Goal: Task Accomplishment & Management: Use online tool/utility

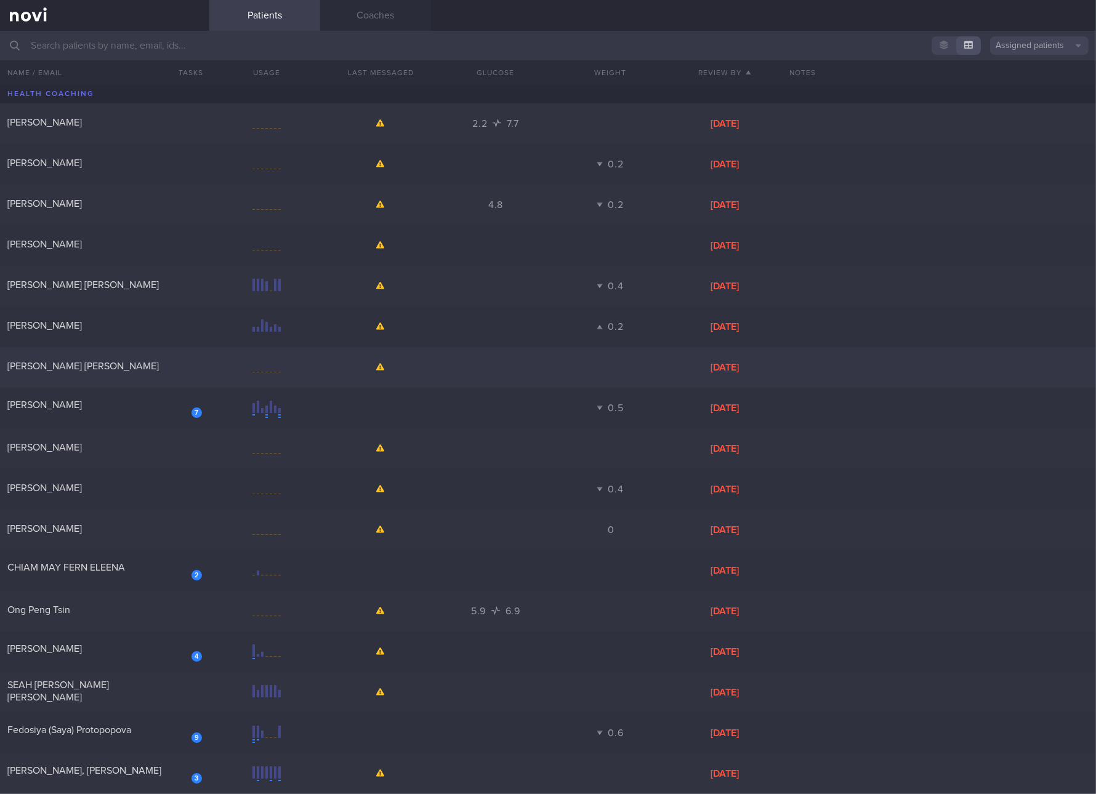
scroll to position [462, 0]
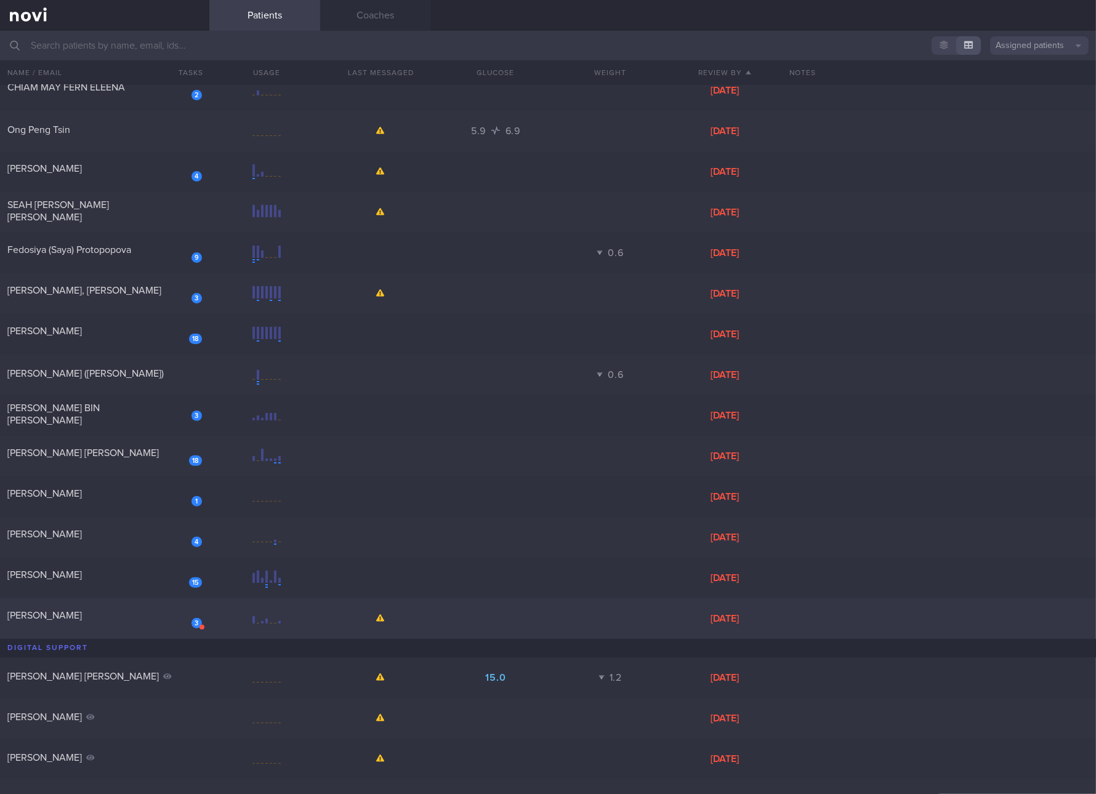
drag, startPoint x: 141, startPoint y: 611, endPoint x: 168, endPoint y: 608, distance: 27.3
click at [82, 611] on span "[PERSON_NAME]" at bounding box center [44, 616] width 74 height 10
select select "8"
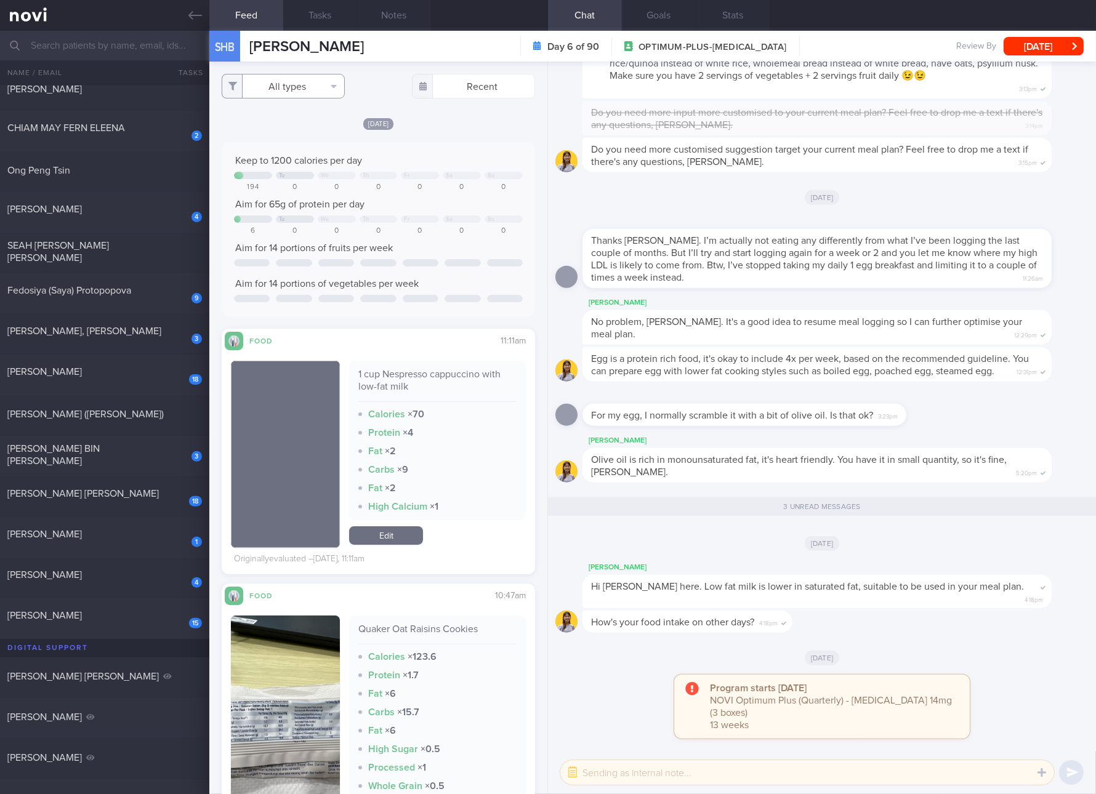
click at [282, 83] on button "All types" at bounding box center [283, 86] width 123 height 25
click at [304, 142] on button "Glucose" at bounding box center [283, 147] width 122 height 18
checkbox input "false"
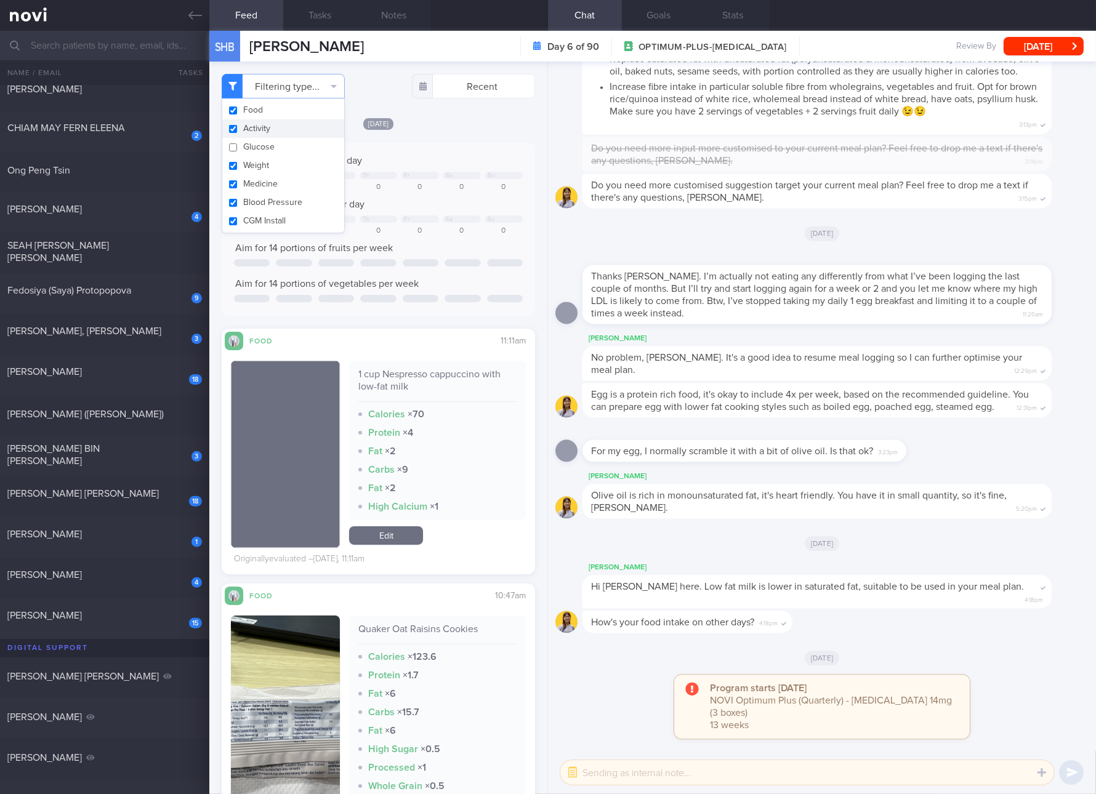
click at [293, 127] on button "Activity" at bounding box center [283, 128] width 122 height 18
checkbox input "false"
click at [285, 164] on button "Weight" at bounding box center [283, 165] width 122 height 18
checkbox input "false"
click at [285, 190] on button "Medicine" at bounding box center [283, 184] width 122 height 18
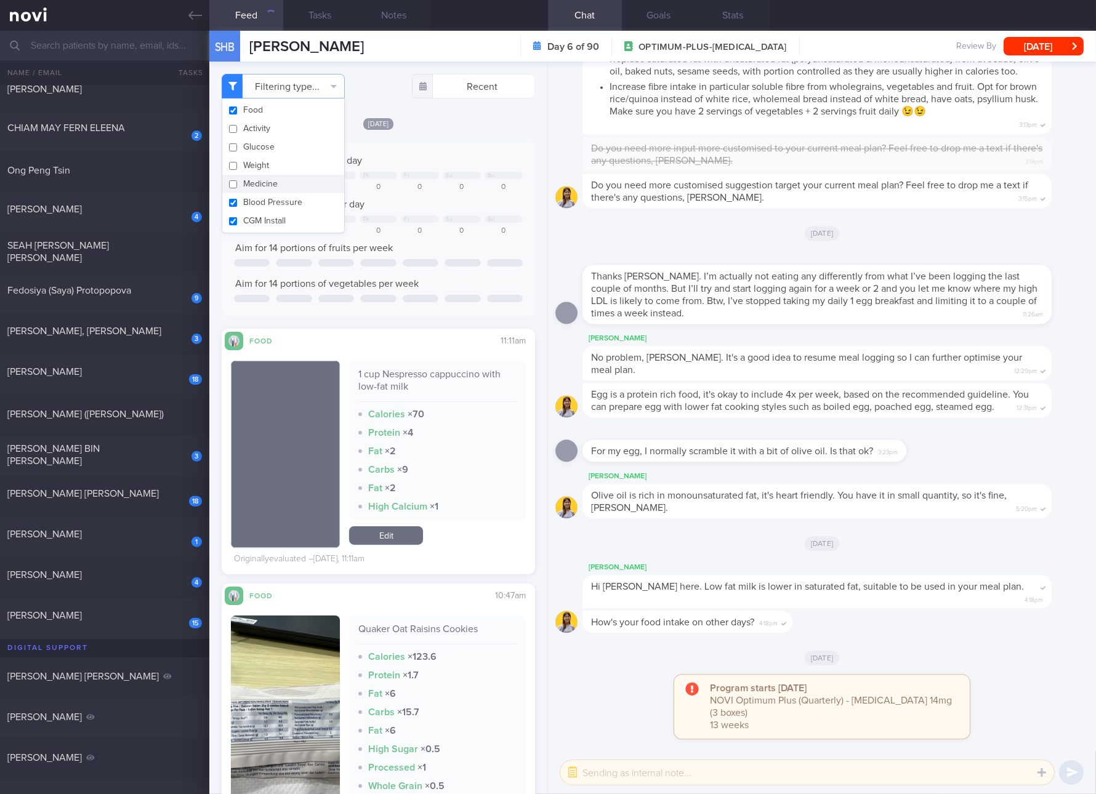
checkbox input "false"
click at [285, 210] on button "Blood Pressure" at bounding box center [283, 202] width 122 height 18
checkbox input "false"
click at [285, 216] on button "CGM Install" at bounding box center [283, 221] width 122 height 18
checkbox input "false"
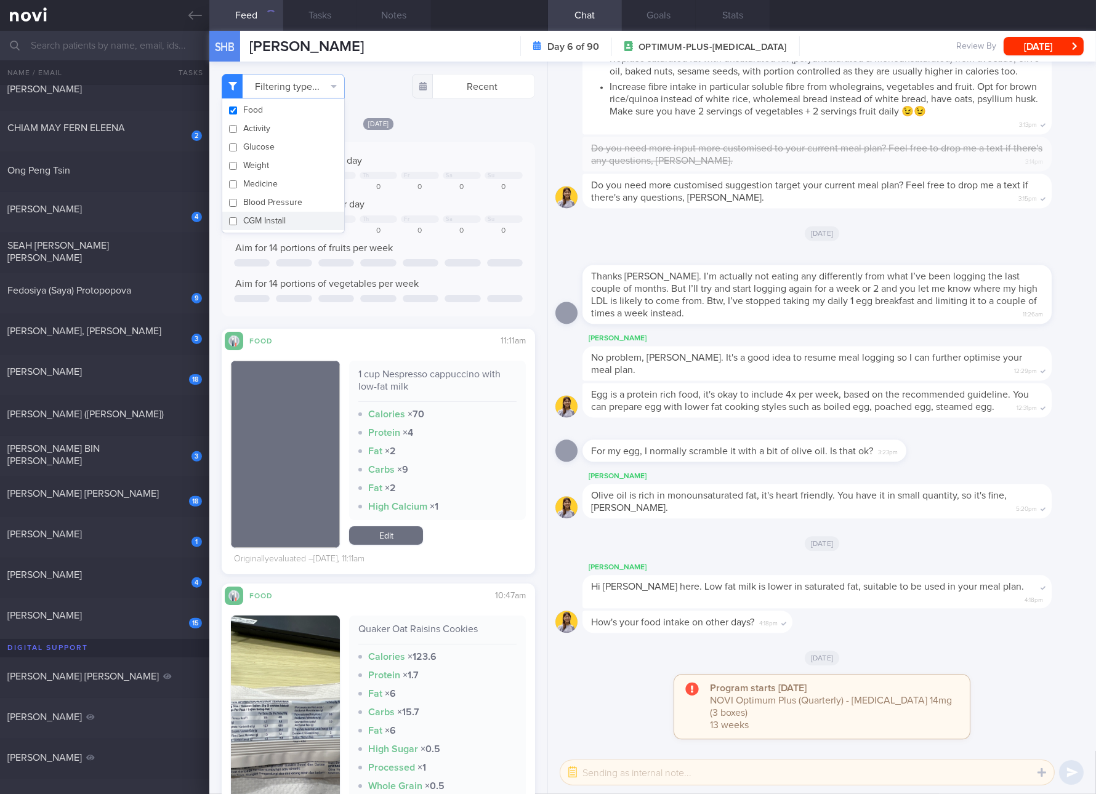
click at [393, 241] on div "Keep to 1200 calories per day Tu We Th Fr Sa Su 194 0 0 0 0 0 0 Aim for 65g of …" at bounding box center [378, 230] width 289 height 150
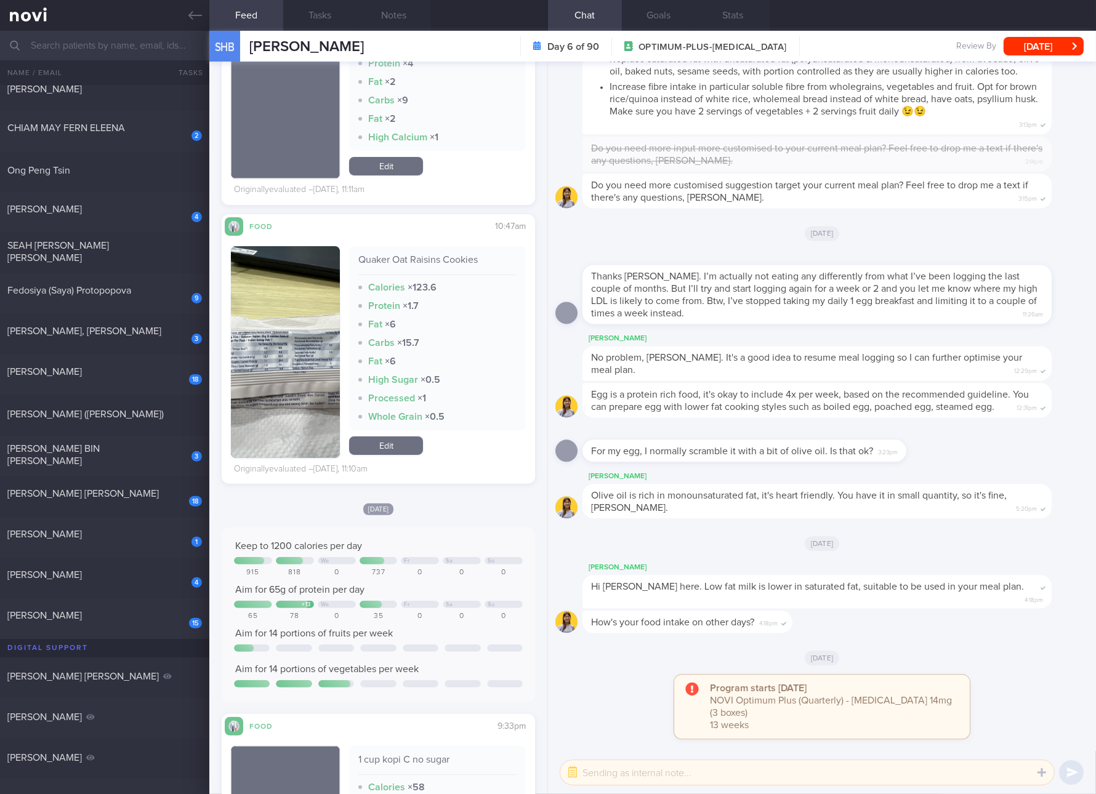
scroll to position [462, 0]
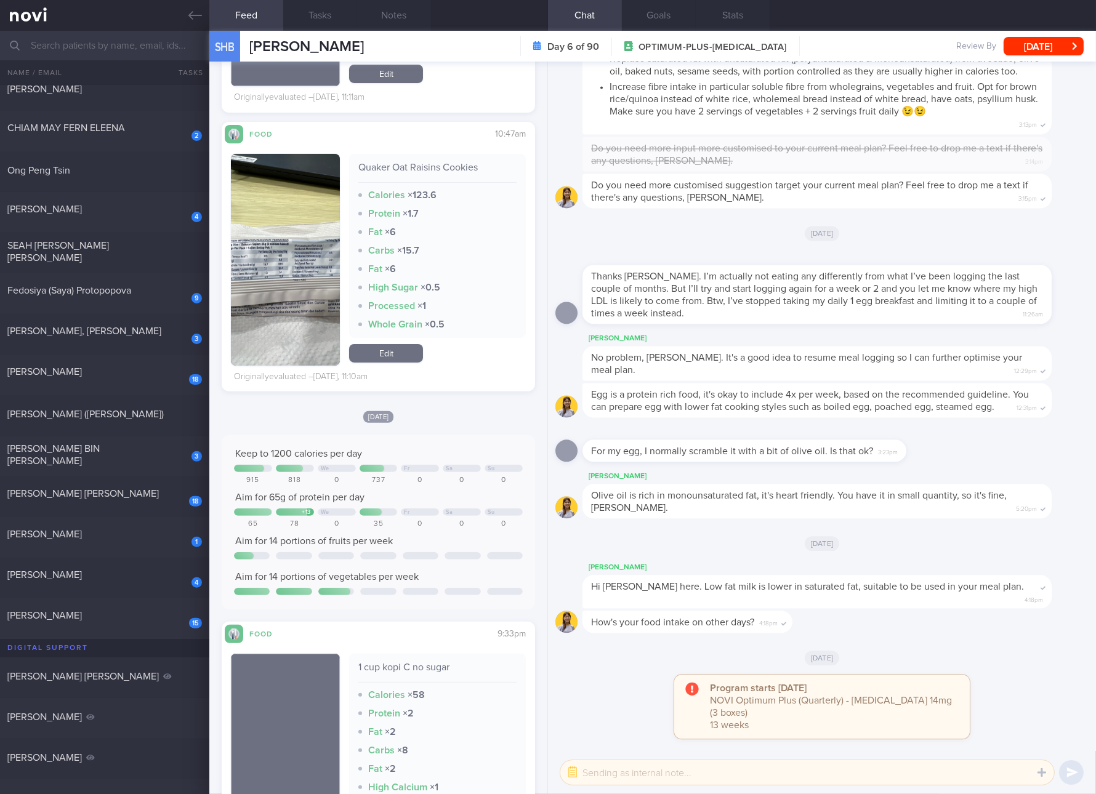
click at [289, 276] on button "button" at bounding box center [285, 260] width 109 height 212
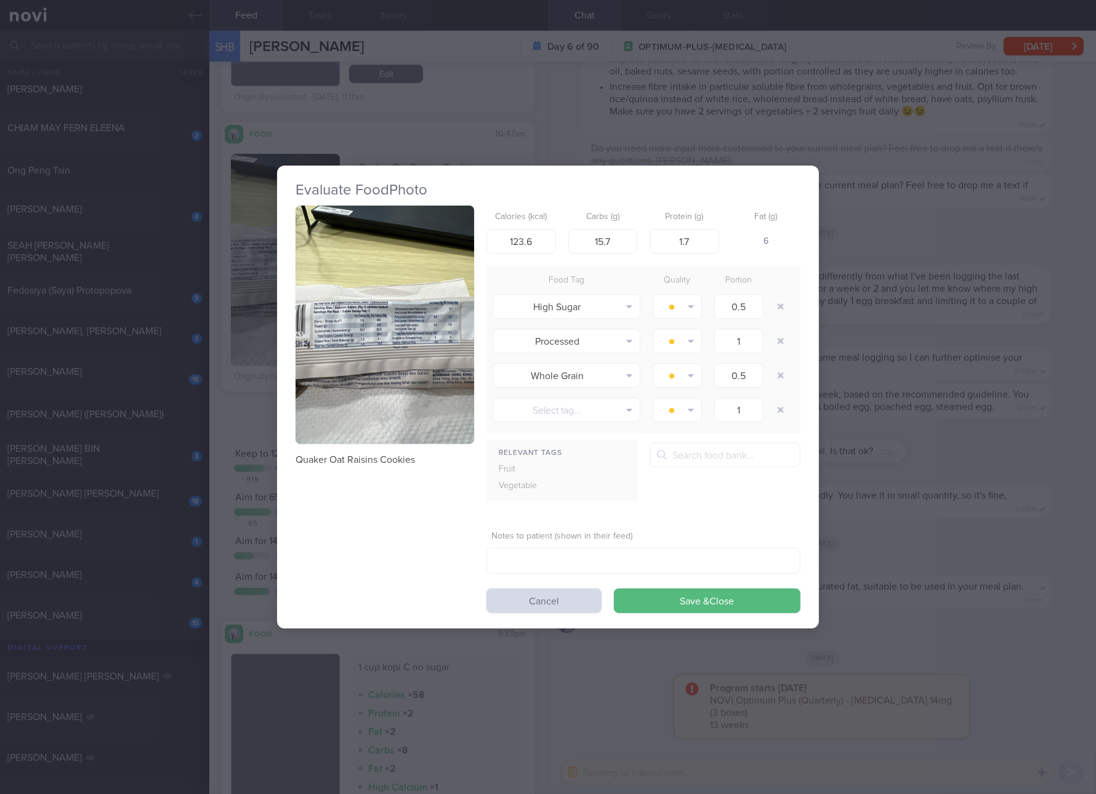
click at [435, 288] on img "button" at bounding box center [385, 325] width 179 height 238
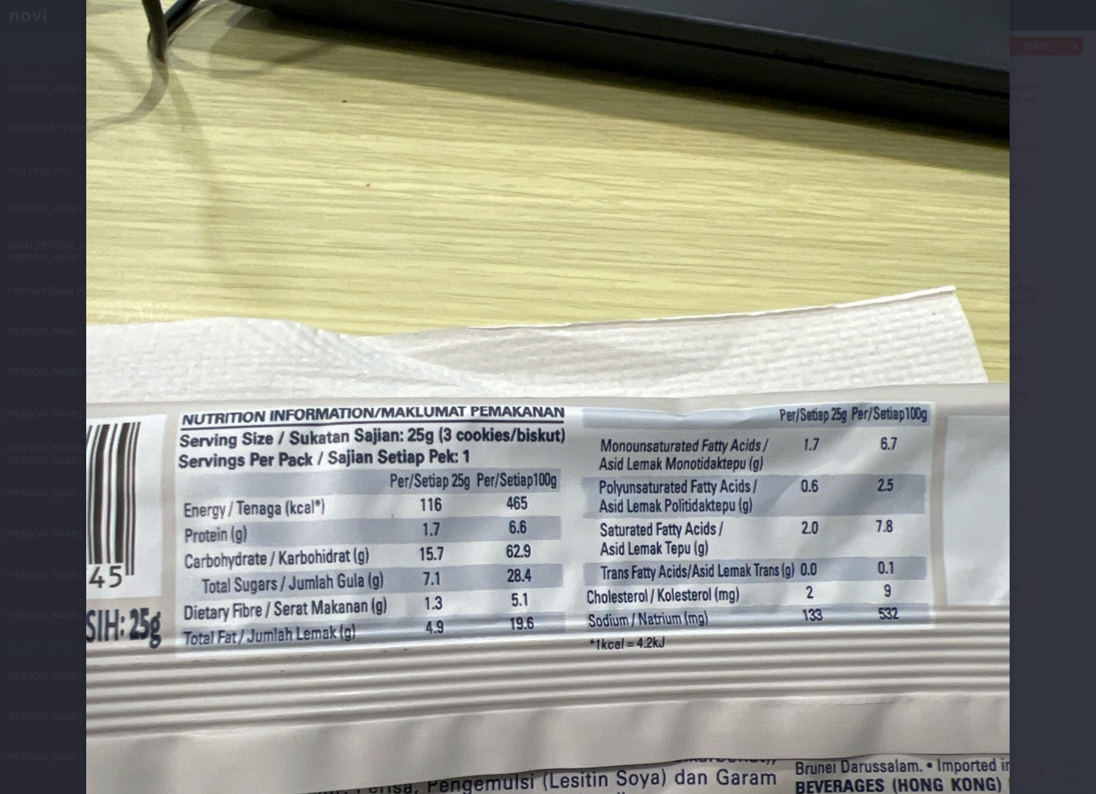
scroll to position [230, 0]
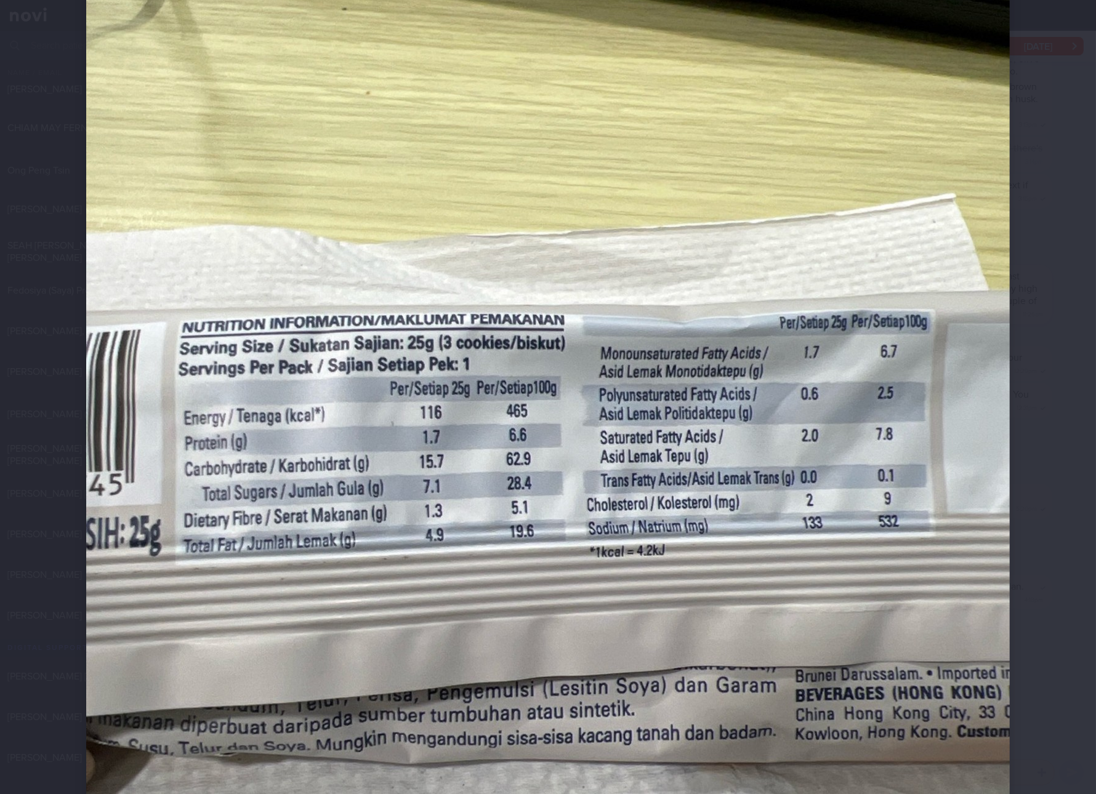
click at [865, 456] on img at bounding box center [548, 434] width 924 height 1231
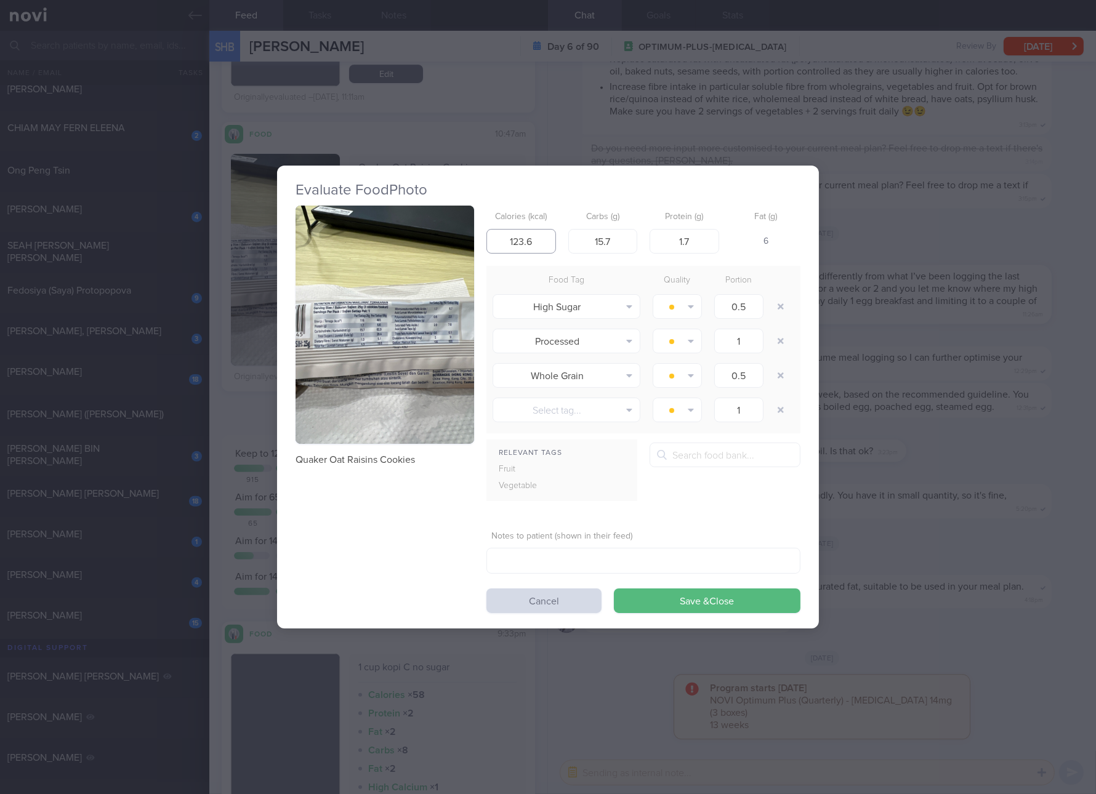
click at [535, 242] on input "123.6" at bounding box center [521, 241] width 70 height 25
type input "116"
click at [614, 589] on button "Save & Close" at bounding box center [707, 601] width 187 height 25
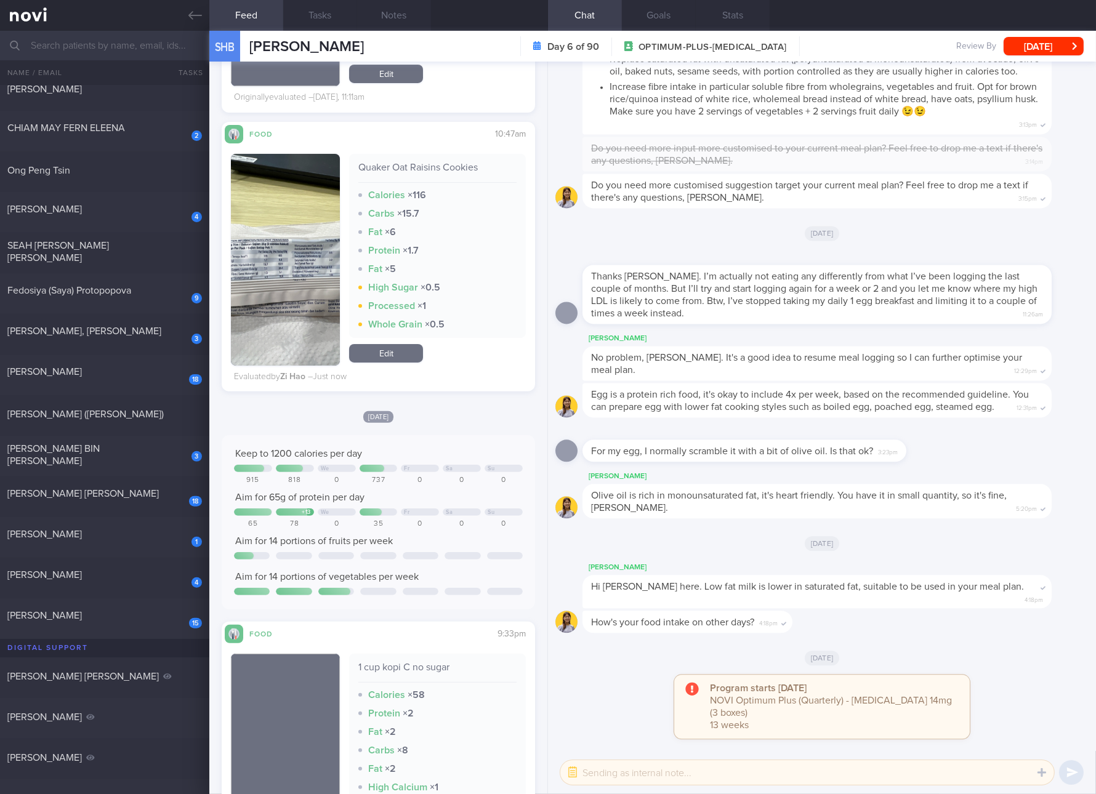
click at [922, 518] on div "Olive oil is rich in monounsaturated fat, it's heart friendly. You have it in s…" at bounding box center [816, 501] width 469 height 34
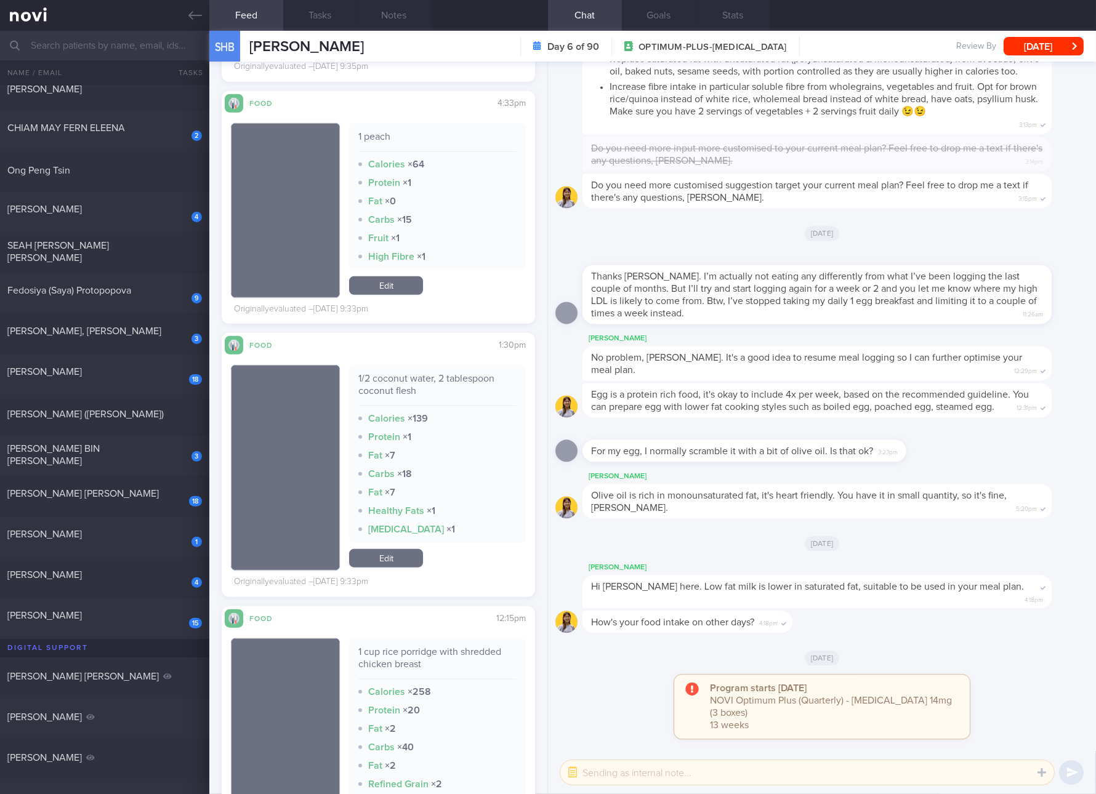
scroll to position [1616, 0]
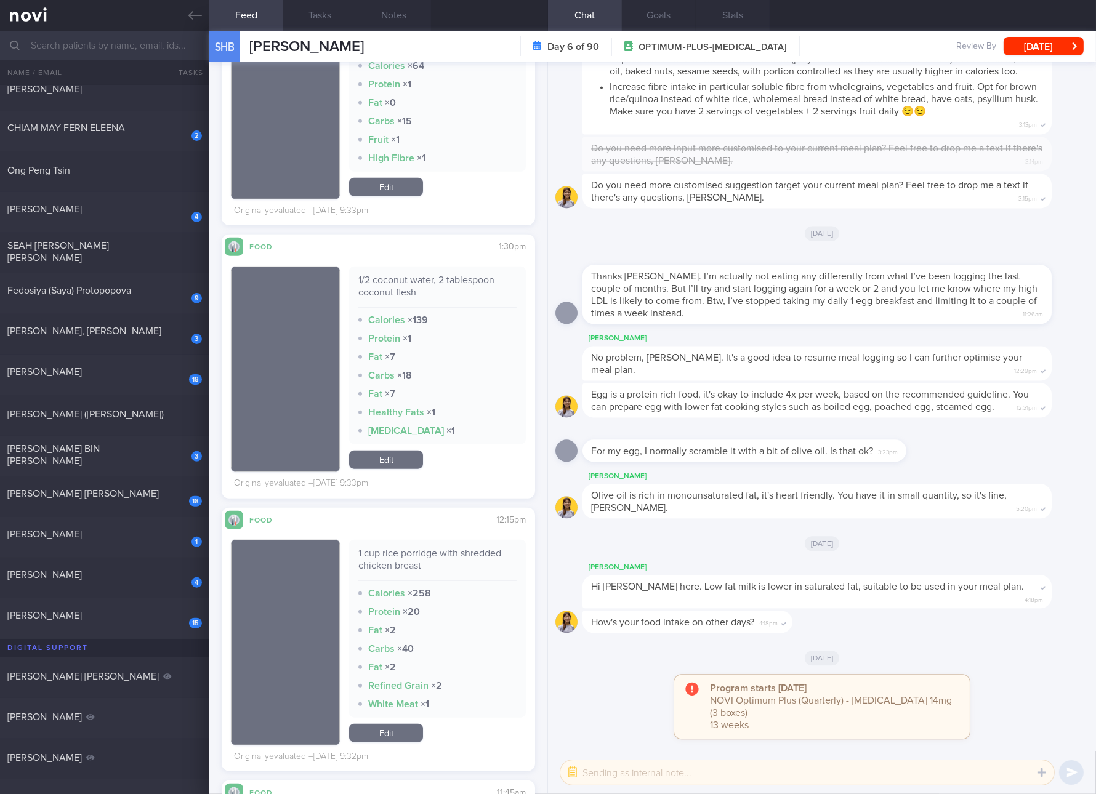
click at [420, 544] on div "1 cup rice porridge with shredded chicken breast Calories × 258 Protein × 20 Fa…" at bounding box center [437, 629] width 177 height 178
click at [416, 548] on div "1 cup rice porridge with shredded chicken breast" at bounding box center [437, 564] width 158 height 34
copy div "1 cup rice porridge with shredded chicken breast"
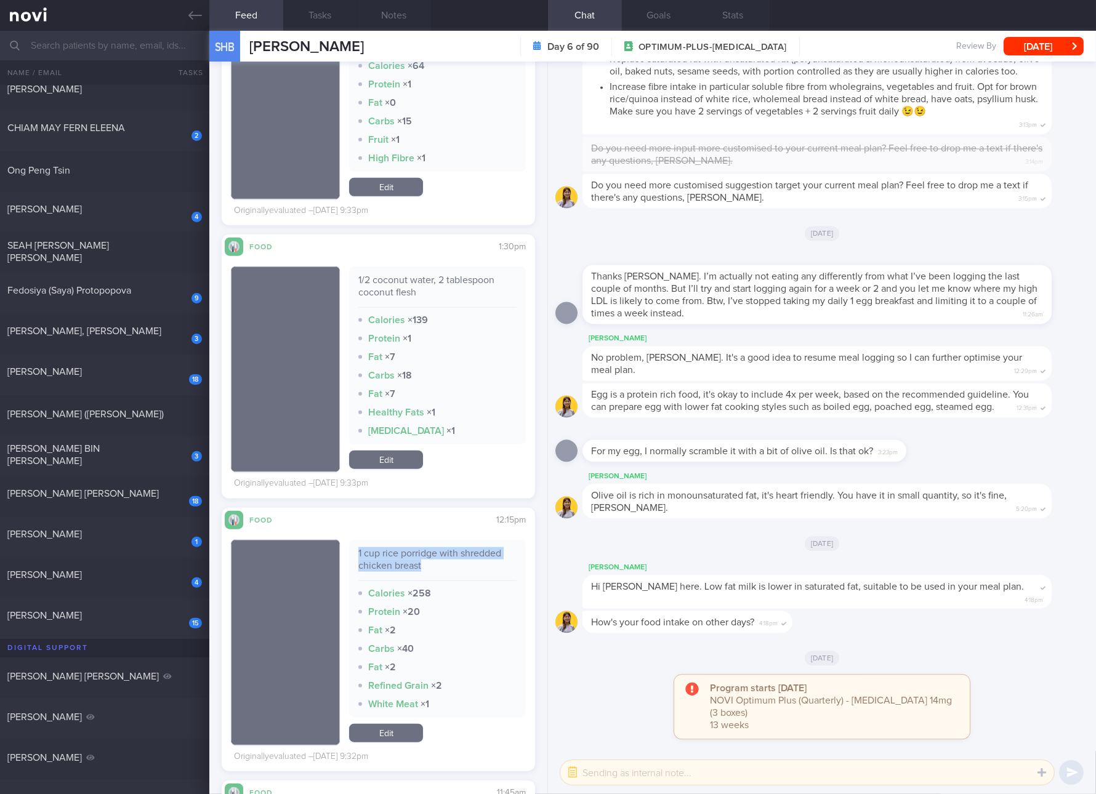
click at [377, 731] on link "Edit" at bounding box center [386, 733] width 74 height 18
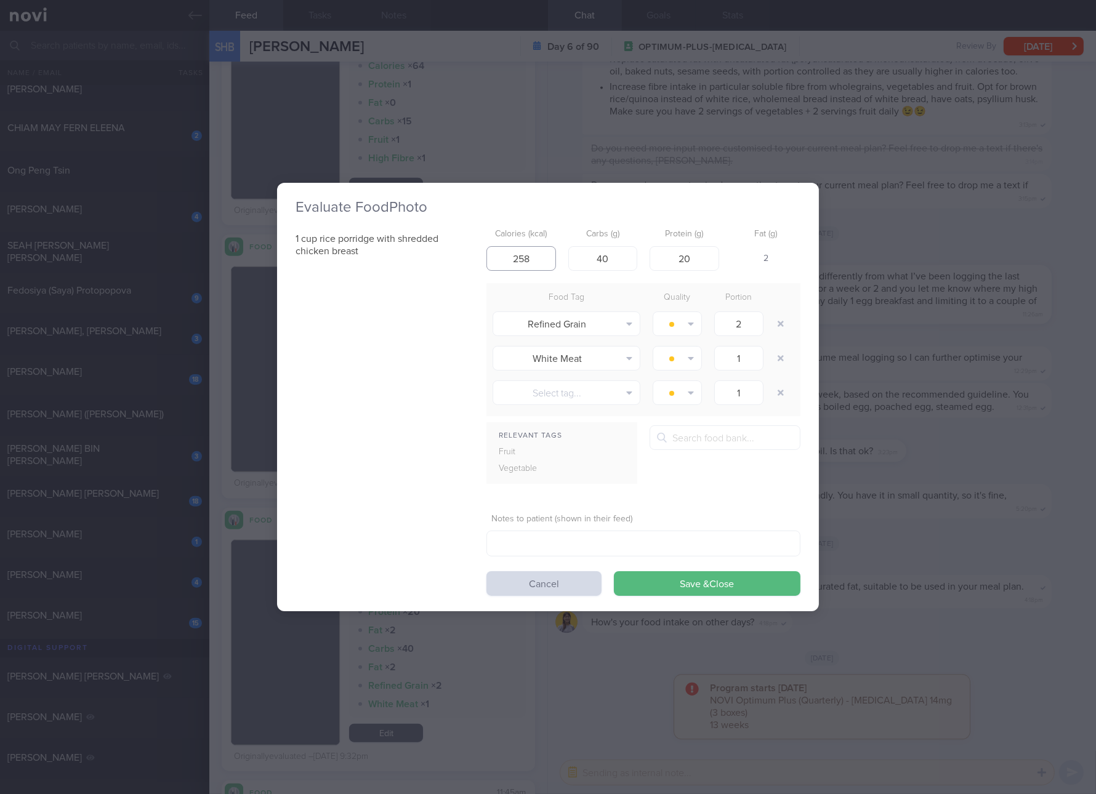
click at [526, 251] on input "258" at bounding box center [521, 258] width 70 height 25
type input "253"
click at [702, 246] on input "20" at bounding box center [685, 258] width 70 height 25
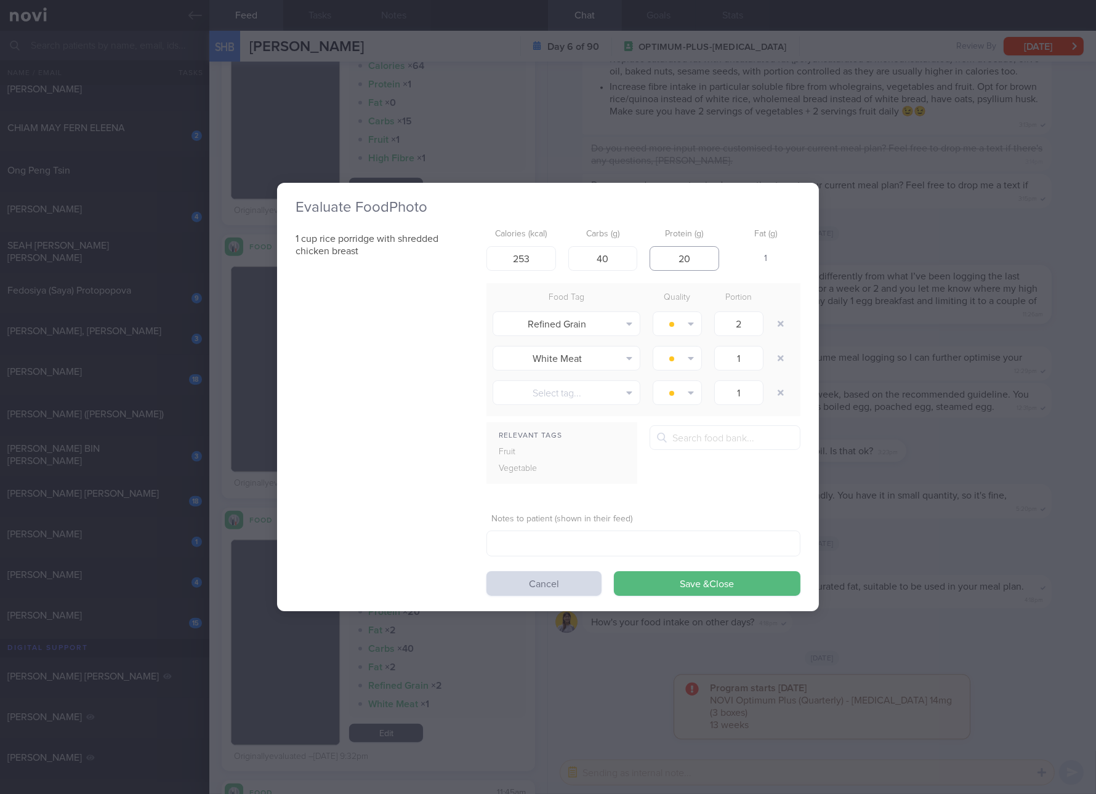
click at [702, 246] on input "20" at bounding box center [685, 258] width 70 height 25
type input "21"
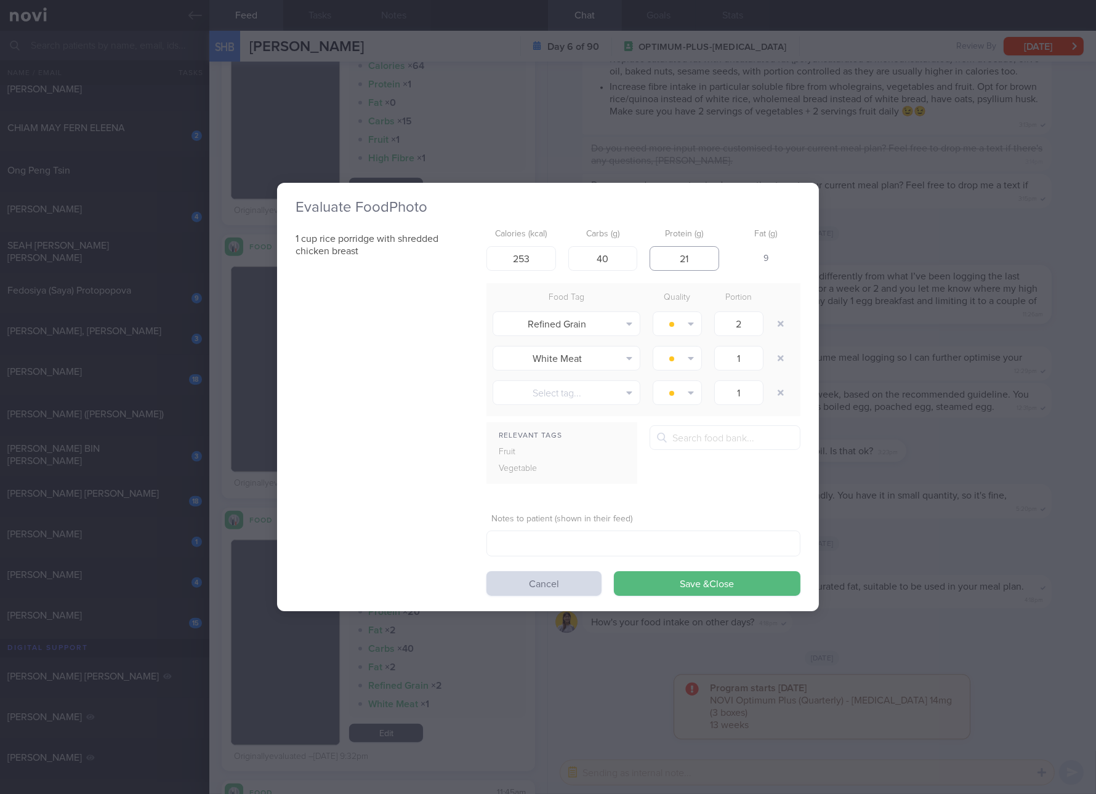
click at [614, 571] on button "Save & Close" at bounding box center [707, 583] width 187 height 25
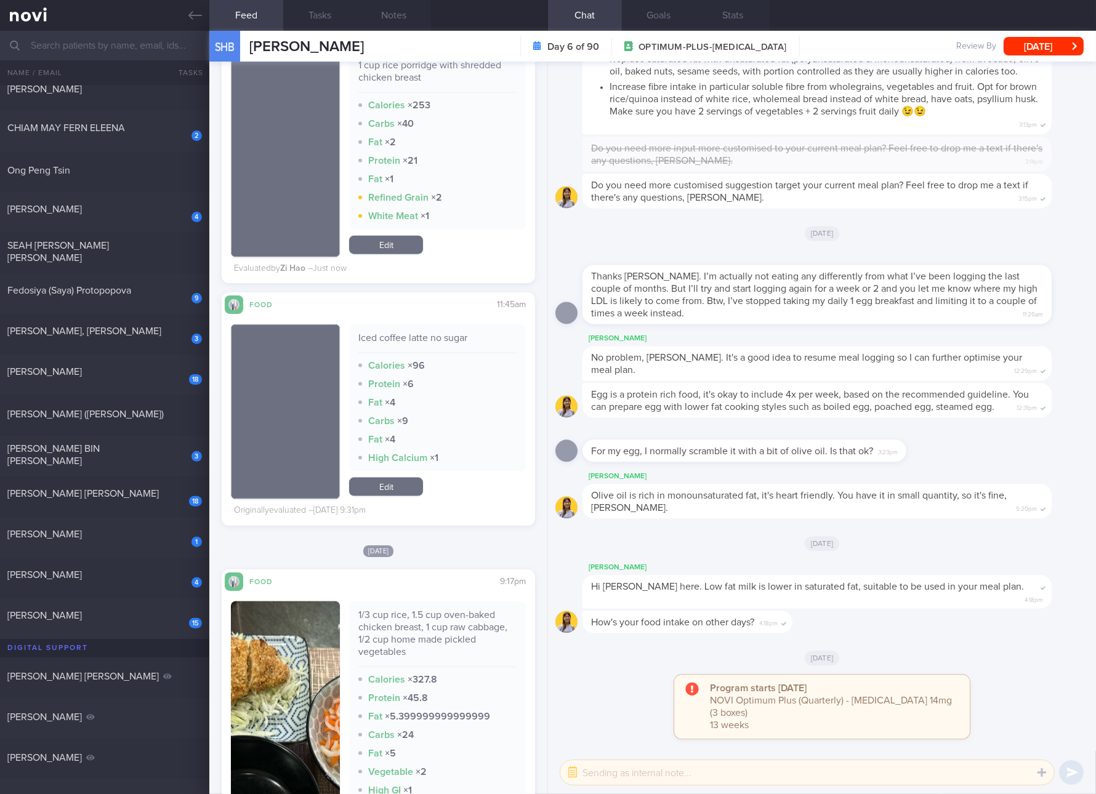
scroll to position [2539, 0]
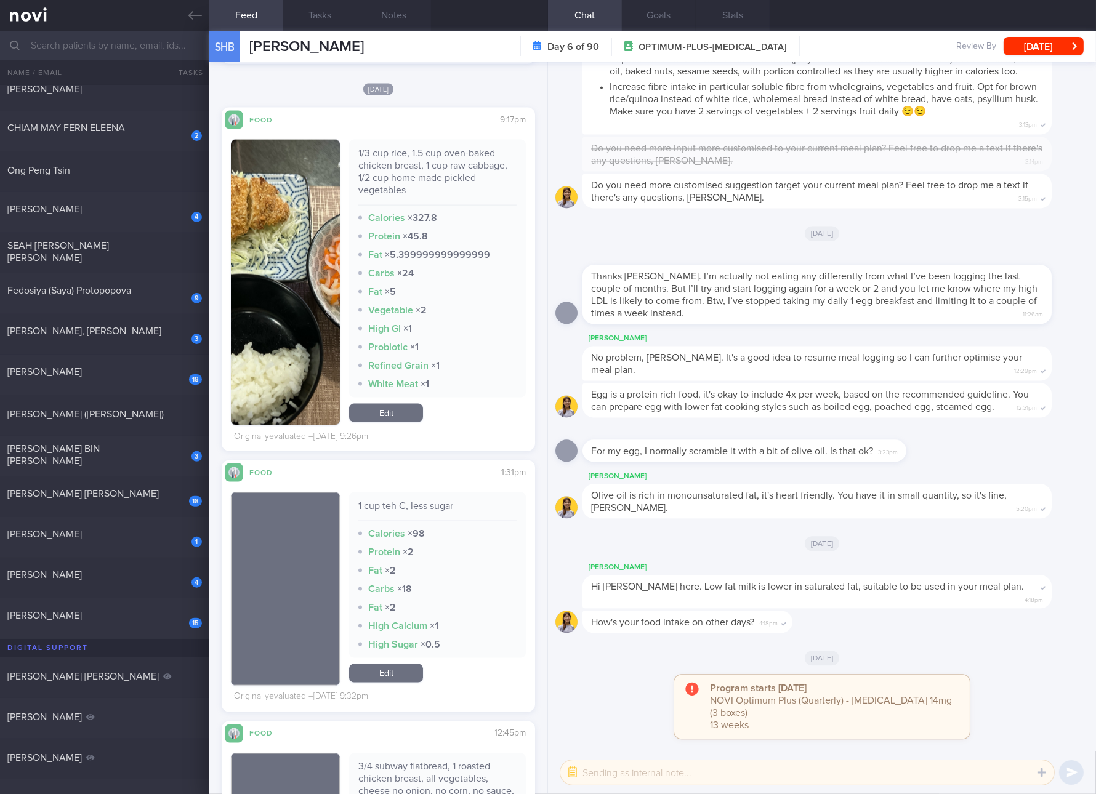
click at [438, 161] on div "1/3 cup rice, 1.5 cup oven-baked chicken breast, 1 cup raw cabbage, 1/2 cup hom…" at bounding box center [437, 176] width 158 height 58
copy div "1/3 cup rice, 1.5 cup oven-baked chicken breast, 1 cup raw cabbage, 1/2 cup hom…"
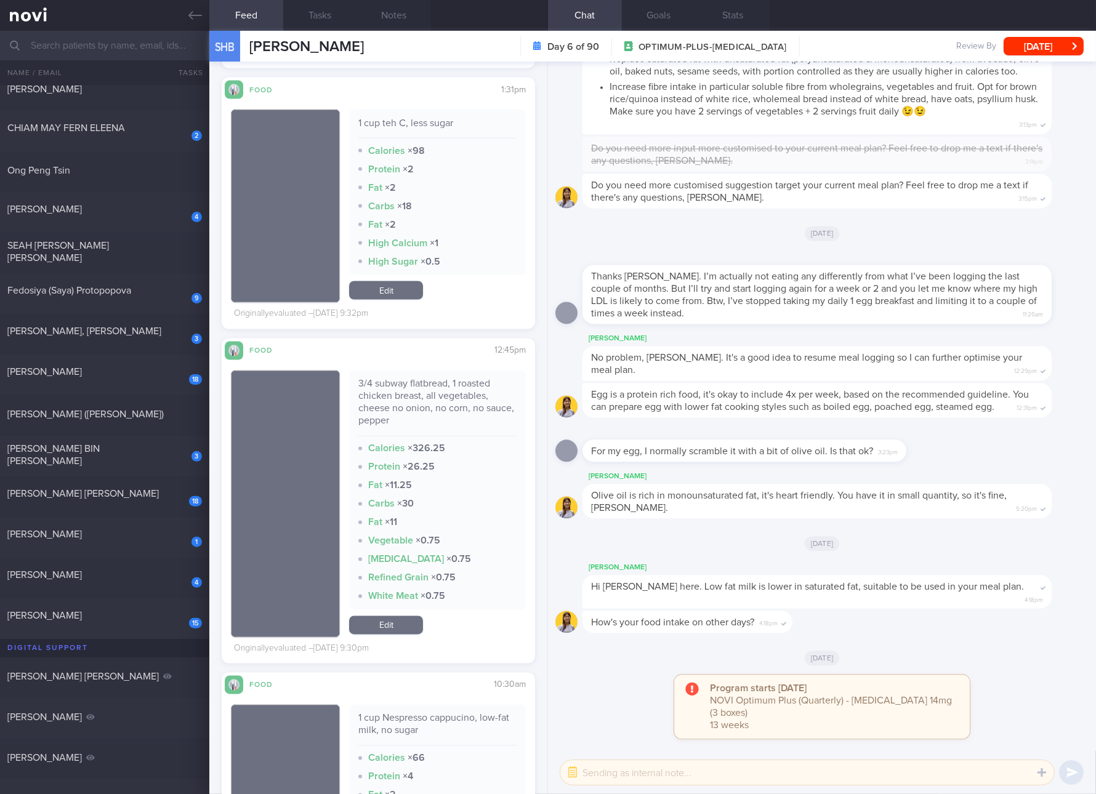
scroll to position [3001, 0]
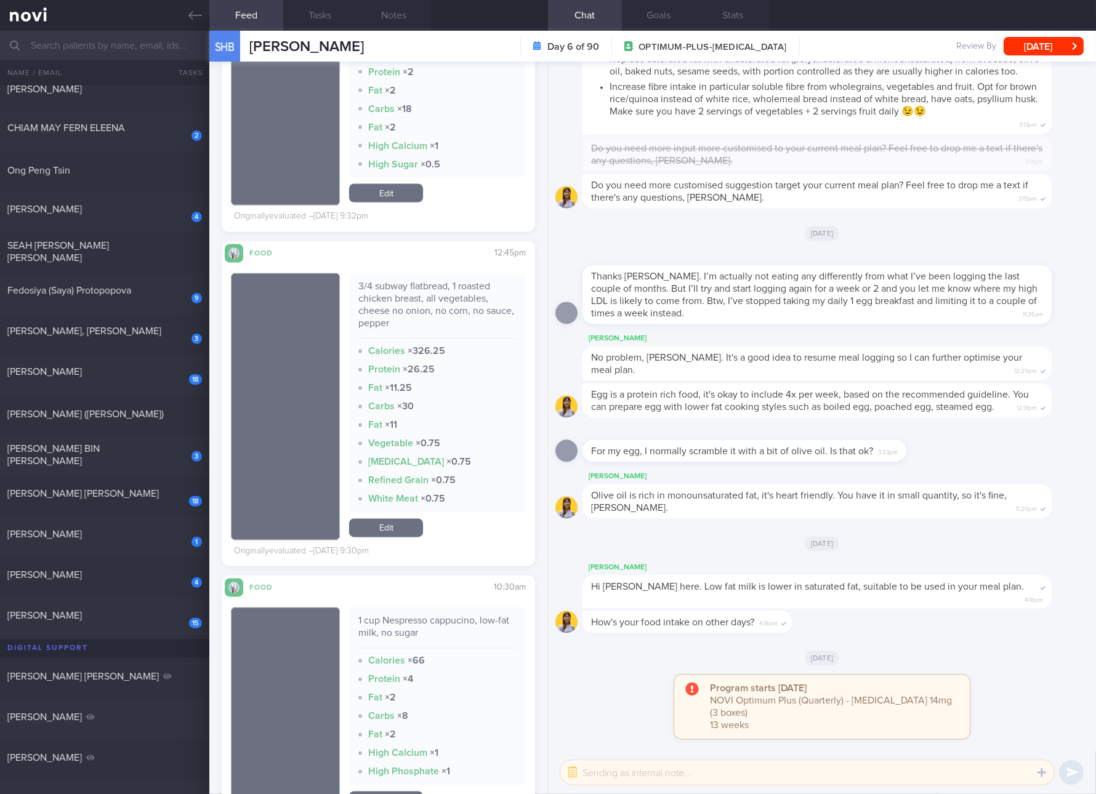
click at [398, 517] on div "3/4 subway flatbread, 1 roasted chicken breast, all vegetables, cheese no onion…" at bounding box center [437, 406] width 177 height 267
click at [399, 527] on link "Edit" at bounding box center [386, 528] width 74 height 18
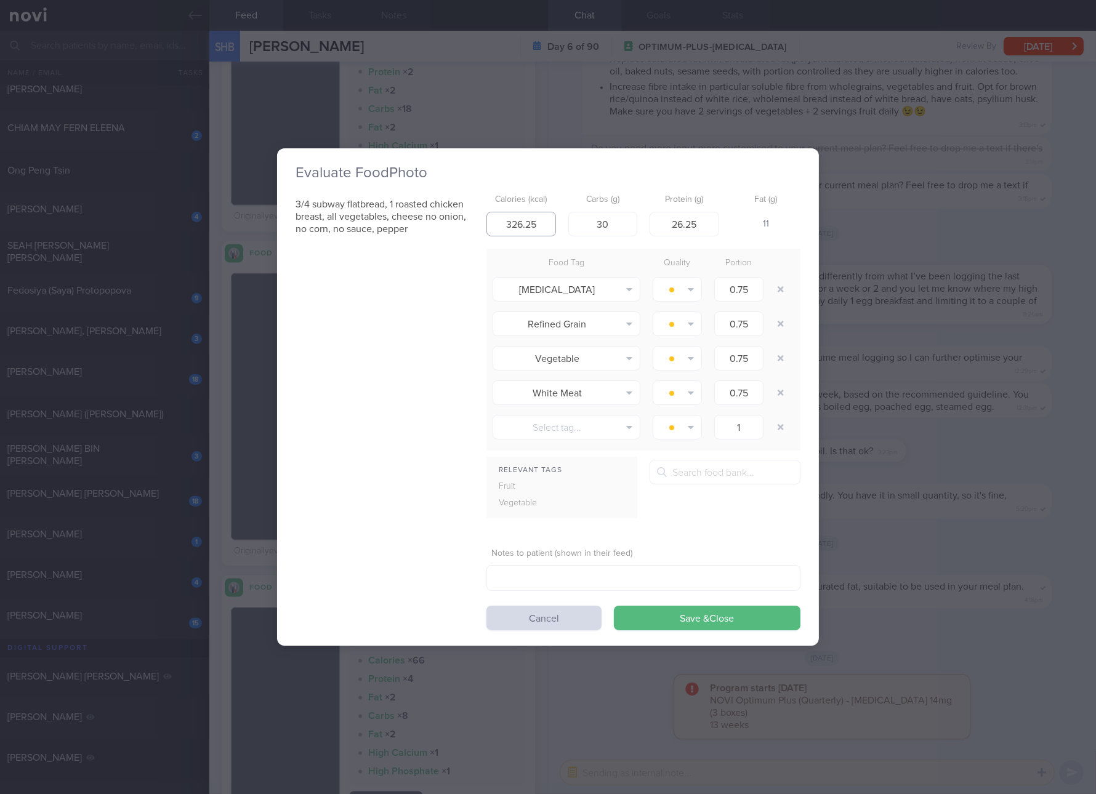
click at [535, 212] on input "326.25" at bounding box center [521, 224] width 70 height 25
type input "265"
type input "17"
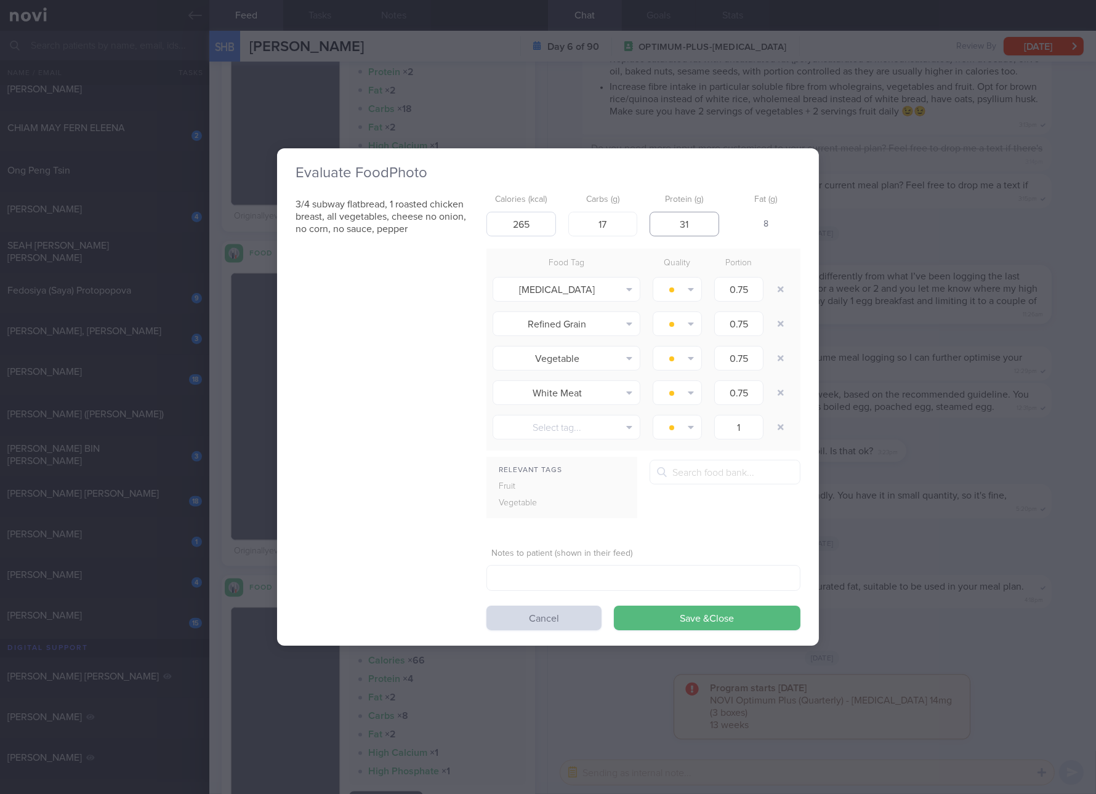
type input "31"
click at [614, 606] on button "Save & Close" at bounding box center [707, 618] width 187 height 25
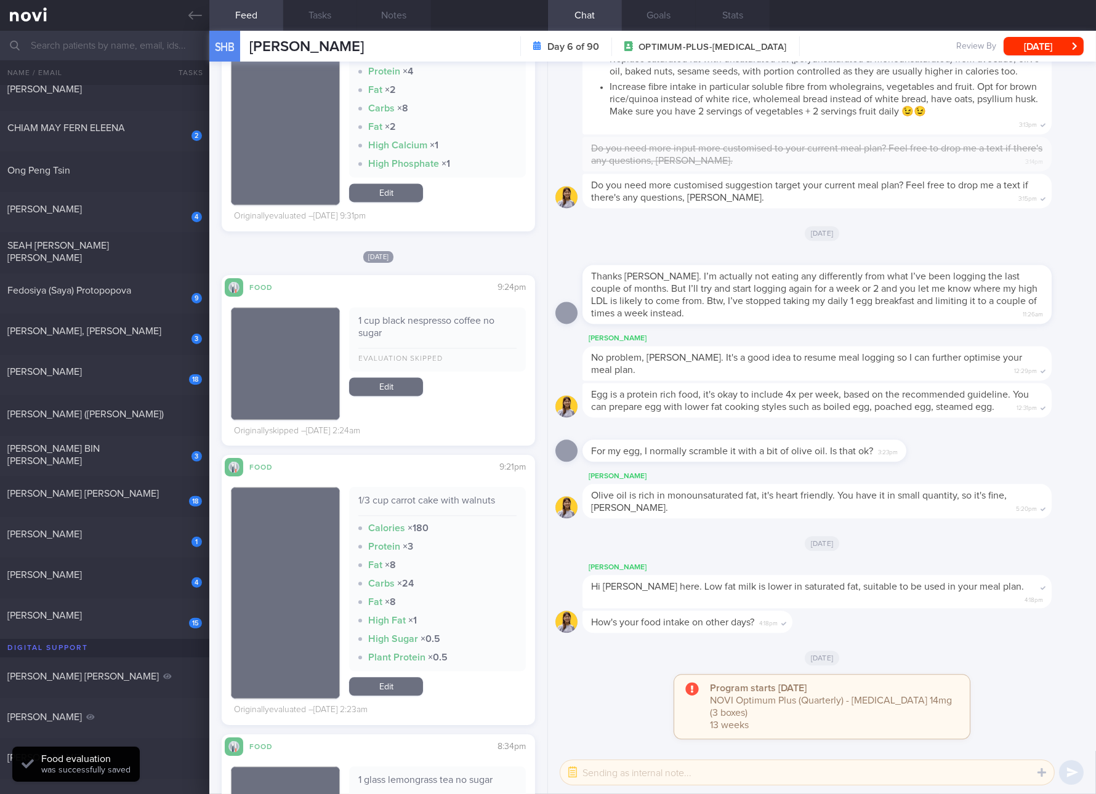
scroll to position [3924, 0]
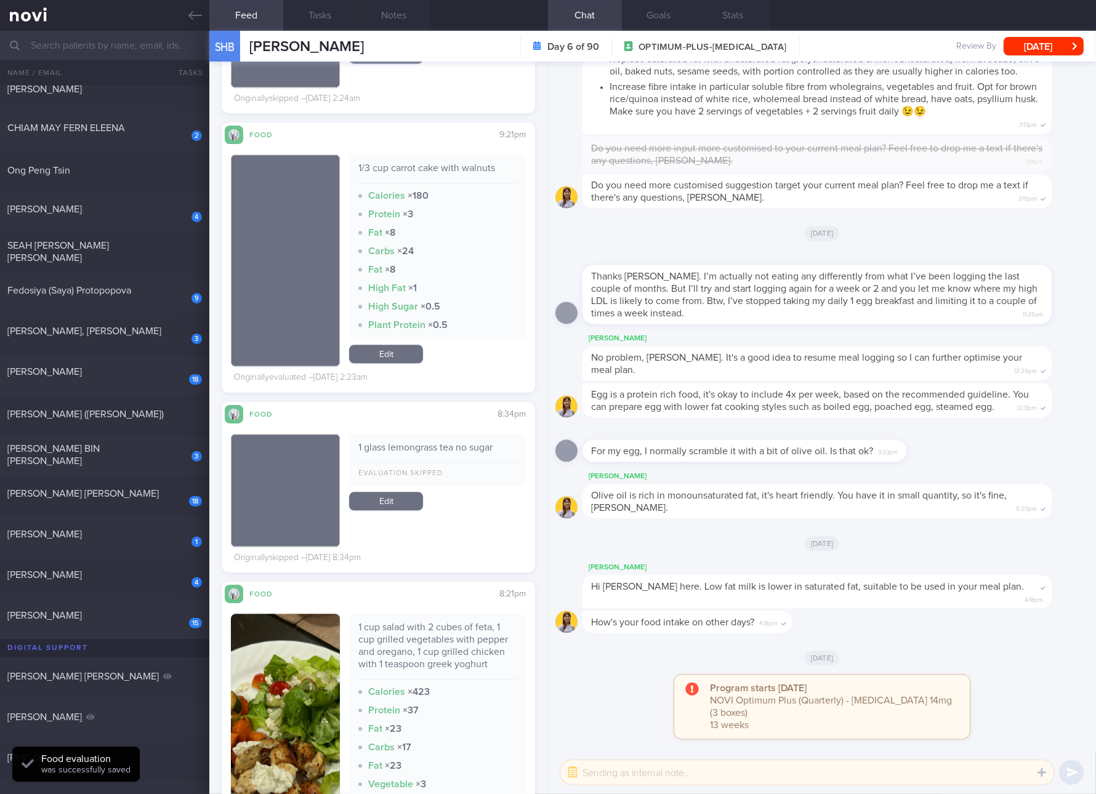
click at [466, 166] on div "1/3 cup carrot cake with walnuts" at bounding box center [437, 173] width 158 height 22
copy div "1/3 cup carrot cake with walnuts"
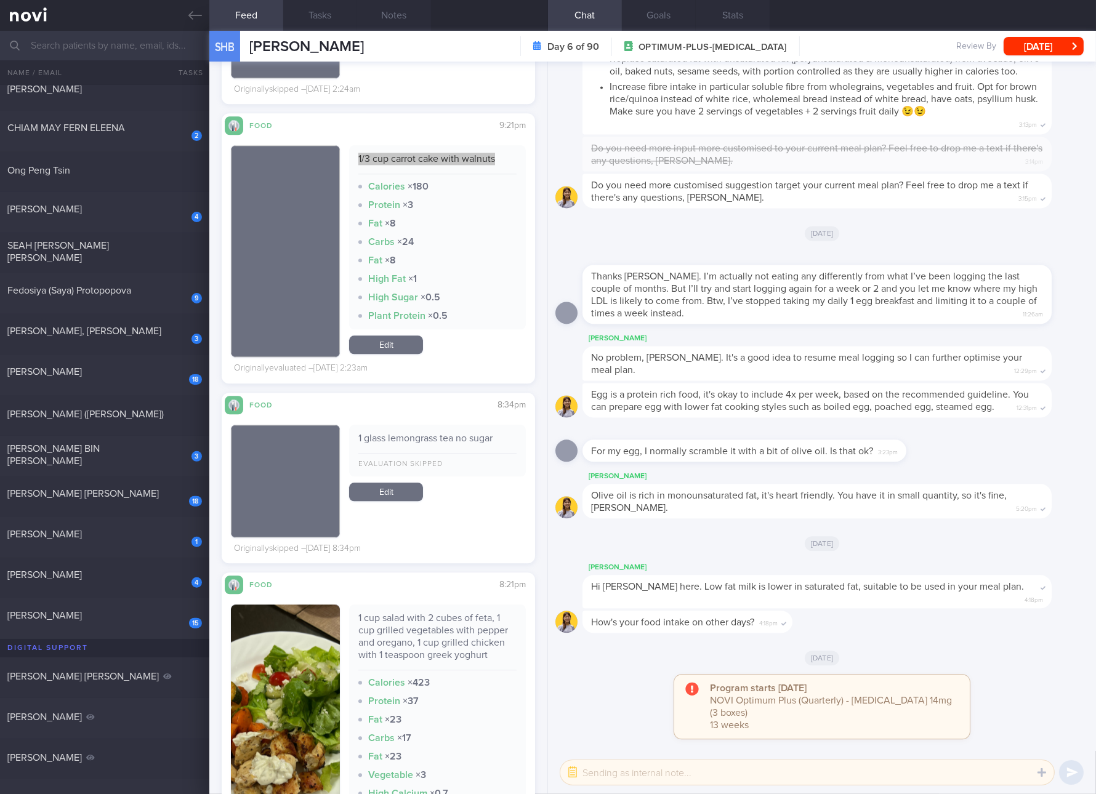
scroll to position [4156, 0]
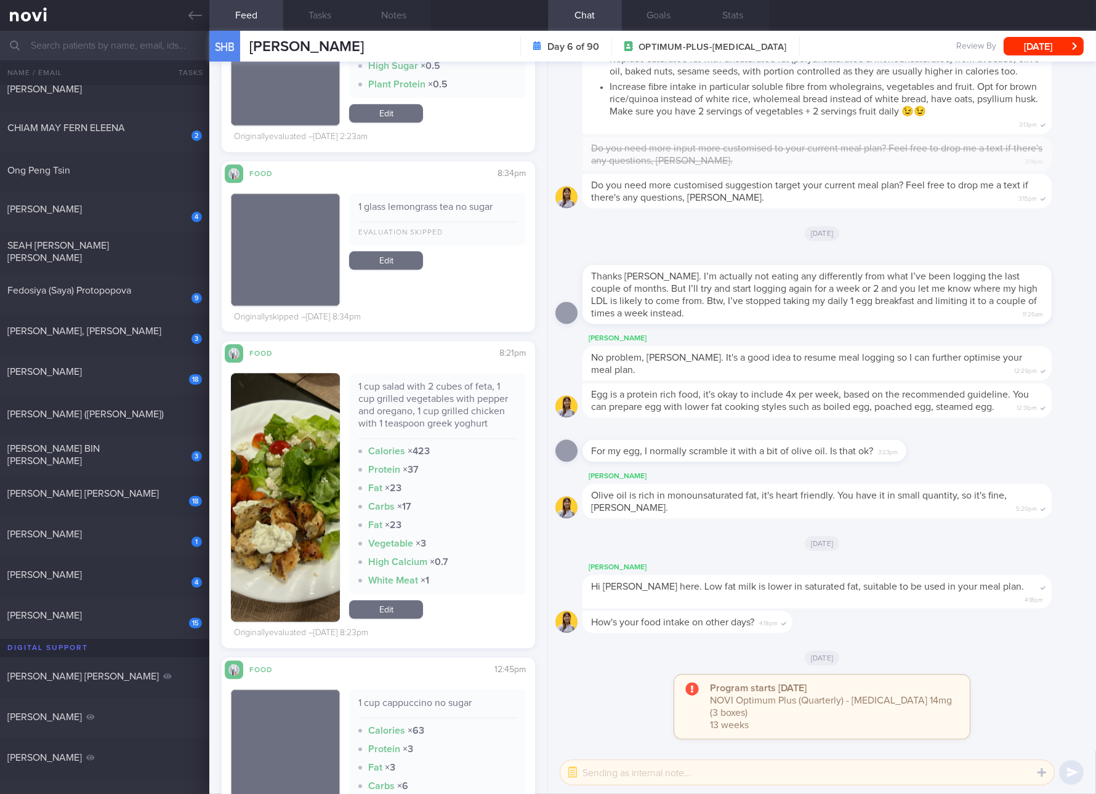
click at [425, 393] on div "1 cup salad with 2 cubes of feta, 1 cup grilled vegetables with pepper and oreg…" at bounding box center [437, 409] width 158 height 58
copy div "1 cup salad with 2 cubes of feta, 1 cup grilled vegetables with pepper and oreg…"
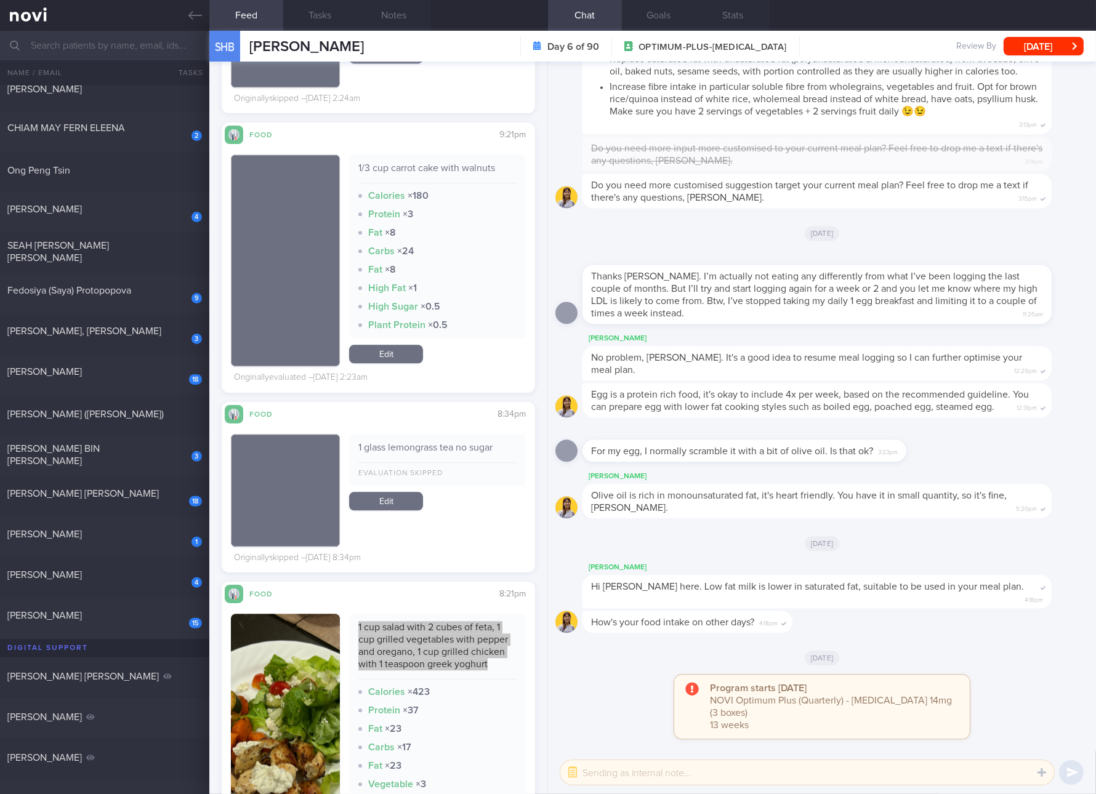
scroll to position [3694, 0]
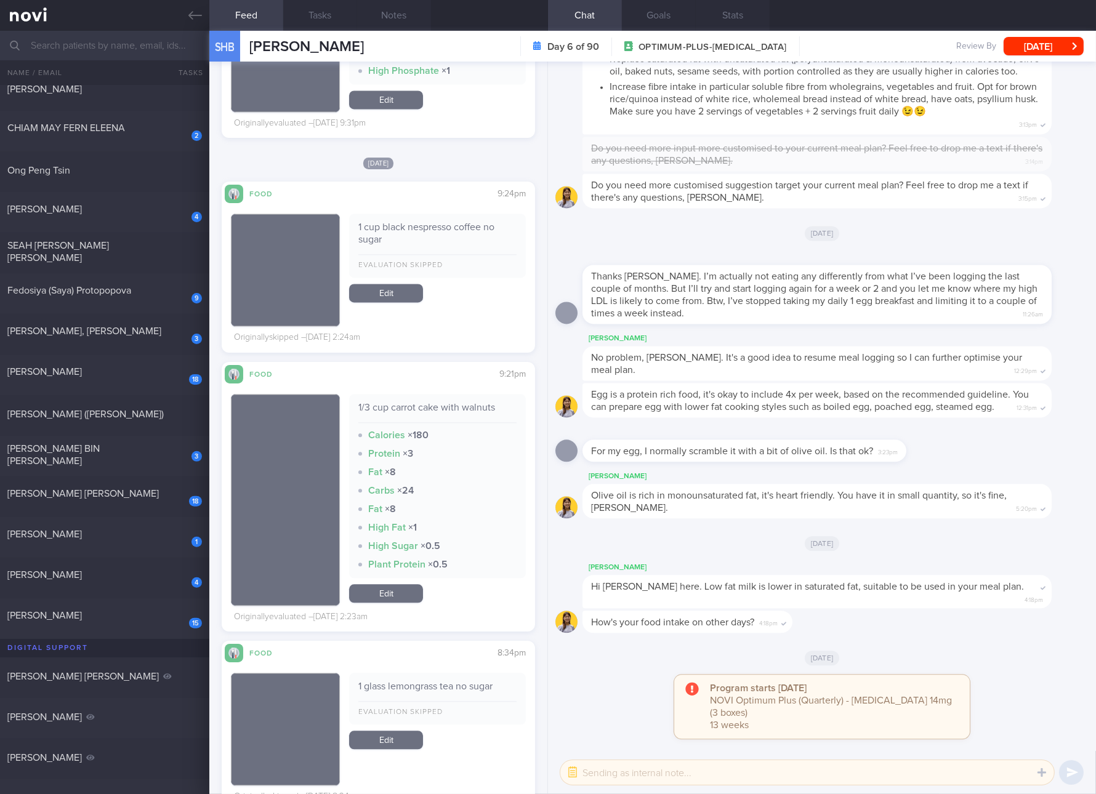
click at [405, 594] on link "Edit" at bounding box center [386, 593] width 74 height 18
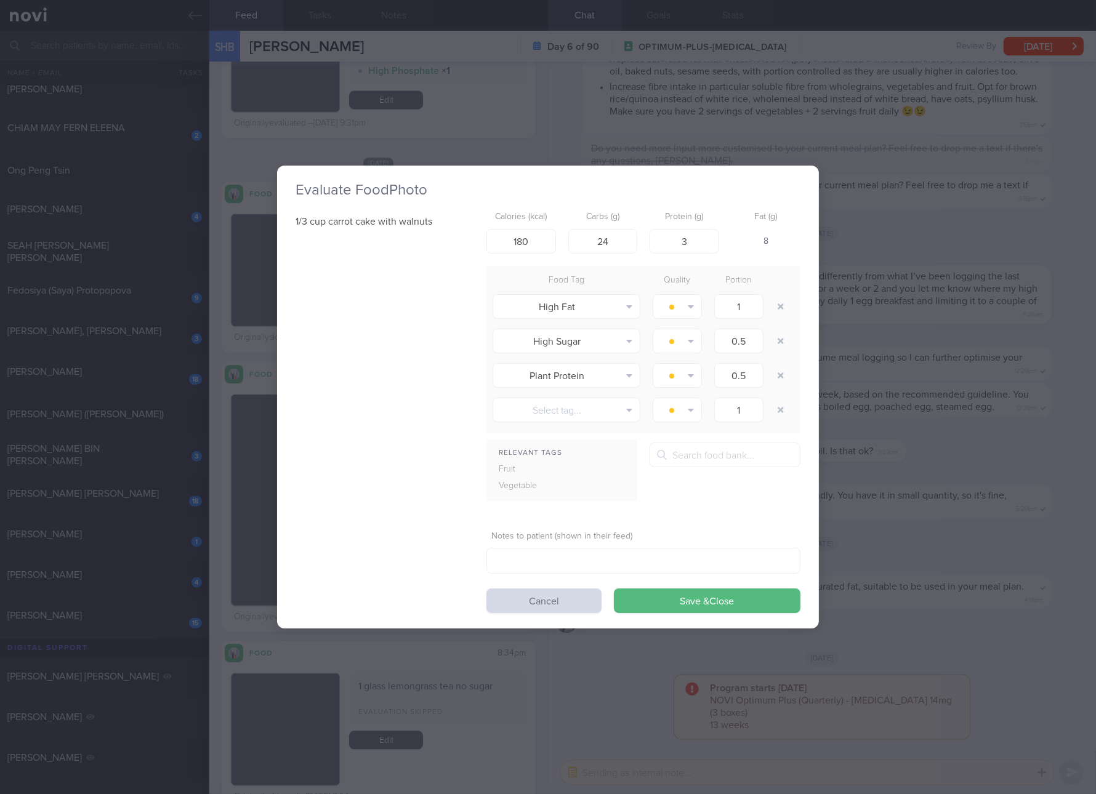
click at [879, 522] on div "Evaluate Food Photo 1/3 cup carrot cake with walnuts Calories (kcal) 180 Carbs …" at bounding box center [548, 397] width 1096 height 794
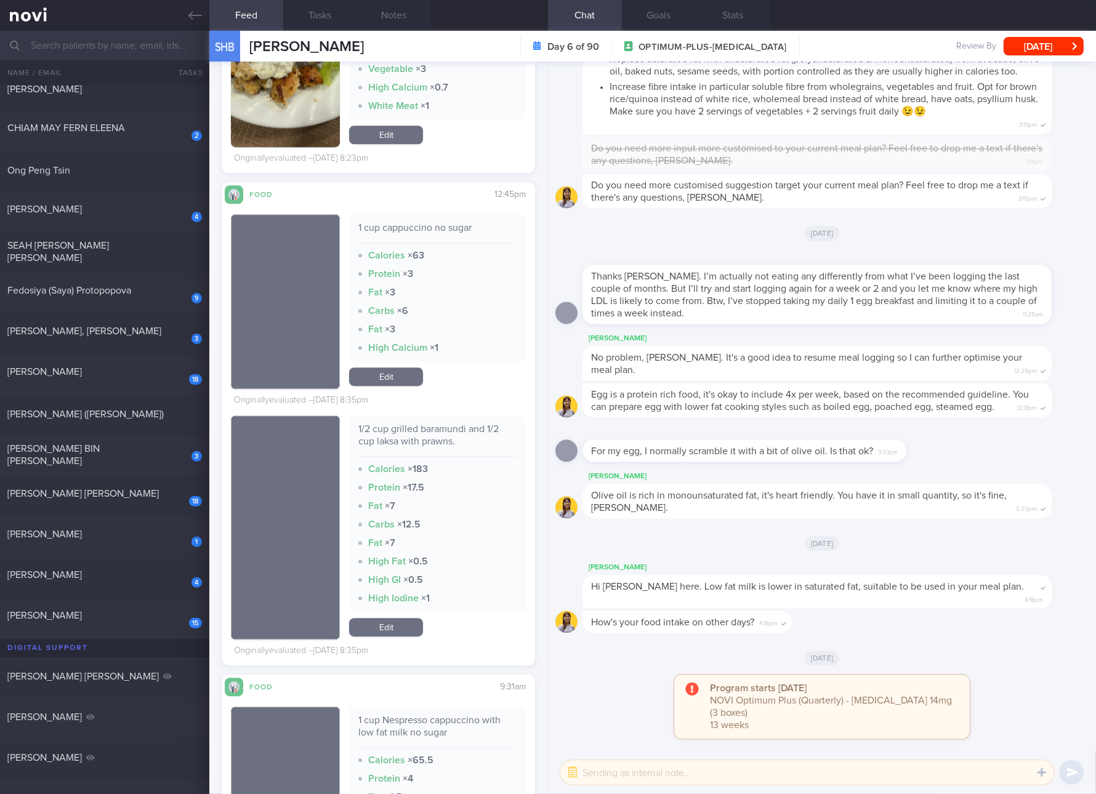
scroll to position [4386, 0]
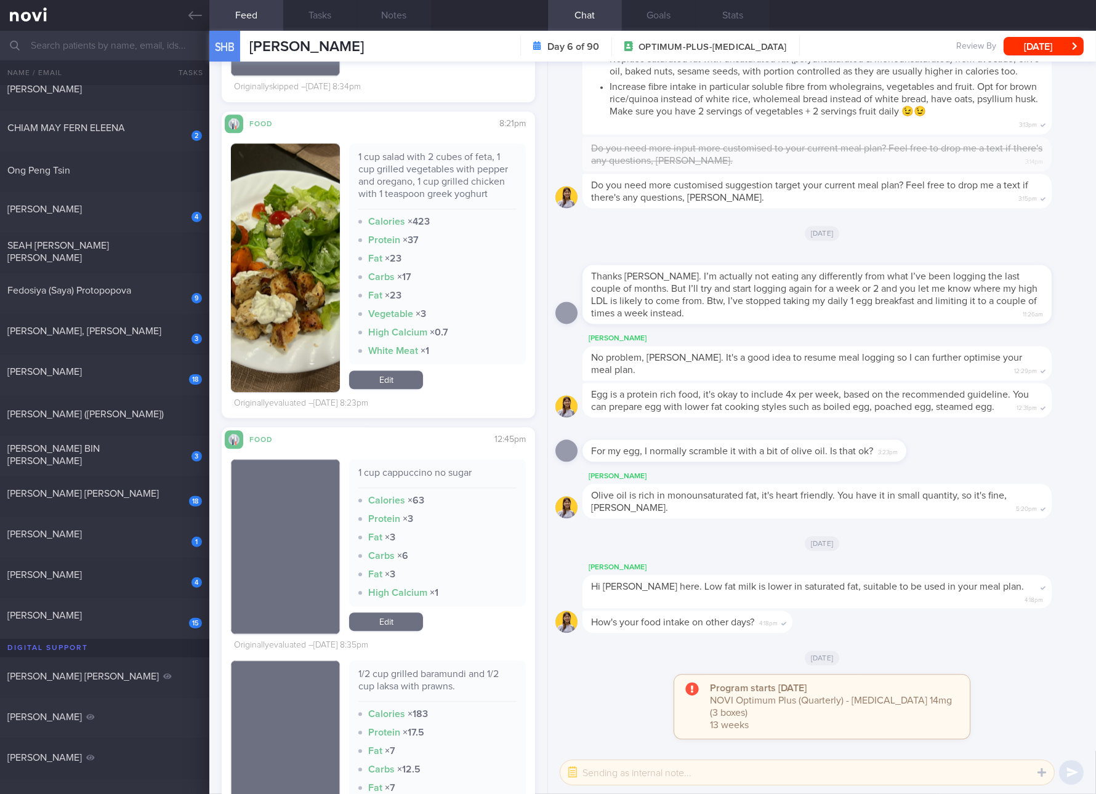
click at [403, 371] on link "Edit" at bounding box center [386, 380] width 74 height 18
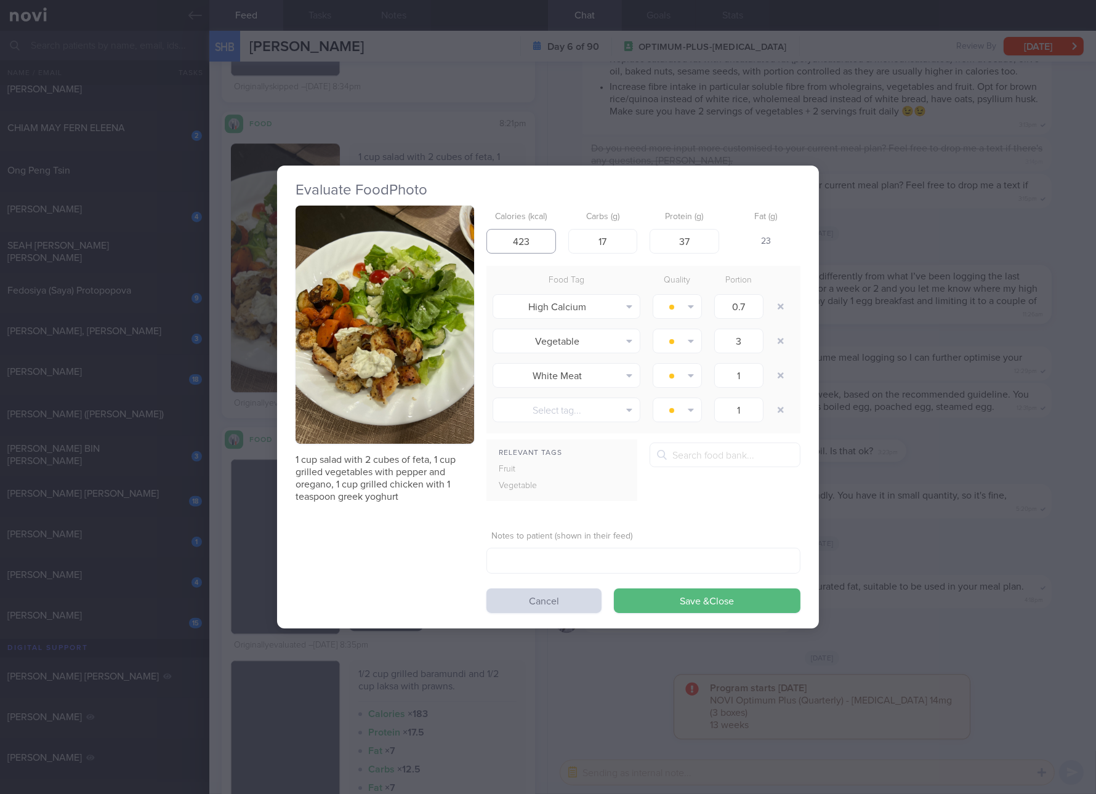
click at [529, 243] on input "423" at bounding box center [521, 241] width 70 height 25
click at [694, 242] on input "37" at bounding box center [685, 241] width 70 height 25
type input "31"
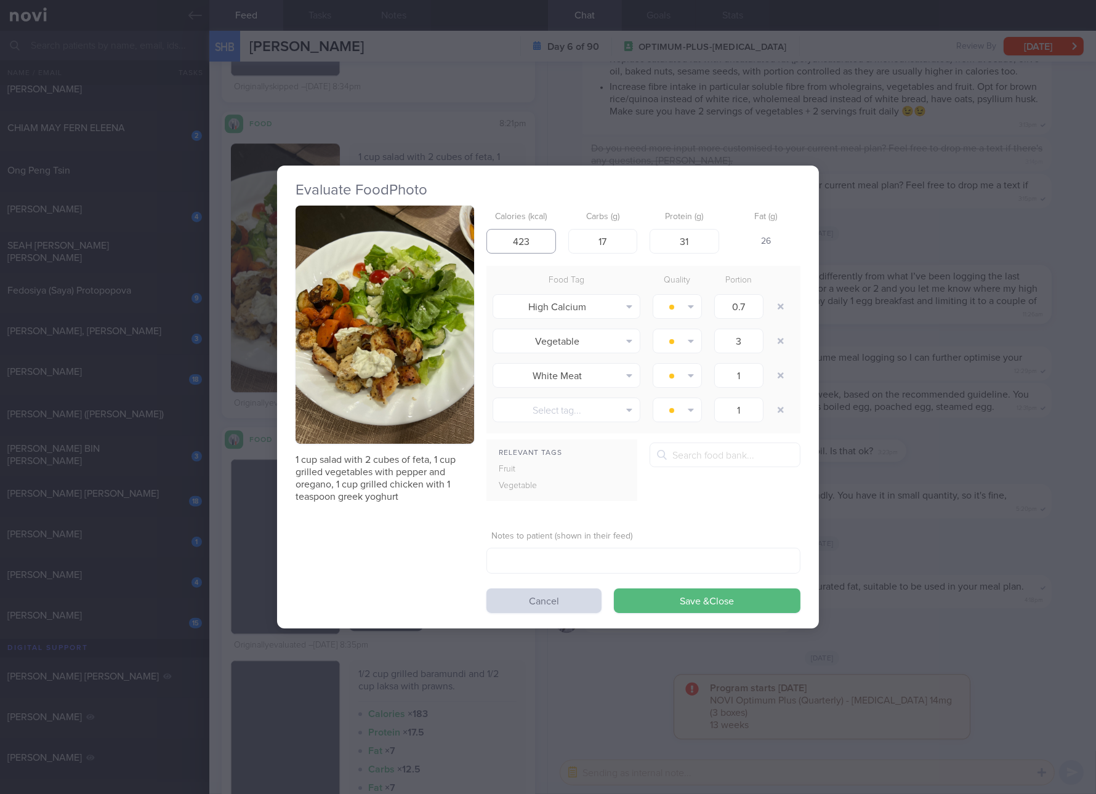
click at [538, 247] on input "423" at bounding box center [521, 241] width 70 height 25
type input "413"
click at [614, 589] on button "Save & Close" at bounding box center [707, 601] width 187 height 25
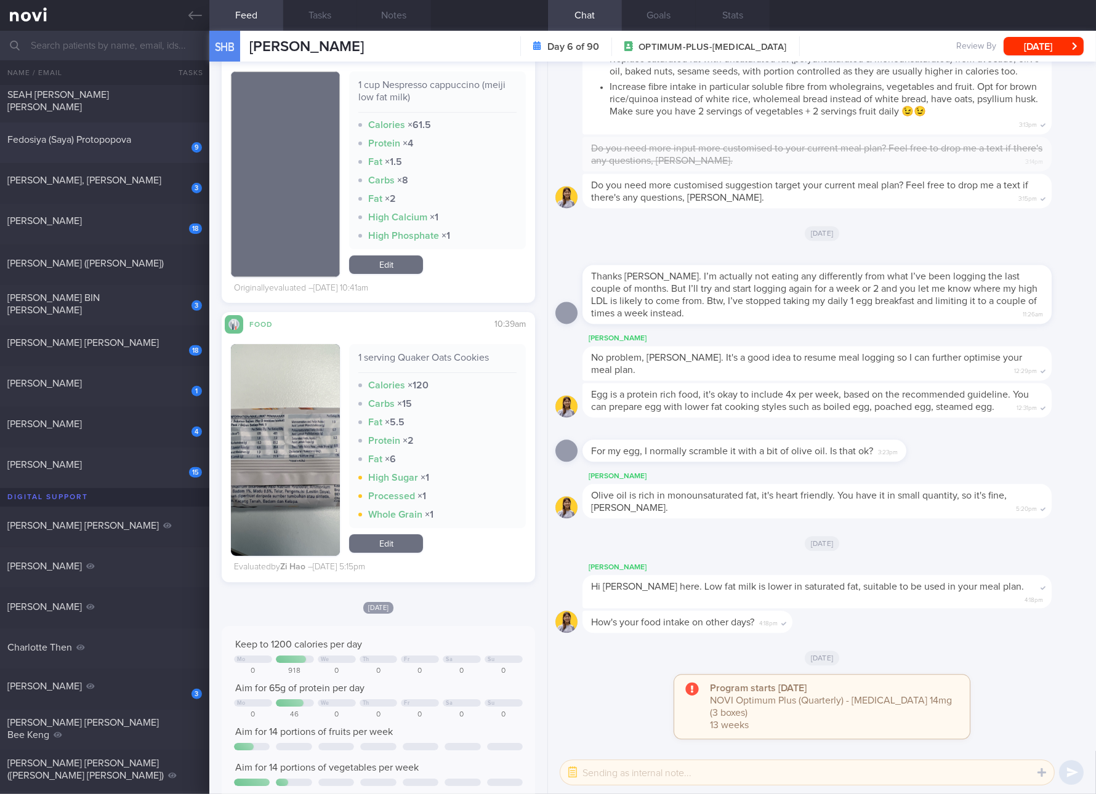
scroll to position [692, 0]
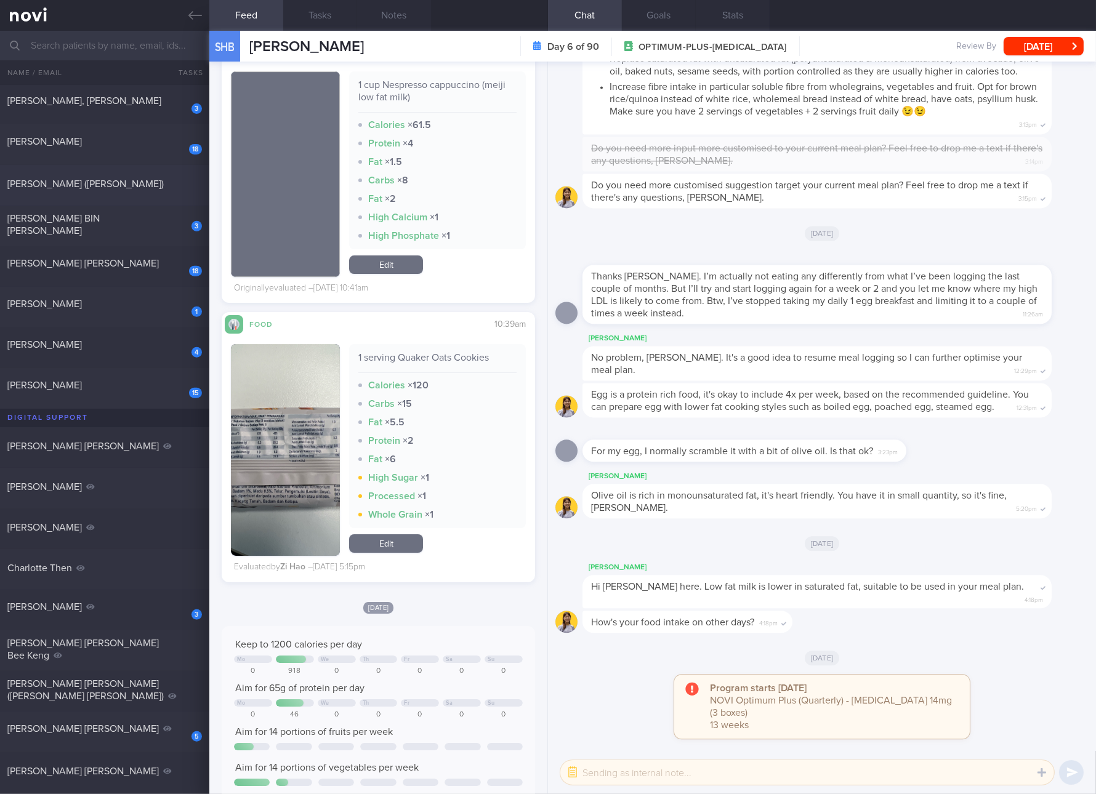
click at [127, 186] on div "[PERSON_NAME] ([PERSON_NAME])" at bounding box center [102, 184] width 191 height 12
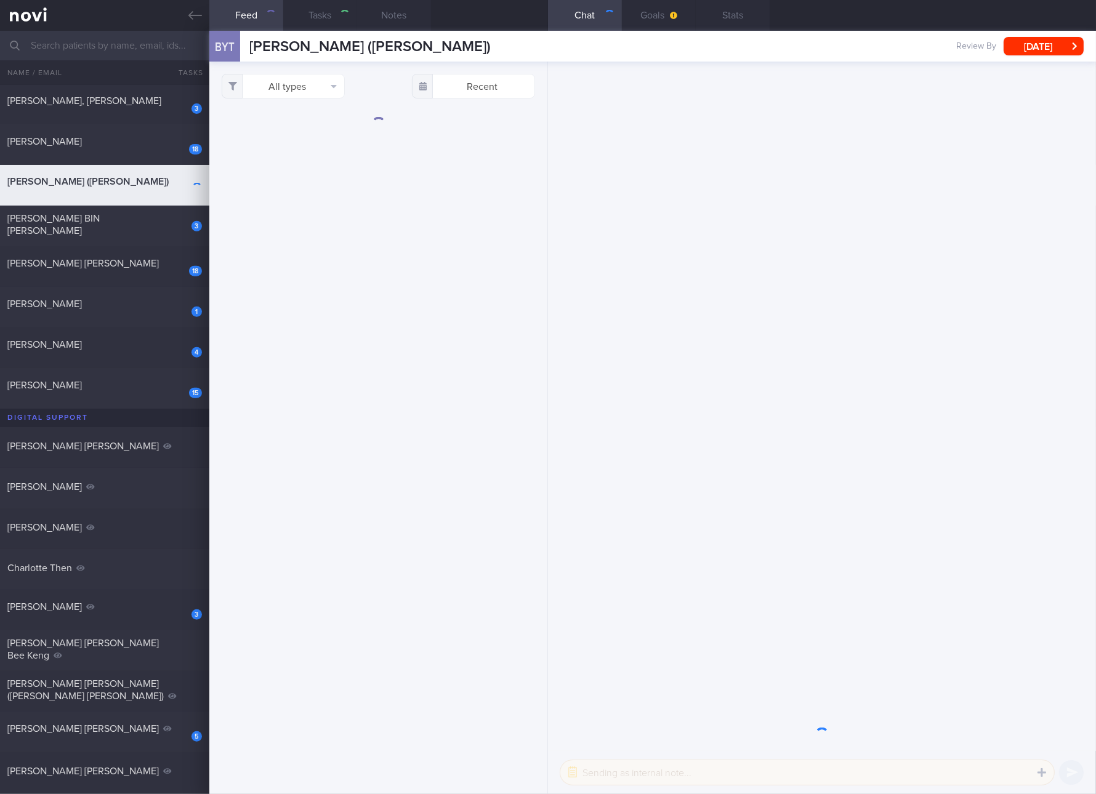
select select "7"
checkbox input "true"
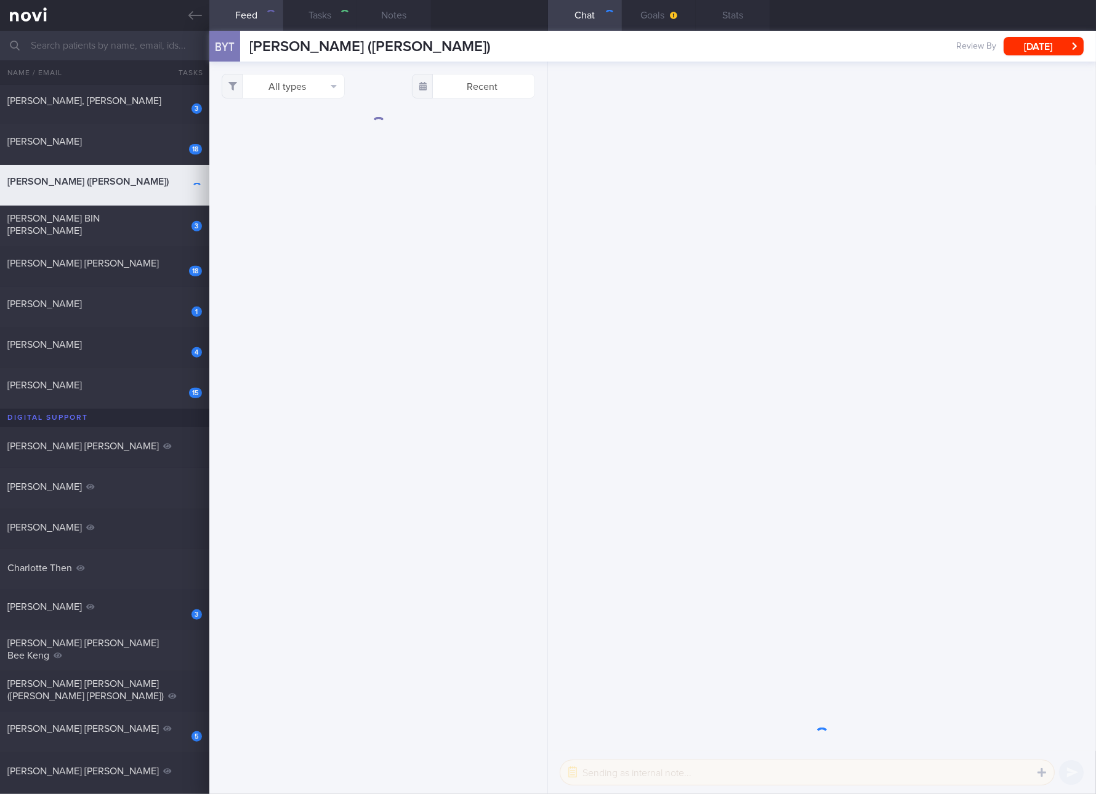
checkbox input "true"
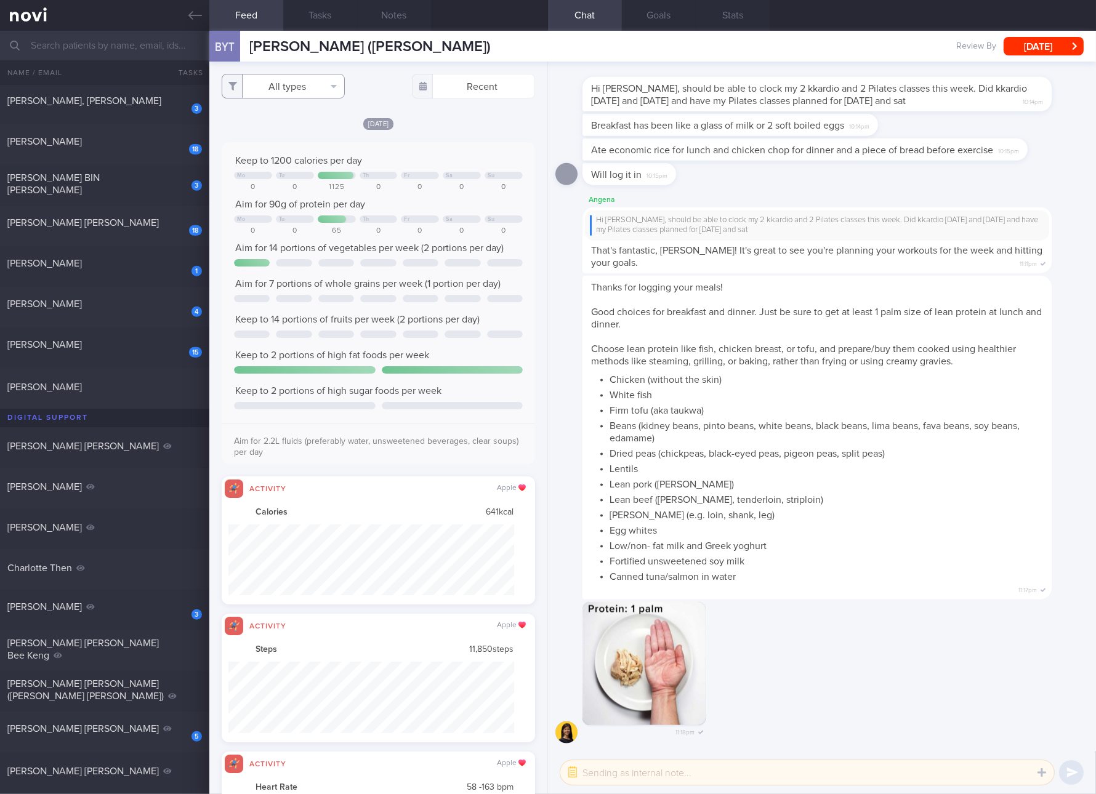
click at [291, 91] on button "All types" at bounding box center [283, 86] width 123 height 25
click at [283, 133] on button "Activity" at bounding box center [283, 128] width 122 height 18
checkbox input "false"
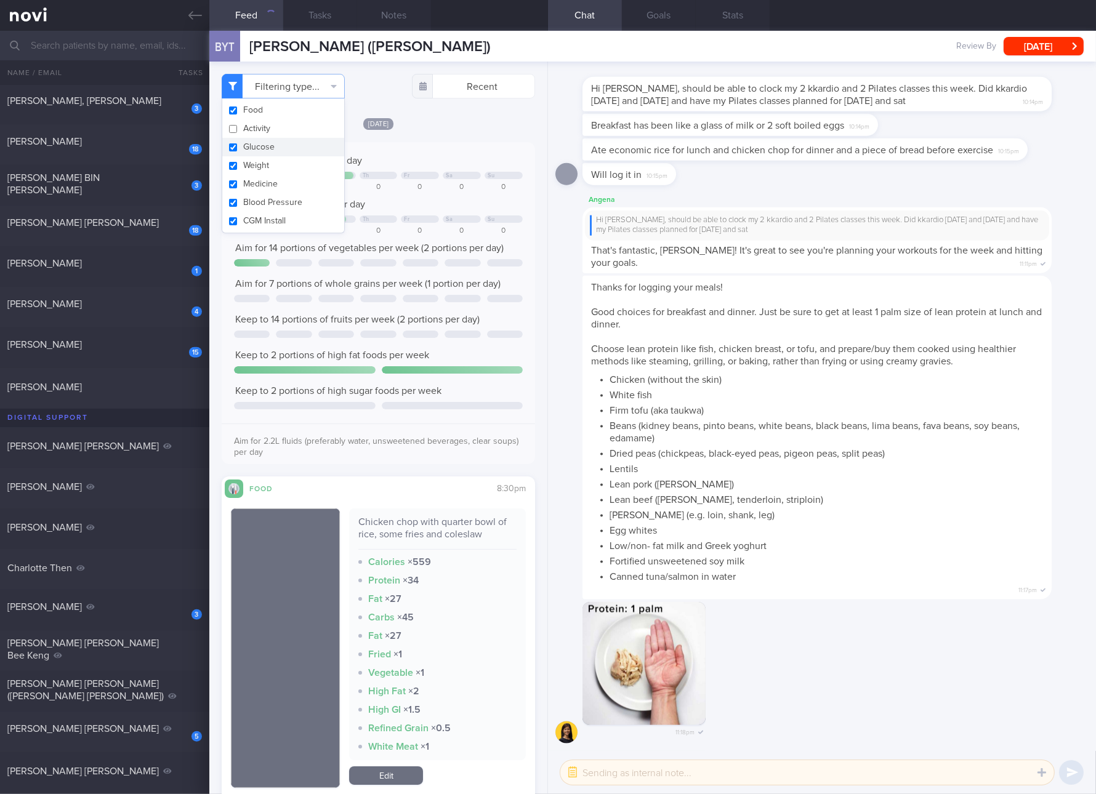
click at [270, 144] on button "Glucose" at bounding box center [283, 147] width 122 height 18
checkbox input "false"
click at [260, 164] on button "Weight" at bounding box center [283, 165] width 122 height 18
checkbox input "false"
click at [254, 187] on button "Medicine" at bounding box center [283, 184] width 122 height 18
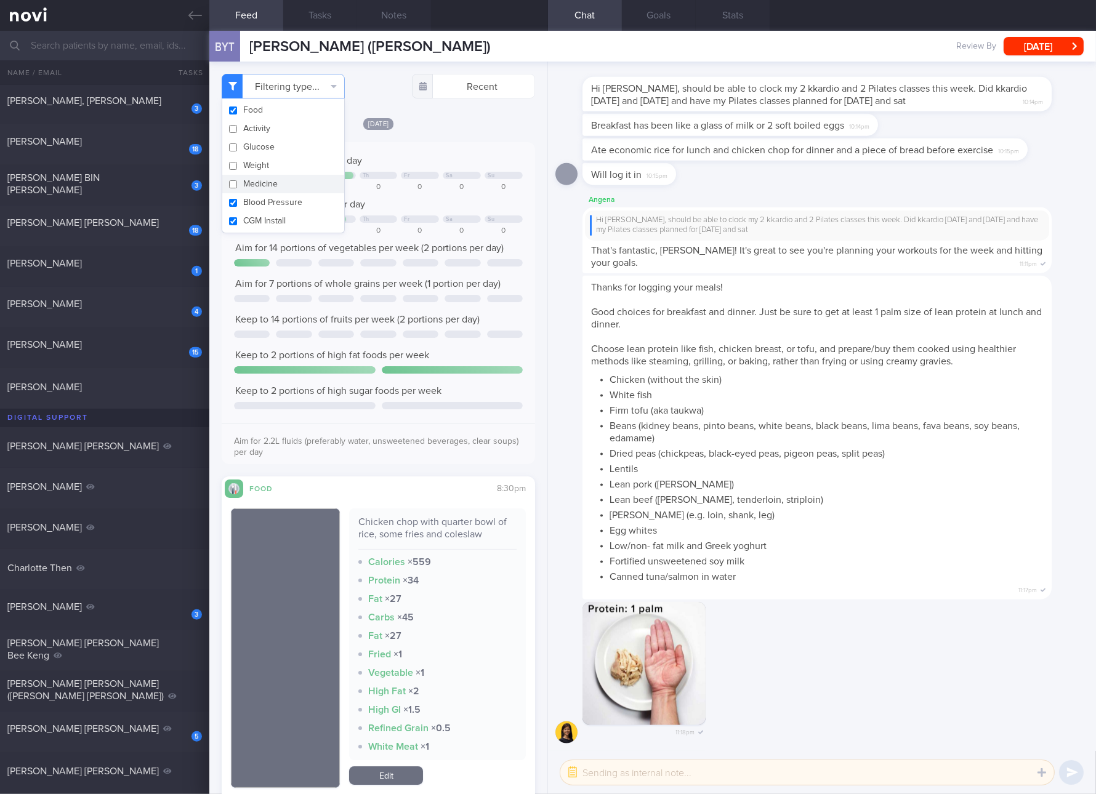
checkbox input "false"
click at [254, 201] on button "Blood Pressure" at bounding box center [283, 202] width 122 height 18
checkbox input "false"
click at [254, 219] on button "CGM Install" at bounding box center [283, 221] width 122 height 18
checkbox input "false"
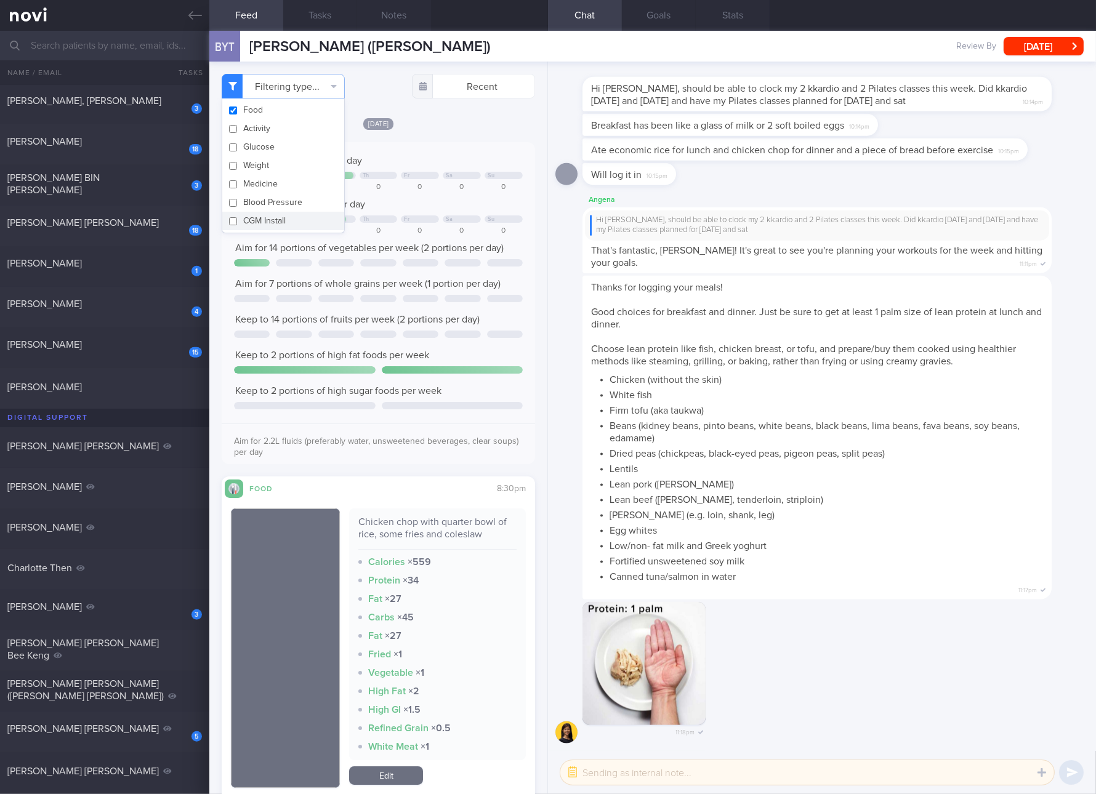
click at [575, 342] on div "Thanks for logging your meals! Good choices for breakfast and dinner. Just be s…" at bounding box center [821, 439] width 533 height 326
click at [470, 528] on div "Chicken chop with quarter bowl of rice, some fries and coleslaw" at bounding box center [437, 533] width 158 height 34
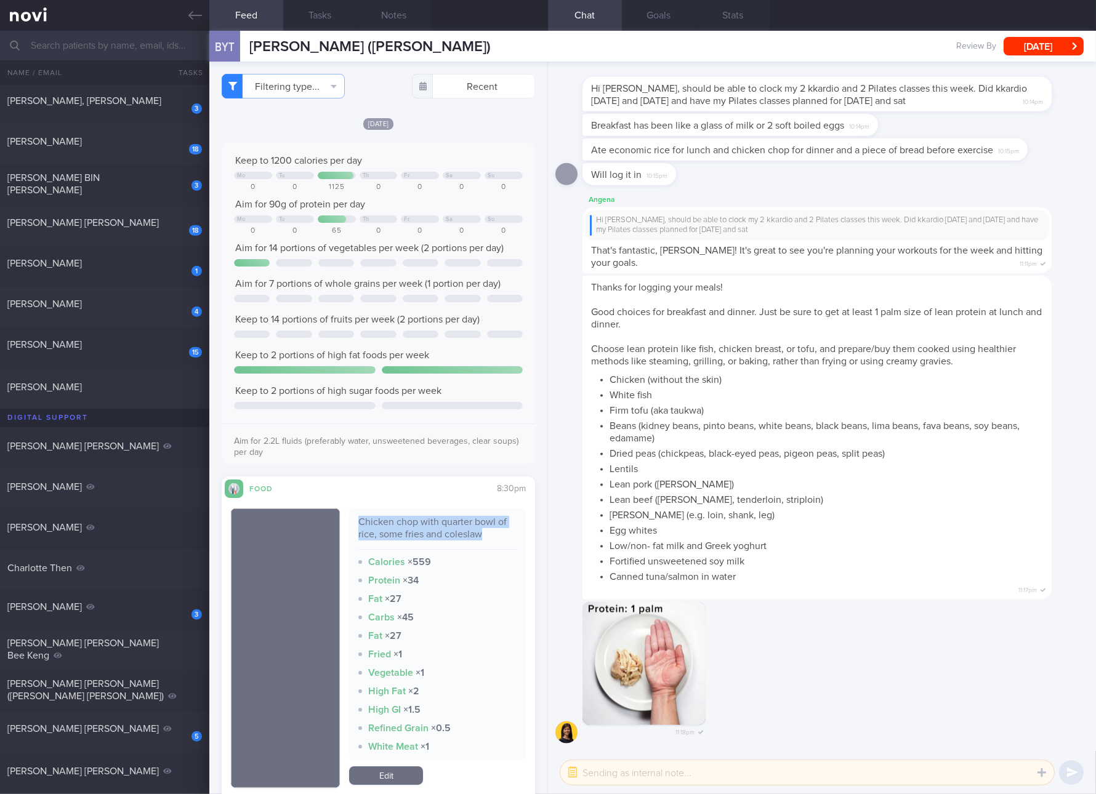
click at [470, 528] on div "Chicken chop with quarter bowl of rice, some fries and coleslaw" at bounding box center [437, 533] width 158 height 34
copy div "Chicken chop with quarter bowl of rice, some fries and coleslaw"
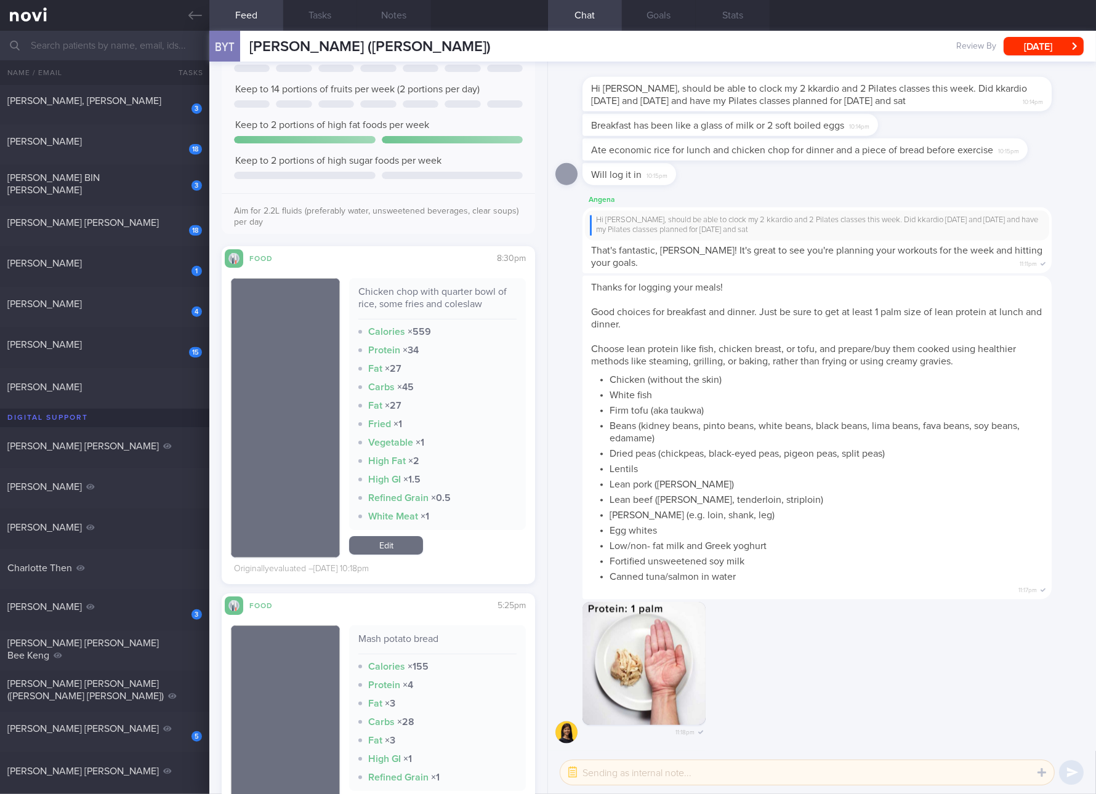
click at [388, 547] on link "Edit" at bounding box center [386, 545] width 74 height 18
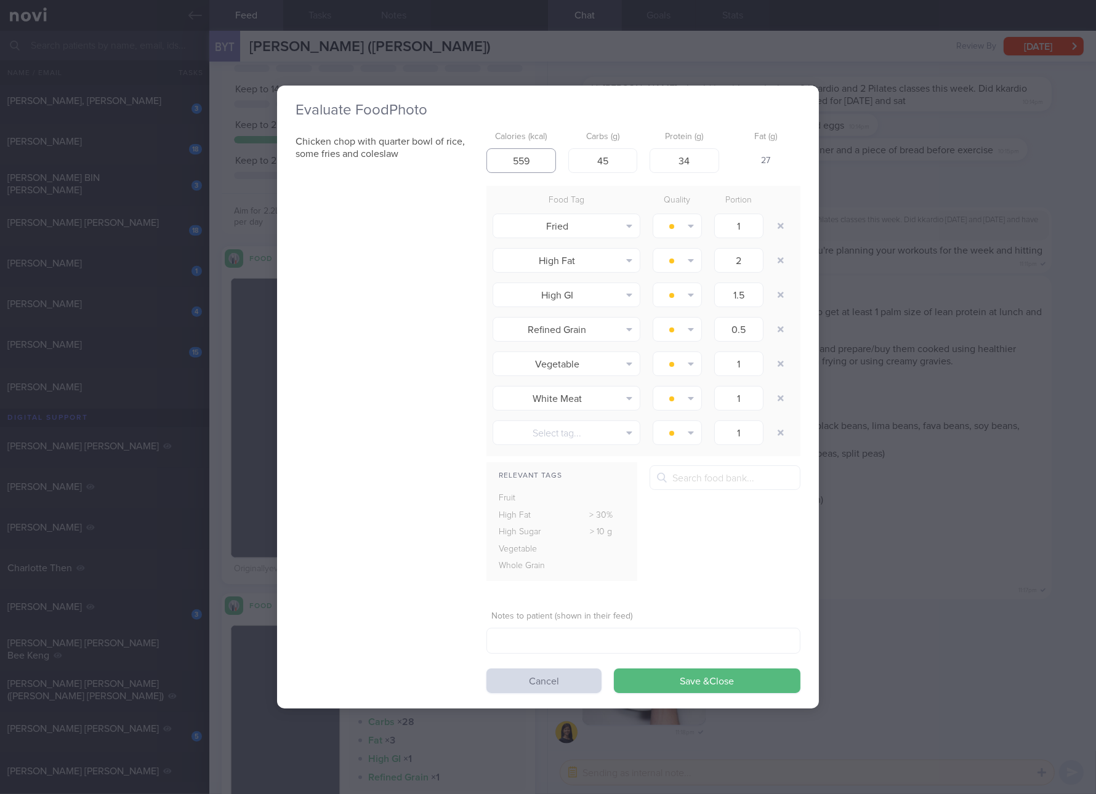
click at [545, 159] on input "559" at bounding box center [521, 160] width 70 height 25
type input "537"
type input "40"
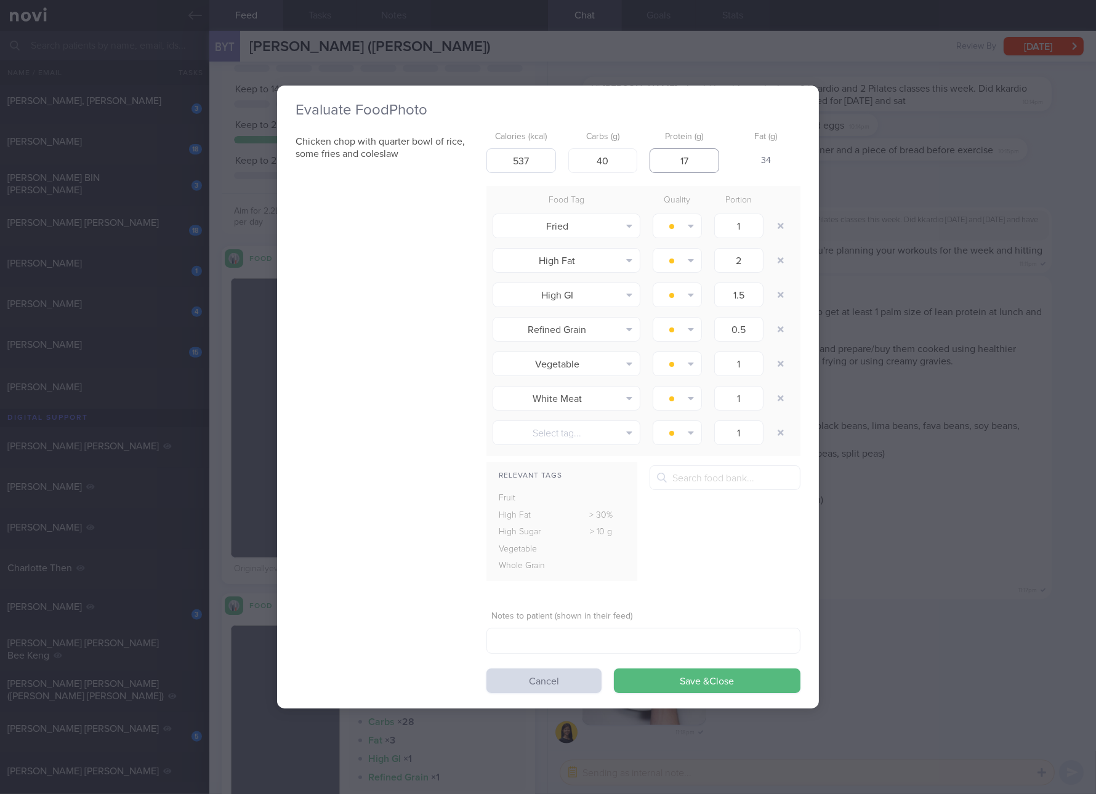
type input "17"
click at [614, 669] on button "Save & Close" at bounding box center [707, 681] width 187 height 25
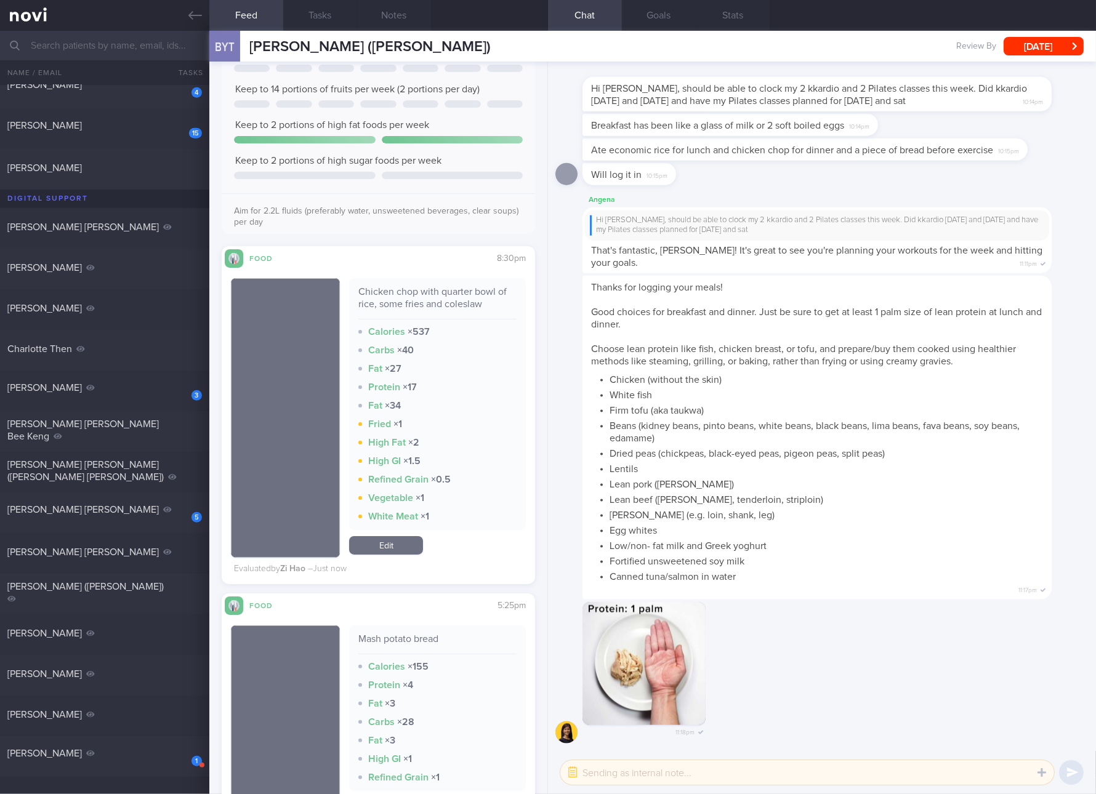
click at [456, 437] on div "High Fat × 2" at bounding box center [437, 443] width 158 height 12
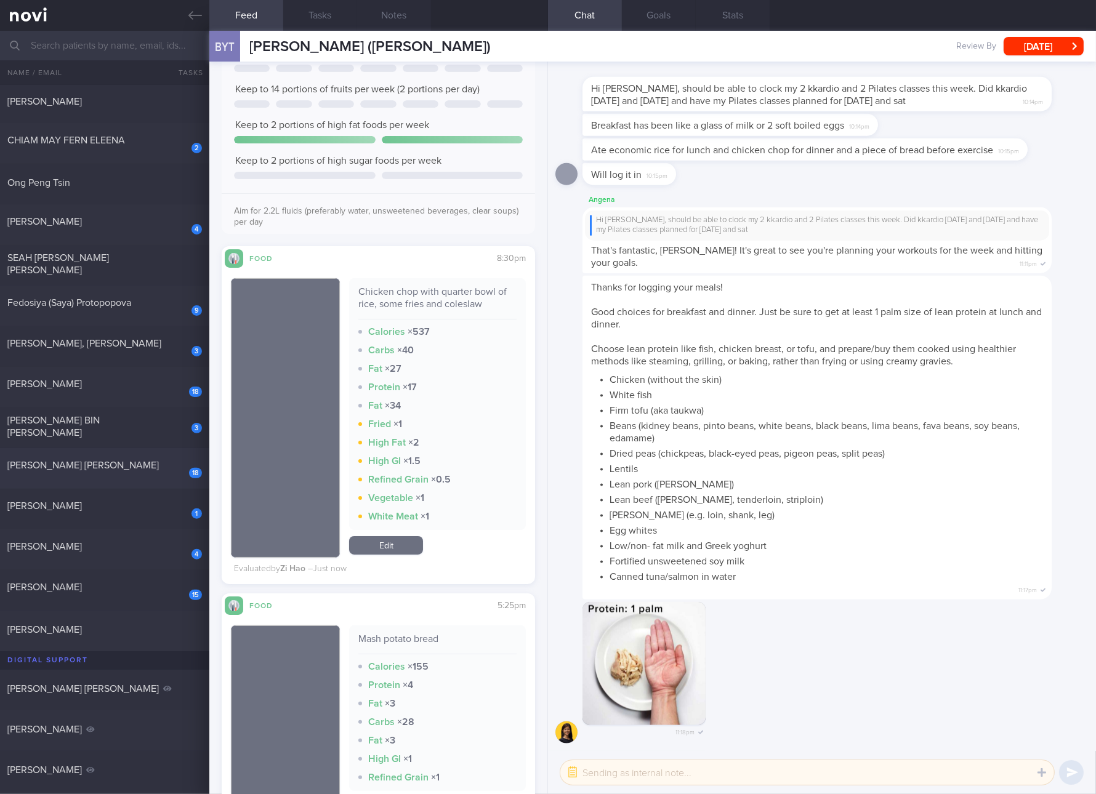
click at [136, 471] on div "18 [PERSON_NAME] [PERSON_NAME]" at bounding box center [104, 468] width 209 height 19
checkbox input "true"
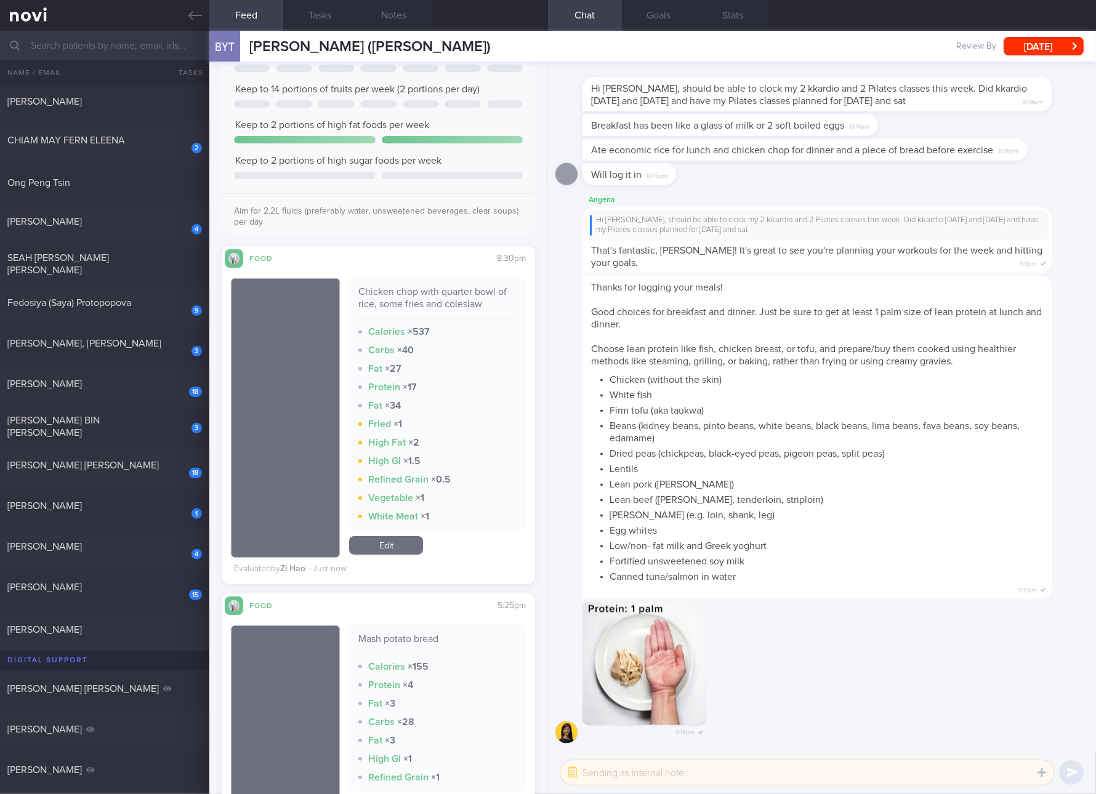
checkbox input "true"
select select "8"
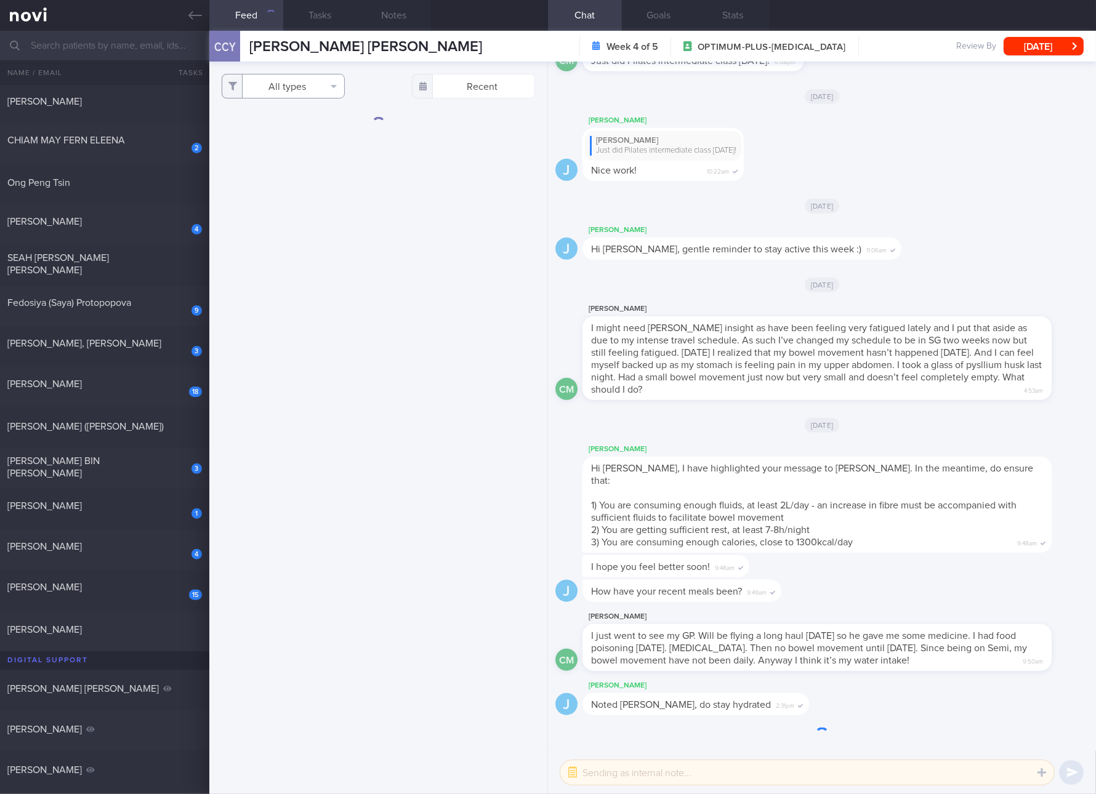
click at [304, 81] on button "All types" at bounding box center [283, 86] width 123 height 25
click at [278, 124] on button "Activity" at bounding box center [283, 128] width 122 height 18
checkbox input "false"
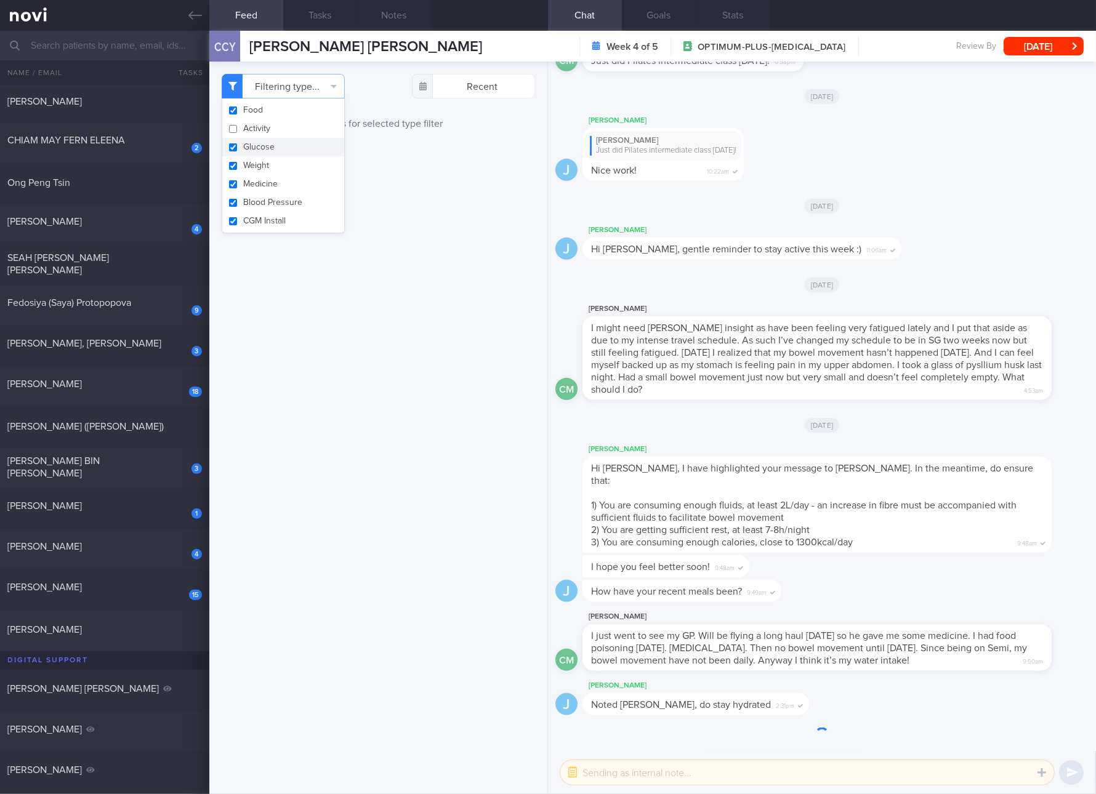
click at [262, 145] on button "Glucose" at bounding box center [283, 147] width 122 height 18
checkbox input "false"
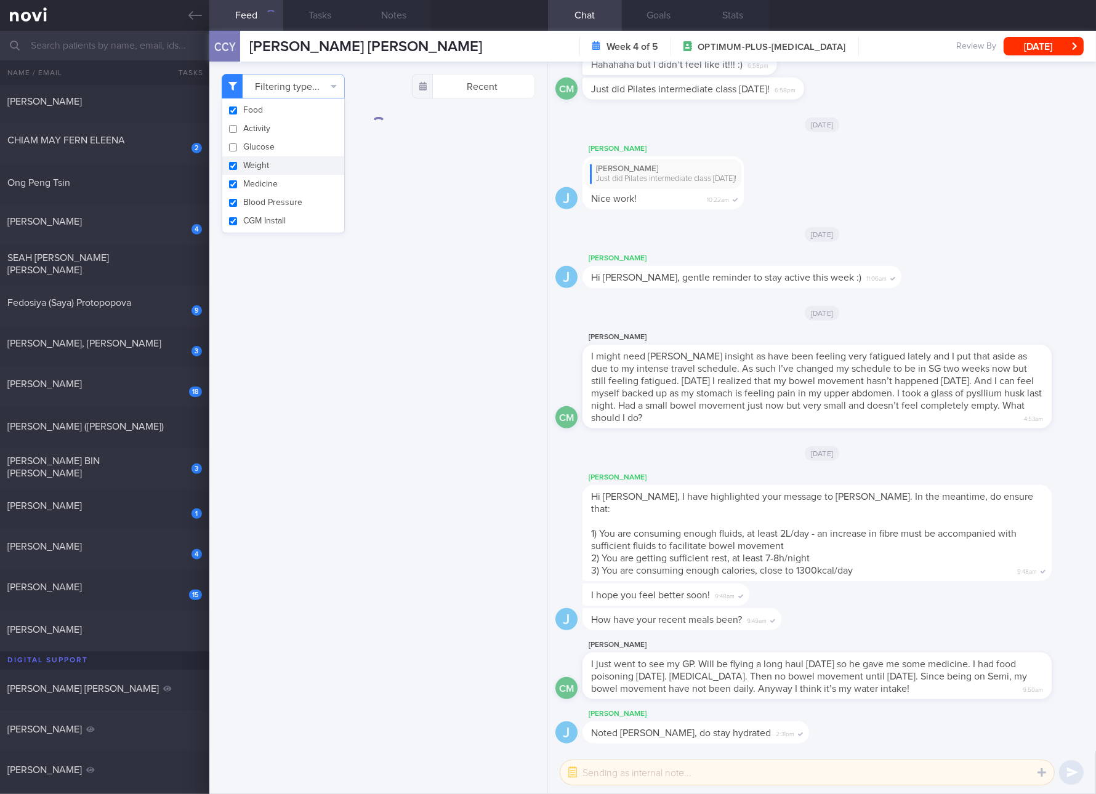
click at [257, 161] on button "Weight" at bounding box center [283, 165] width 122 height 18
checkbox input "false"
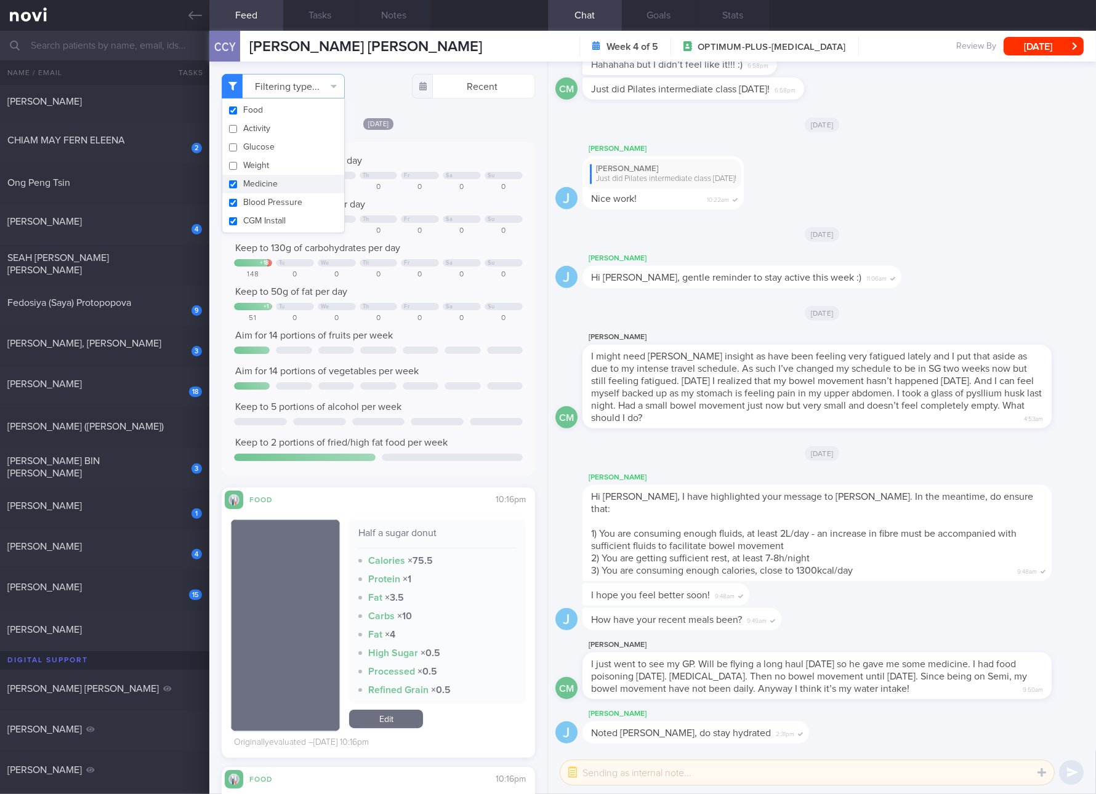
click at [255, 187] on button "Medicine" at bounding box center [283, 184] width 122 height 18
checkbox input "false"
click at [259, 203] on button "Blood Pressure" at bounding box center [283, 202] width 122 height 18
checkbox input "false"
click at [261, 223] on button "CGM Install" at bounding box center [283, 221] width 122 height 18
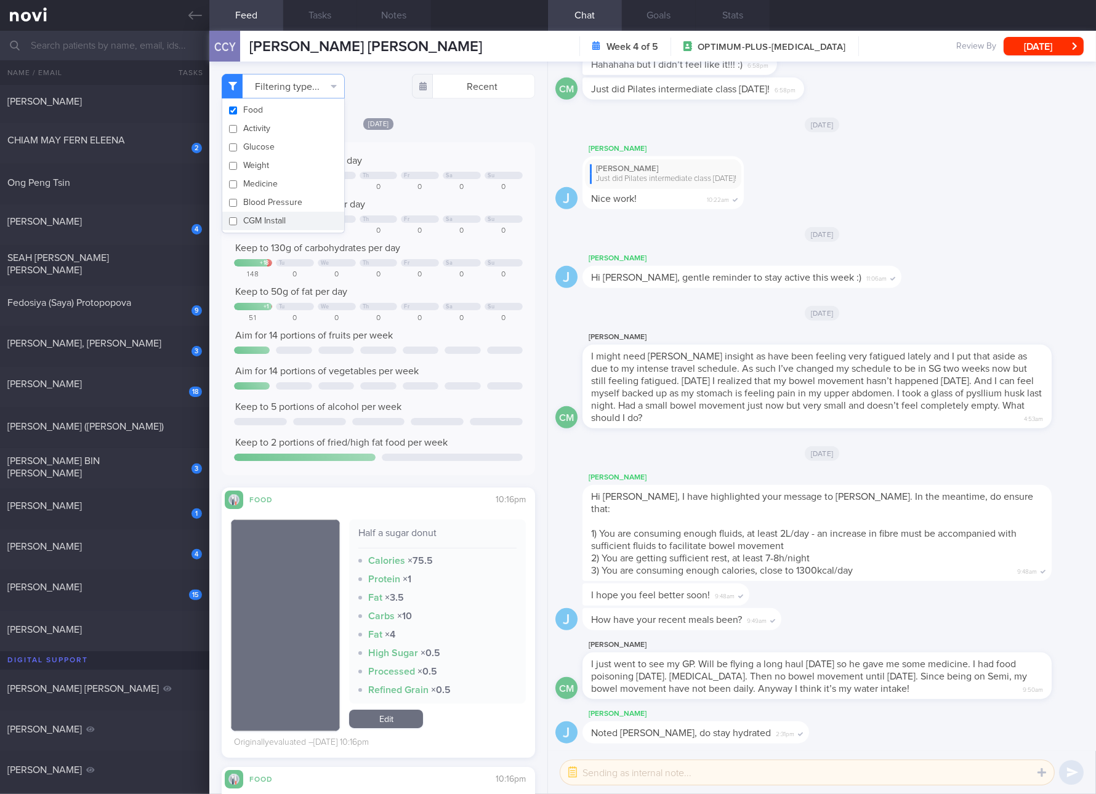
checkbox input "false"
click at [454, 308] on div at bounding box center [462, 306] width 38 height 7
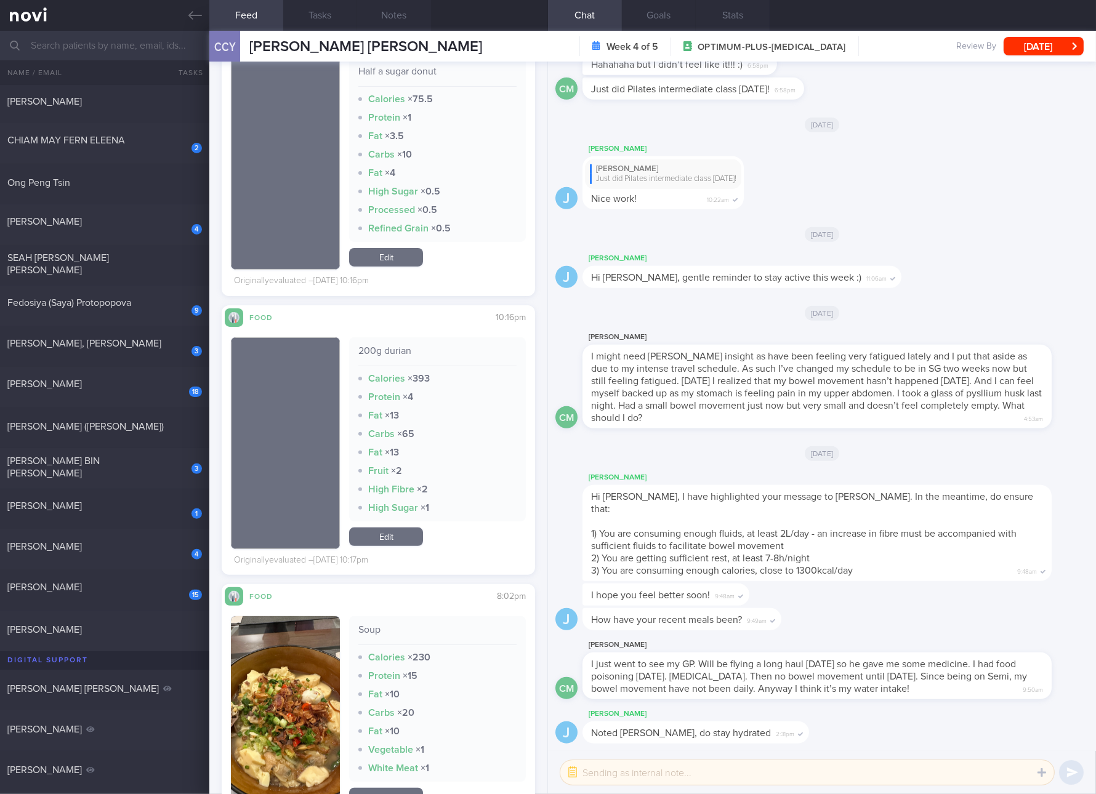
scroll to position [692, 0]
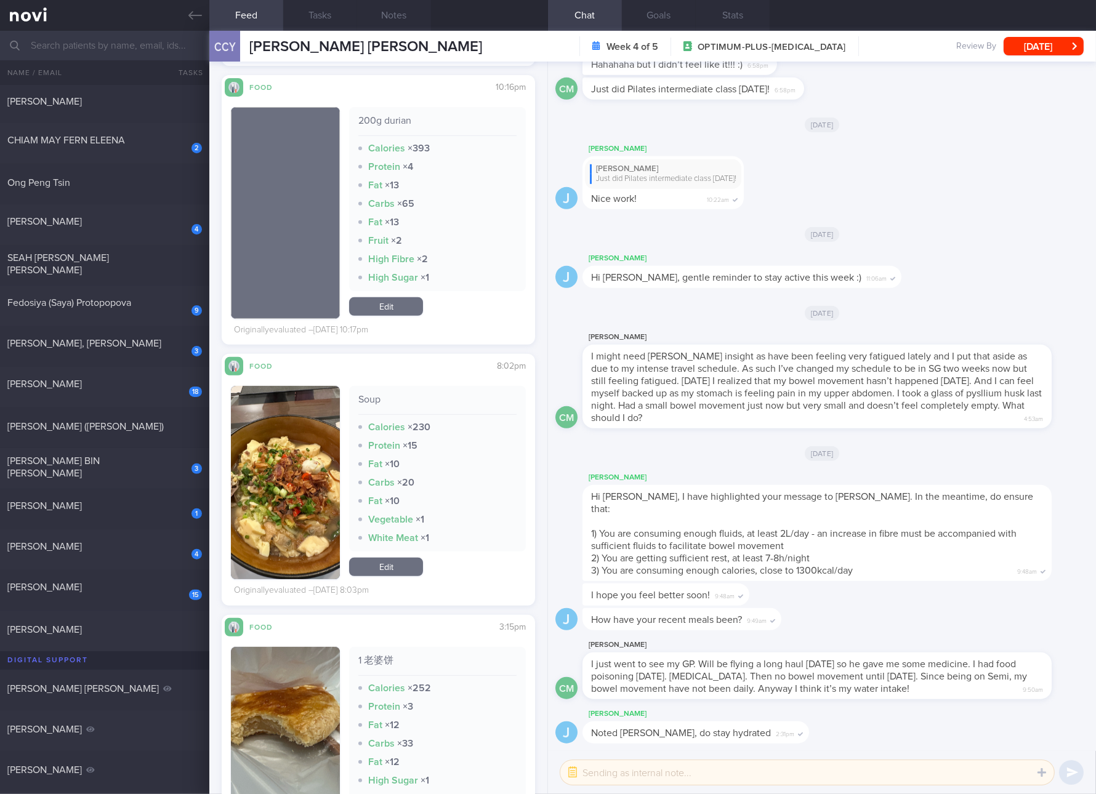
click at [370, 658] on div "1 老婆饼" at bounding box center [437, 665] width 158 height 22
copy div "1 老婆饼"
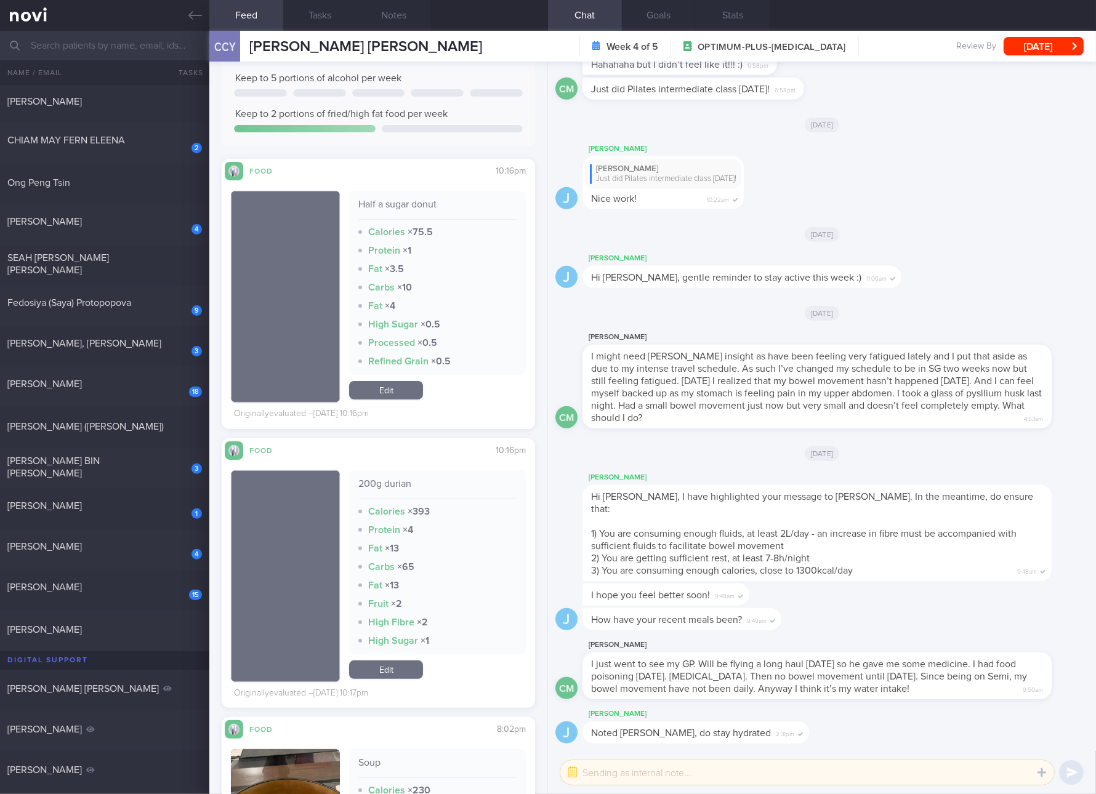
scroll to position [230, 0]
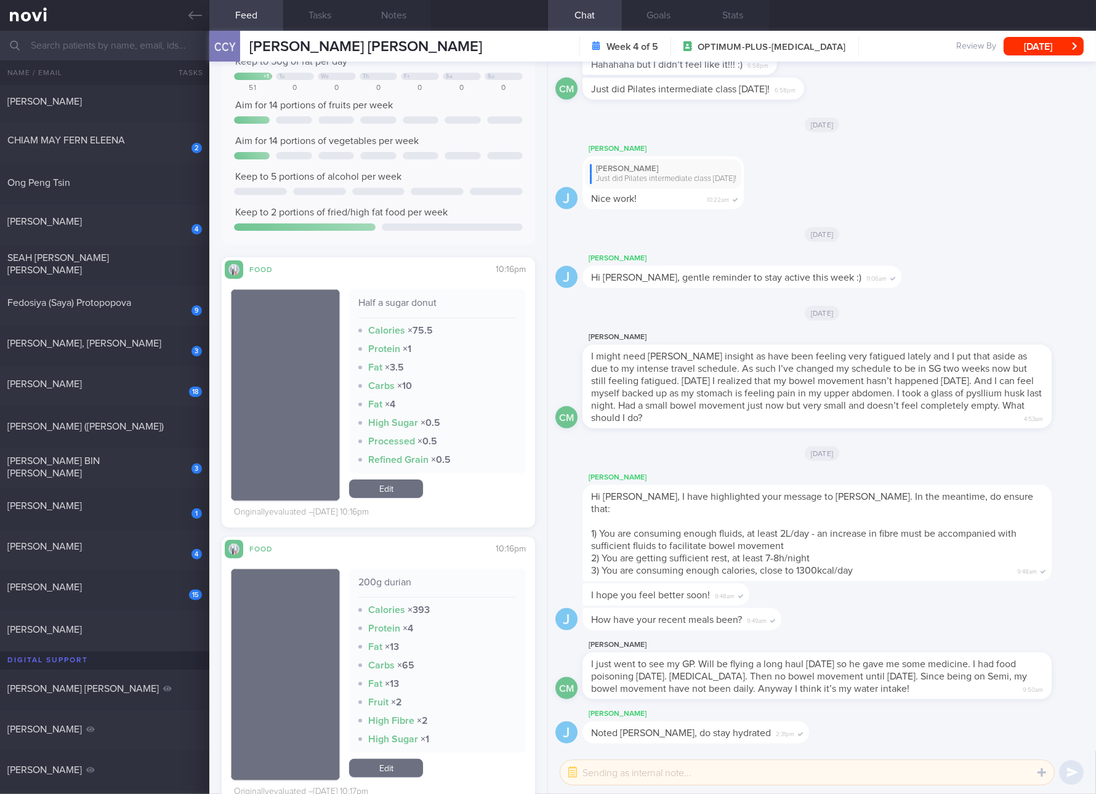
click at [387, 588] on div "200g durian" at bounding box center [437, 587] width 158 height 22
click at [393, 584] on div "200g durian" at bounding box center [437, 587] width 158 height 22
copy div "200g durian"
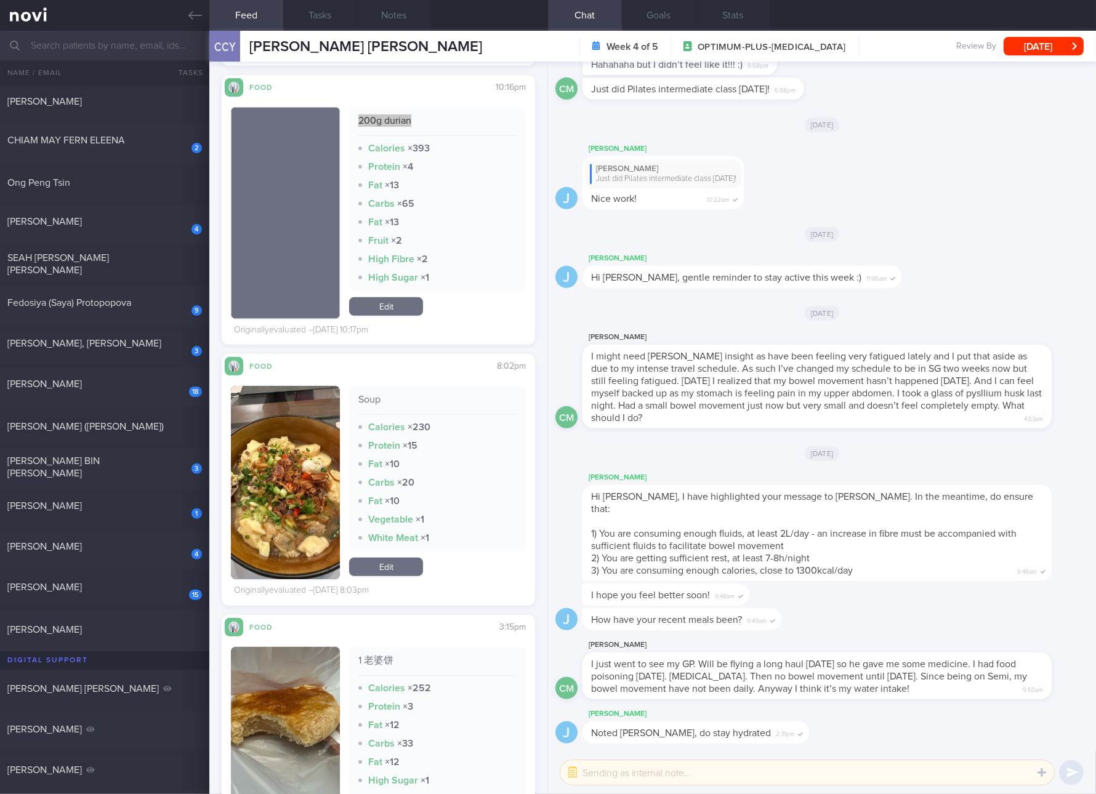
scroll to position [1154, 0]
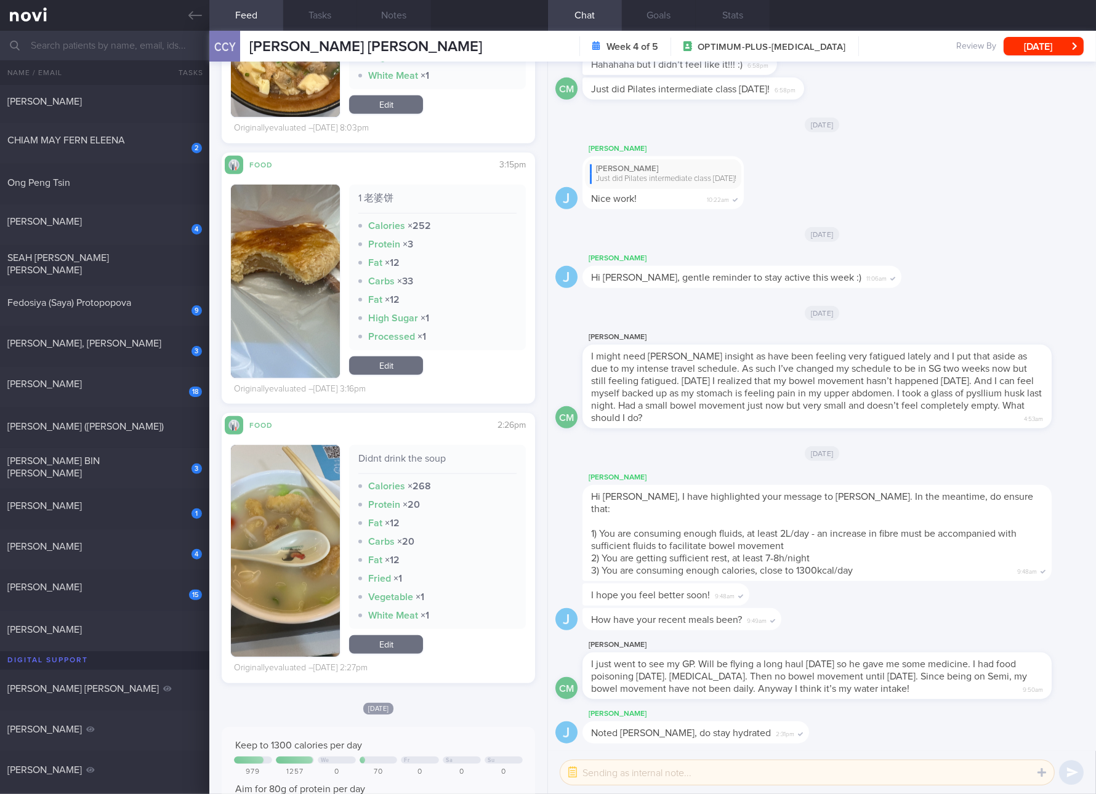
click at [361, 370] on link "Edit" at bounding box center [386, 365] width 74 height 18
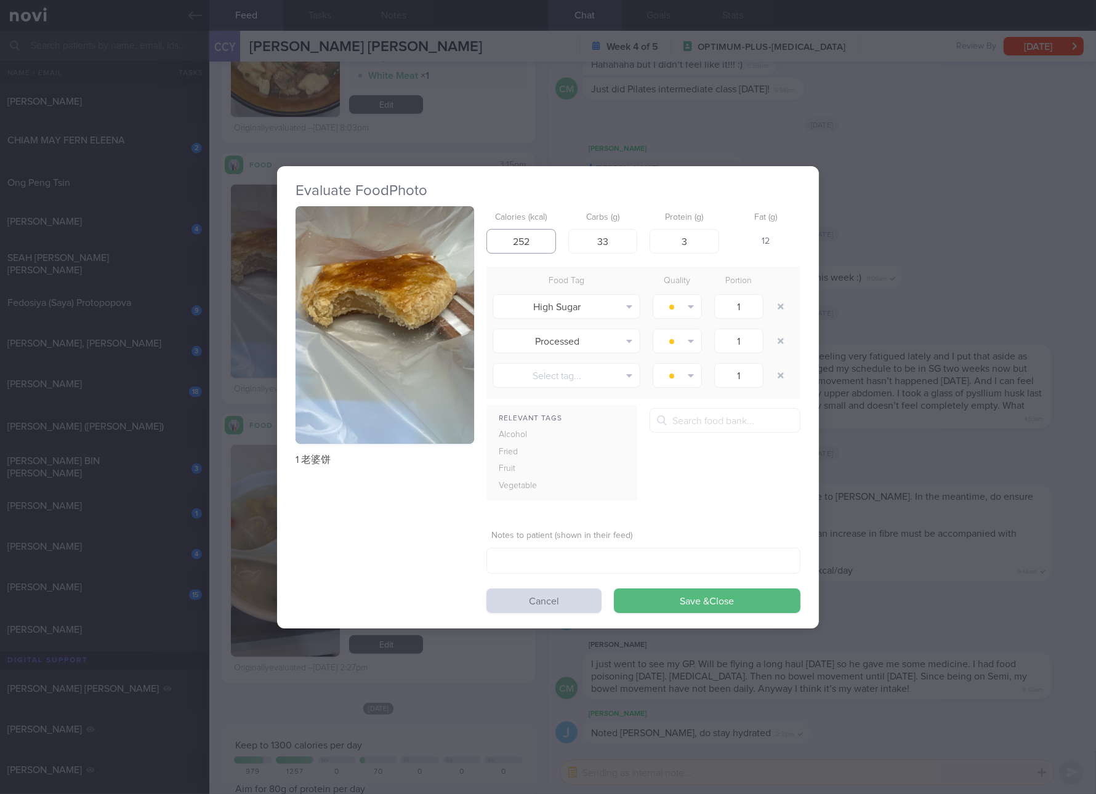
click at [524, 241] on input "252" at bounding box center [521, 241] width 70 height 25
click at [524, 241] on input "2512" at bounding box center [521, 241] width 70 height 25
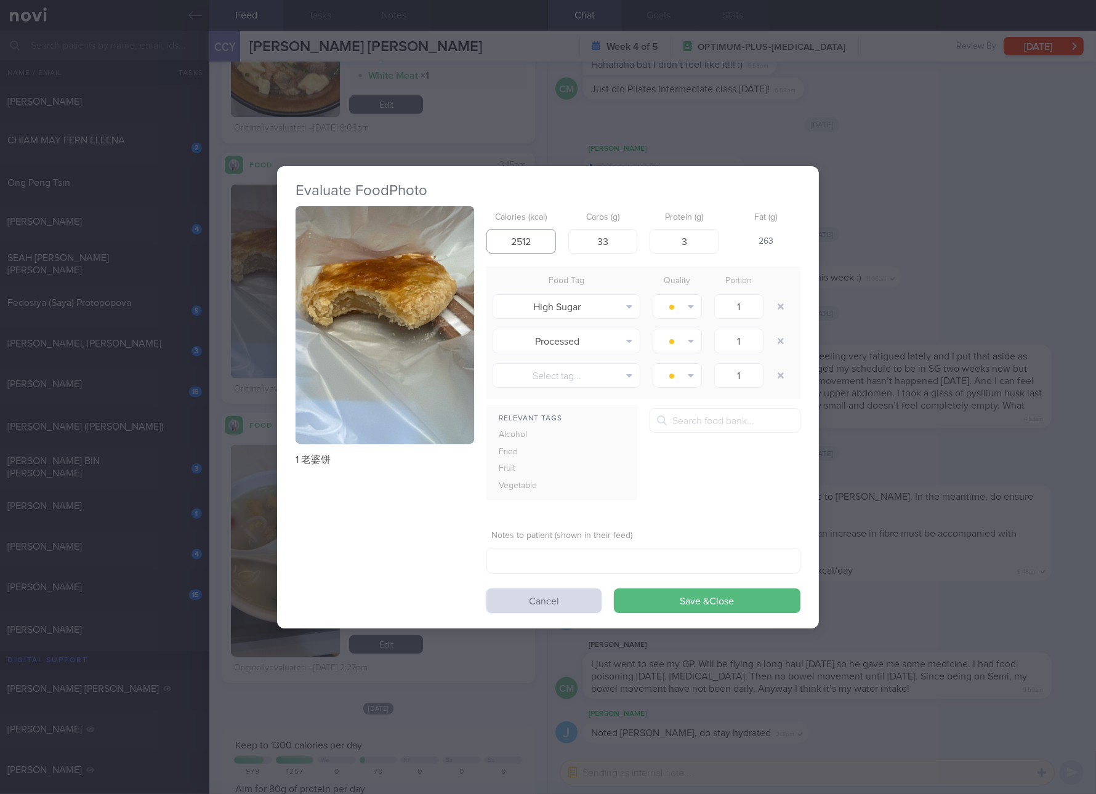
click at [524, 241] on input "2512" at bounding box center [521, 241] width 70 height 25
type input "168"
type input "21"
type input "4"
click at [614, 589] on button "Save & Close" at bounding box center [707, 601] width 187 height 25
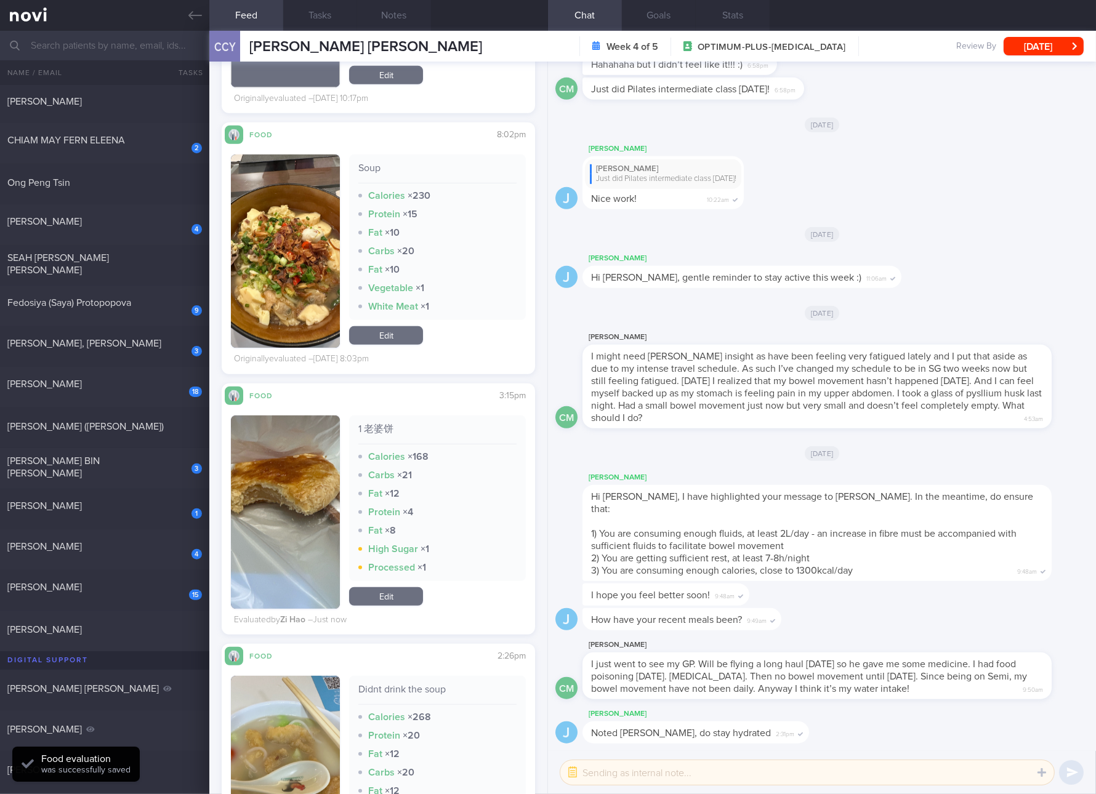
scroll to position [1154, 0]
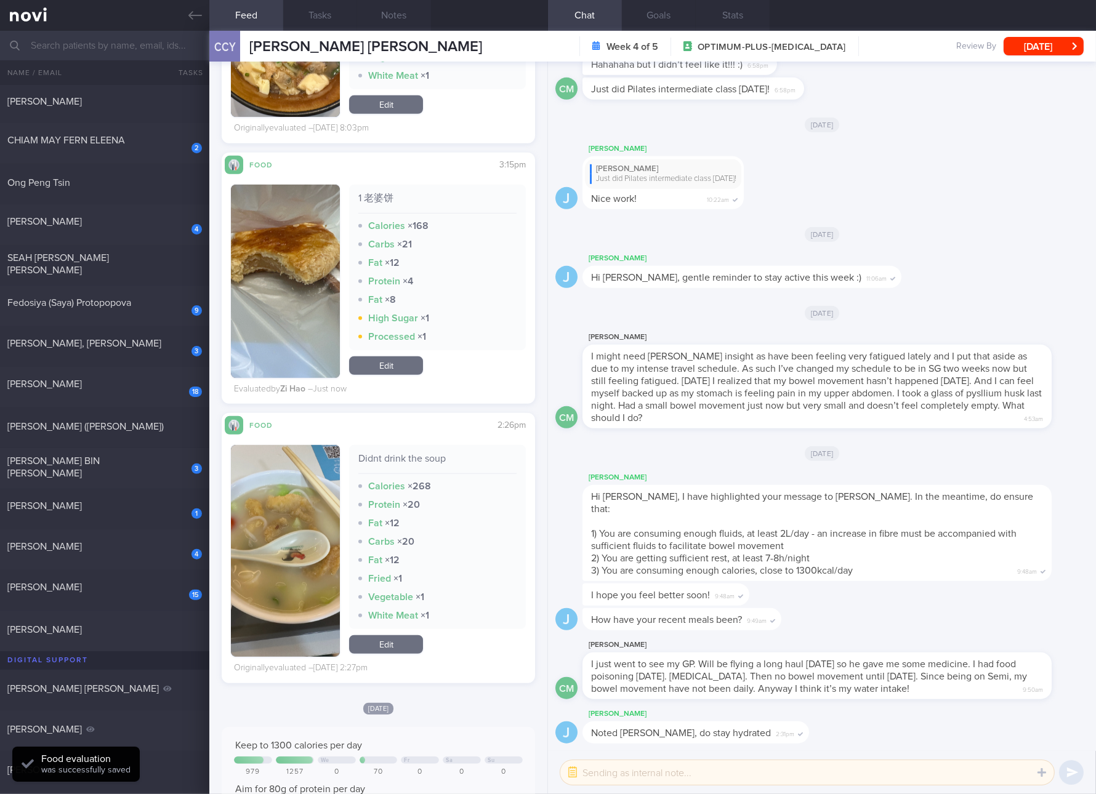
click at [292, 558] on button "button" at bounding box center [285, 551] width 109 height 212
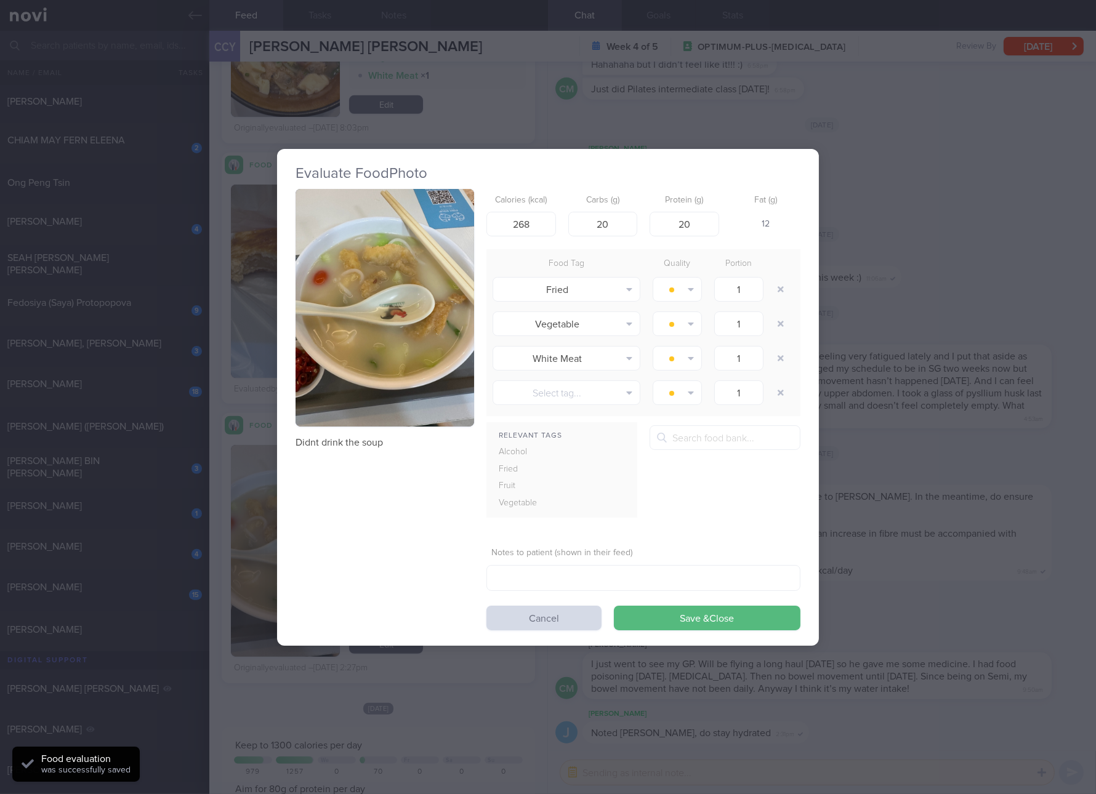
click at [352, 433] on div "Didnt drink the soup" at bounding box center [385, 319] width 179 height 260
click at [408, 388] on button "button" at bounding box center [385, 308] width 179 height 238
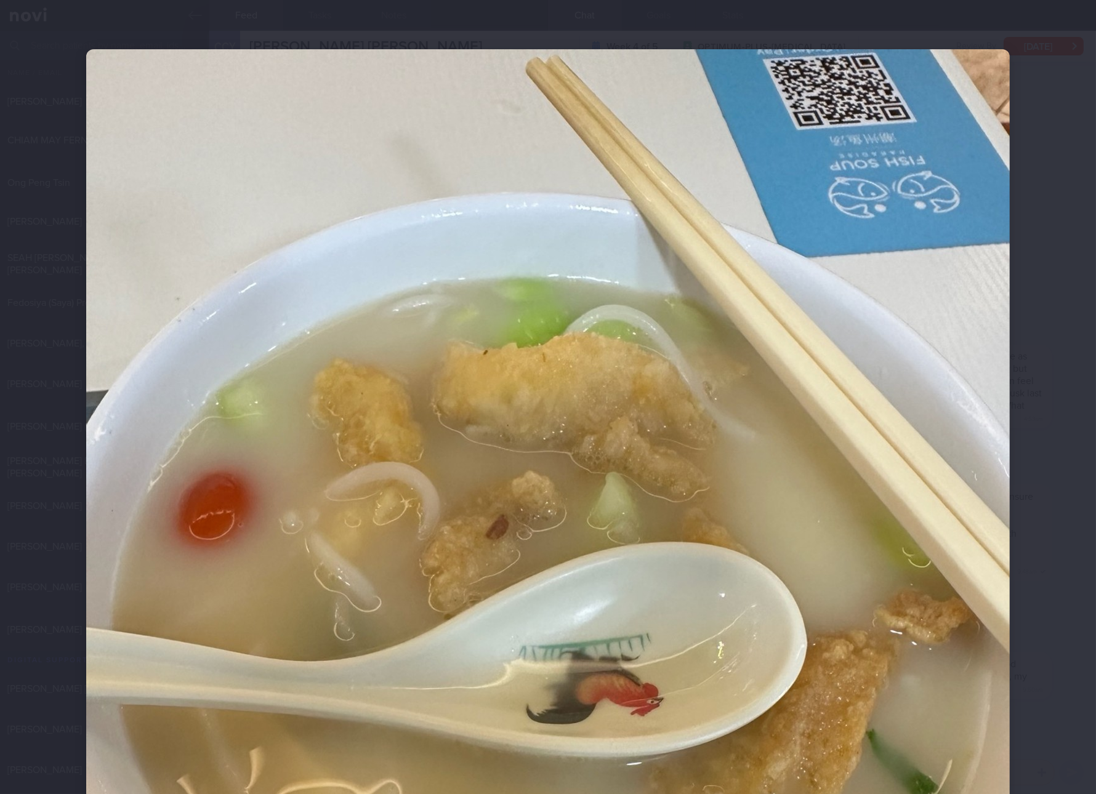
scroll to position [230, 0]
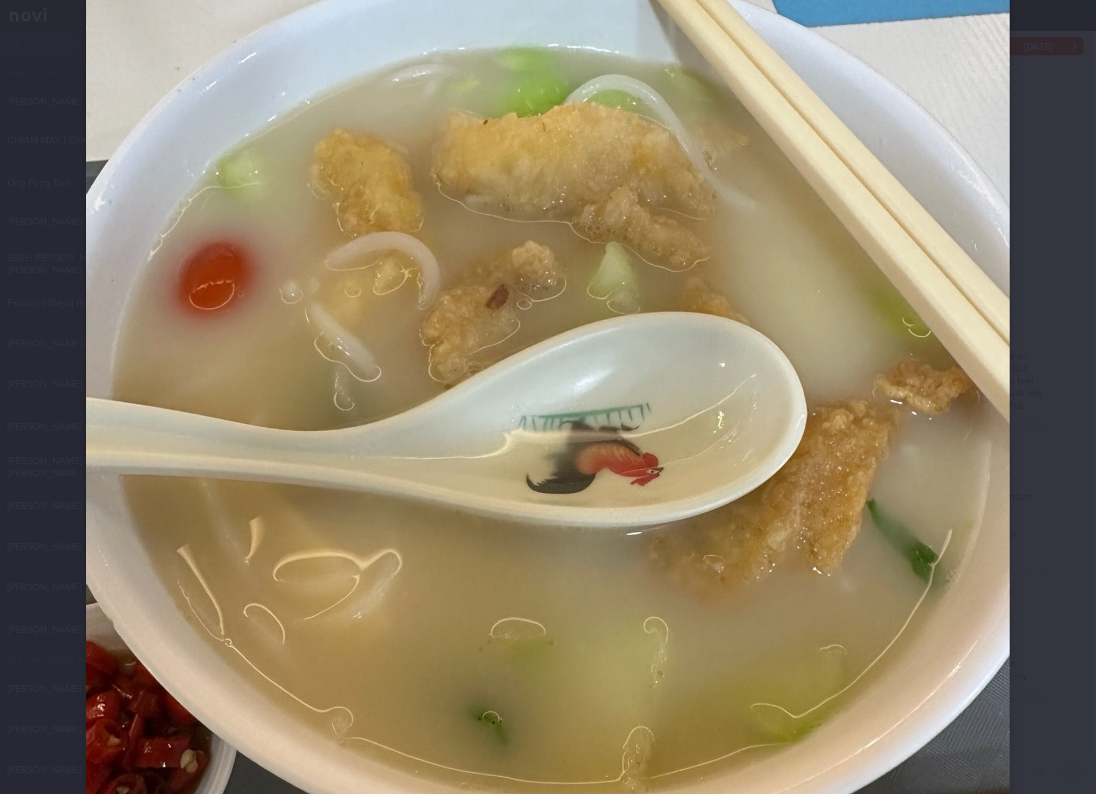
click at [424, 406] on img at bounding box center [548, 434] width 924 height 1231
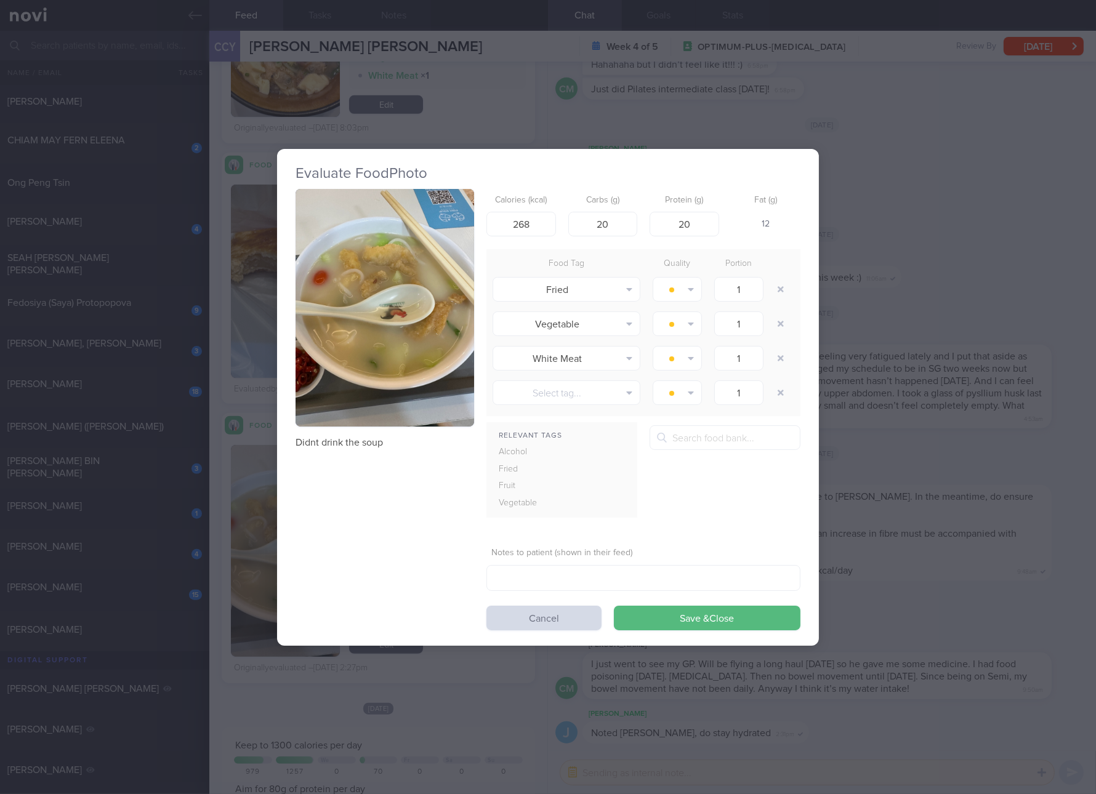
drag, startPoint x: 932, startPoint y: 534, endPoint x: 912, endPoint y: 531, distance: 19.9
click at [932, 534] on div "Evaluate Food Photo Didnt drink the soup Calories (kcal) 268 Carbs (g) 20 Prote…" at bounding box center [548, 397] width 1096 height 794
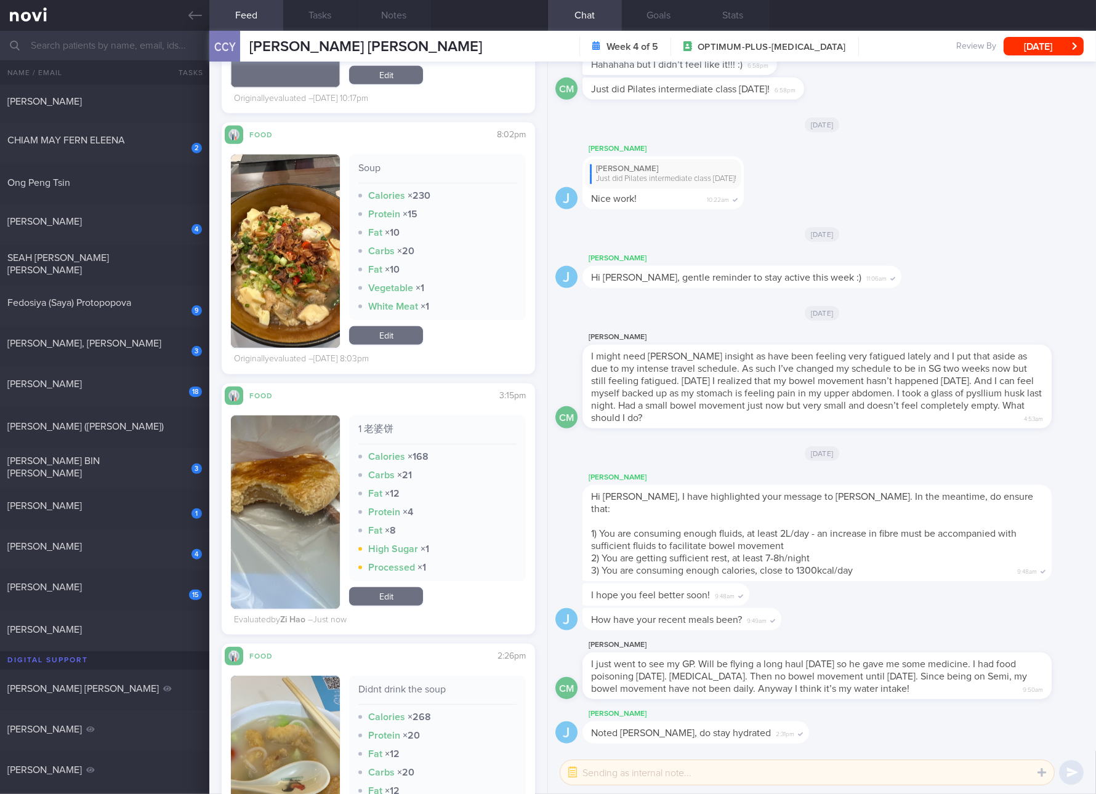
scroll to position [692, 0]
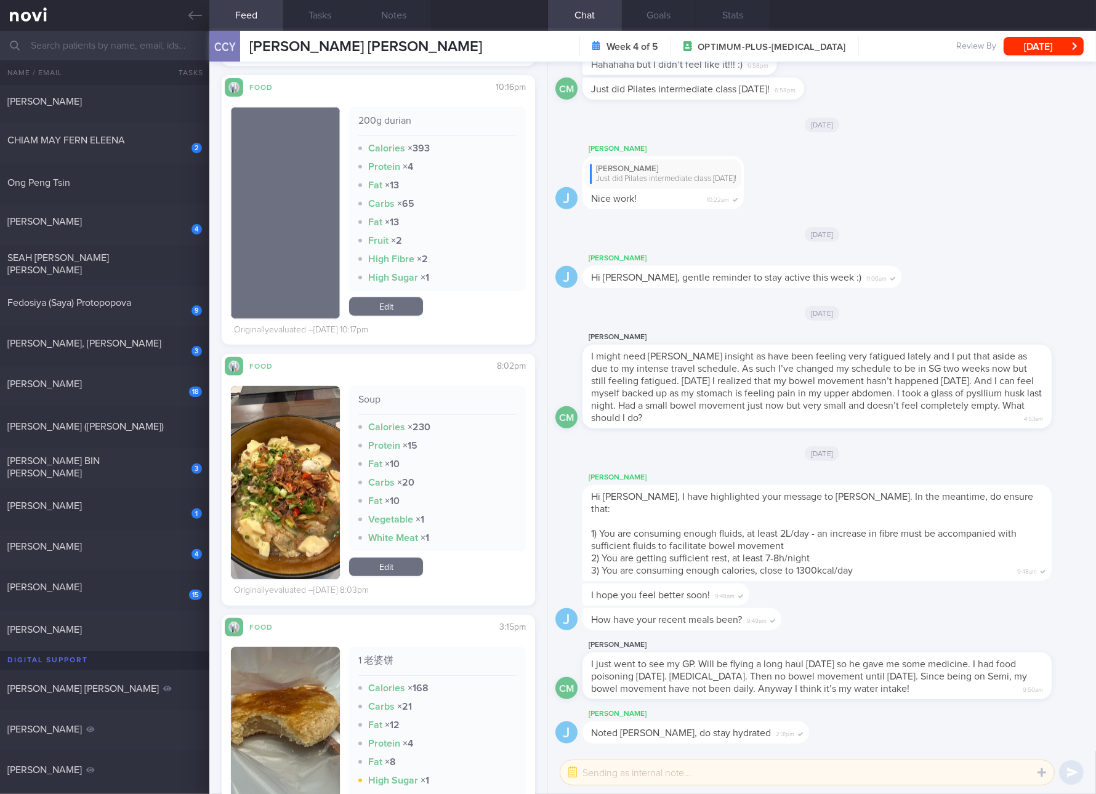
click at [385, 311] on link "Edit" at bounding box center [386, 306] width 74 height 18
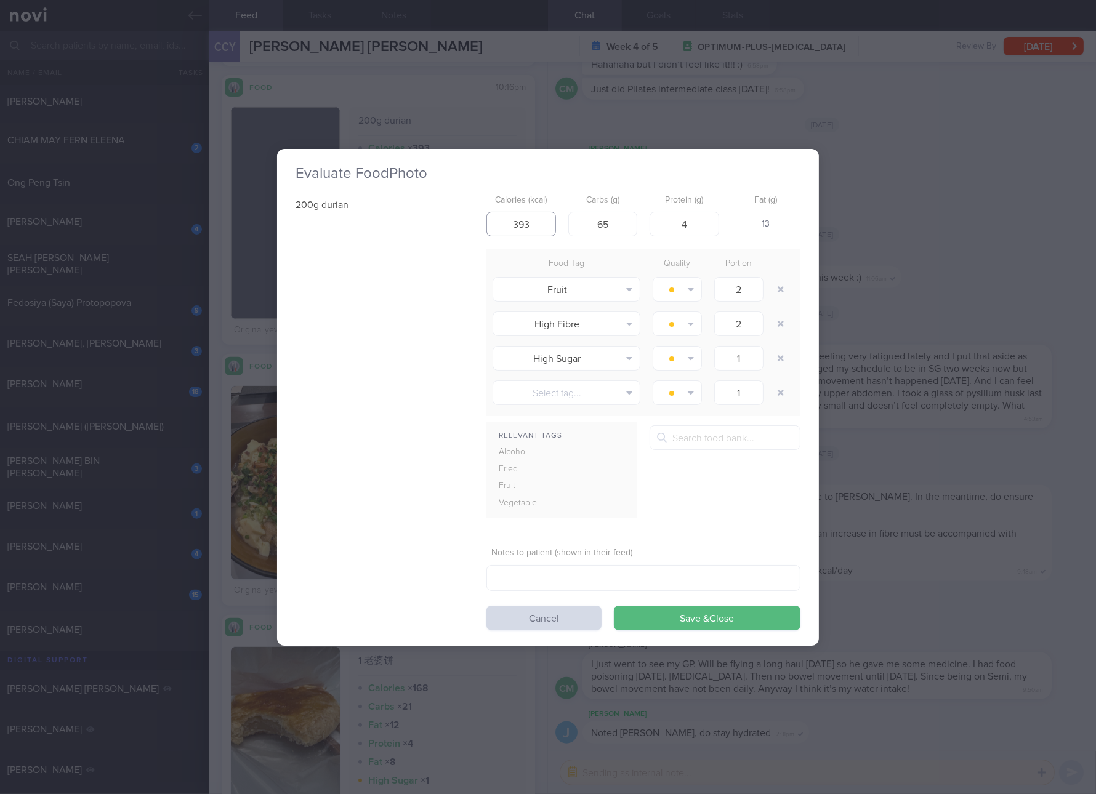
click at [526, 224] on input "393" at bounding box center [521, 224] width 70 height 25
type input "294"
type input "54"
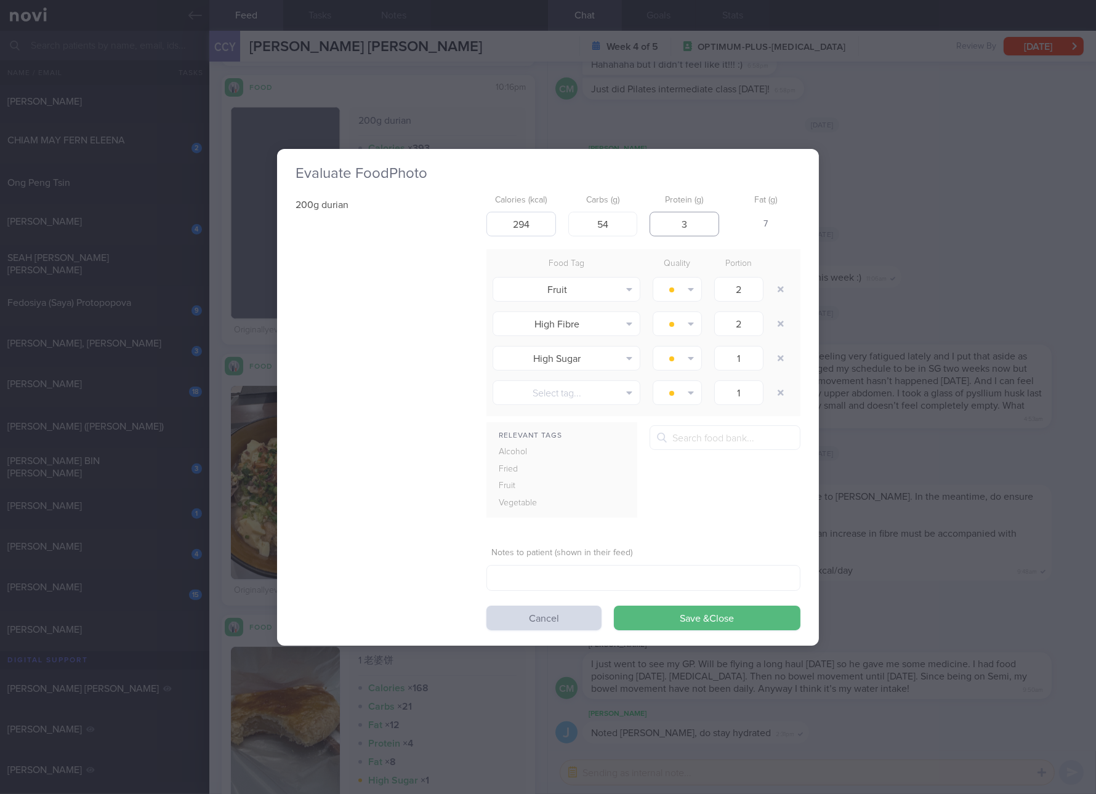
type input "3"
click at [614, 606] on button "Save & Close" at bounding box center [707, 618] width 187 height 25
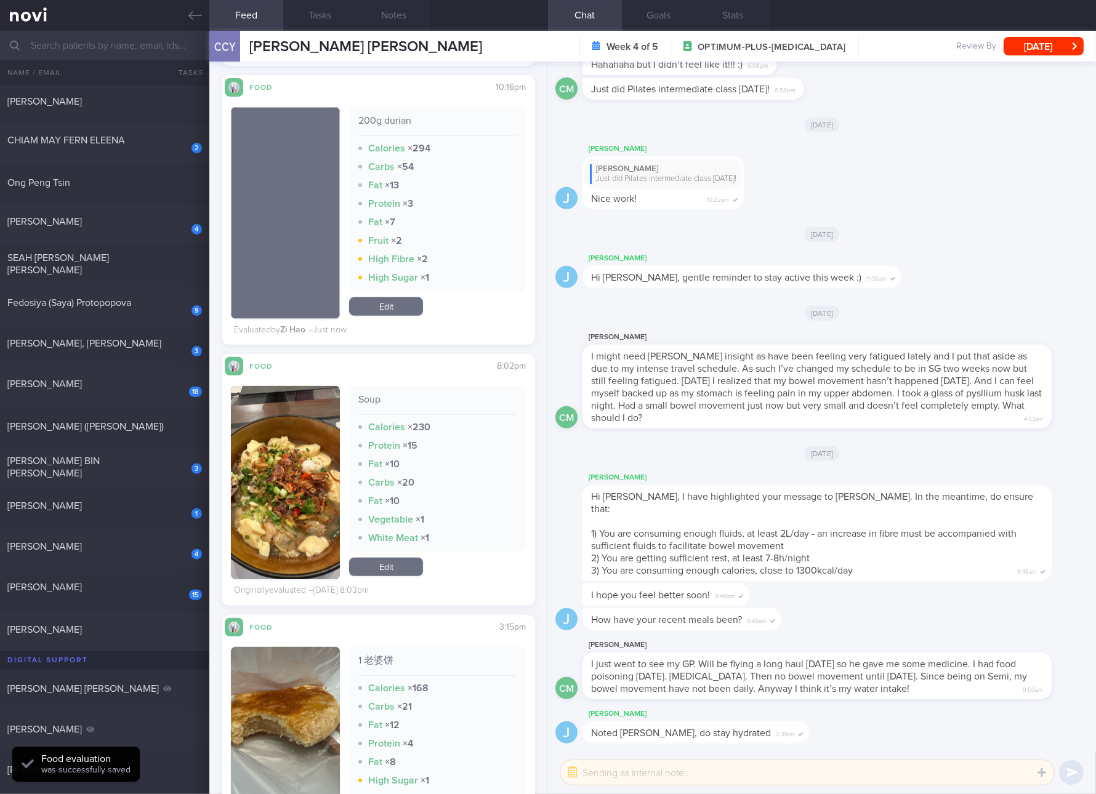
scroll to position [924, 0]
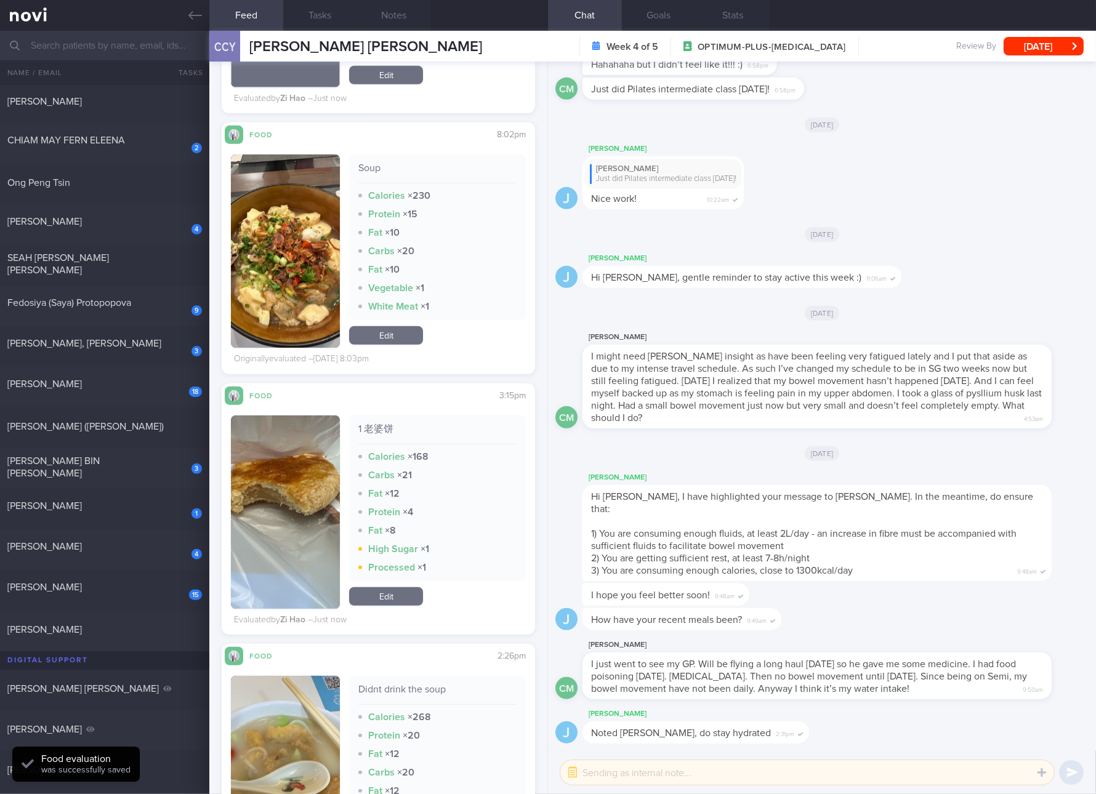
click at [305, 262] on button "button" at bounding box center [285, 251] width 109 height 193
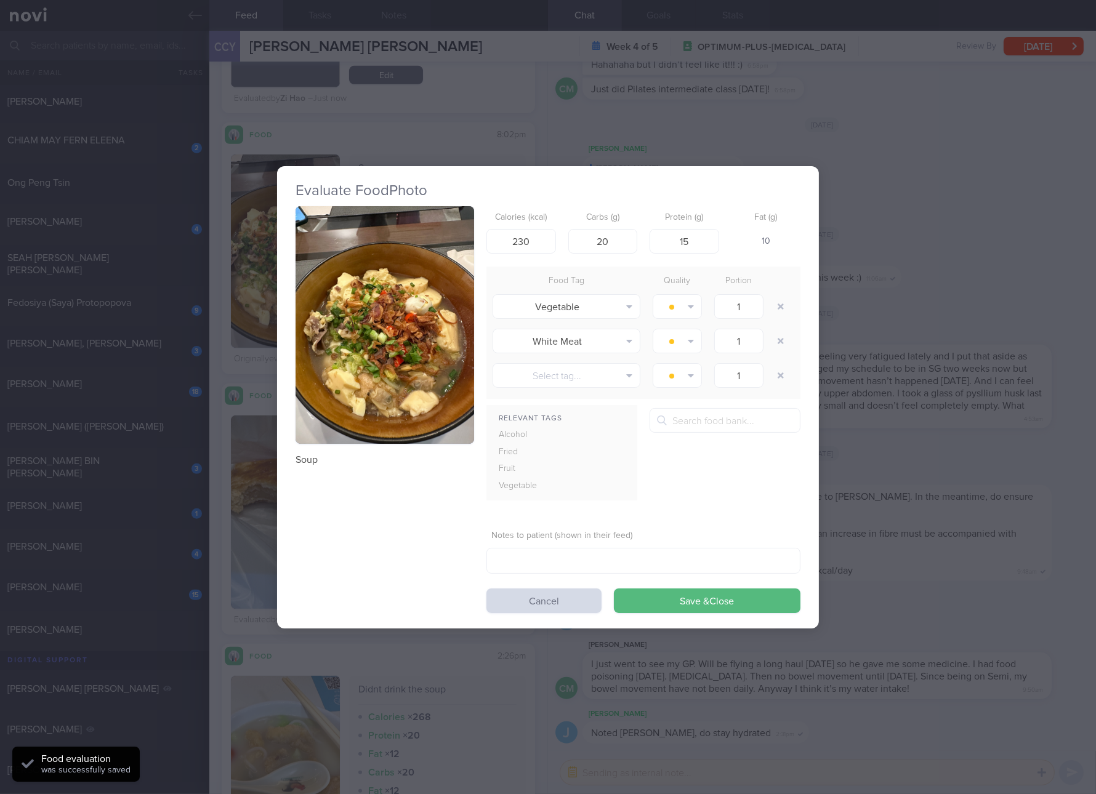
click at [400, 324] on button "button" at bounding box center [385, 325] width 179 height 238
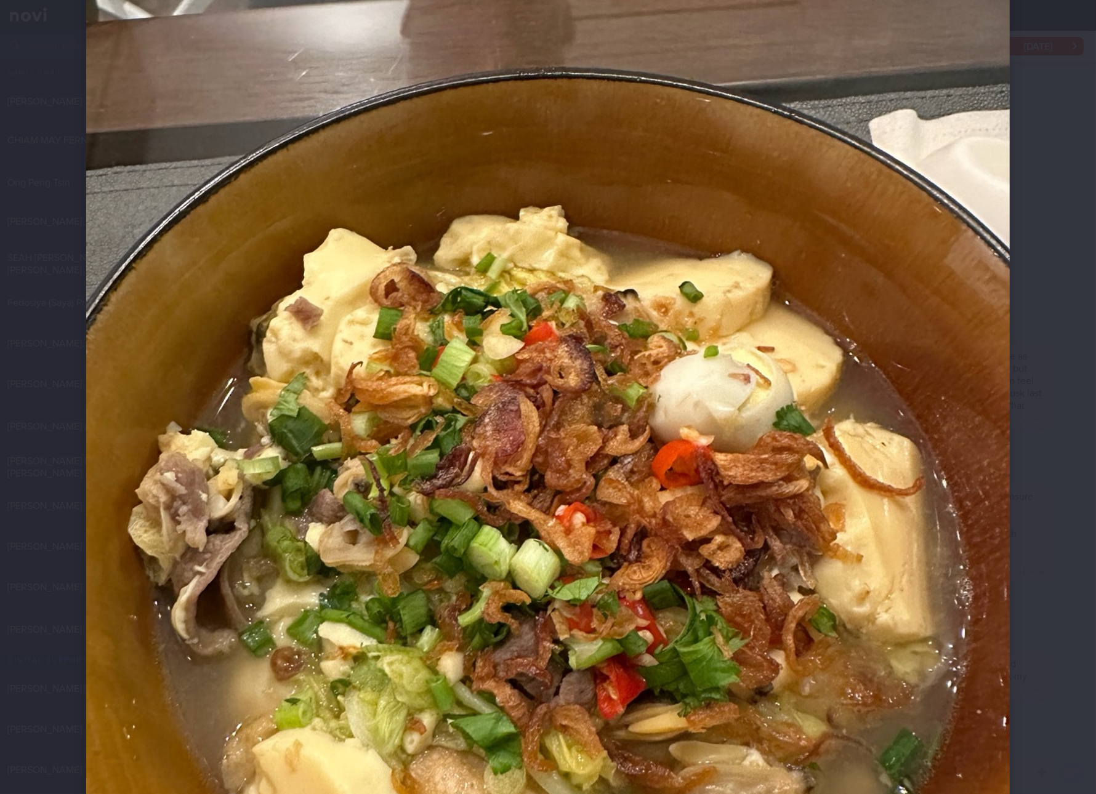
scroll to position [230, 0]
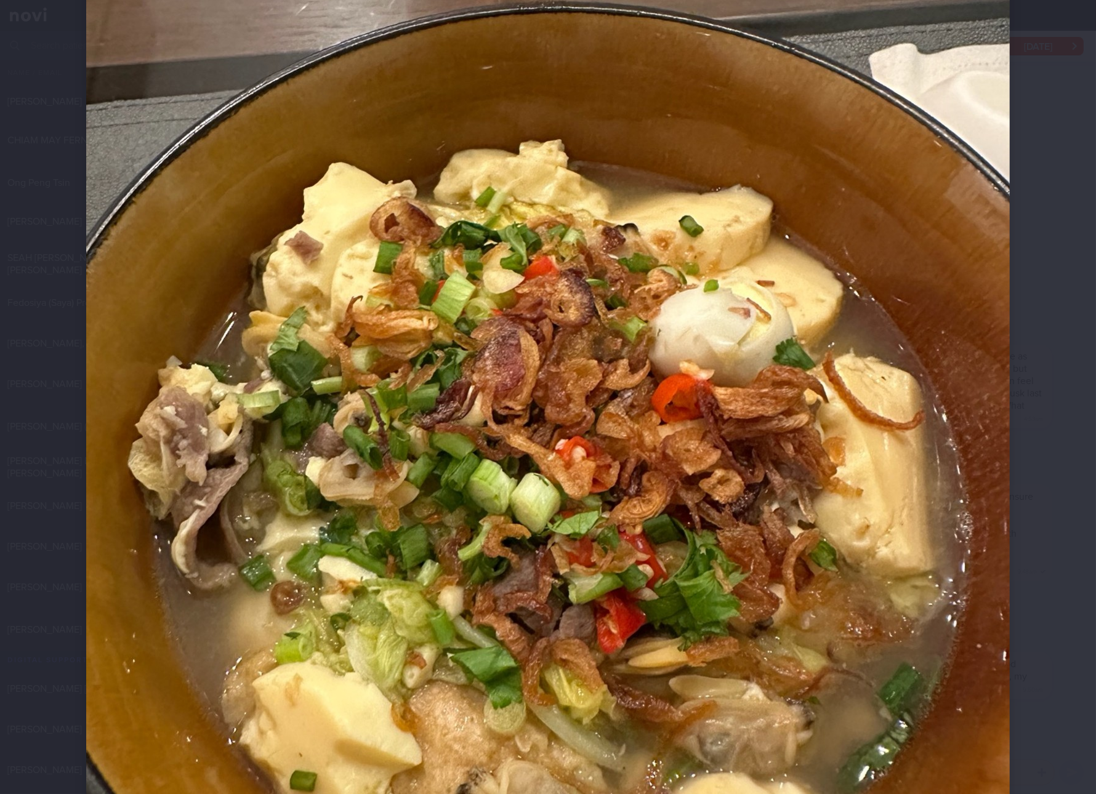
click at [800, 395] on img at bounding box center [548, 434] width 924 height 1231
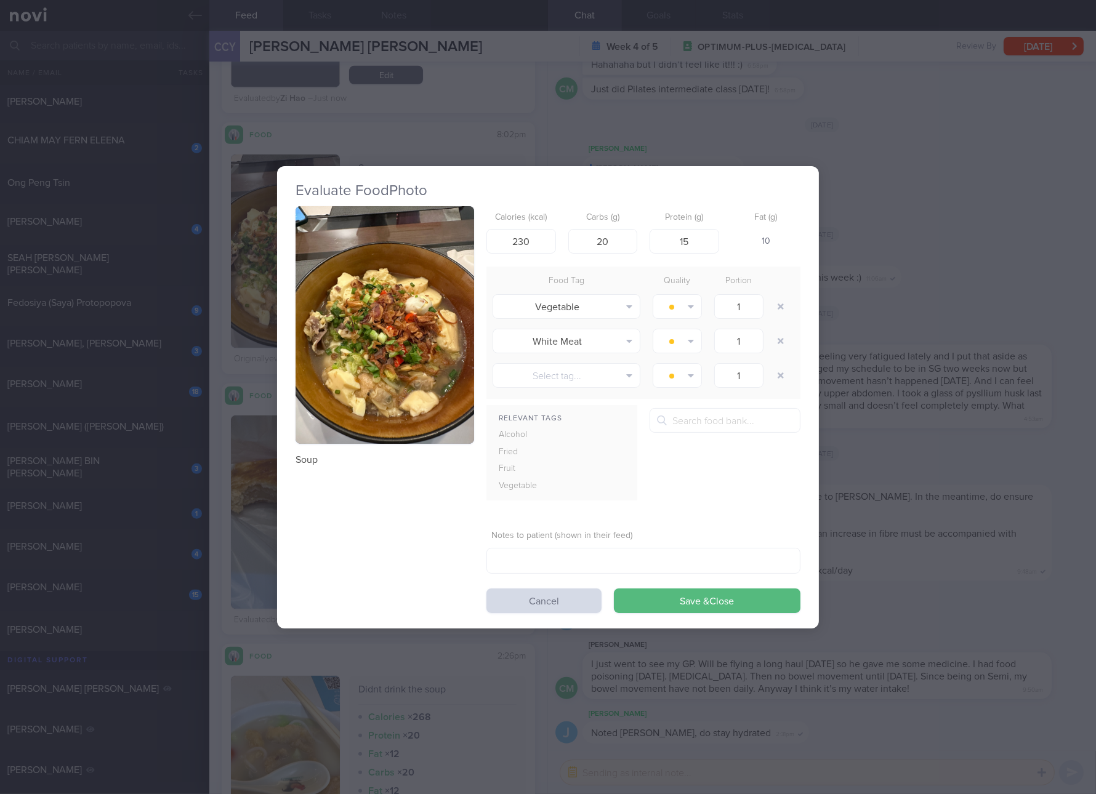
click at [924, 454] on div "Evaluate Food Photo Soup Calories (kcal) 230 Carbs (g) 20 Protein (g) 15 Fat (g…" at bounding box center [548, 397] width 1096 height 794
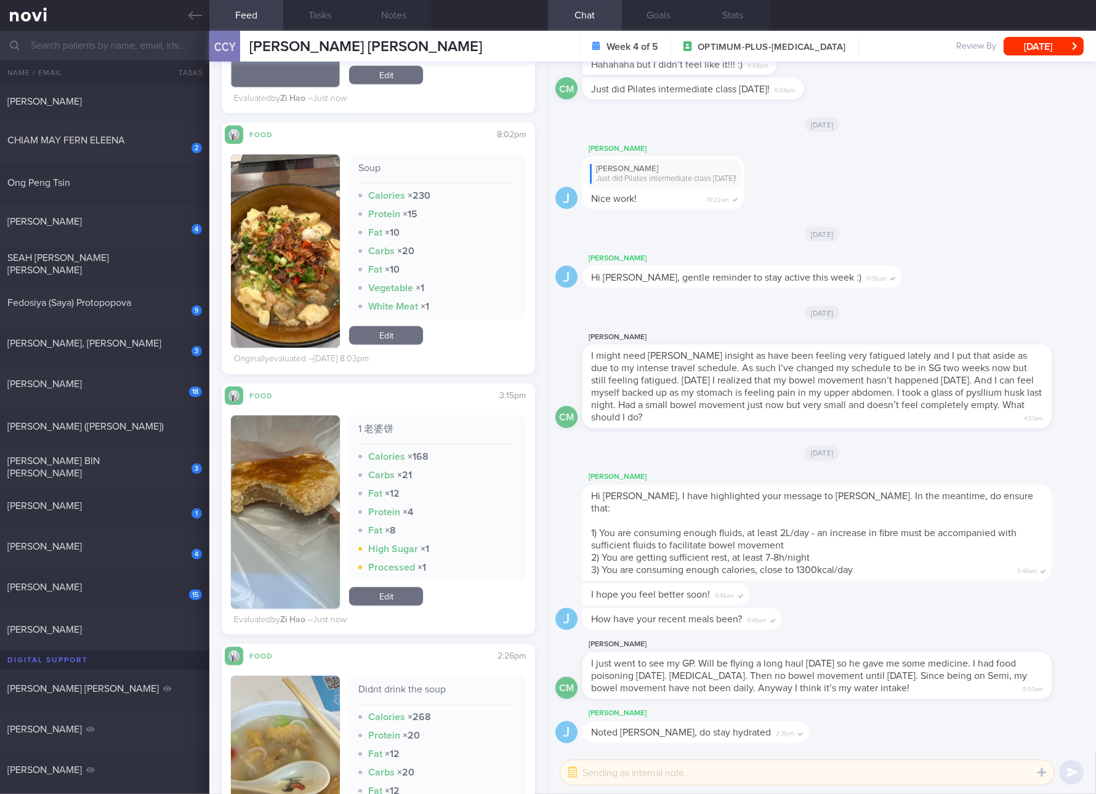
scroll to position [1154, 0]
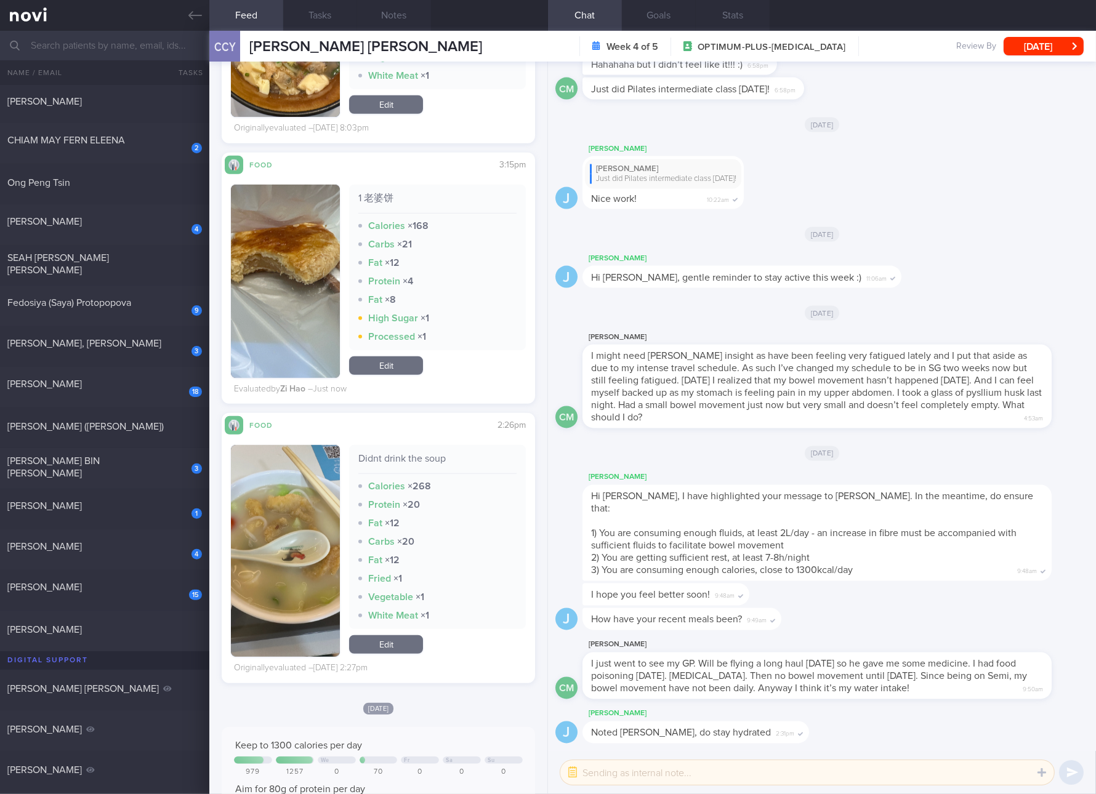
click at [413, 454] on div "Didnt drink the soup" at bounding box center [437, 464] width 158 height 22
copy div "Didnt drink the soup"
click at [313, 544] on button "button" at bounding box center [285, 551] width 109 height 212
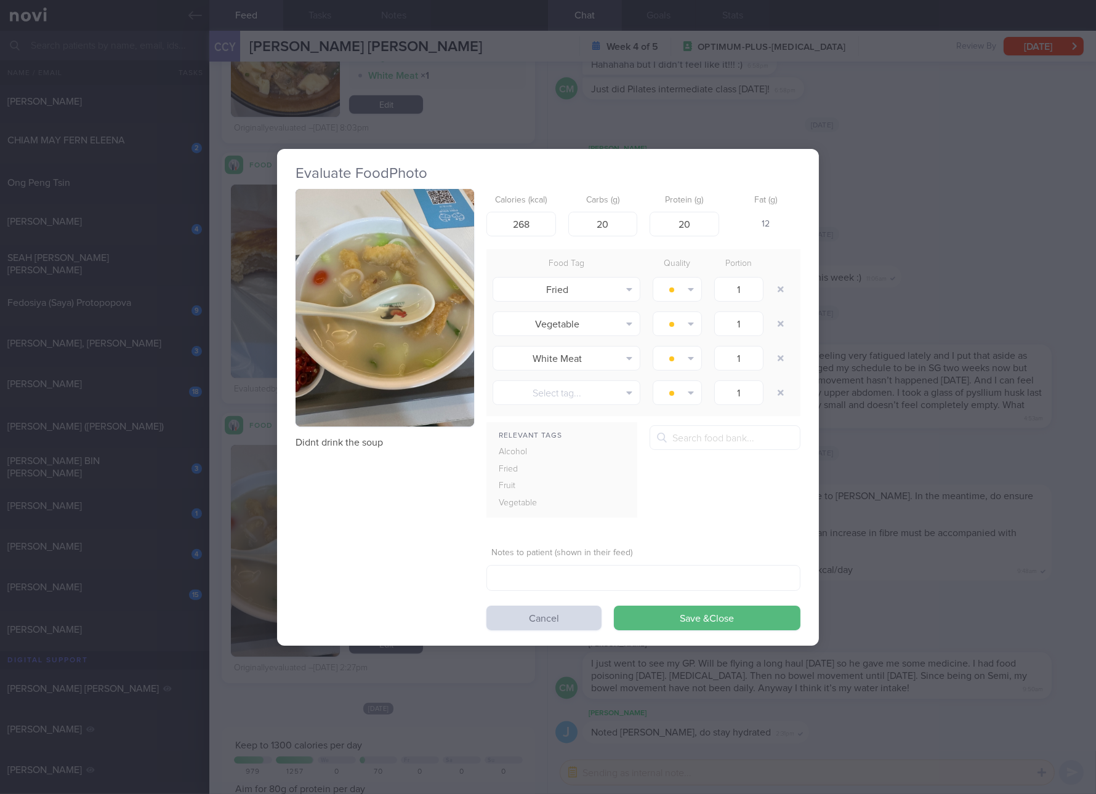
click at [419, 302] on button "button" at bounding box center [385, 308] width 179 height 238
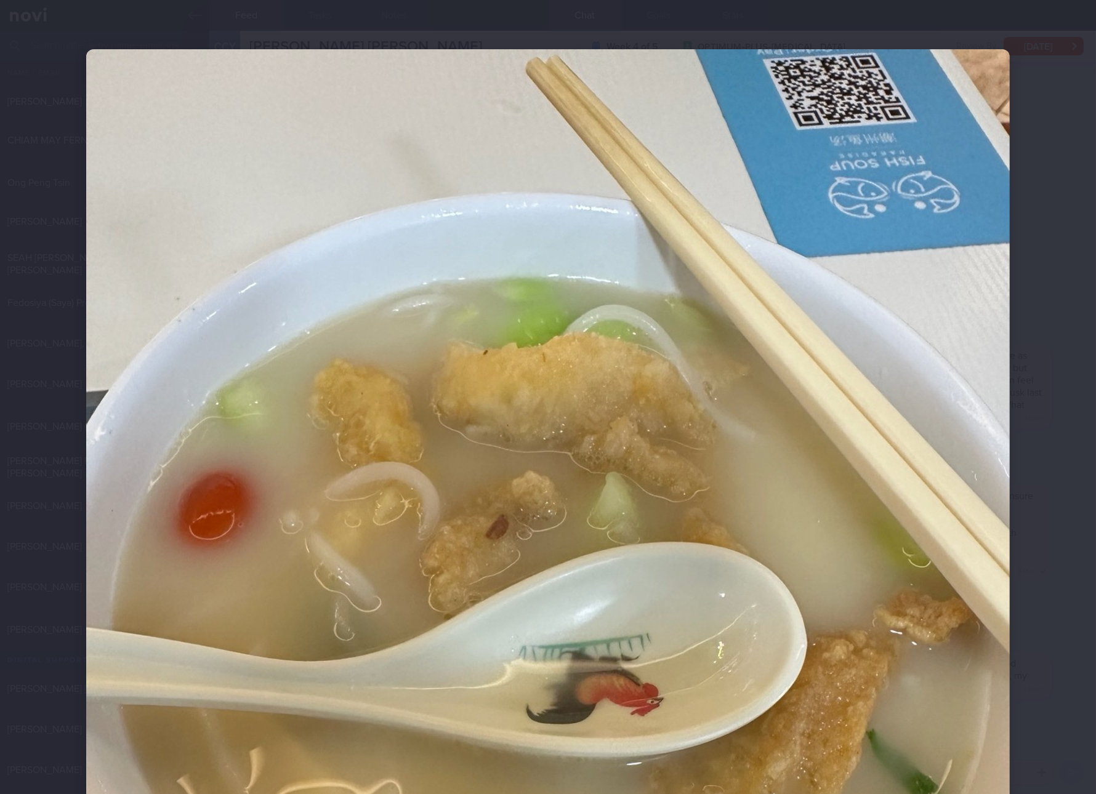
click at [774, 540] on img at bounding box center [548, 664] width 924 height 1231
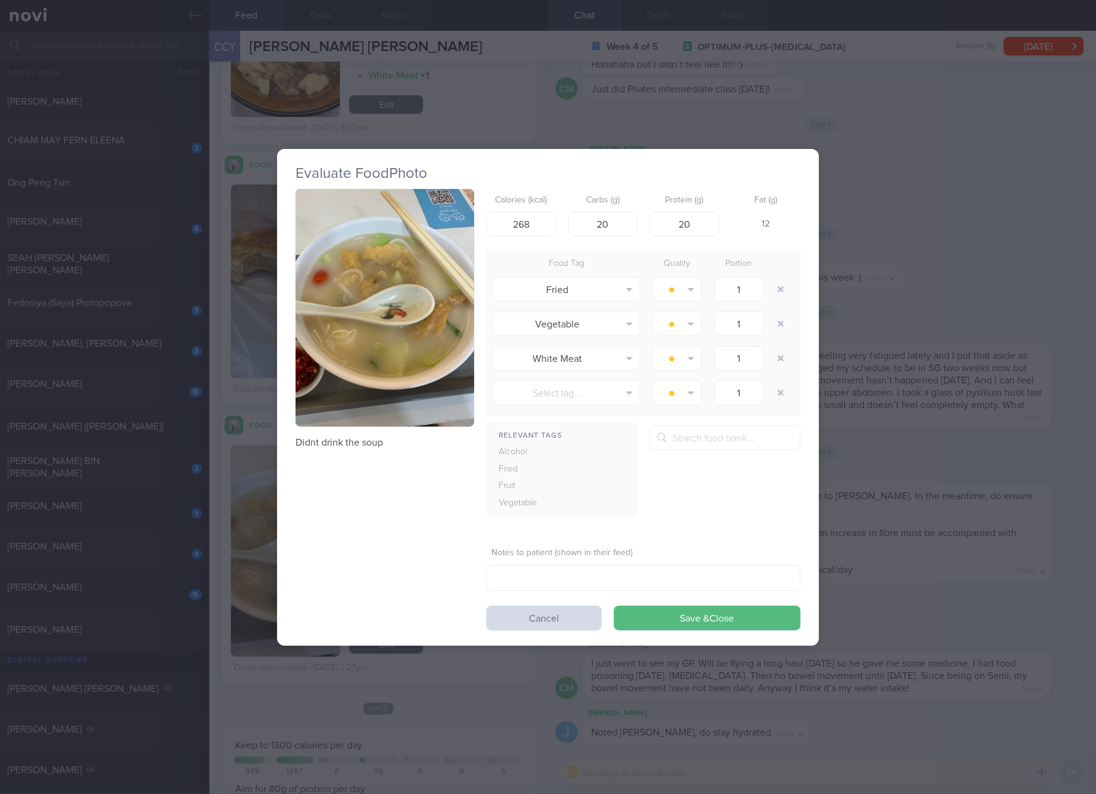
drag, startPoint x: 994, startPoint y: 645, endPoint x: 962, endPoint y: 642, distance: 32.2
click at [994, 645] on div "Evaluate Food Photo Didnt drink the soup Calories (kcal) 268 Carbs (g) 20 Prote…" at bounding box center [548, 397] width 1096 height 794
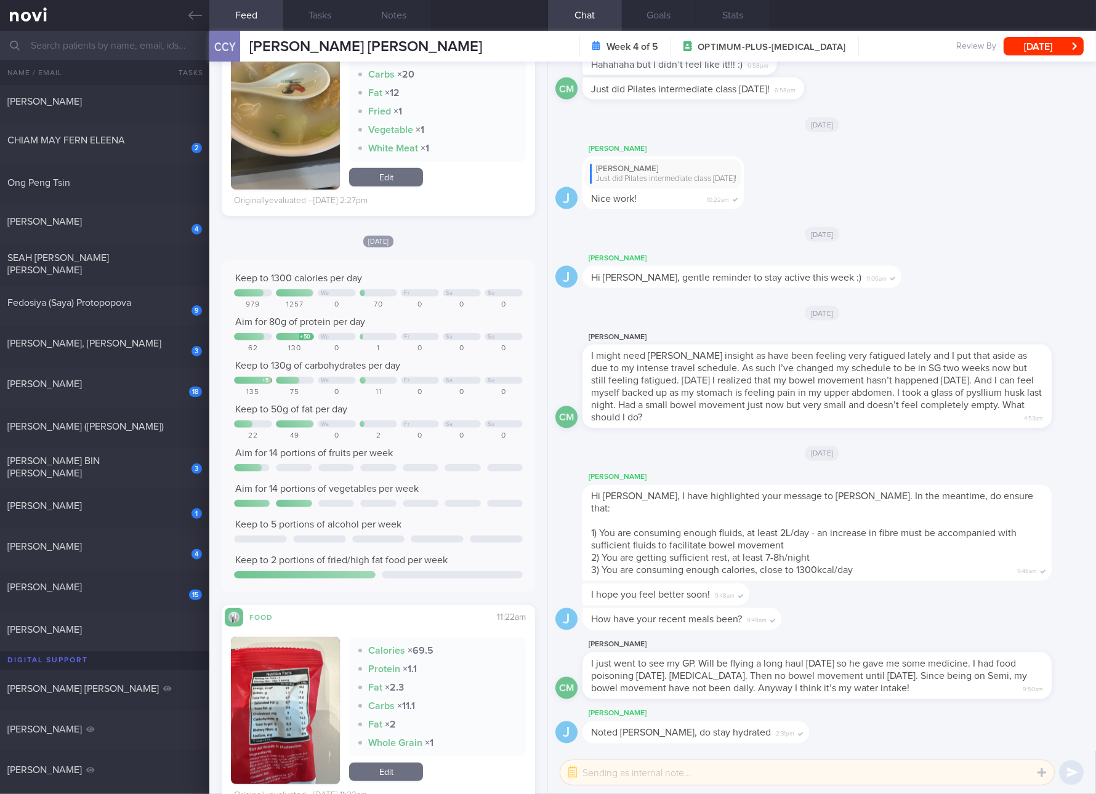
scroll to position [1385, 0]
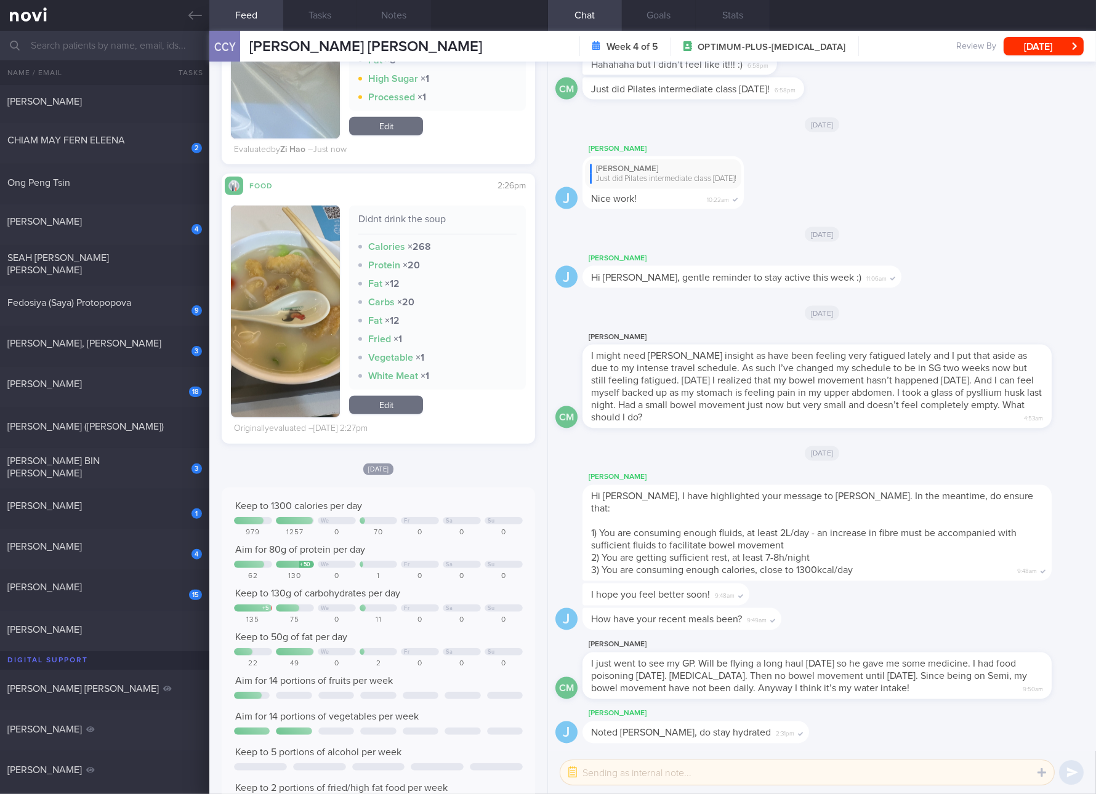
click at [372, 404] on link "Edit" at bounding box center [386, 405] width 74 height 18
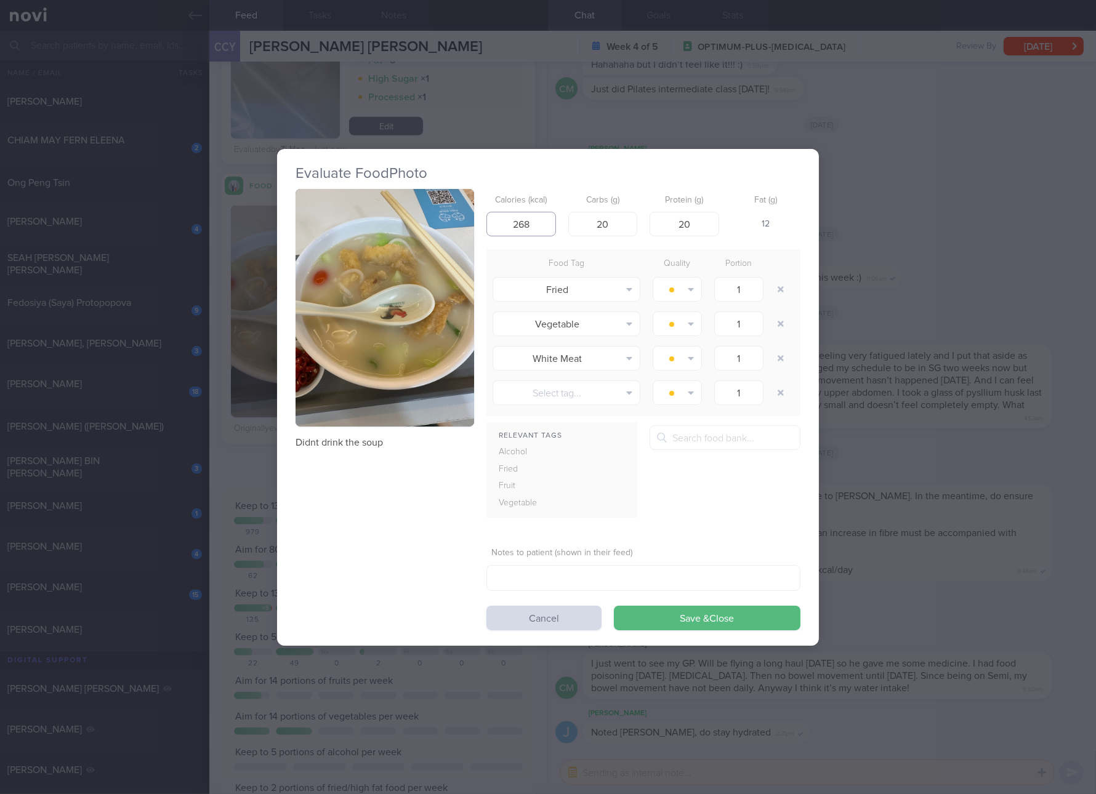
click at [531, 222] on input "268" at bounding box center [521, 224] width 70 height 25
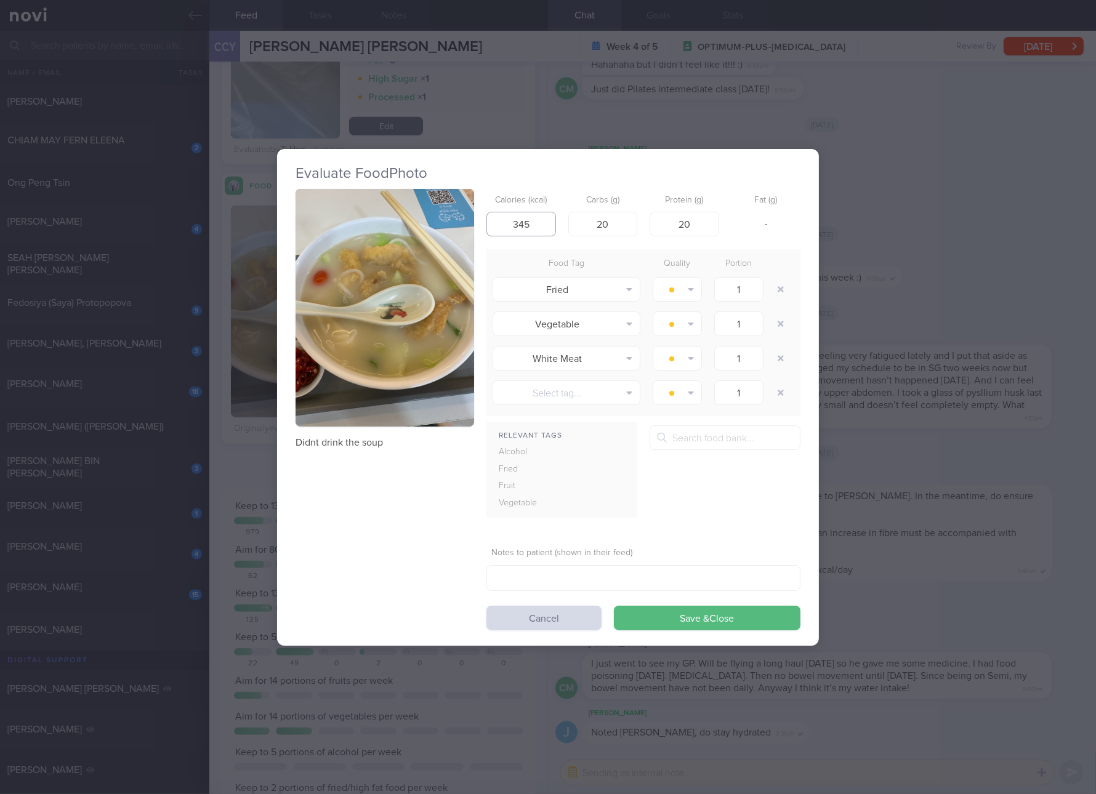
type input "345"
type input "42"
type input "22"
click at [614, 606] on button "Save & Close" at bounding box center [707, 618] width 187 height 25
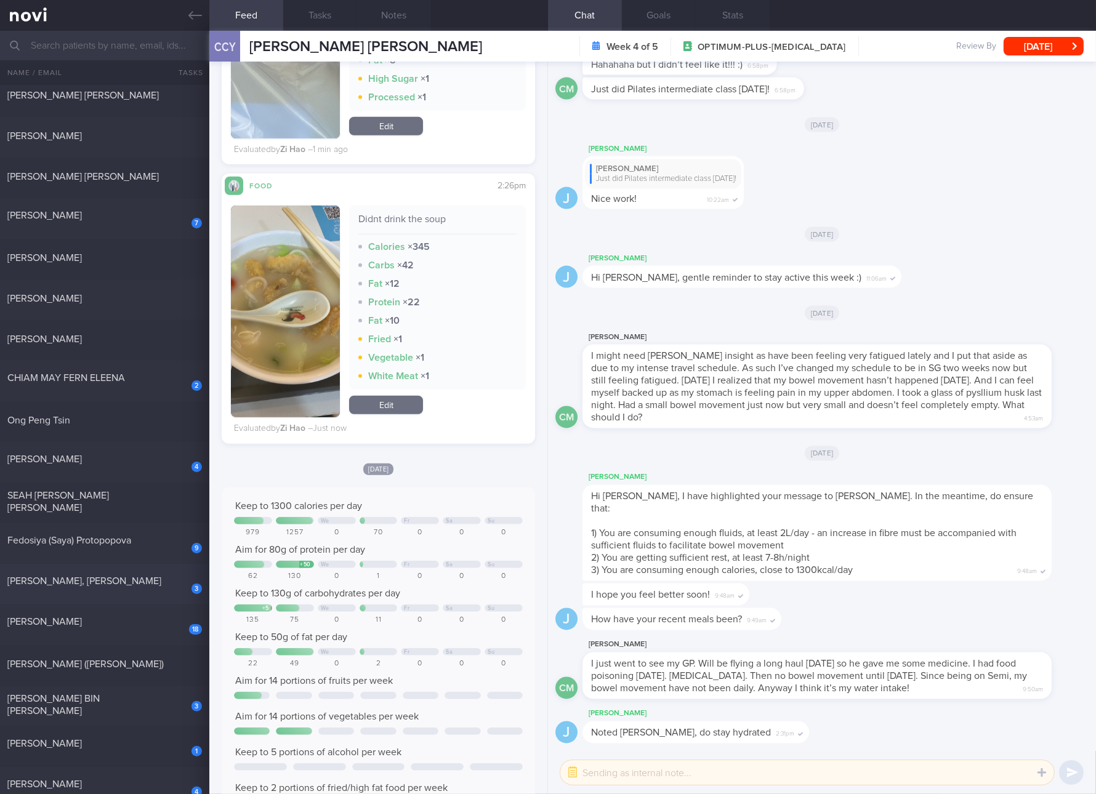
scroll to position [462, 0]
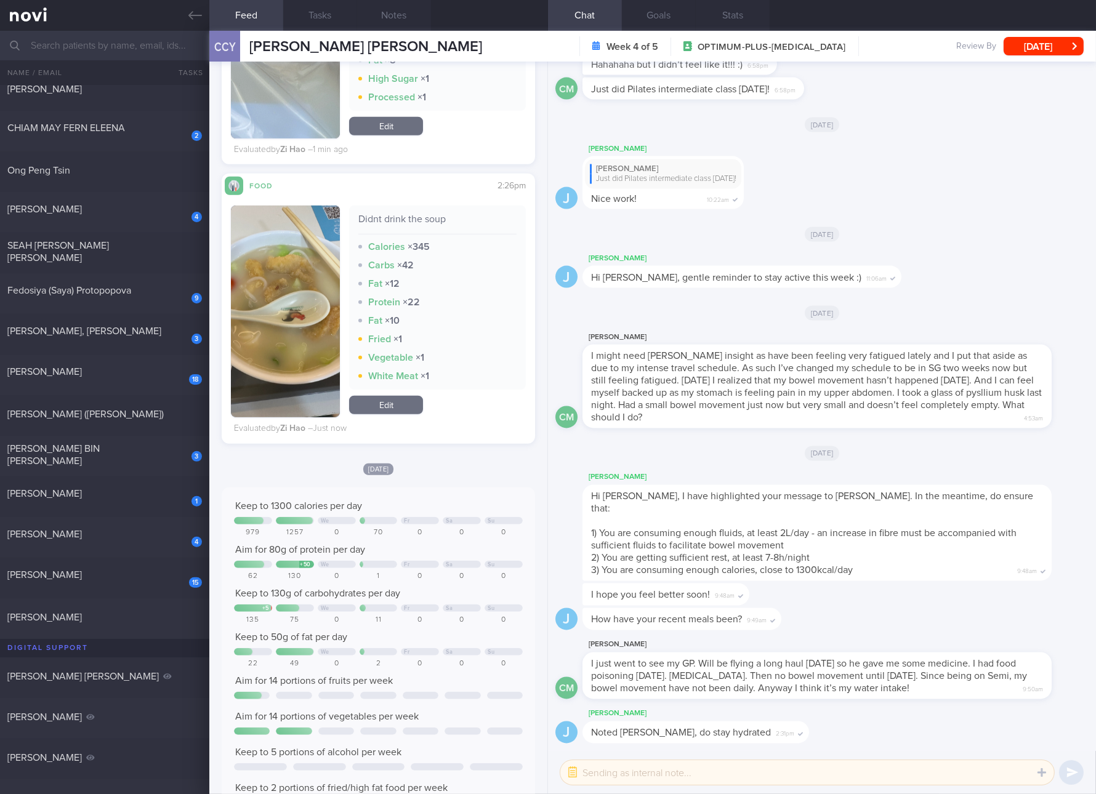
click at [466, 379] on div "White Meat × 1" at bounding box center [437, 376] width 158 height 12
click at [823, 242] on span "[DATE]" at bounding box center [822, 234] width 35 height 15
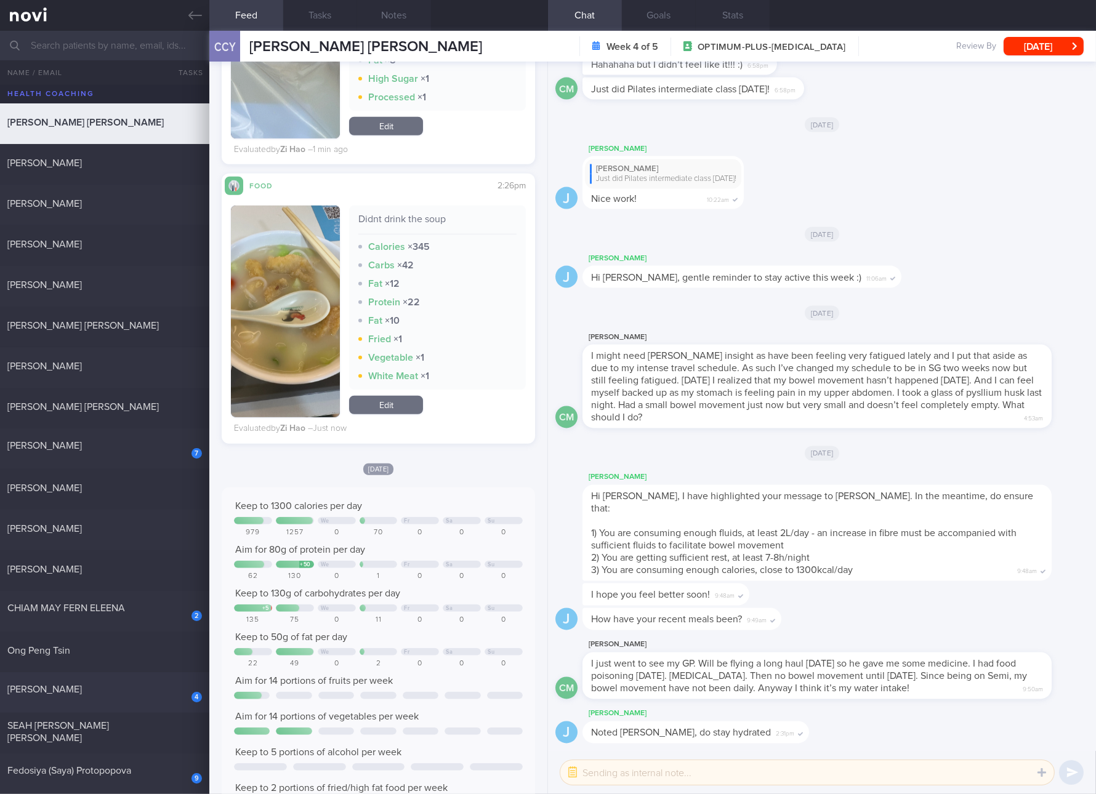
scroll to position [230, 0]
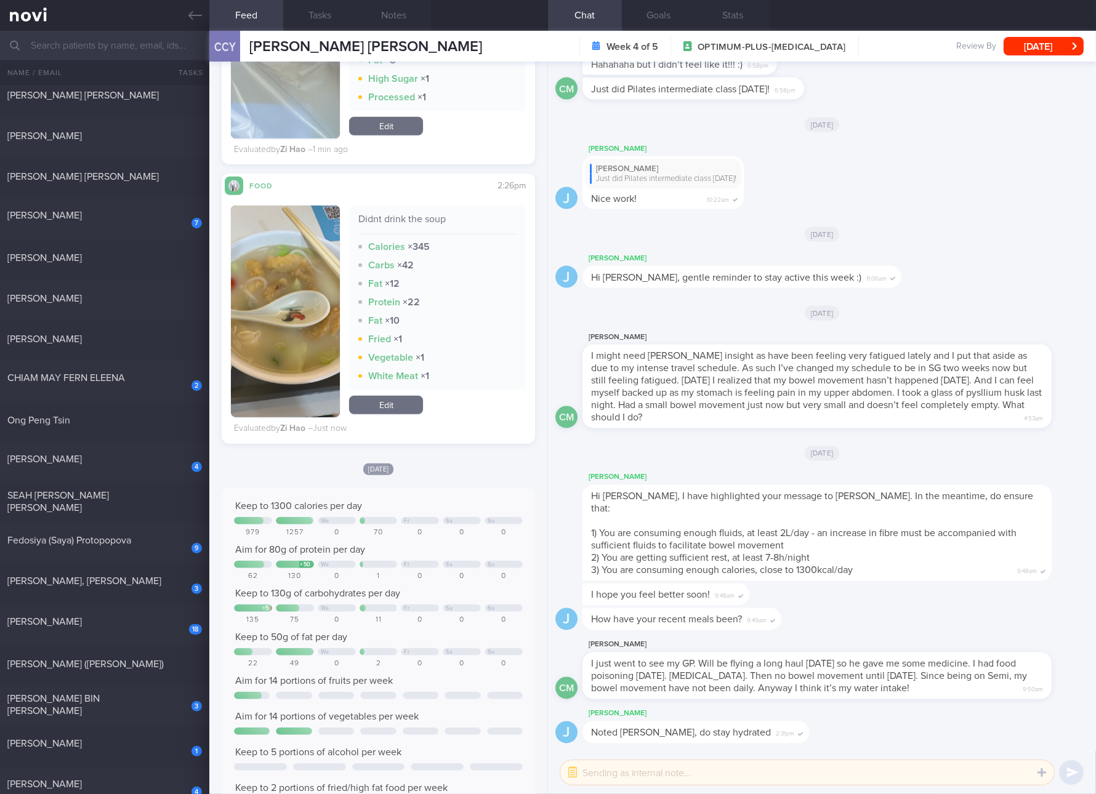
drag, startPoint x: 185, startPoint y: 488, endPoint x: 402, endPoint y: 88, distance: 455.1
click at [185, 488] on div "SEAH [PERSON_NAME] [PERSON_NAME] [DATE]" at bounding box center [548, 503] width 1096 height 41
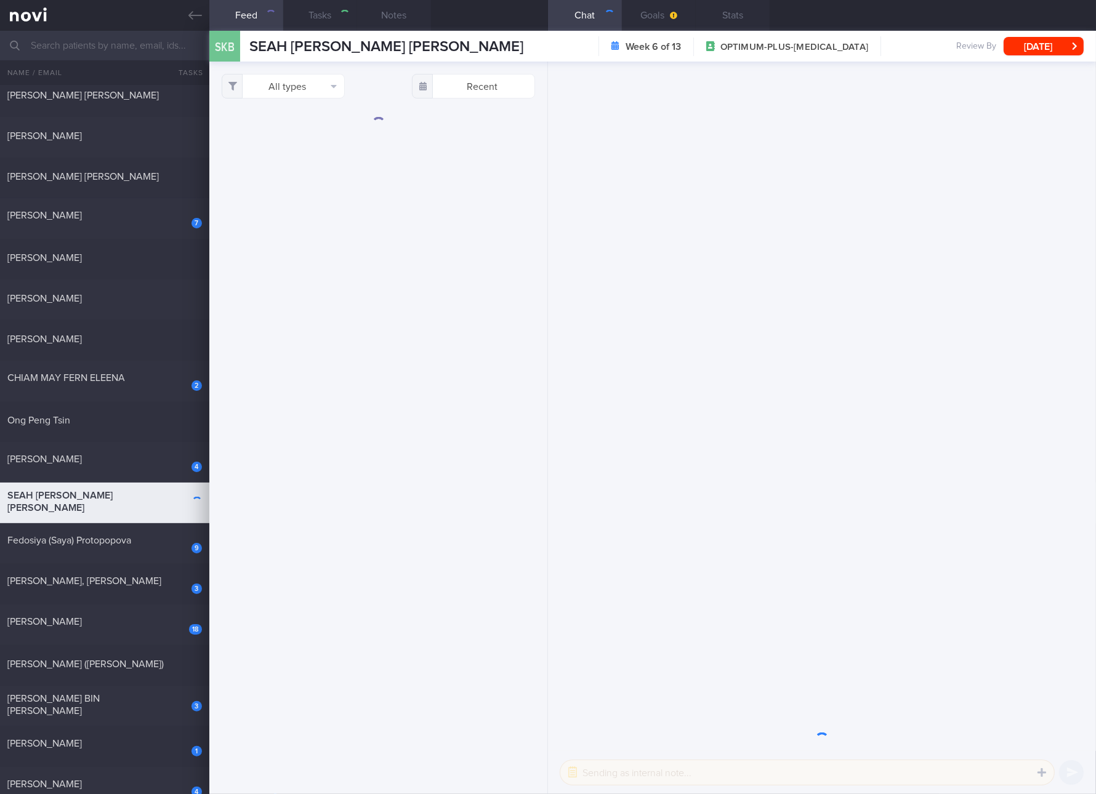
select select "7"
checkbox input "true"
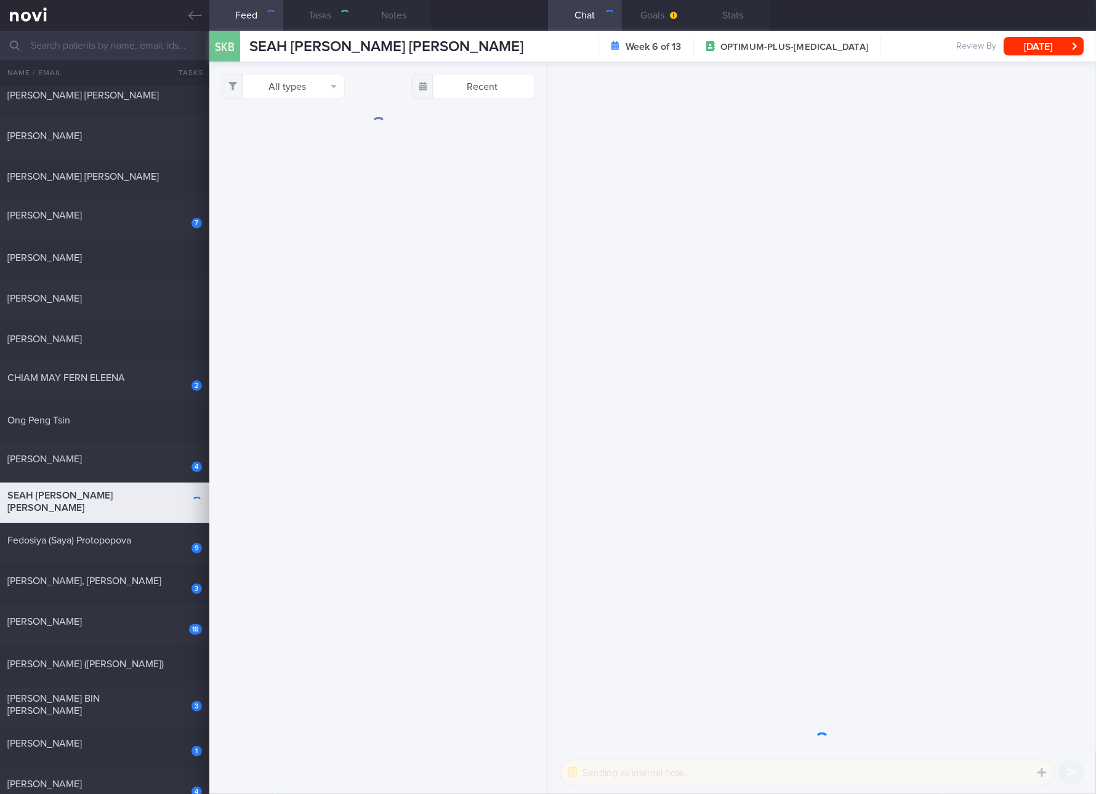
checkbox input "true"
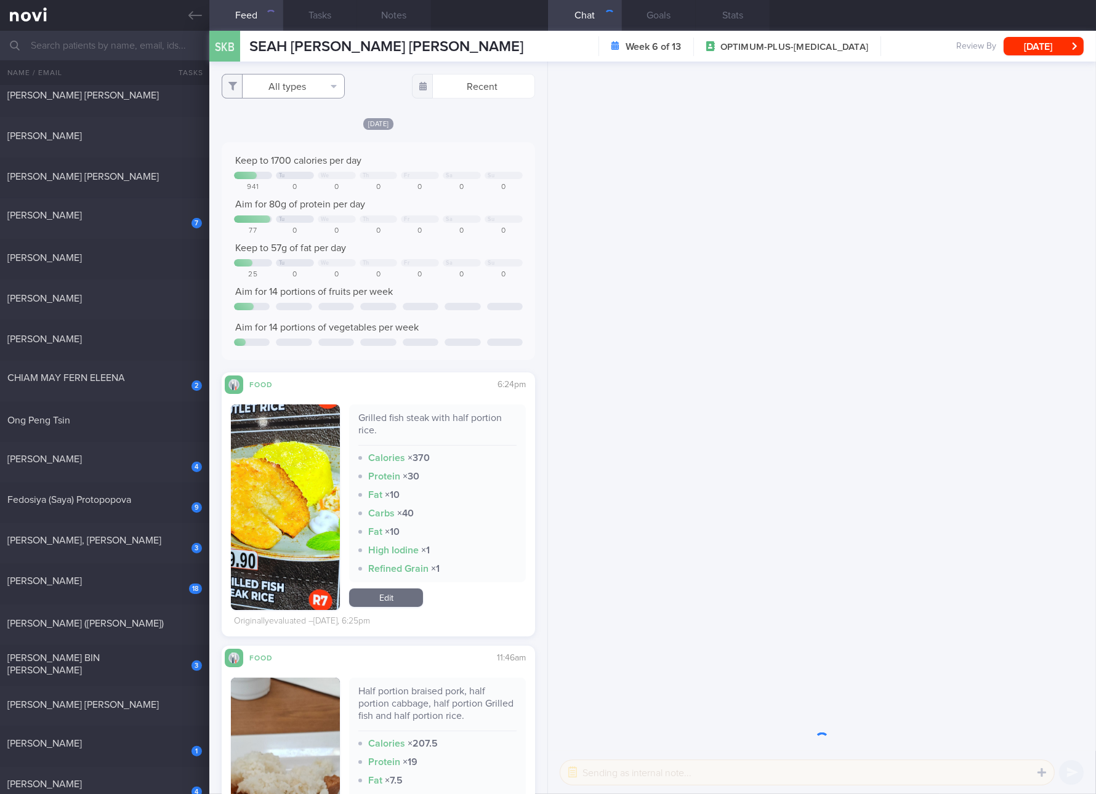
click at [310, 83] on button "All types" at bounding box center [283, 86] width 123 height 25
click at [289, 125] on button "Activity" at bounding box center [283, 128] width 122 height 18
checkbox input "false"
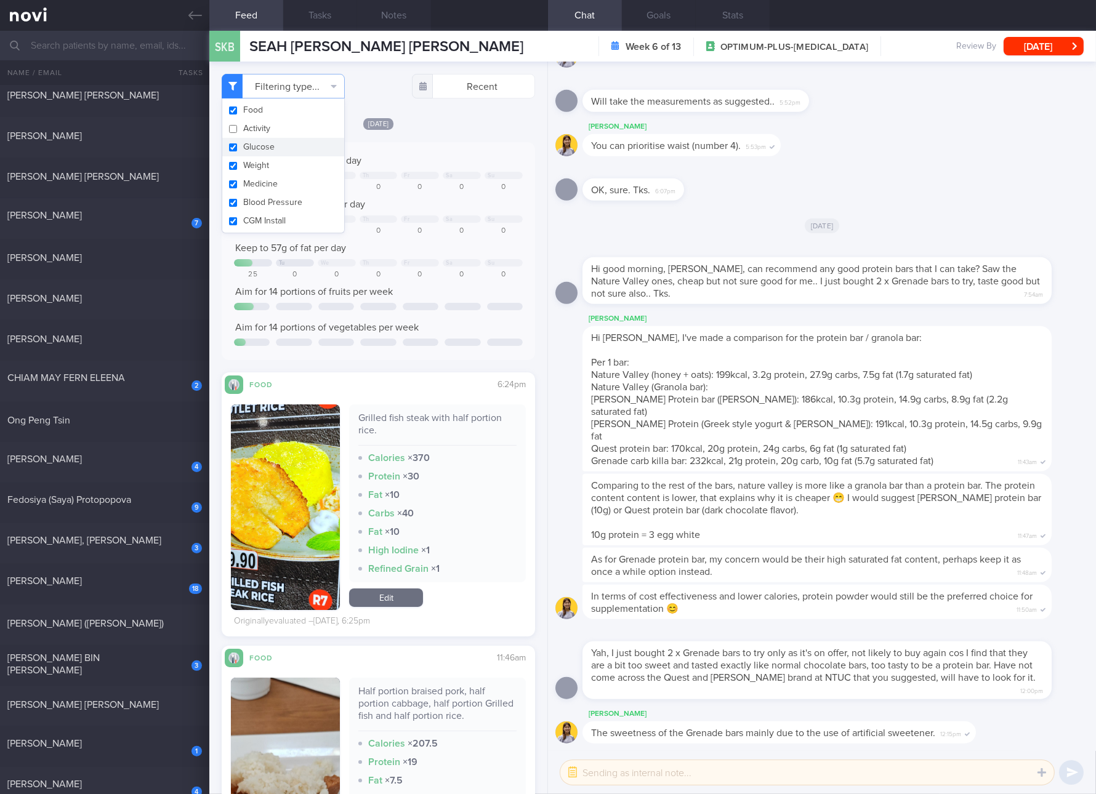
click at [268, 148] on button "Glucose" at bounding box center [283, 147] width 122 height 18
checkbox input "false"
click at [260, 165] on button "Weight" at bounding box center [283, 165] width 122 height 18
checkbox input "false"
click at [257, 183] on button "Medicine" at bounding box center [283, 184] width 122 height 18
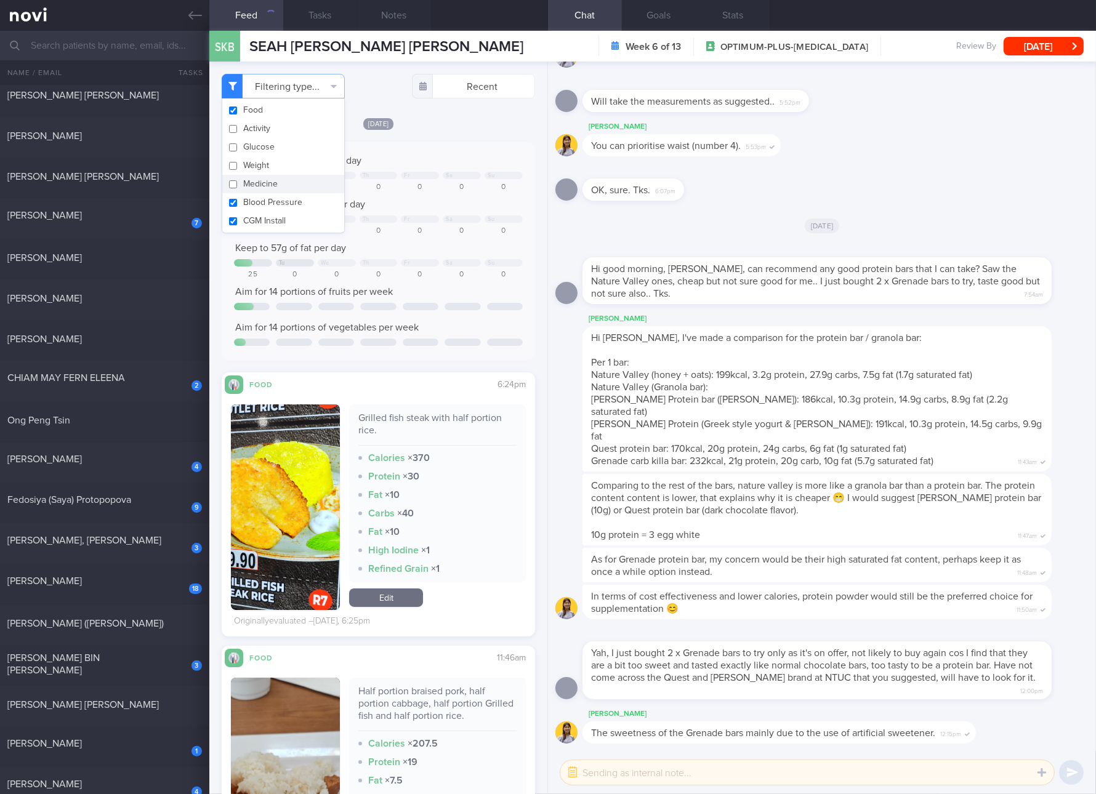
checkbox input "false"
click at [259, 198] on button "Blood Pressure" at bounding box center [283, 202] width 122 height 18
checkbox input "false"
click at [260, 213] on button "CGM Install" at bounding box center [283, 221] width 122 height 18
checkbox input "false"
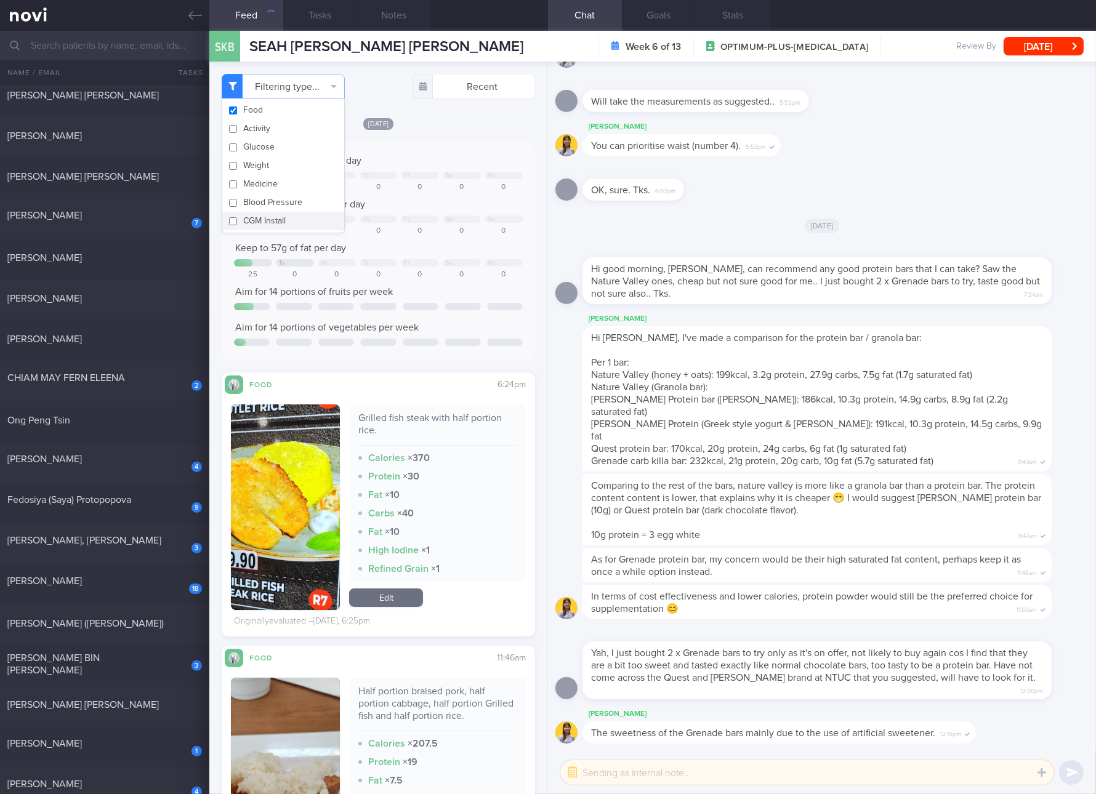
click at [467, 333] on div "Aim for 14 portions of vegetables per week" at bounding box center [378, 327] width 289 height 12
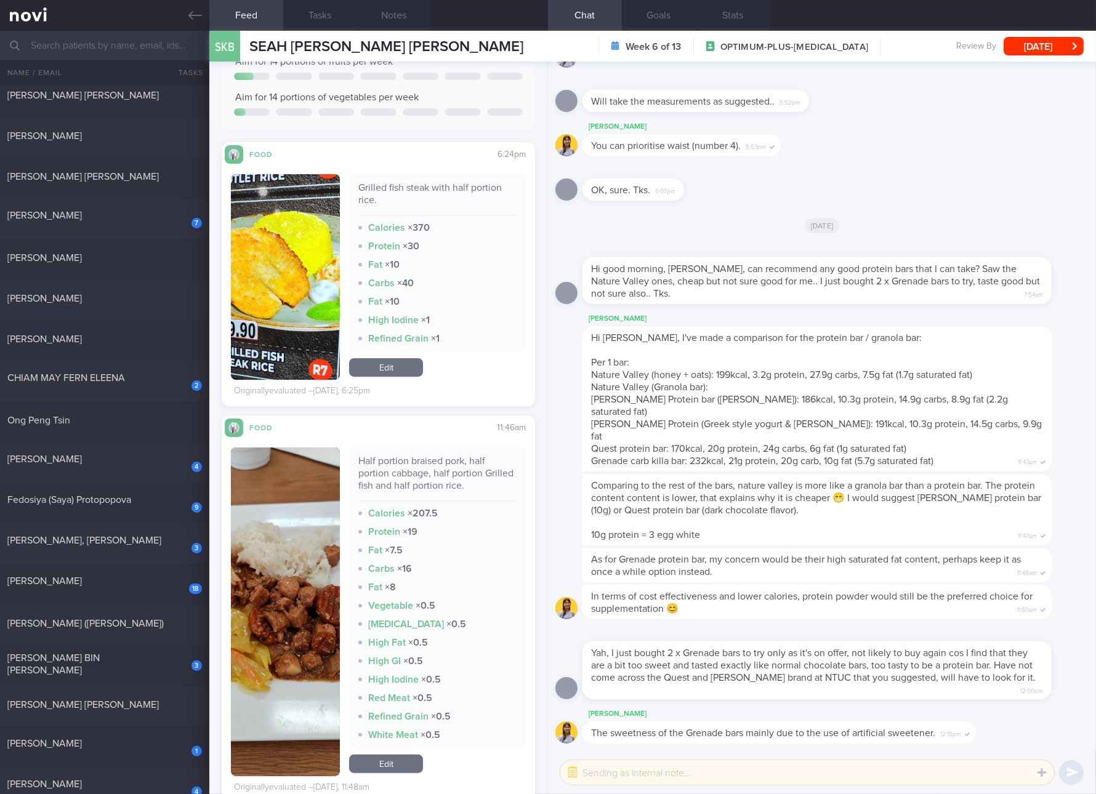
click at [433, 464] on div "Half portion braised pork, half portion cabbage, half portion Grilled fish and …" at bounding box center [437, 478] width 158 height 46
copy div "Half portion braised pork, half portion cabbage, half portion Grilled fish and …"
drag, startPoint x: 275, startPoint y: 586, endPoint x: 340, endPoint y: 502, distance: 105.7
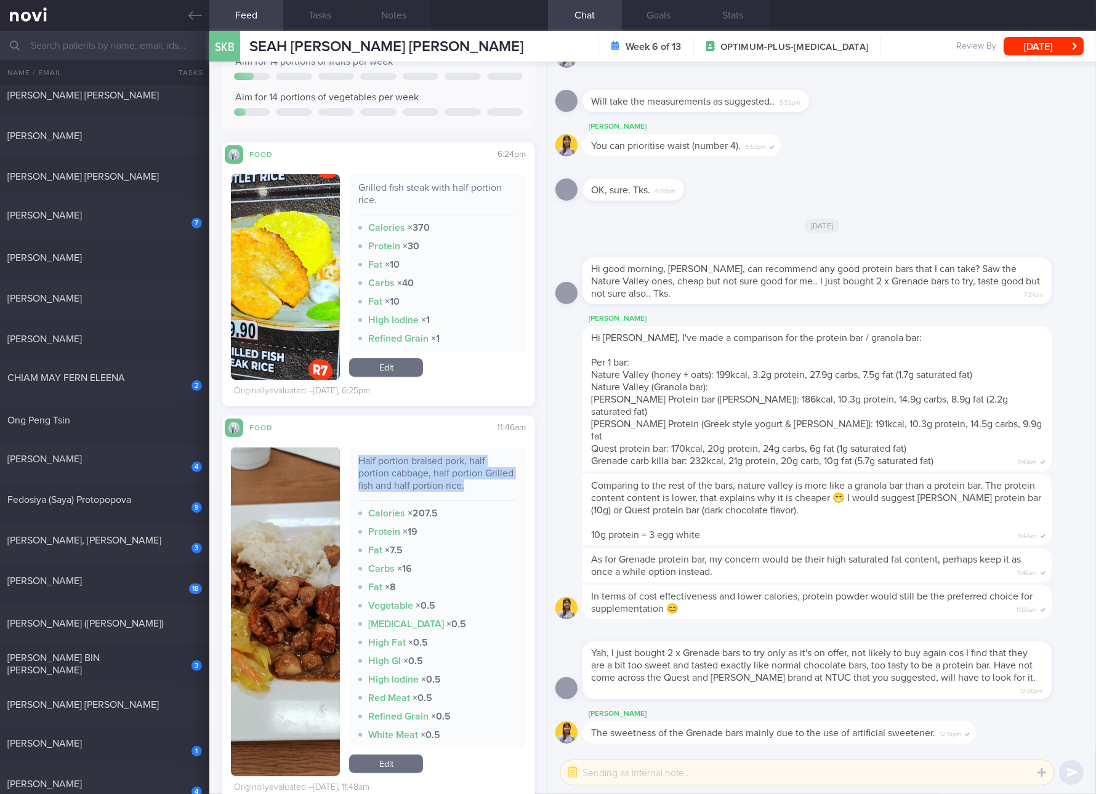
click at [275, 586] on button "button" at bounding box center [285, 612] width 109 height 329
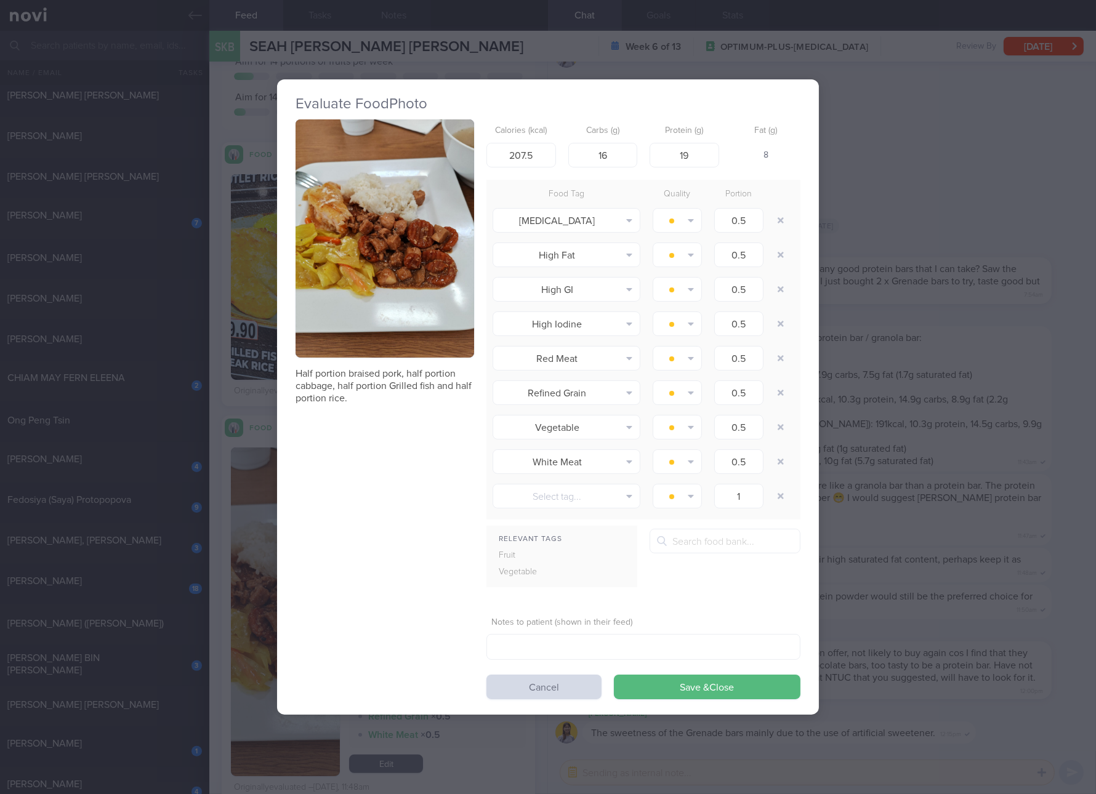
click at [443, 239] on button "button" at bounding box center [385, 238] width 179 height 238
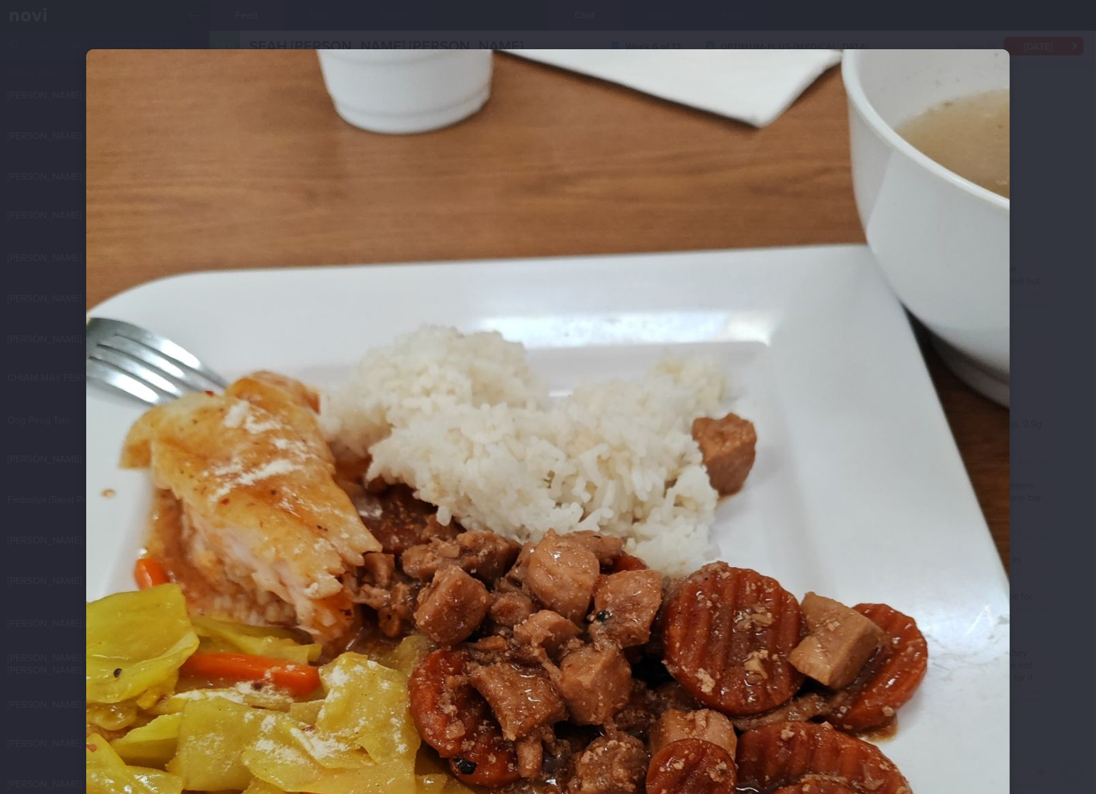
click at [1038, 528] on div at bounding box center [548, 665] width 1022 height 1330
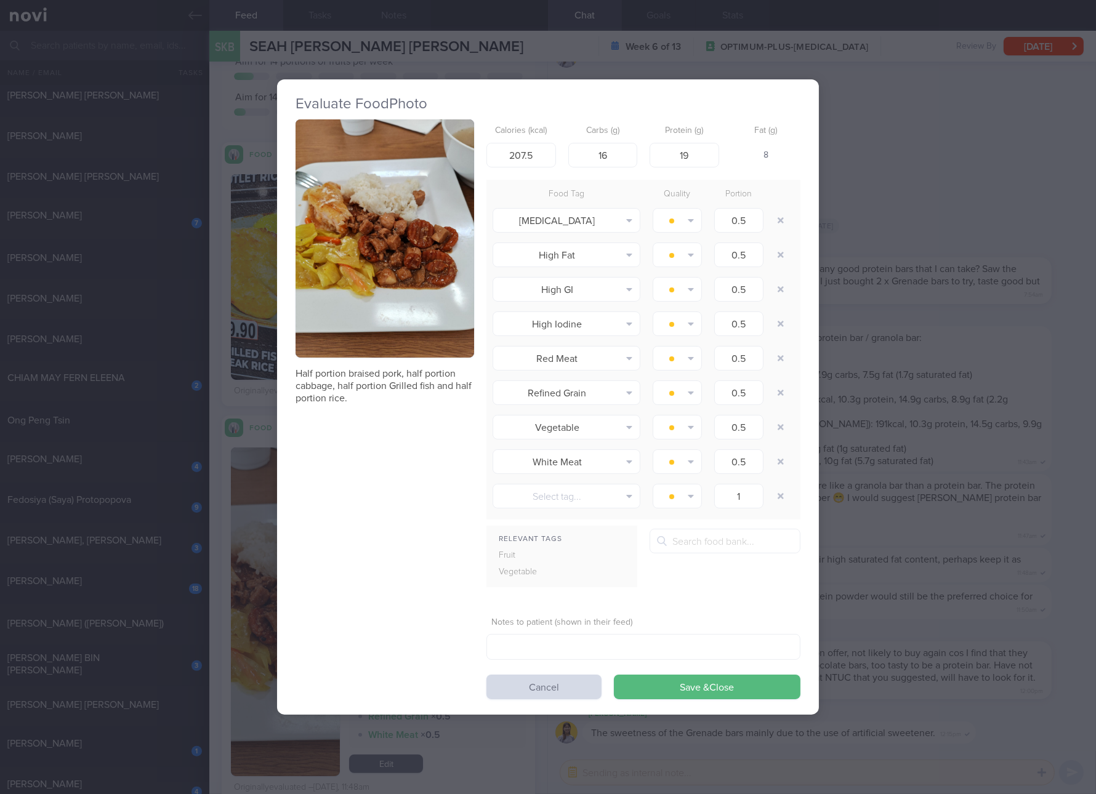
click at [1036, 548] on div "Evaluate Food Photo Half portion braised pork, half portion cabbage, half porti…" at bounding box center [548, 397] width 1096 height 794
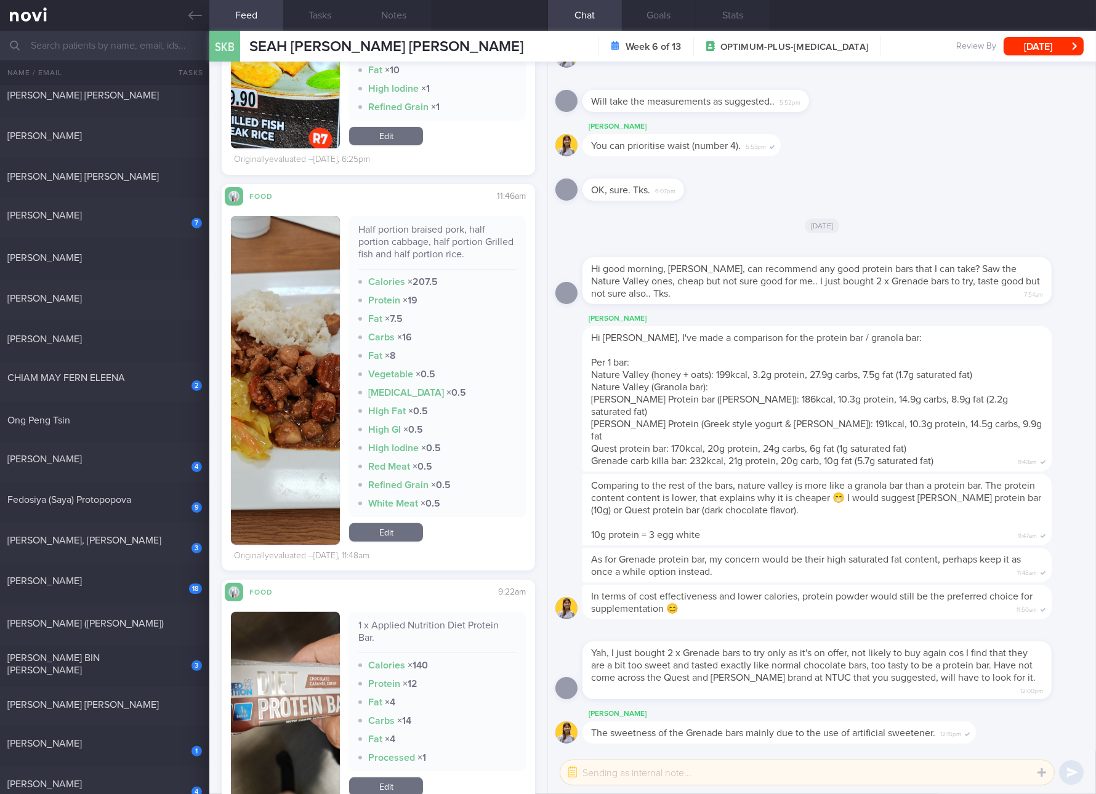
scroll to position [924, 0]
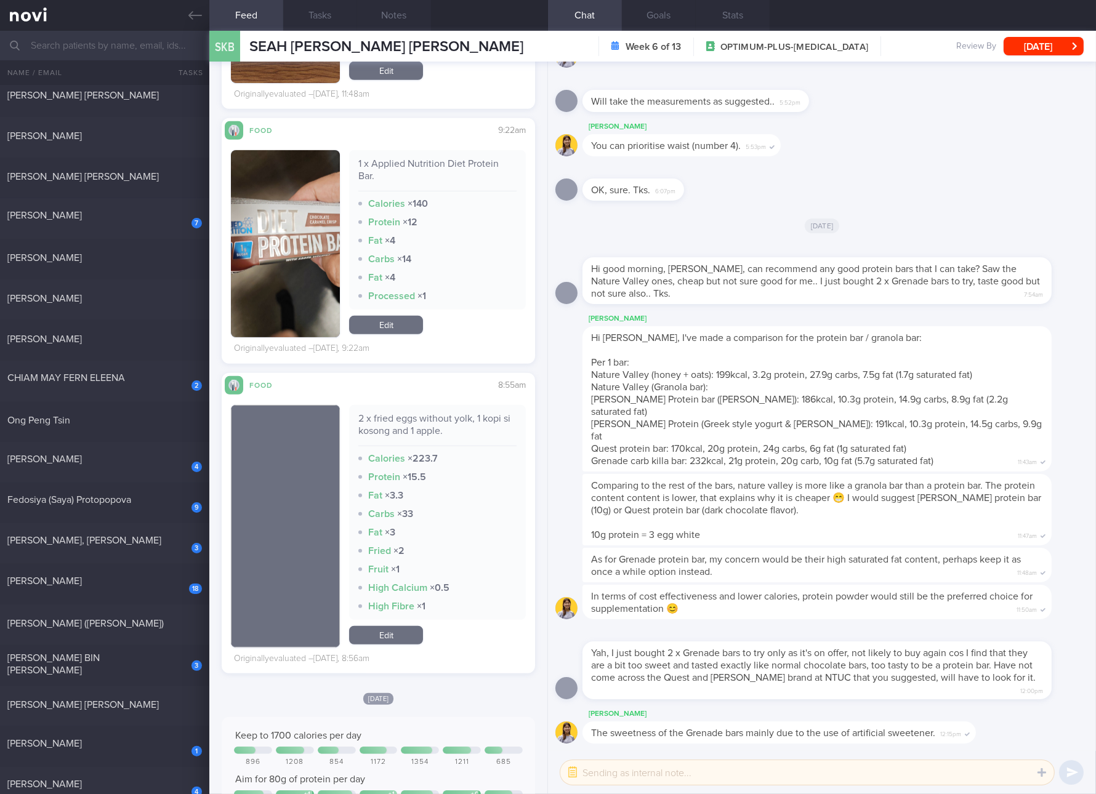
click at [423, 416] on div "2 x fried eggs without yolk, 1 kopi si kosong and 1 apple." at bounding box center [437, 430] width 158 height 34
copy div "2 x fried eggs without yolk, 1 kopi si kosong and 1 apple."
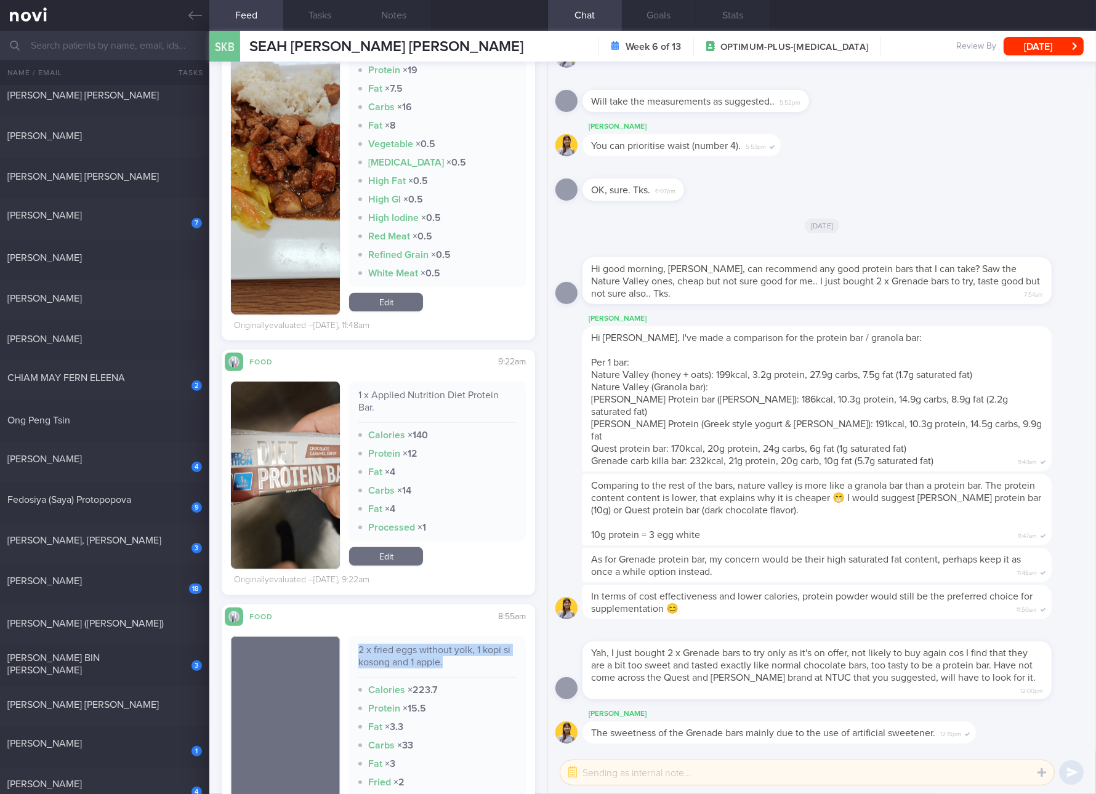
click at [305, 448] on img "button" at bounding box center [285, 475] width 109 height 187
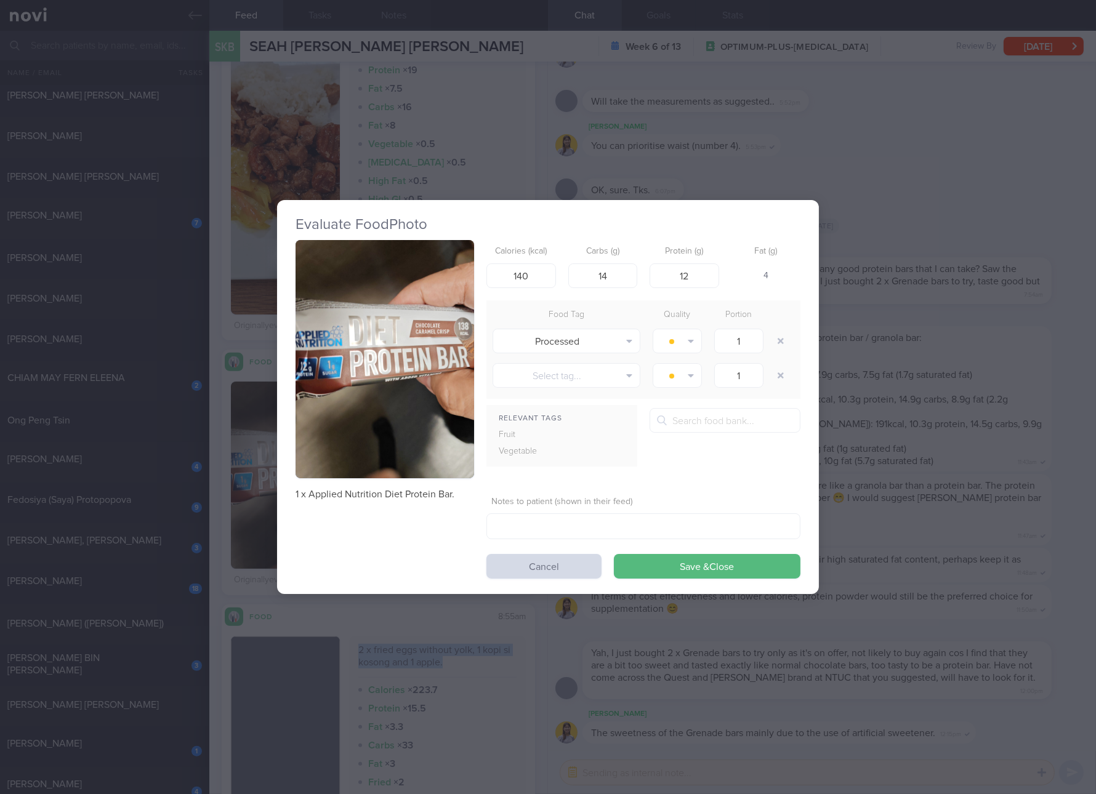
click at [362, 399] on img "button" at bounding box center [385, 359] width 179 height 238
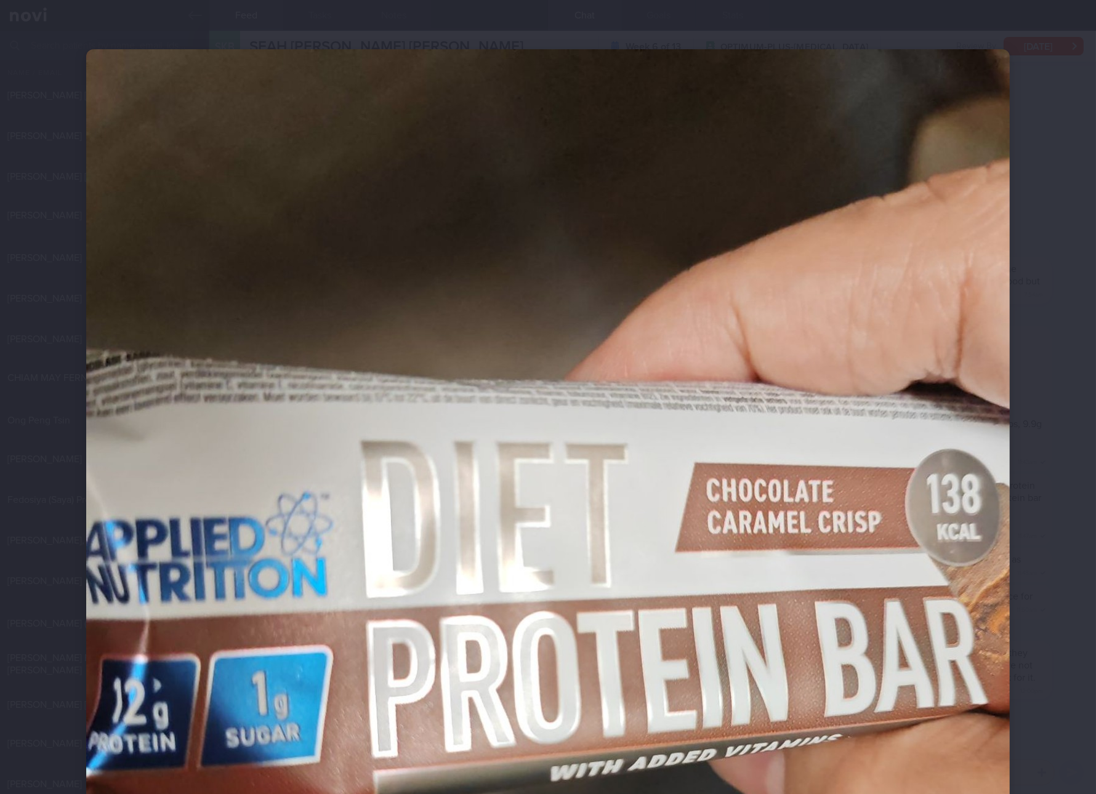
scroll to position [230, 0]
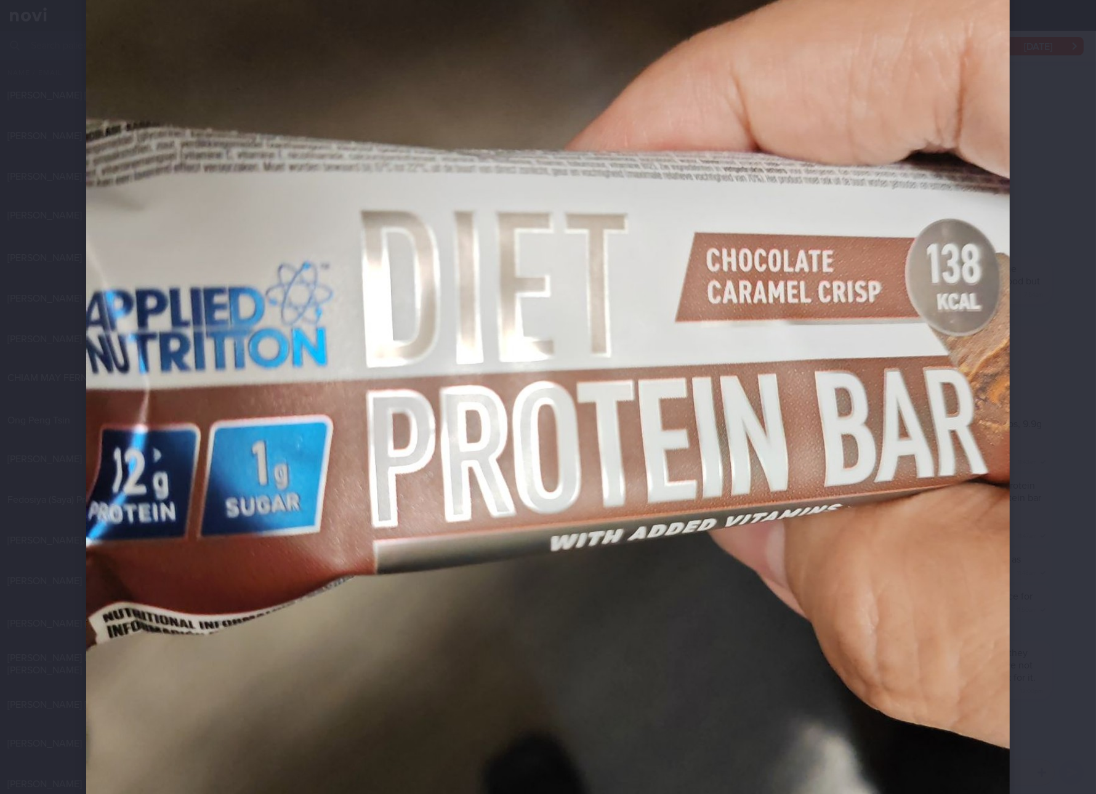
click at [523, 437] on img at bounding box center [548, 434] width 924 height 1231
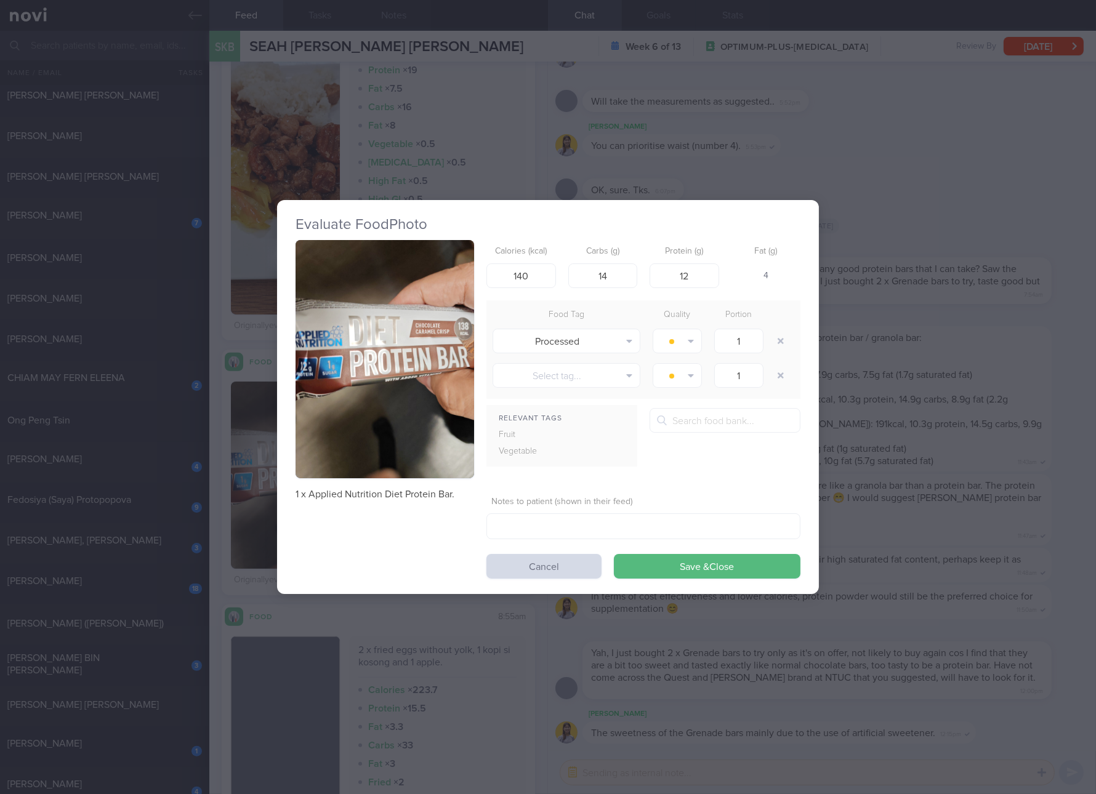
click at [927, 431] on div "Evaluate Food Photo 1 x Applied Nutrition Diet Protein Bar. Calories (kcal) 140…" at bounding box center [548, 397] width 1096 height 794
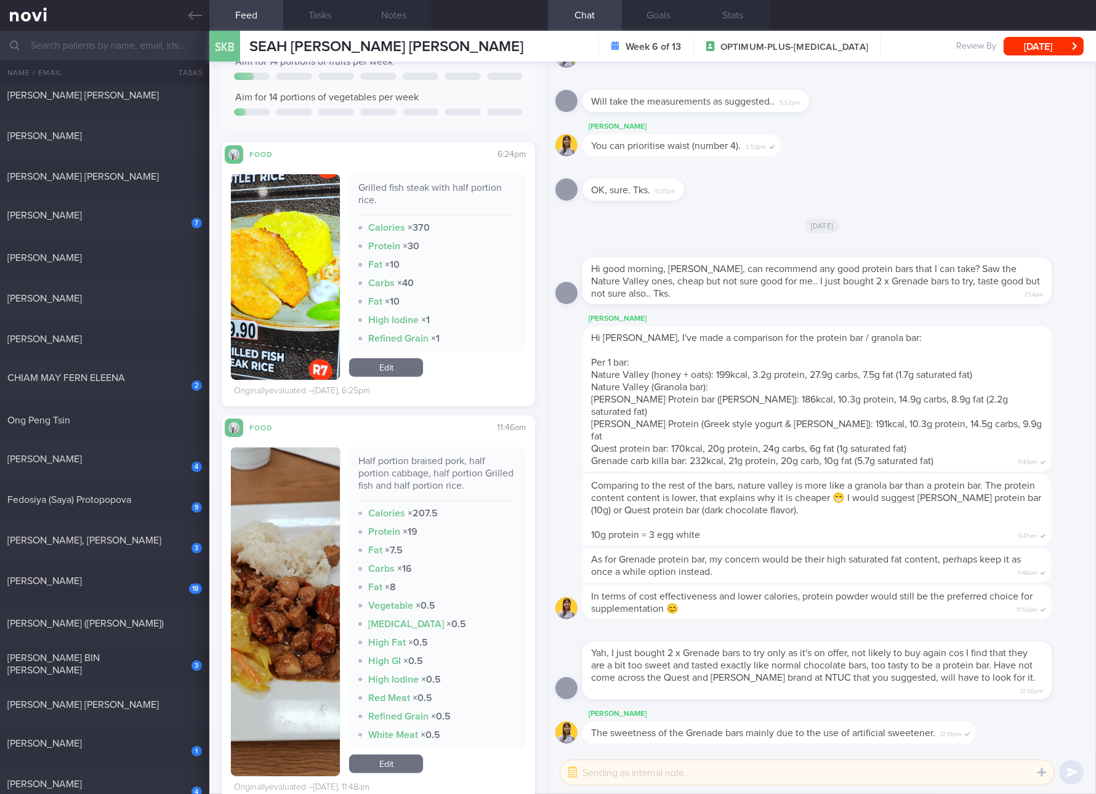
scroll to position [462, 0]
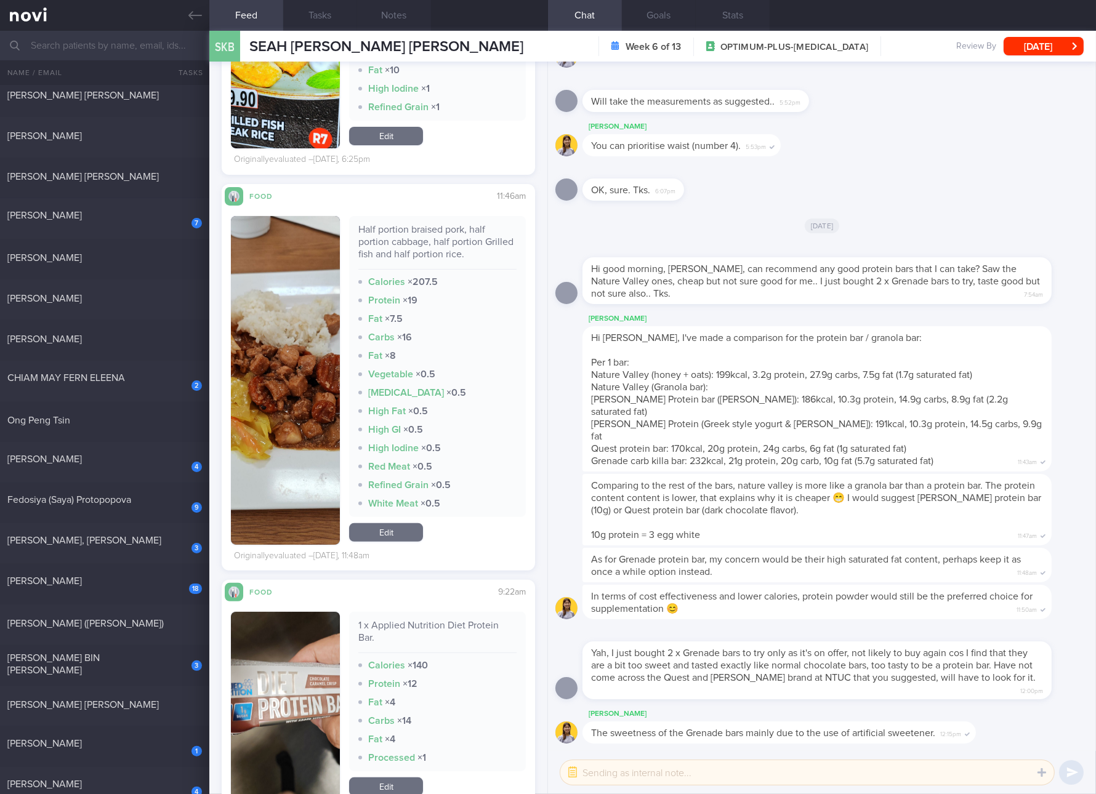
click at [391, 538] on link "Edit" at bounding box center [386, 532] width 74 height 18
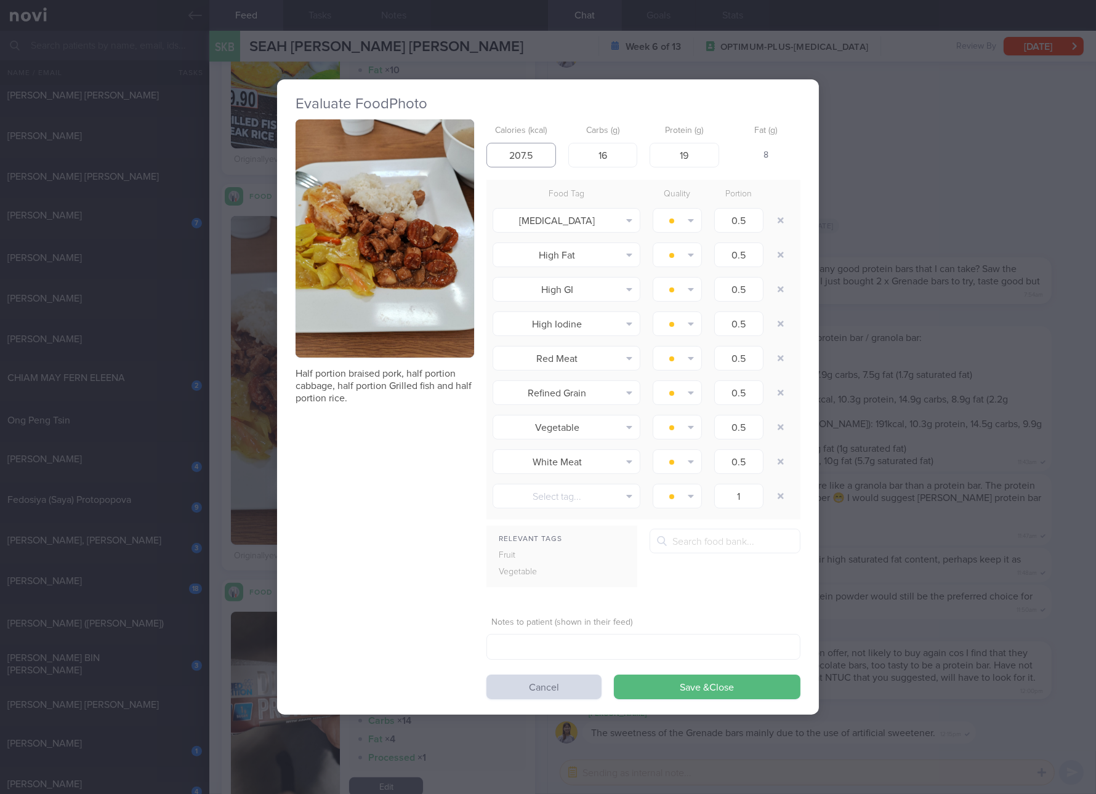
click at [528, 165] on input "207.5" at bounding box center [521, 155] width 70 height 25
type input "225"
type input "16"
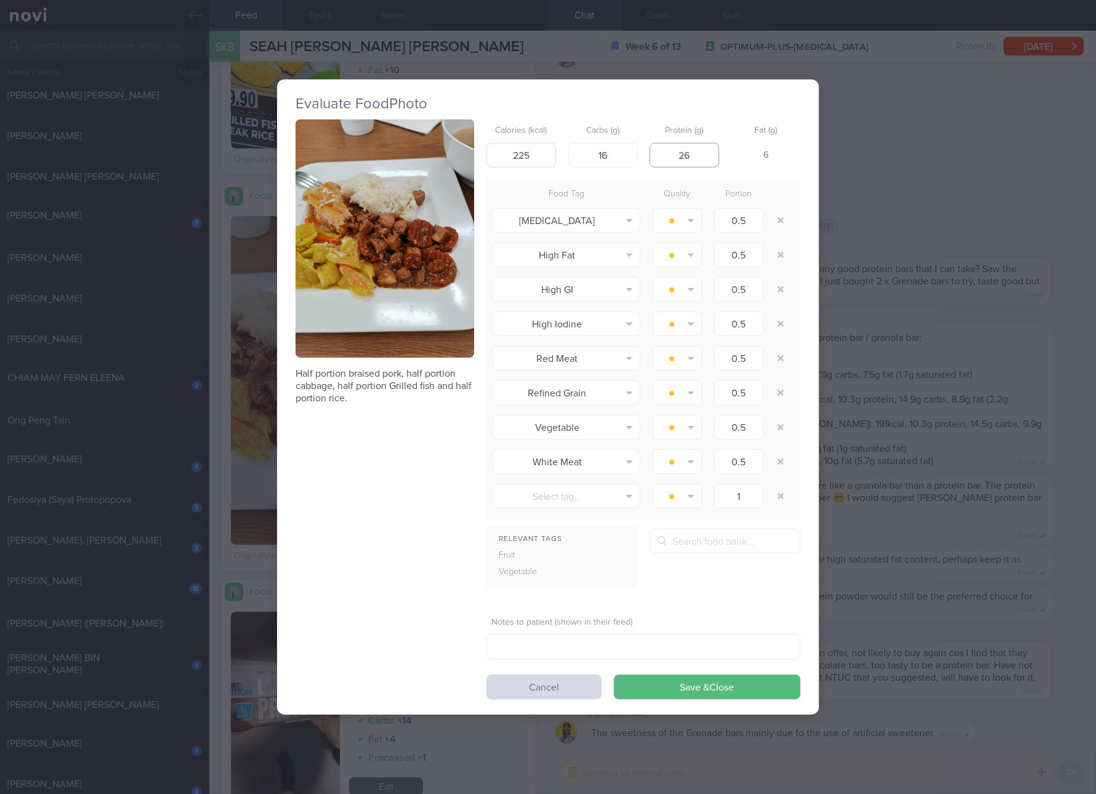
type input "26"
click at [614, 675] on button "Save & Close" at bounding box center [707, 687] width 187 height 25
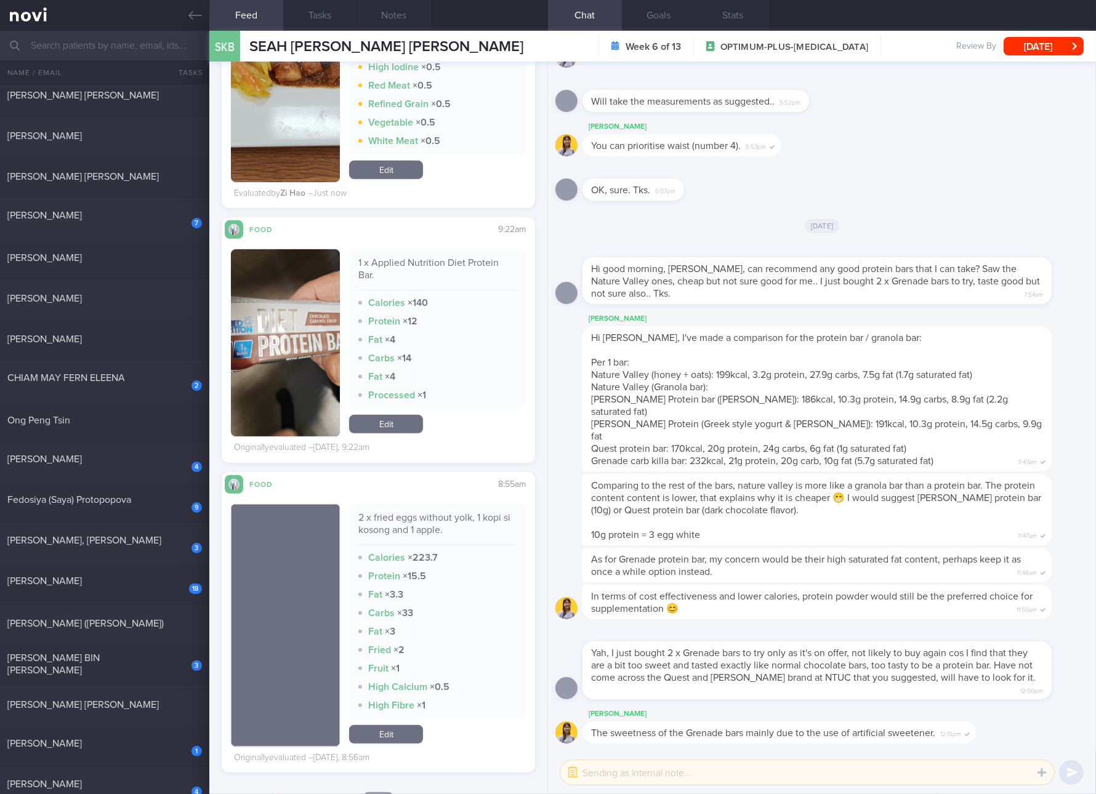
scroll to position [924, 0]
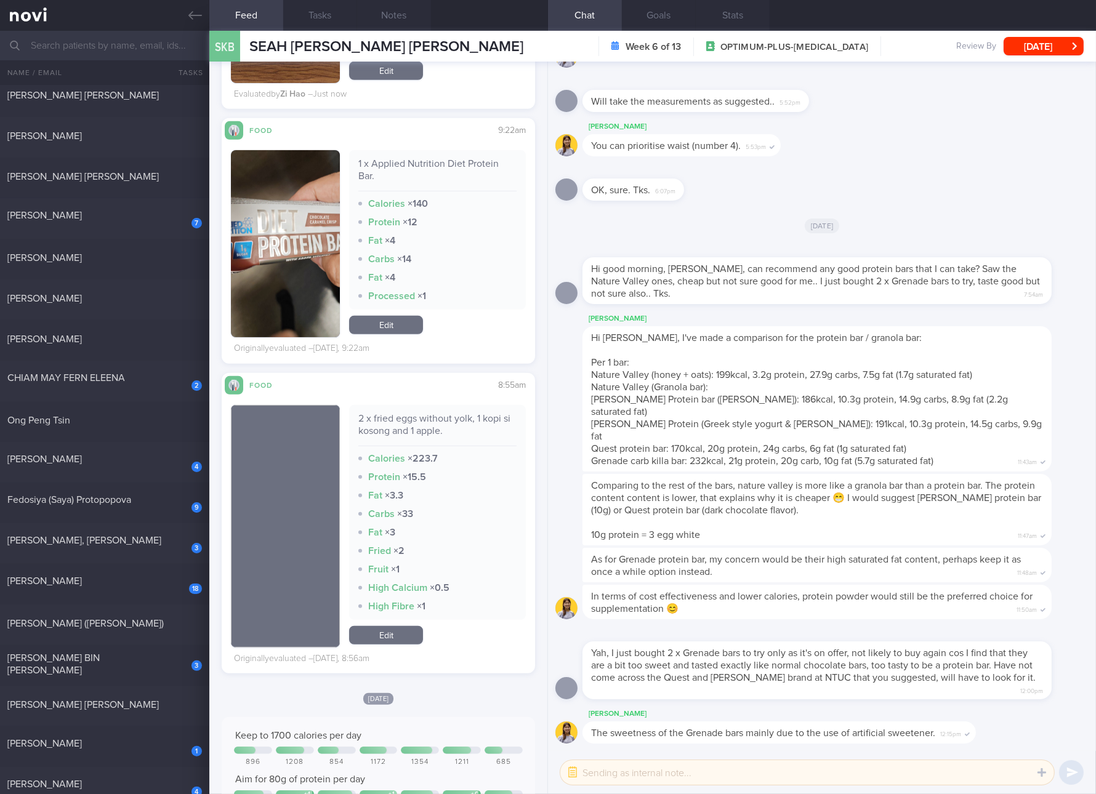
click at [397, 167] on div "1 x Applied Nutrition Diet Protein Bar." at bounding box center [437, 175] width 158 height 34
click at [396, 638] on link "Edit" at bounding box center [386, 635] width 74 height 18
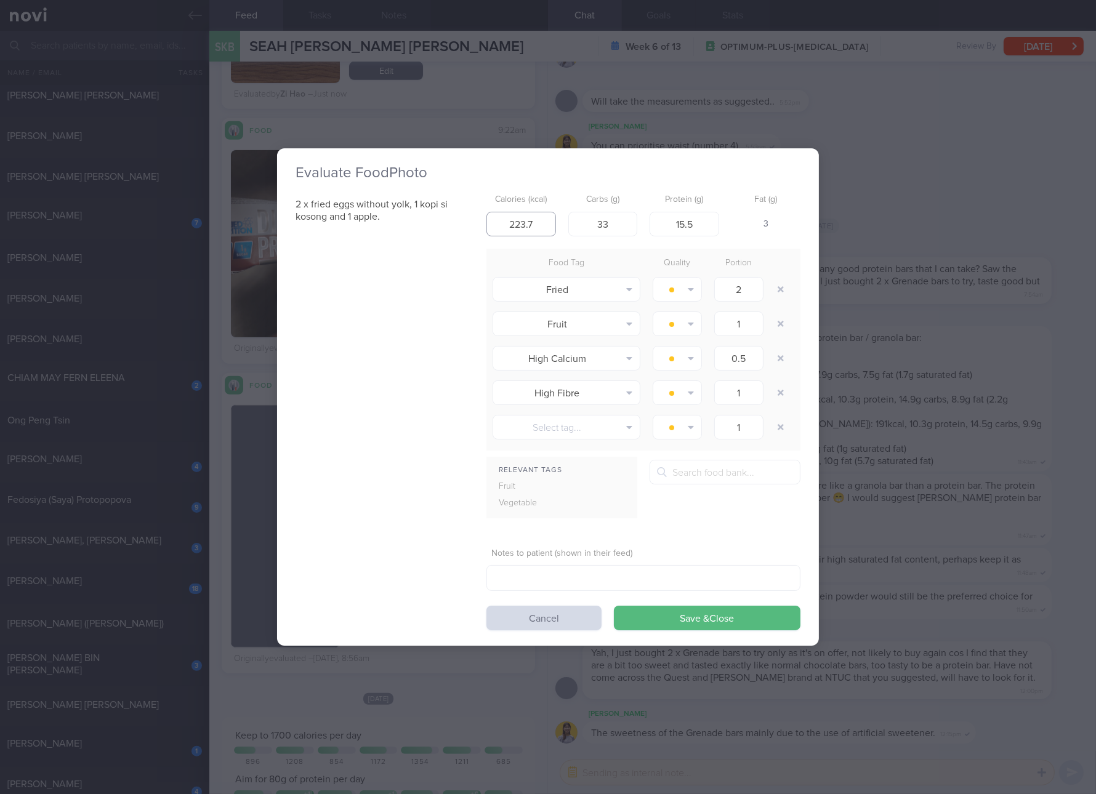
click at [537, 217] on input "223.7" at bounding box center [521, 224] width 70 height 25
type input "157"
type input "30"
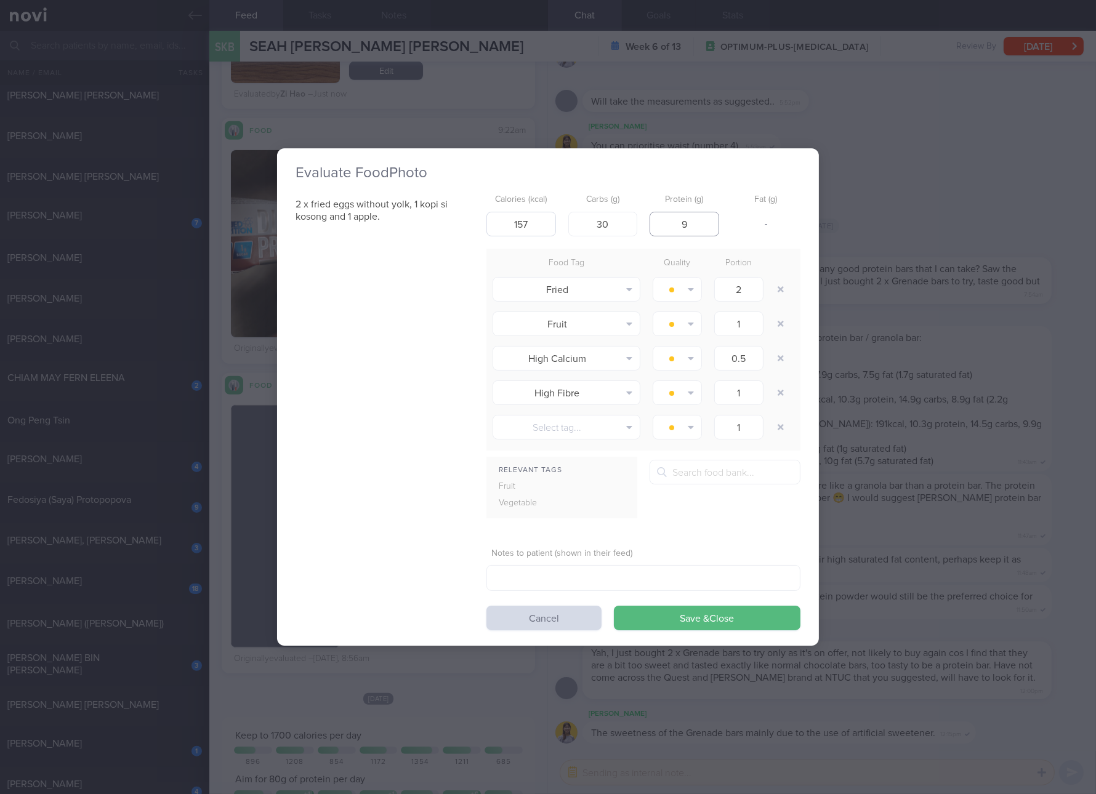
type input "9"
click at [614, 606] on button "Save & Close" at bounding box center [707, 618] width 187 height 25
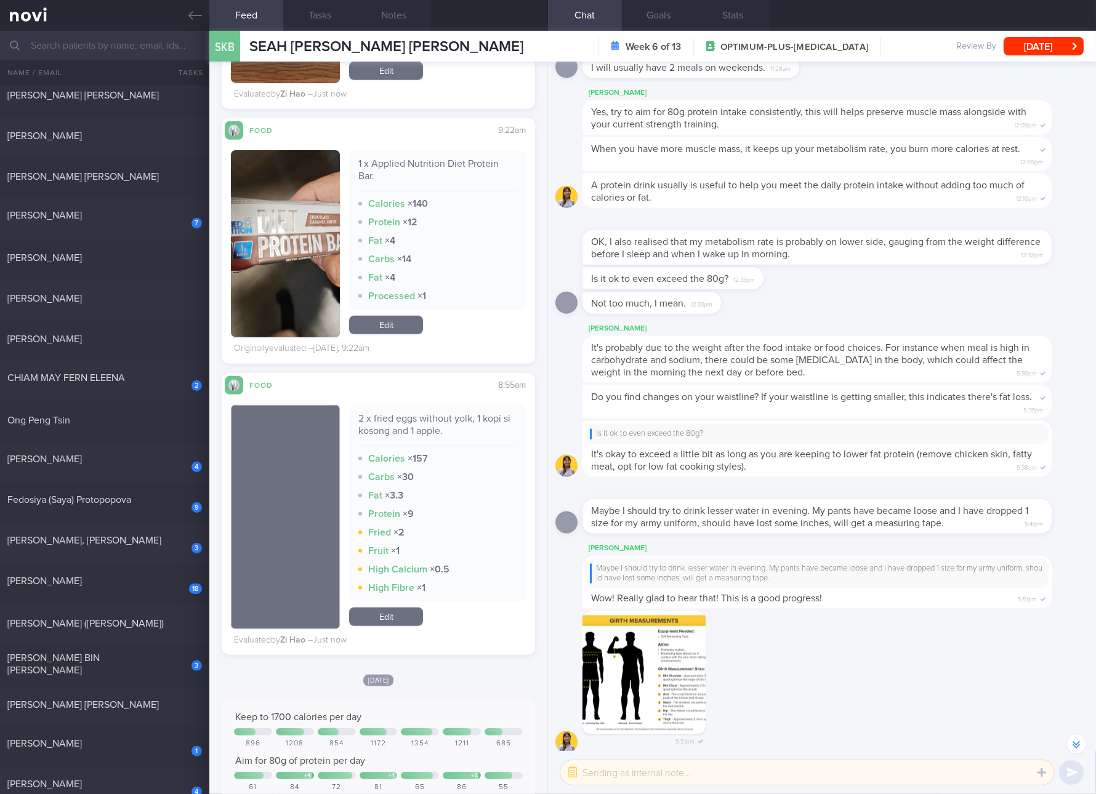
scroll to position [-692, 0]
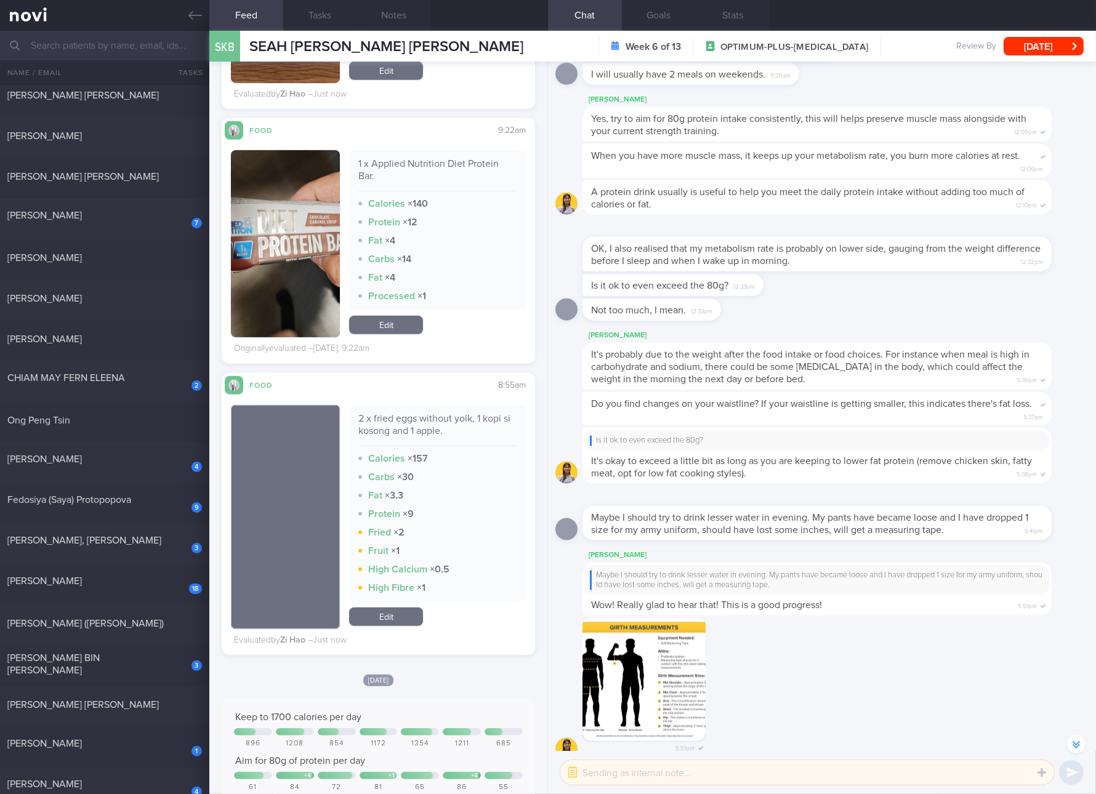
click at [391, 330] on link "Edit" at bounding box center [386, 325] width 74 height 18
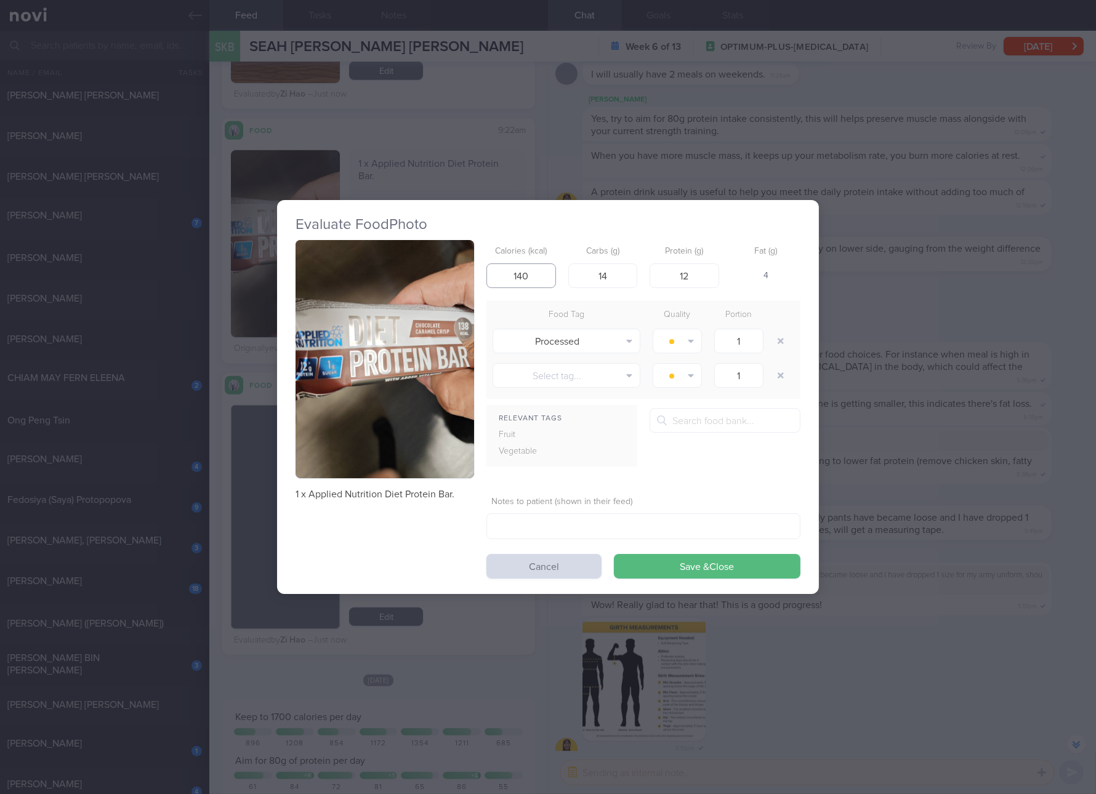
click at [538, 273] on input "140" at bounding box center [521, 276] width 70 height 25
type input "138"
type input "15"
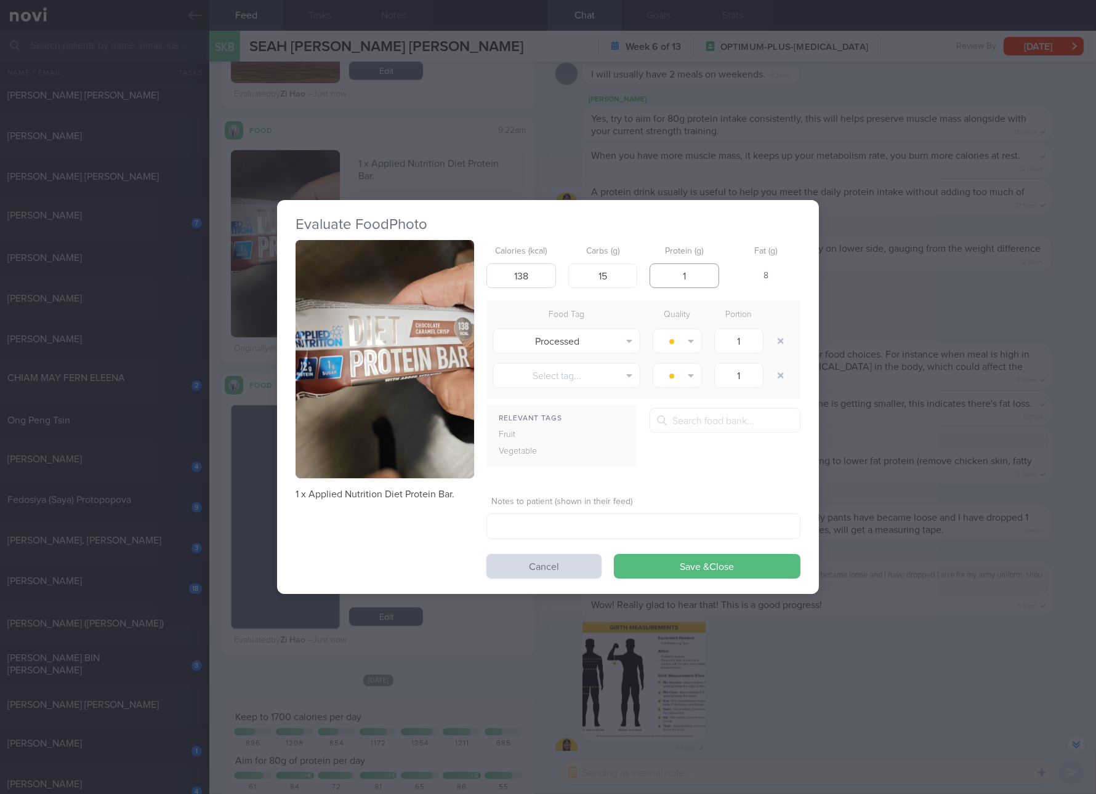
type input "12"
click at [614, 554] on button "Save & Close" at bounding box center [707, 566] width 187 height 25
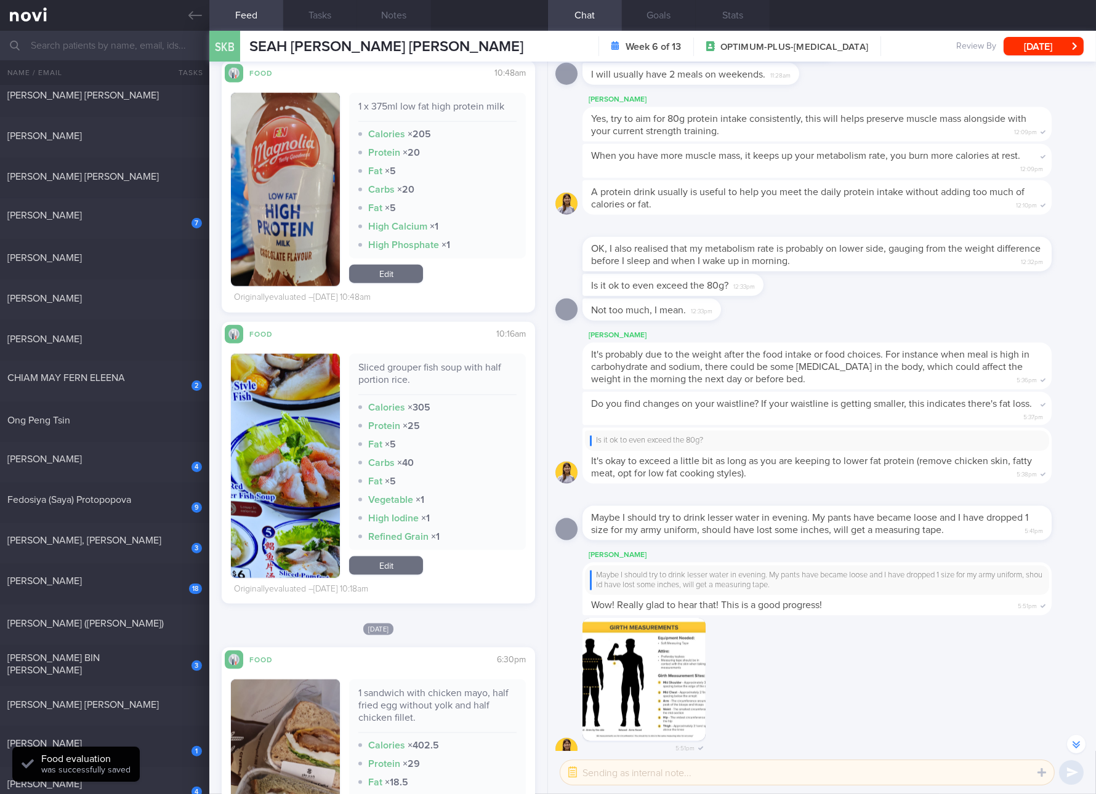
scroll to position [1847, 0]
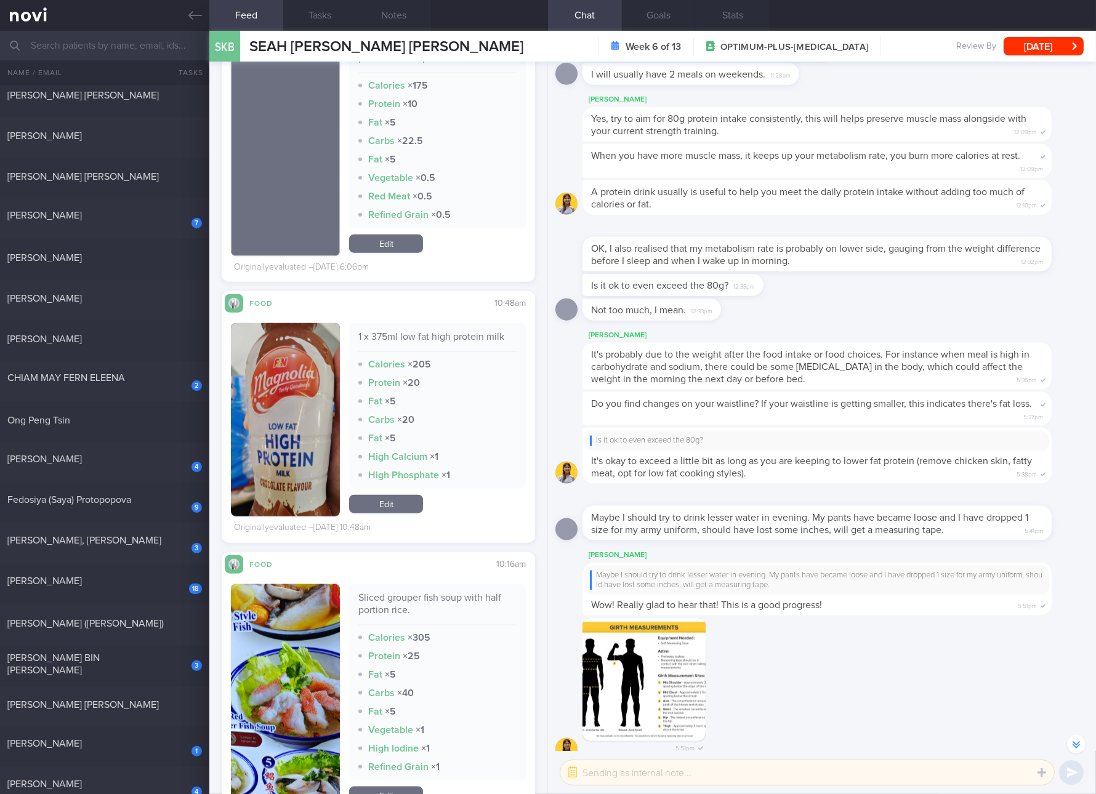
click at [489, 337] on div "1 x 375ml low fat high protein milk" at bounding box center [437, 342] width 158 height 22
click at [257, 423] on button "button" at bounding box center [285, 419] width 109 height 193
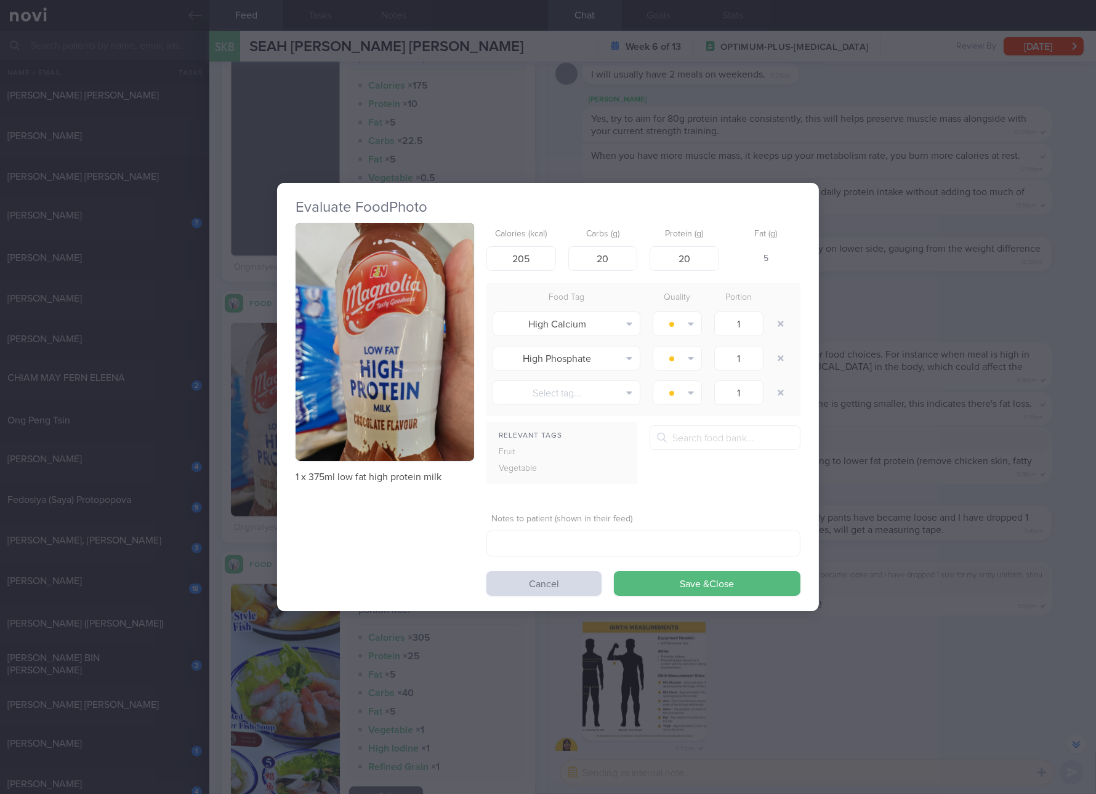
click at [409, 390] on img "button" at bounding box center [385, 342] width 179 height 238
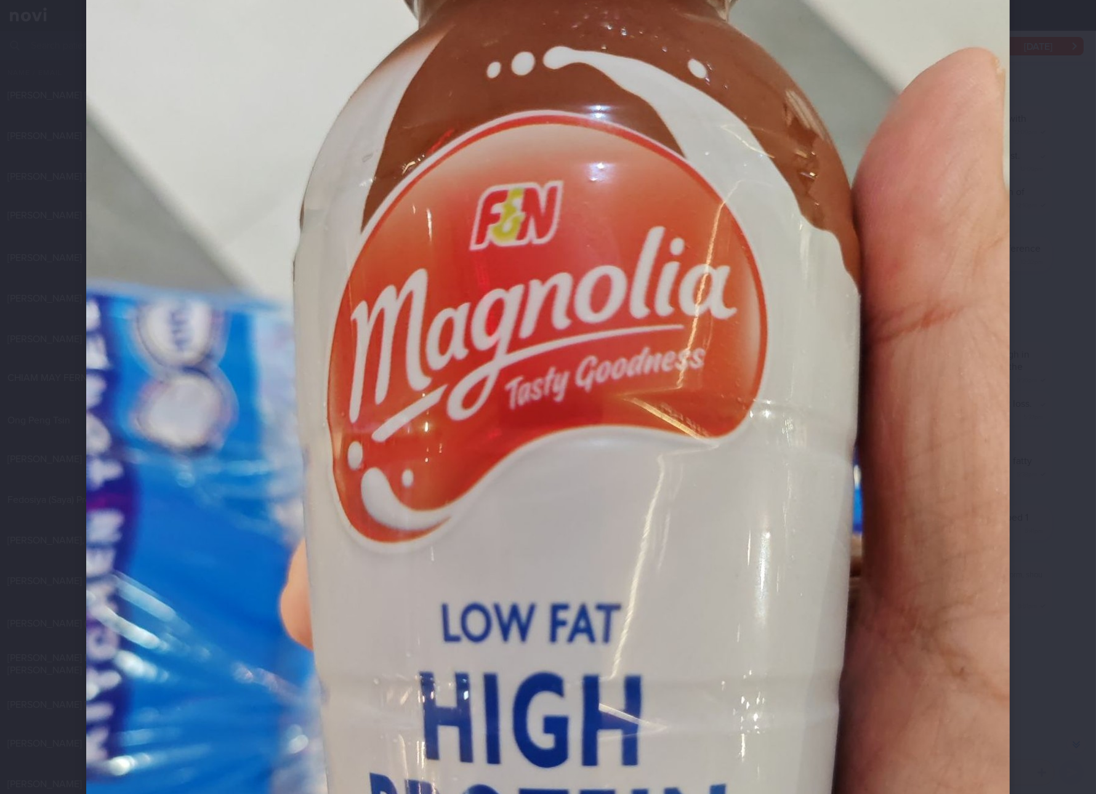
scroll to position [73, 0]
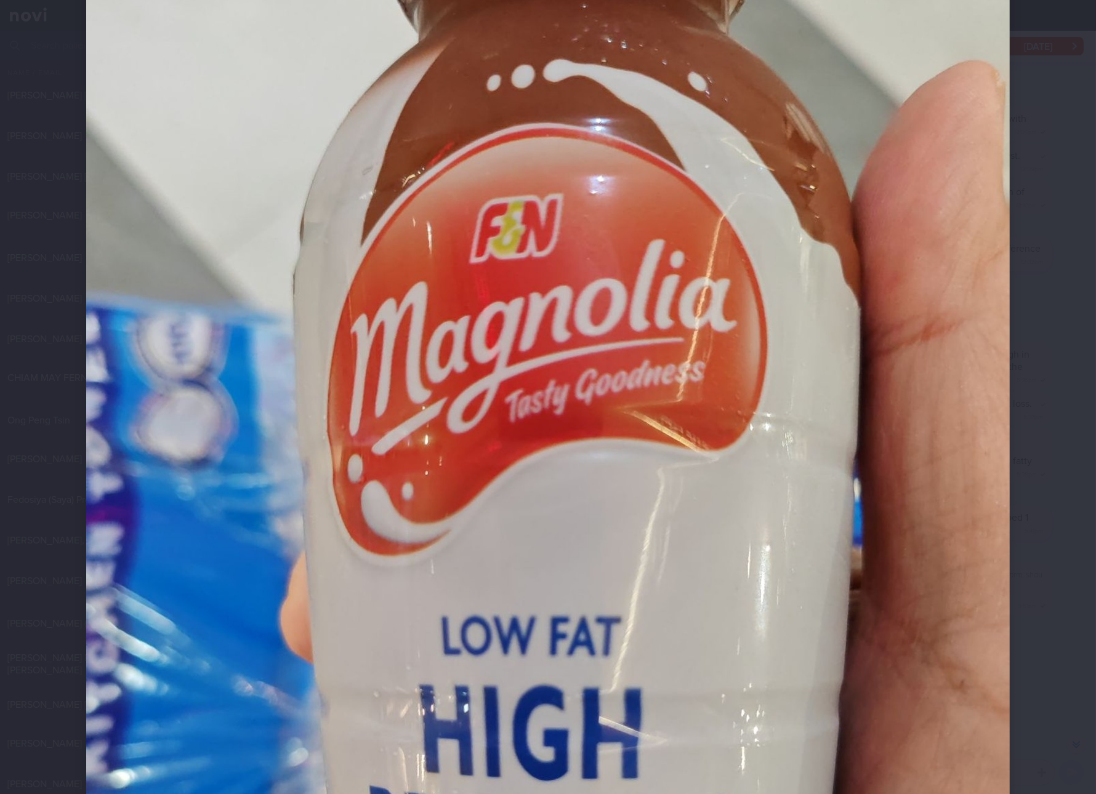
click at [850, 505] on img at bounding box center [548, 592] width 924 height 1231
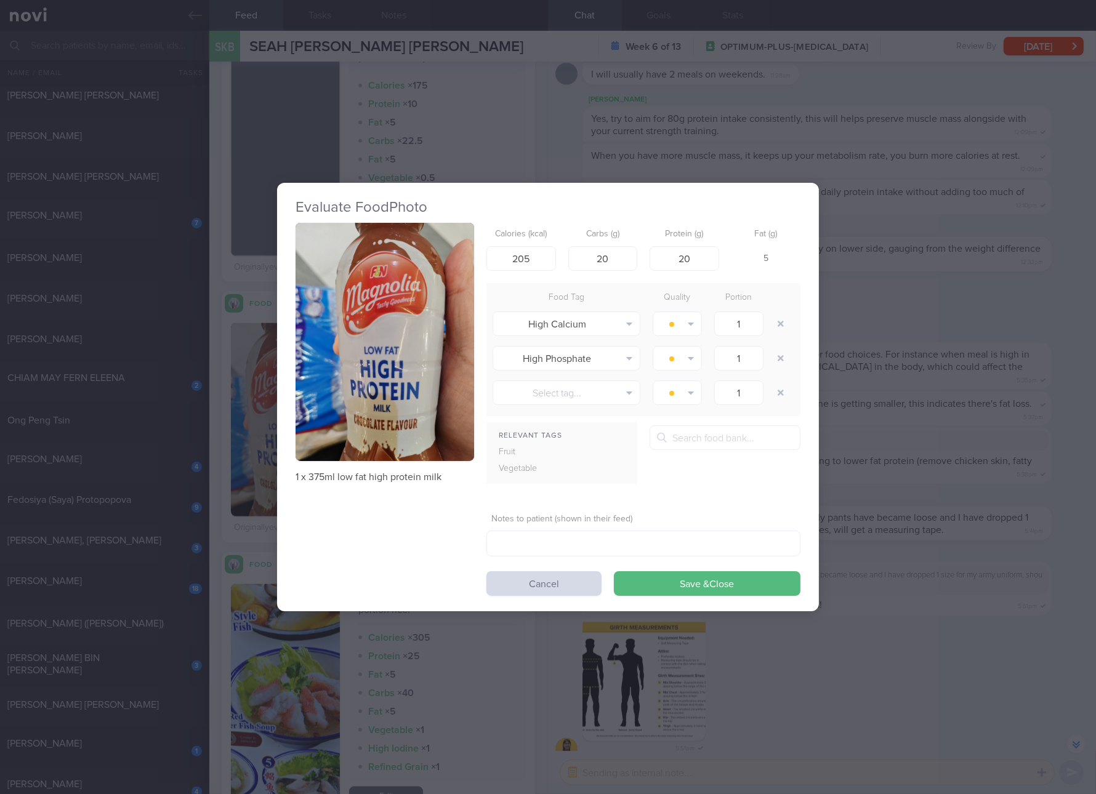
click at [898, 463] on div "Evaluate Food Photo 1 x 375ml low fat high protein milk Calories (kcal) 205 Car…" at bounding box center [548, 397] width 1096 height 794
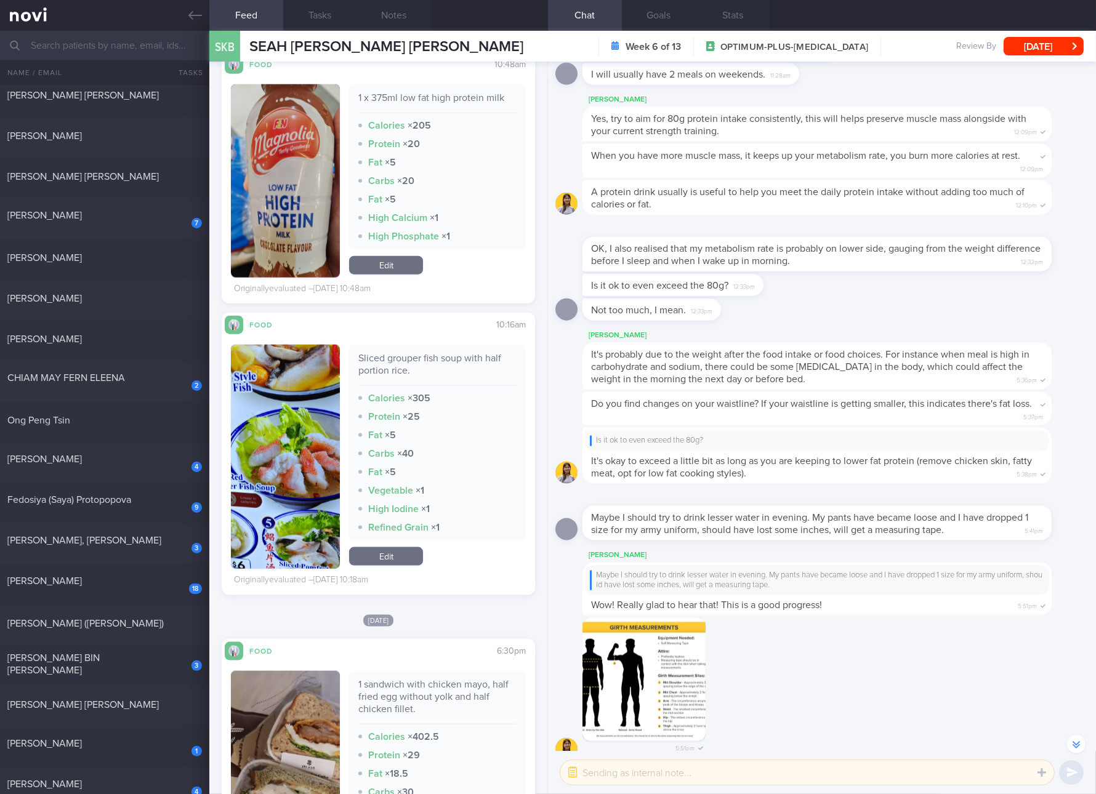
scroll to position [2309, 0]
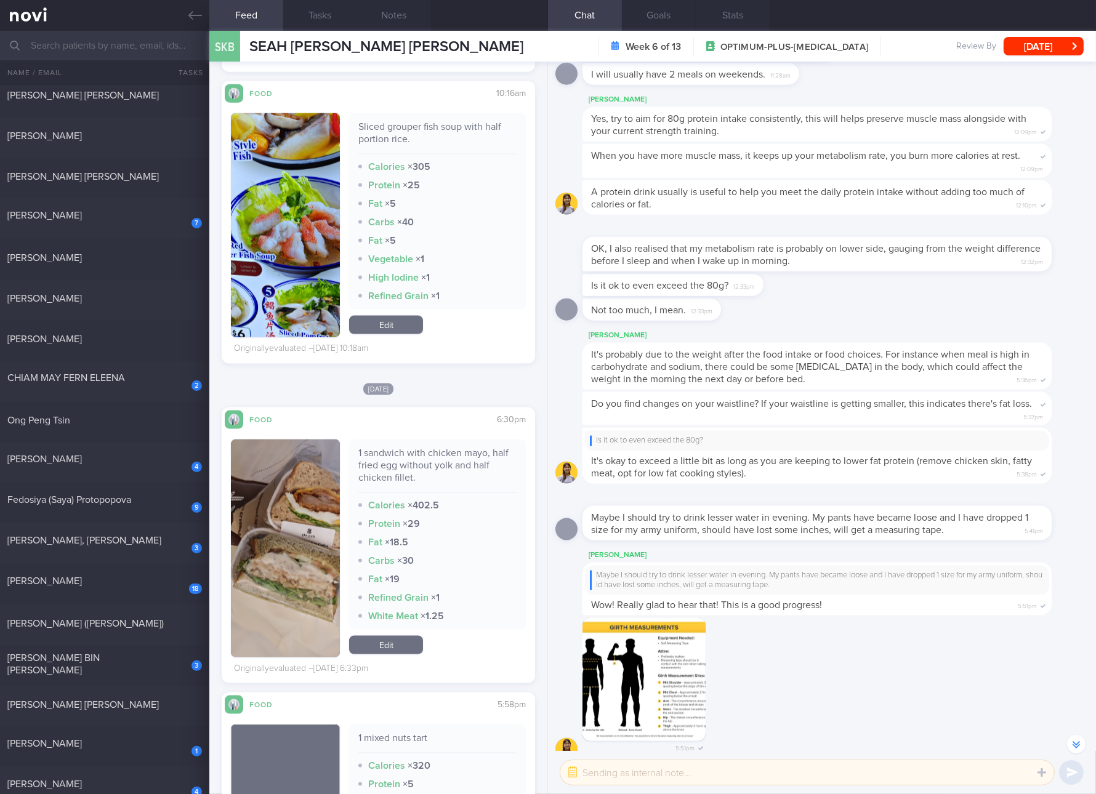
click at [414, 465] on div "1 sandwich with chicken mayo, half fried egg without yolk and half chicken fill…" at bounding box center [437, 470] width 158 height 46
click at [251, 521] on button "button" at bounding box center [285, 549] width 109 height 218
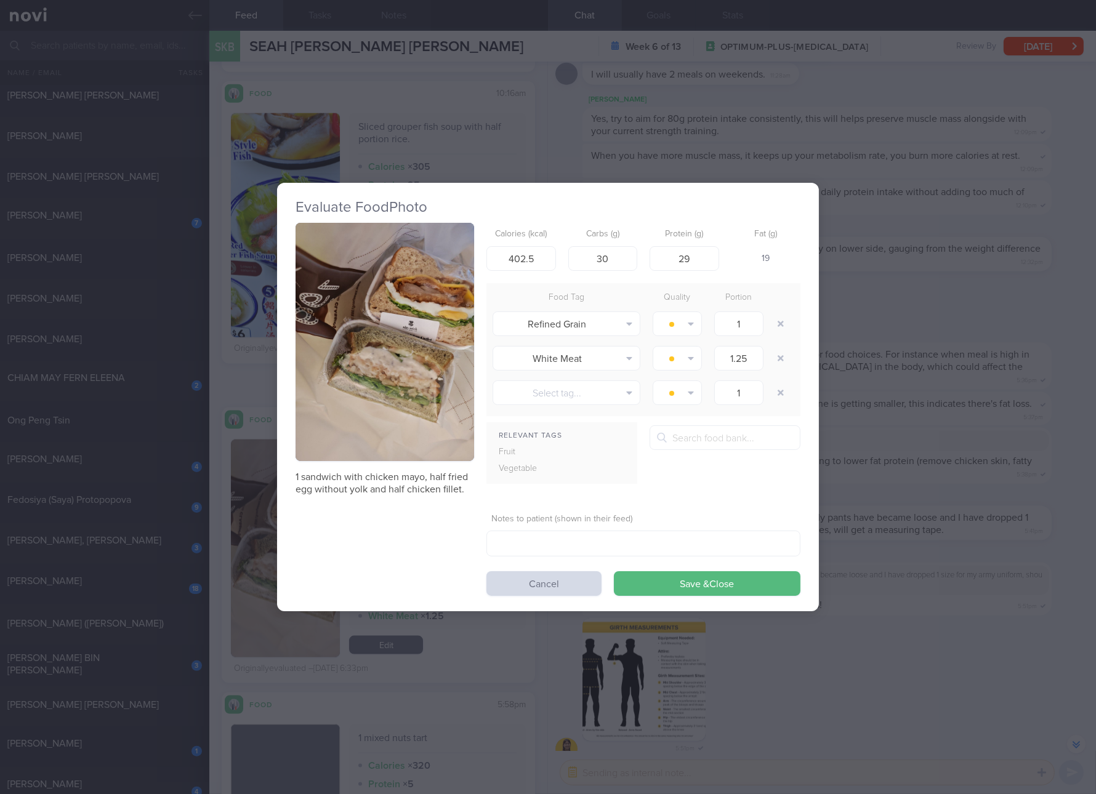
click at [397, 367] on button "button" at bounding box center [385, 342] width 179 height 238
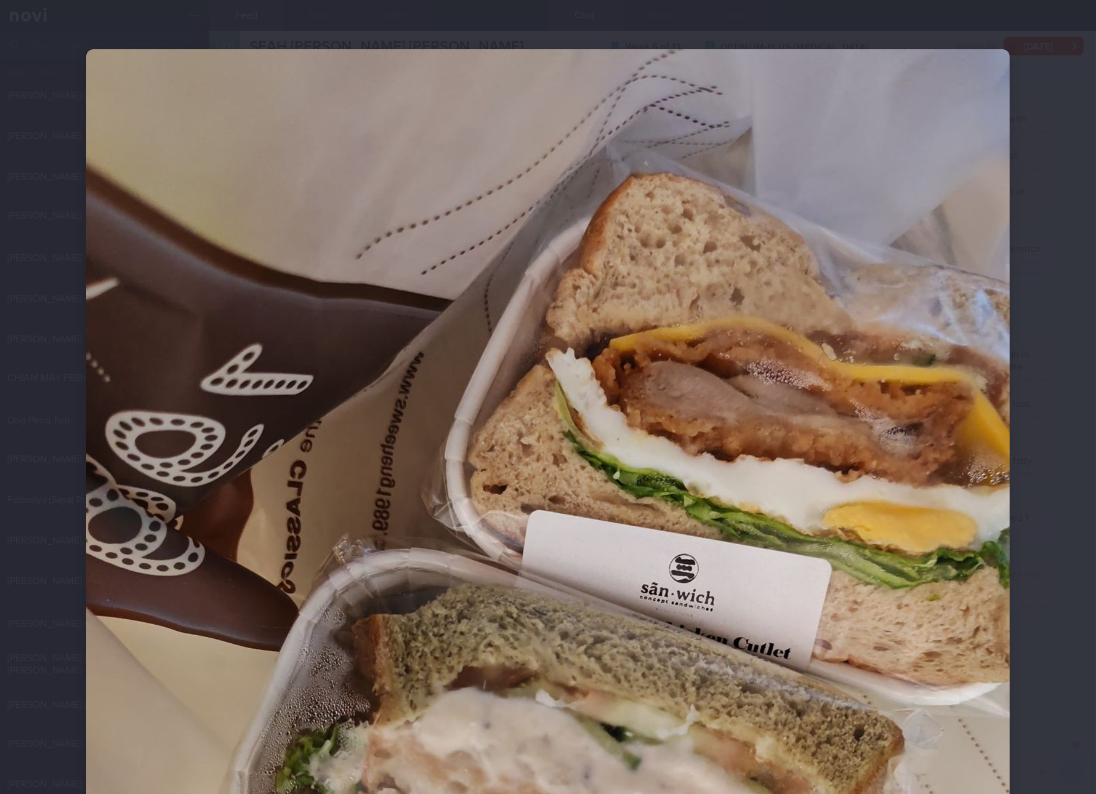
scroll to position [230, 0]
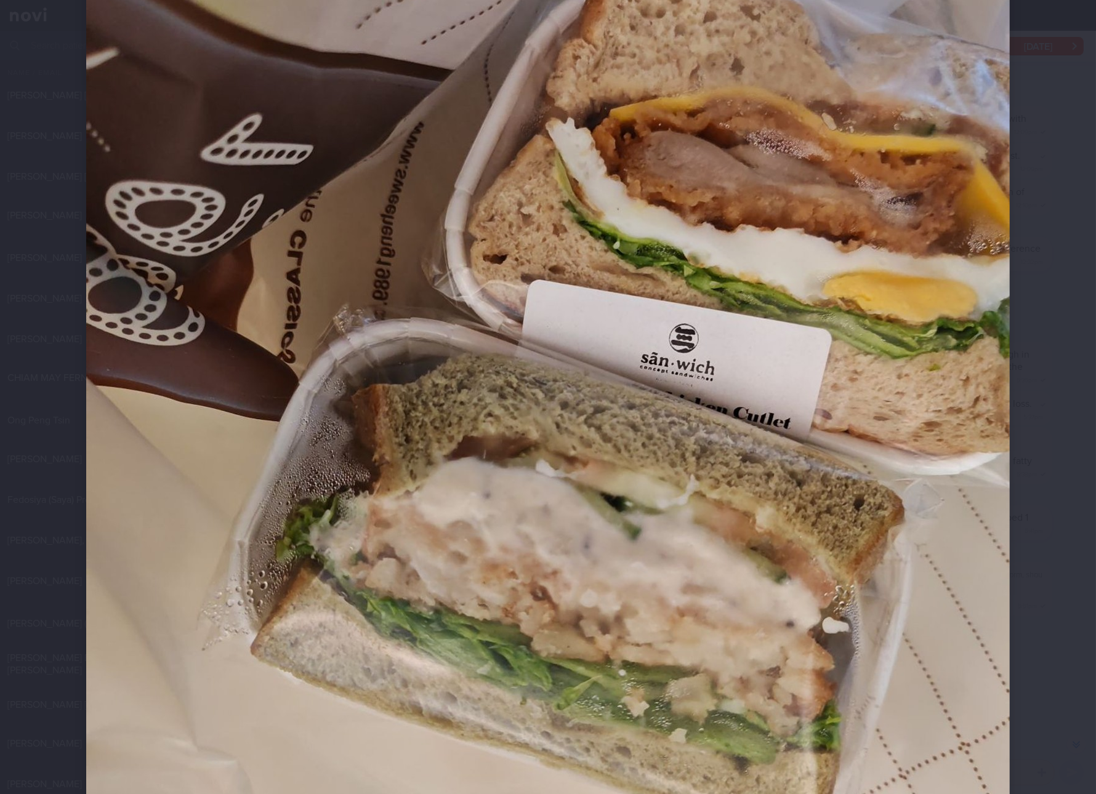
click at [739, 331] on img at bounding box center [548, 434] width 924 height 1231
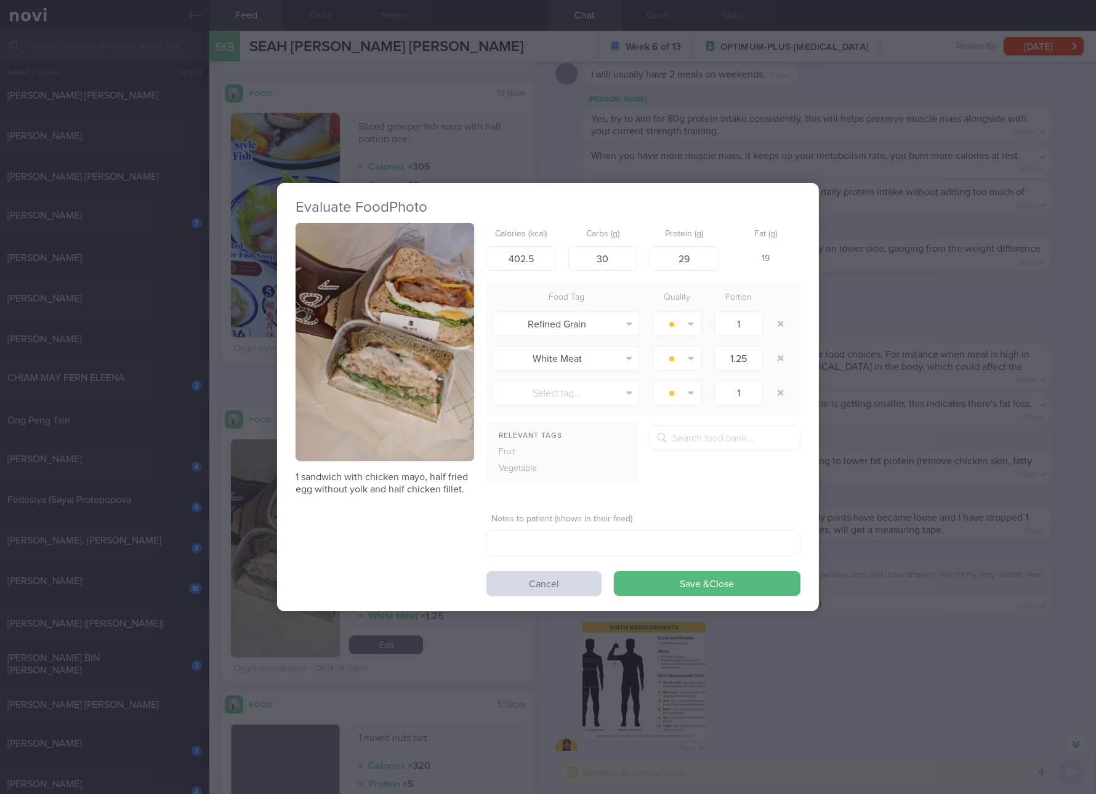
click at [943, 521] on div "Evaluate Food Photo 1 sandwich with chicken mayo, half fried egg without yolk a…" at bounding box center [548, 397] width 1096 height 794
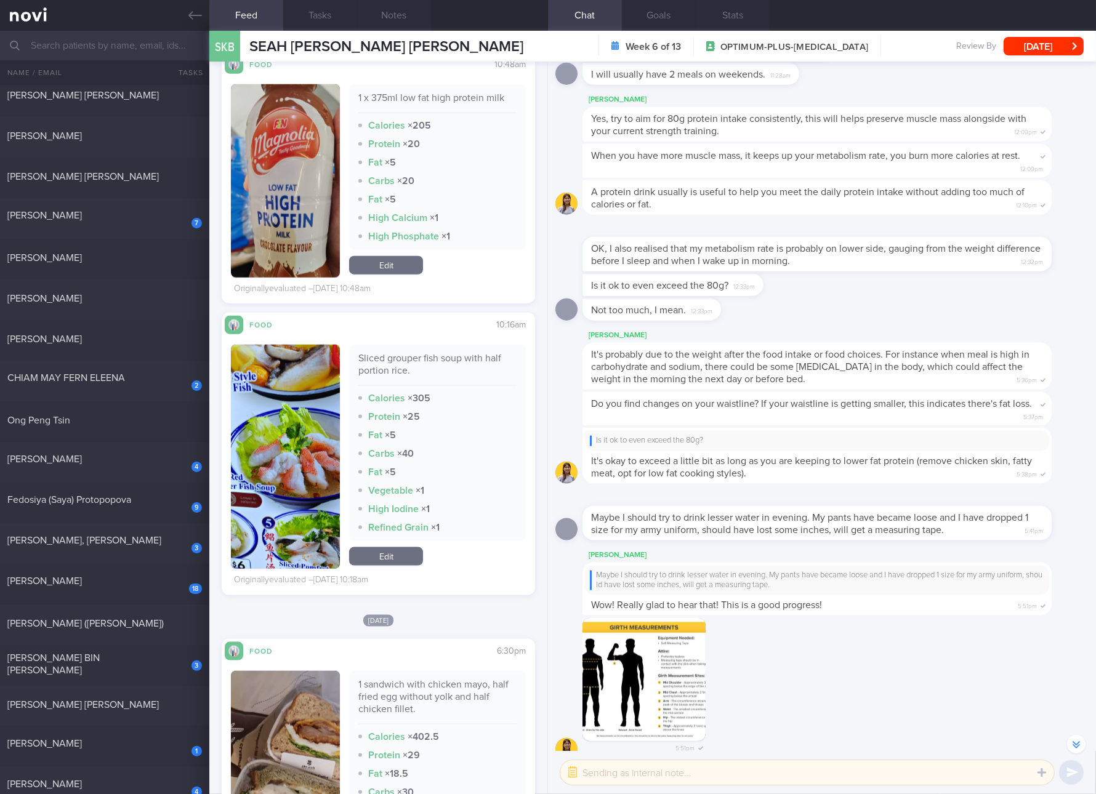
scroll to position [1847, 0]
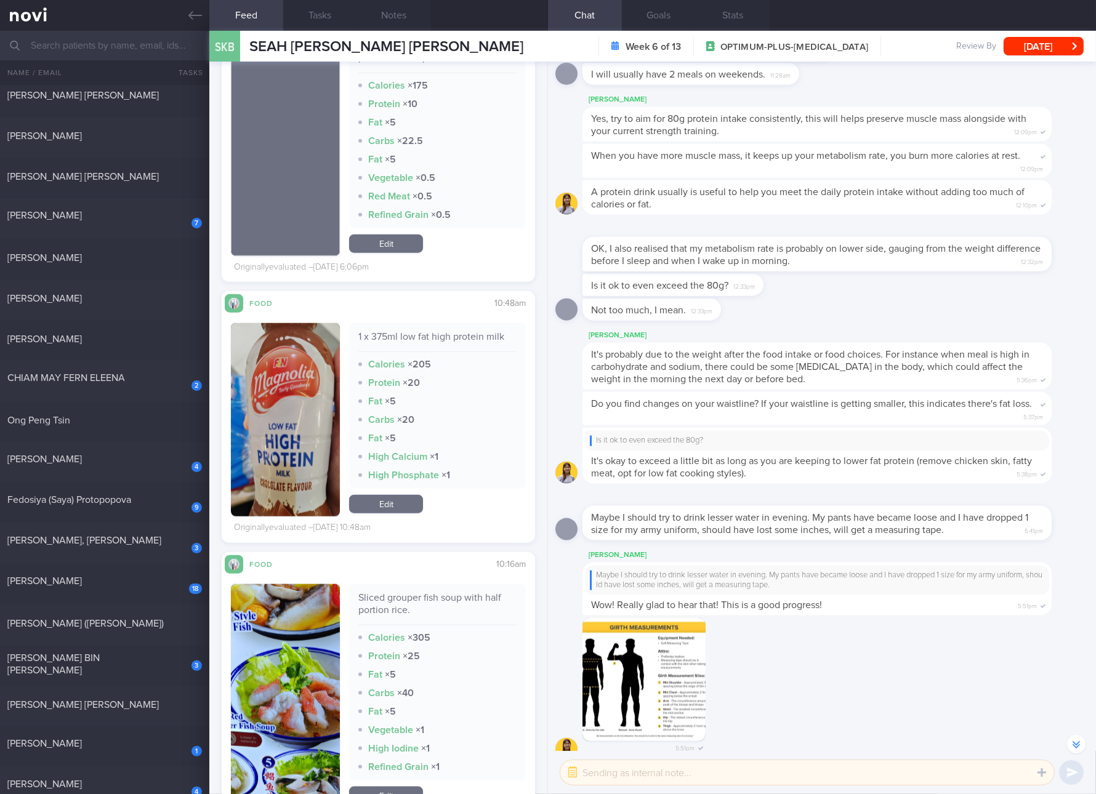
click at [403, 503] on link "Edit" at bounding box center [386, 504] width 74 height 18
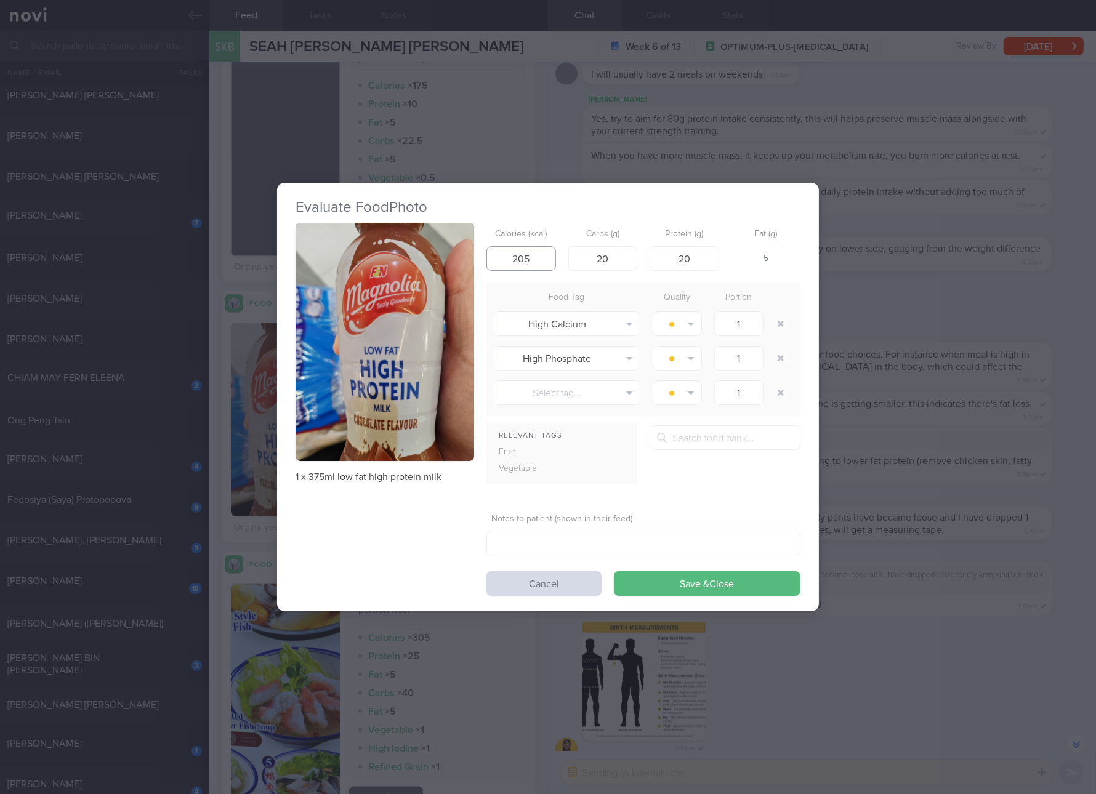
click at [539, 256] on input "205" at bounding box center [521, 258] width 70 height 25
type input "203"
type input "25"
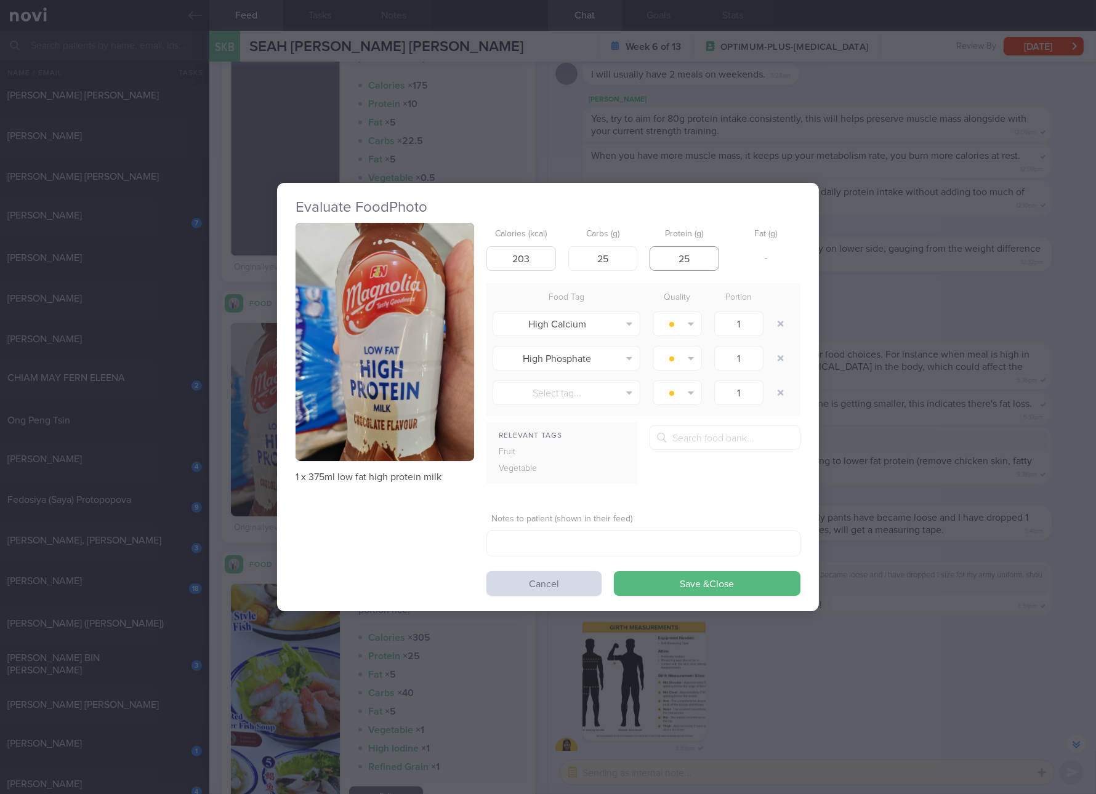
type input "25"
click at [614, 571] on button "Save & Close" at bounding box center [707, 583] width 187 height 25
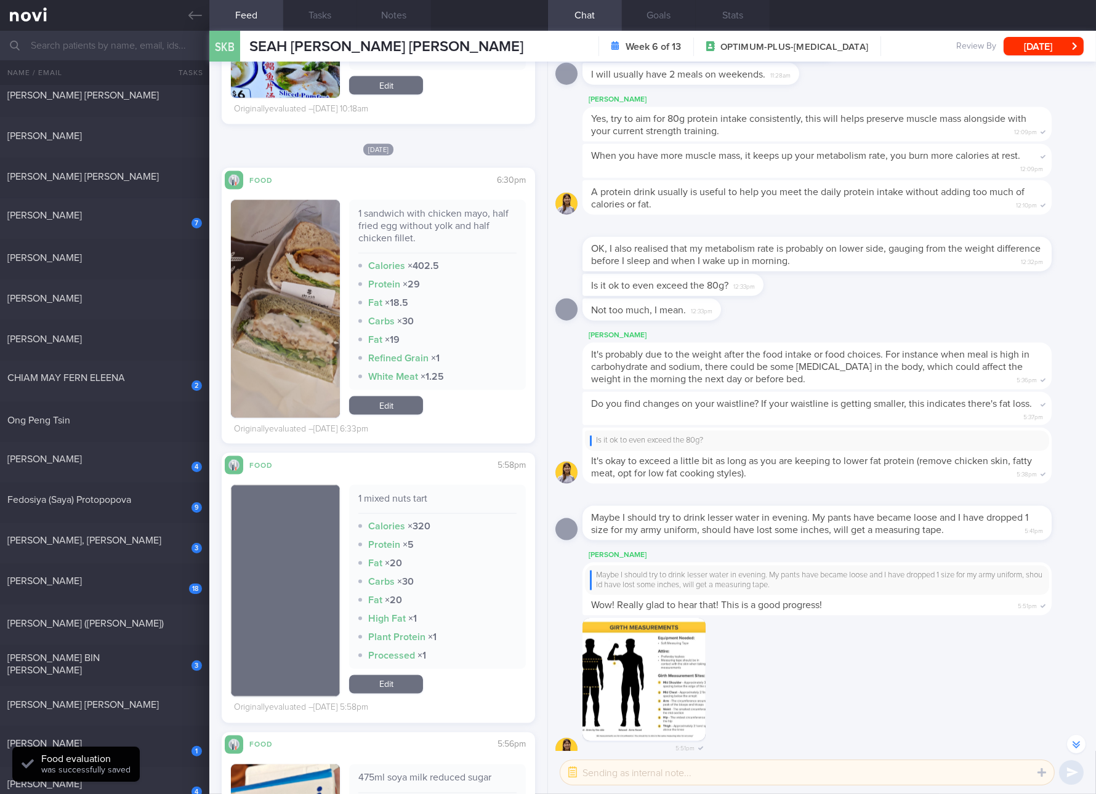
scroll to position [2771, 0]
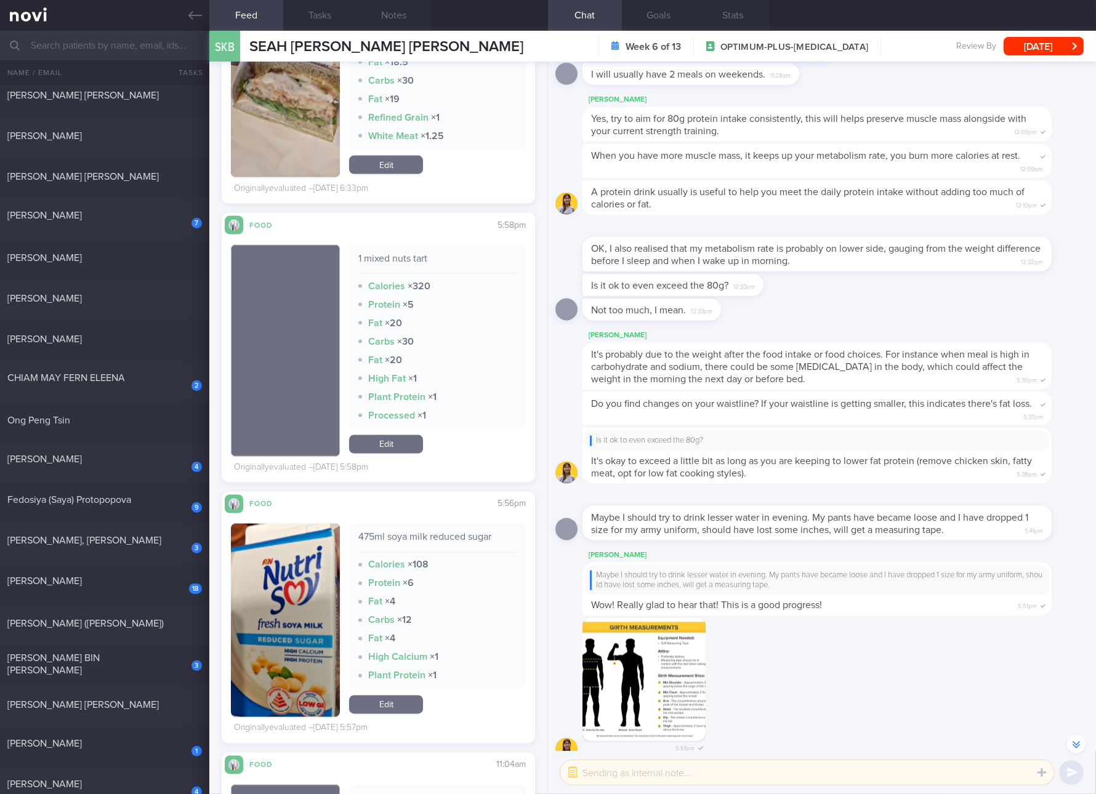
click at [382, 256] on div "1 mixed nuts tart" at bounding box center [437, 263] width 158 height 22
click at [415, 536] on div "475ml soya milk reduced sugar" at bounding box center [437, 542] width 158 height 22
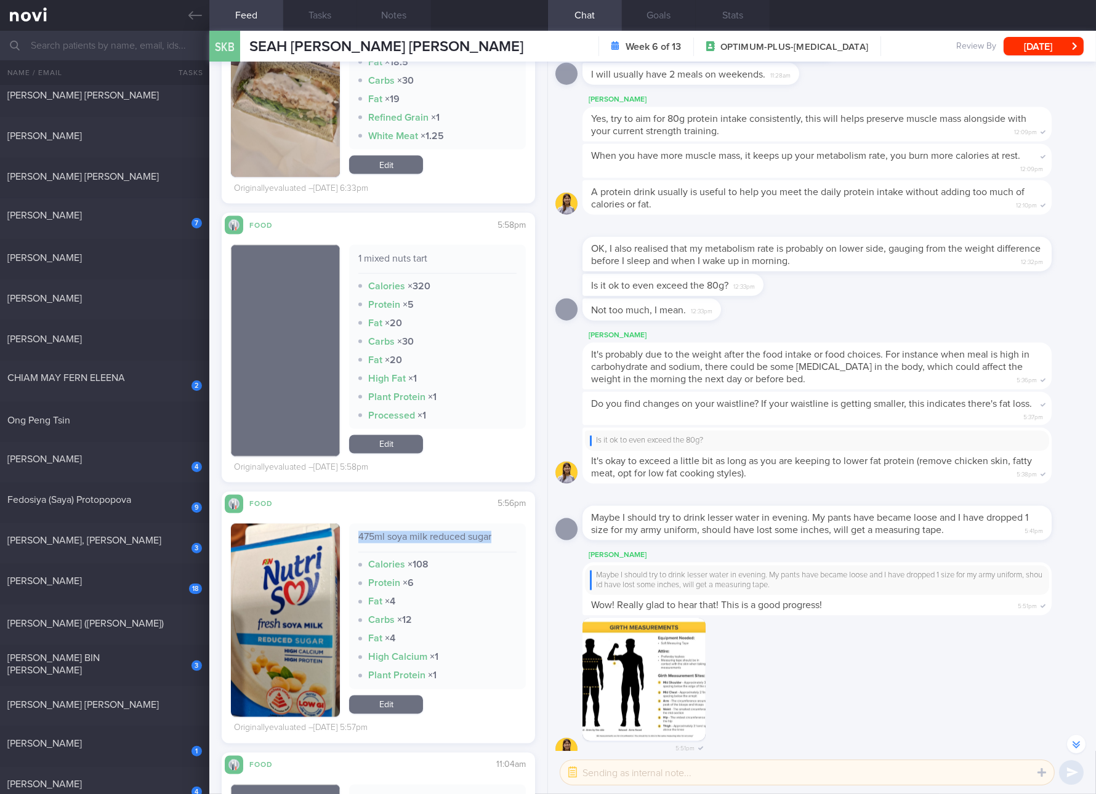
click at [415, 536] on div "475ml soya milk reduced sugar" at bounding box center [437, 542] width 158 height 22
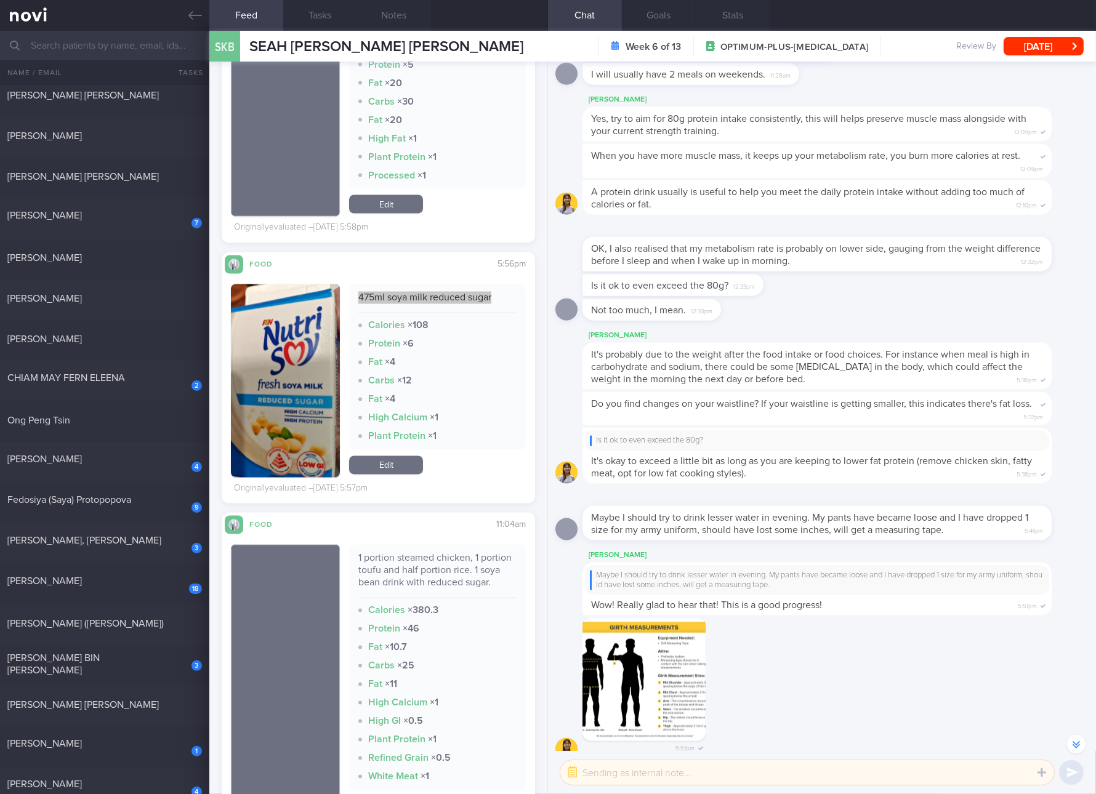
scroll to position [2761, 0]
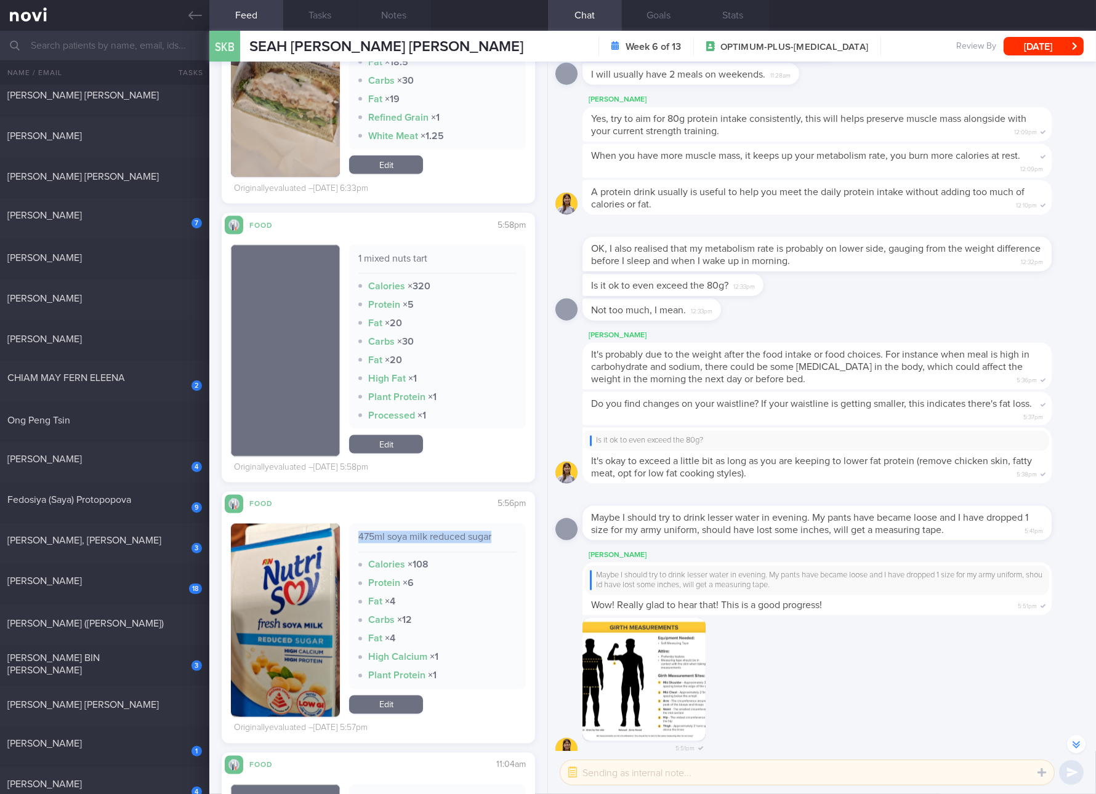
drag, startPoint x: 371, startPoint y: 443, endPoint x: 388, endPoint y: 419, distance: 29.1
click at [371, 443] on link "Edit" at bounding box center [386, 444] width 74 height 18
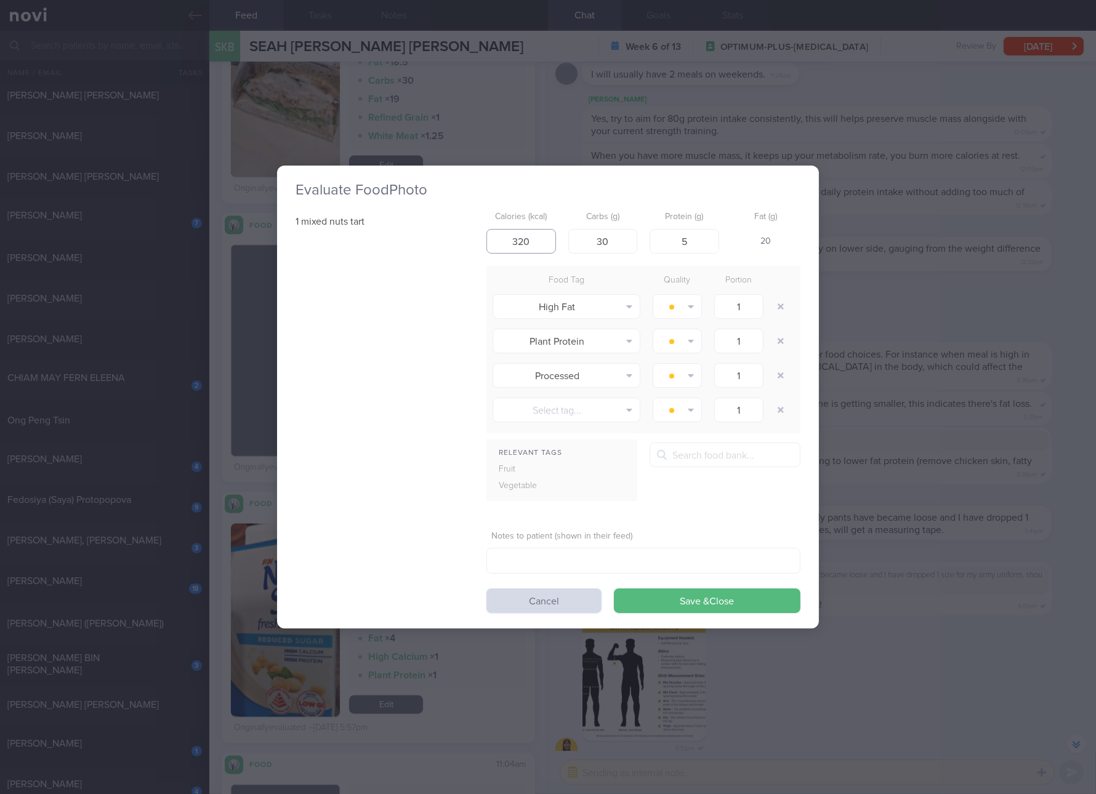
click at [528, 241] on input "320" at bounding box center [521, 241] width 70 height 25
type input "46"
type input "7"
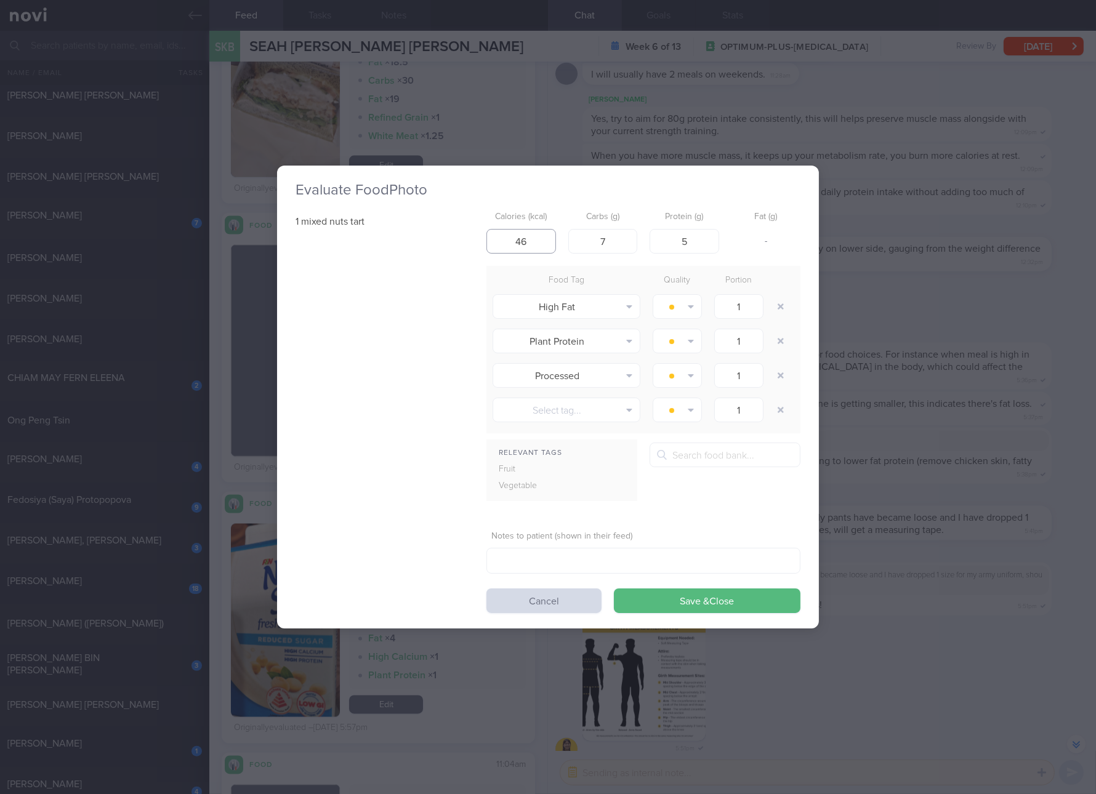
click at [526, 239] on input "46" at bounding box center [521, 241] width 70 height 25
click at [851, 278] on div "Evaluate Food Photo 1 mixed nuts tart Calories (kcal) 46 Carbs (g) 7 Protein (g…" at bounding box center [548, 397] width 1096 height 794
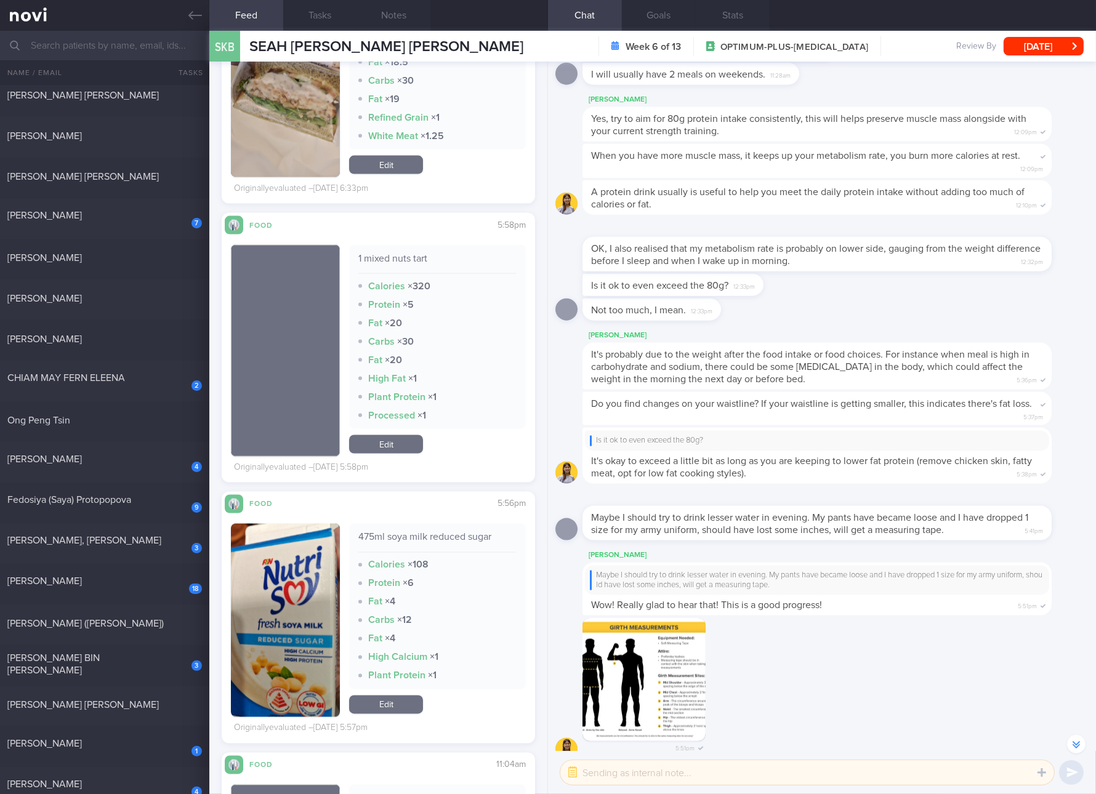
click at [393, 440] on link "Edit" at bounding box center [386, 444] width 74 height 18
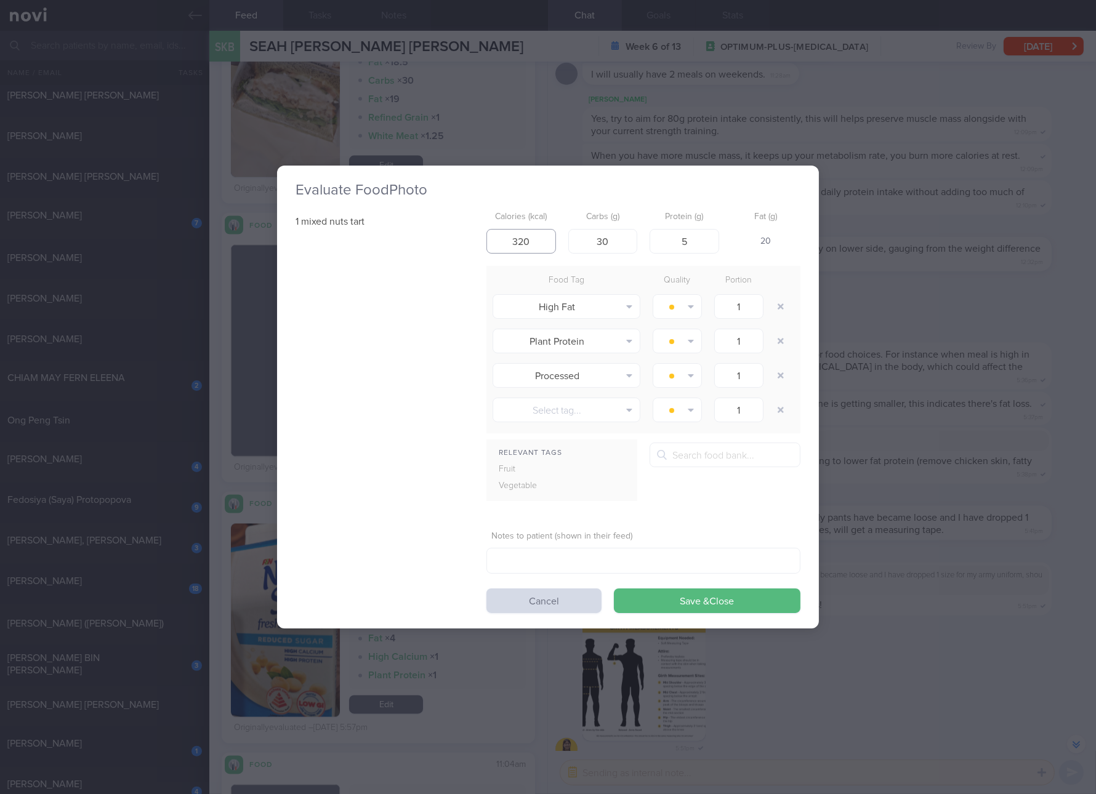
click at [531, 233] on input "320" at bounding box center [521, 241] width 70 height 25
type input "312"
type input "46"
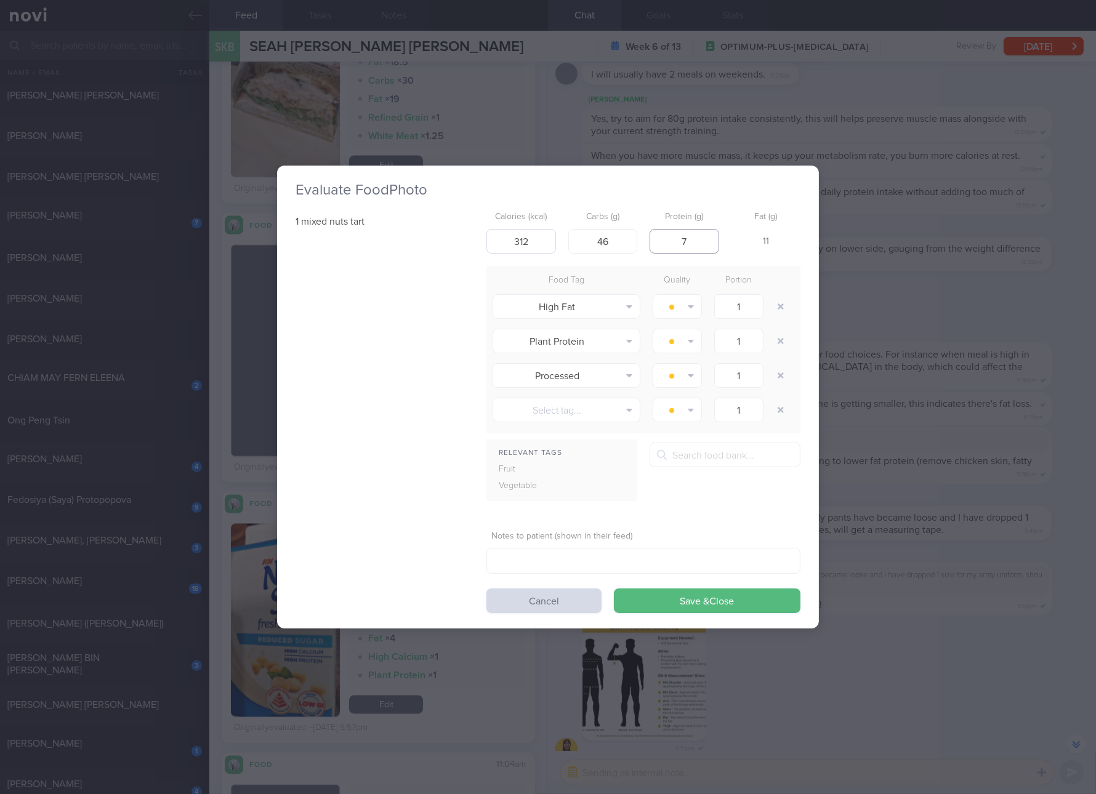
type input "7"
click at [614, 589] on button "Save & Close" at bounding box center [707, 601] width 187 height 25
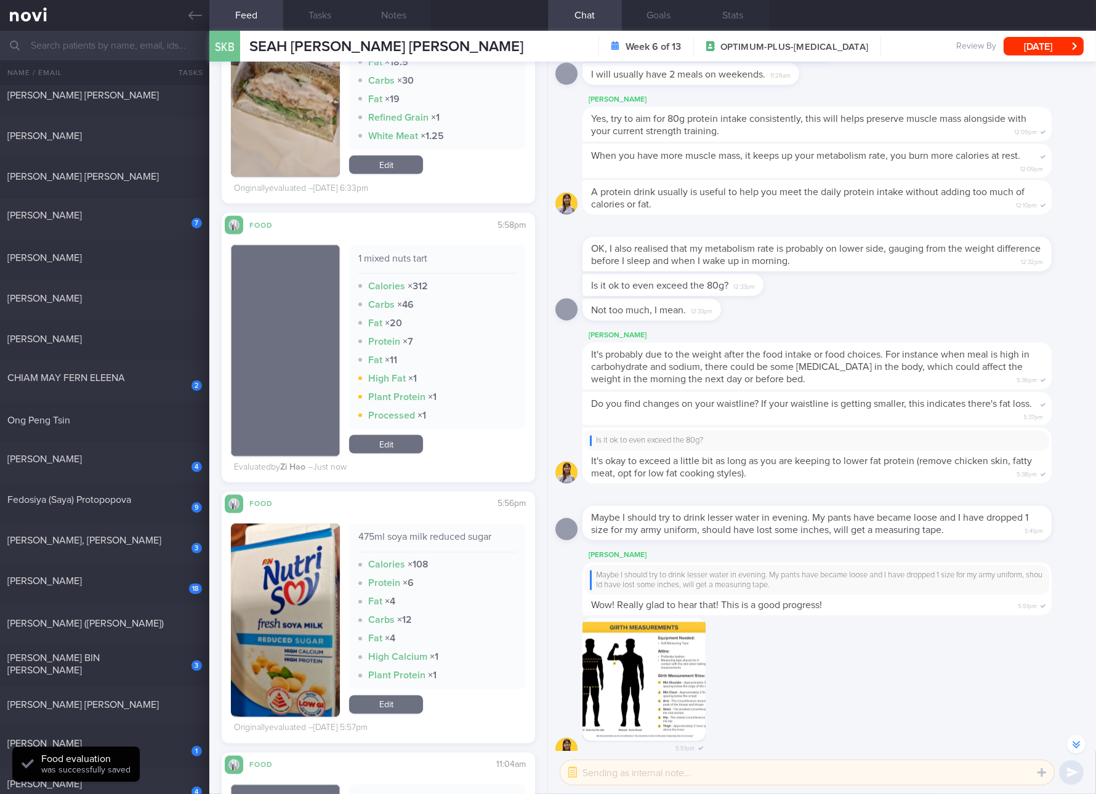
scroll to position [2992, 0]
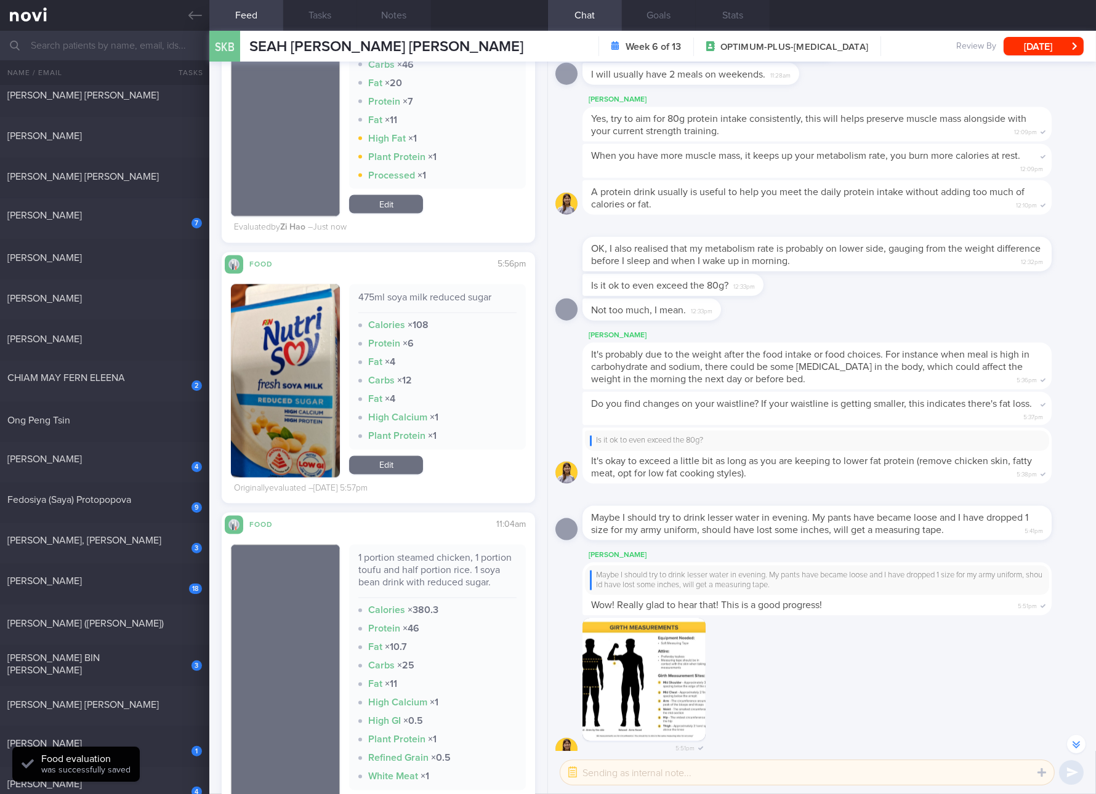
click at [401, 457] on link "Edit" at bounding box center [386, 465] width 74 height 18
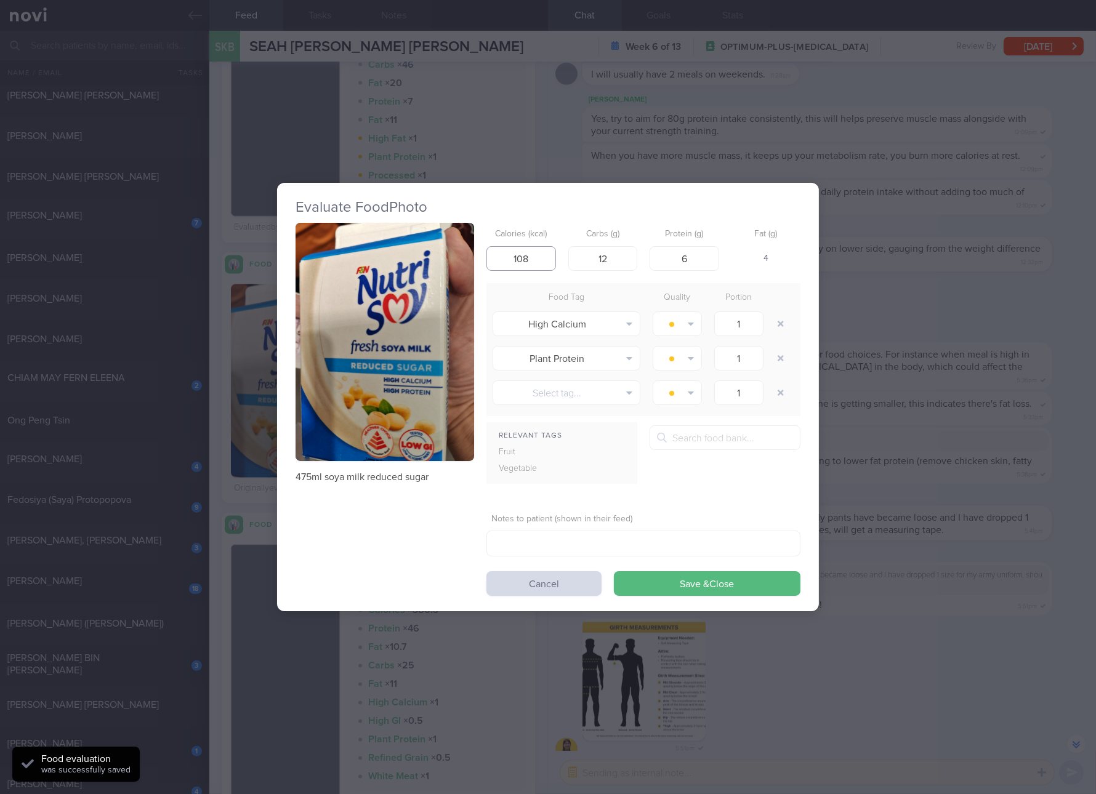
click at [534, 257] on input "108" at bounding box center [521, 258] width 70 height 25
type input "165"
type input "17"
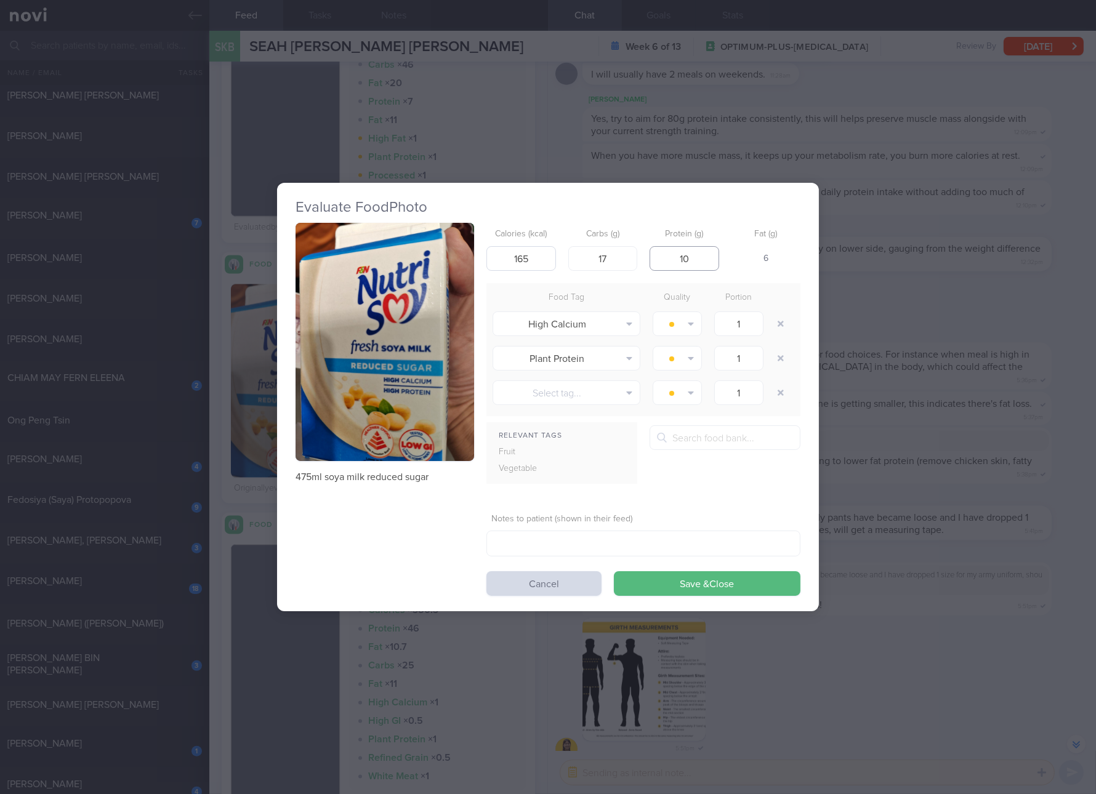
type input "10"
click at [614, 571] on button "Save & Close" at bounding box center [707, 583] width 187 height 25
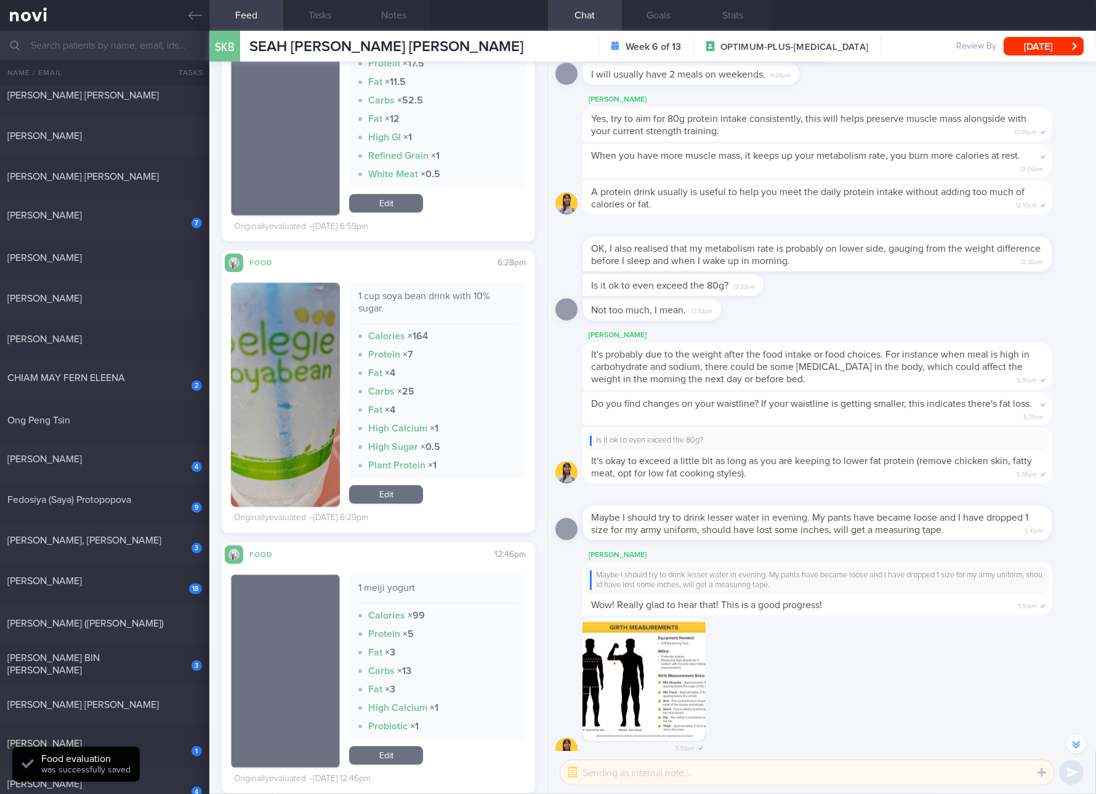
scroll to position [3685, 0]
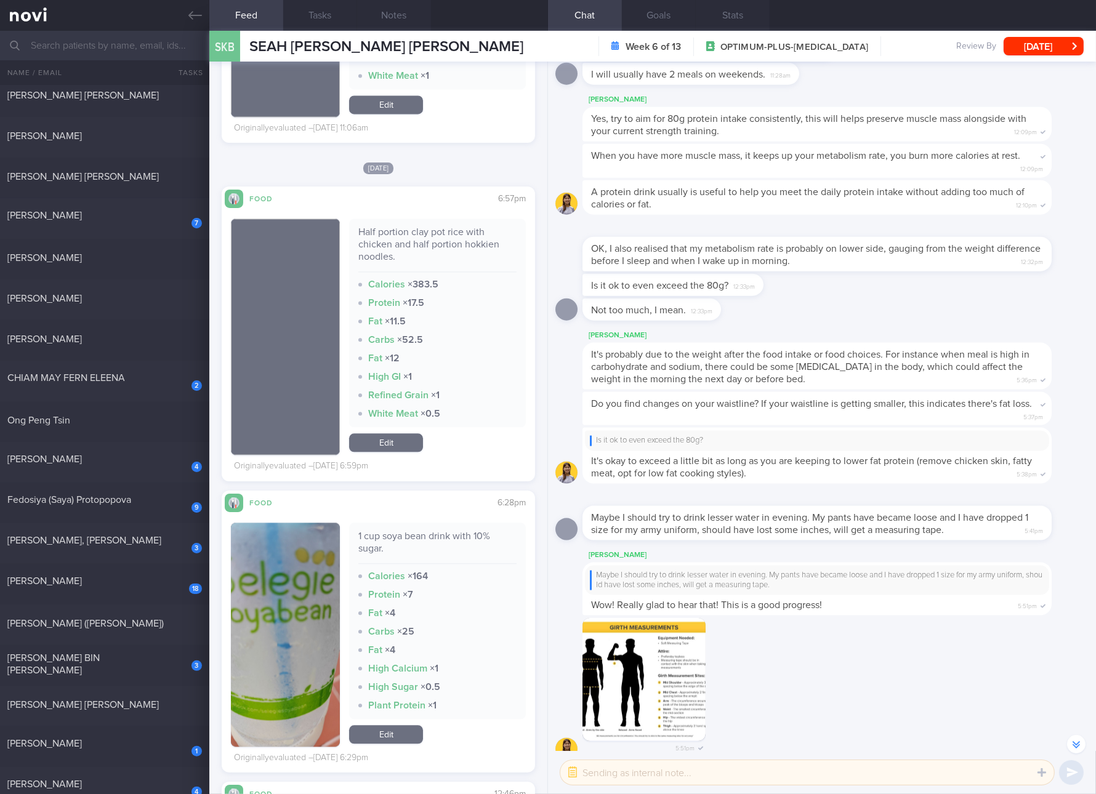
click at [454, 255] on div "Half portion clay pot rice with chicken and half portion hokkien noodles." at bounding box center [437, 249] width 158 height 46
click at [393, 256] on div "Half portion clay pot rice with chicken and half portion hokkien noodles." at bounding box center [437, 249] width 158 height 46
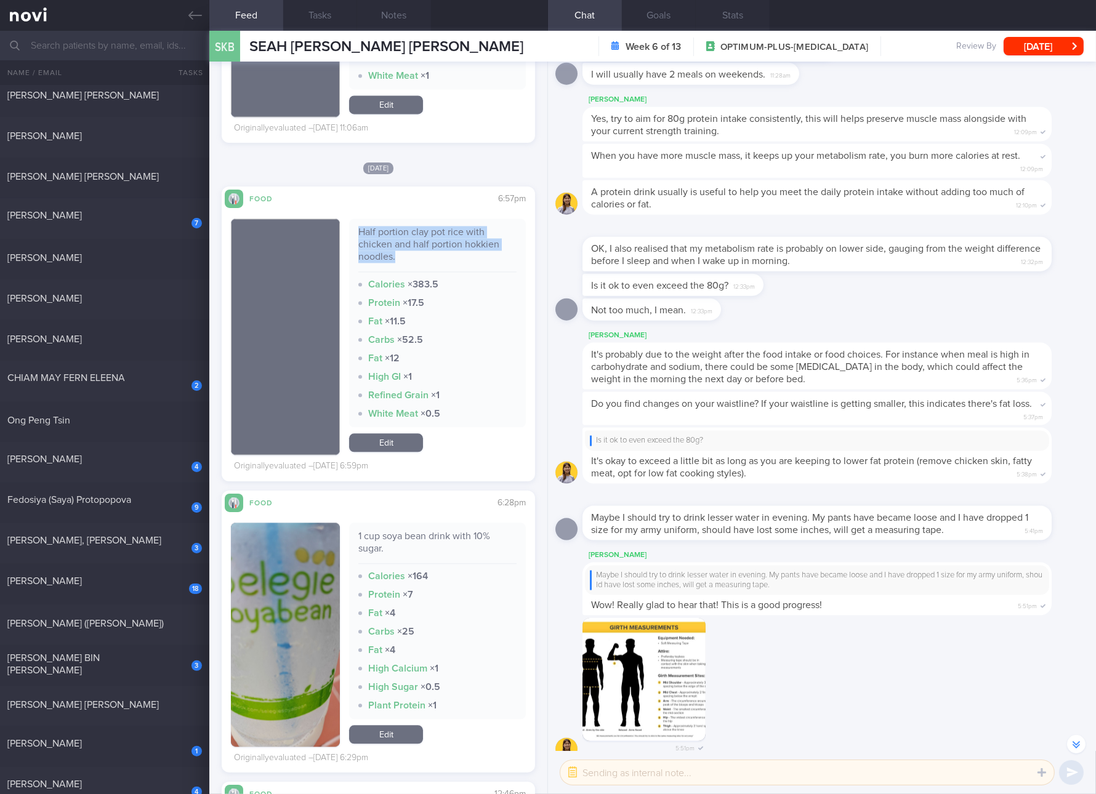
click at [393, 256] on div "Half portion clay pot rice with chicken and half portion hokkien noodles." at bounding box center [437, 249] width 158 height 46
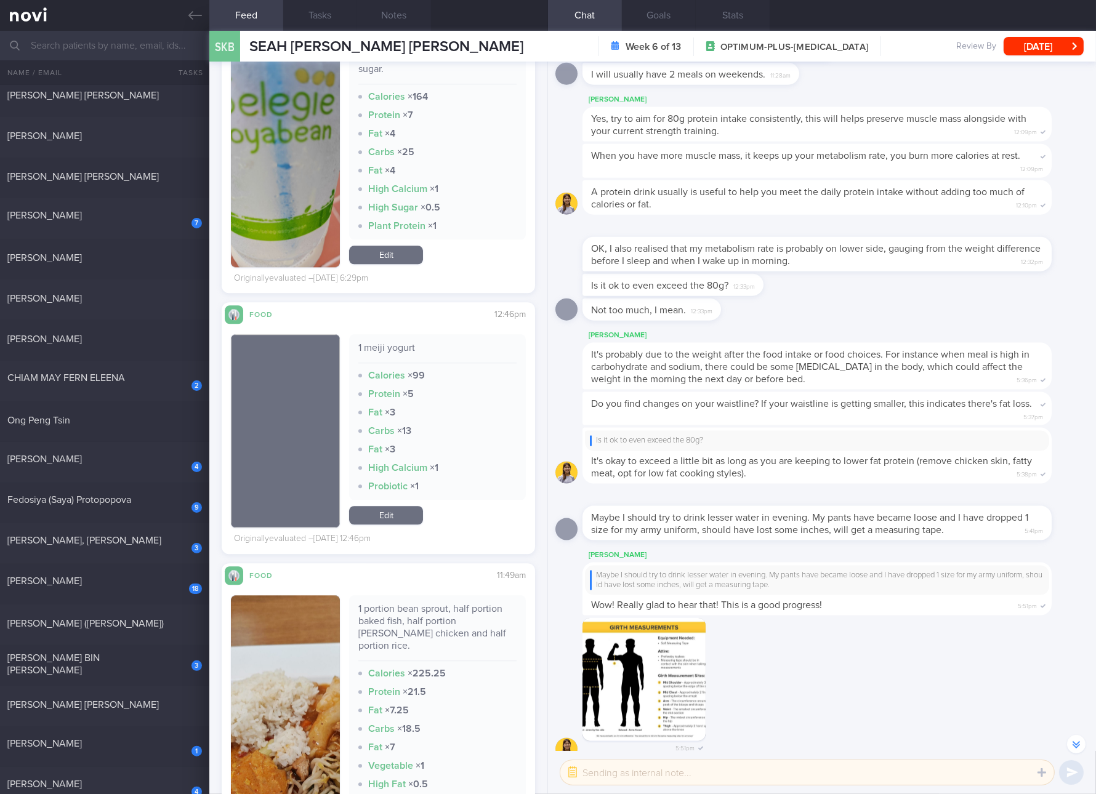
scroll to position [4377, 0]
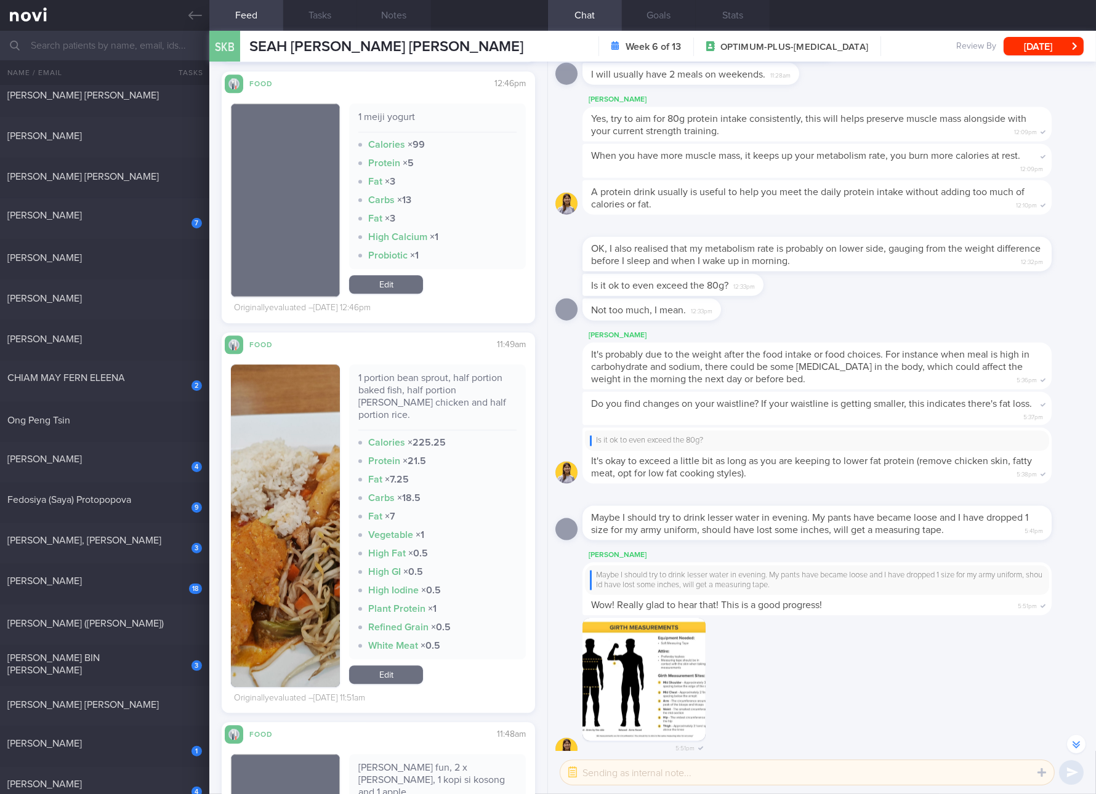
click at [450, 416] on div "1 portion bean sprout, half portion baked fish, half portion [PERSON_NAME] chic…" at bounding box center [437, 401] width 158 height 58
click at [1061, 663] on div "5:51pm" at bounding box center [821, 693] width 533 height 150
click at [419, 407] on div "1 portion bean sprout, half portion baked fish, half portion [PERSON_NAME] chic…" at bounding box center [437, 401] width 158 height 58
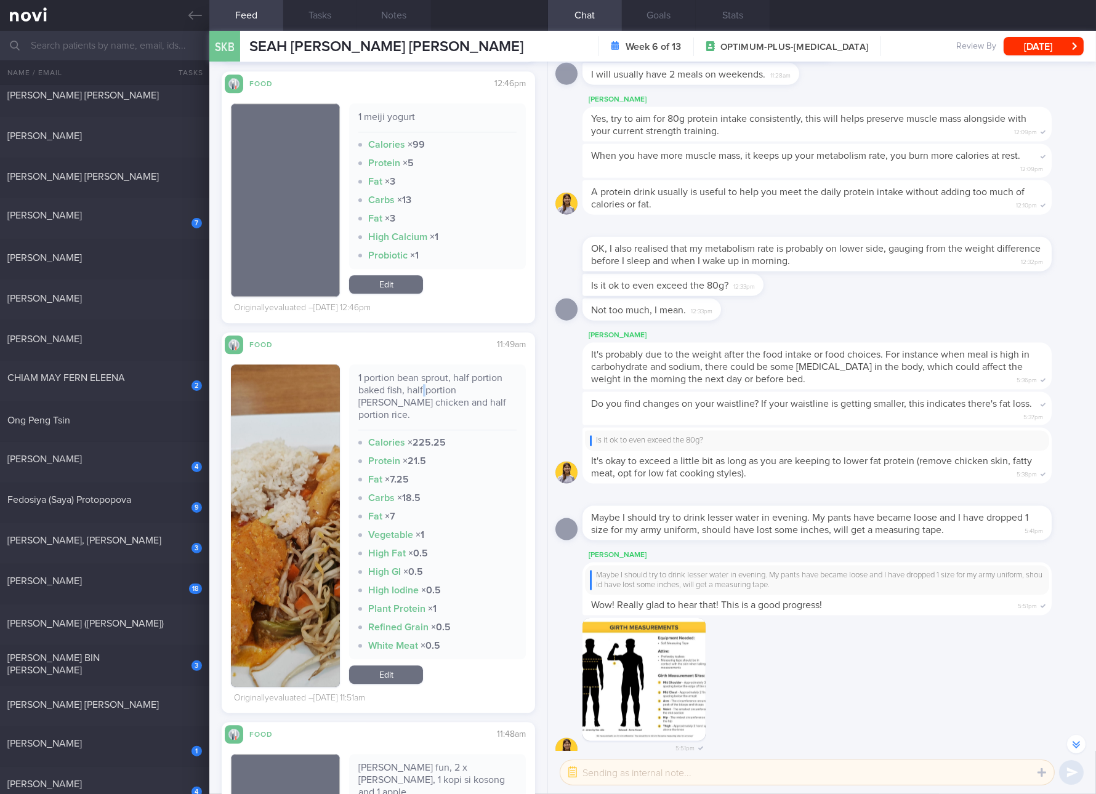
click at [419, 407] on div "1 portion bean sprout, half portion baked fish, half portion [PERSON_NAME] chic…" at bounding box center [437, 401] width 158 height 58
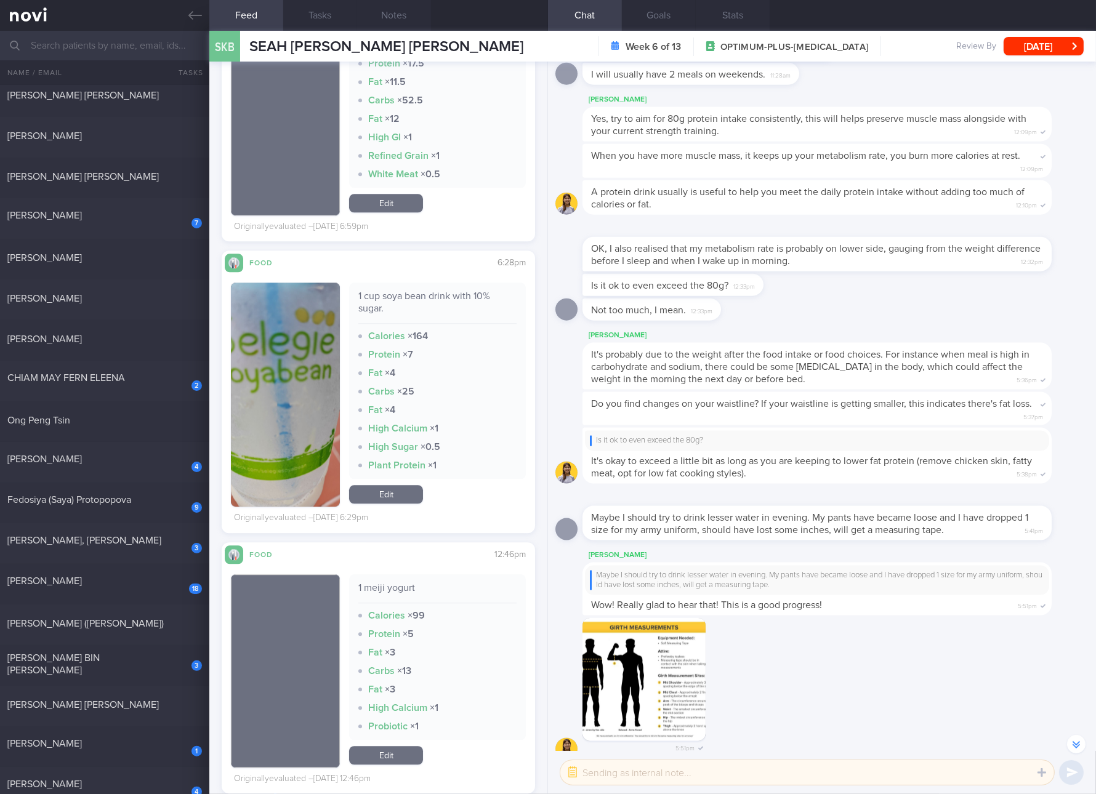
scroll to position [3685, 0]
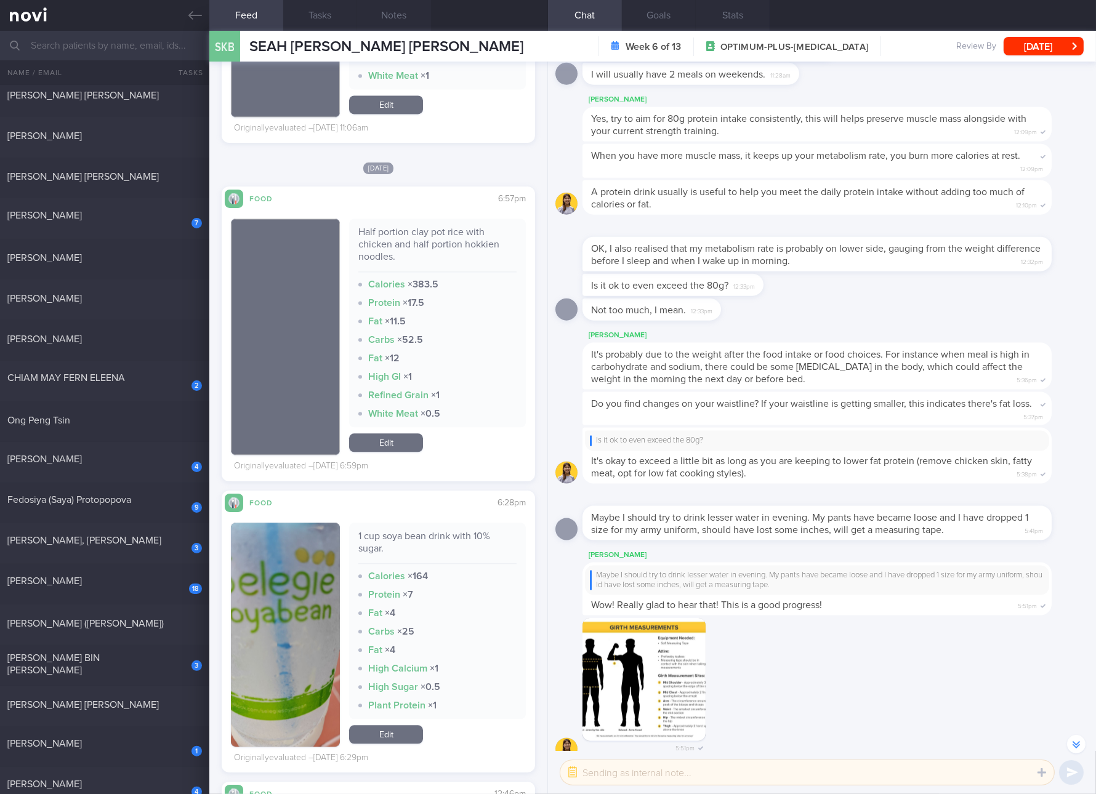
click at [388, 449] on link "Edit" at bounding box center [386, 442] width 74 height 18
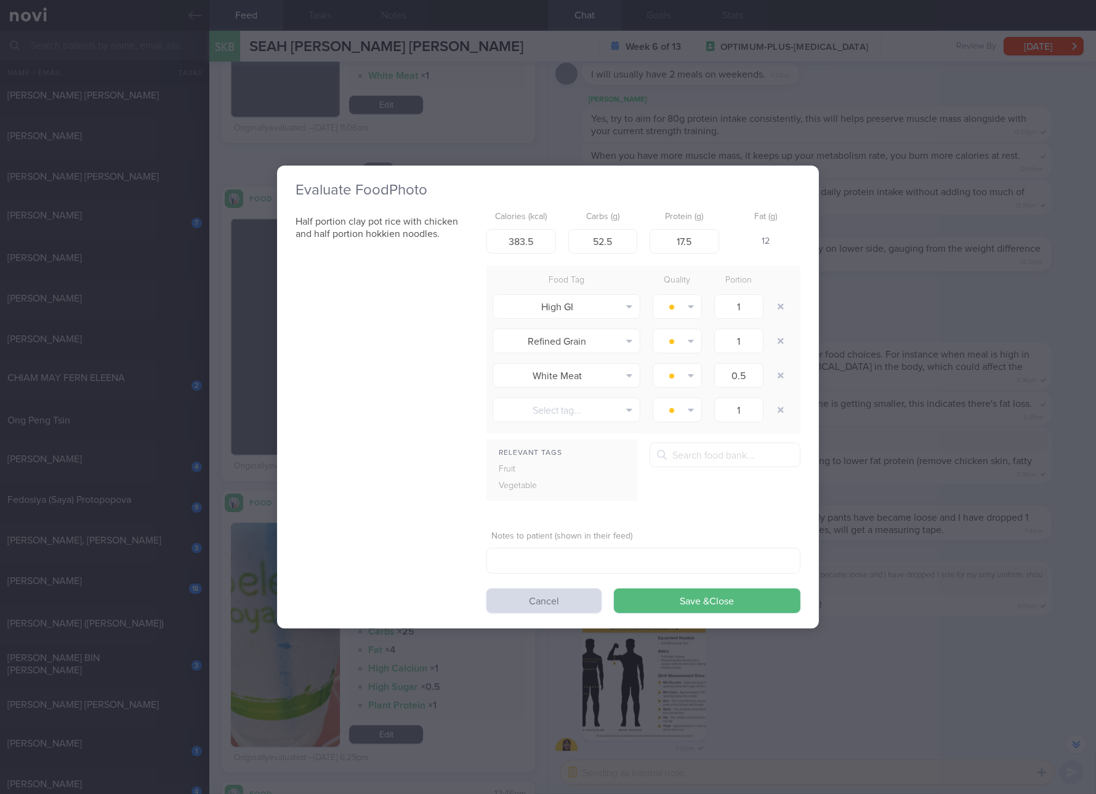
click at [1010, 458] on div "Evaluate Food Photo Half portion clay pot rice with chicken and half portion ho…" at bounding box center [548, 397] width 1096 height 794
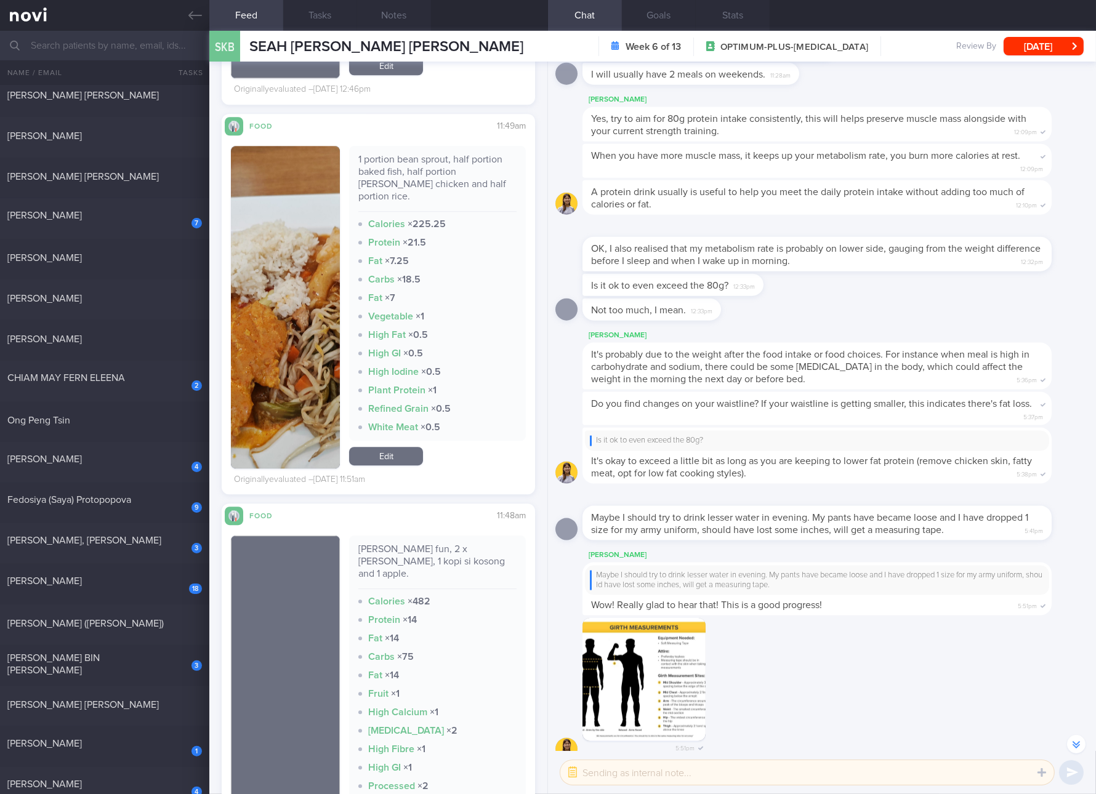
scroll to position [4839, 0]
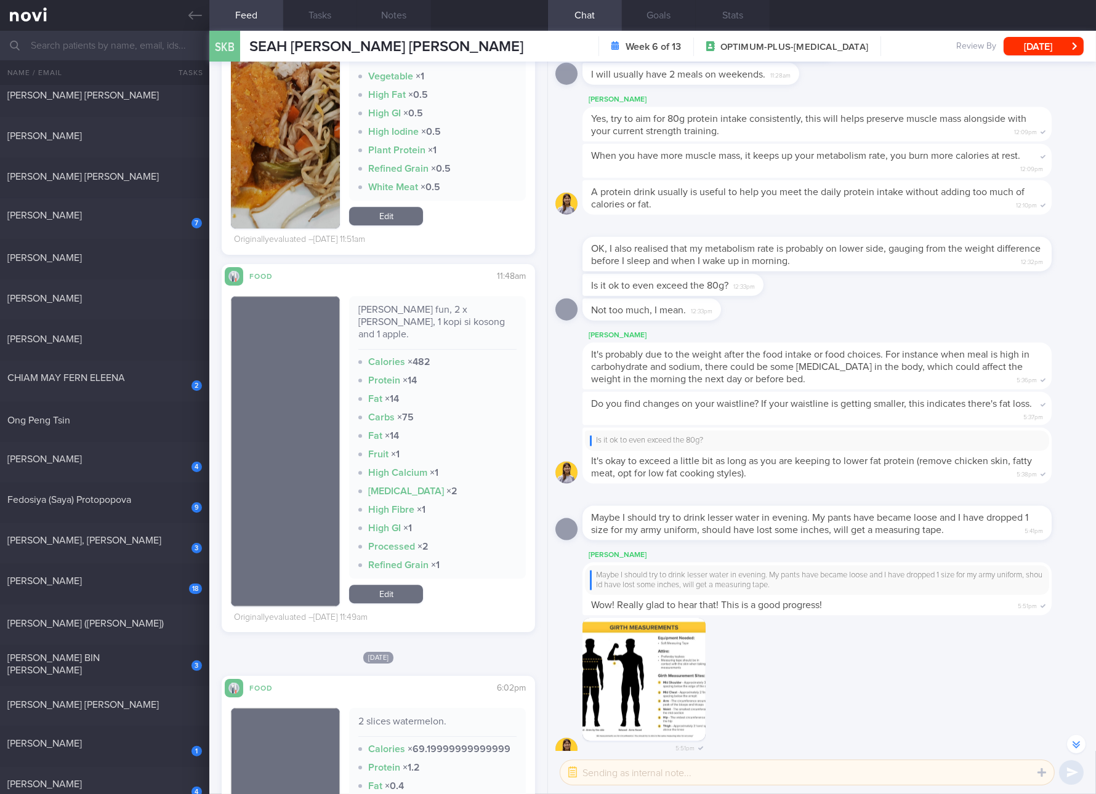
click at [417, 304] on div "[PERSON_NAME] fun, 2 x [PERSON_NAME], 1 kopi si kosong and 1 apple." at bounding box center [437, 327] width 158 height 46
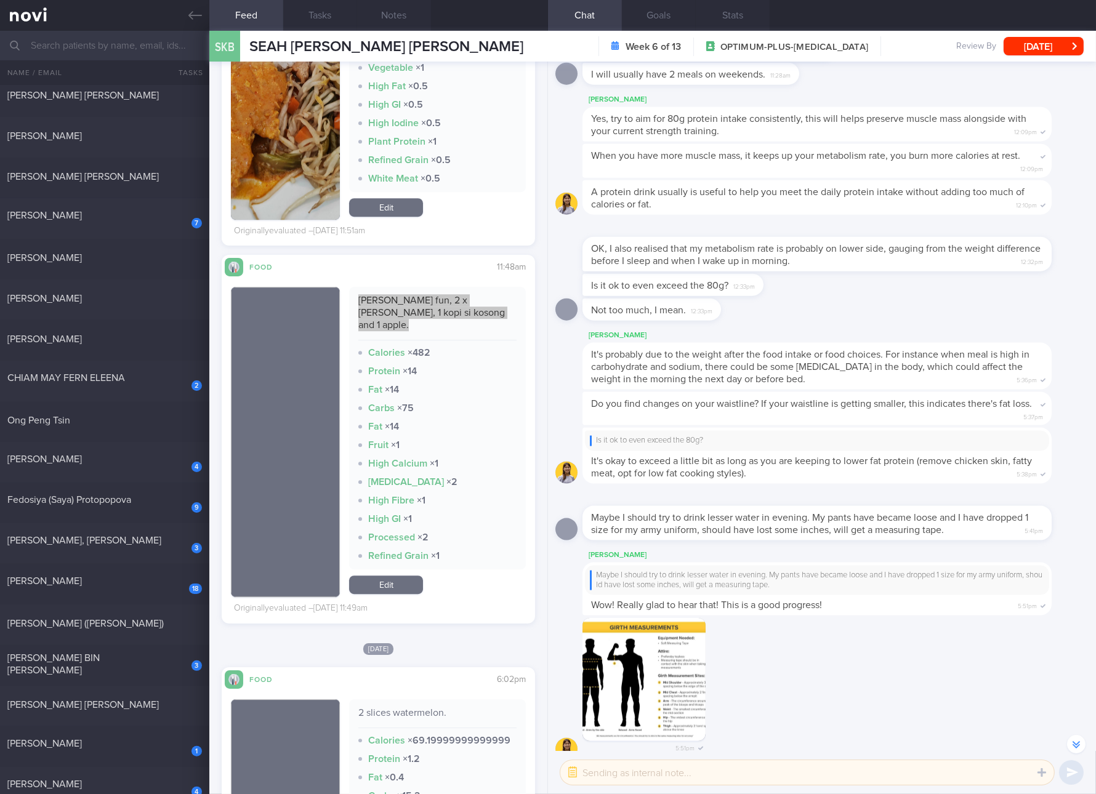
scroll to position [5301, 0]
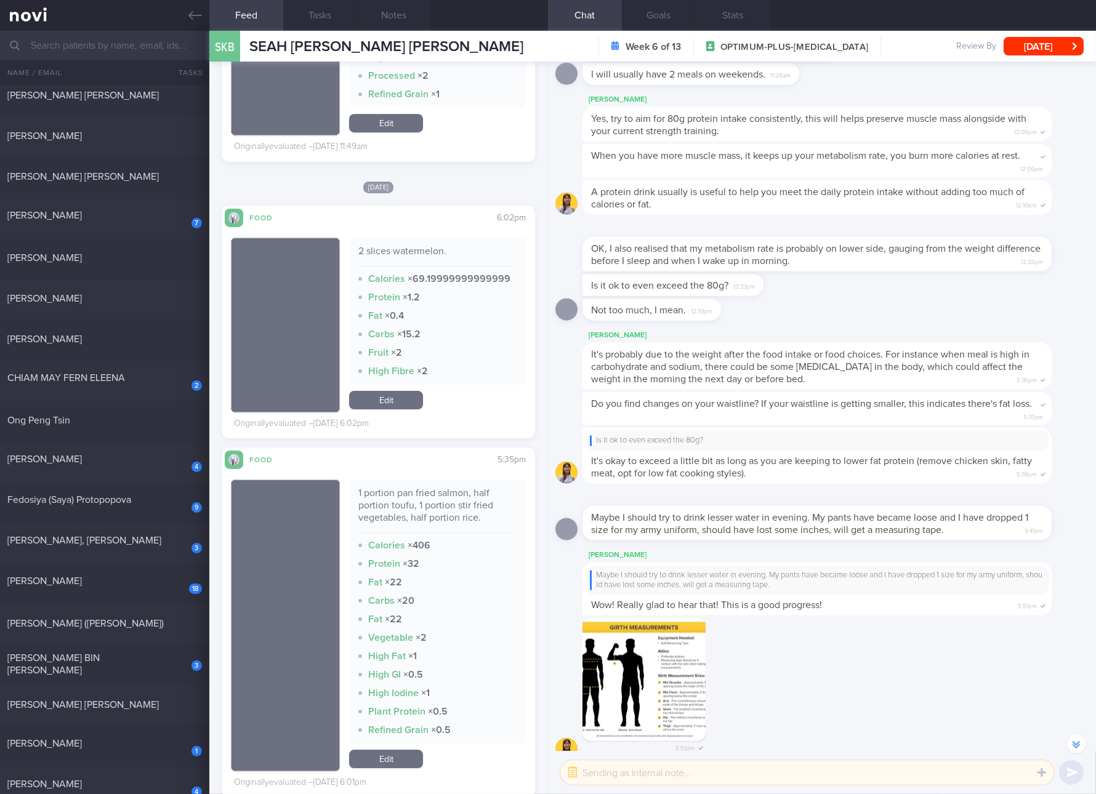
click at [384, 391] on link "Edit" at bounding box center [386, 400] width 74 height 18
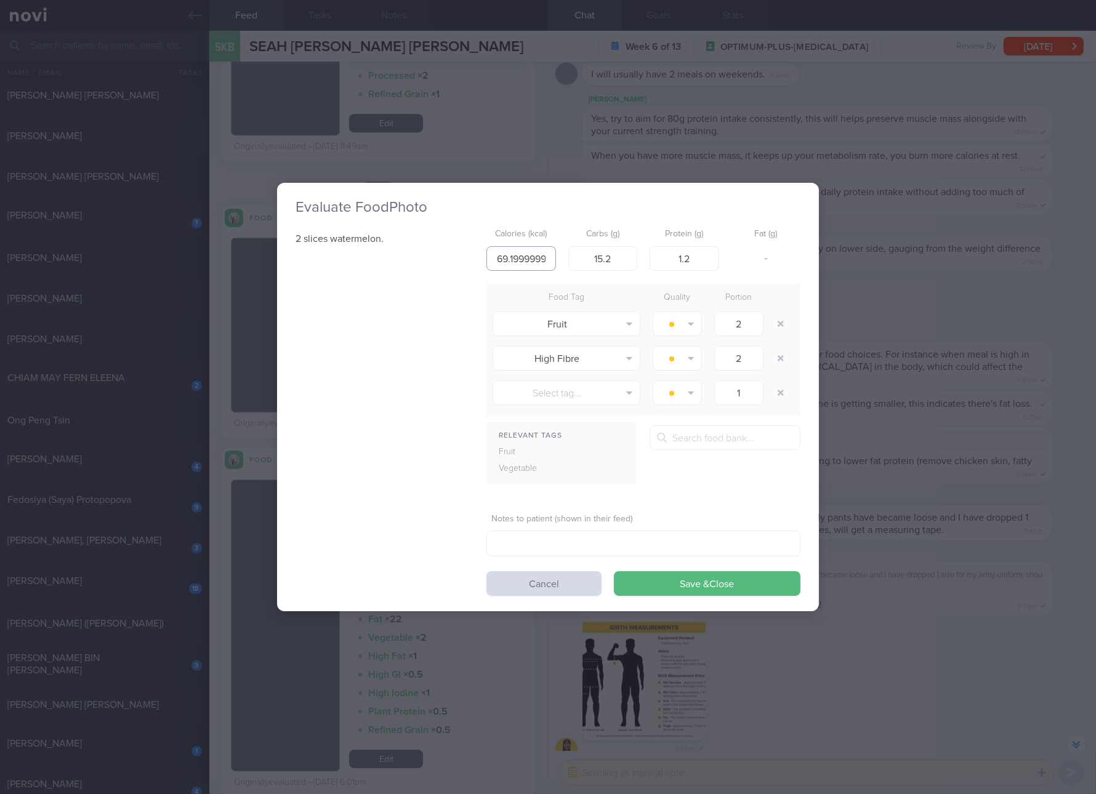
click at [533, 257] on input "69.19999999999999" at bounding box center [521, 258] width 70 height 25
type input "69"
click at [614, 571] on button "Save & Close" at bounding box center [707, 583] width 187 height 25
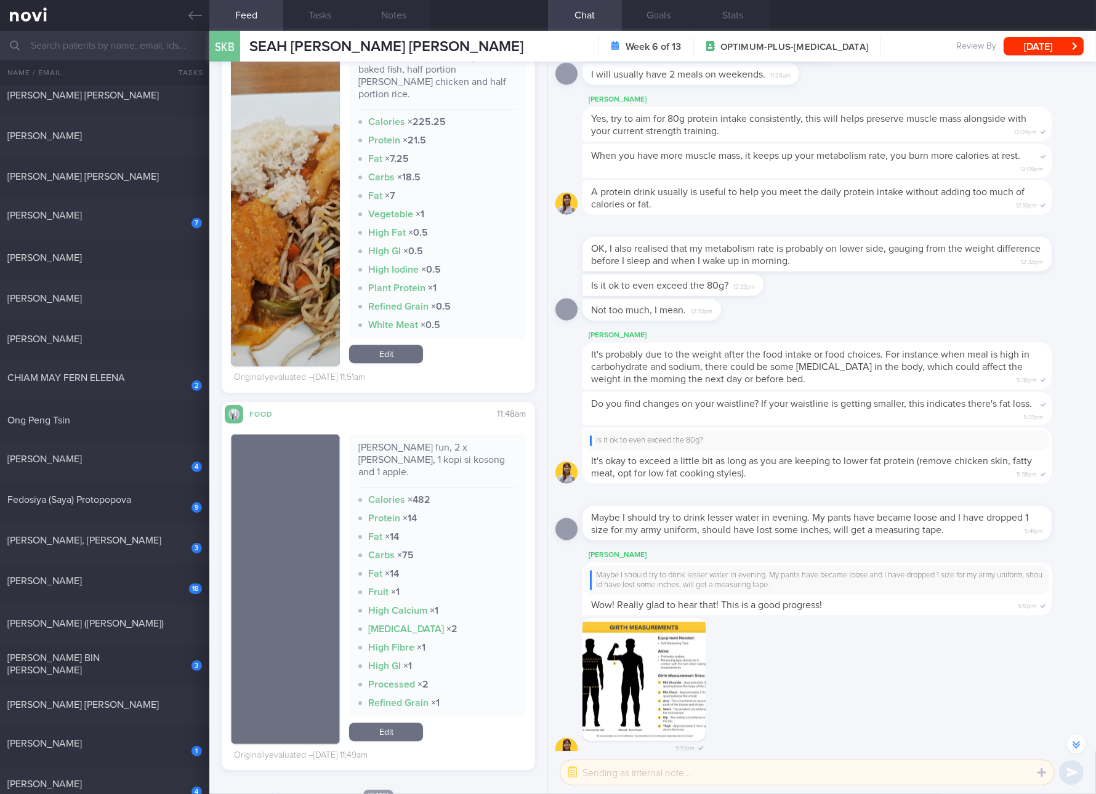
scroll to position [4608, 0]
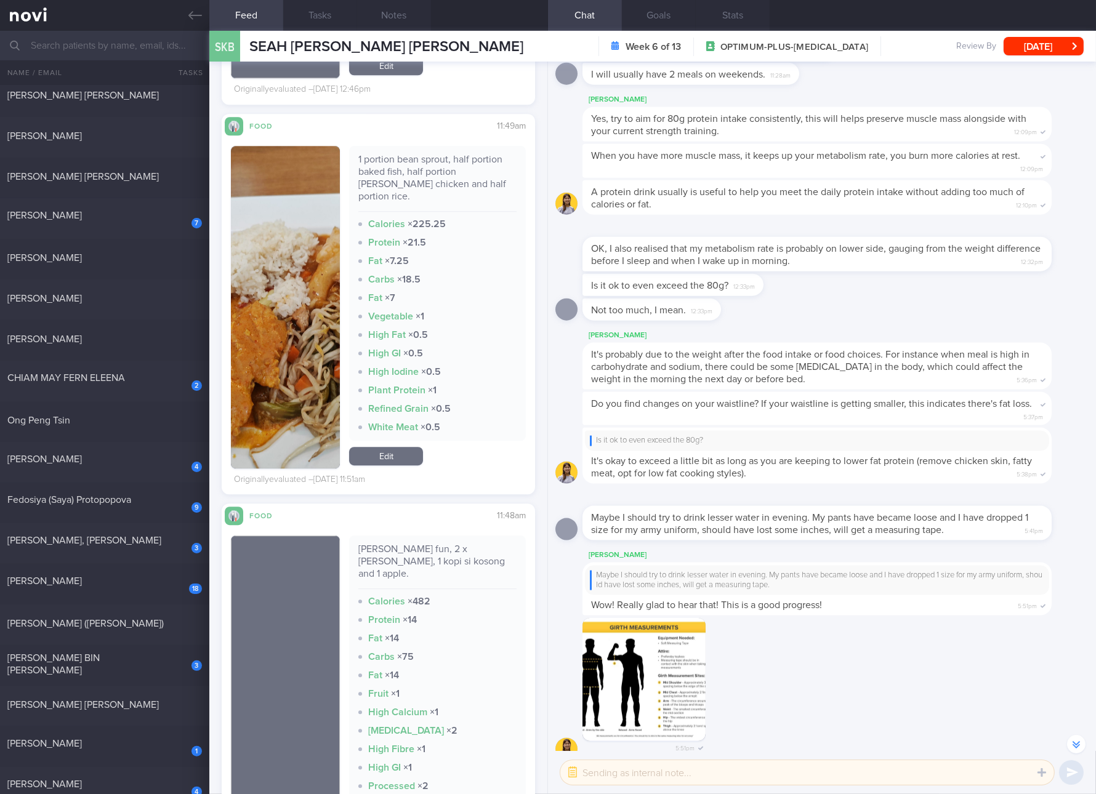
click at [289, 297] on button "button" at bounding box center [285, 307] width 109 height 323
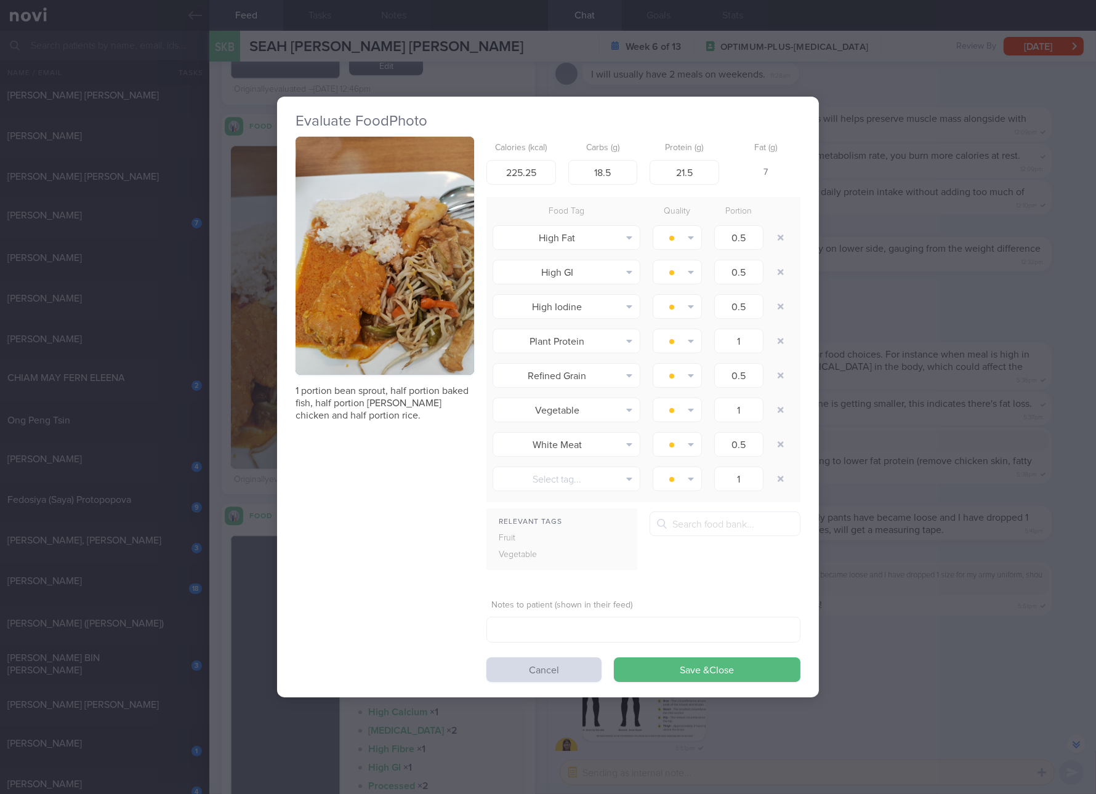
click at [384, 271] on button "button" at bounding box center [385, 256] width 179 height 238
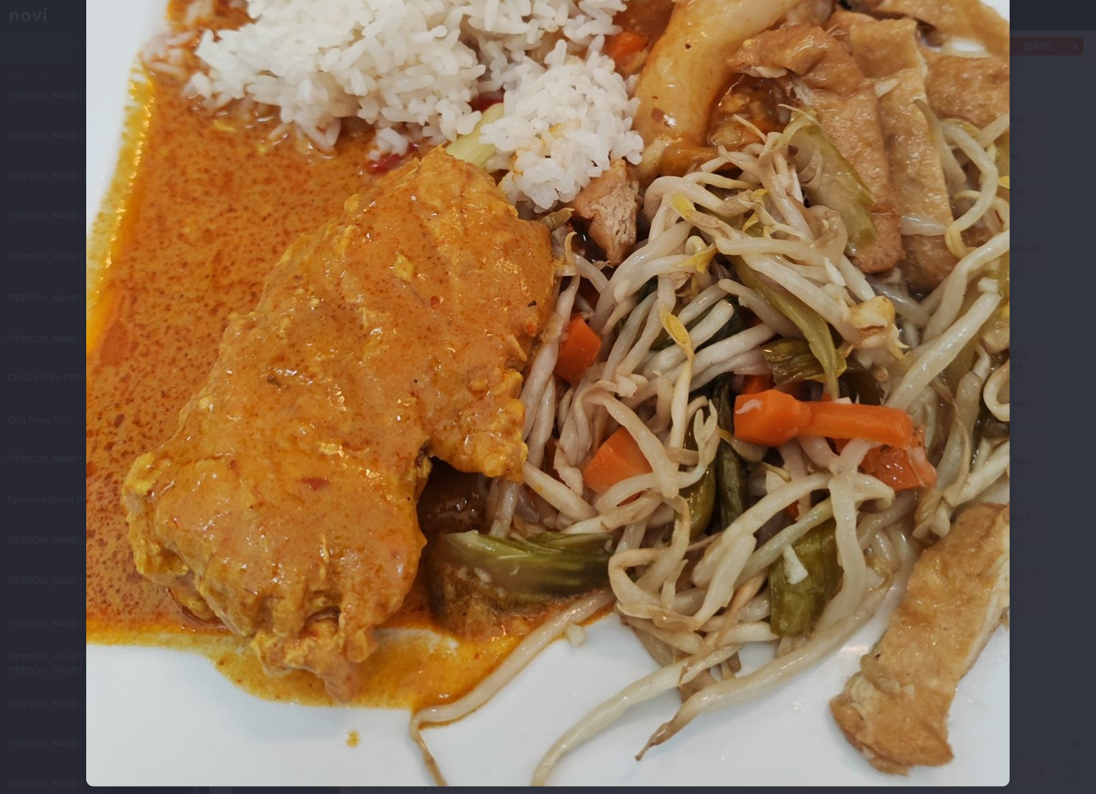
scroll to position [535, 0]
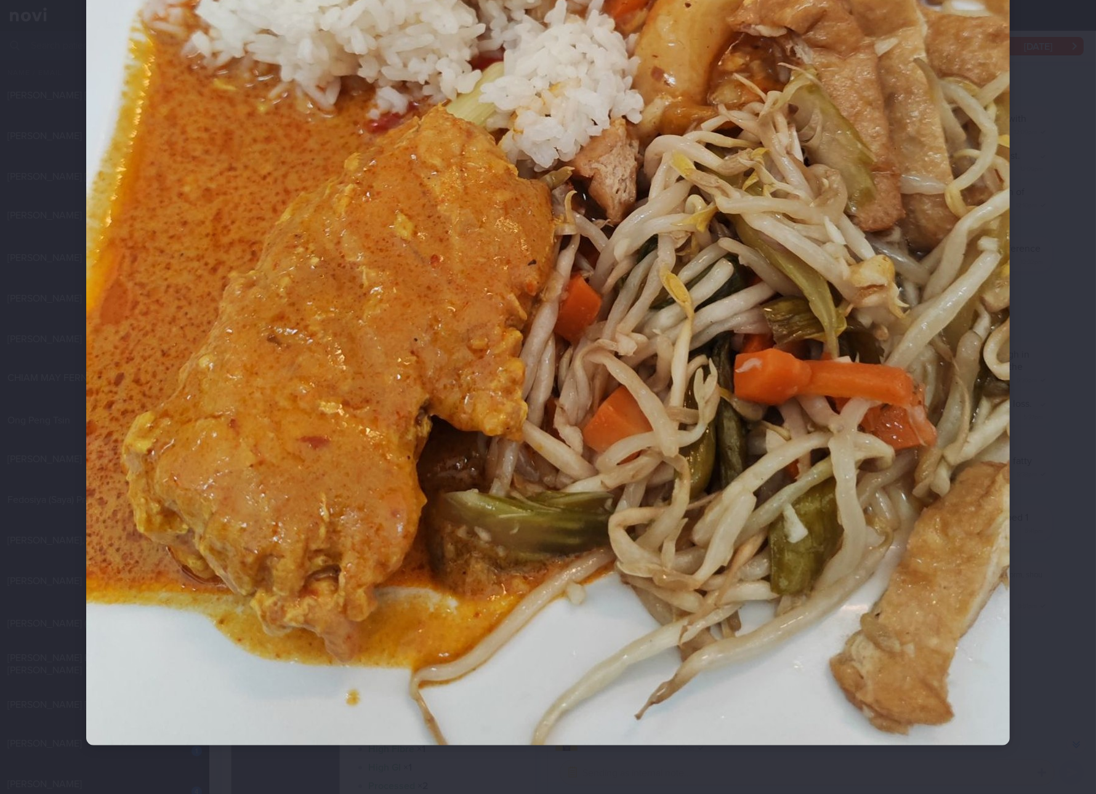
click at [650, 321] on img at bounding box center [548, 129] width 924 height 1231
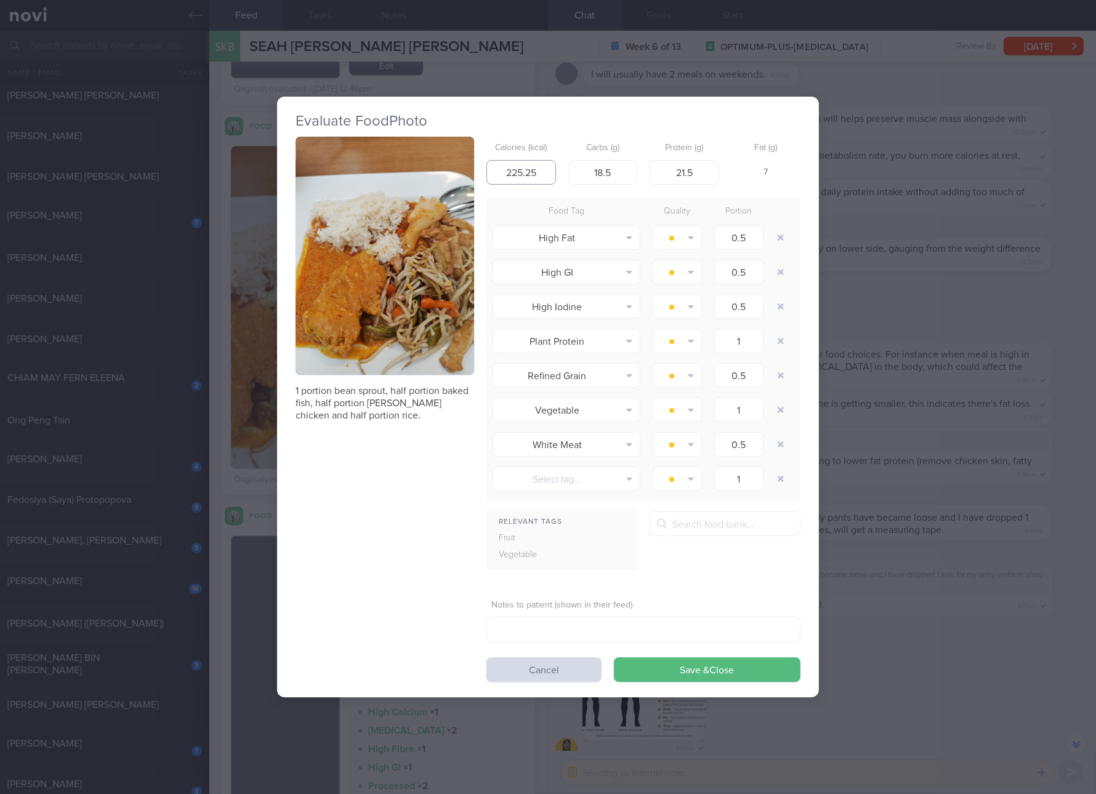
click at [521, 171] on input "225.25" at bounding box center [521, 172] width 70 height 25
type input "327"
type input "26"
type input "22"
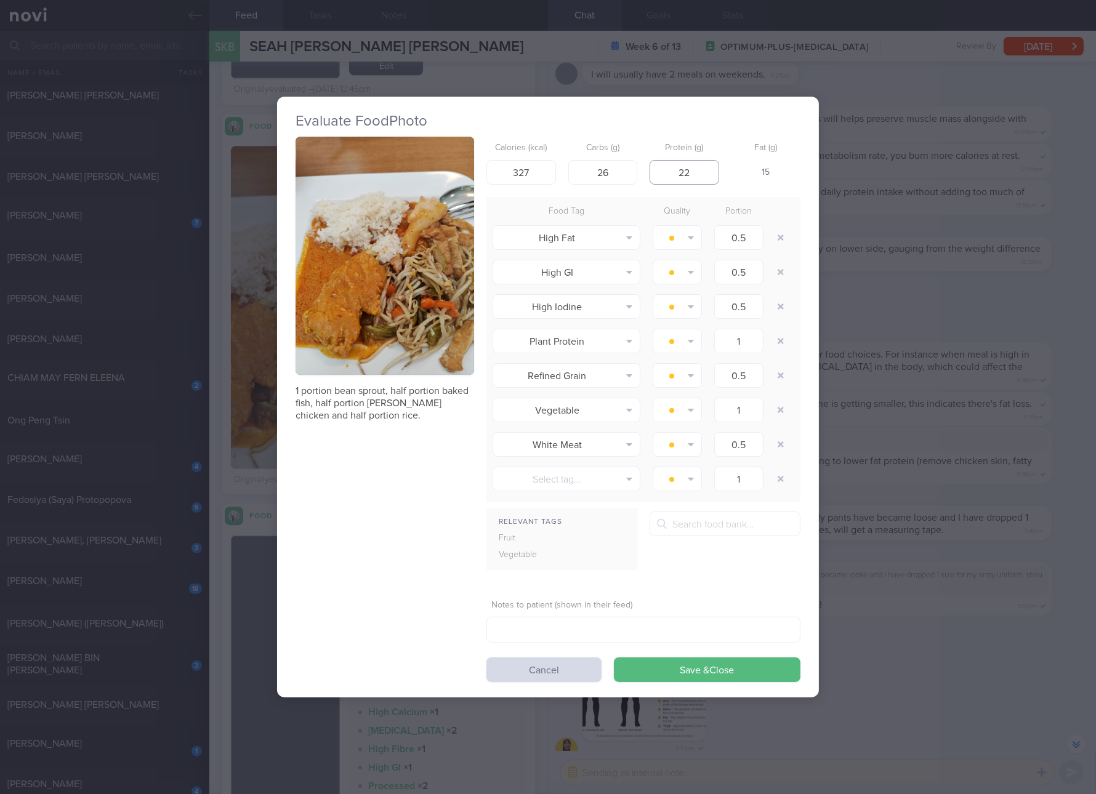
click at [614, 658] on button "Save & Close" at bounding box center [707, 670] width 187 height 25
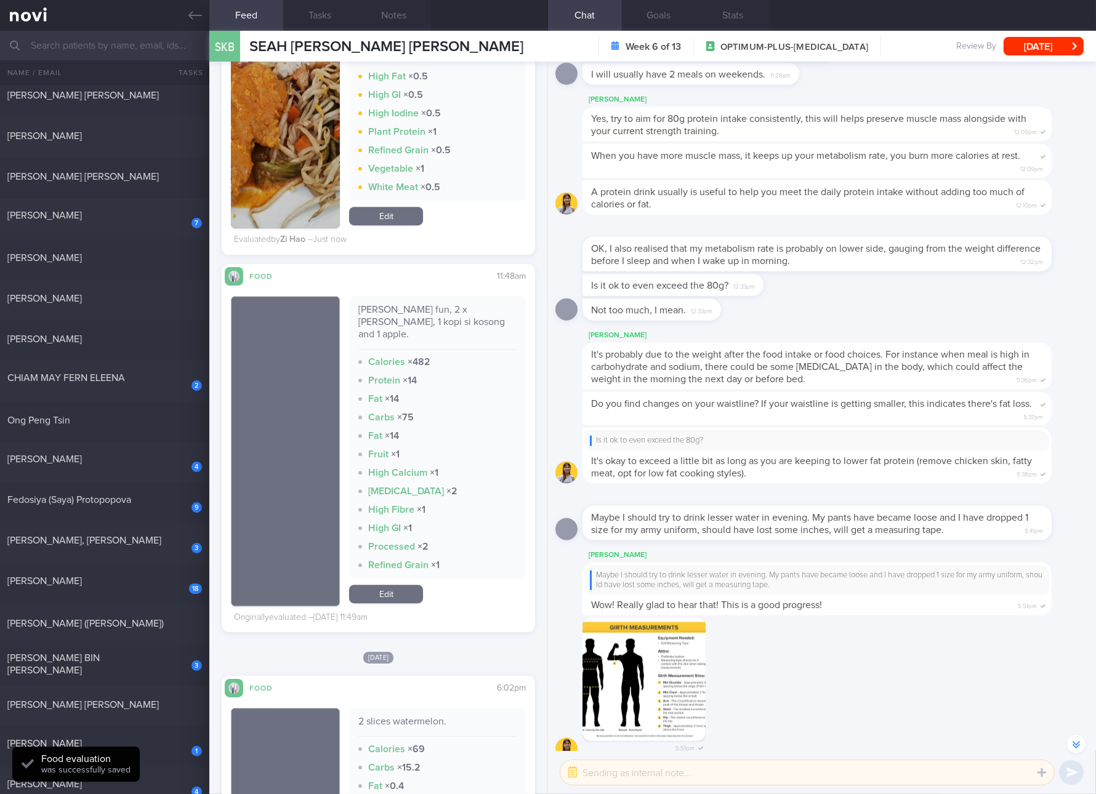
scroll to position [5301, 0]
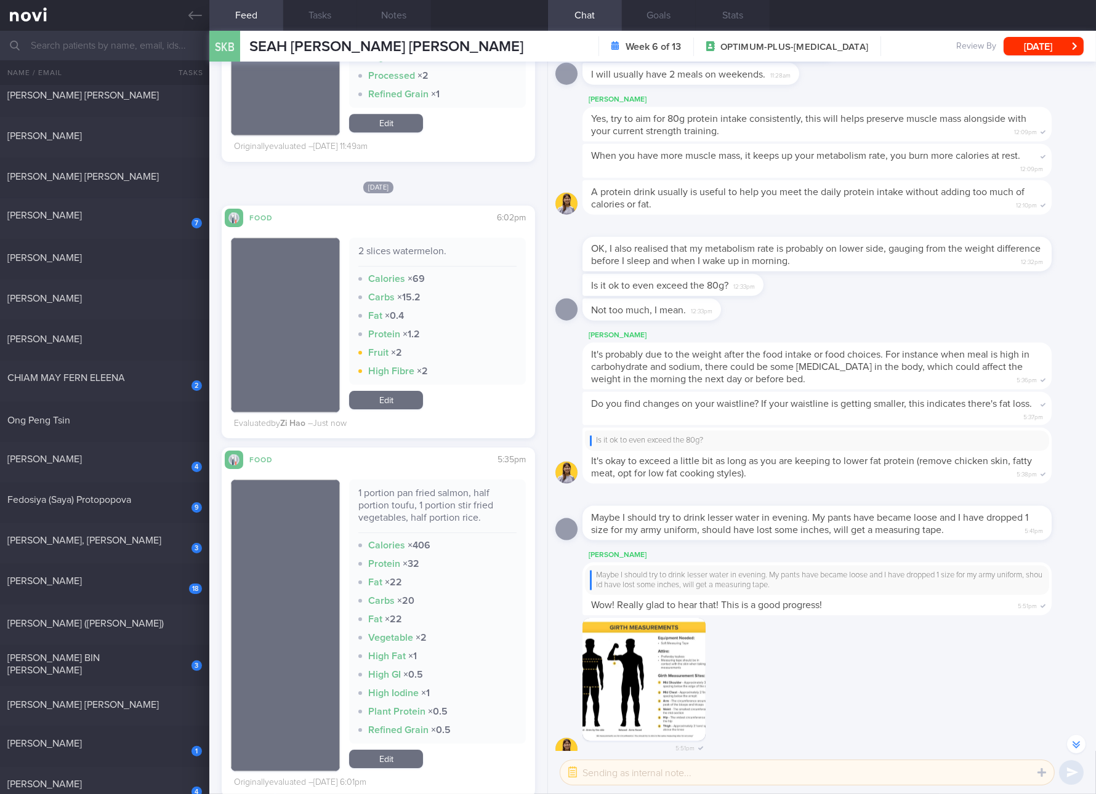
click at [446, 487] on div "1 portion pan fried salmon, half portion toufu, 1 portion stir fried vegetables…" at bounding box center [437, 510] width 158 height 46
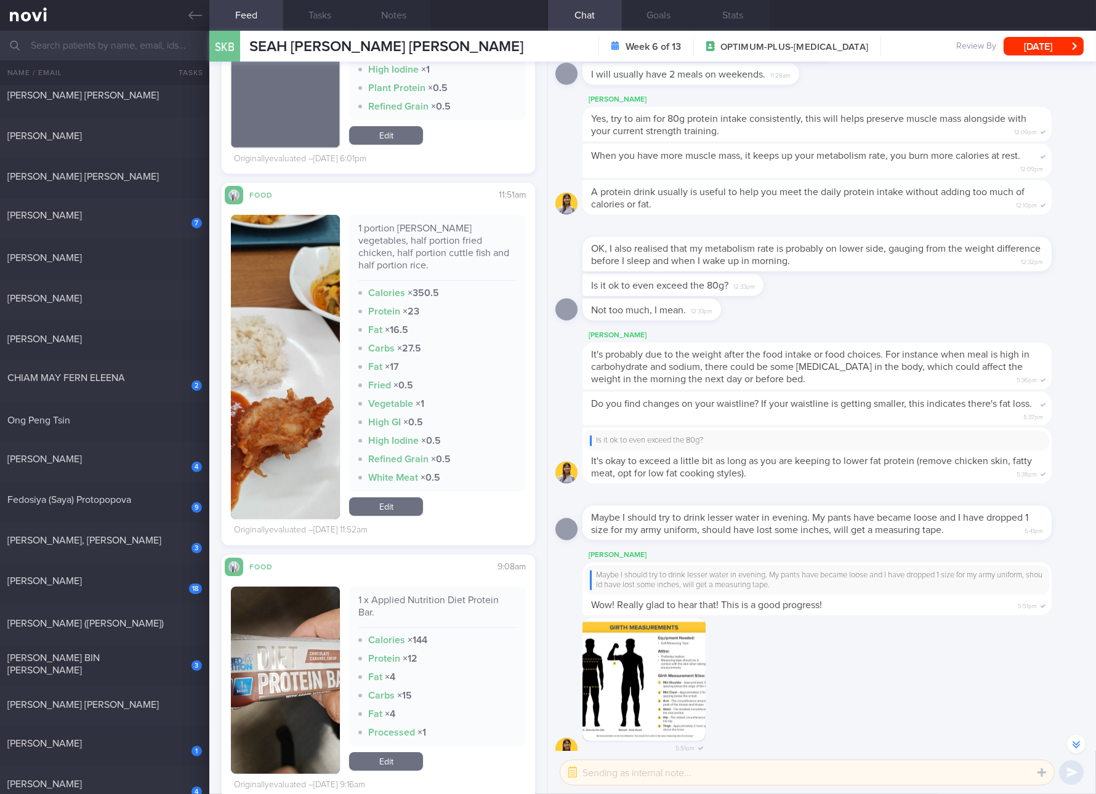
scroll to position [5994, 0]
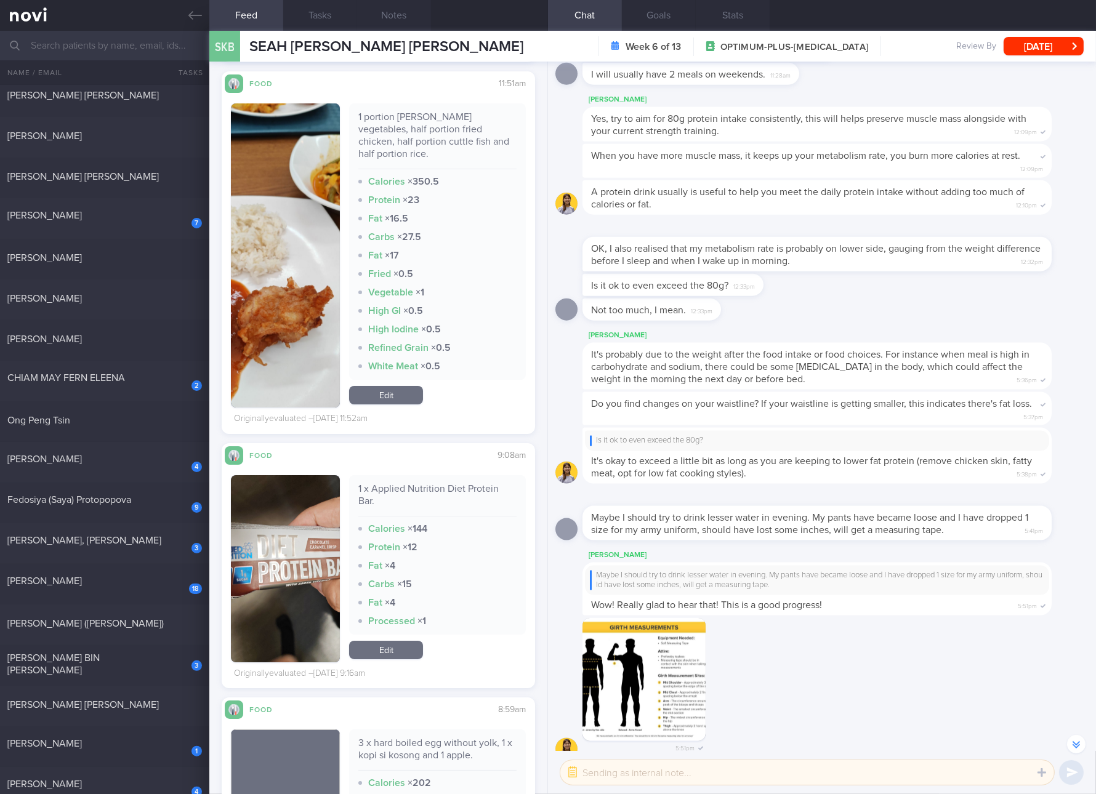
click at [426, 483] on div "1 x Applied Nutrition Diet Protein Bar." at bounding box center [437, 500] width 158 height 34
click at [376, 641] on link "Edit" at bounding box center [386, 650] width 74 height 18
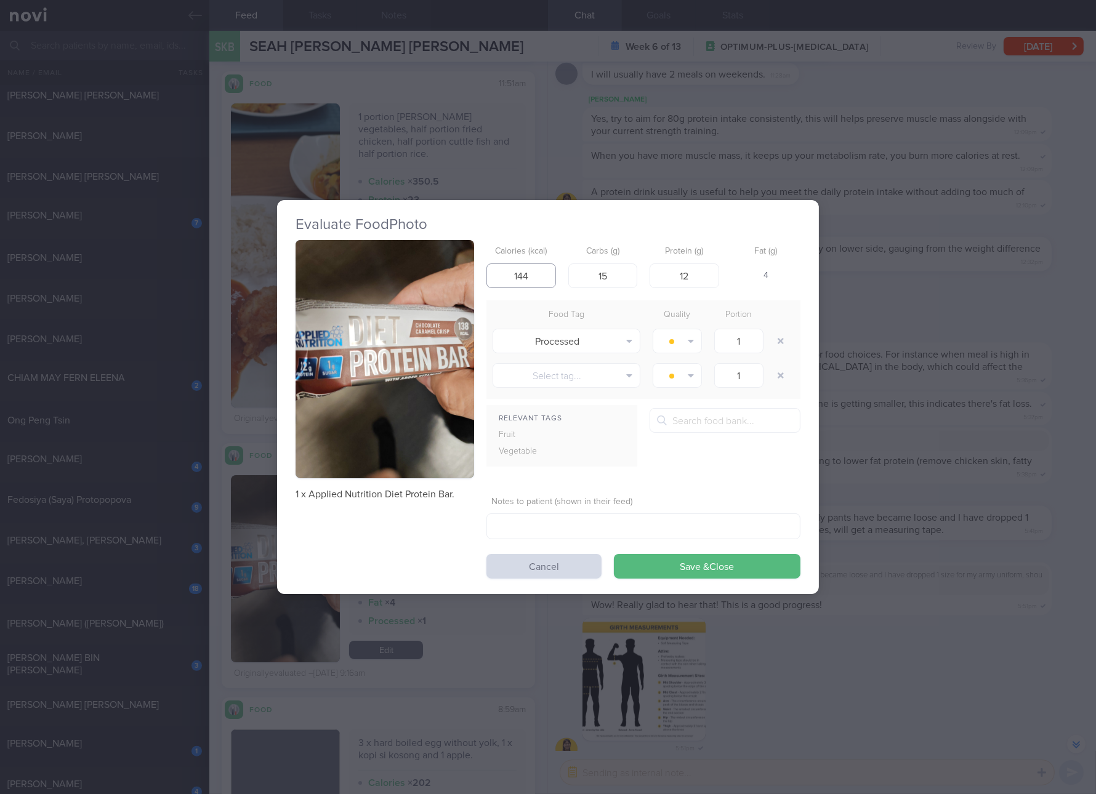
click at [528, 284] on input "144" at bounding box center [521, 276] width 70 height 25
type input "138"
type input "15"
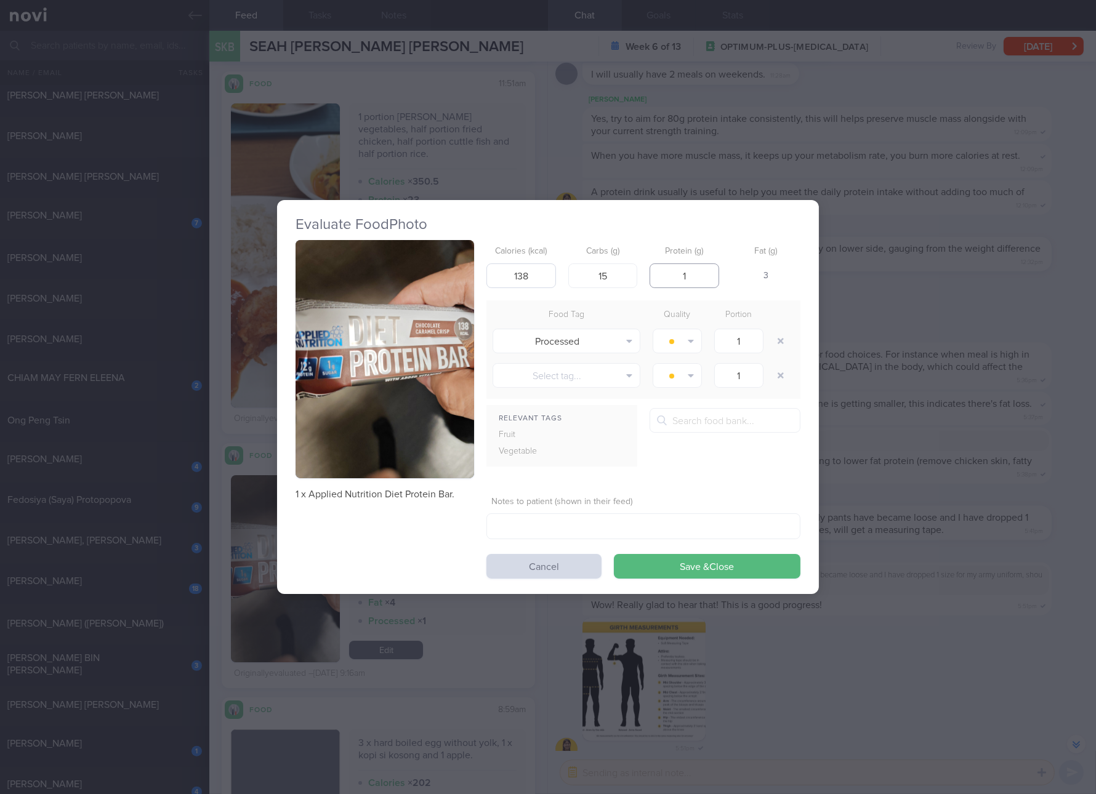
type input "12"
click at [614, 554] on button "Save & Close" at bounding box center [707, 566] width 187 height 25
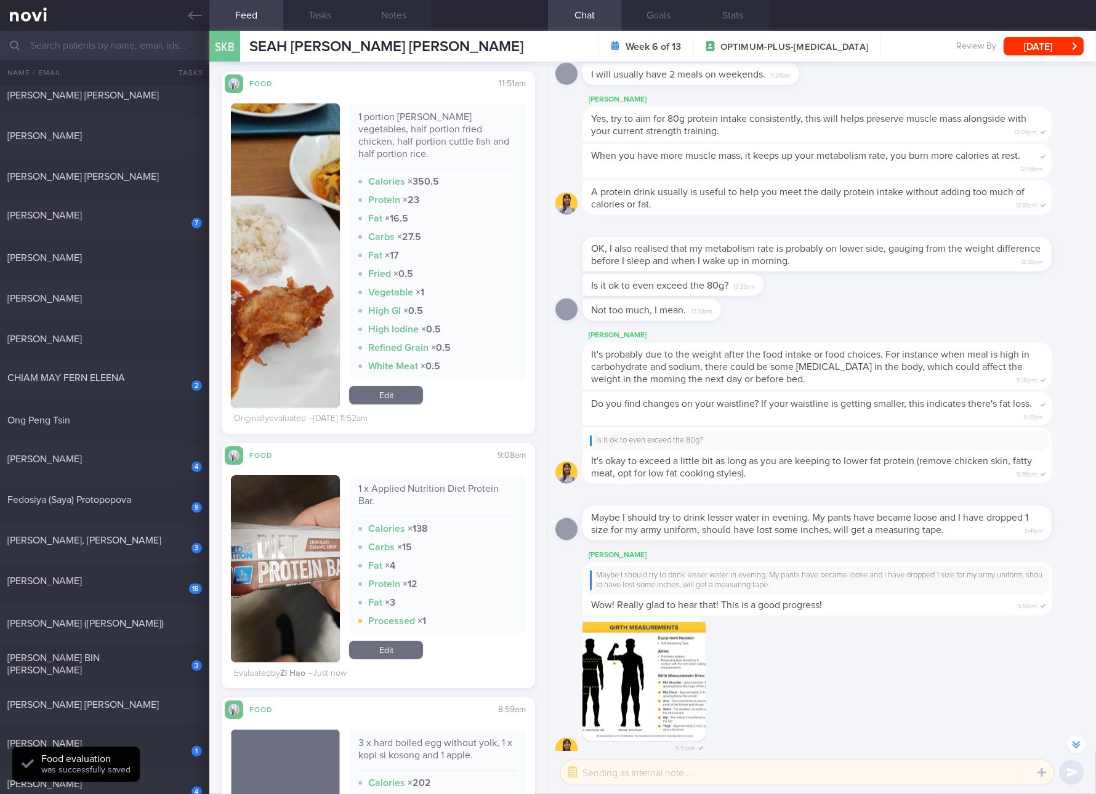
scroll to position [6224, 0]
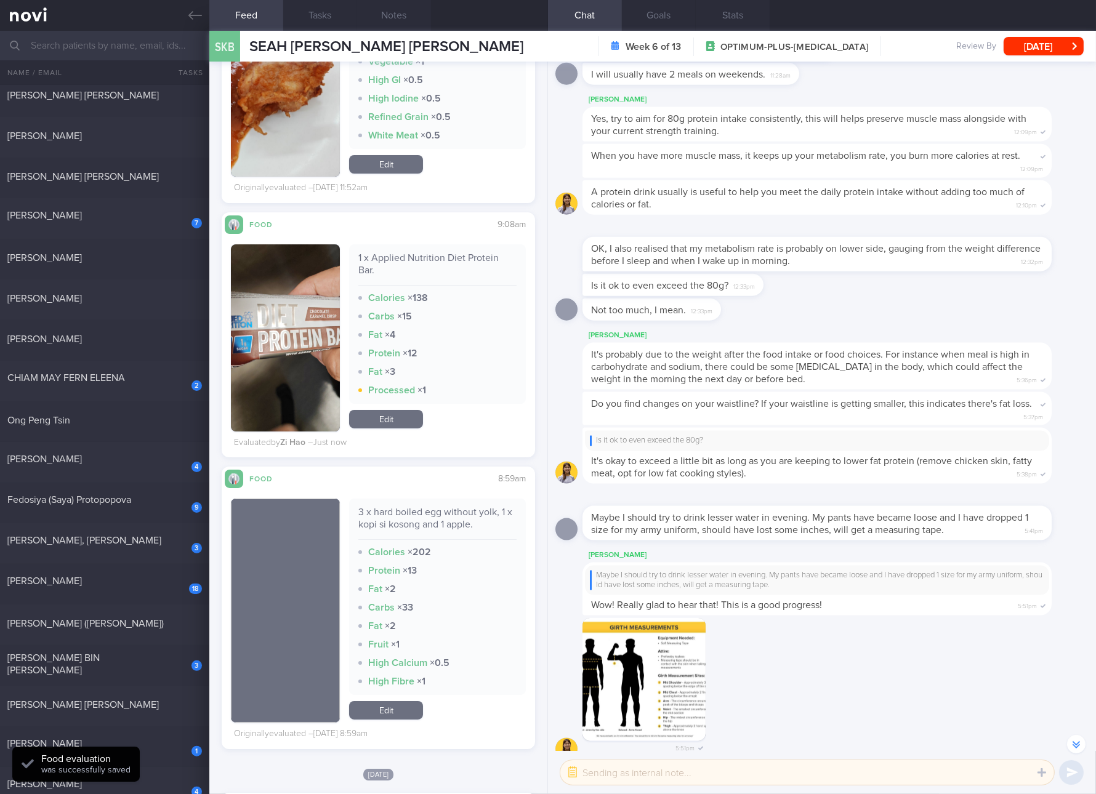
click at [460, 506] on div "3 x hard boiled egg without yolk, 1 x kopi si kosong and 1 apple." at bounding box center [437, 523] width 158 height 34
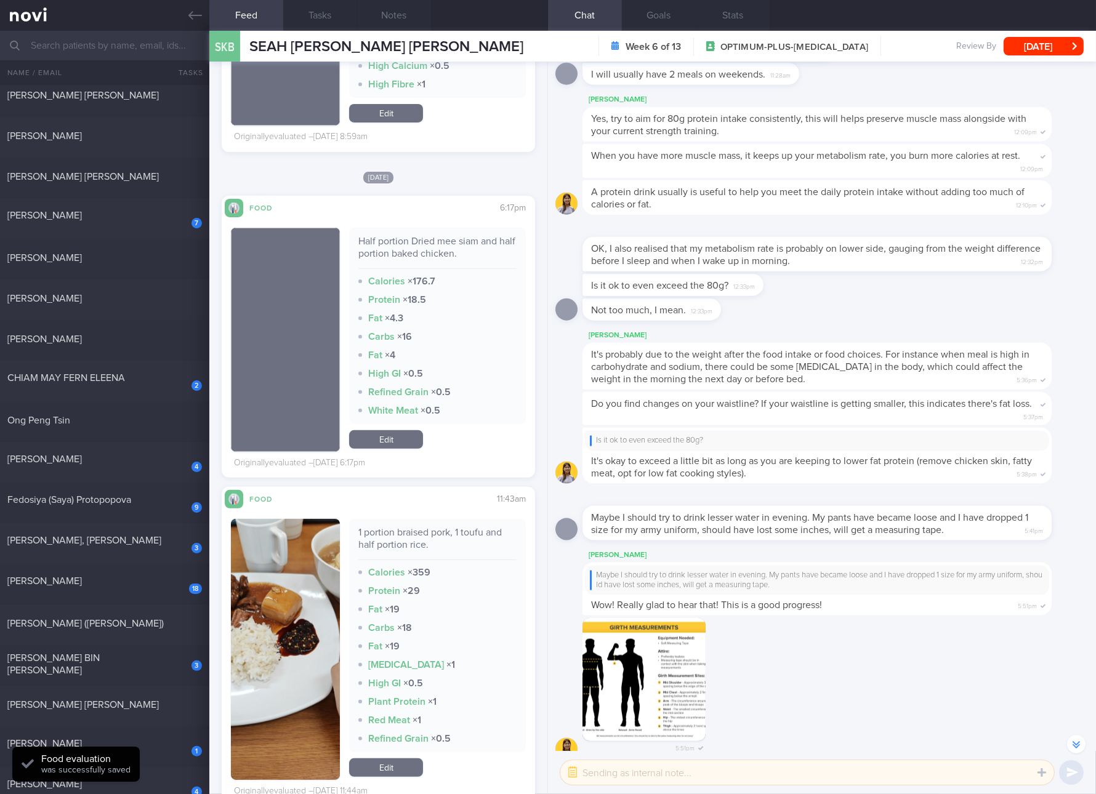
scroll to position [6917, 0]
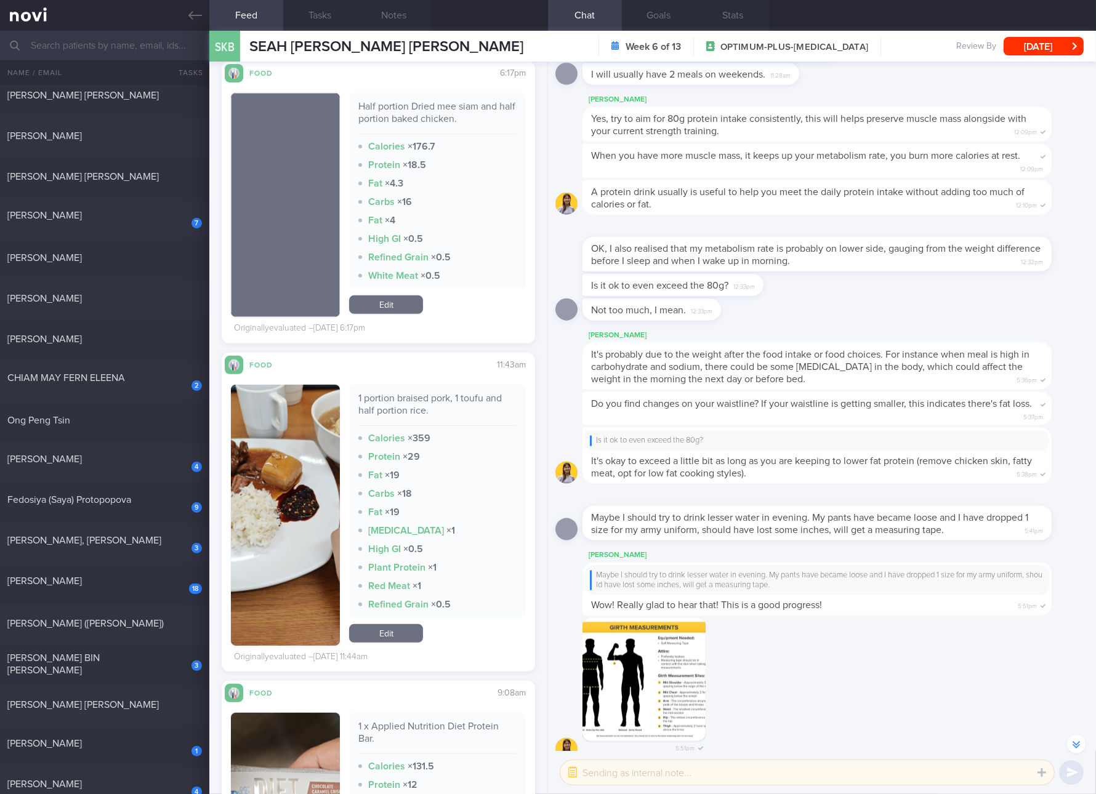
click at [396, 395] on div "1 portion braised pork, 1 toufu and half portion rice." at bounding box center [437, 409] width 158 height 34
click at [316, 481] on img "button" at bounding box center [285, 515] width 109 height 261
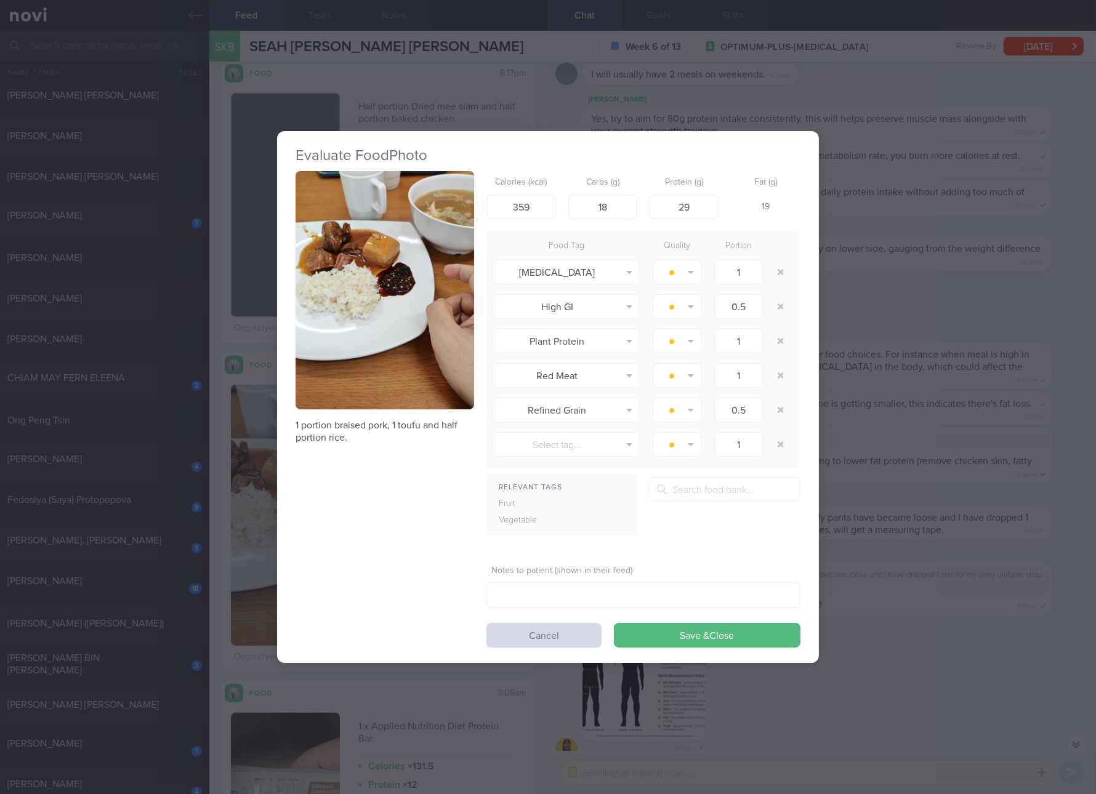
click at [404, 347] on img "button" at bounding box center [385, 290] width 179 height 238
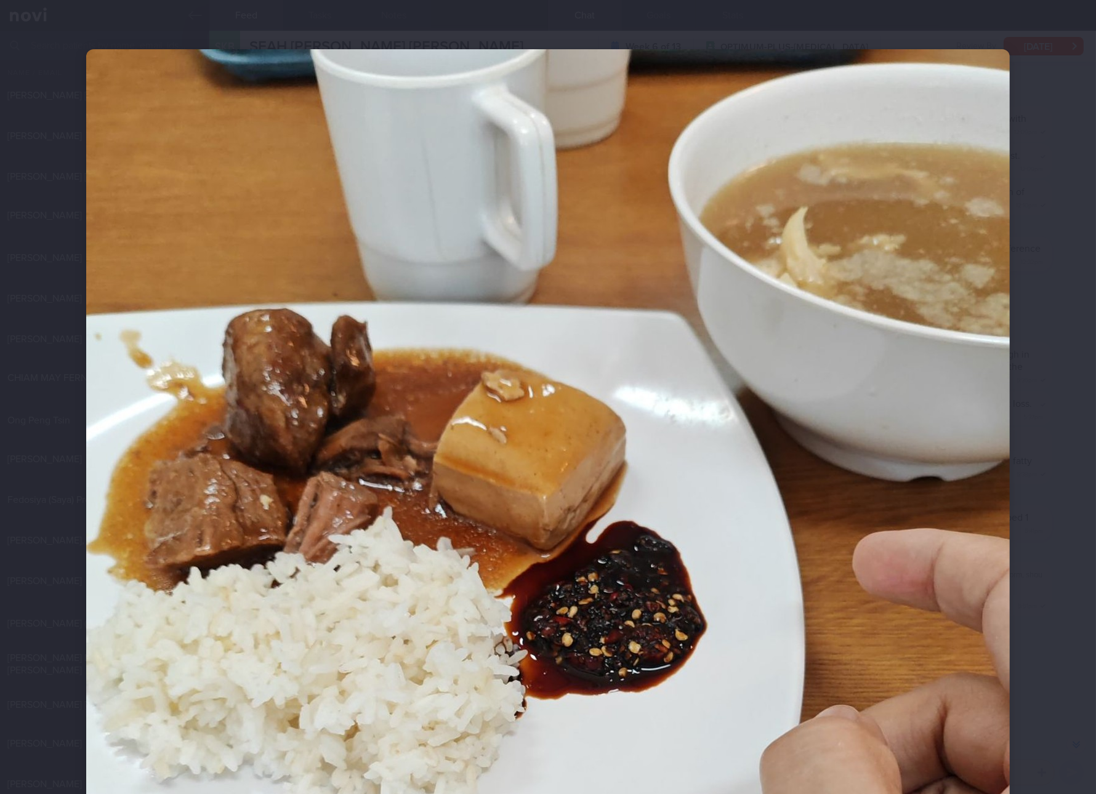
click at [1045, 570] on div at bounding box center [548, 665] width 1022 height 1330
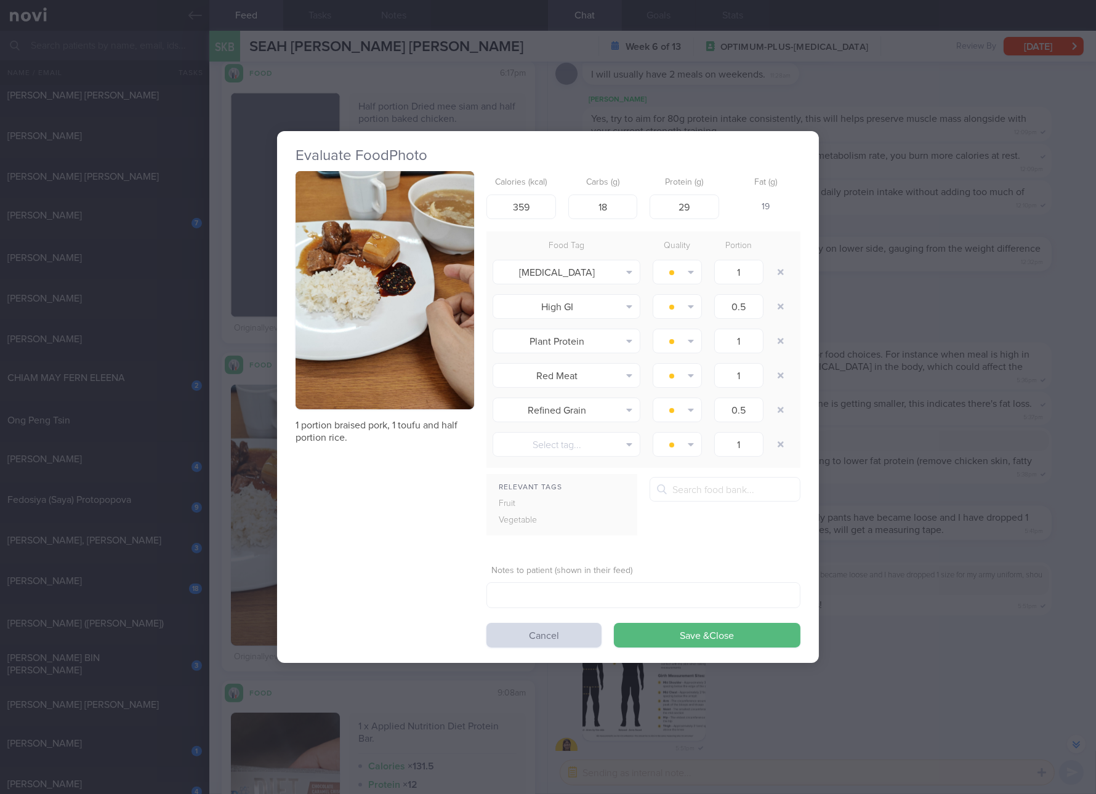
click at [986, 591] on div "Evaluate Food Photo 1 portion braised pork, 1 toufu and half portion rice. Calo…" at bounding box center [548, 397] width 1096 height 794
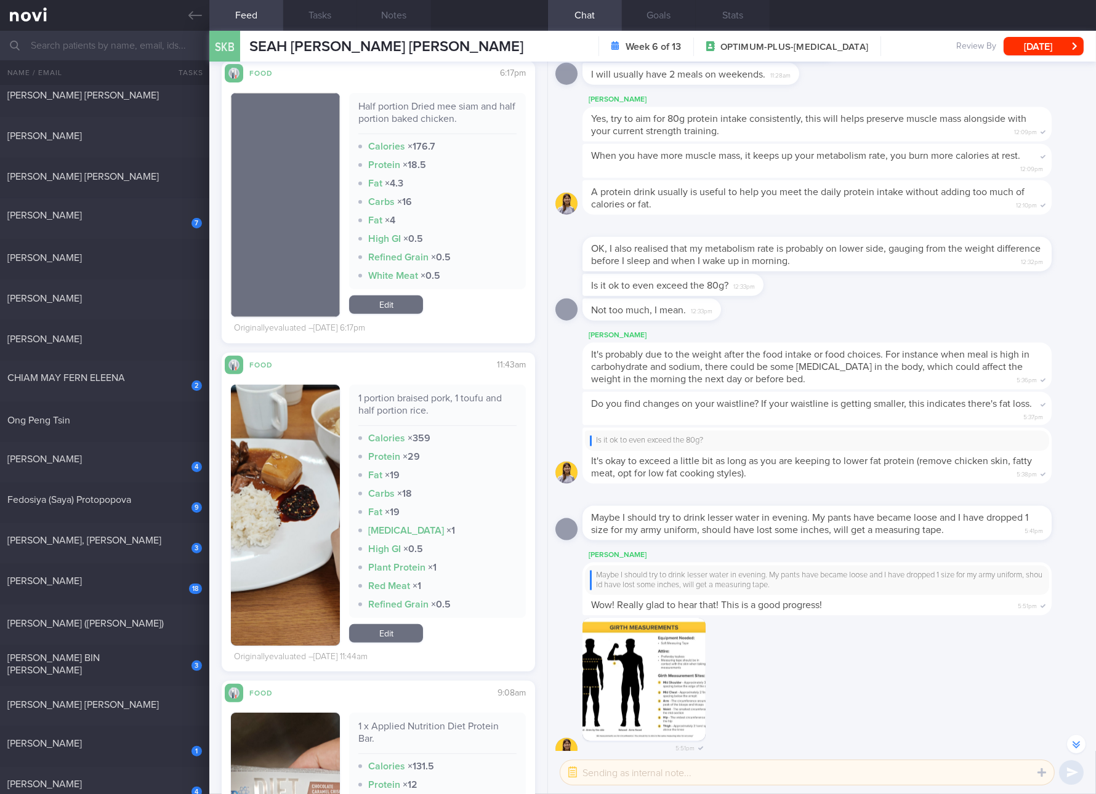
drag, startPoint x: 260, startPoint y: 538, endPoint x: 284, endPoint y: 524, distance: 27.9
click at [260, 538] on button "button" at bounding box center [285, 515] width 109 height 261
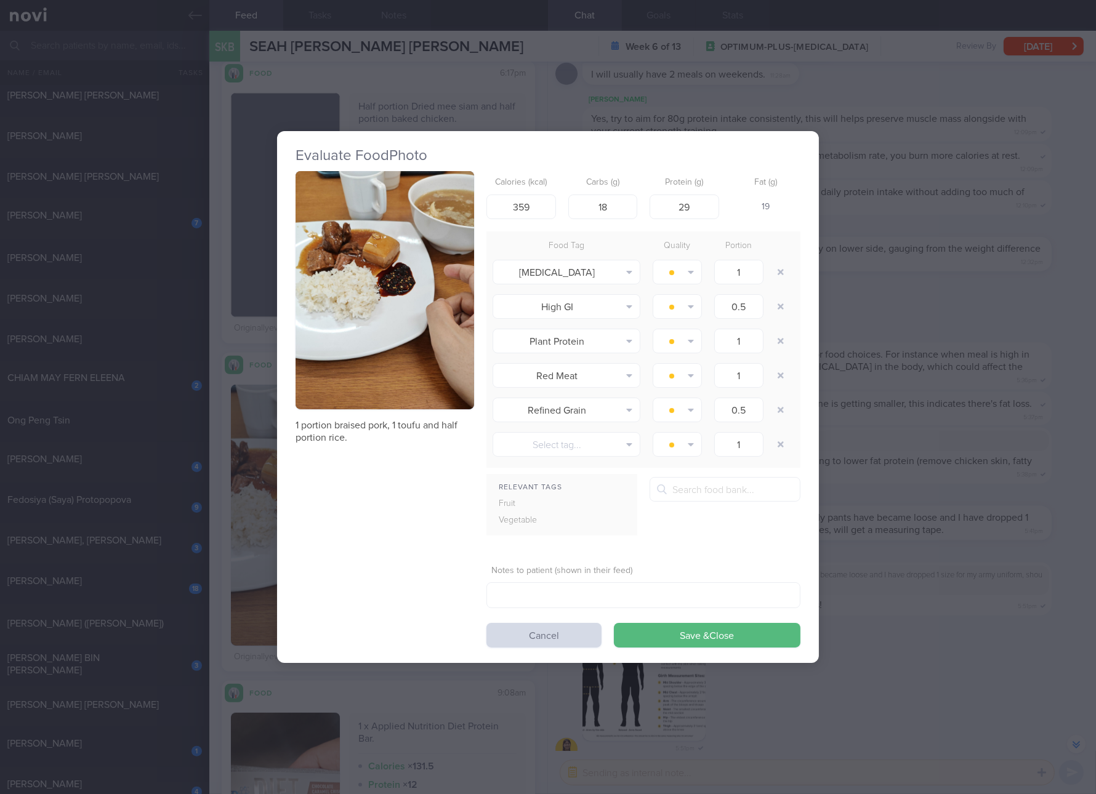
click at [362, 355] on button "button" at bounding box center [385, 290] width 179 height 238
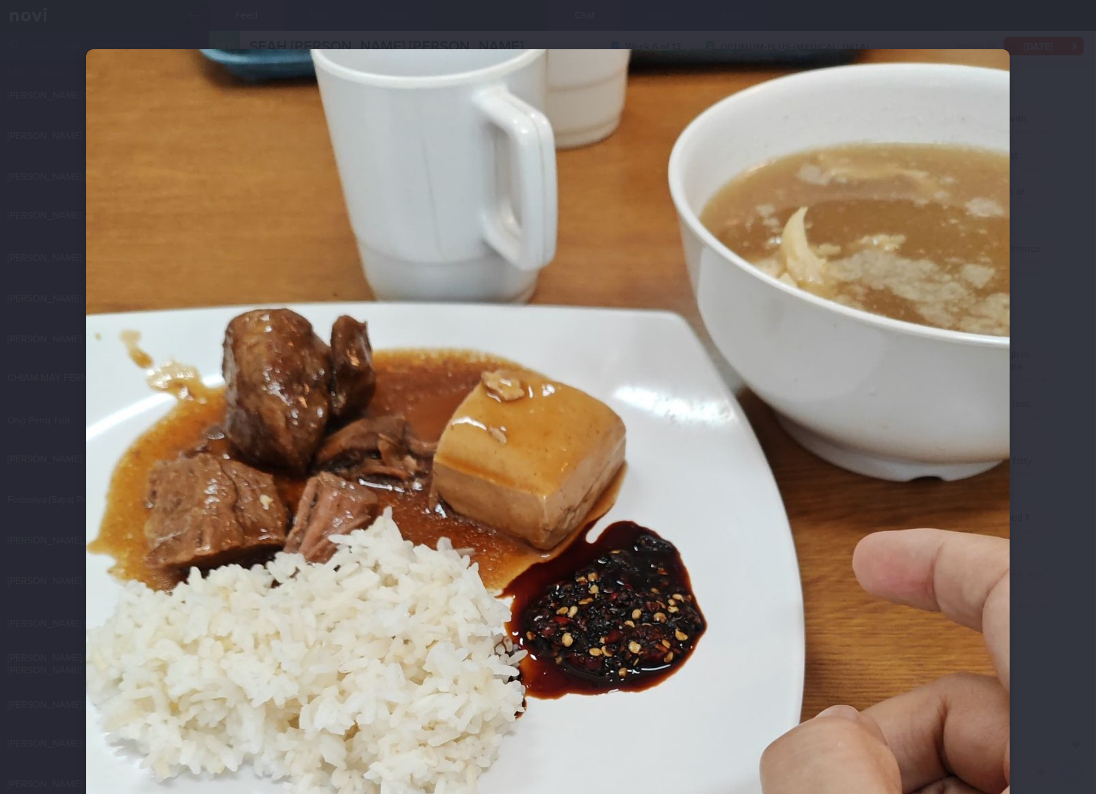
click at [867, 511] on img at bounding box center [548, 664] width 924 height 1231
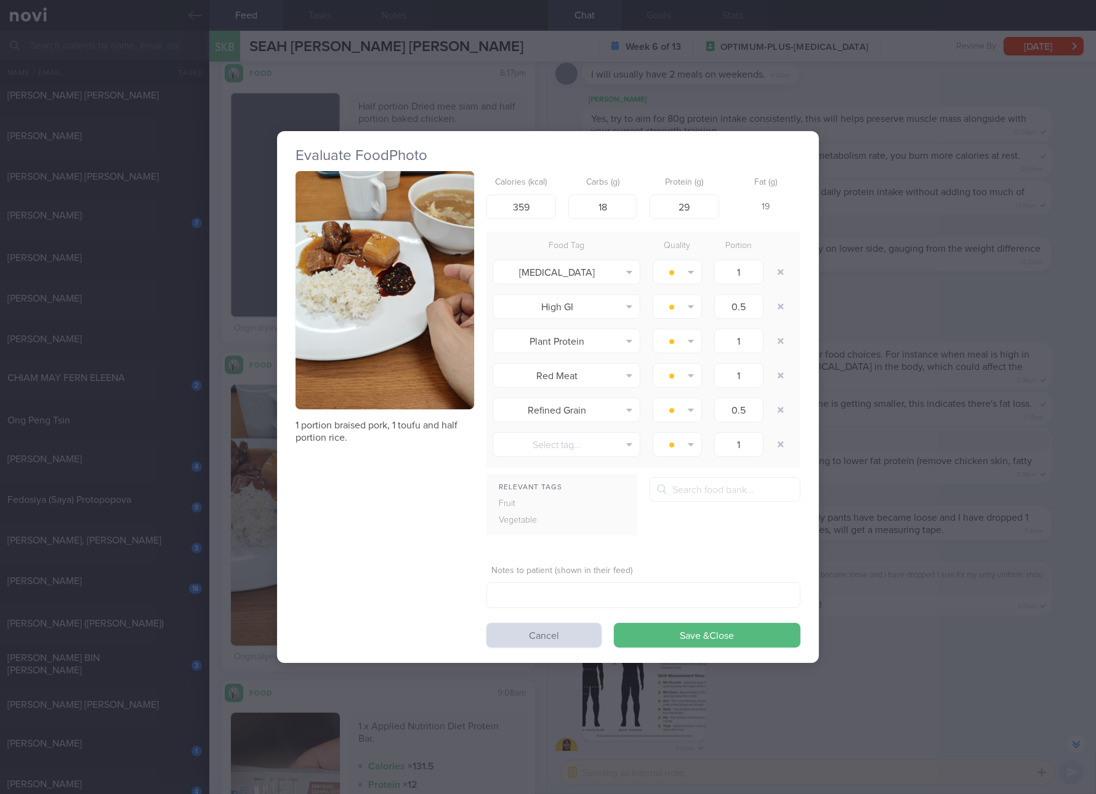
click at [866, 380] on div "Evaluate Food Photo 1 portion braised pork, 1 toufu and half portion rice. Calo…" at bounding box center [548, 397] width 1096 height 794
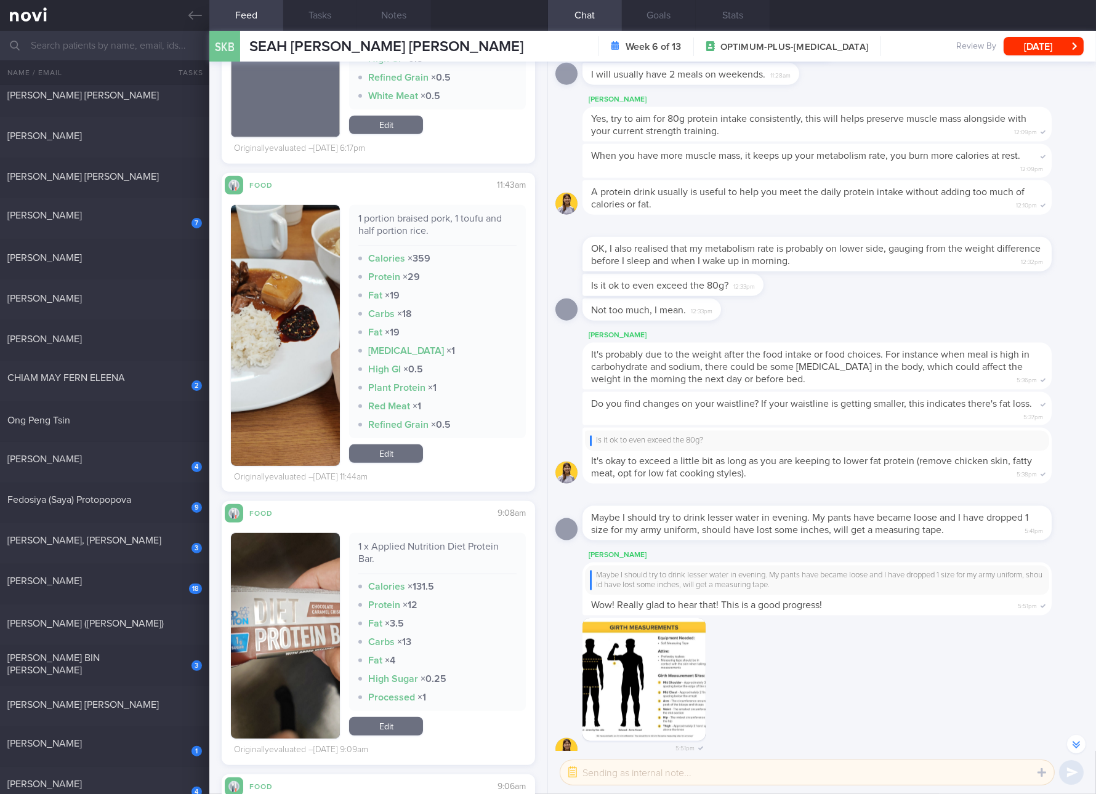
scroll to position [7379, 0]
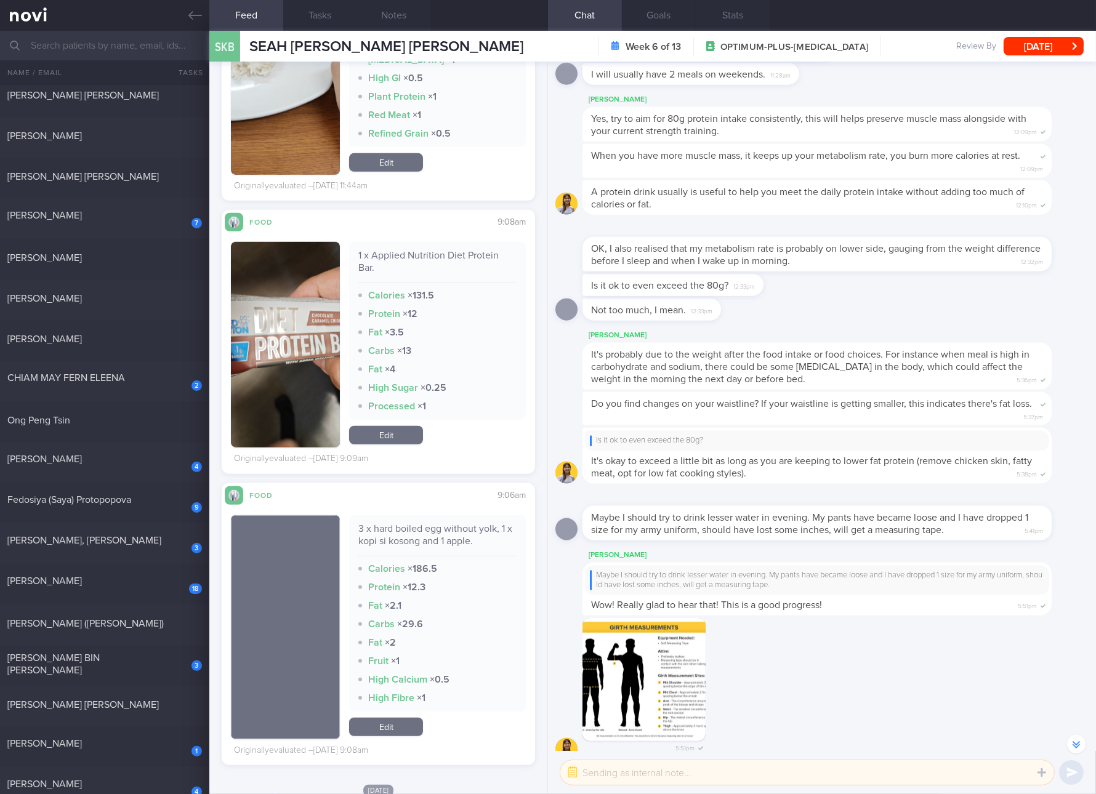
click at [400, 433] on link "Edit" at bounding box center [386, 435] width 74 height 18
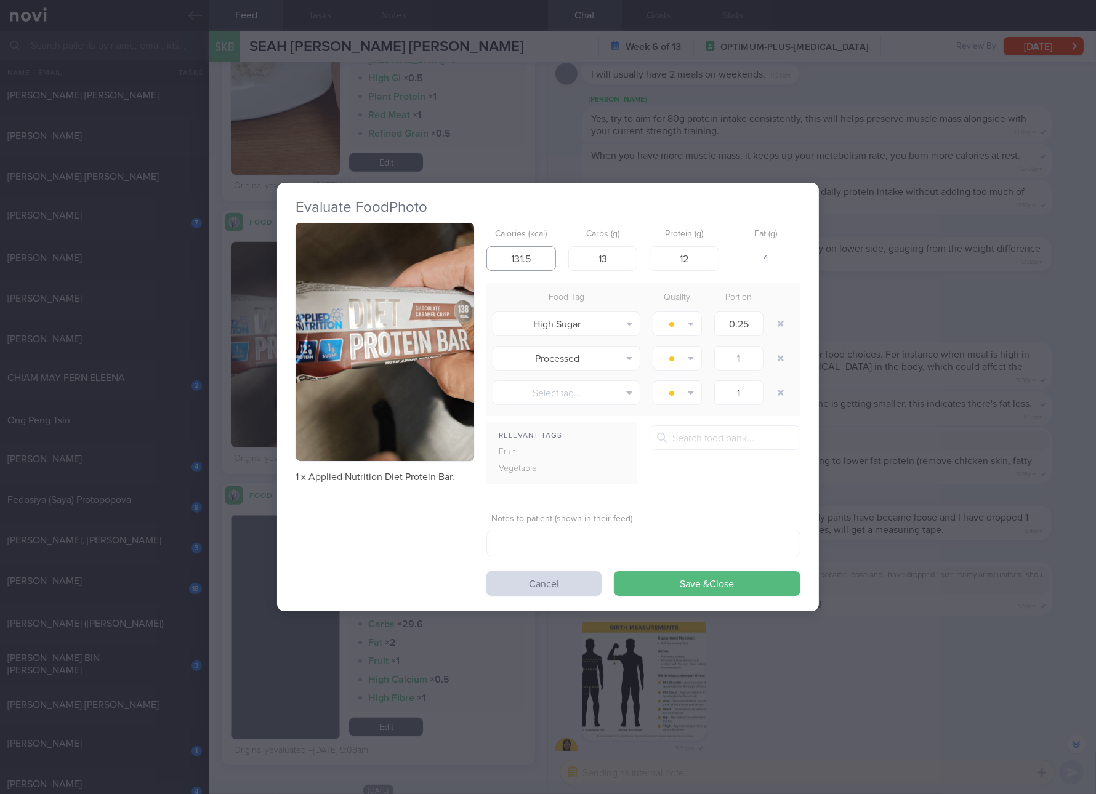
click at [539, 262] on input "131.5" at bounding box center [521, 258] width 70 height 25
type input "138"
click at [614, 571] on button "Save & Close" at bounding box center [707, 583] width 187 height 25
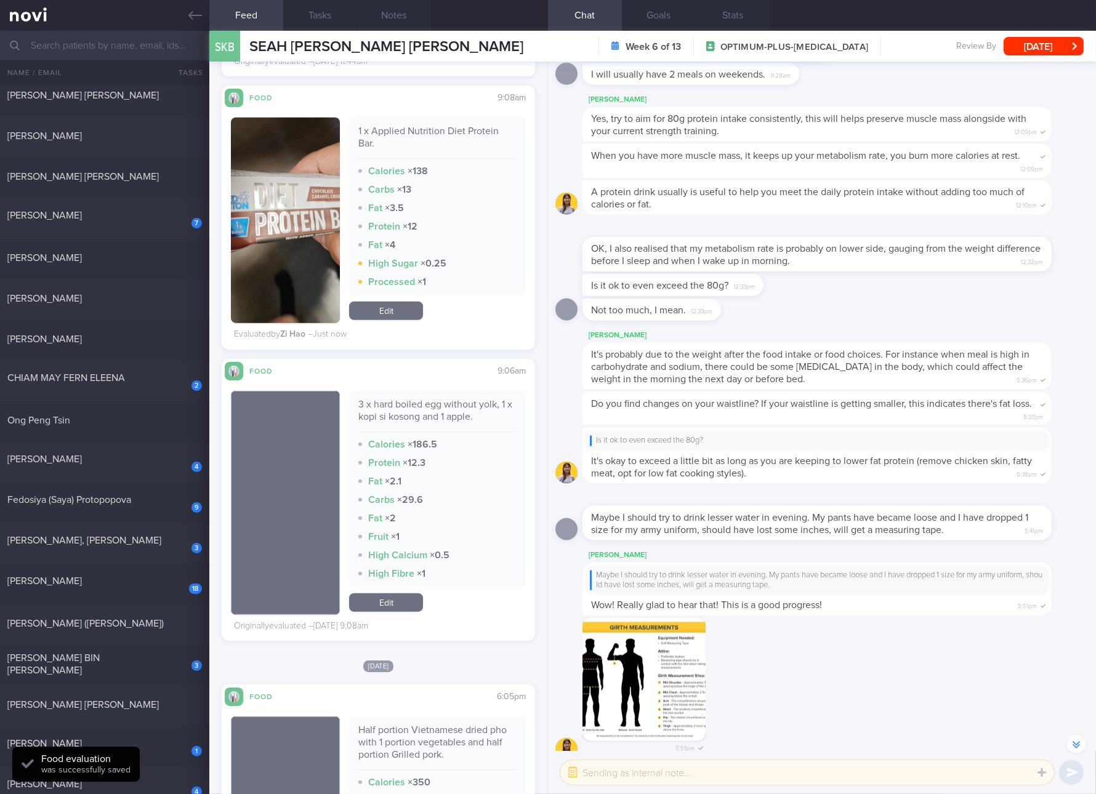
scroll to position [7841, 0]
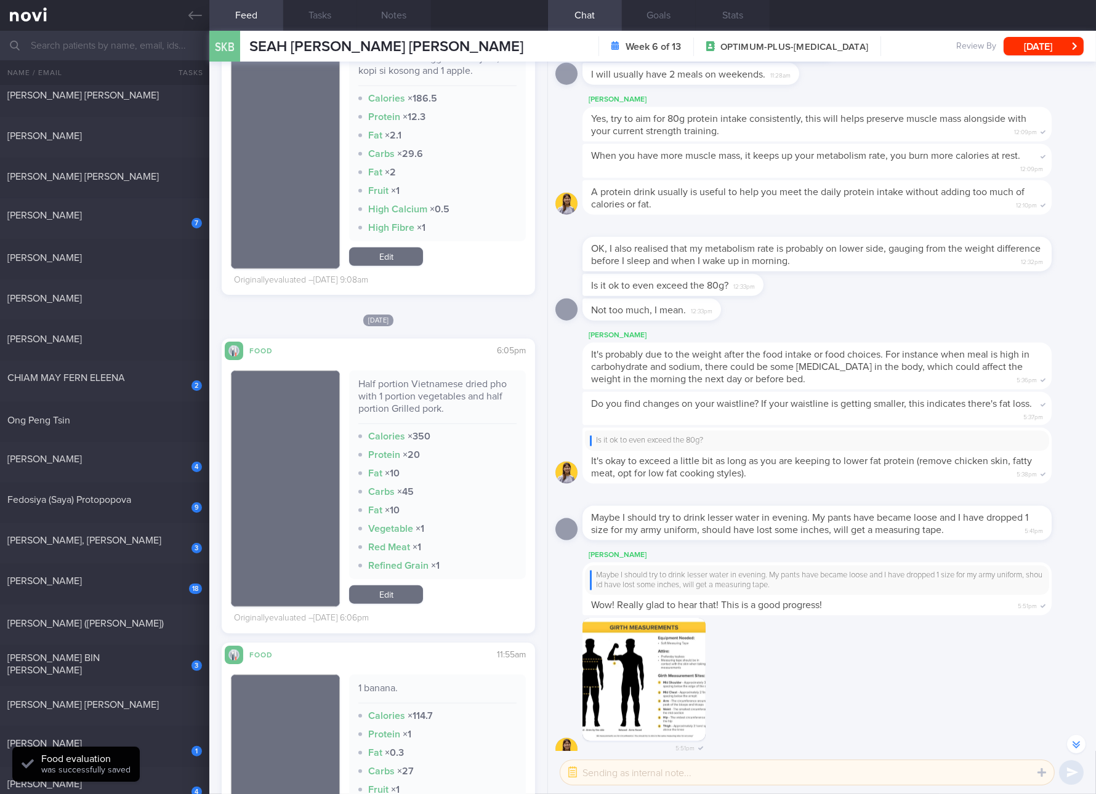
click at [454, 384] on div "Half portion Vietnamese dried pho with 1 portion vegetables and half portion Gr…" at bounding box center [437, 401] width 158 height 46
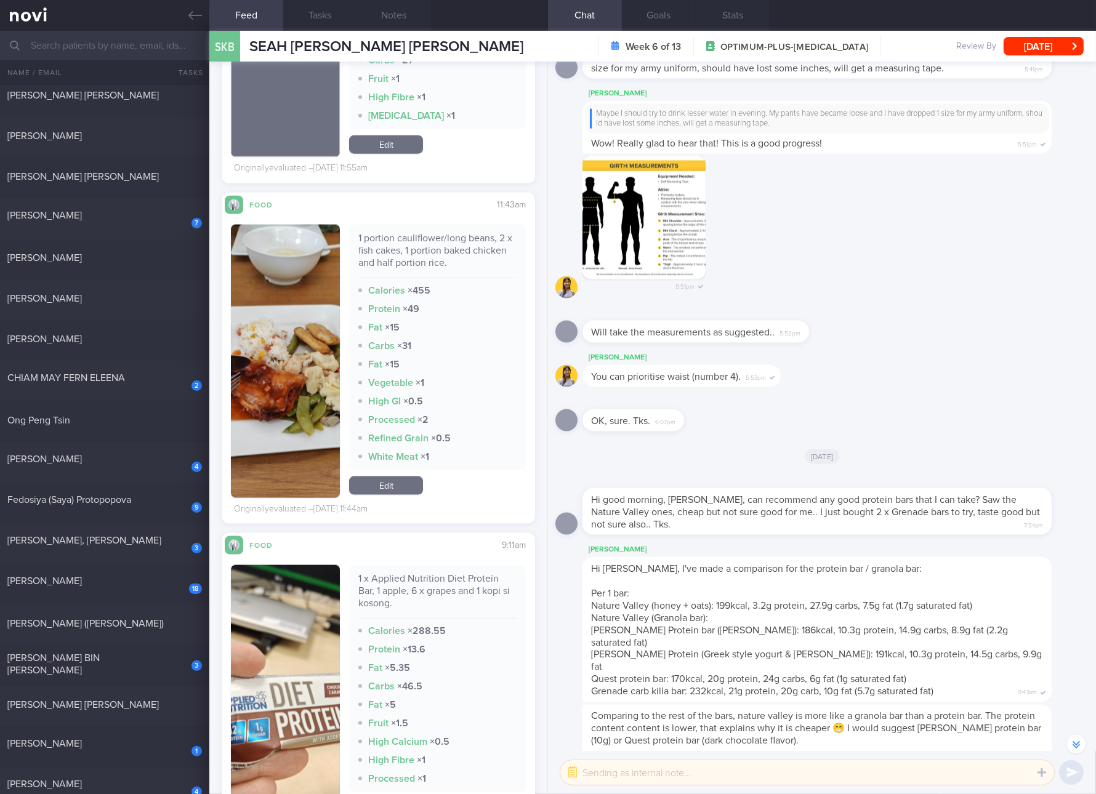
scroll to position [8764, 0]
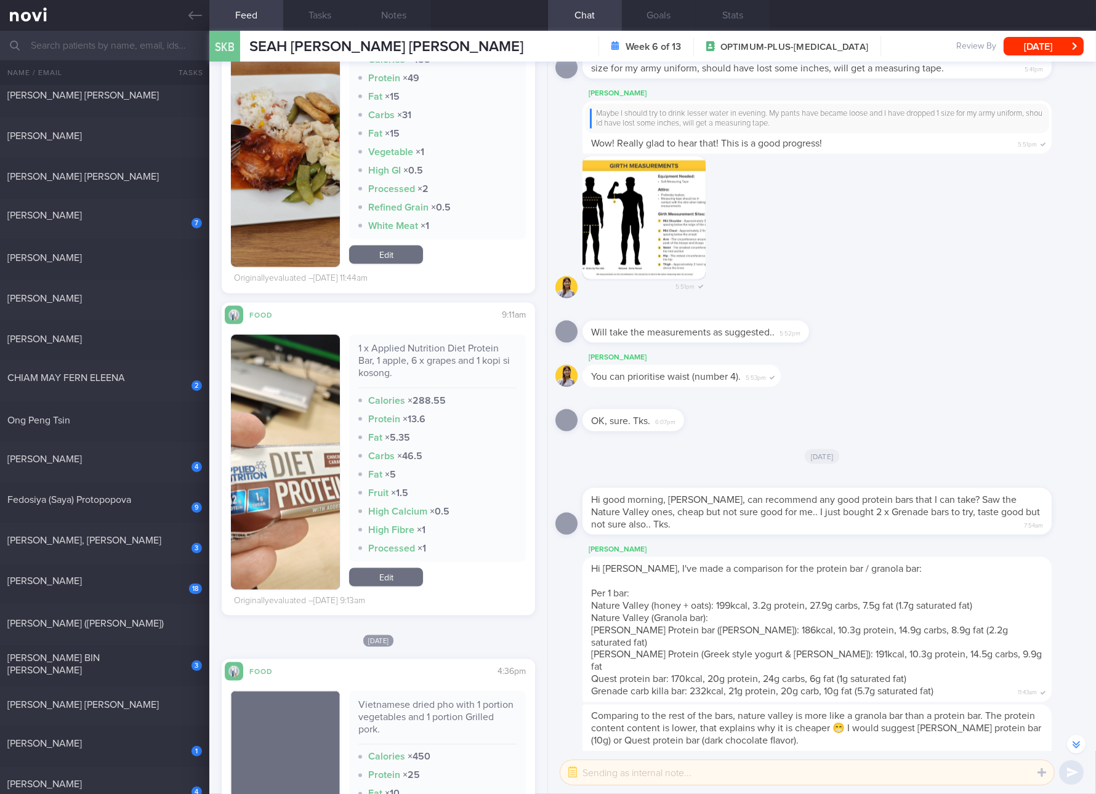
click at [454, 348] on div "1 x Applied Nutrition Diet Protein Bar, 1 apple, 6 x grapes and 1 kopi si koson…" at bounding box center [437, 365] width 158 height 46
click at [405, 569] on link "Edit" at bounding box center [386, 577] width 74 height 18
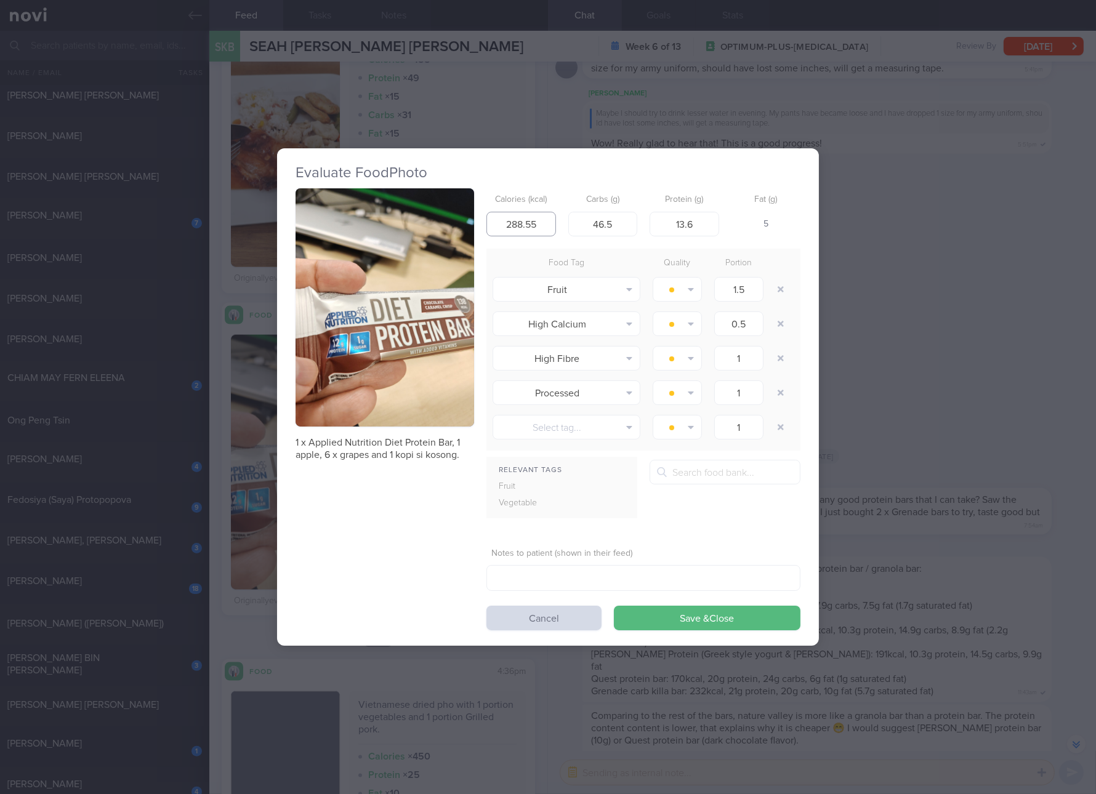
click at [520, 226] on input "288.55" at bounding box center [521, 224] width 70 height 25
type input "138"
type input "15"
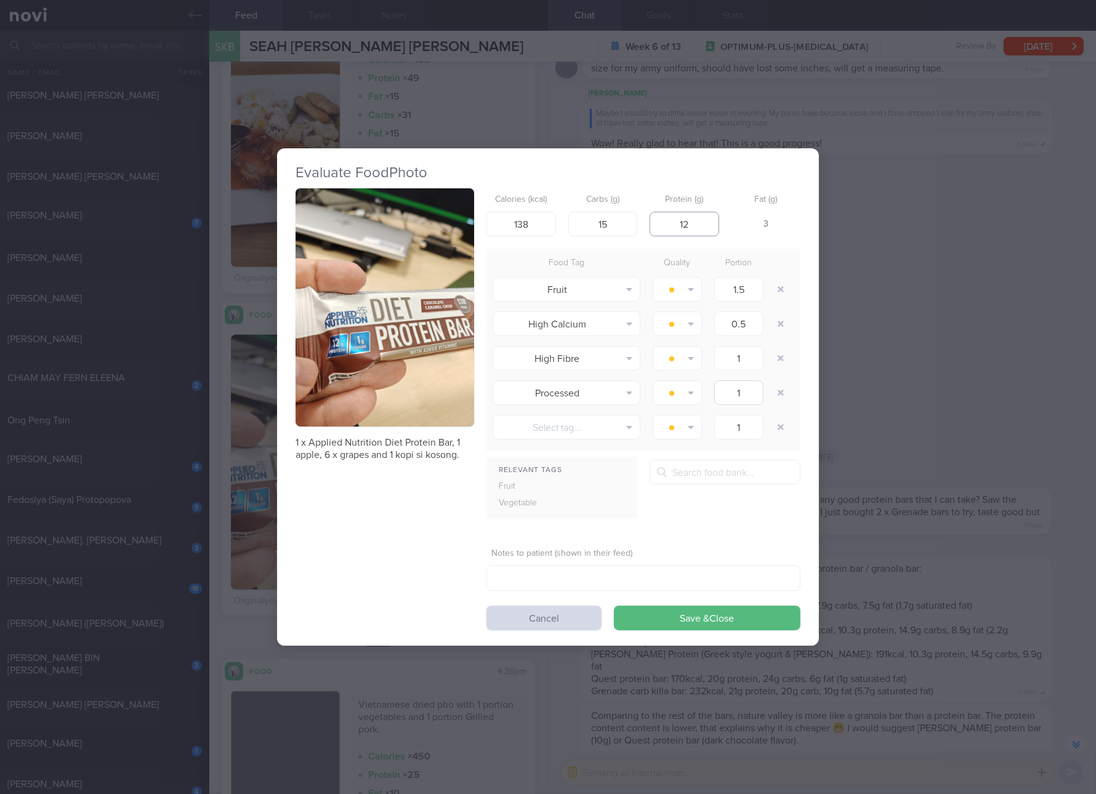
type input "12"
click at [614, 606] on button "Save & Close" at bounding box center [707, 618] width 187 height 25
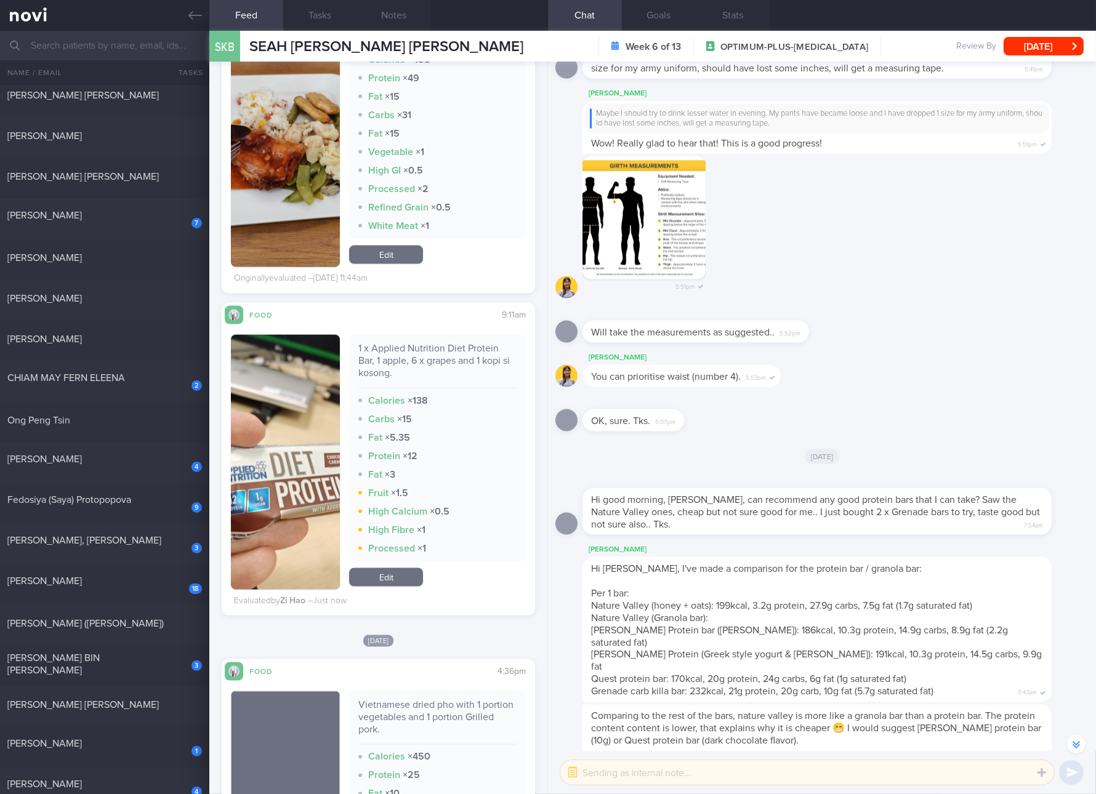
click at [357, 582] on link "Edit" at bounding box center [386, 577] width 74 height 18
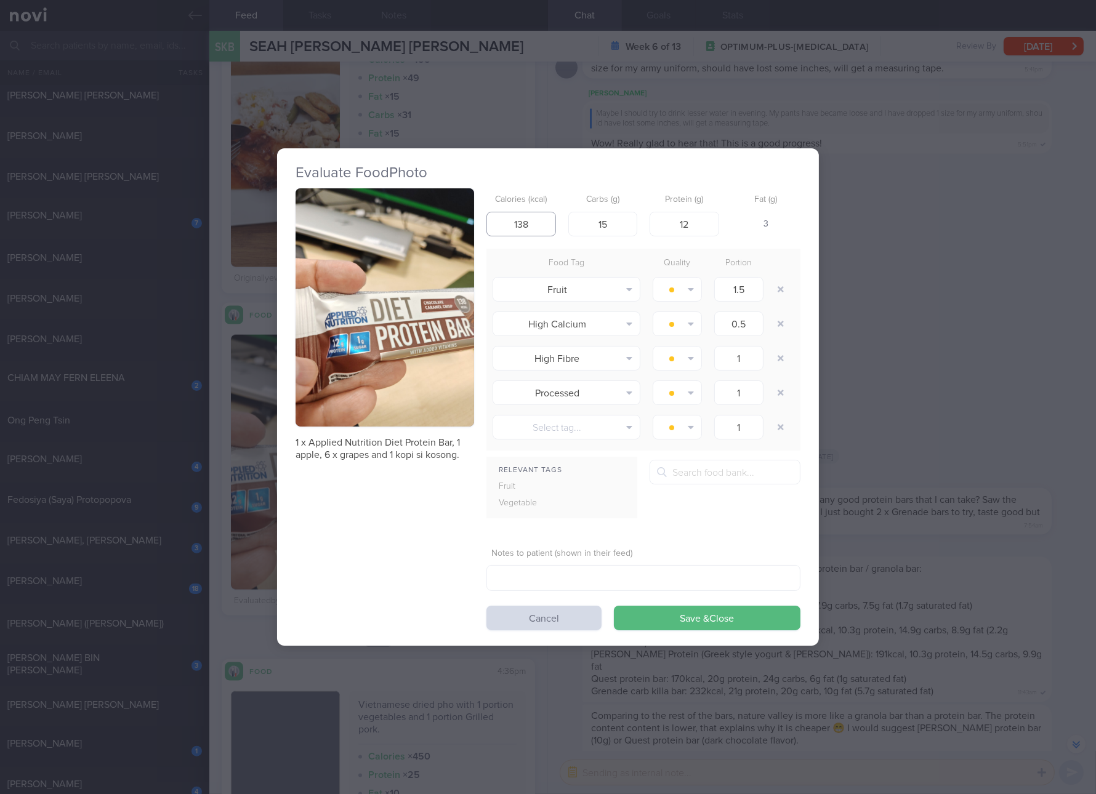
click at [517, 217] on input "138" at bounding box center [521, 224] width 70 height 25
type input "282"
type input "53"
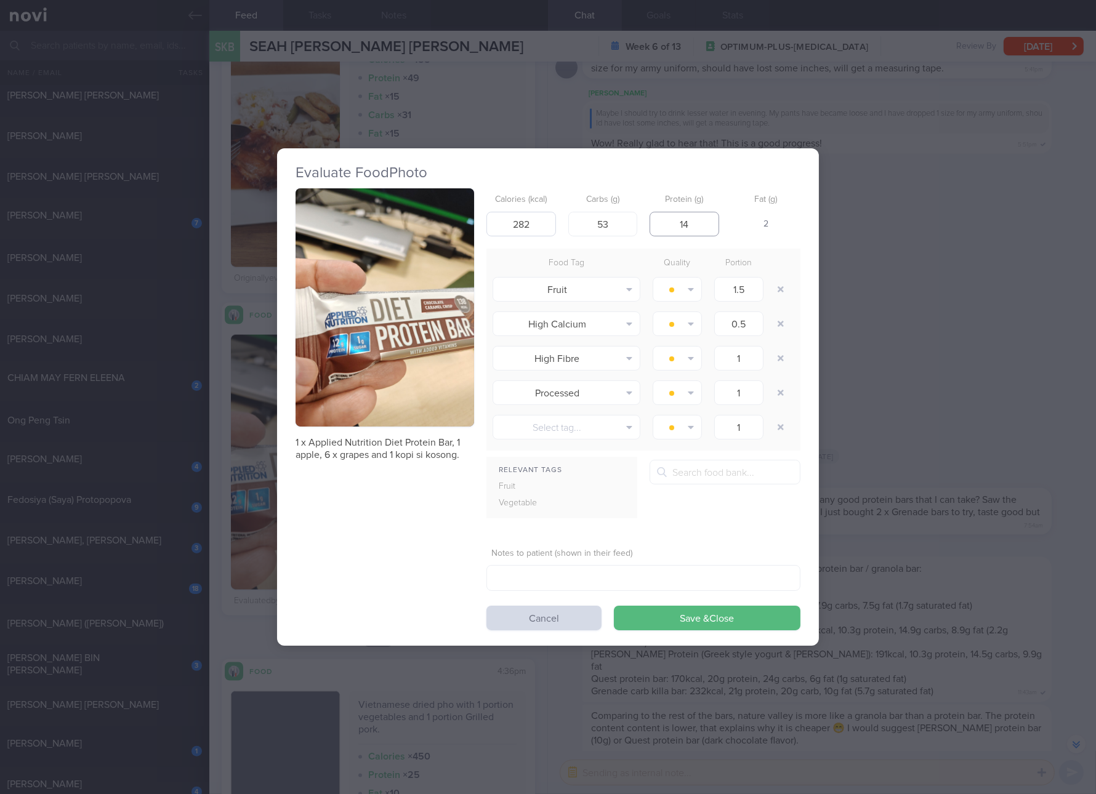
type input "14"
click at [614, 606] on button "Save & Close" at bounding box center [707, 618] width 187 height 25
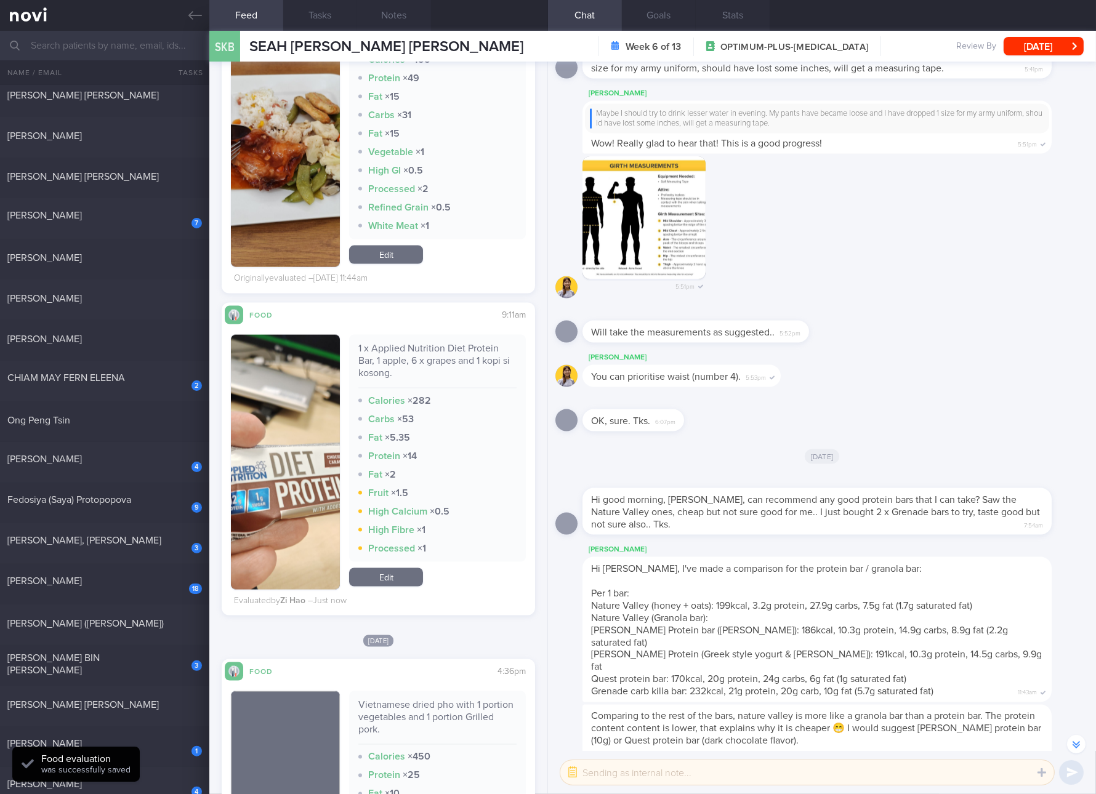
drag, startPoint x: 134, startPoint y: 381, endPoint x: 387, endPoint y: 70, distance: 400.5
click at [134, 380] on div "CHIAM MAY FERN ELEENA" at bounding box center [102, 378] width 191 height 12
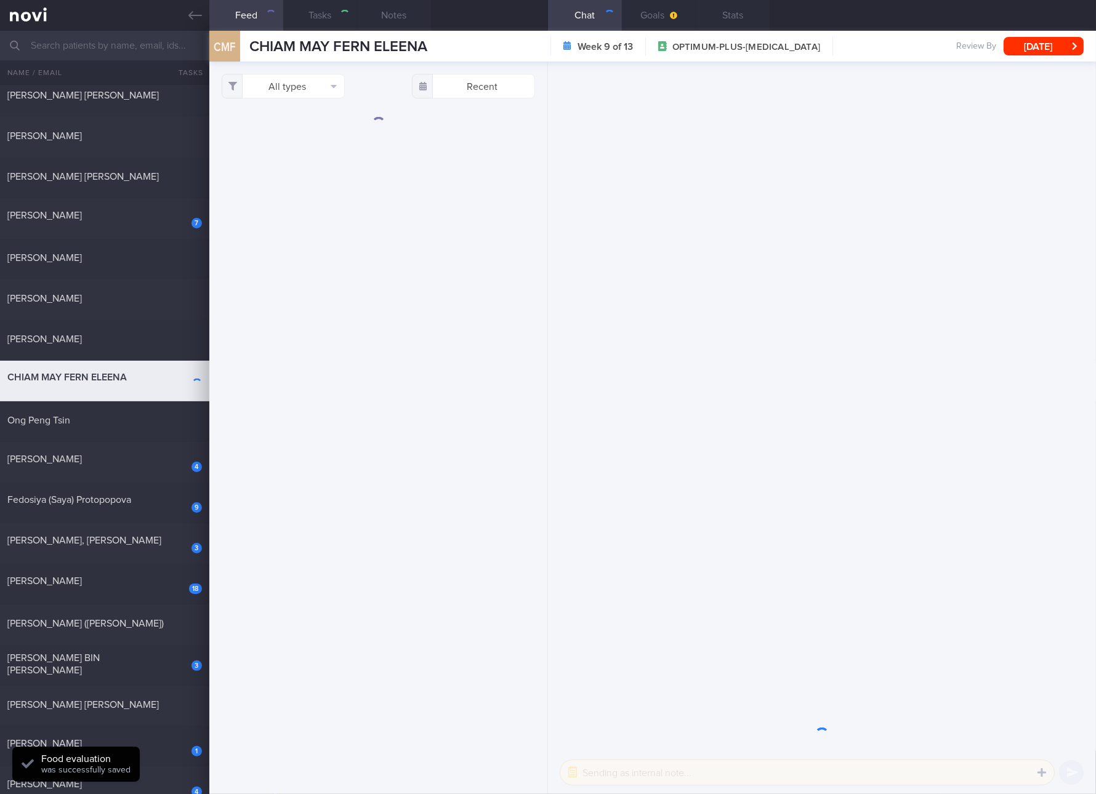
checkbox input "true"
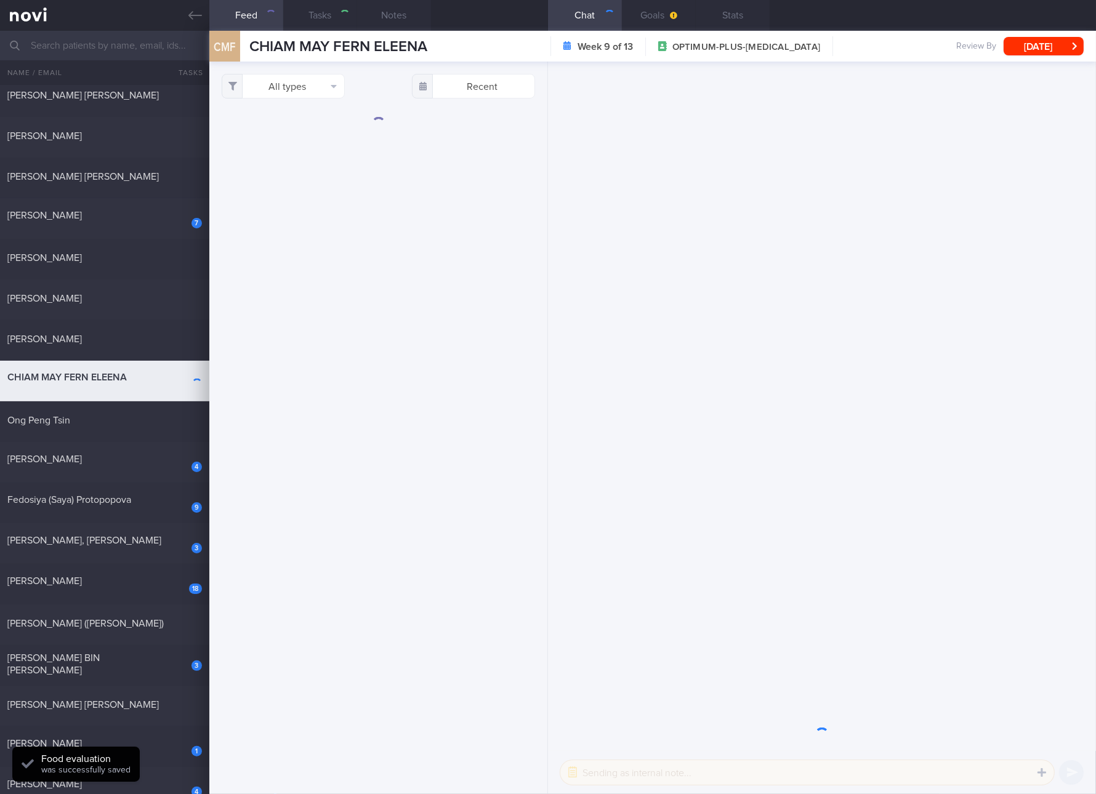
checkbox input "true"
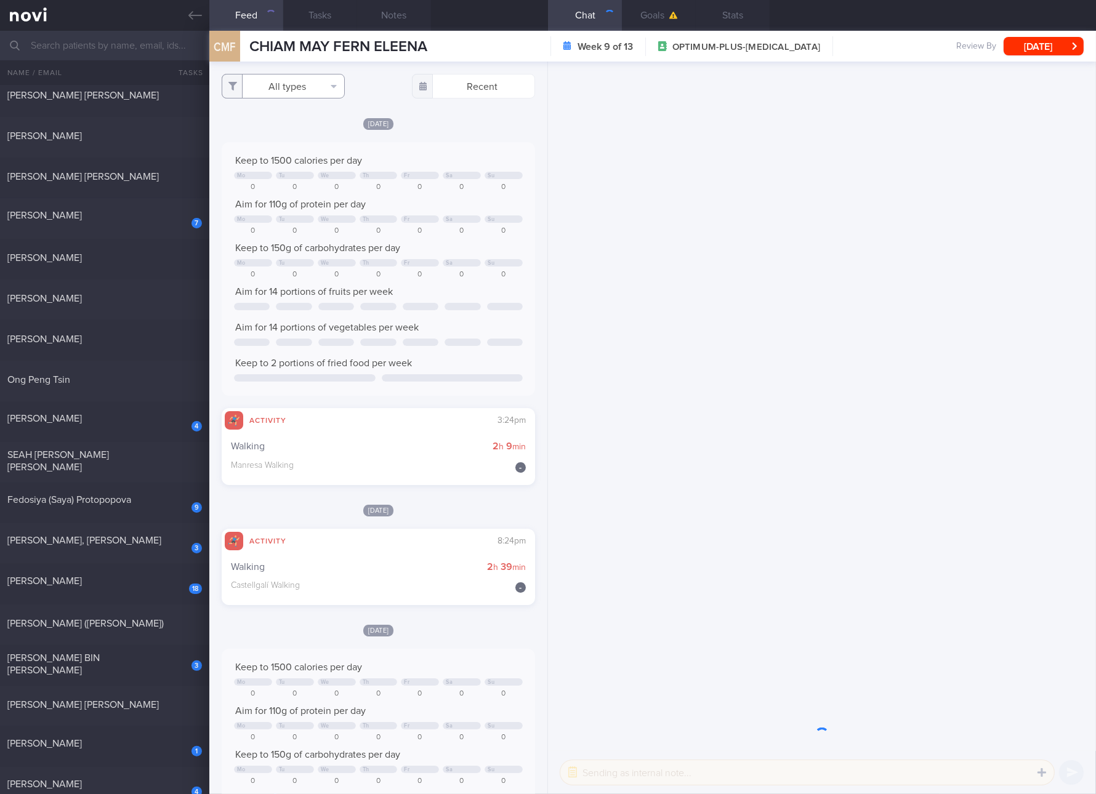
click at [301, 92] on button "All types" at bounding box center [283, 86] width 123 height 25
click at [289, 136] on button "Activity" at bounding box center [283, 128] width 122 height 18
checkbox input "false"
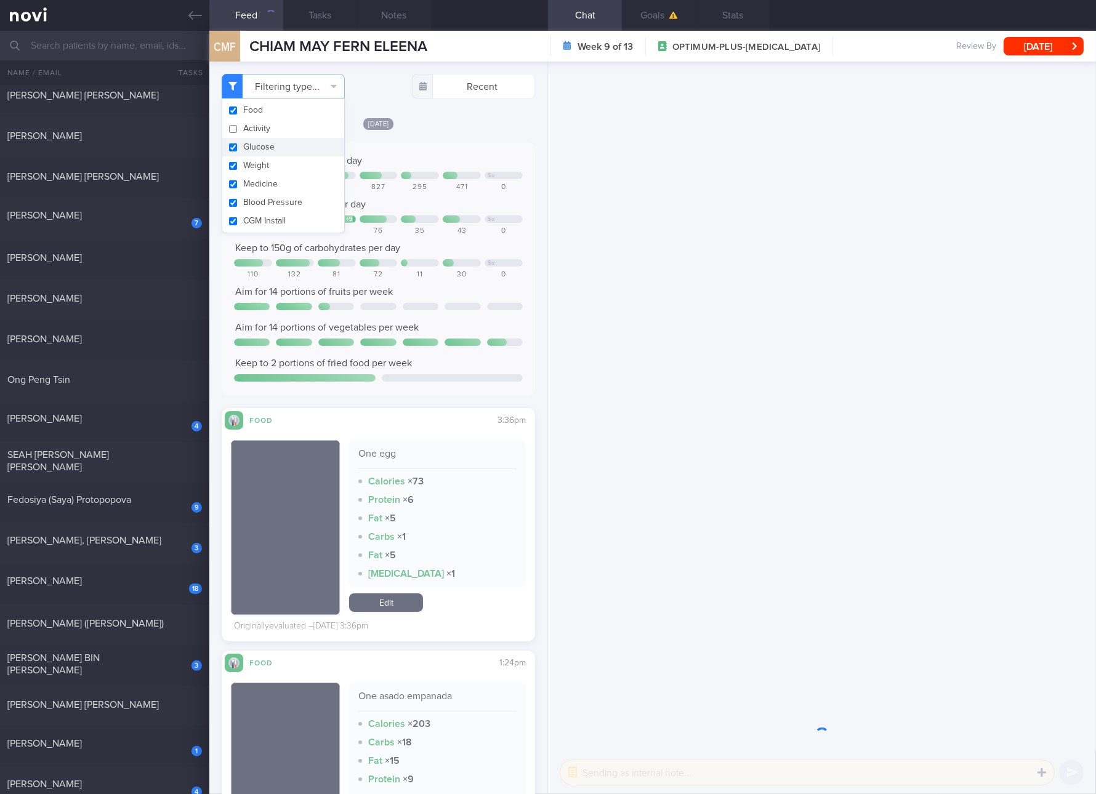
click at [257, 152] on button "Glucose" at bounding box center [283, 147] width 122 height 18
checkbox input "false"
click at [254, 177] on button "Medicine" at bounding box center [283, 184] width 122 height 18
checkbox input "false"
click at [254, 198] on button "Blood Pressure" at bounding box center [283, 202] width 122 height 18
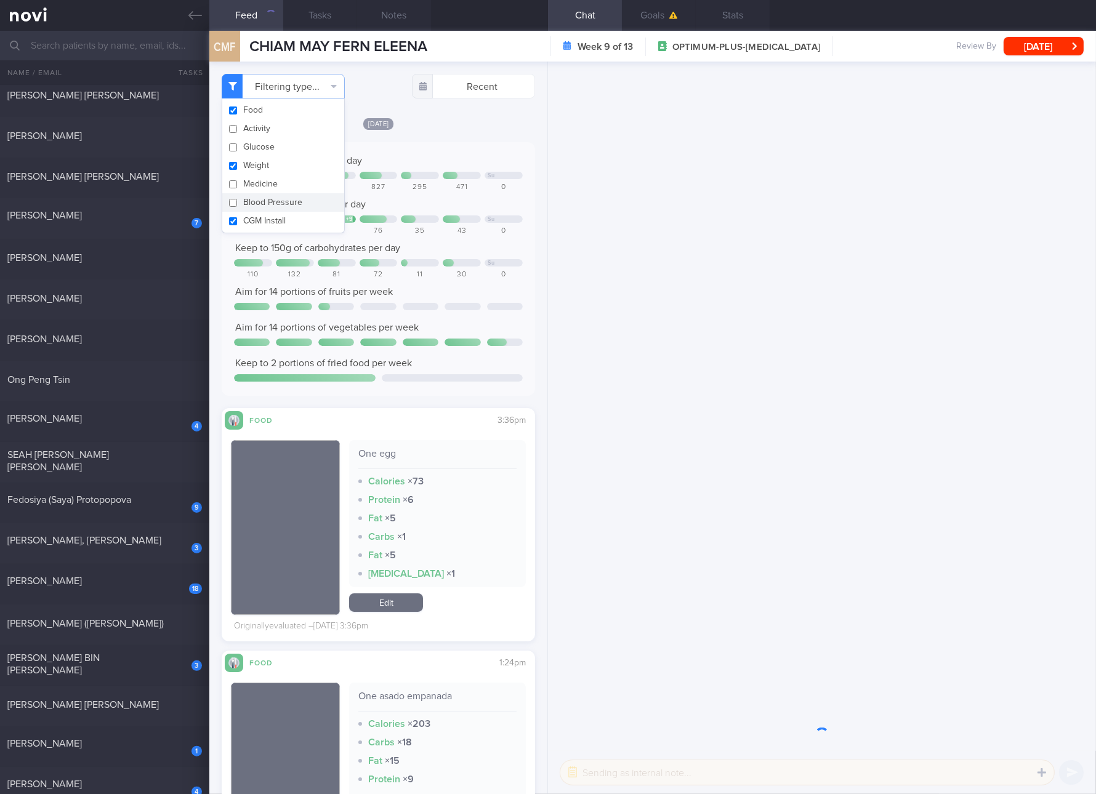
checkbox input "false"
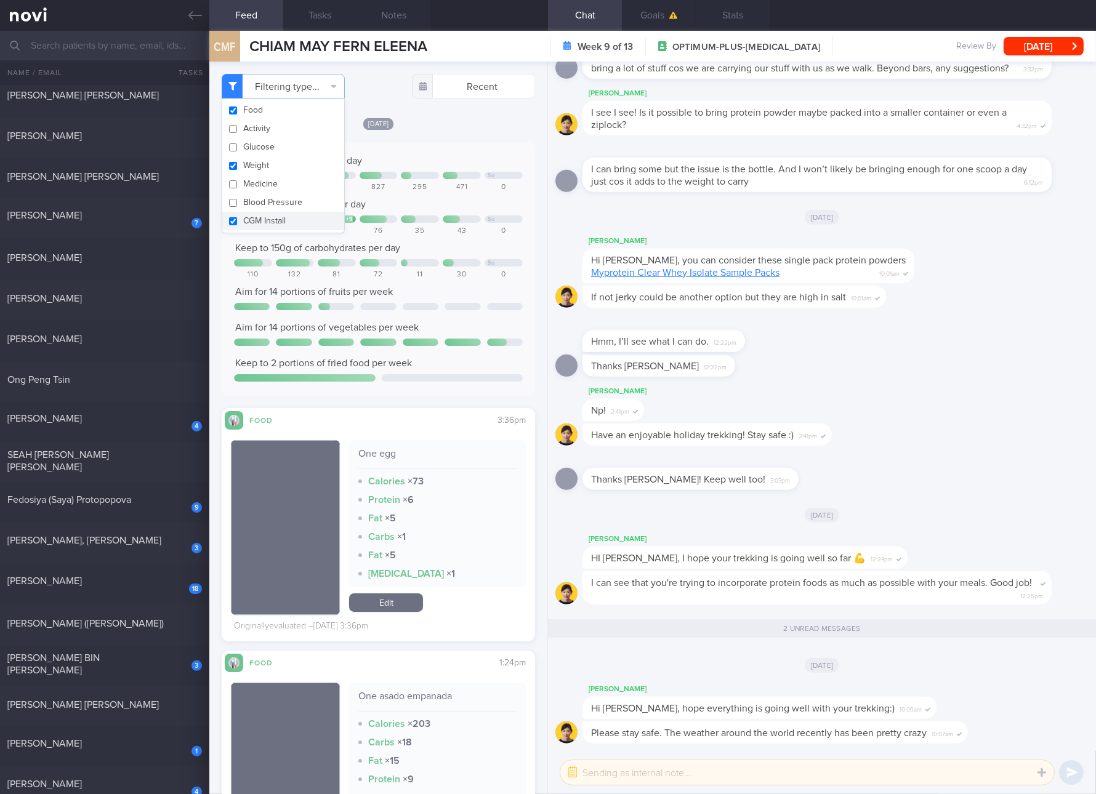
scroll to position [1, 0]
click at [254, 212] on button "CGM Install" at bounding box center [283, 221] width 122 height 18
checkbox input "false"
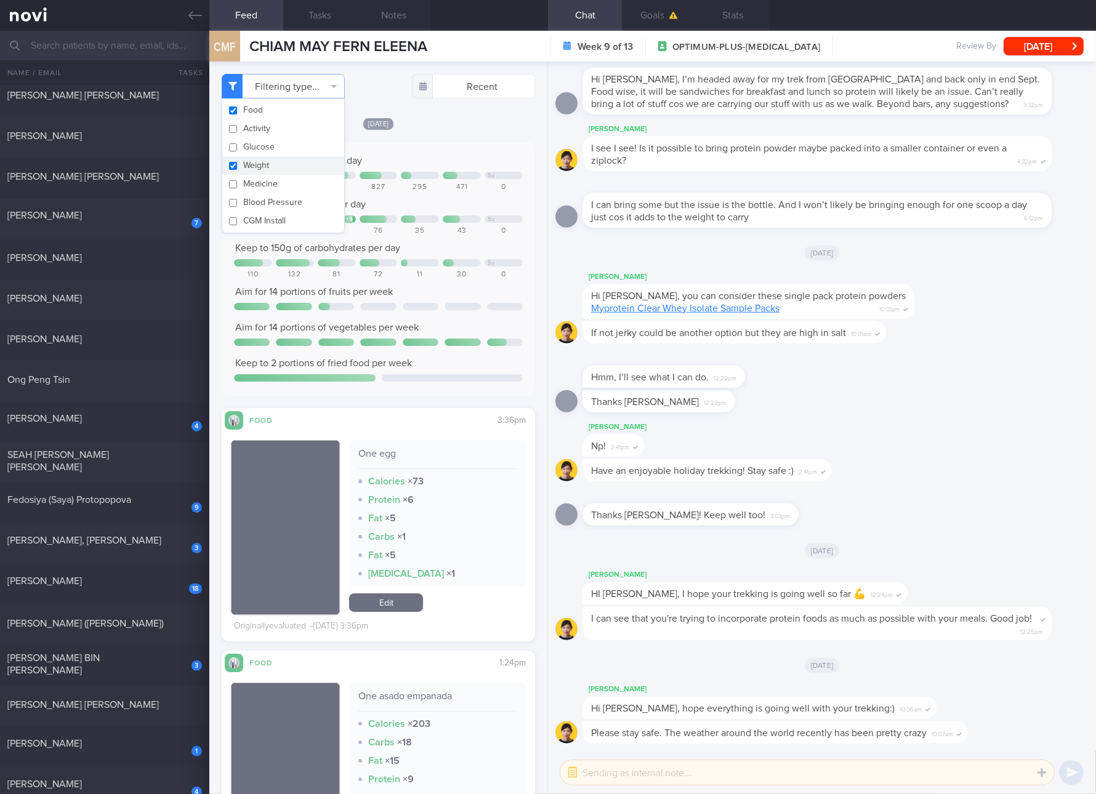
click at [270, 167] on button "Weight" at bounding box center [283, 165] width 122 height 18
checkbox input "false"
click at [353, 215] on div at bounding box center [356, 218] width 6 height 7
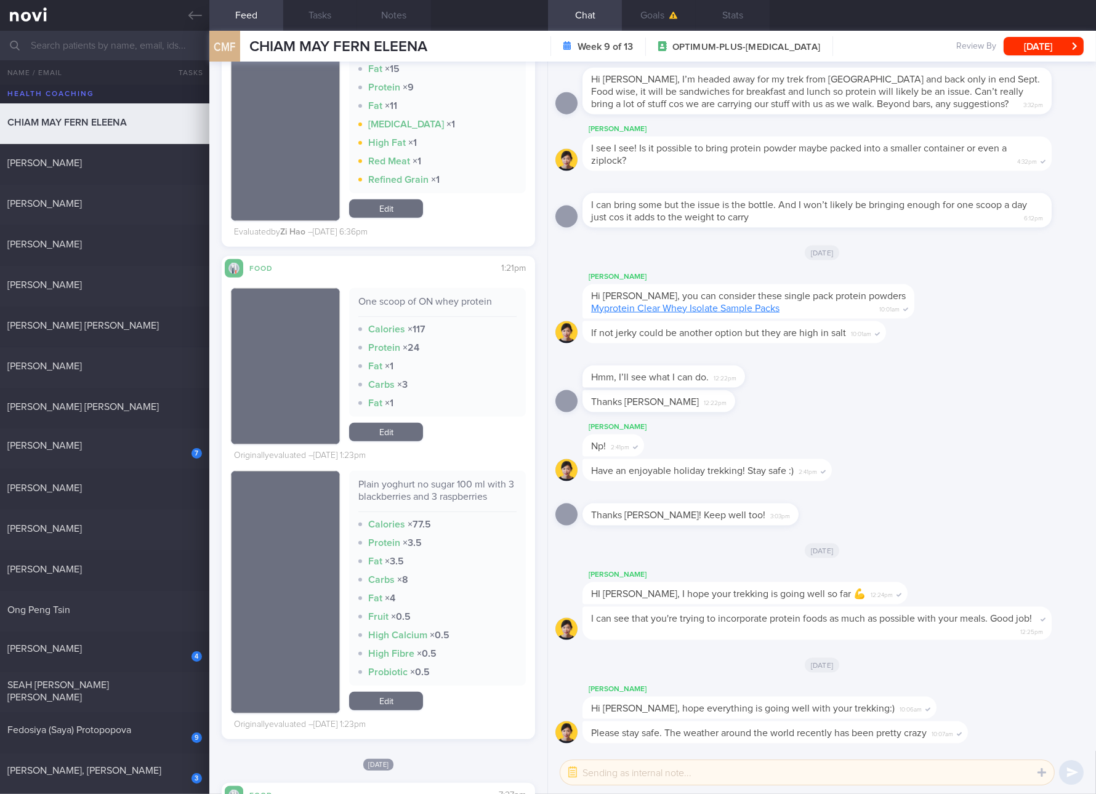
drag, startPoint x: 141, startPoint y: 534, endPoint x: 305, endPoint y: 68, distance: 493.4
click at [141, 534] on div "[PERSON_NAME]" at bounding box center [102, 529] width 191 height 12
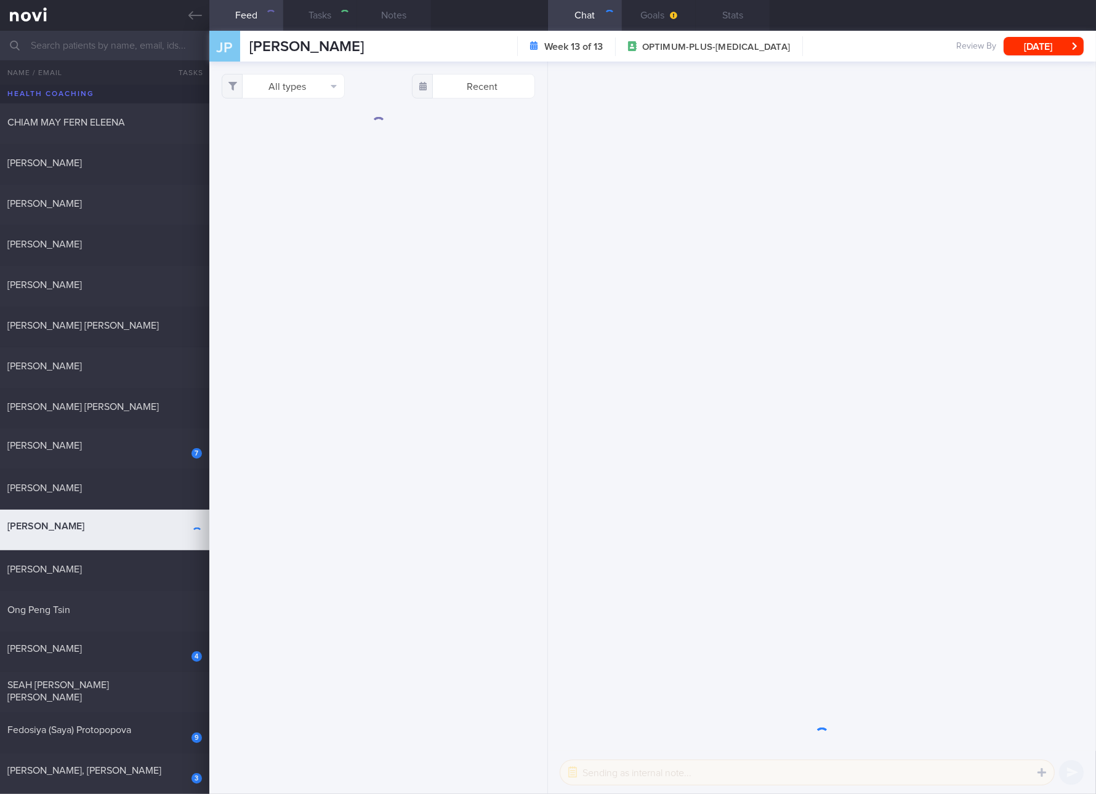
select select "6"
checkbox input "true"
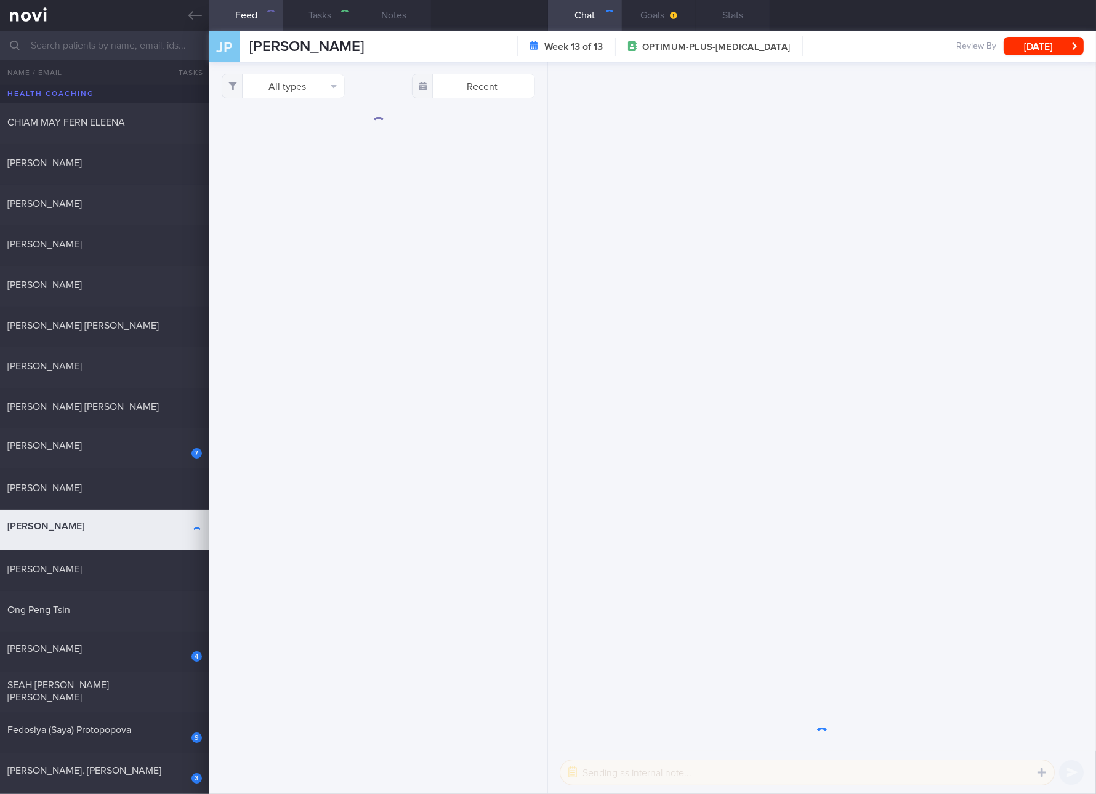
checkbox input "true"
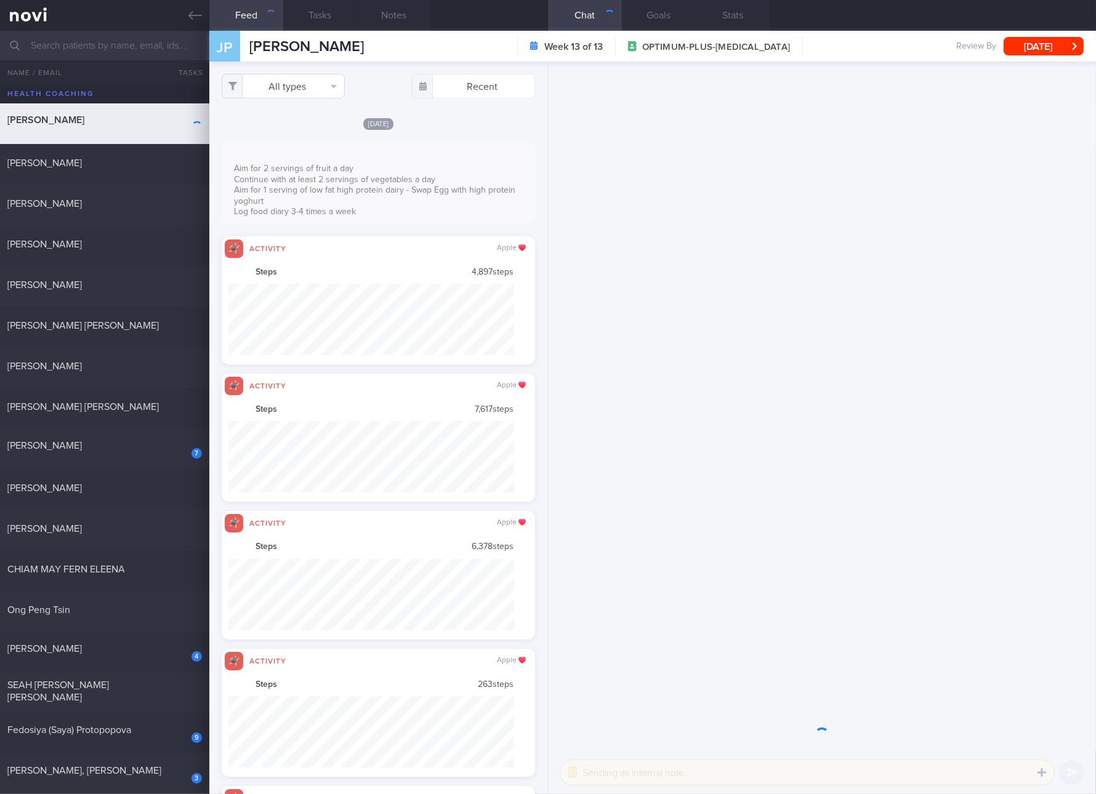
scroll to position [615603, 615388]
click at [292, 82] on button "All types" at bounding box center [283, 86] width 123 height 25
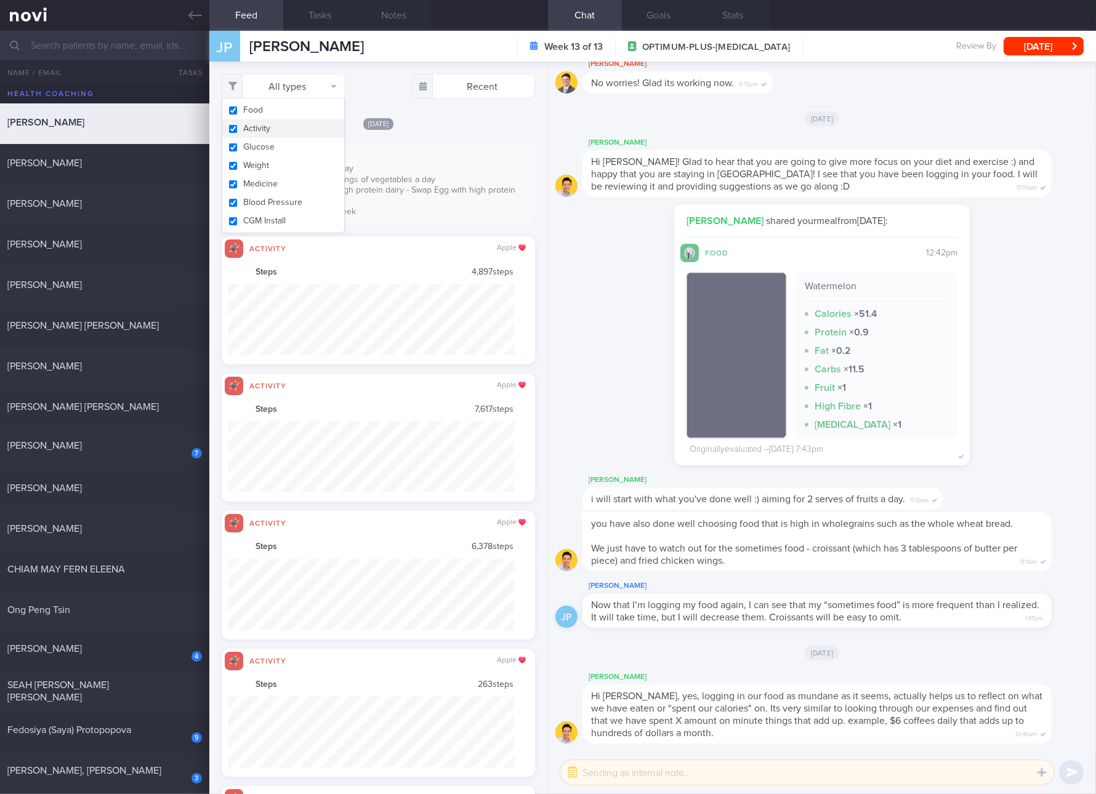
click at [278, 124] on button "Activity" at bounding box center [283, 128] width 122 height 18
checkbox input "false"
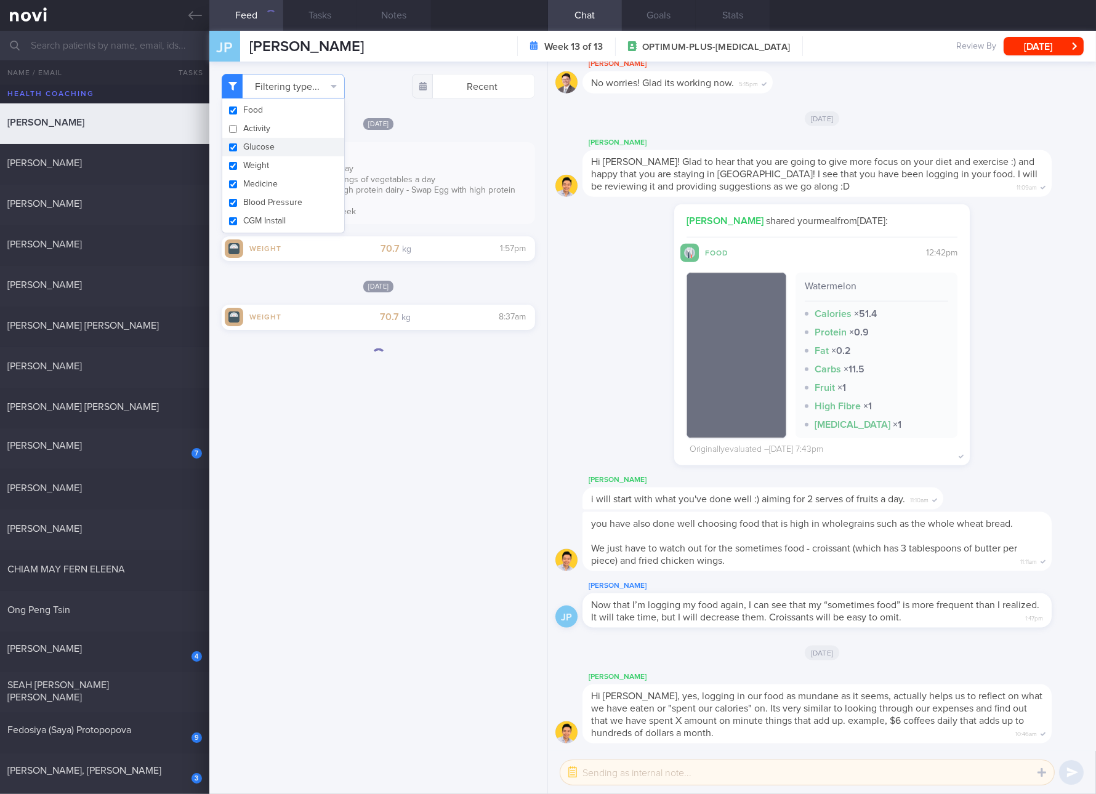
click at [257, 143] on button "Glucose" at bounding box center [283, 147] width 122 height 18
checkbox input "false"
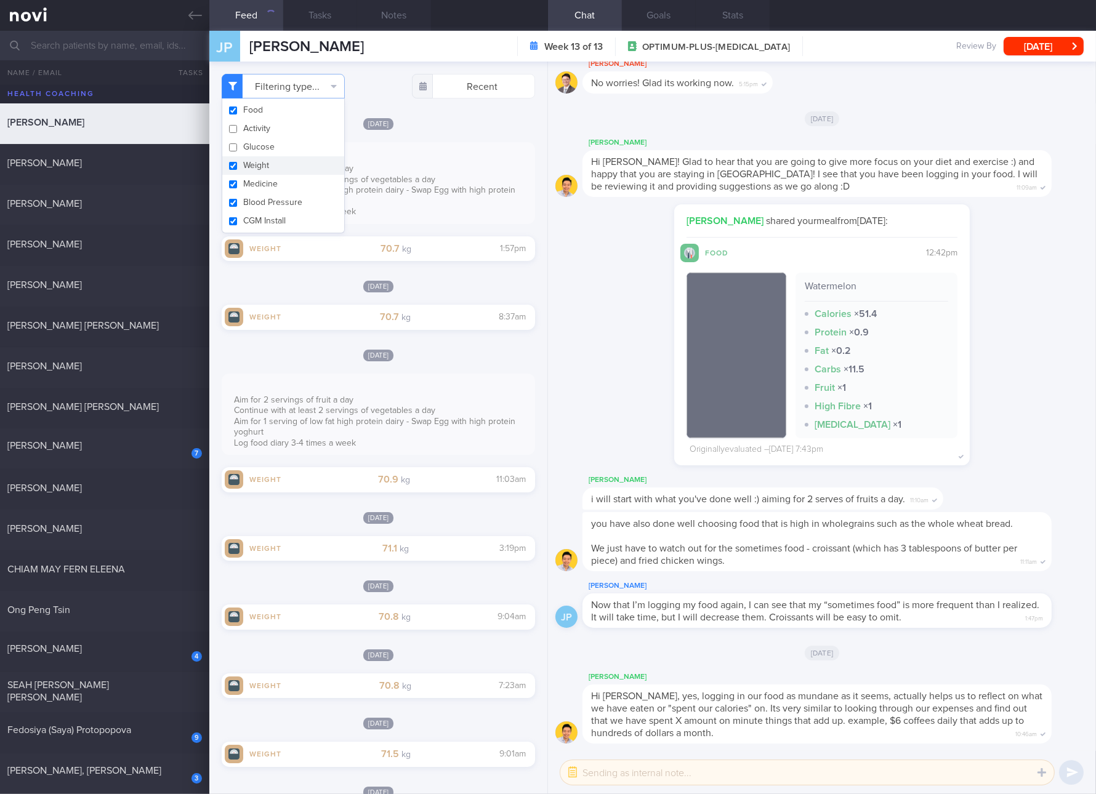
click at [248, 163] on button "Weight" at bounding box center [283, 165] width 122 height 18
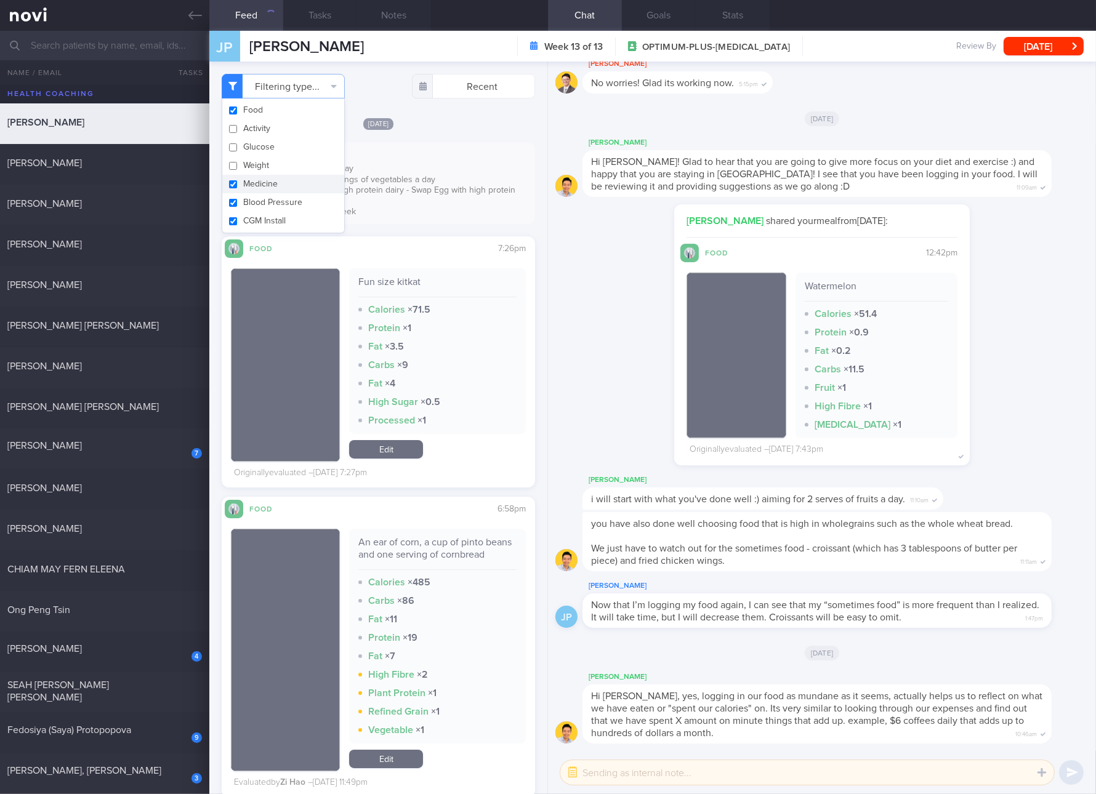
checkbox input "false"
click at [244, 181] on button "Medicine" at bounding box center [283, 184] width 122 height 18
checkbox input "false"
click at [243, 202] on button "Blood Pressure" at bounding box center [283, 202] width 122 height 18
click at [243, 211] on button "Blood Pressure" at bounding box center [283, 202] width 122 height 18
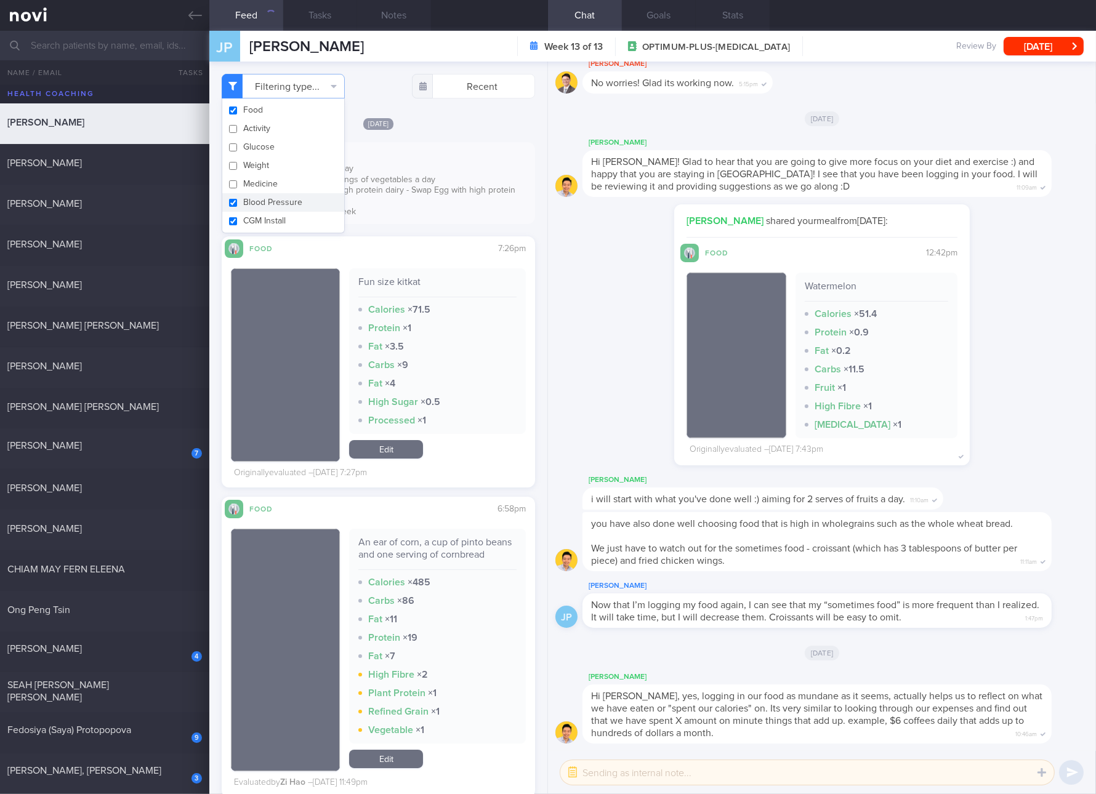
checkbox input "true"
click at [399, 228] on div "[DATE] Aim for 2 servings of fruit a day Continue with at least 2 servings of v…" at bounding box center [378, 302] width 313 height 371
click at [300, 71] on div "Filtering type... Food Activity Glucose Weight Medicine Blood Pressure [MEDICAL…" at bounding box center [378, 428] width 338 height 733
click at [297, 92] on button "Filtering type..." at bounding box center [283, 86] width 123 height 25
click at [260, 219] on button "CGM Install" at bounding box center [283, 221] width 122 height 18
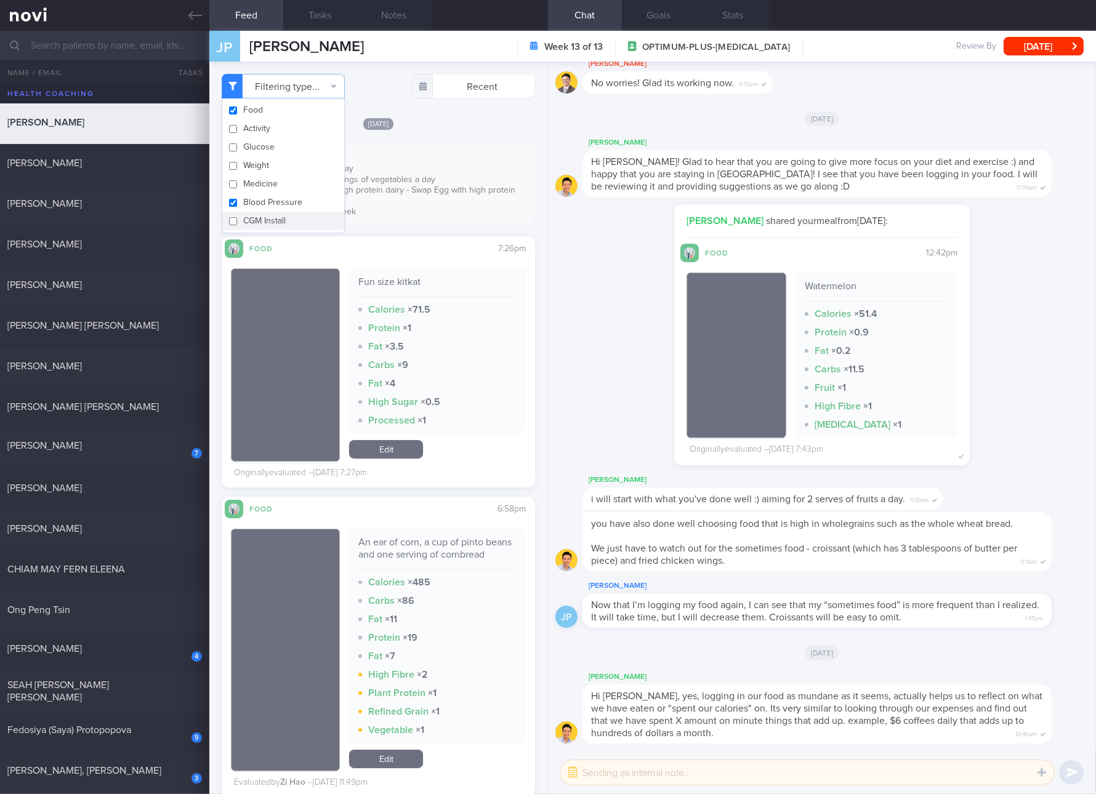
checkbox input "false"
click at [274, 205] on button "Blood Pressure" at bounding box center [283, 202] width 122 height 18
checkbox input "false"
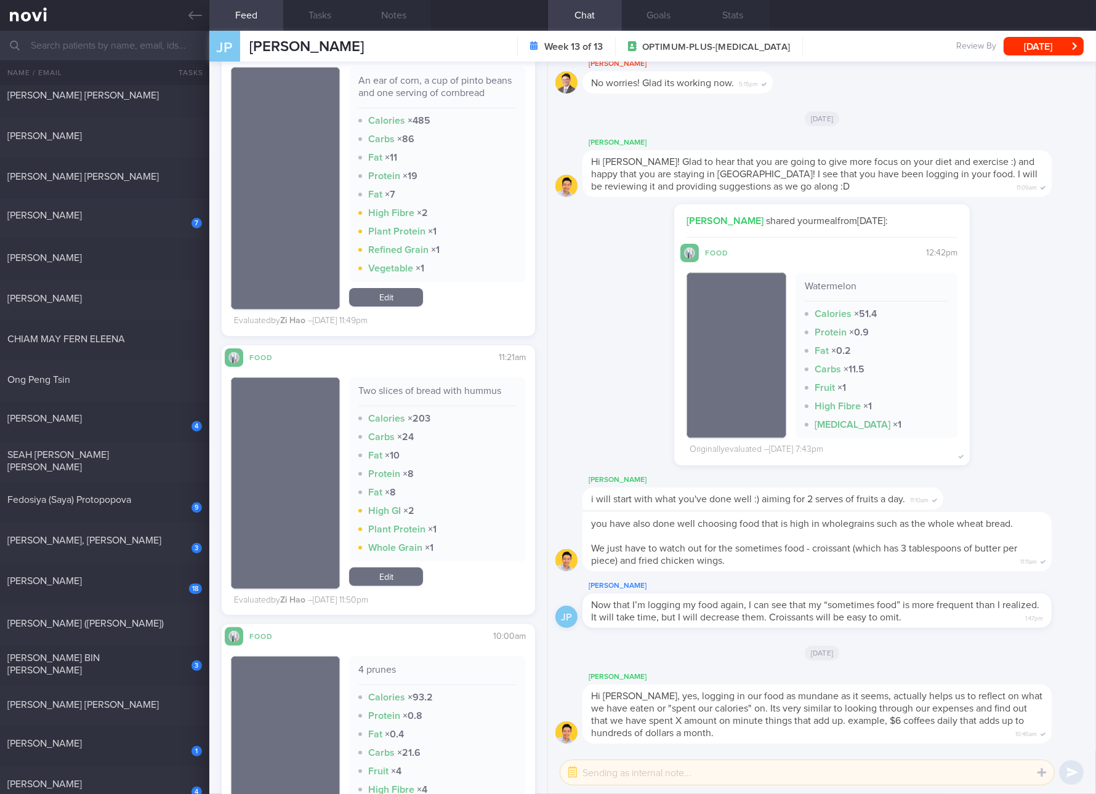
drag, startPoint x: 135, startPoint y: 423, endPoint x: 305, endPoint y: 60, distance: 400.7
click at [135, 423] on div "[PERSON_NAME]" at bounding box center [102, 419] width 191 height 12
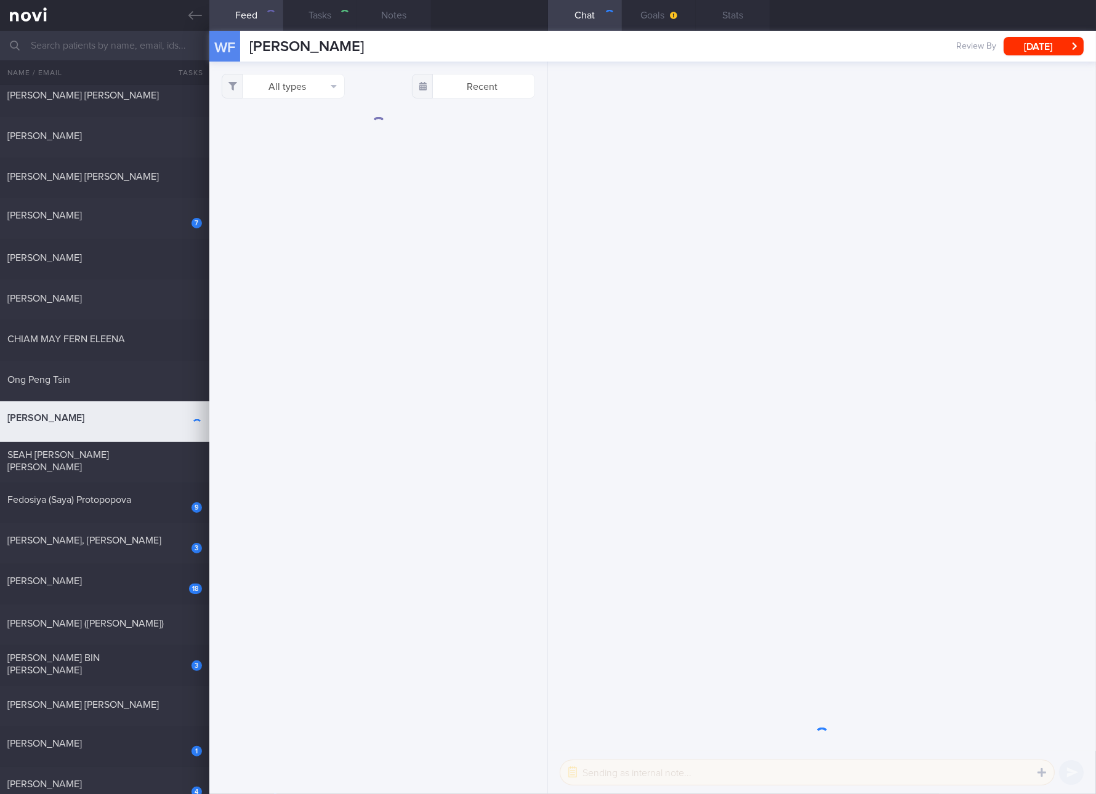
select select "7"
checkbox input "true"
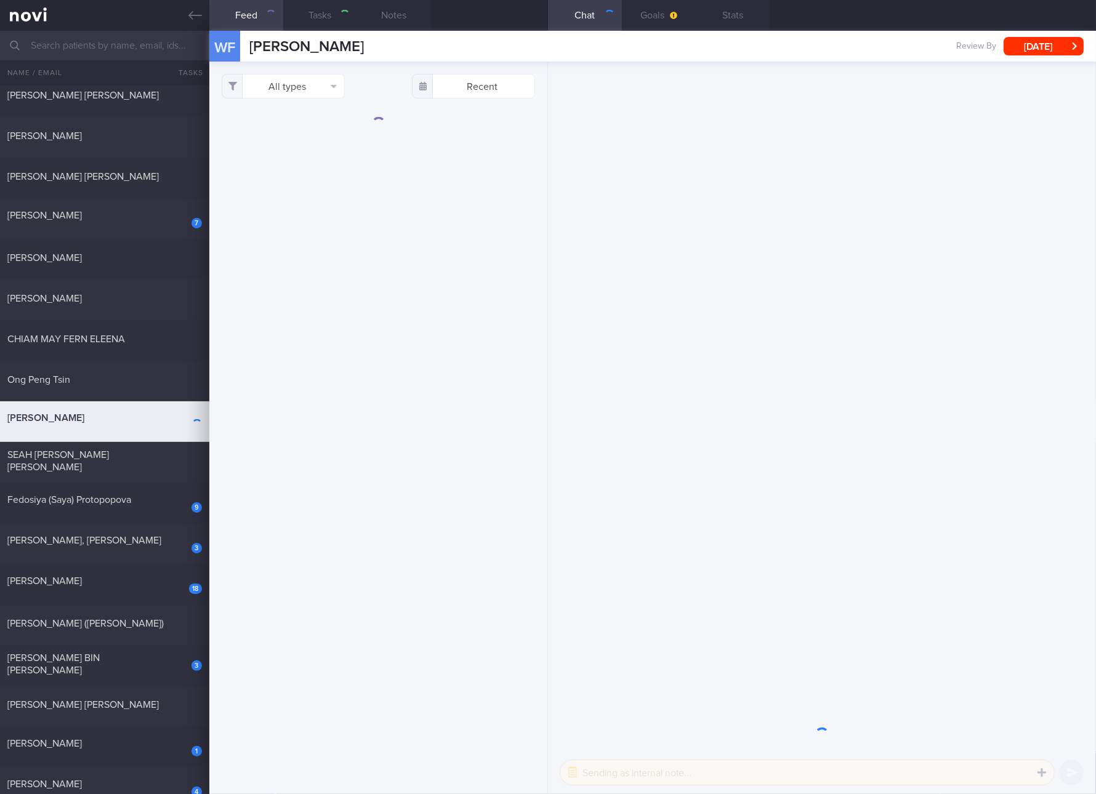
checkbox input "true"
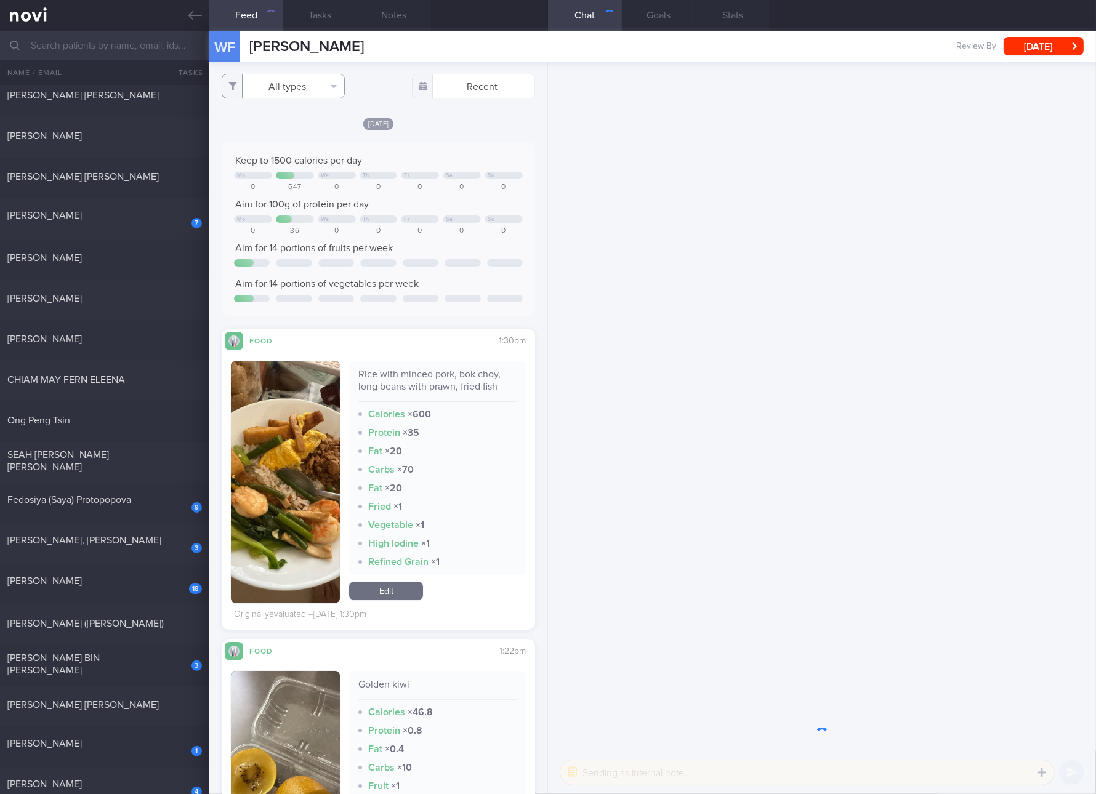
click at [284, 90] on button "All types" at bounding box center [283, 86] width 123 height 25
click at [269, 133] on button "Activity" at bounding box center [283, 128] width 122 height 18
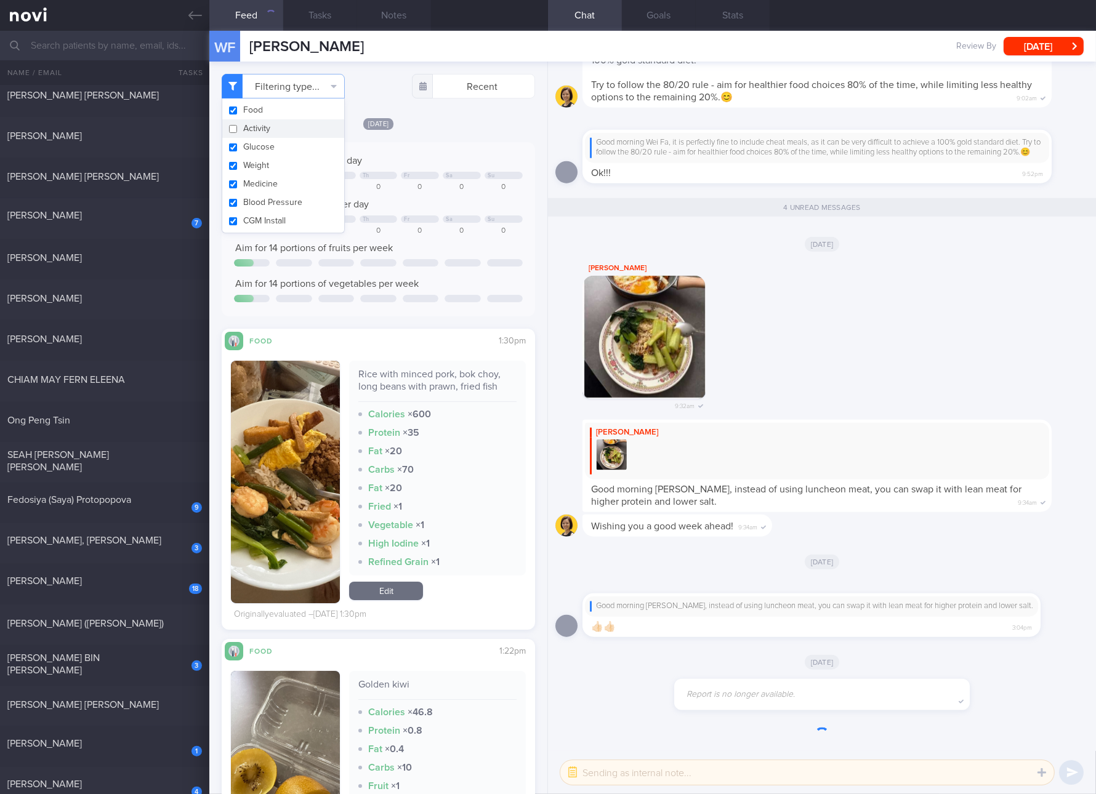
checkbox input "false"
click at [259, 150] on button "Glucose" at bounding box center [283, 147] width 122 height 18
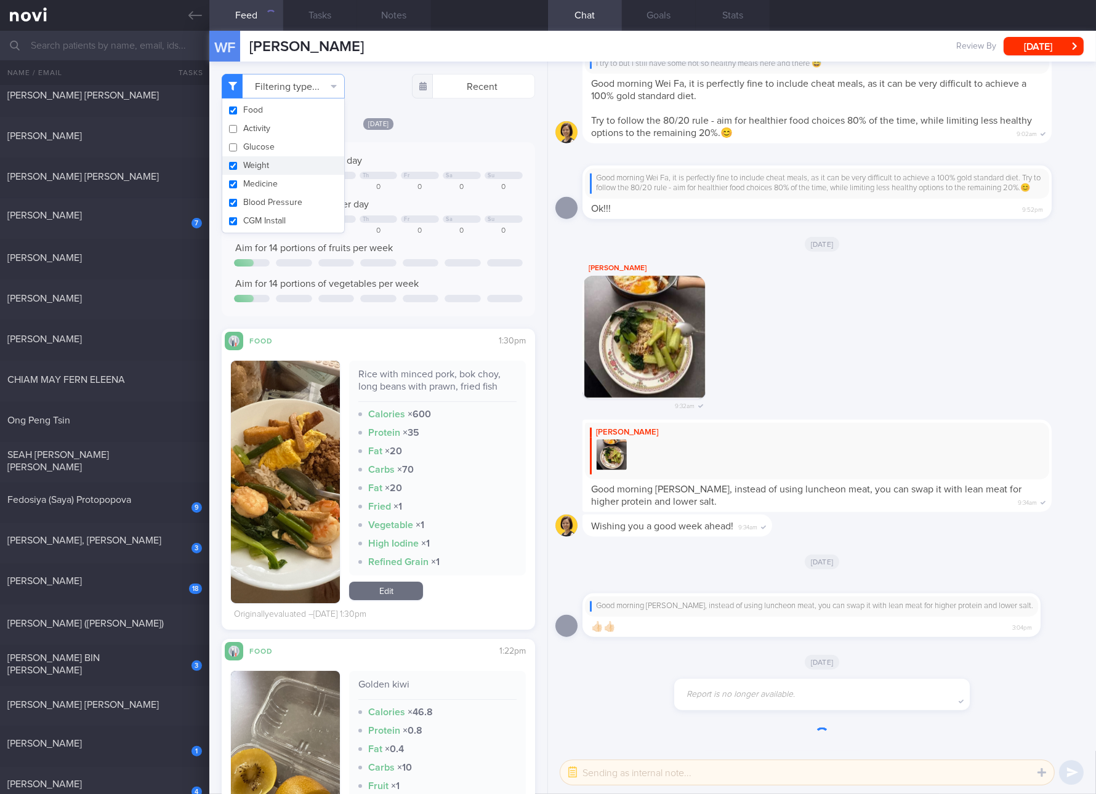
checkbox input "false"
click at [259, 171] on button "Weight" at bounding box center [283, 165] width 122 height 18
checkbox input "false"
click at [257, 185] on button "Medicine" at bounding box center [283, 184] width 122 height 18
checkbox input "false"
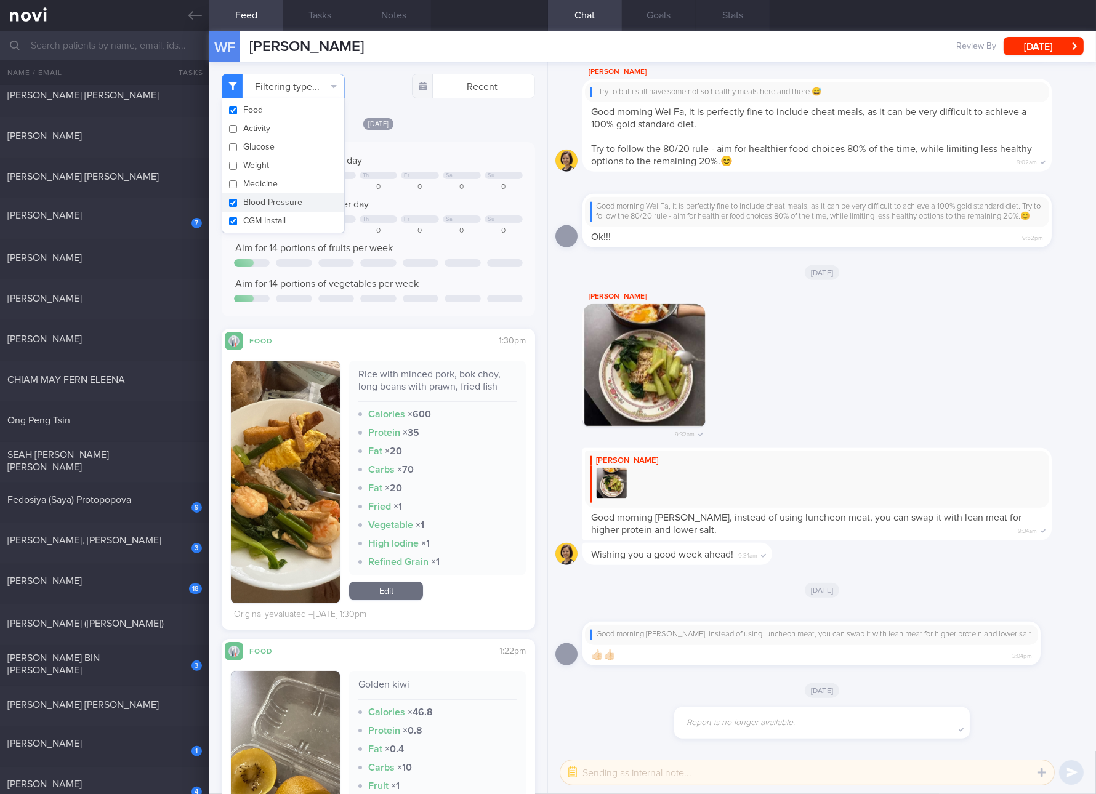
click at [257, 206] on button "Blood Pressure" at bounding box center [283, 202] width 122 height 18
checkbox input "false"
click at [257, 219] on button "CGM Install" at bounding box center [283, 221] width 122 height 18
checkbox input "false"
click at [392, 236] on div "Keep to 1500 calories per day Mo We Th Fr Sa Su 0 647 0 0 0 0 0 Aim for 100g of…" at bounding box center [378, 230] width 289 height 150
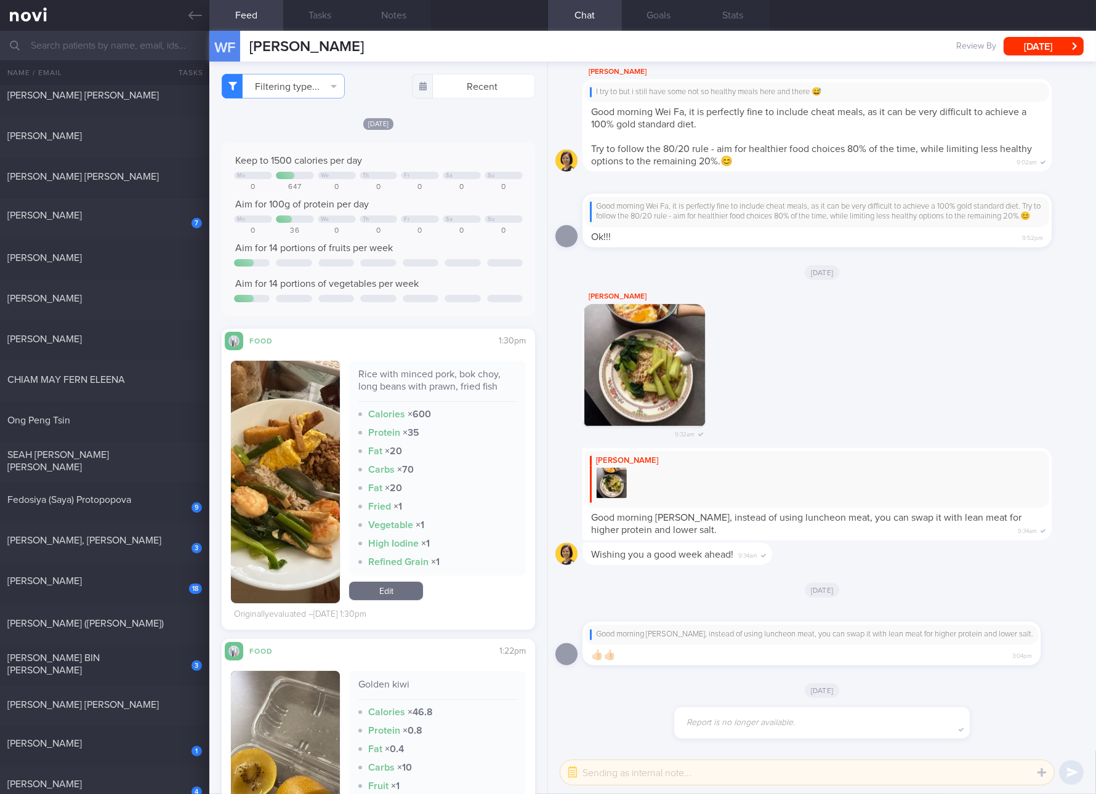
click at [445, 376] on div "Rice with minced pork, bok choy, long beans with prawn, fried fish" at bounding box center [437, 385] width 158 height 34
click at [302, 463] on img "button" at bounding box center [285, 482] width 109 height 243
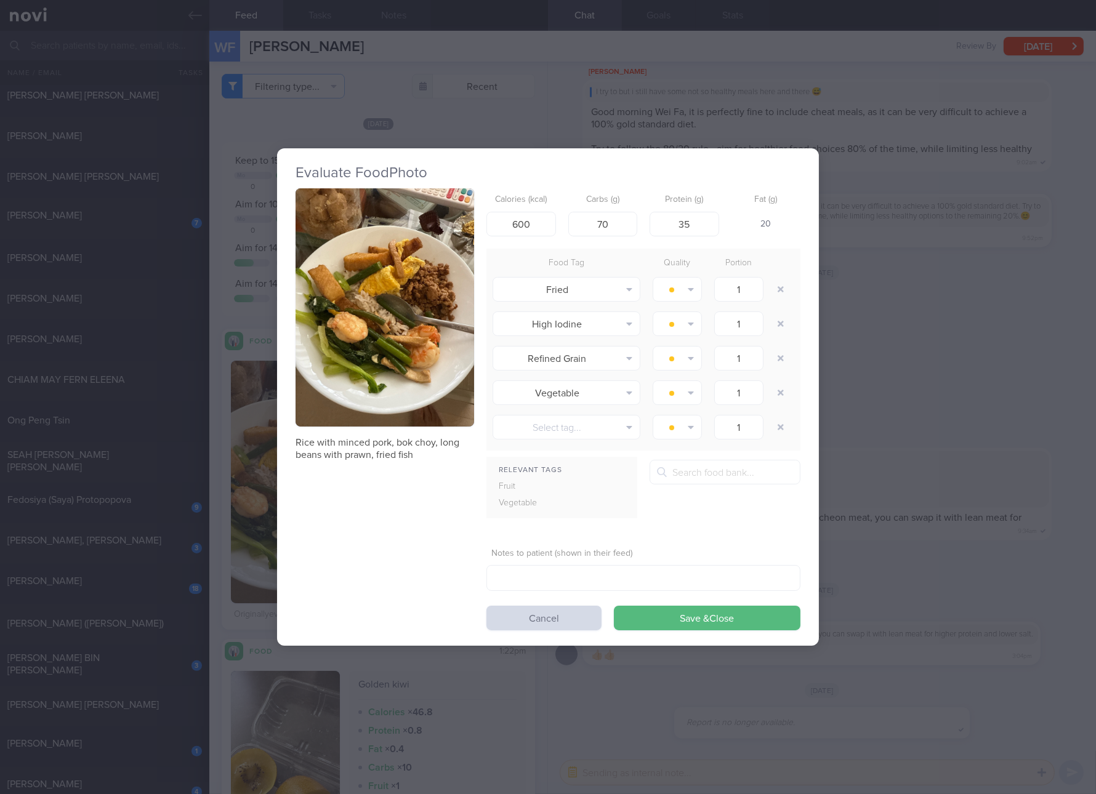
drag, startPoint x: 401, startPoint y: 255, endPoint x: 350, endPoint y: 307, distance: 72.7
click at [346, 307] on button "button" at bounding box center [385, 307] width 179 height 238
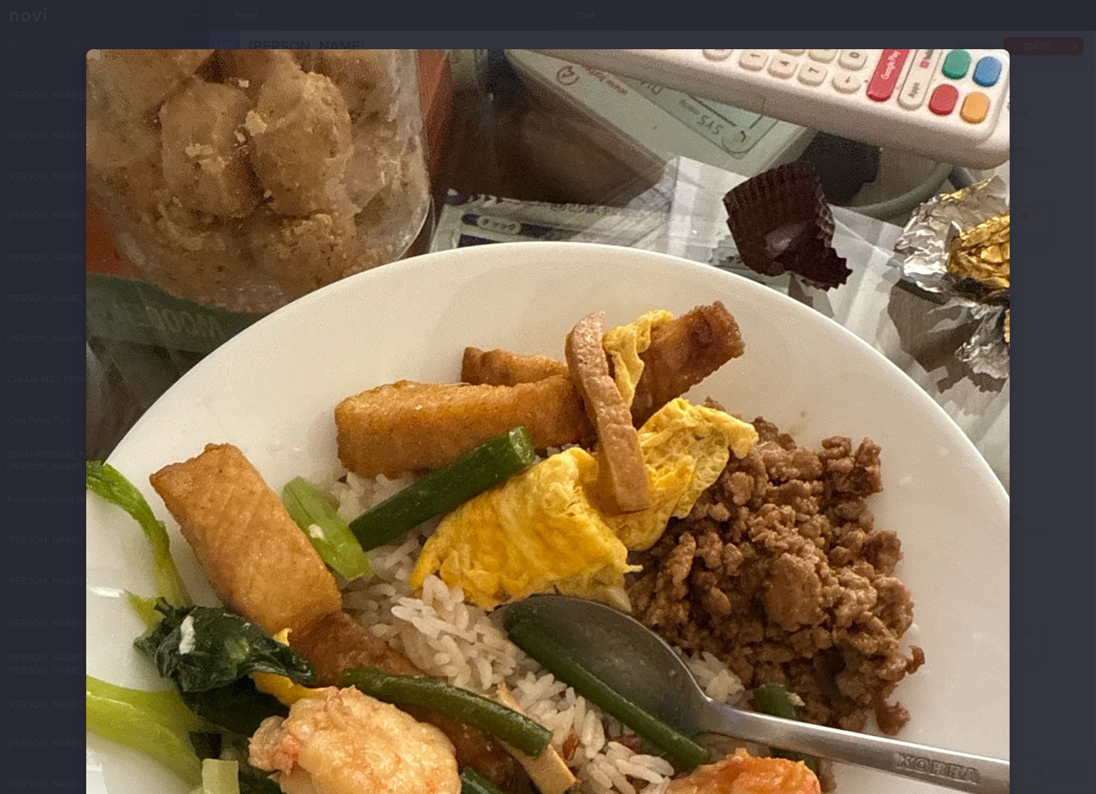
click at [951, 527] on img at bounding box center [548, 664] width 924 height 1231
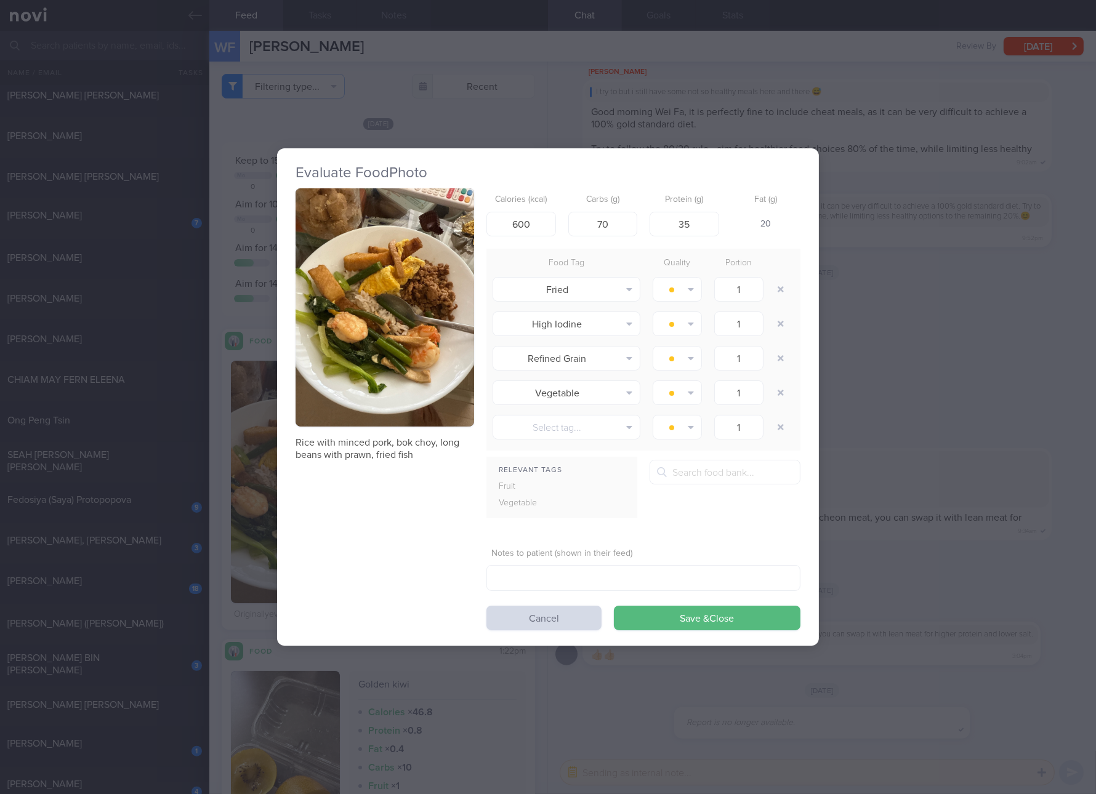
click at [960, 481] on div "Evaluate Food Photo Rice with minced pork, bok choy, long beans with prawn, fri…" at bounding box center [548, 397] width 1096 height 794
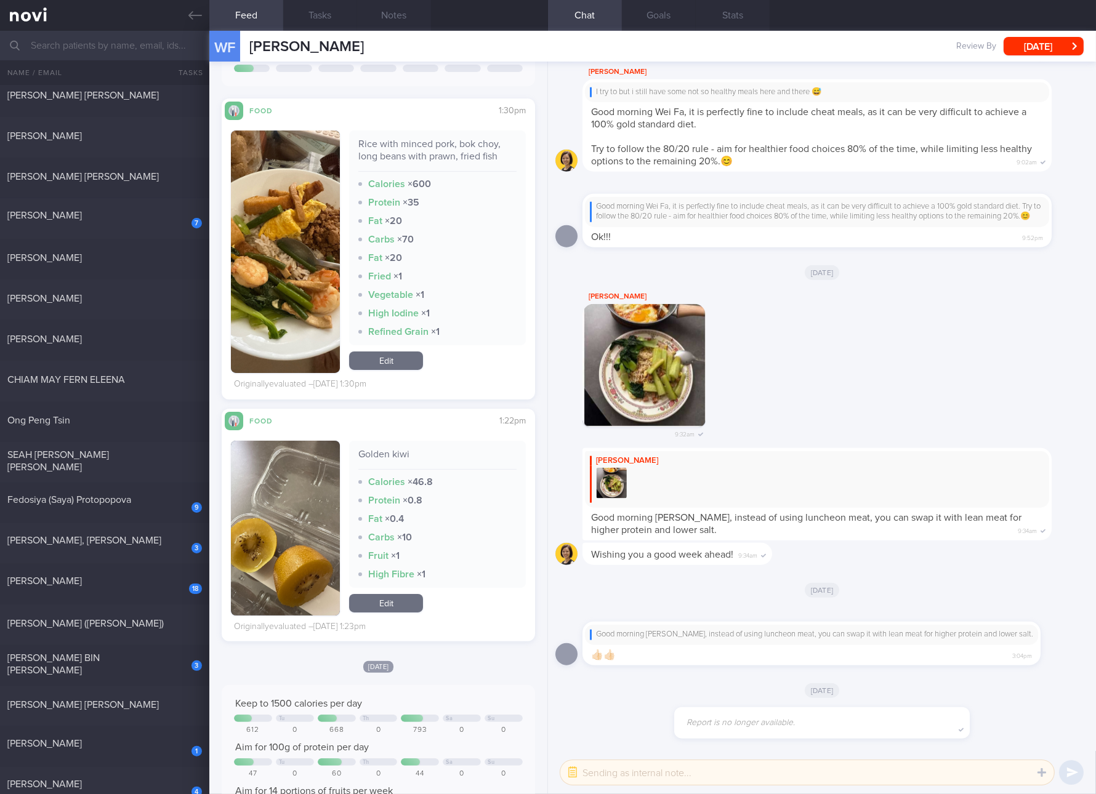
click at [386, 359] on link "Edit" at bounding box center [386, 361] width 74 height 18
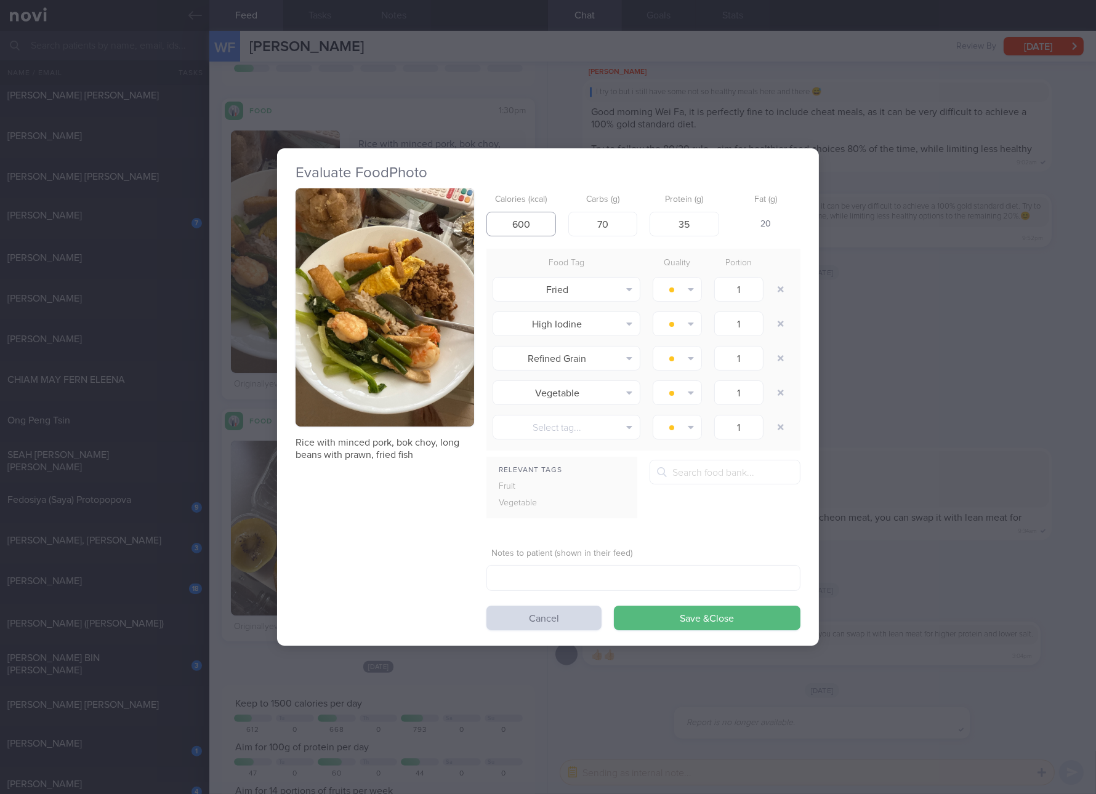
click at [525, 225] on input "600" at bounding box center [521, 224] width 70 height 25
type input "584"
type input "61"
type input "32"
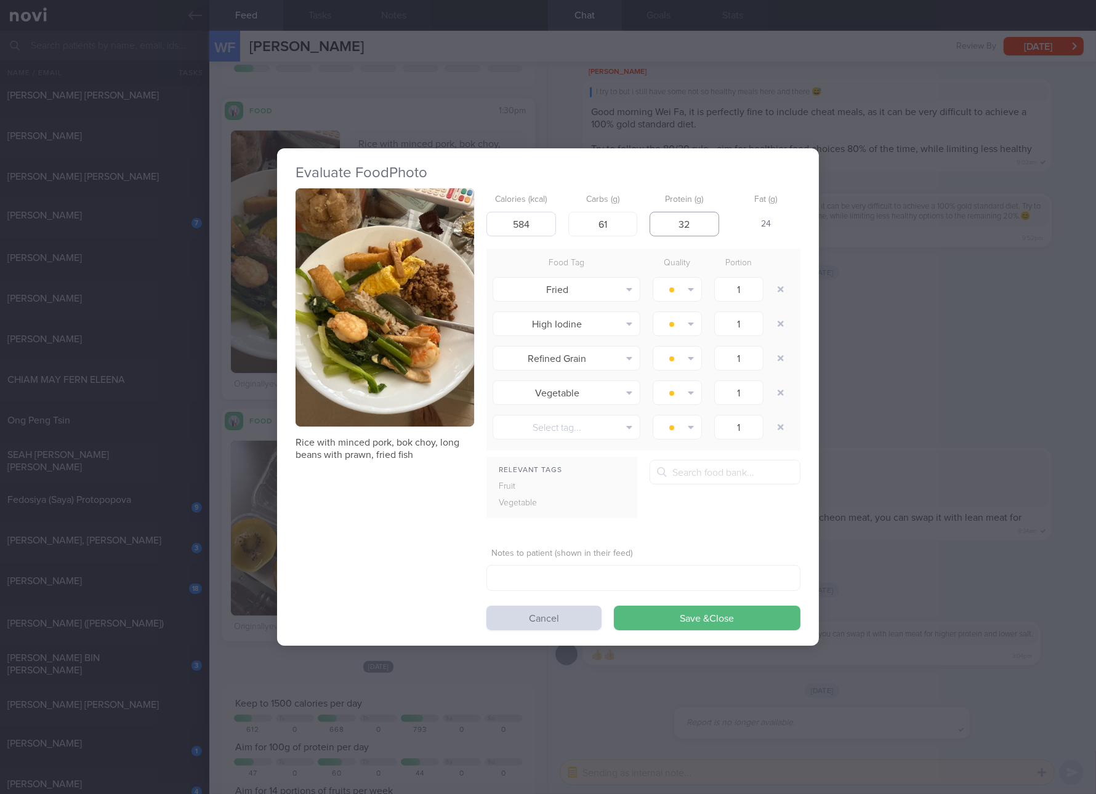
click at [614, 606] on button "Save & Close" at bounding box center [707, 618] width 187 height 25
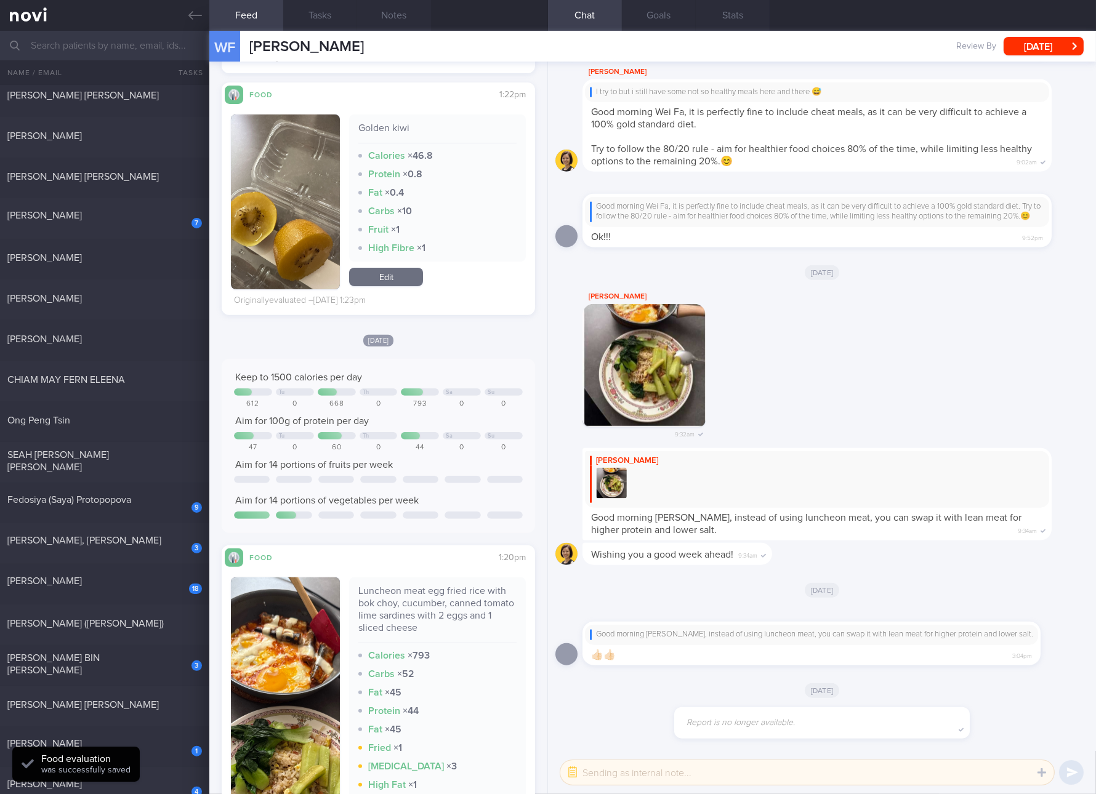
scroll to position [692, 0]
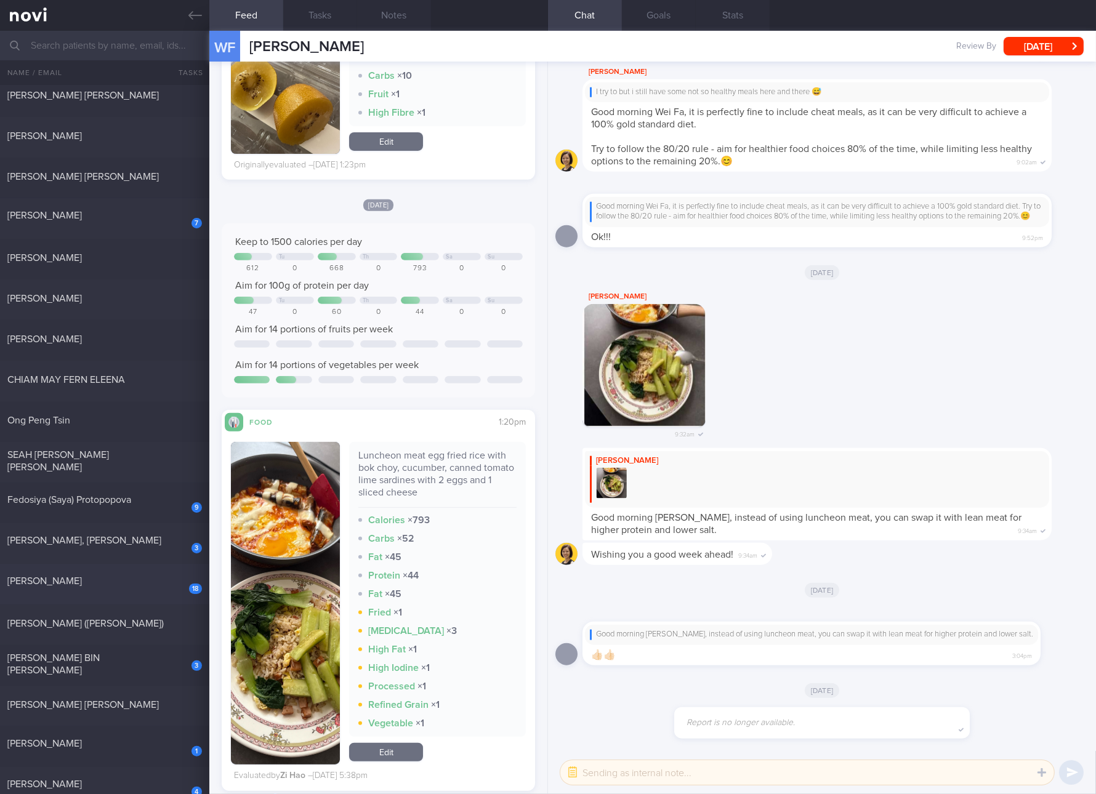
click at [137, 576] on div "[PERSON_NAME]" at bounding box center [102, 581] width 191 height 12
checkbox input "true"
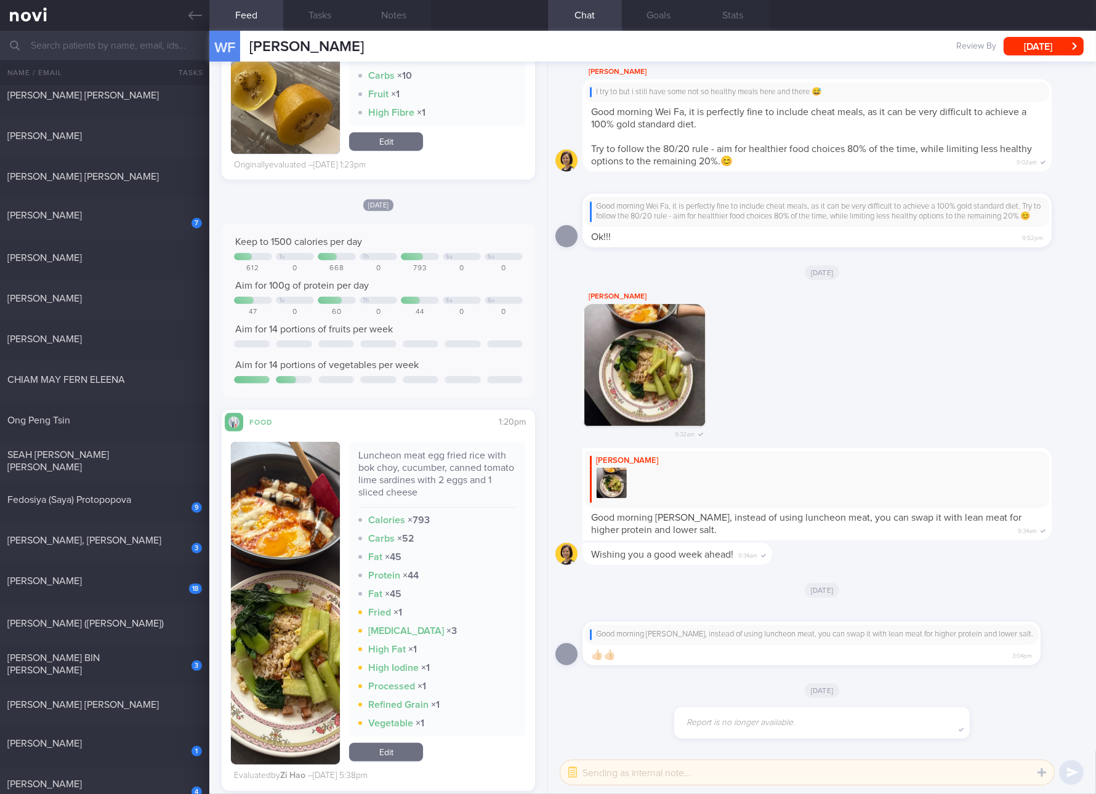
checkbox input "true"
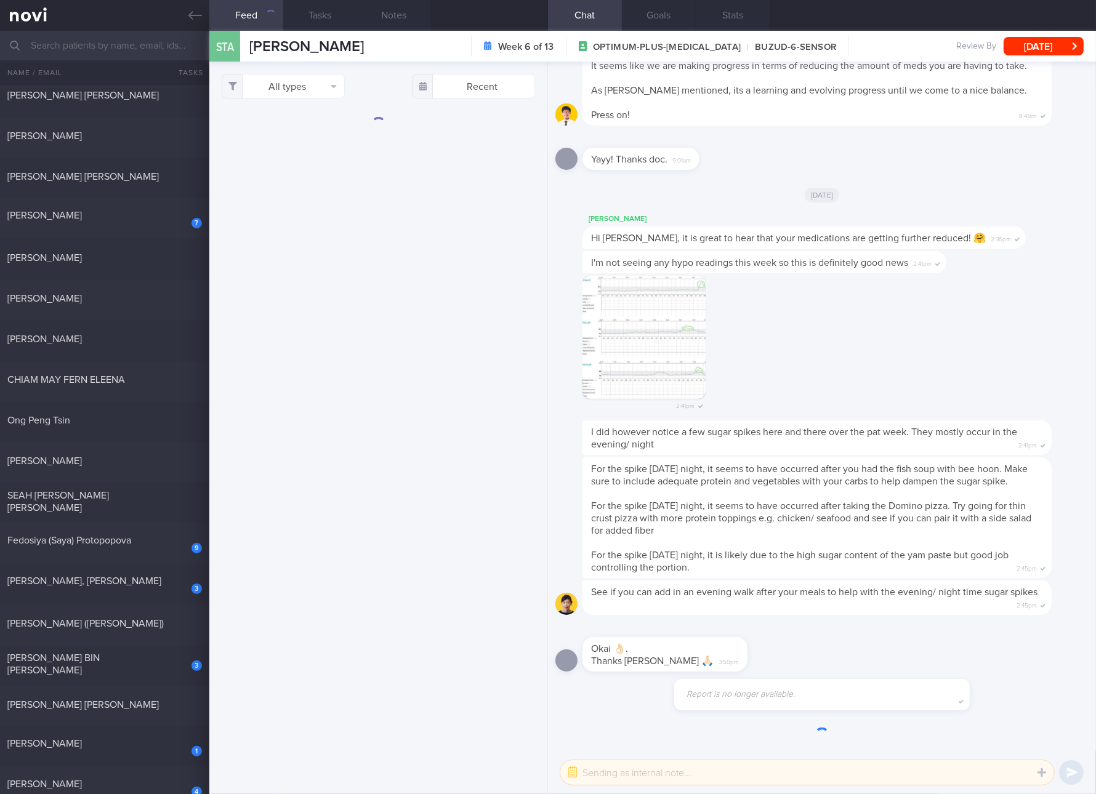
scroll to position [-813, 0]
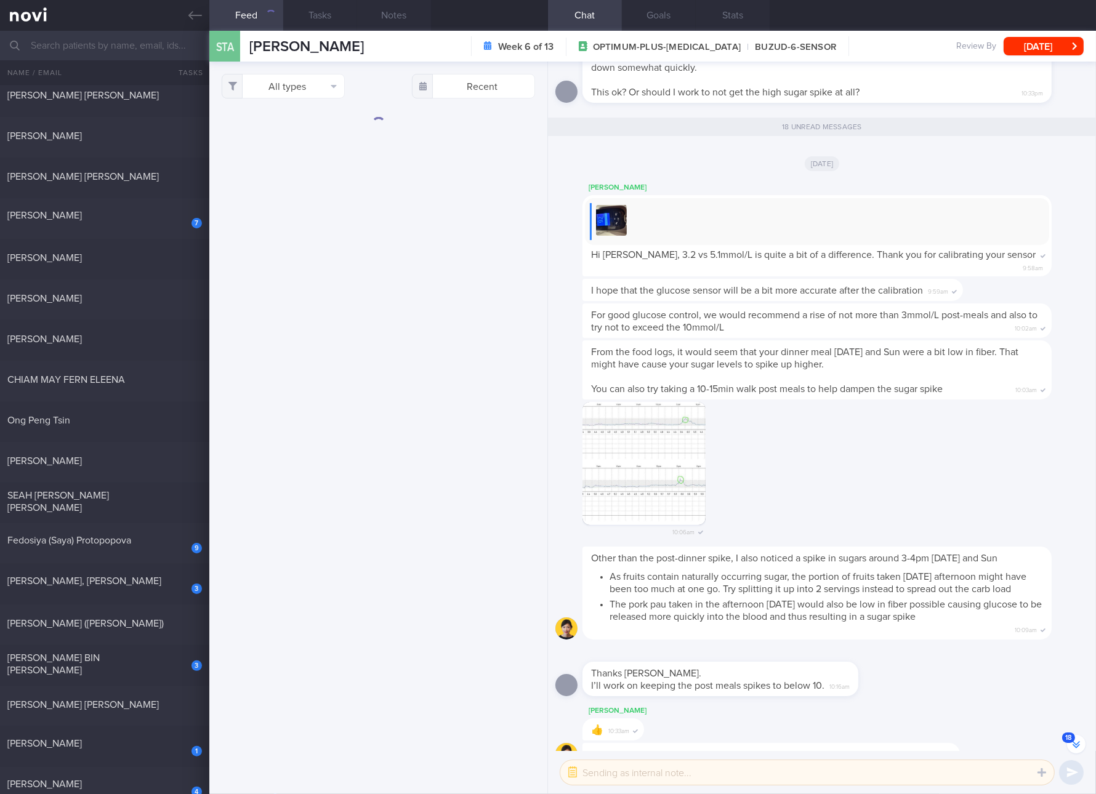
click at [281, 100] on div "All types Food Activity Glucose Weight Medicine Blood Pressure [MEDICAL_DATA] I…" at bounding box center [378, 428] width 338 height 733
click at [288, 91] on button "All types" at bounding box center [283, 86] width 123 height 25
click at [265, 138] on button "Glucose" at bounding box center [283, 147] width 122 height 18
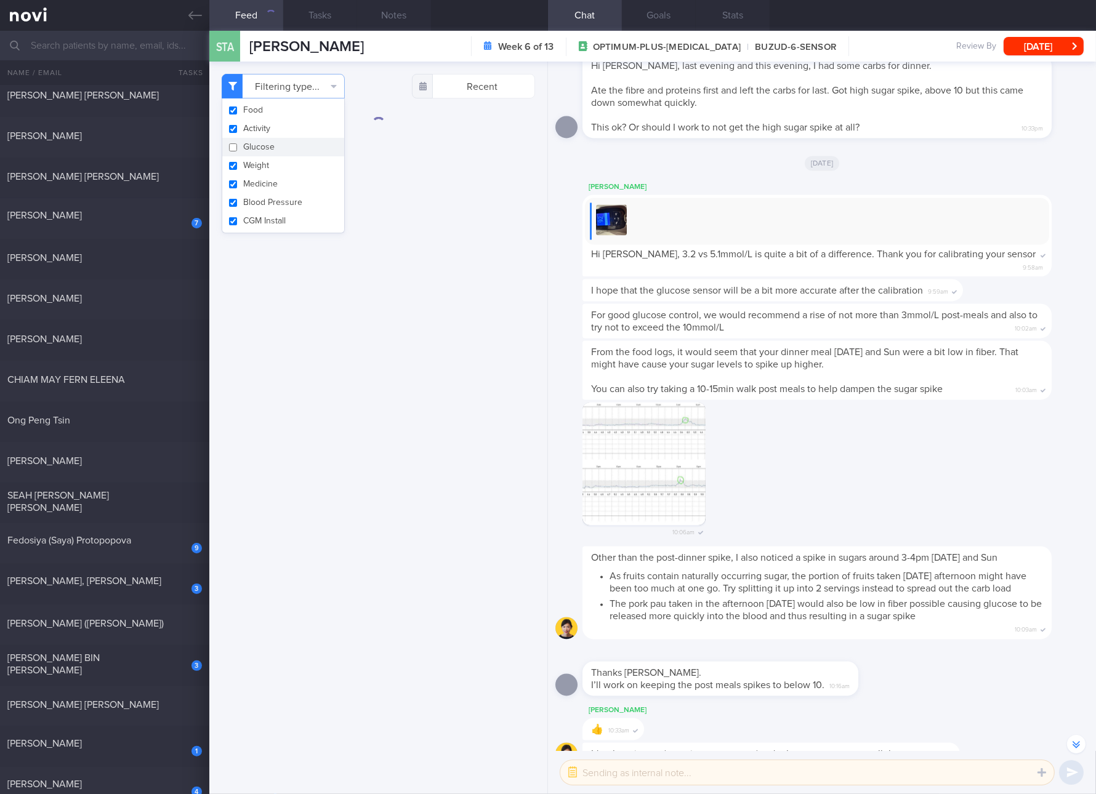
click at [262, 143] on button "Glucose" at bounding box center [283, 147] width 122 height 18
checkbox input "true"
click at [261, 164] on button "Weight" at bounding box center [283, 165] width 122 height 18
checkbox input "false"
click at [261, 185] on button "Medicine" at bounding box center [283, 184] width 122 height 18
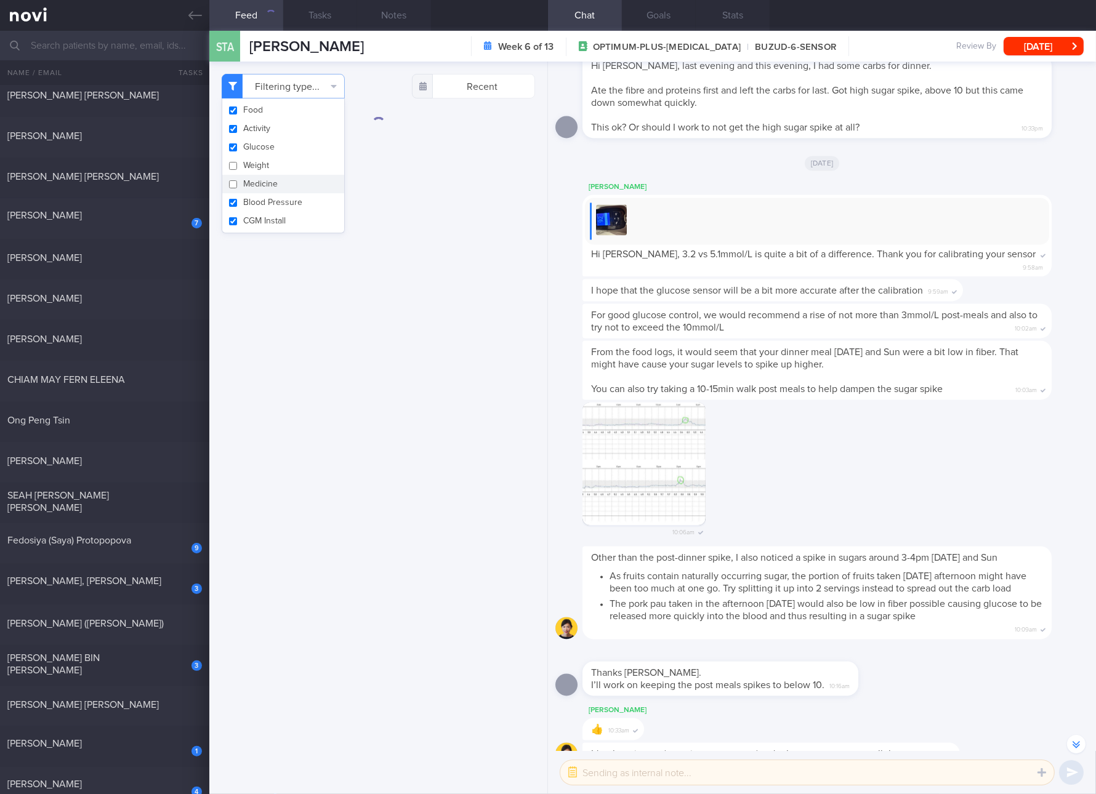
checkbox input "false"
click at [261, 200] on button "Blood Pressure" at bounding box center [283, 202] width 122 height 18
checkbox input "false"
click at [259, 219] on button "CGM Install" at bounding box center [283, 221] width 122 height 18
checkbox input "false"
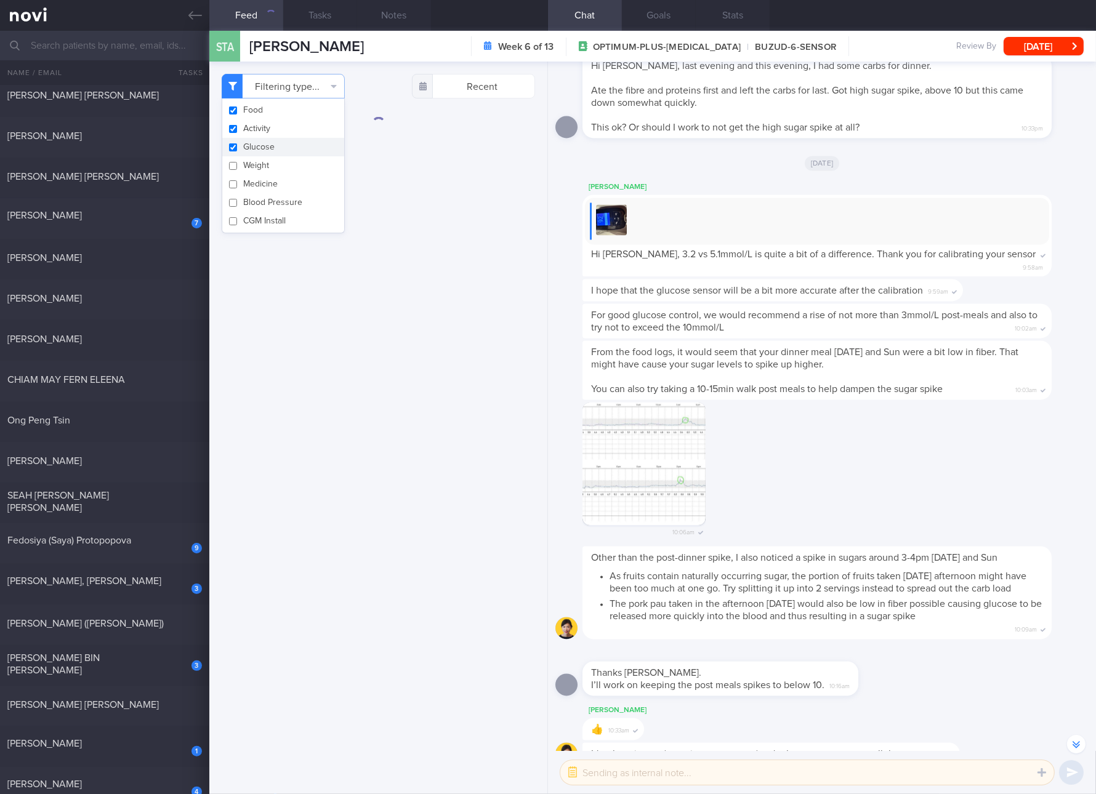
click at [259, 142] on button "Glucose" at bounding box center [283, 147] width 122 height 18
checkbox input "false"
click at [263, 132] on button "Activity" at bounding box center [283, 128] width 122 height 18
checkbox input "false"
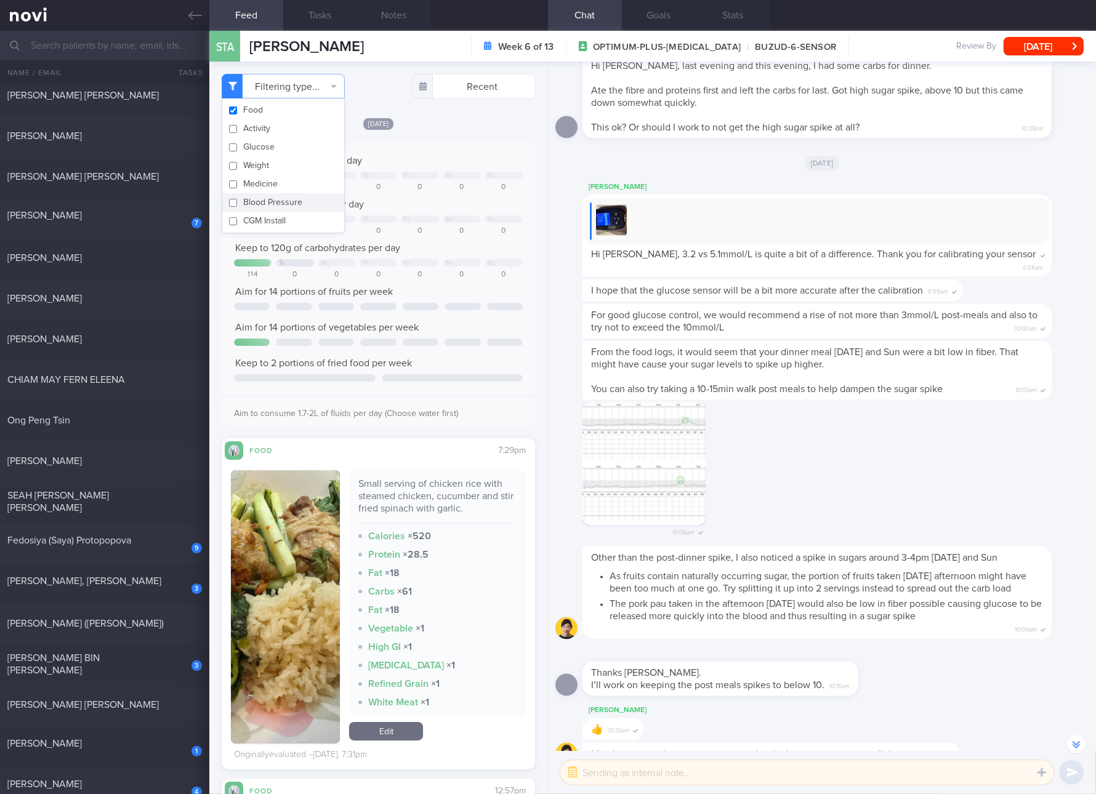
click at [454, 362] on div "Keep to 2 portions of fried food per week" at bounding box center [378, 363] width 289 height 12
click at [473, 494] on div "Small serving of chicken rice with steamed chicken, cucumber and stir fried spi…" at bounding box center [437, 501] width 158 height 46
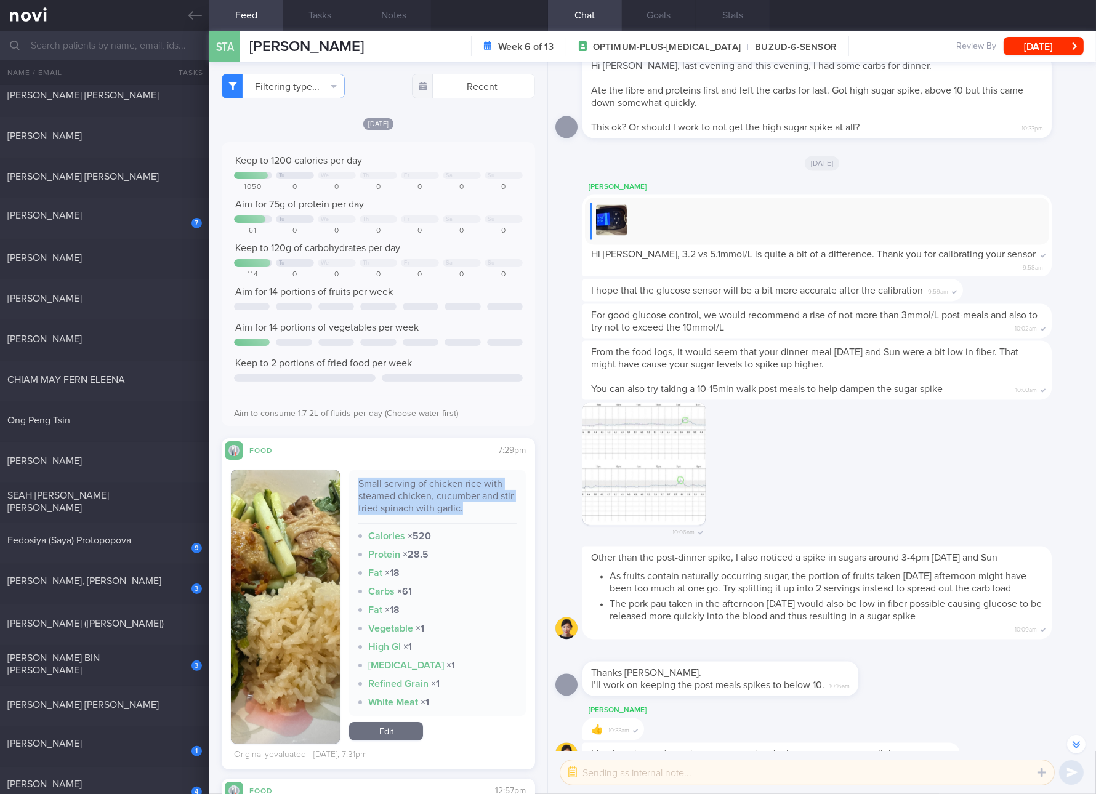
click at [473, 494] on div "Small serving of chicken rice with steamed chicken, cucumber and stir fried spi…" at bounding box center [437, 501] width 158 height 46
click at [392, 486] on div "Small serving of chicken rice with steamed chicken, cucumber and stir fried spi…" at bounding box center [437, 501] width 158 height 46
click at [321, 622] on button "button" at bounding box center [285, 606] width 109 height 273
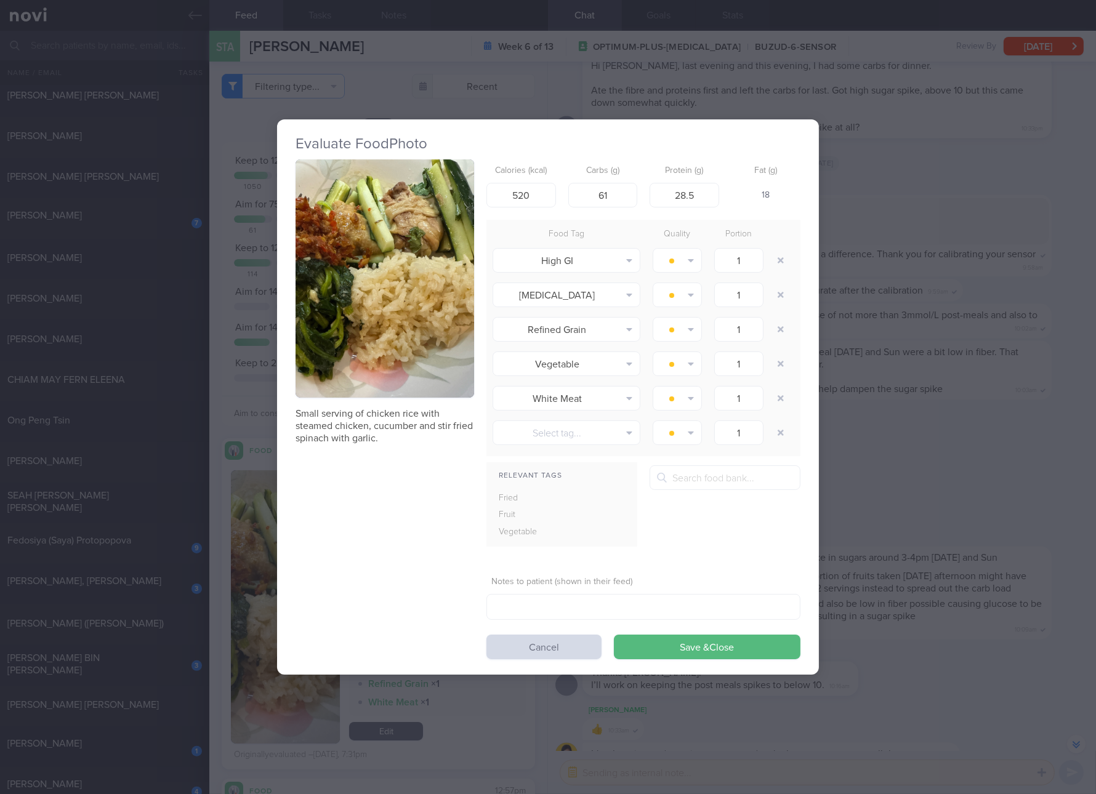
click at [336, 395] on img "button" at bounding box center [385, 278] width 179 height 238
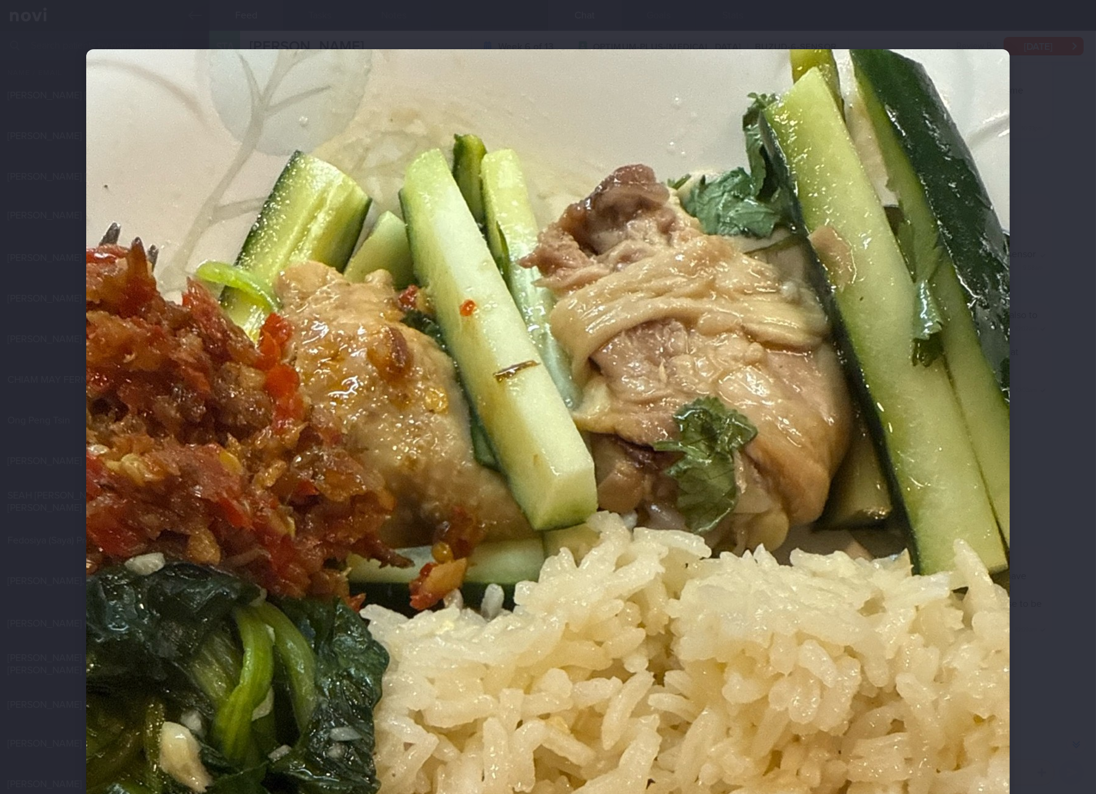
click at [411, 331] on img at bounding box center [548, 664] width 924 height 1231
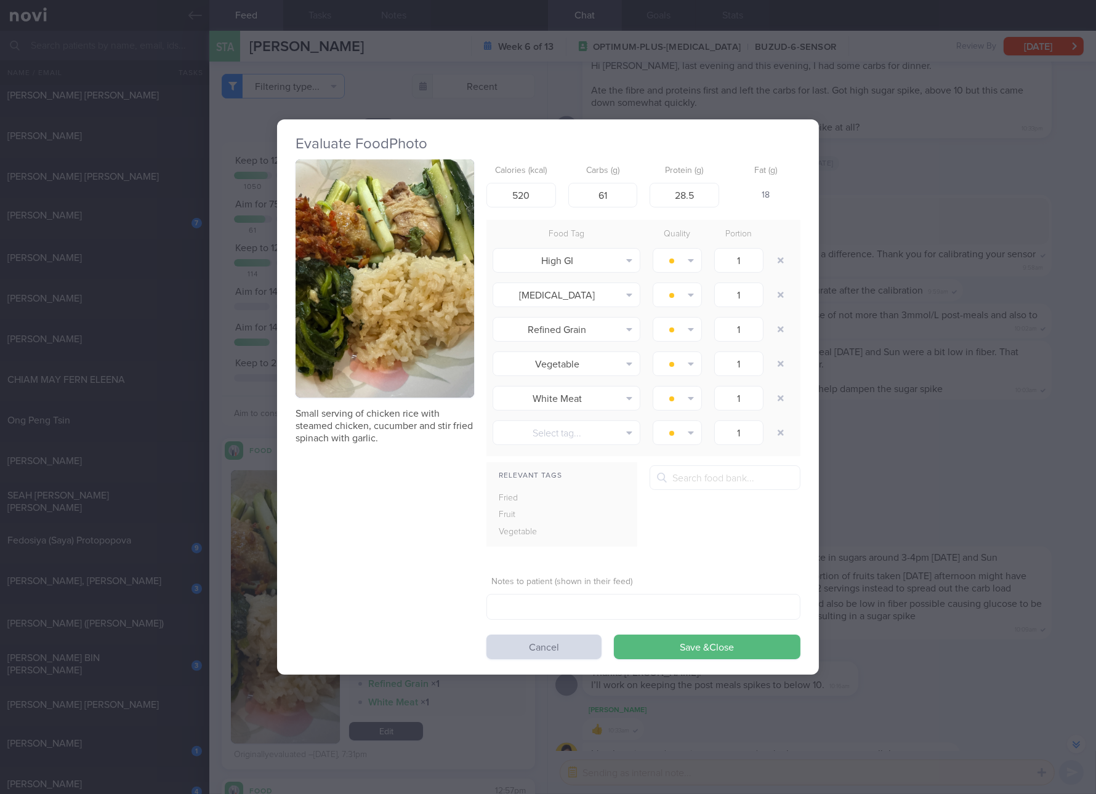
click at [411, 331] on button "button" at bounding box center [385, 278] width 179 height 238
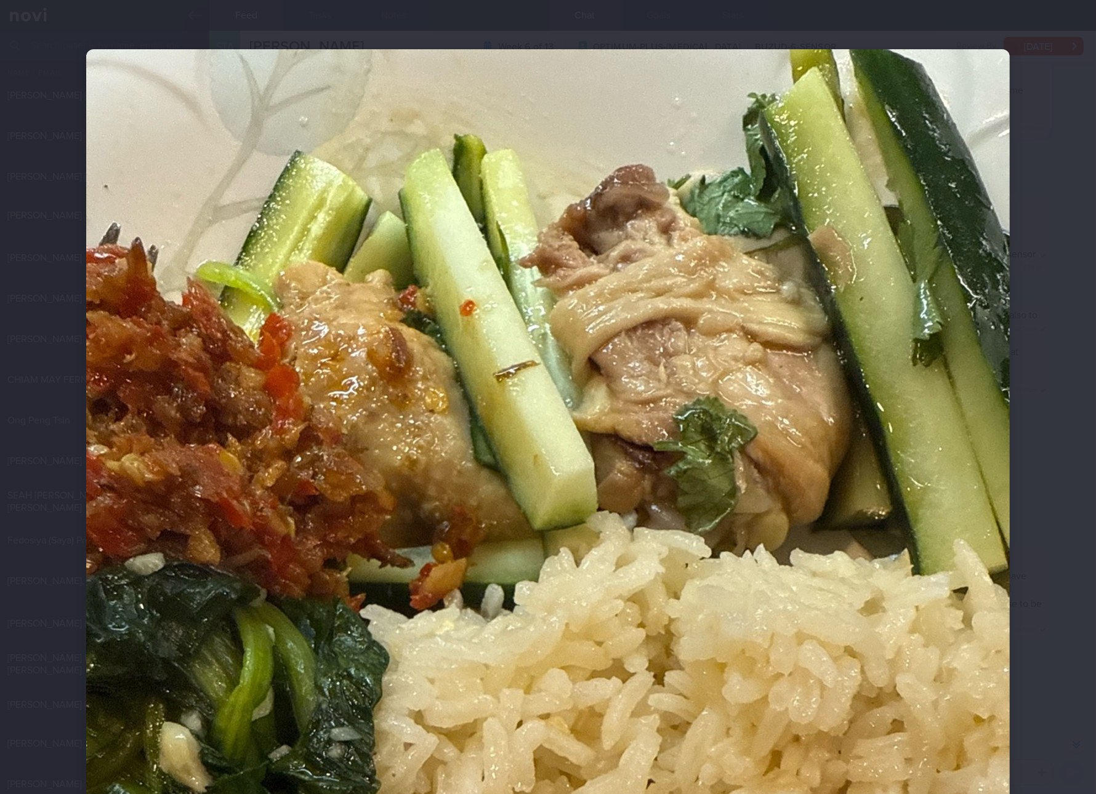
click at [803, 489] on img at bounding box center [548, 664] width 924 height 1231
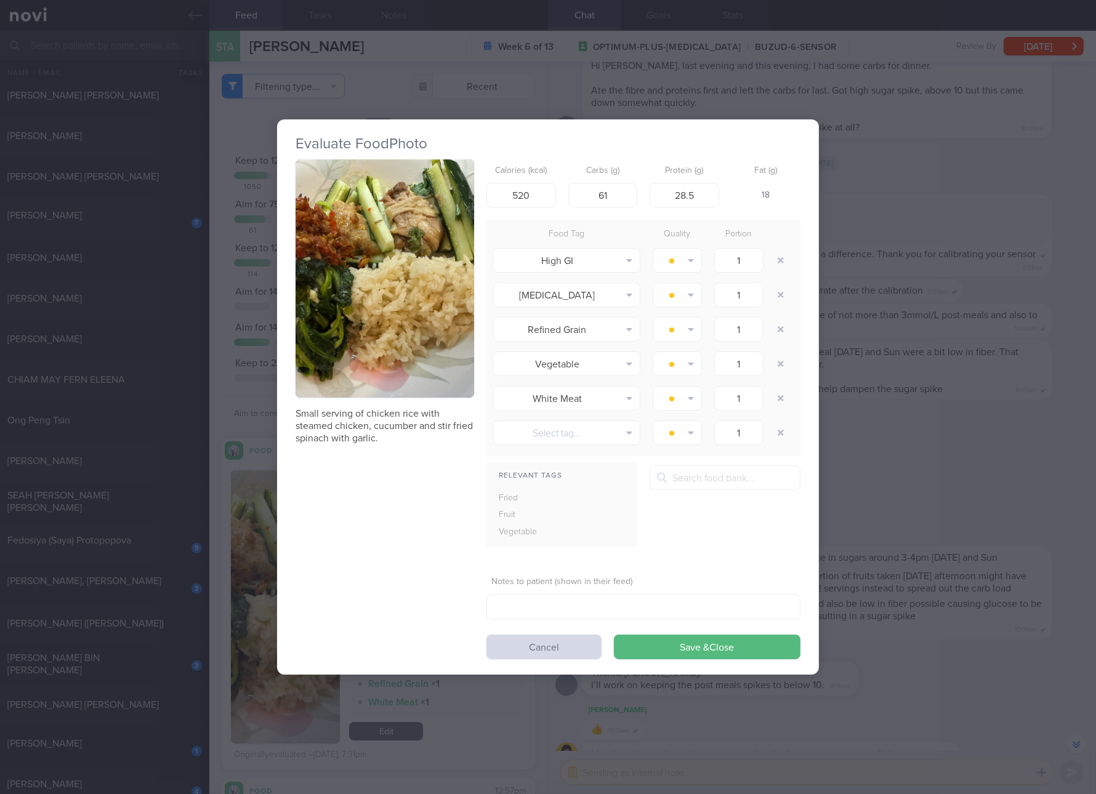
click at [974, 488] on div "Evaluate Food Photo Small serving of chicken rice with steamed chicken, cucumbe…" at bounding box center [548, 397] width 1096 height 794
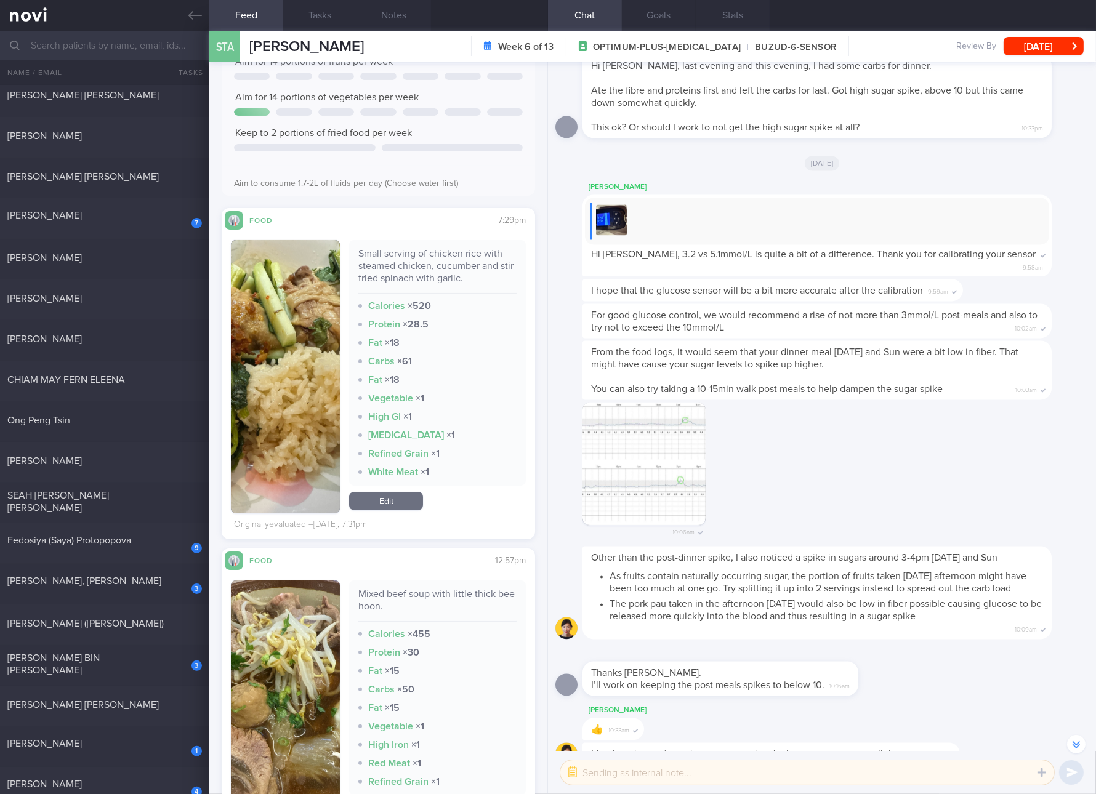
scroll to position [462, 0]
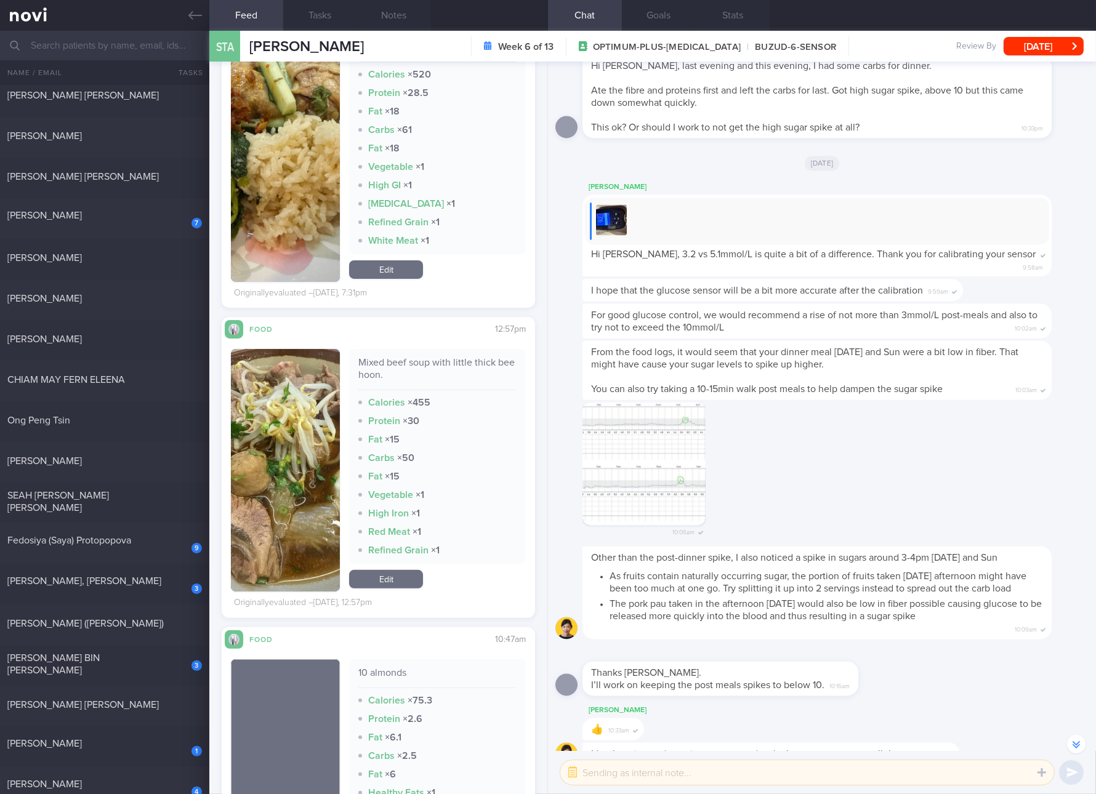
click at [403, 364] on div "Mixed beef soup with little thick bee hoon." at bounding box center [437, 373] width 158 height 34
drag, startPoint x: 273, startPoint y: 440, endPoint x: 307, endPoint y: 424, distance: 37.8
click at [273, 440] on img "button" at bounding box center [285, 470] width 109 height 243
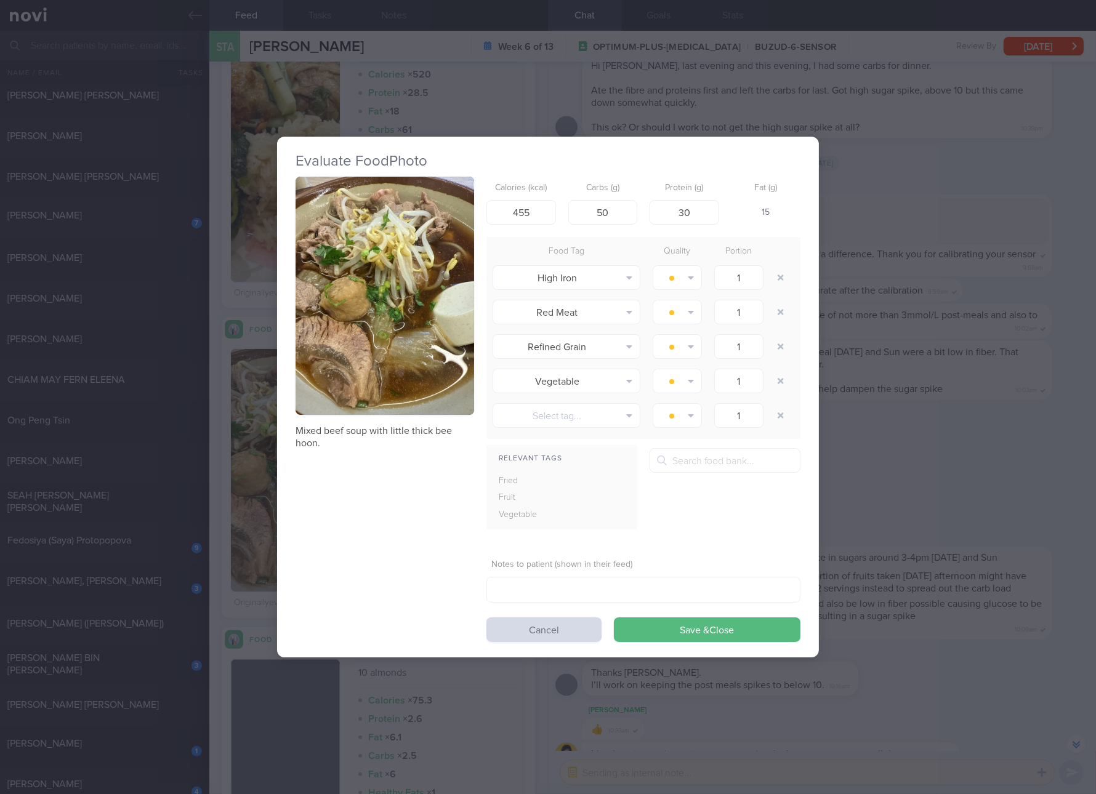
click at [376, 304] on button "button" at bounding box center [385, 296] width 179 height 238
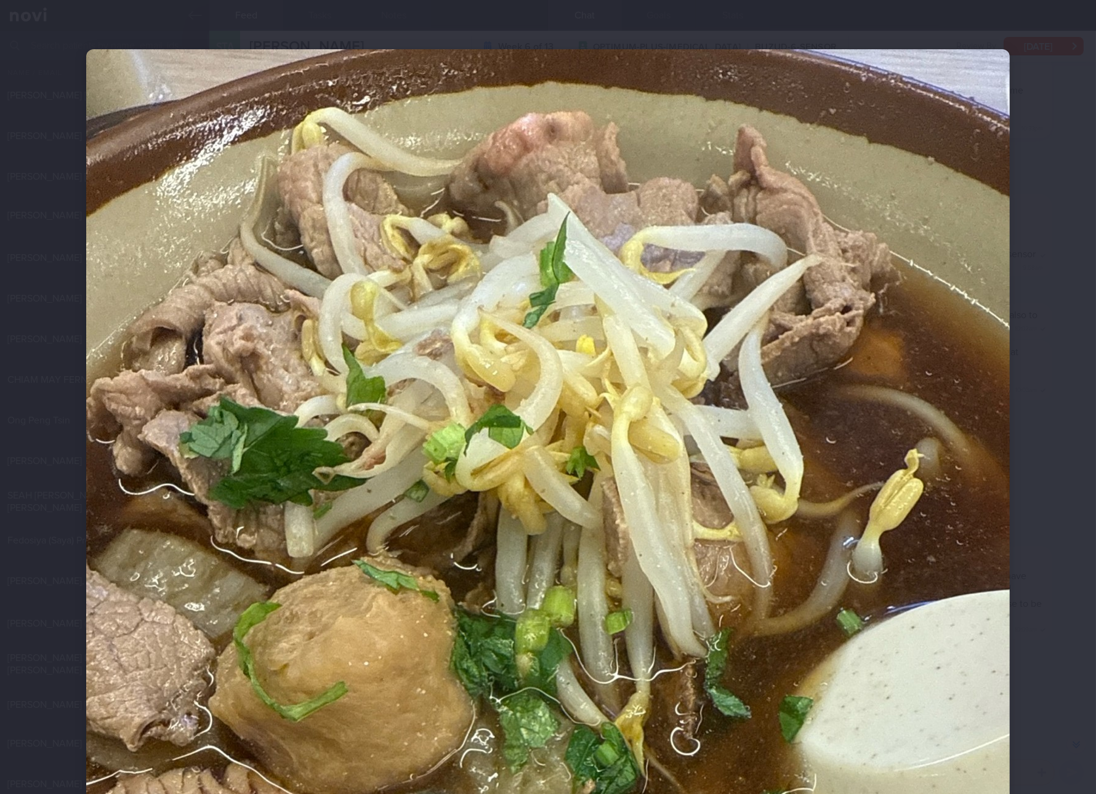
drag, startPoint x: 376, startPoint y: 304, endPoint x: 565, endPoint y: 249, distance: 197.0
click at [929, 409] on img at bounding box center [548, 664] width 924 height 1231
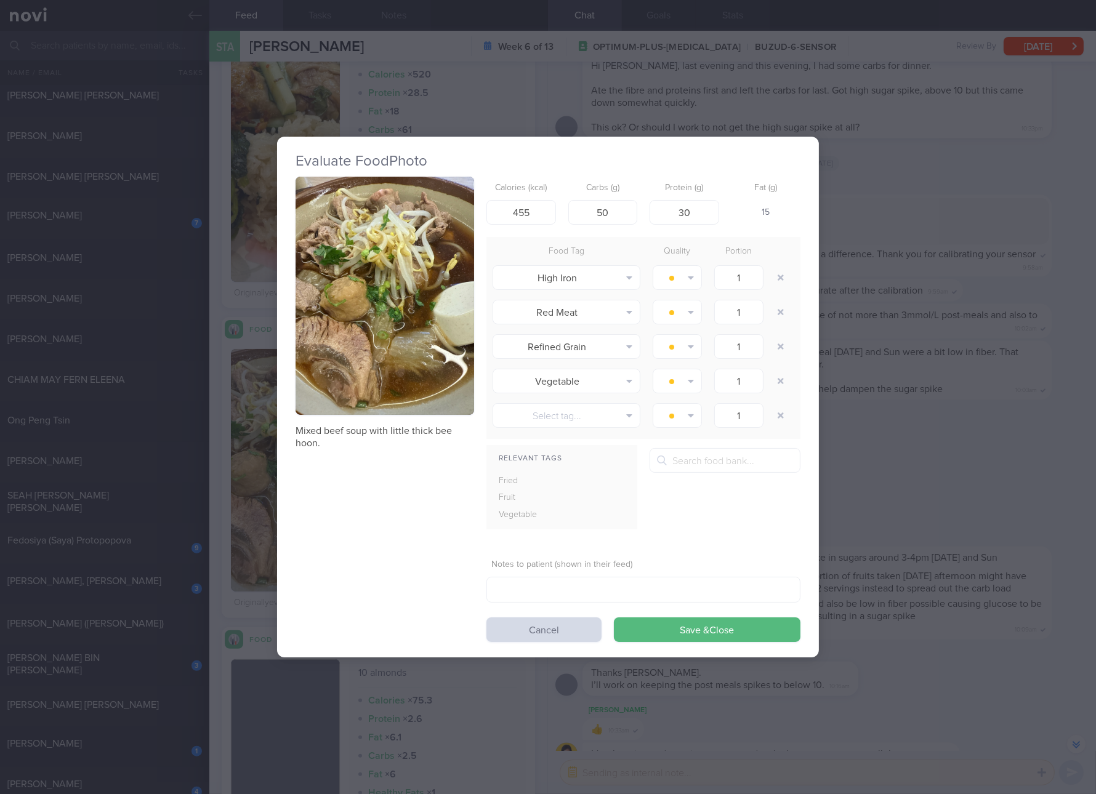
click at [962, 373] on div "Evaluate Food Photo Mixed beef soup with little thick bee hoon. Calories (kcal)…" at bounding box center [548, 397] width 1096 height 794
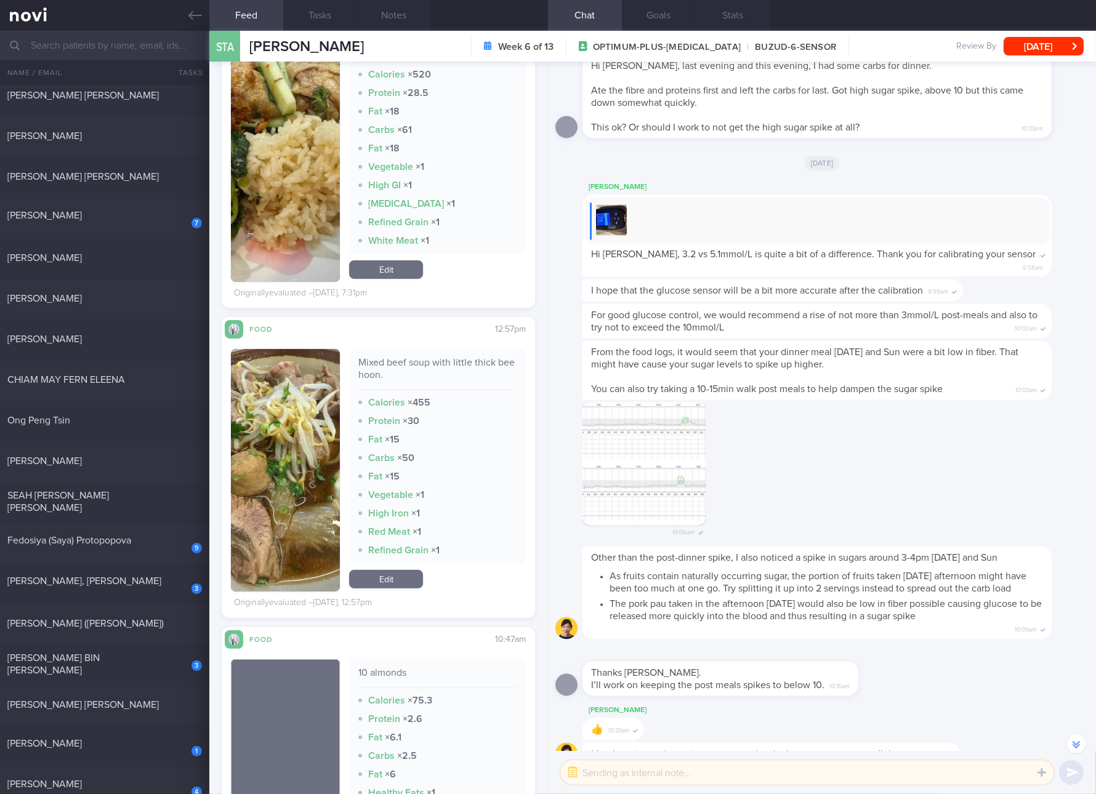
click at [396, 267] on link "Edit" at bounding box center [386, 269] width 74 height 18
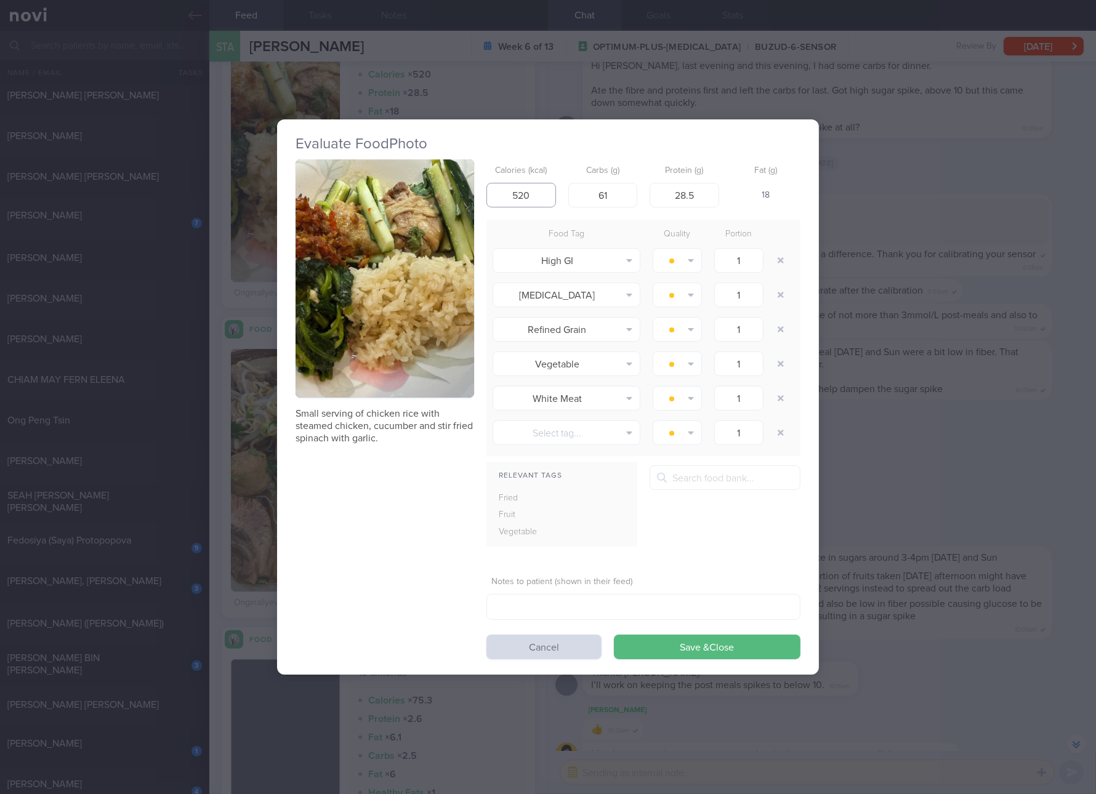
click at [508, 199] on input "520" at bounding box center [521, 195] width 70 height 25
type input "428"
type input "43"
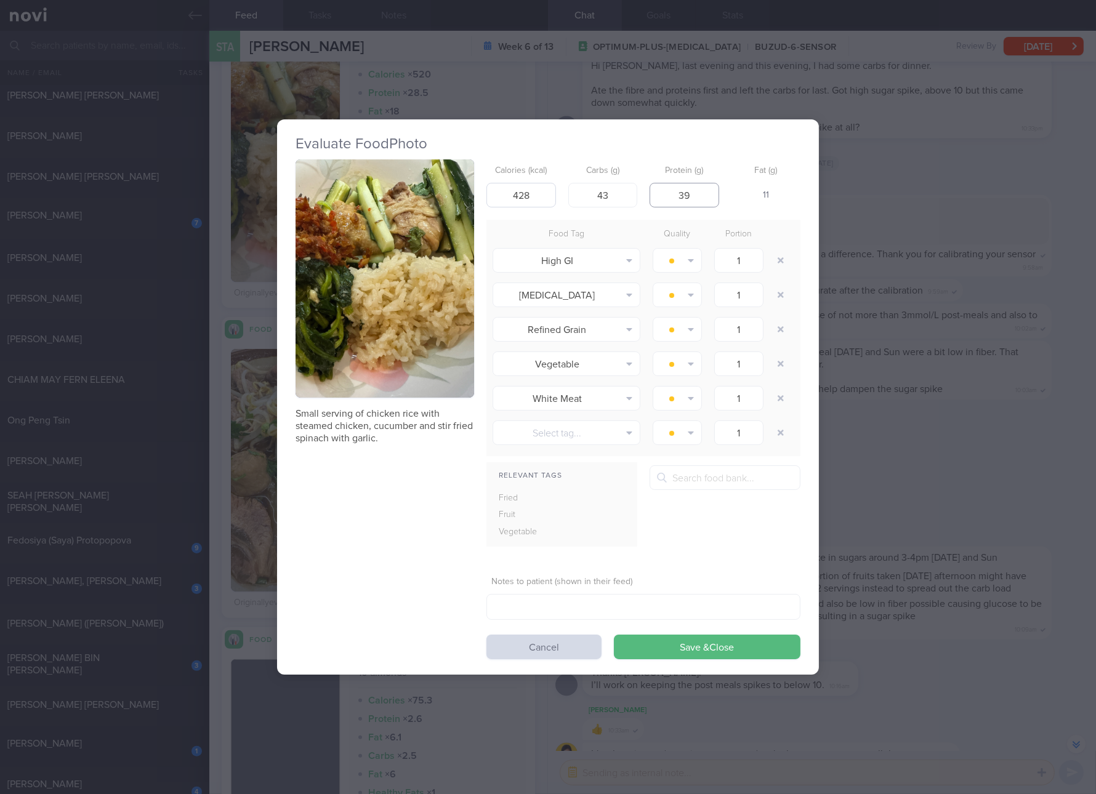
type input "39"
click at [614, 635] on button "Save & Close" at bounding box center [707, 647] width 187 height 25
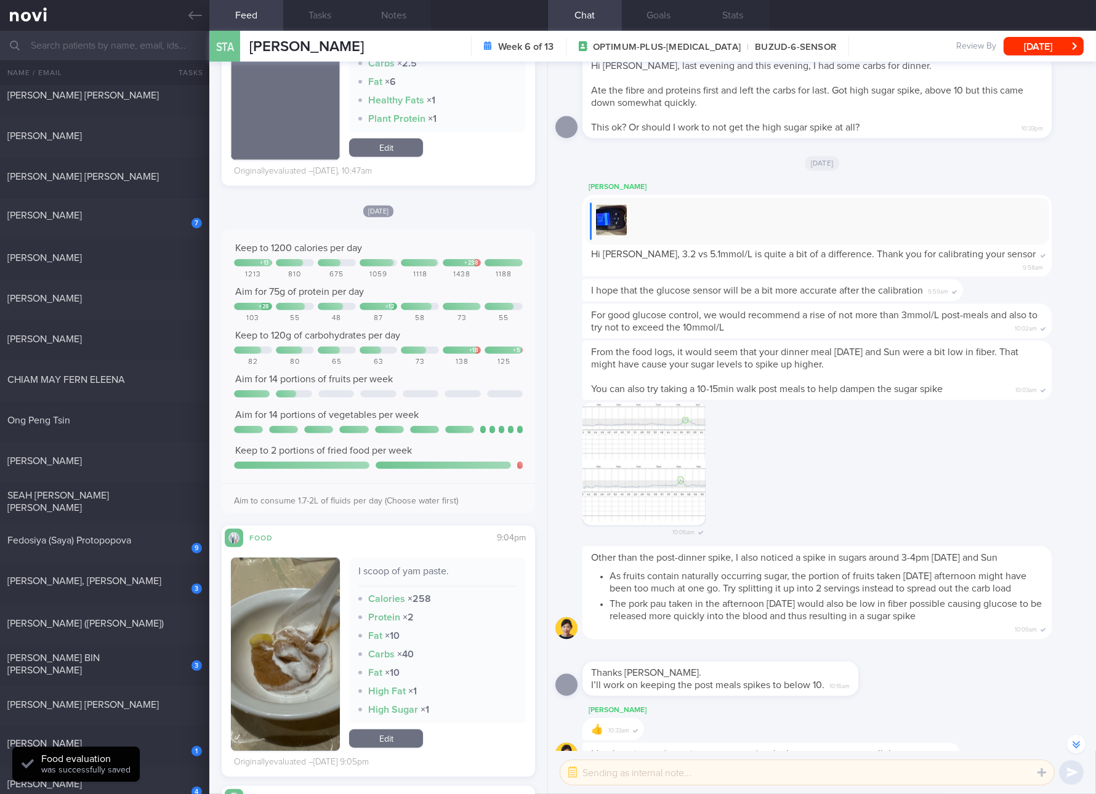
scroll to position [1385, 0]
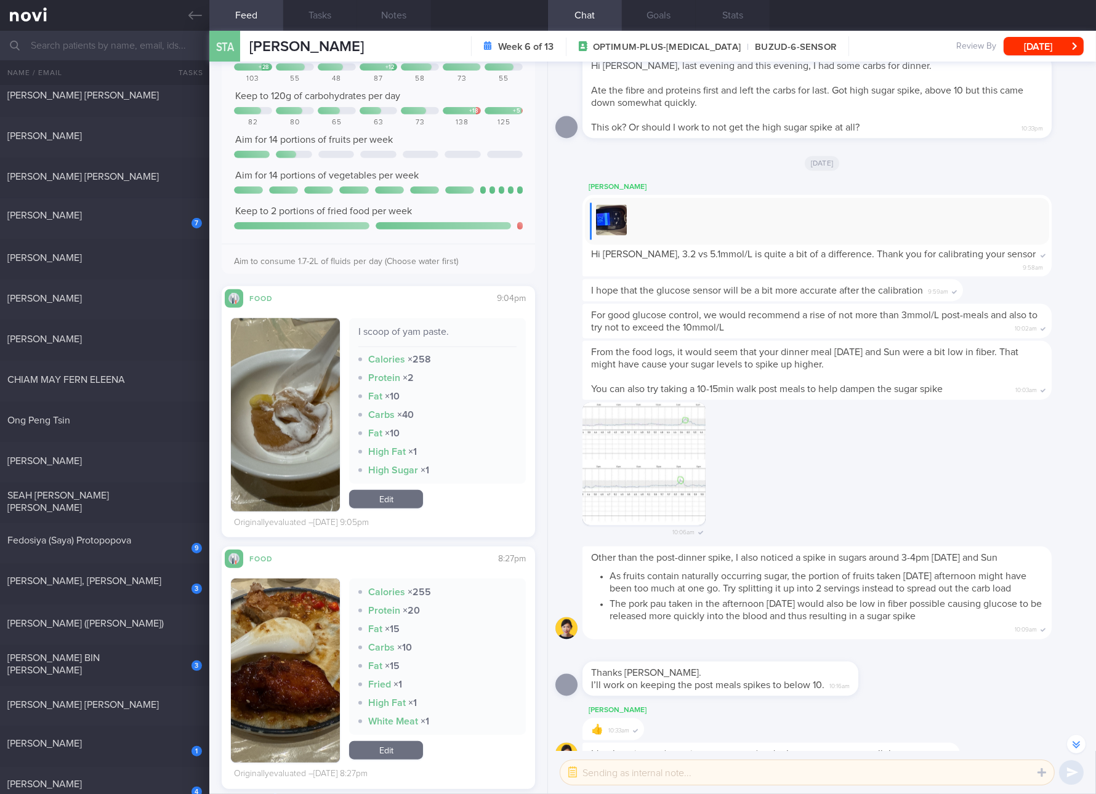
click at [313, 401] on button "button" at bounding box center [285, 414] width 109 height 193
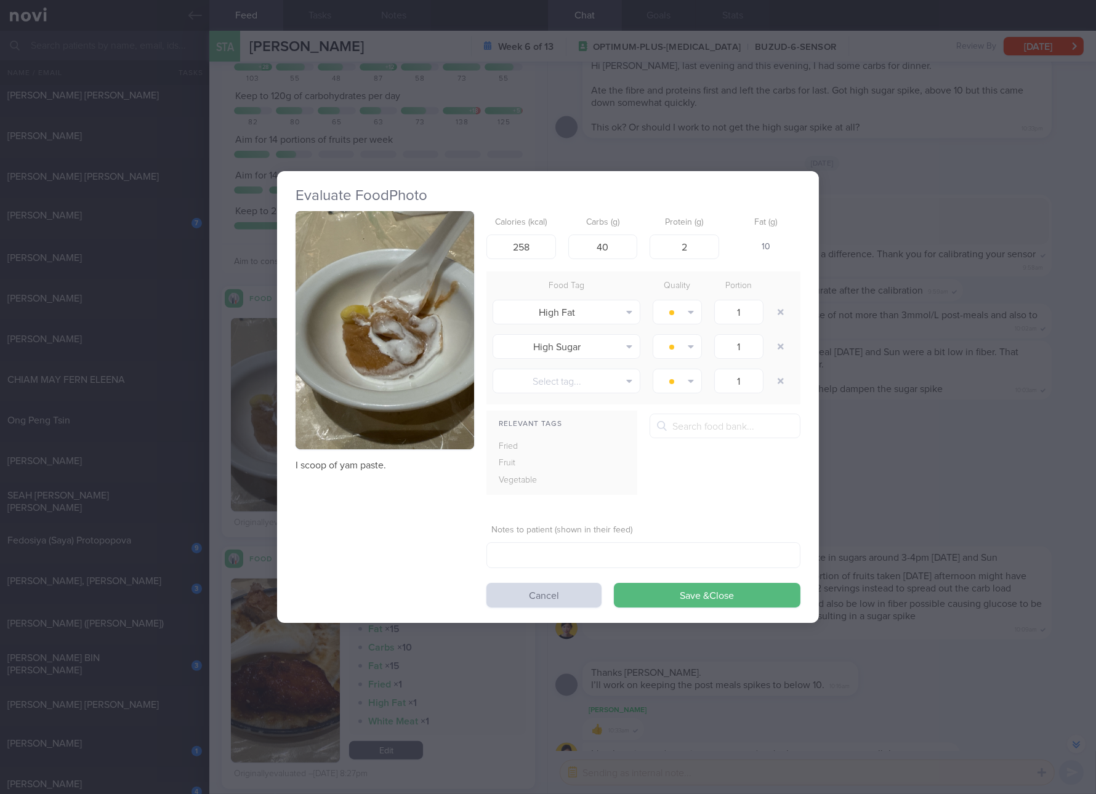
click at [488, 288] on div "Food Tag" at bounding box center [566, 286] width 160 height 17
click at [417, 314] on button "button" at bounding box center [385, 330] width 179 height 238
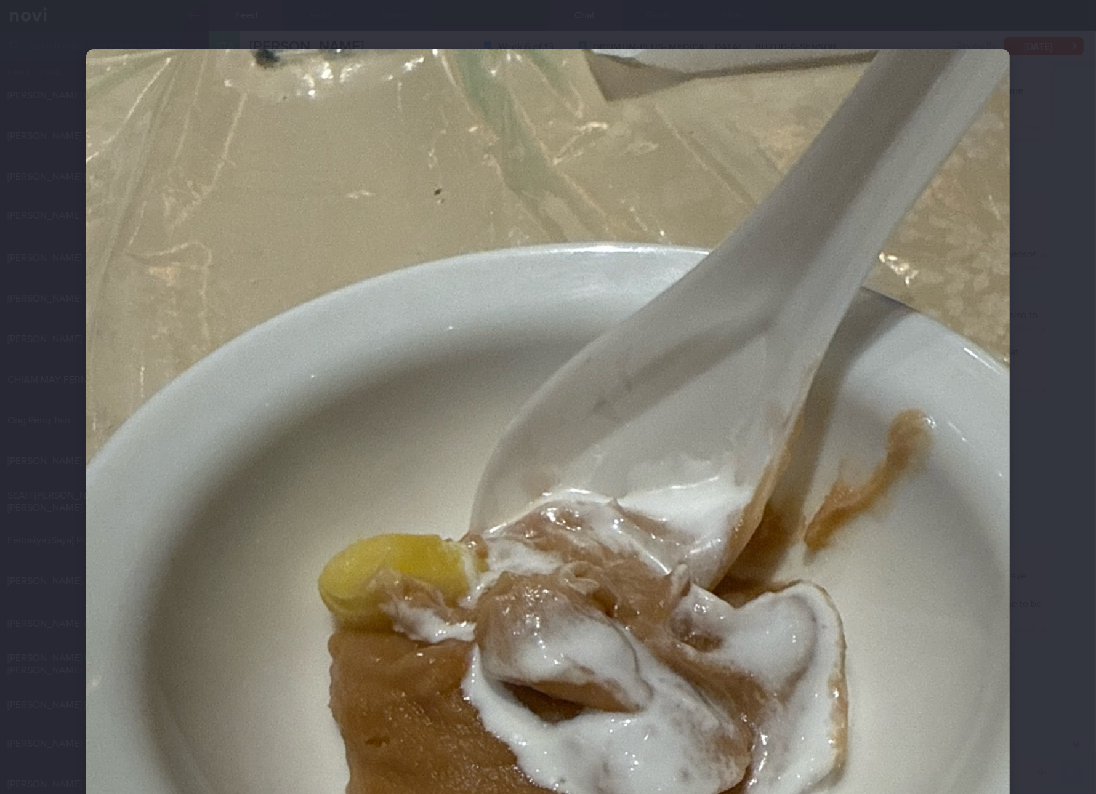
scroll to position [230, 0]
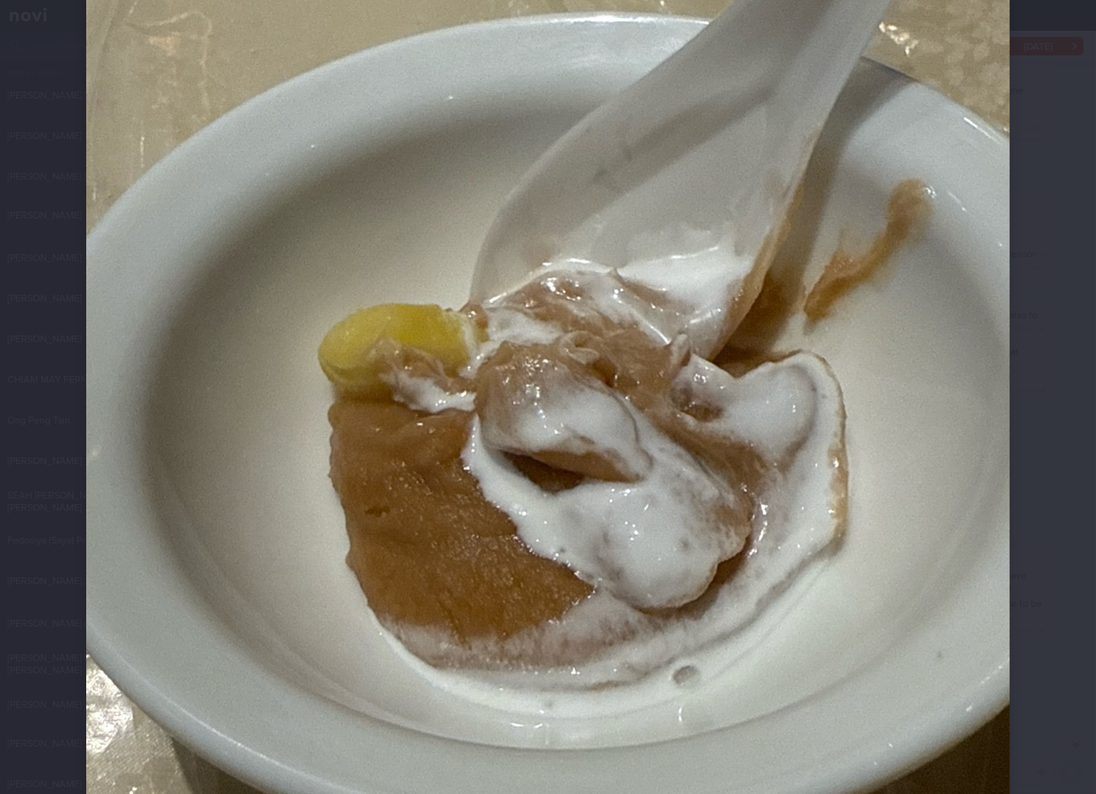
click at [427, 334] on img at bounding box center [548, 434] width 924 height 1231
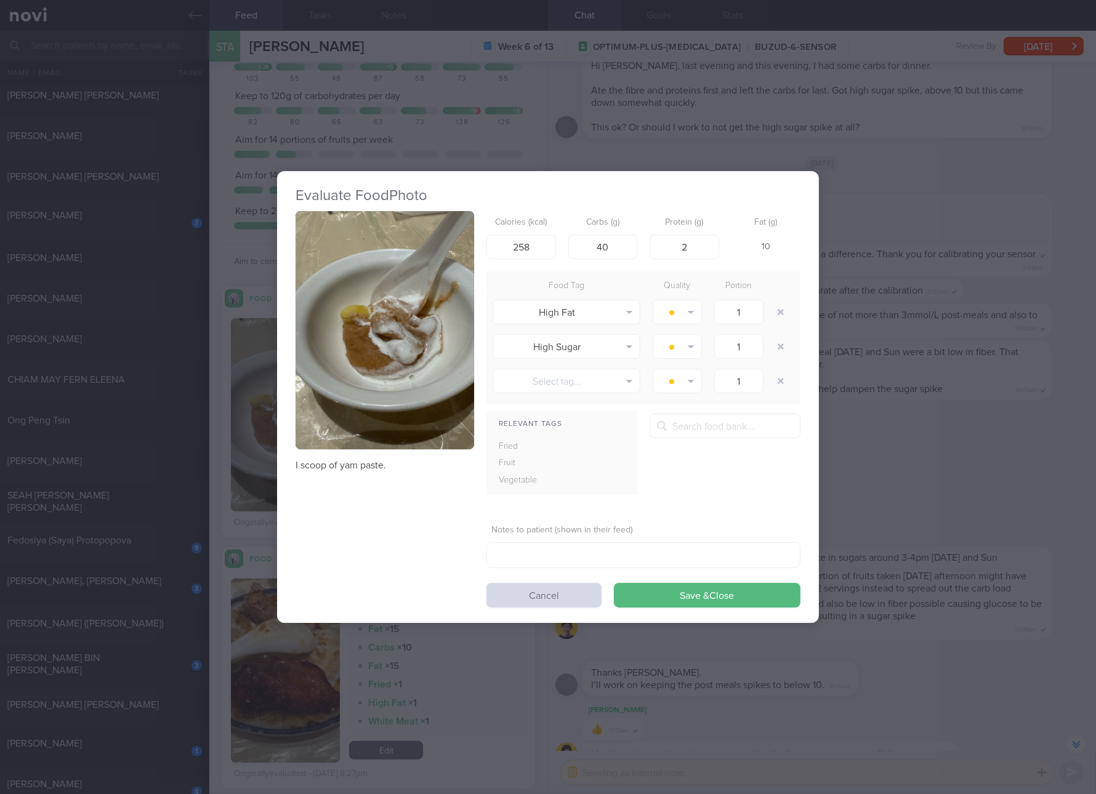
click at [358, 466] on p "I scoop of yam paste." at bounding box center [385, 465] width 179 height 12
click at [988, 542] on div "Evaluate Food Photo I scoop of yam paste. Calories (kcal) 258 Carbs (g) 40 Prot…" at bounding box center [548, 397] width 1096 height 794
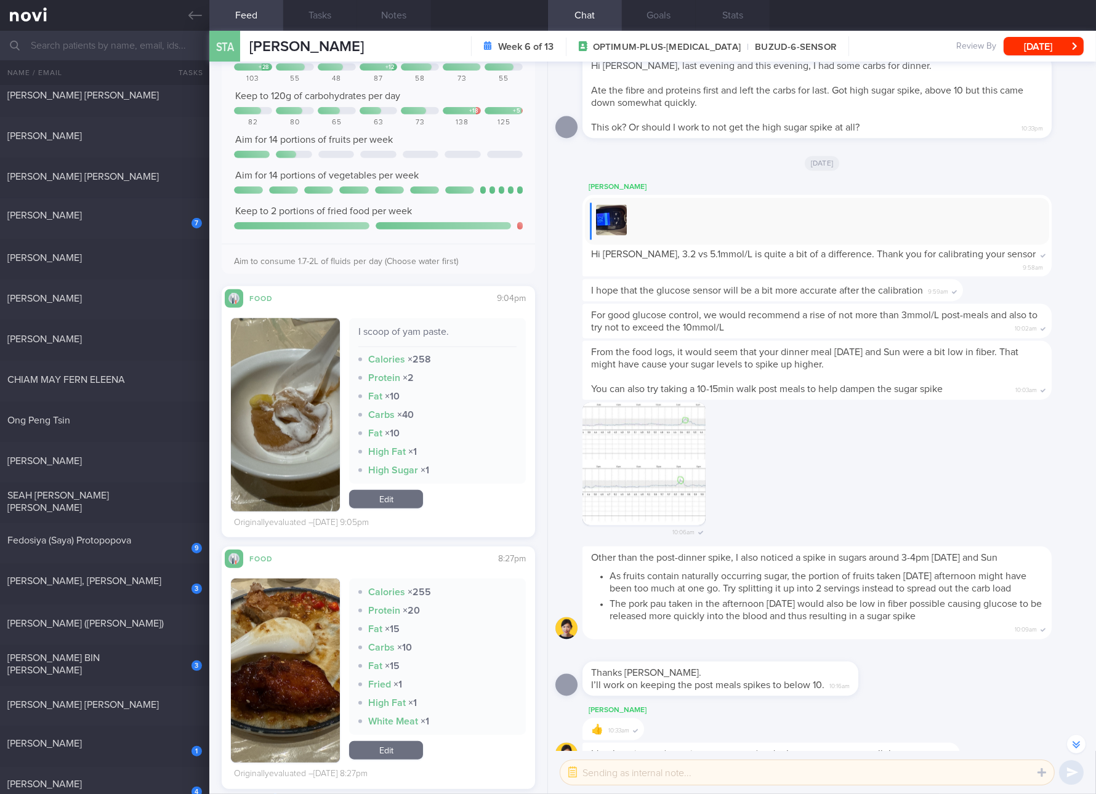
scroll to position [1616, 0]
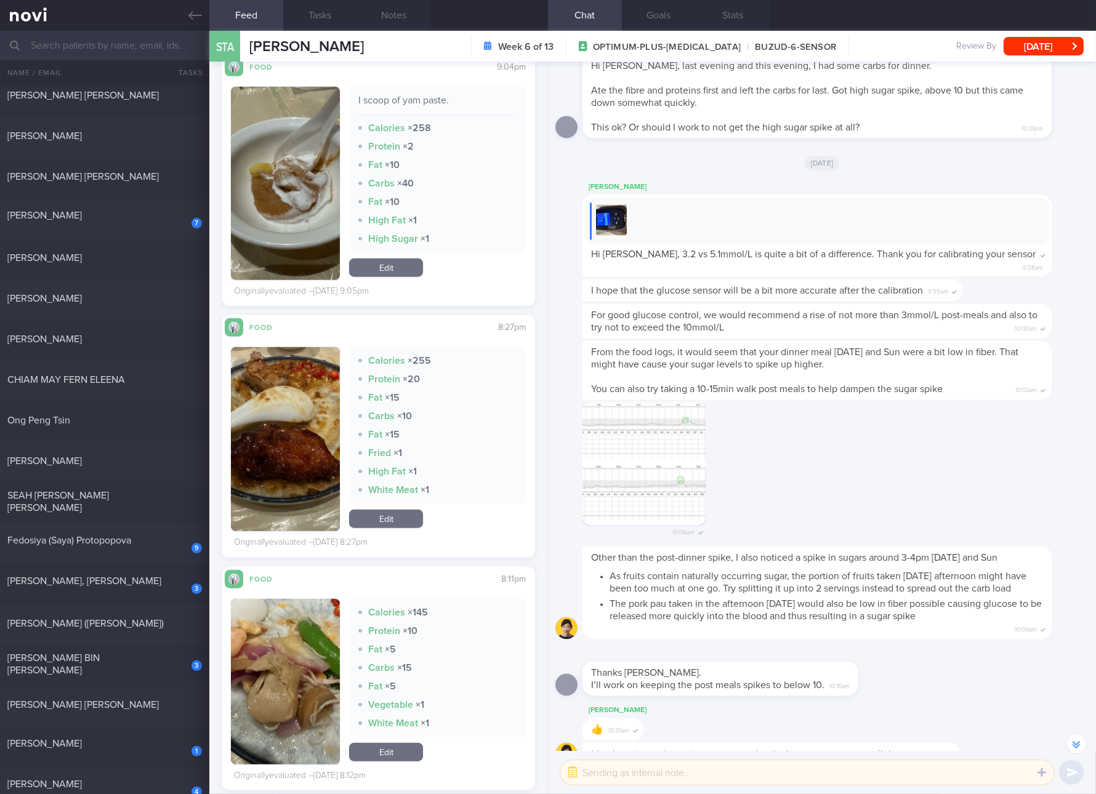
click at [298, 424] on button "button" at bounding box center [285, 439] width 109 height 184
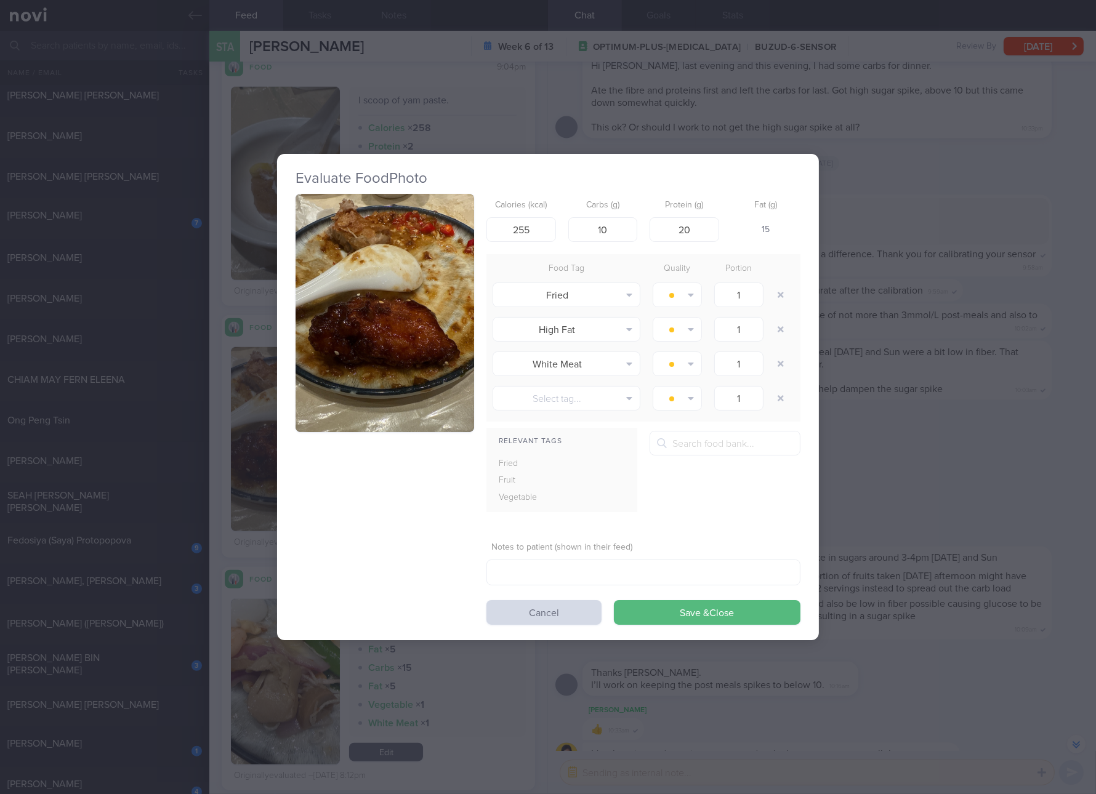
click at [367, 330] on button "button" at bounding box center [385, 313] width 179 height 238
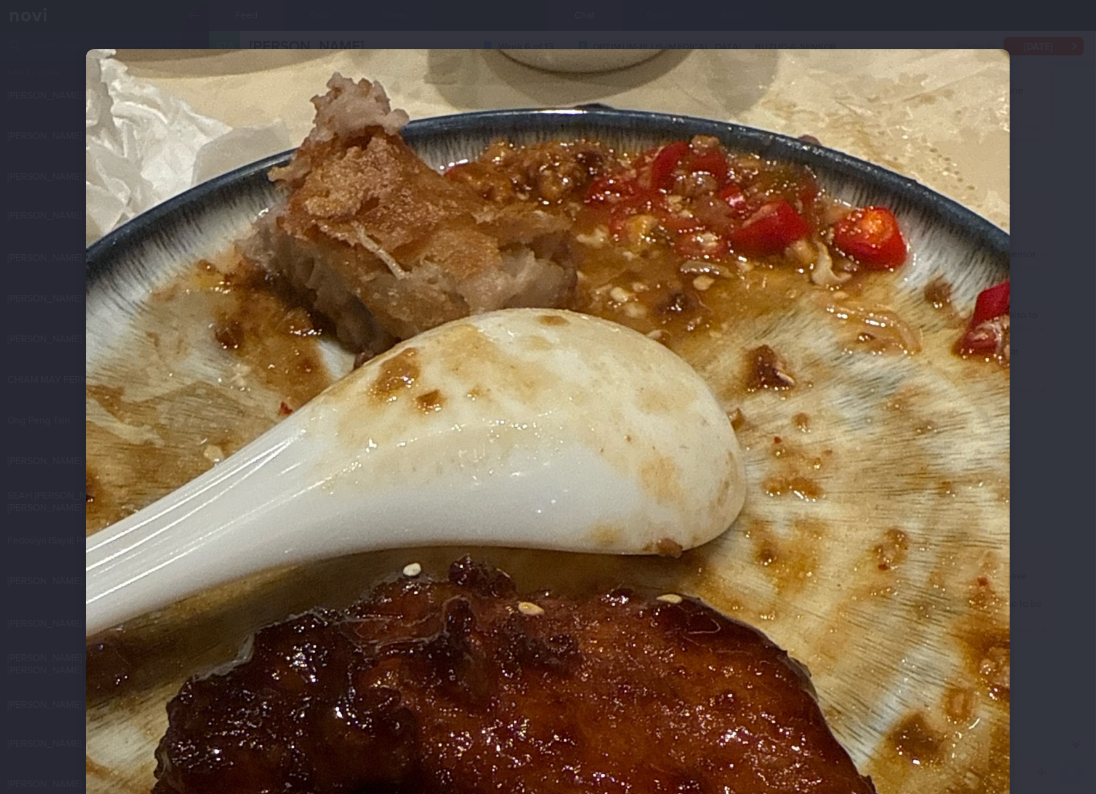
click at [647, 475] on img at bounding box center [548, 664] width 924 height 1231
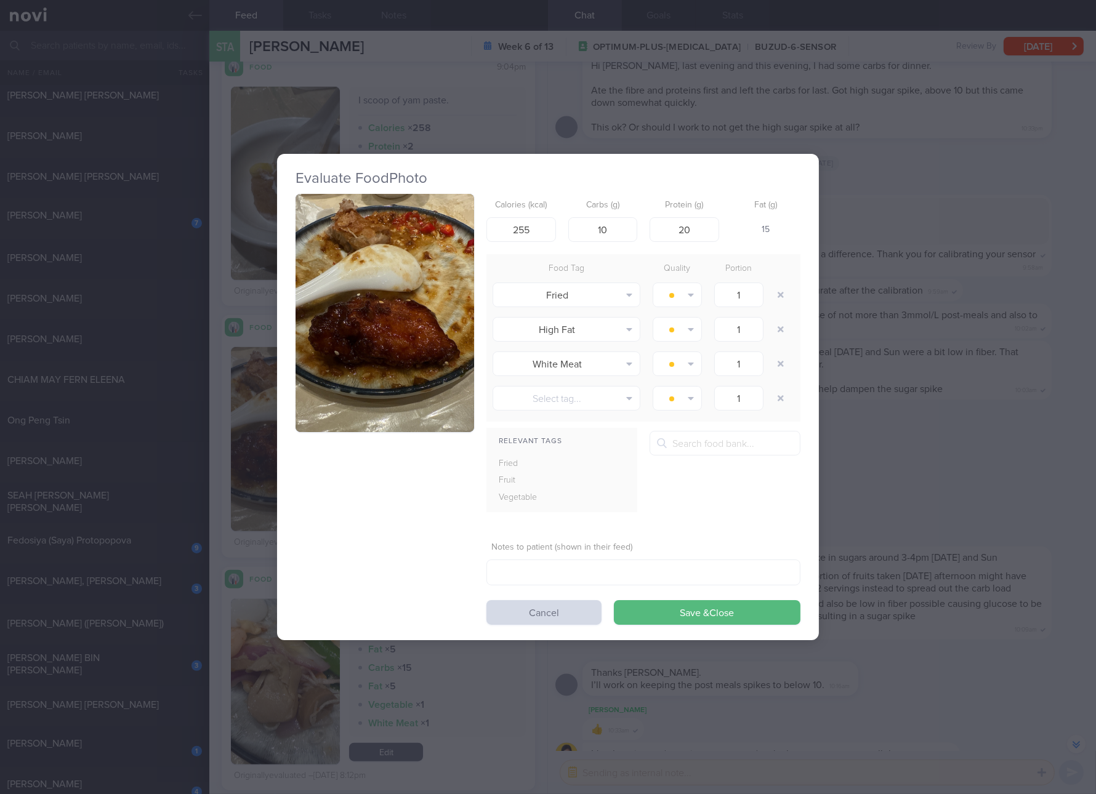
click at [1012, 537] on div "Evaluate Food Photo Calories (kcal) 255 Carbs (g) 10 Protein (g) 20 Fat (g) 15 …" at bounding box center [548, 397] width 1096 height 794
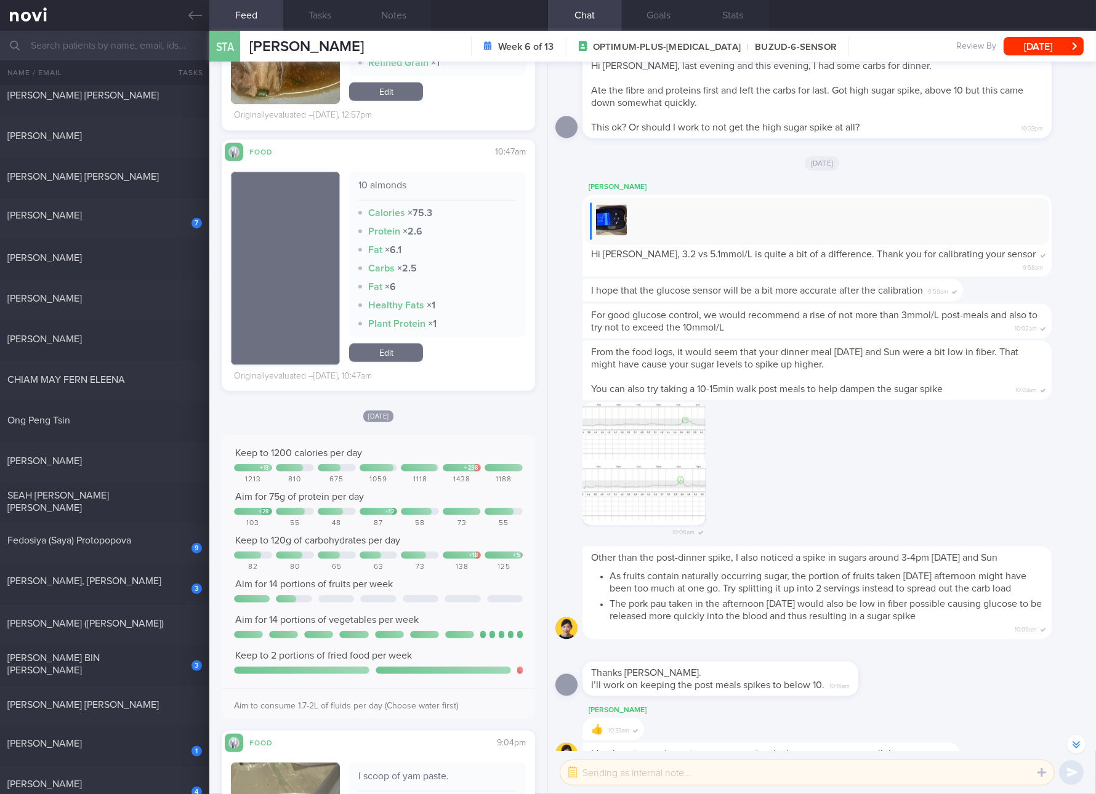
scroll to position [924, 0]
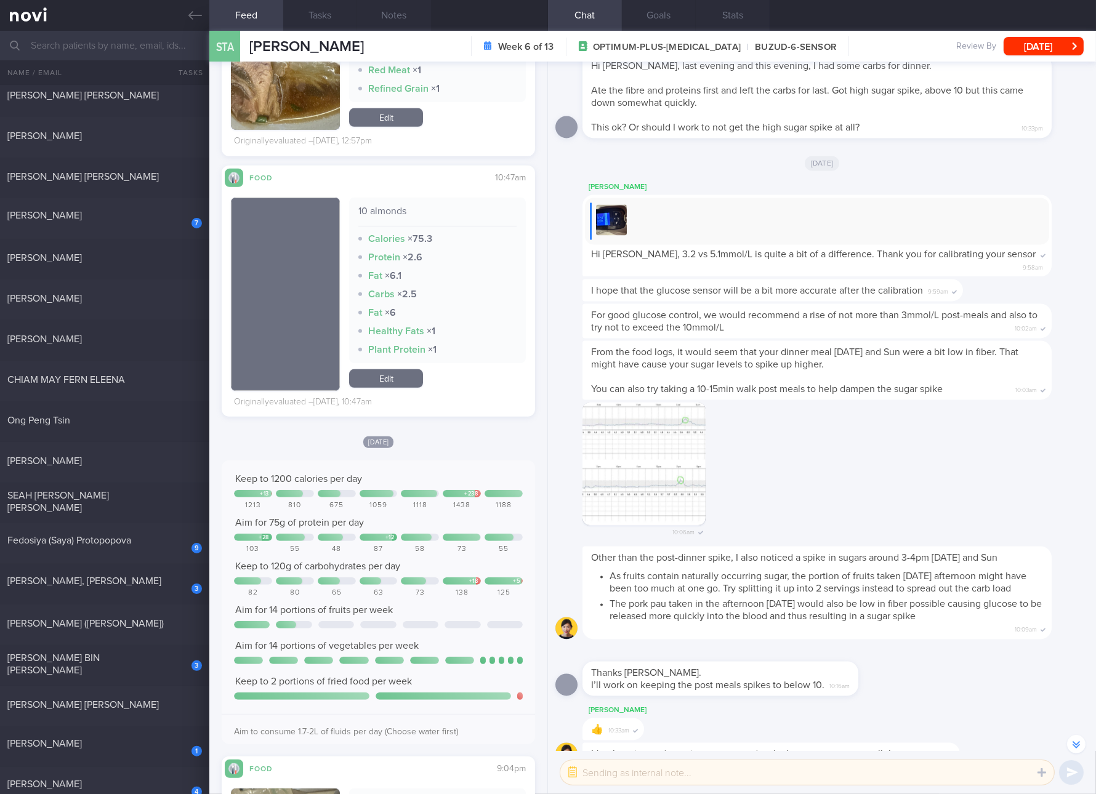
click at [398, 371] on link "Edit" at bounding box center [386, 378] width 74 height 18
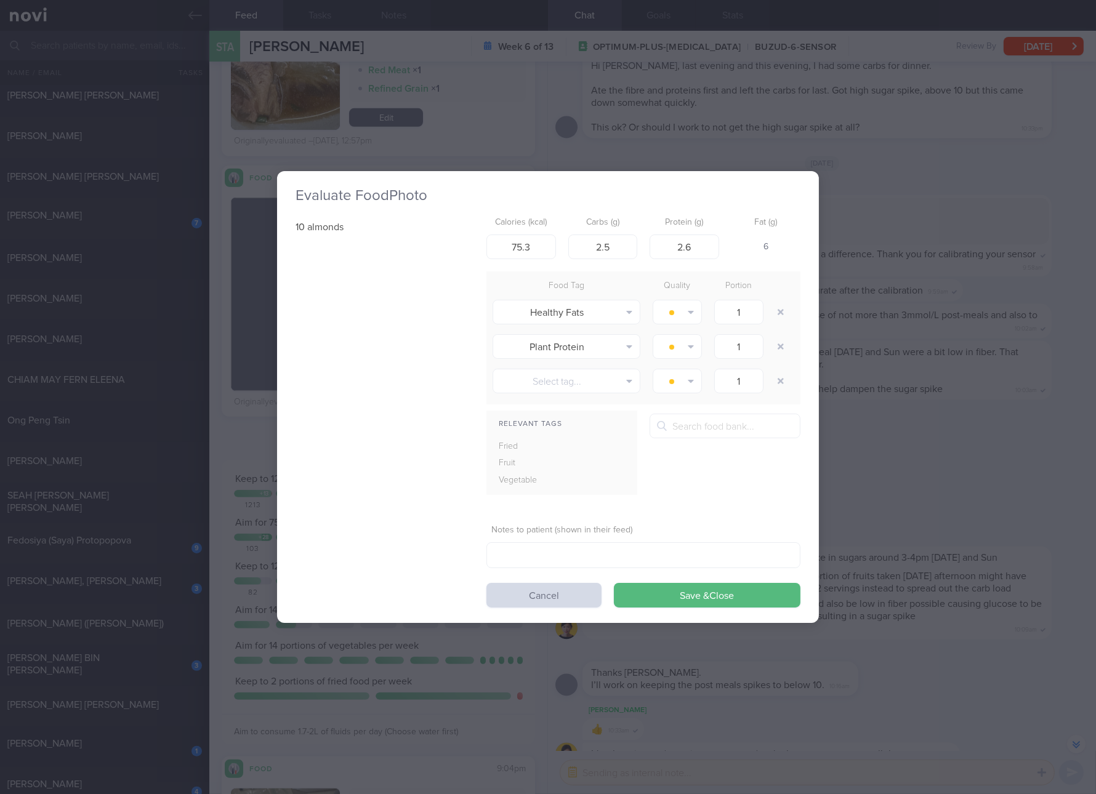
click at [1028, 408] on div "Evaluate Food Photo 10 almonds Calories (kcal) 75.3 Carbs (g) 2.5 Protein (g) 2…" at bounding box center [548, 397] width 1096 height 794
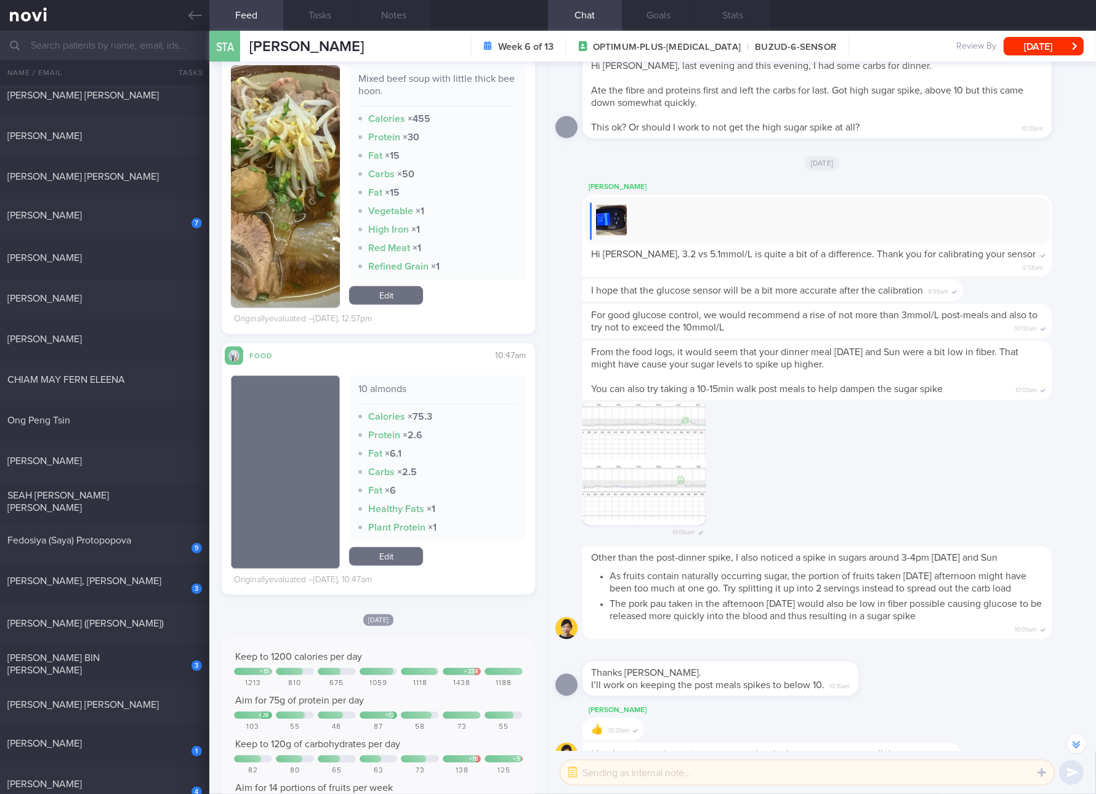
scroll to position [692, 0]
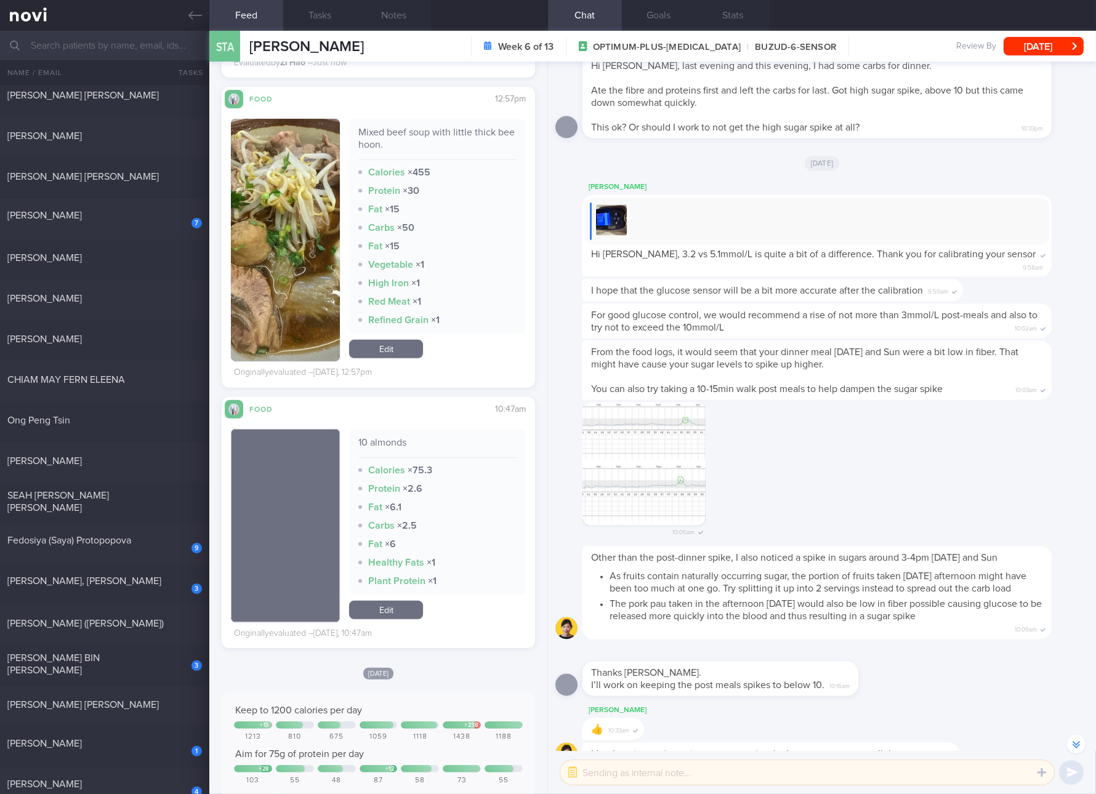
drag, startPoint x: 410, startPoint y: 350, endPoint x: 430, endPoint y: 325, distance: 32.4
click at [410, 350] on link "Edit" at bounding box center [386, 349] width 74 height 18
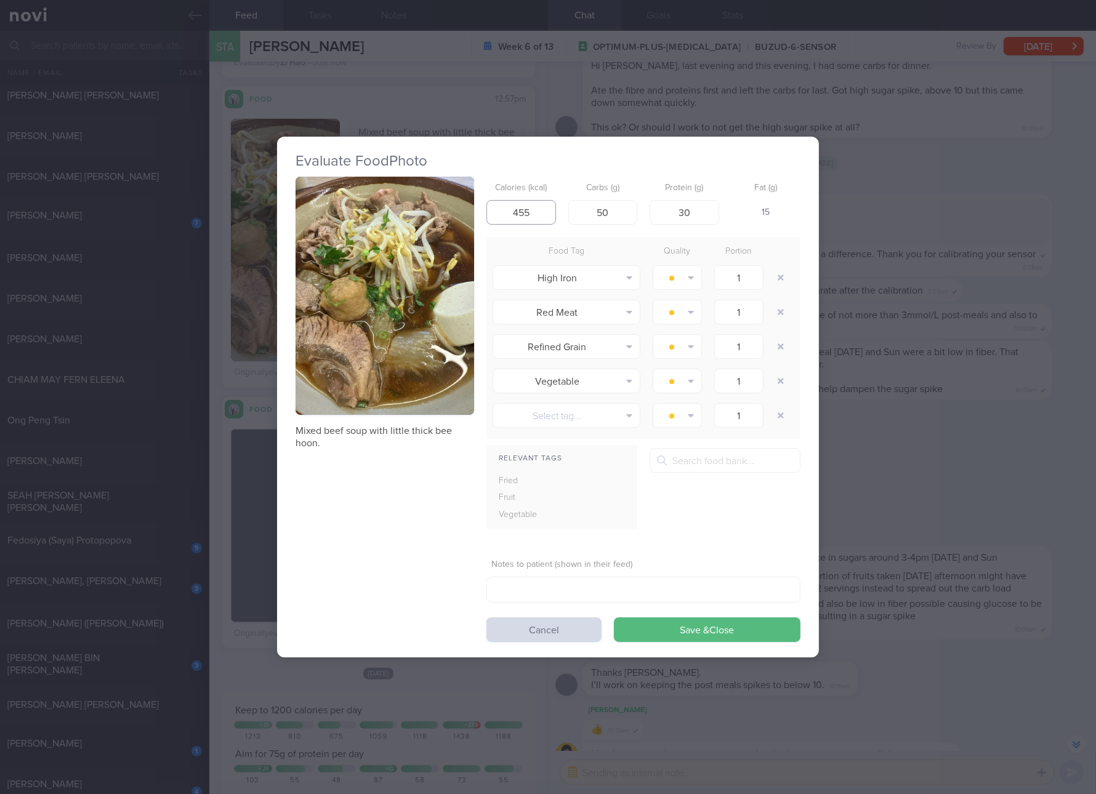
click at [529, 216] on input "455" at bounding box center [521, 212] width 70 height 25
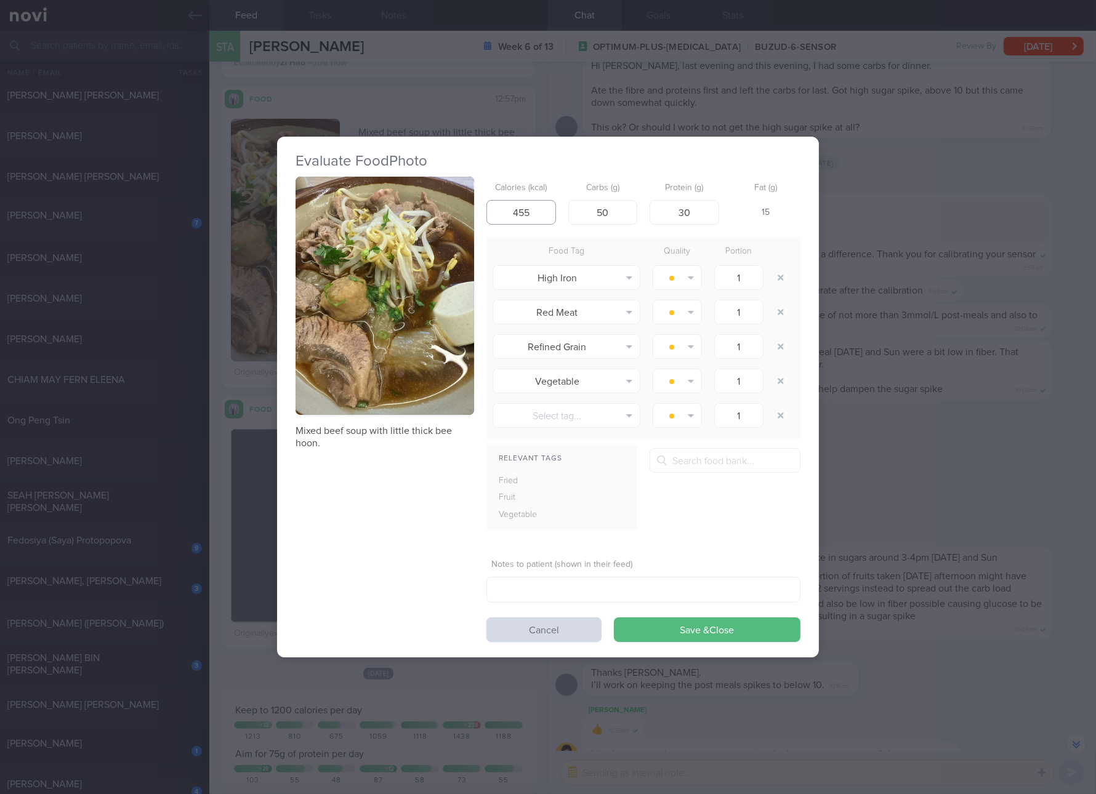
click at [529, 216] on input "455" at bounding box center [521, 212] width 70 height 25
type input "9"
type input "393"
type input "36"
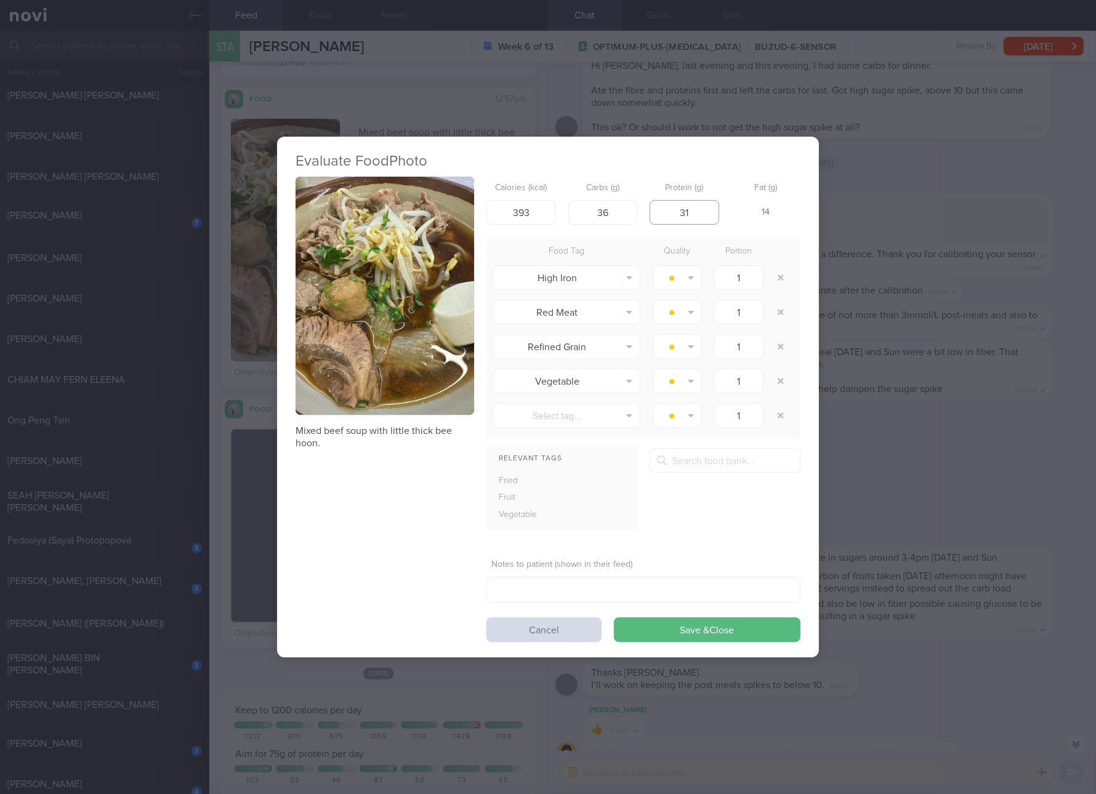
type input "31"
click at [614, 618] on button "Save & Close" at bounding box center [707, 630] width 187 height 25
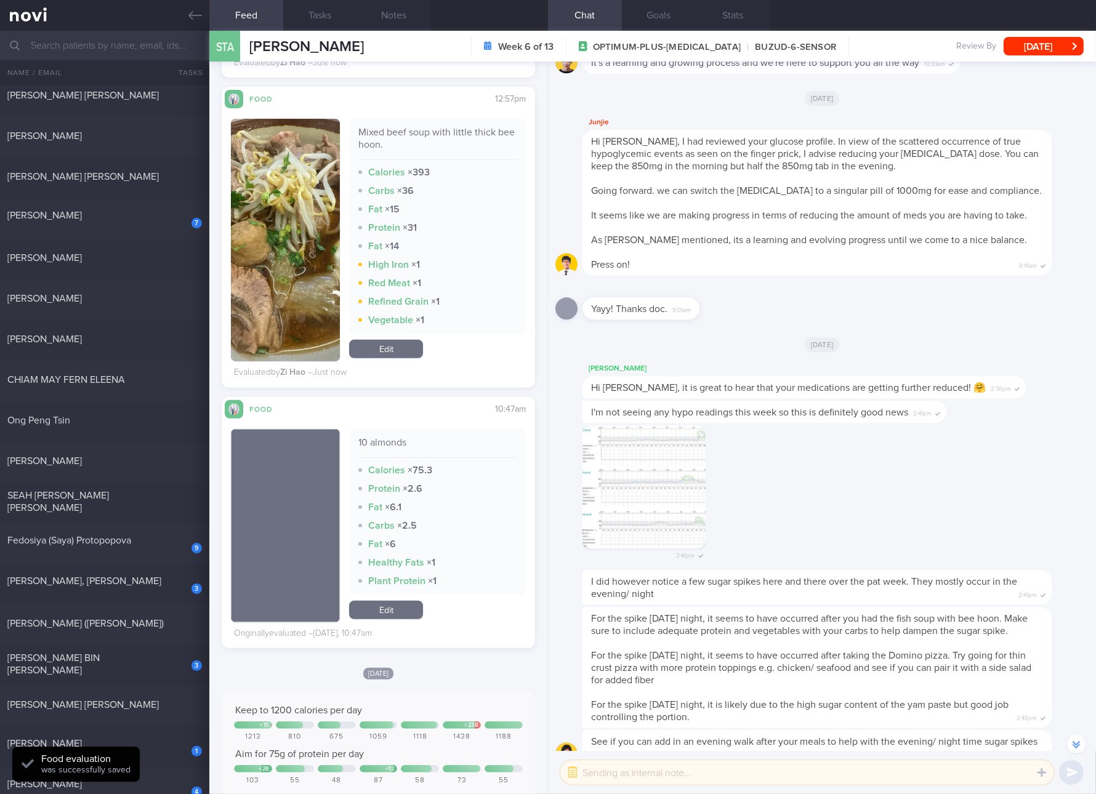
scroll to position [1385, 0]
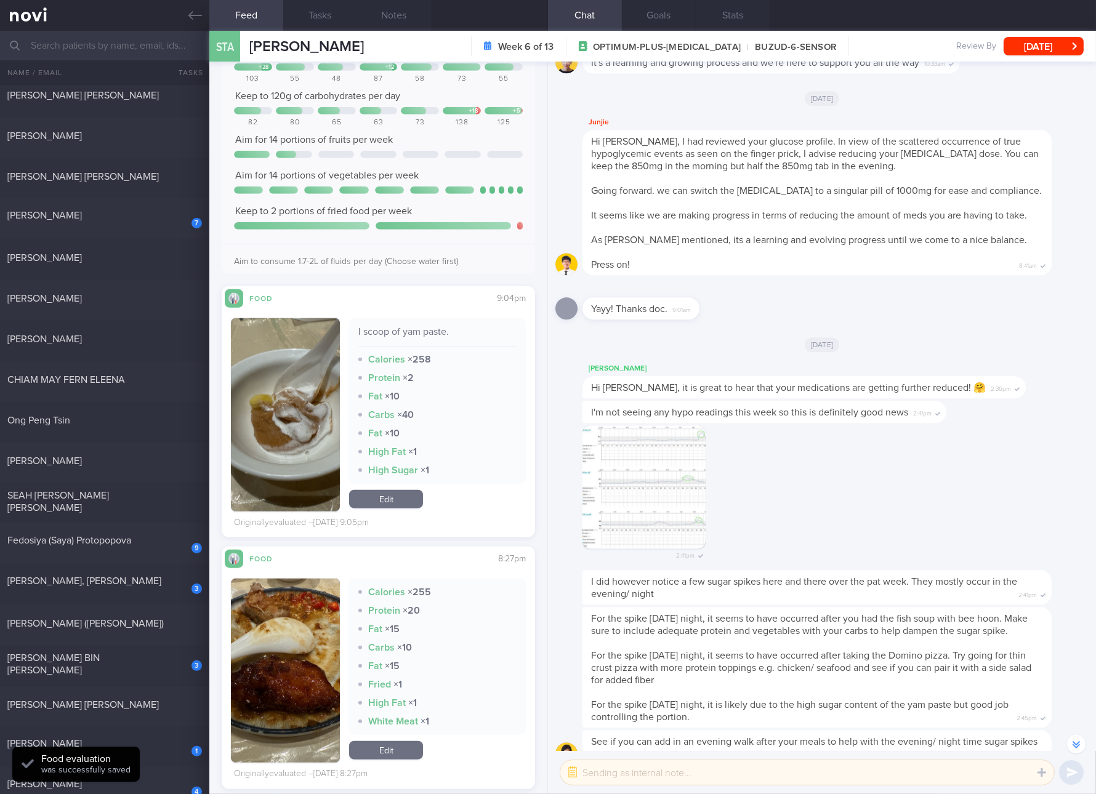
click at [395, 496] on link "Edit" at bounding box center [386, 499] width 74 height 18
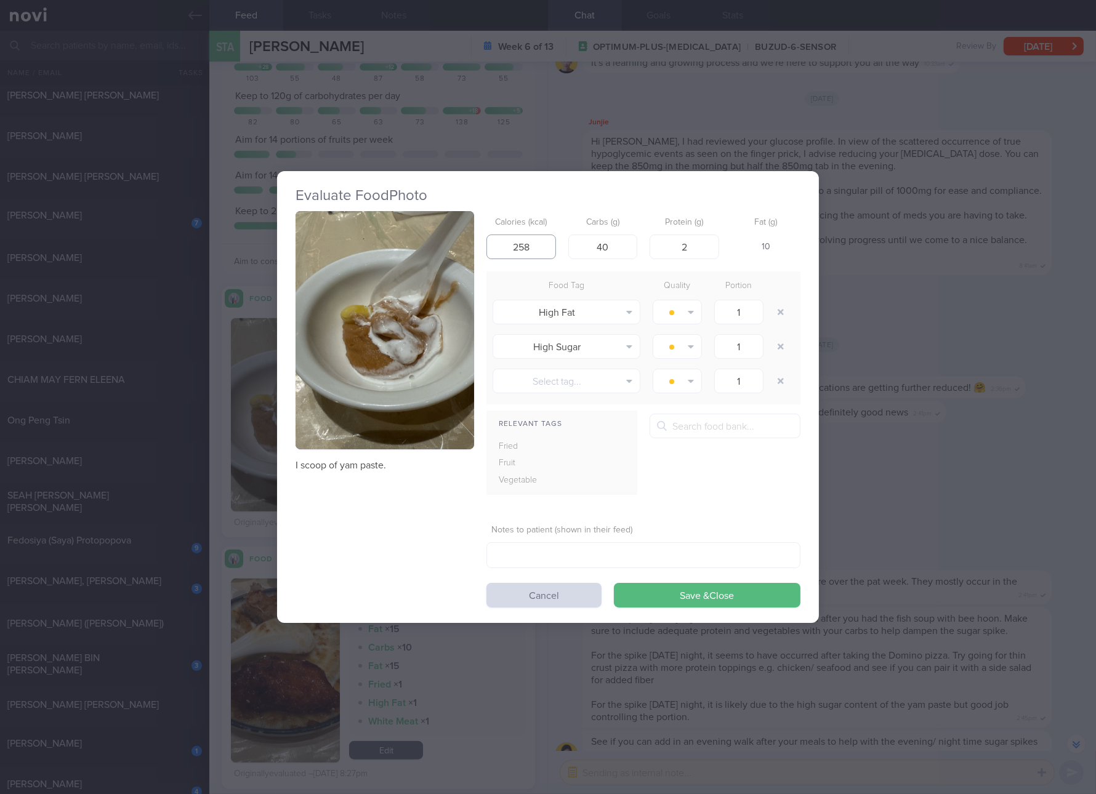
click at [532, 246] on input "258" at bounding box center [521, 247] width 70 height 25
type input "161"
type input "26"
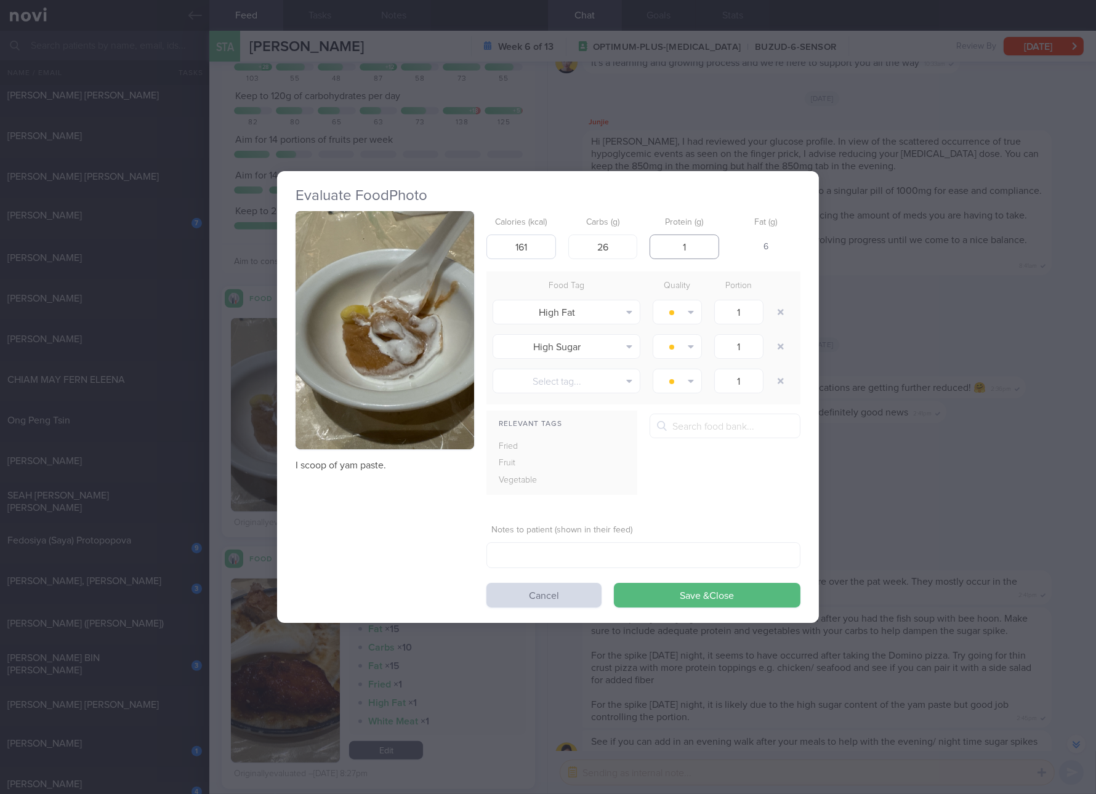
type input "1"
click at [614, 583] on button "Save & Close" at bounding box center [707, 595] width 187 height 25
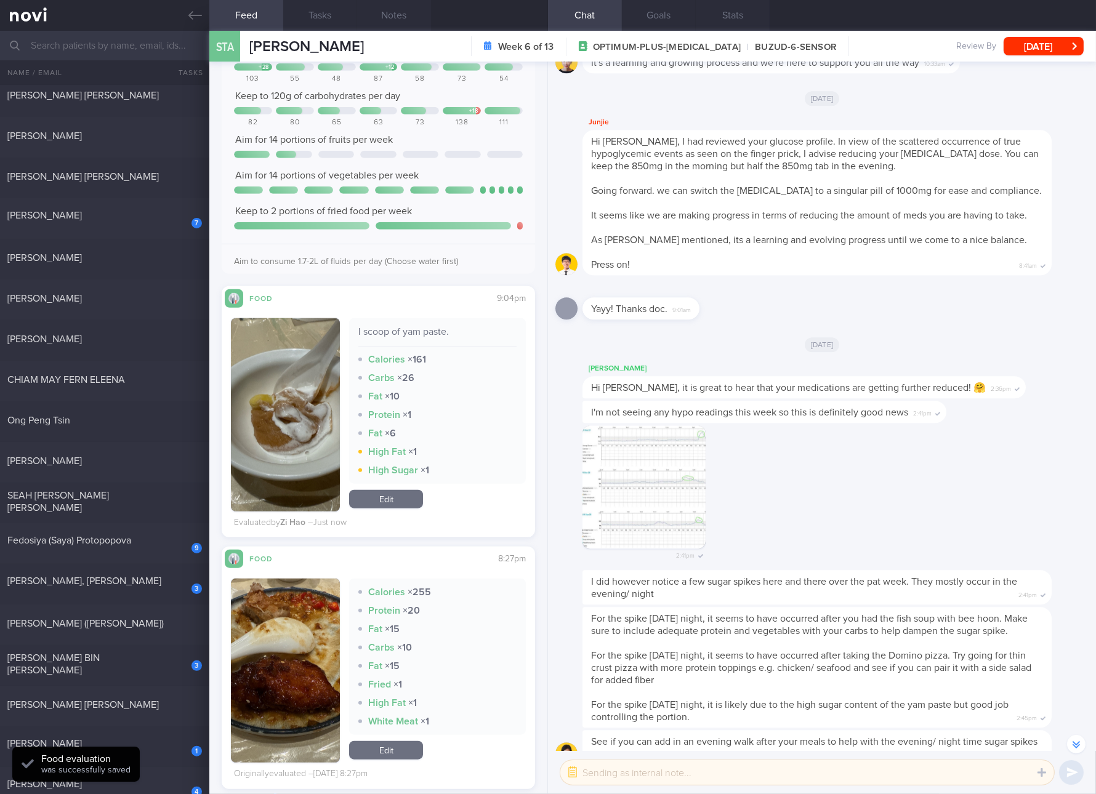
click at [316, 661] on button "button" at bounding box center [285, 671] width 109 height 184
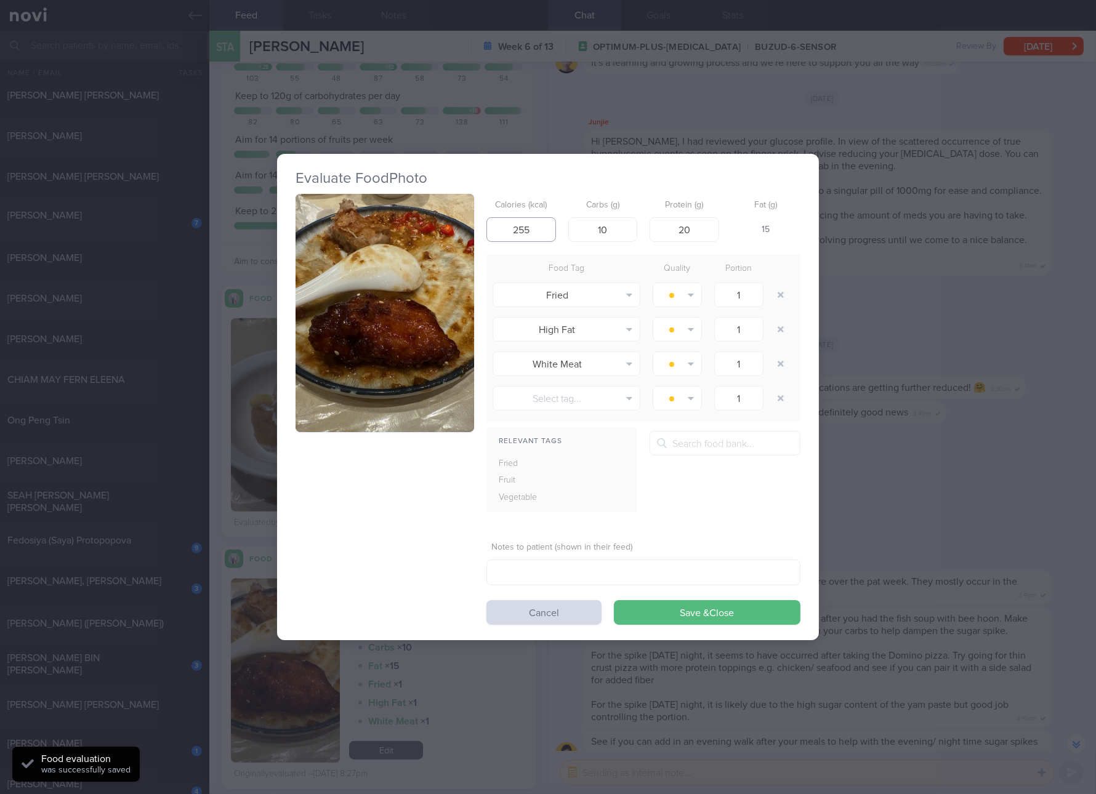
click at [542, 224] on input "255" at bounding box center [521, 229] width 70 height 25
type input "1"
type input "143"
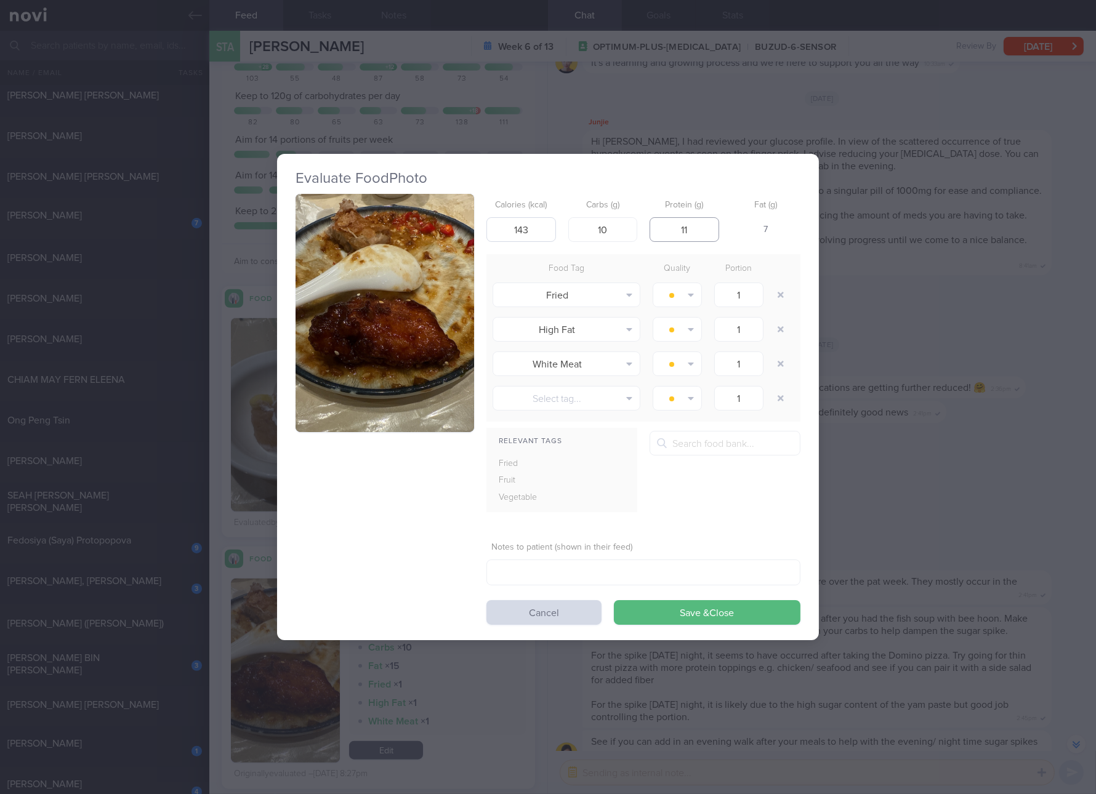
type input "11"
click at [614, 600] on button "Save & Close" at bounding box center [707, 612] width 187 height 25
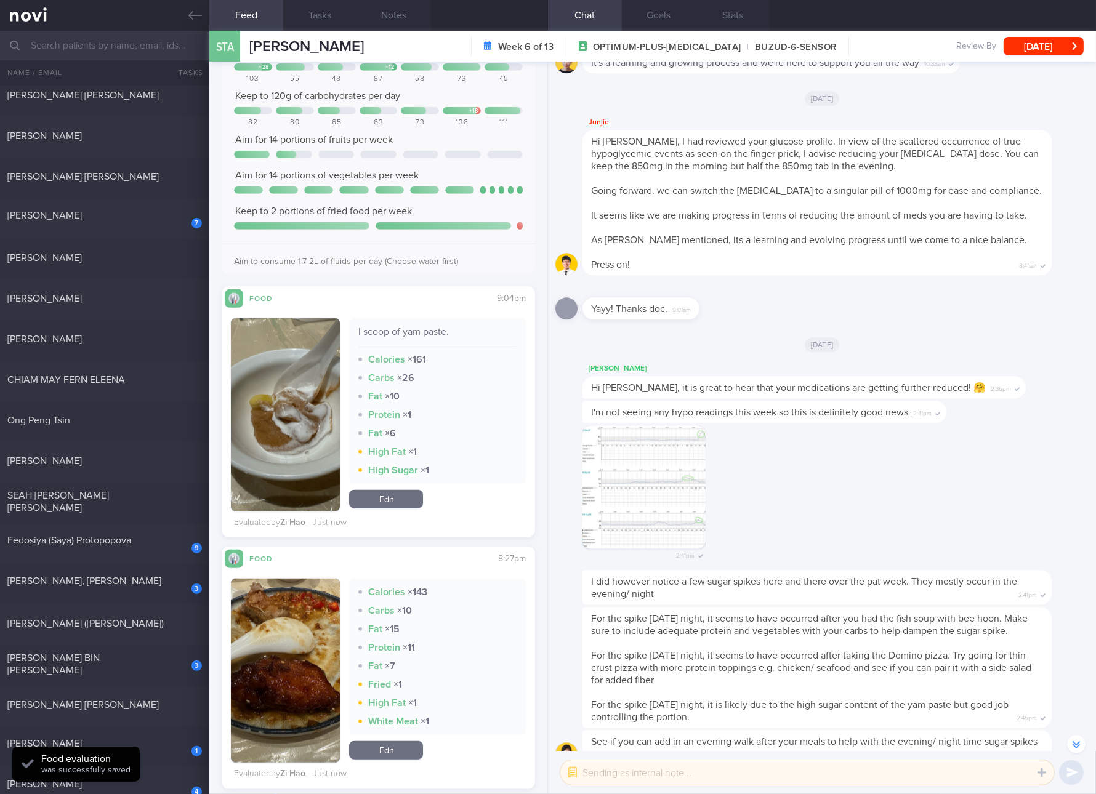
scroll to position [1847, 0]
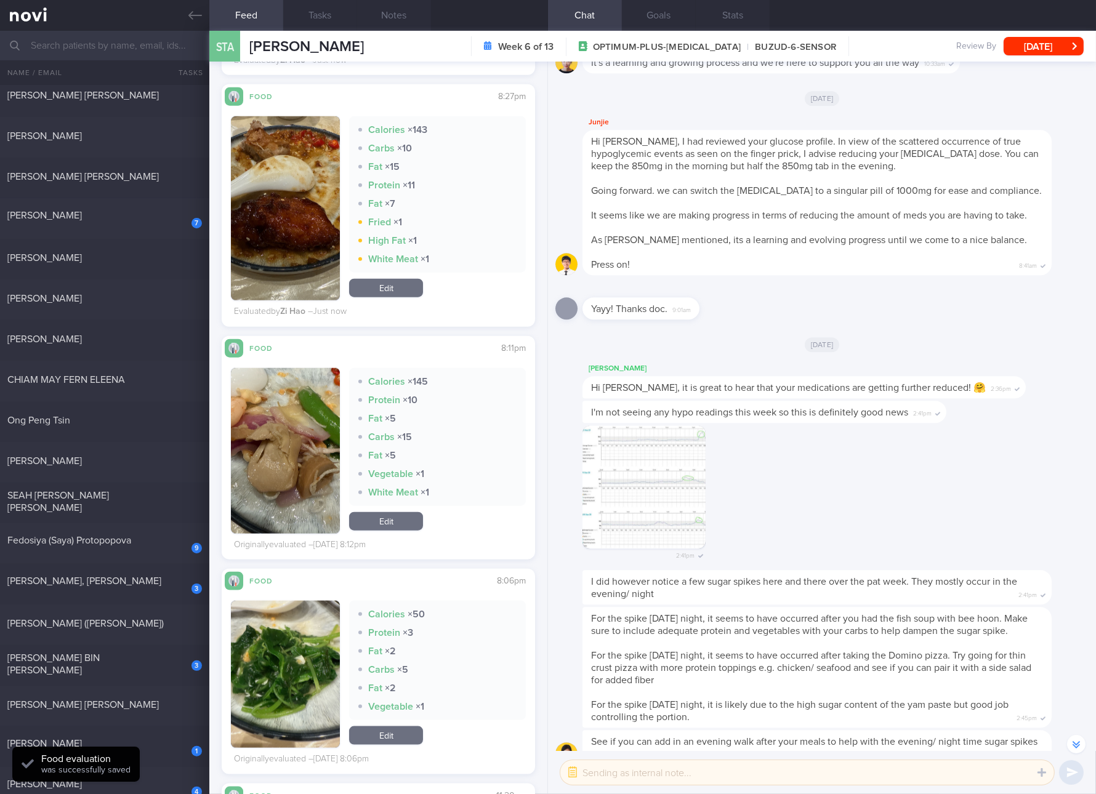
click at [404, 525] on link "Edit" at bounding box center [386, 521] width 74 height 18
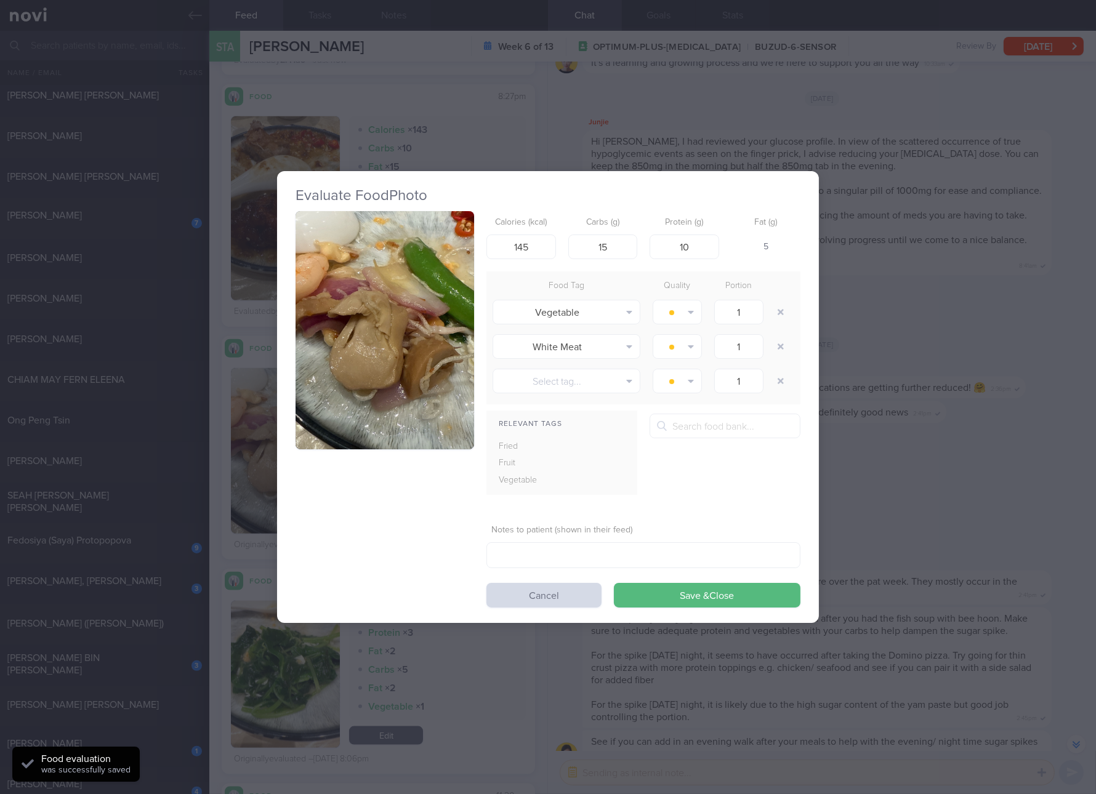
drag, startPoint x: 399, startPoint y: 361, endPoint x: 419, endPoint y: 361, distance: 19.7
click at [399, 361] on button "button" at bounding box center [385, 330] width 179 height 238
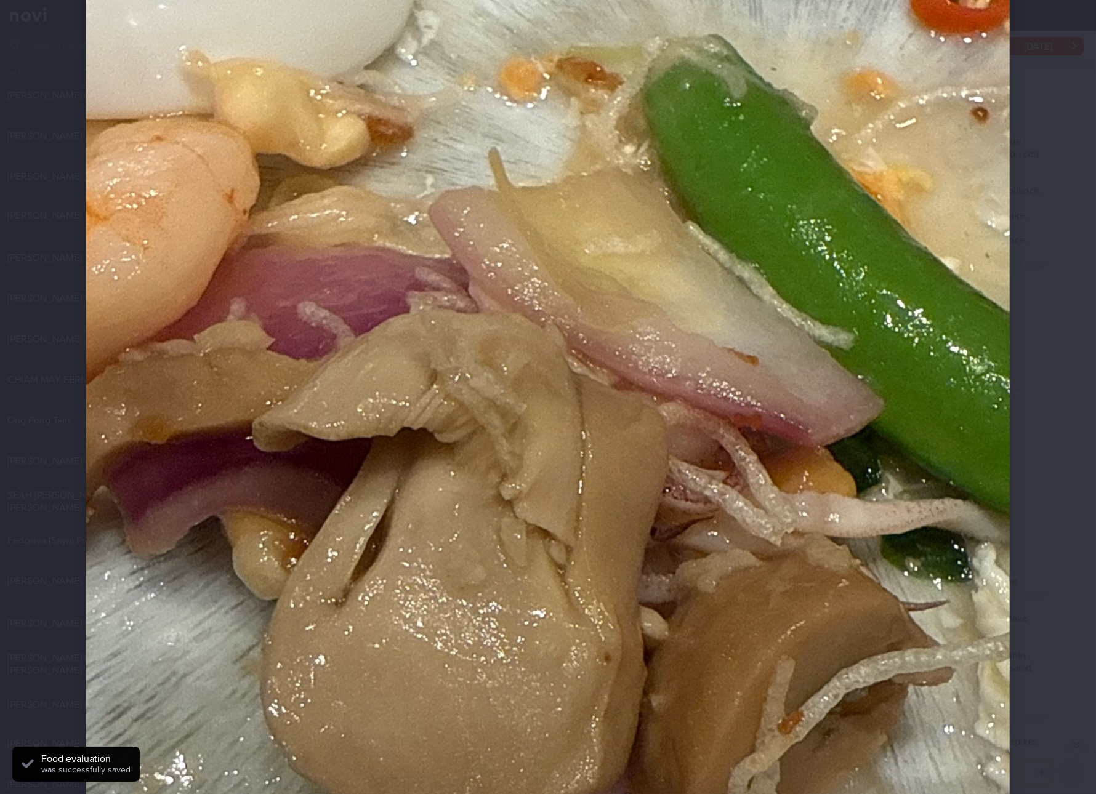
scroll to position [230, 0]
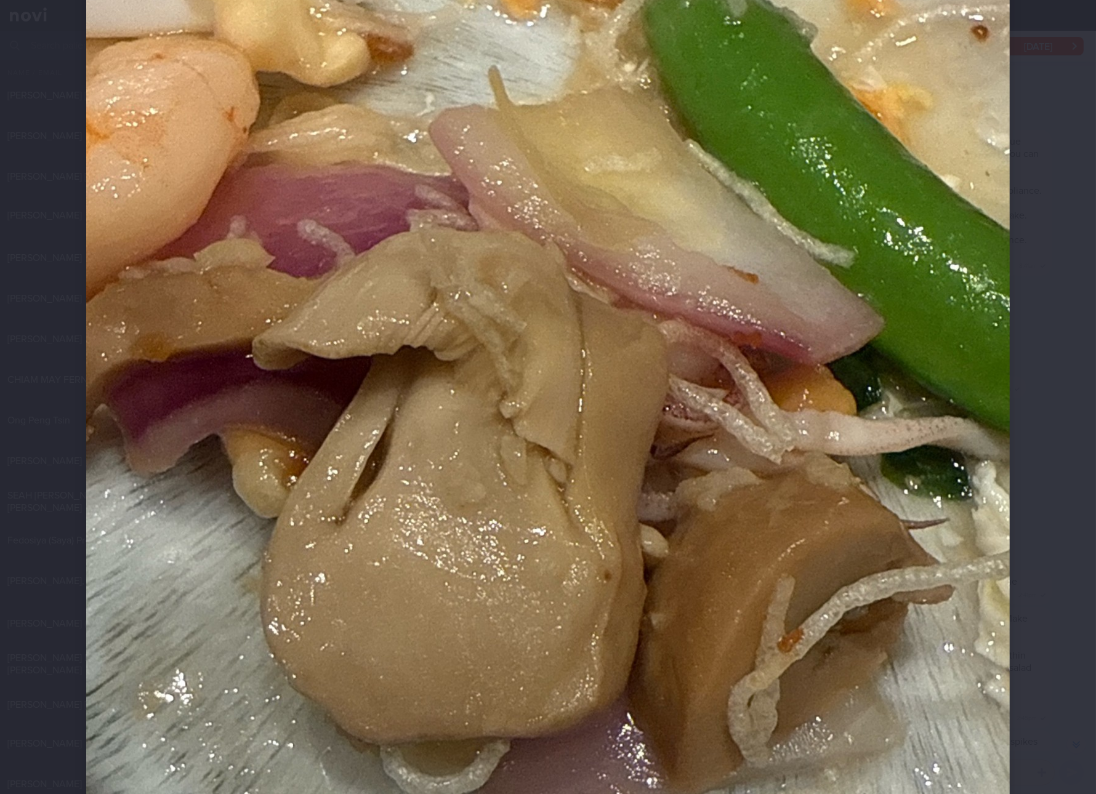
click at [515, 363] on img at bounding box center [548, 434] width 924 height 1231
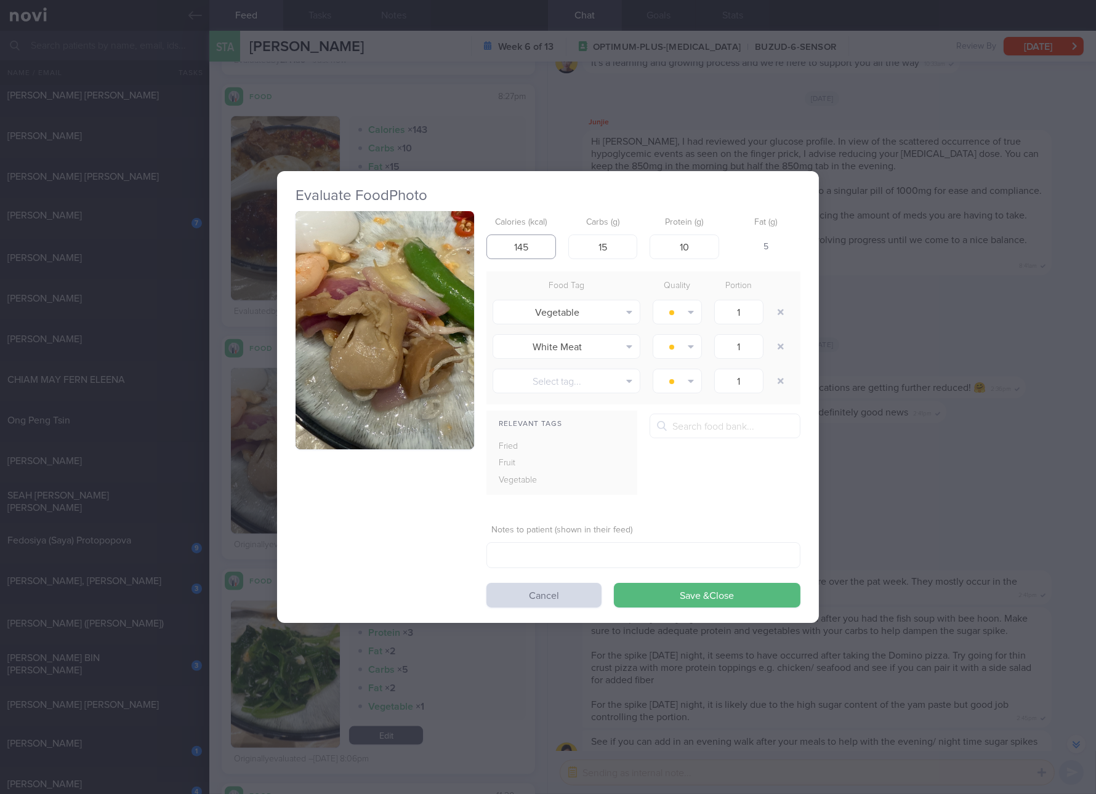
click at [537, 248] on input "145" at bounding box center [521, 247] width 70 height 25
type input "98"
type input "5"
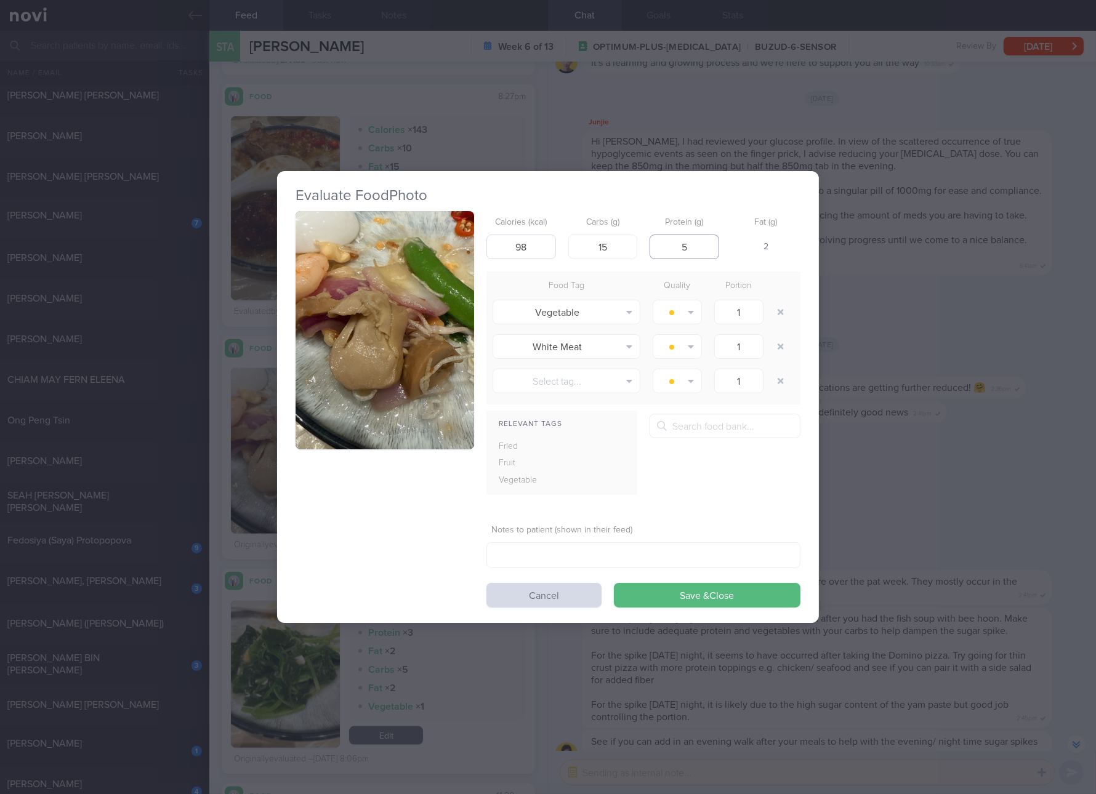
click at [614, 583] on button "Save & Close" at bounding box center [707, 595] width 187 height 25
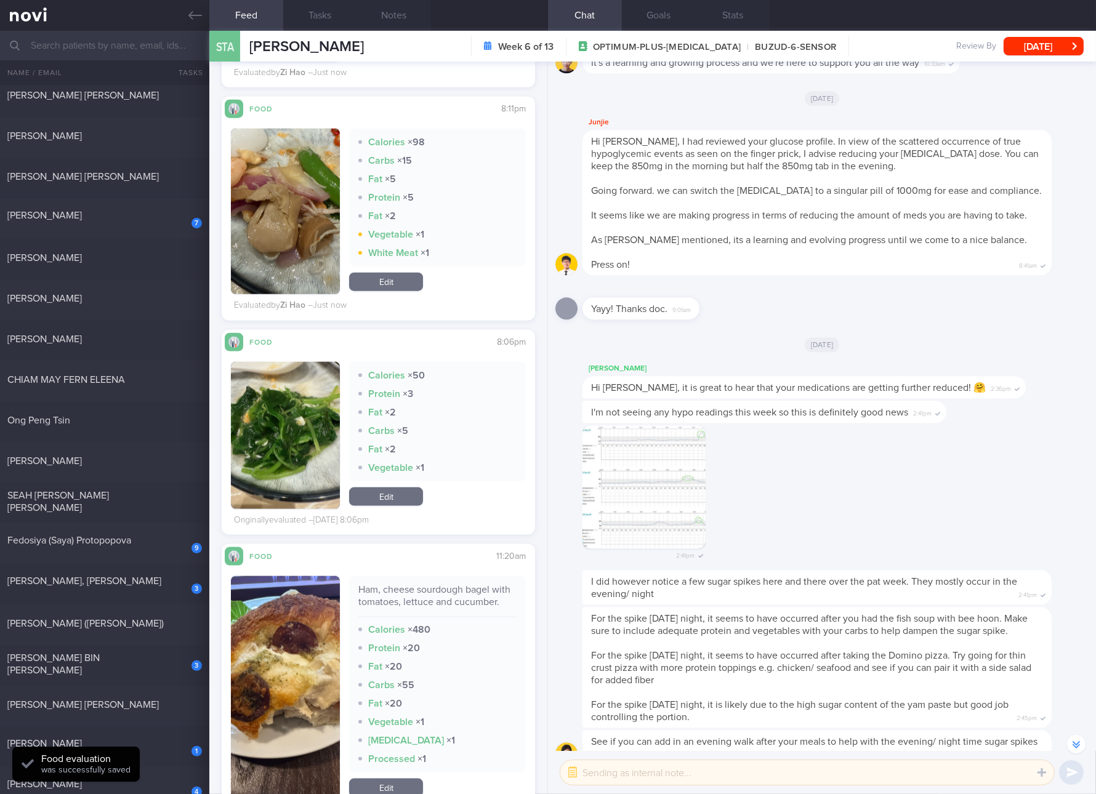
scroll to position [2539, 0]
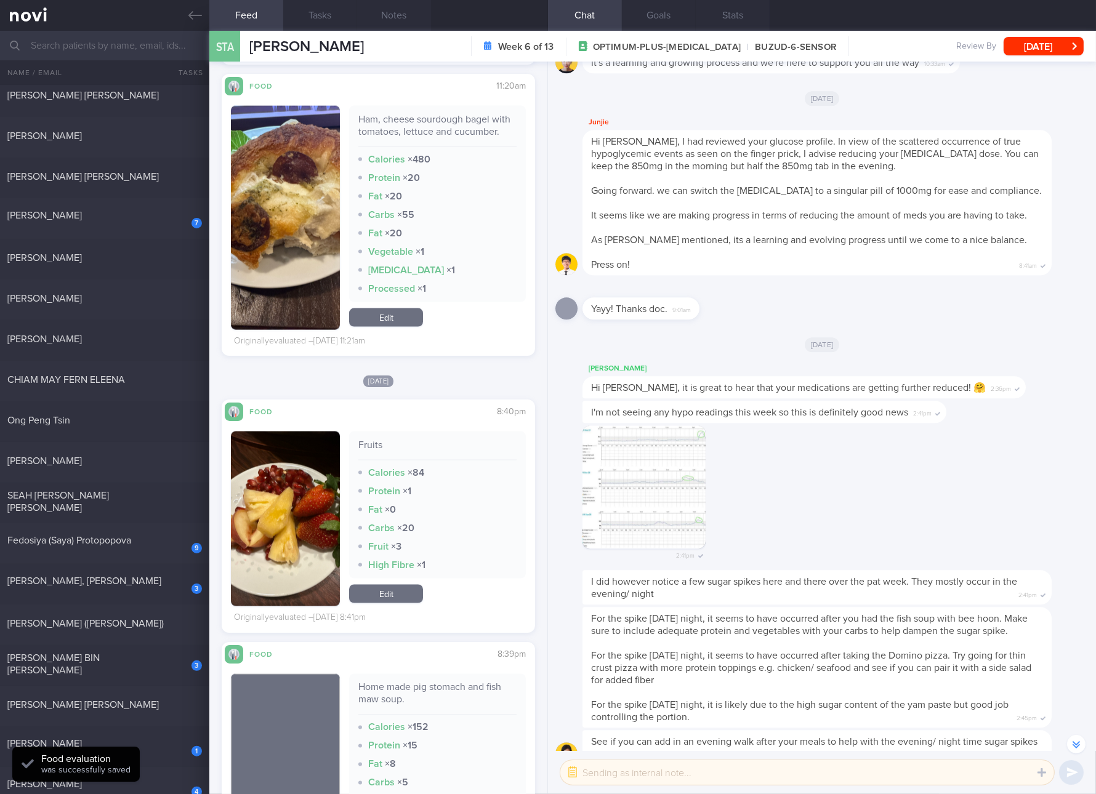
click at [443, 110] on div "Ham, cheese sourdough bagel with tomatoes, lettuce and cucumber. Calories × 480…" at bounding box center [437, 204] width 177 height 196
click at [308, 254] on img "button" at bounding box center [285, 218] width 109 height 224
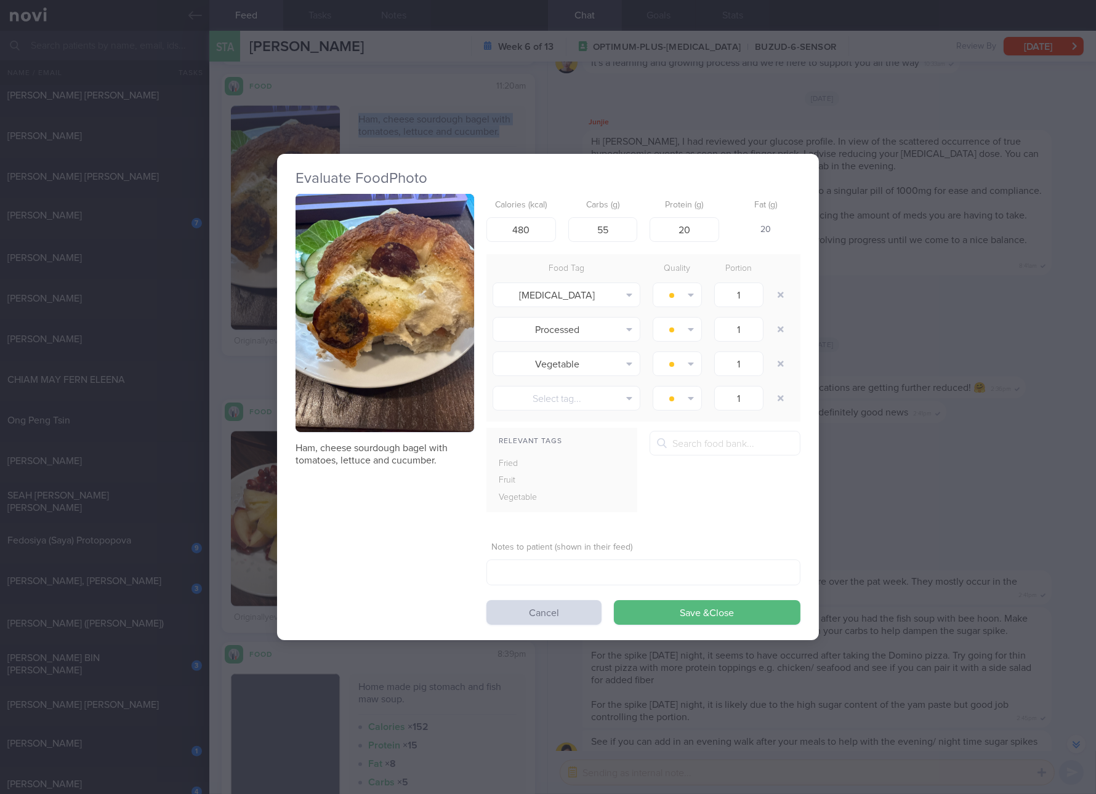
click at [429, 253] on button "button" at bounding box center [385, 313] width 179 height 238
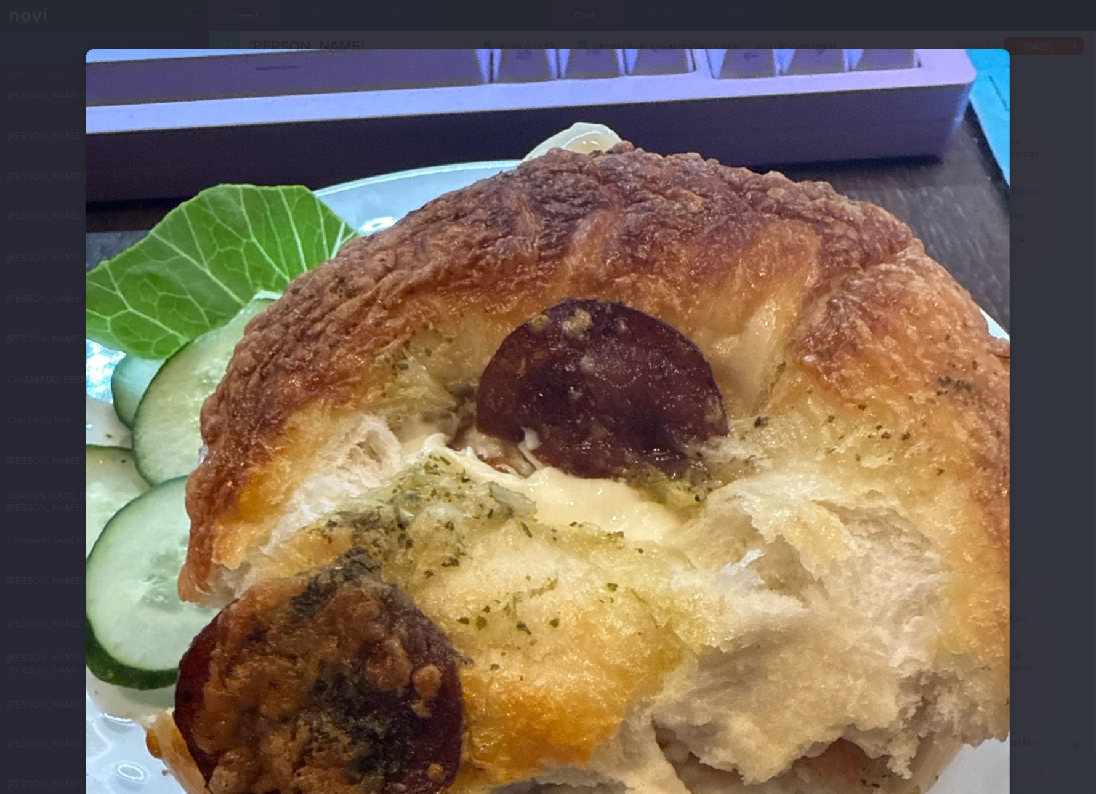
click at [736, 615] on img at bounding box center [548, 664] width 924 height 1231
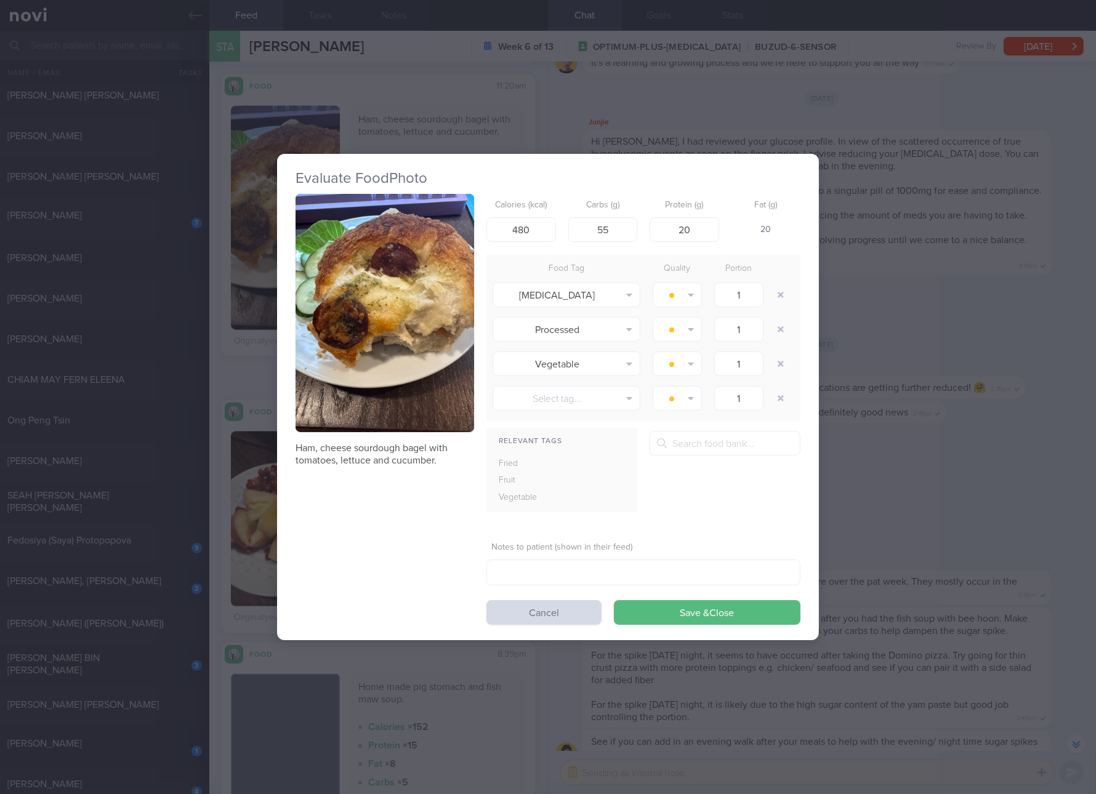
click at [941, 527] on div "Evaluate Food Photo Ham, cheese sourdough bagel with tomatoes, lettuce and cucu…" at bounding box center [548, 397] width 1096 height 794
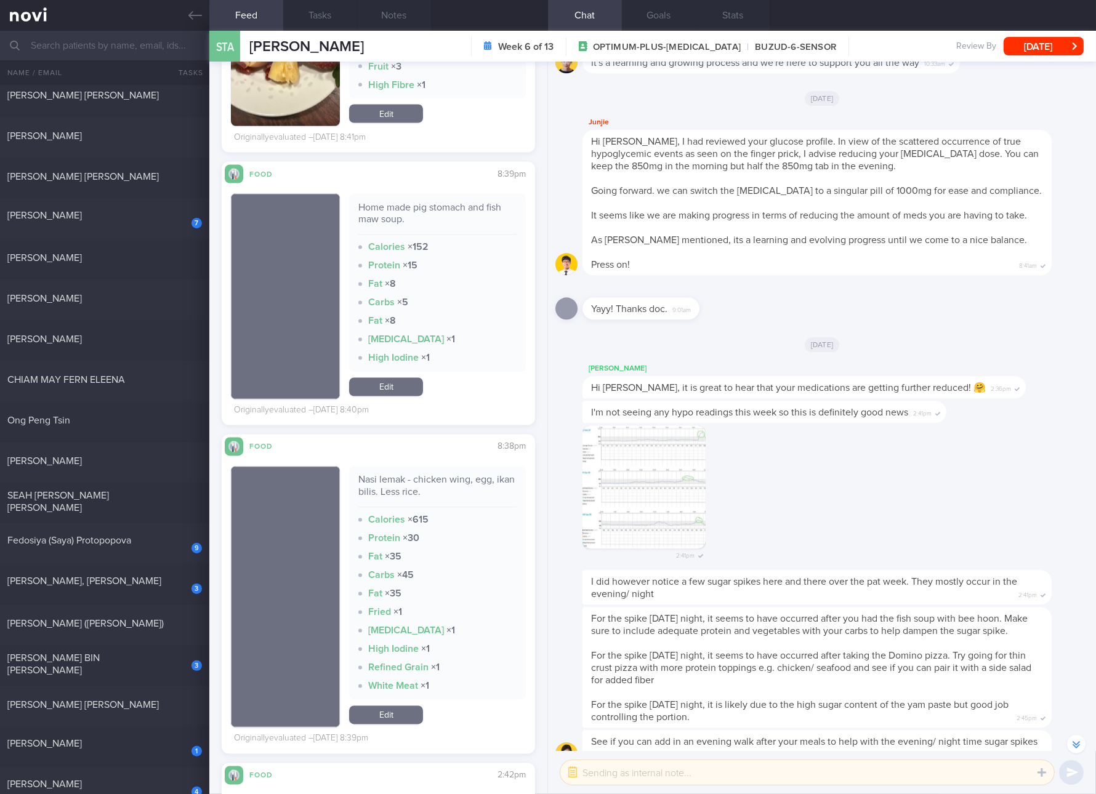
scroll to position [3232, 0]
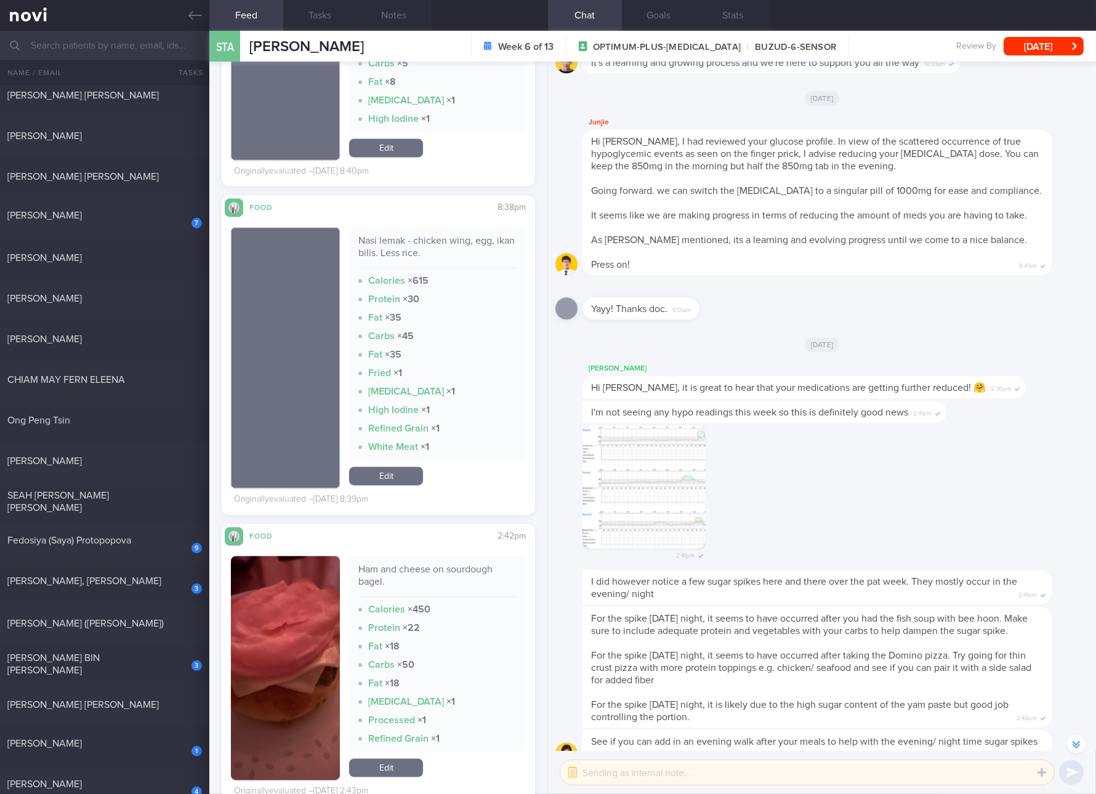
click at [401, 267] on div "Nasi lemak - chicken wing, egg, ikan bilis. Less rice." at bounding box center [437, 252] width 158 height 34
click at [1059, 548] on div "2:41pm" at bounding box center [821, 497] width 533 height 145
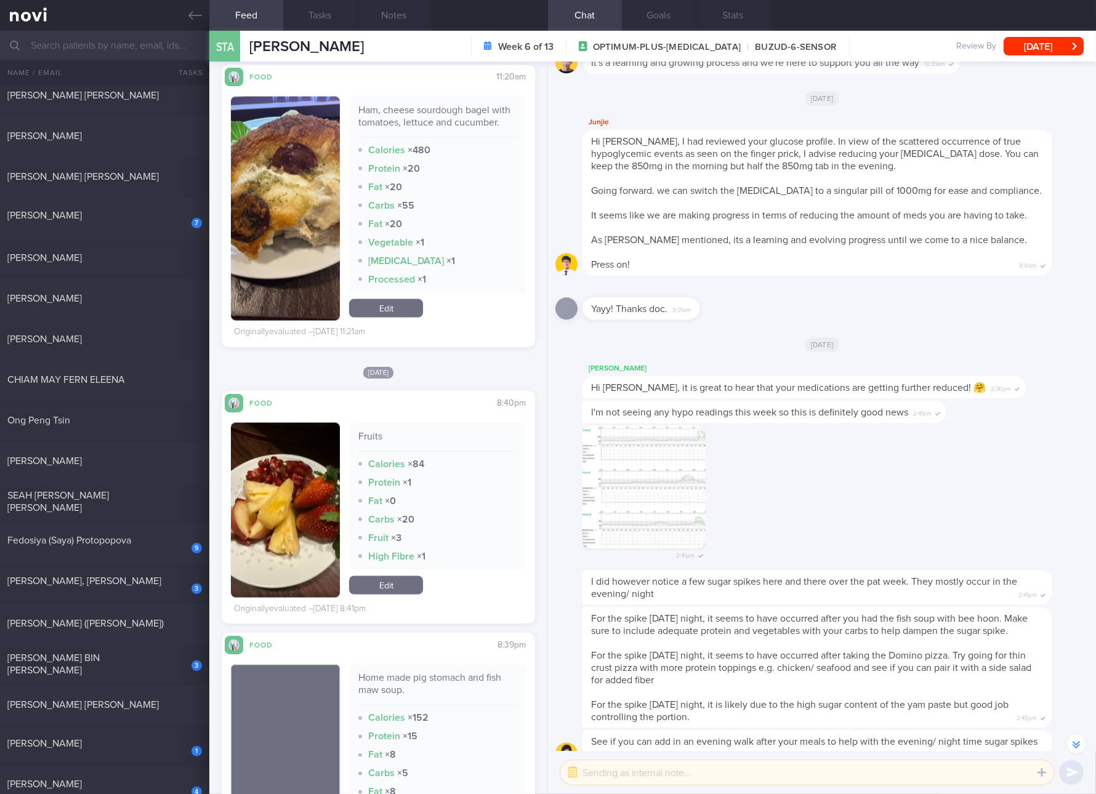
scroll to position [2309, 0]
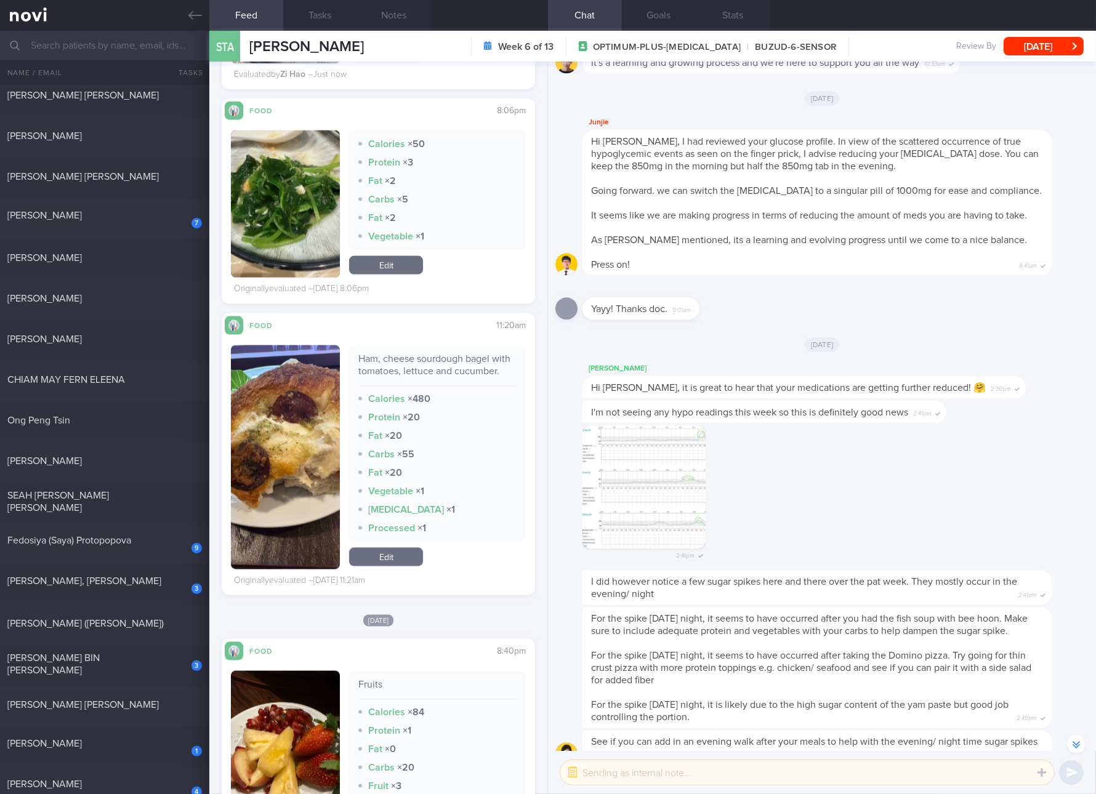
click at [397, 561] on link "Edit" at bounding box center [386, 557] width 74 height 18
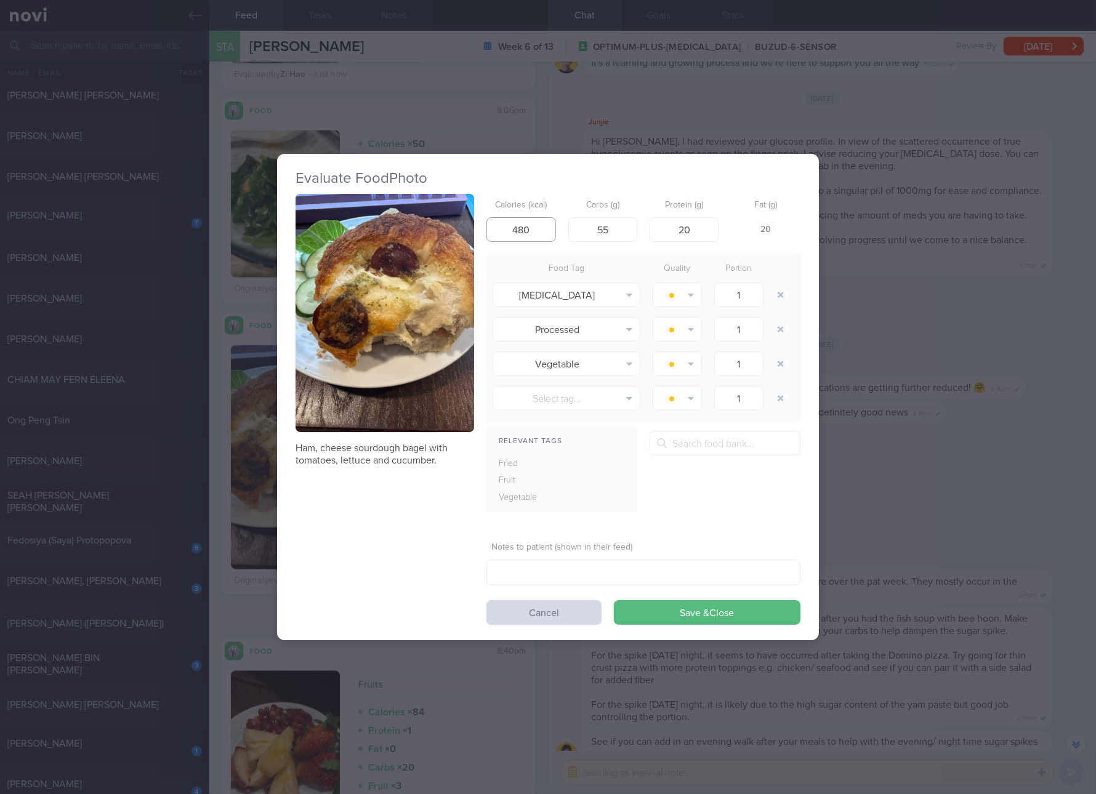
click at [541, 231] on input "480" at bounding box center [521, 229] width 70 height 25
type input "433"
type input "33"
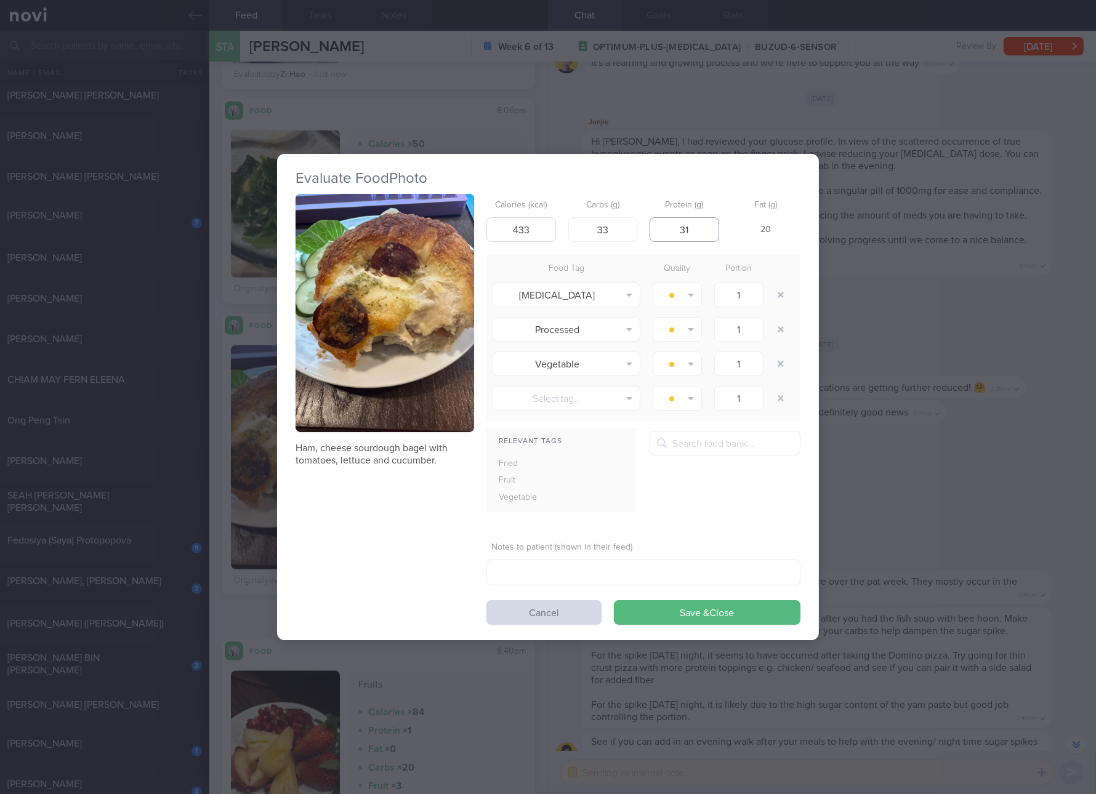
type input "31"
click at [614, 600] on button "Save & Close" at bounding box center [707, 612] width 187 height 25
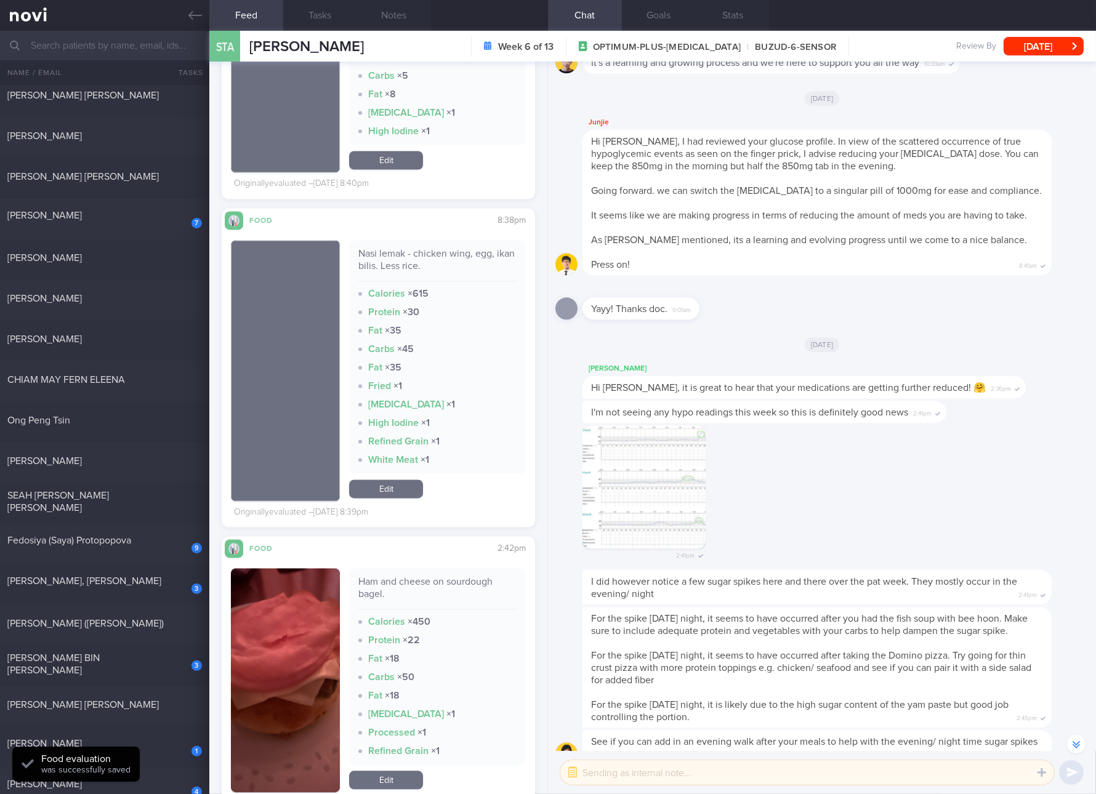
scroll to position [3463, 0]
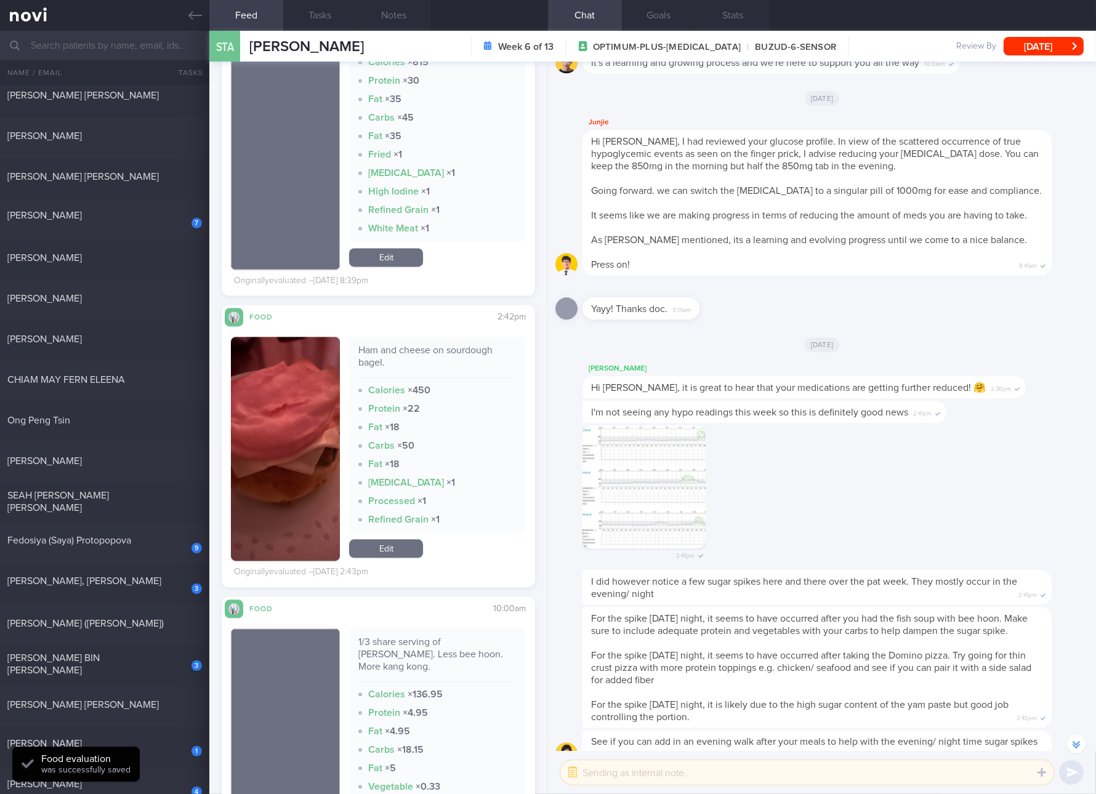
click at [440, 352] on div "Ham and cheese on sourdough bagel." at bounding box center [437, 361] width 158 height 34
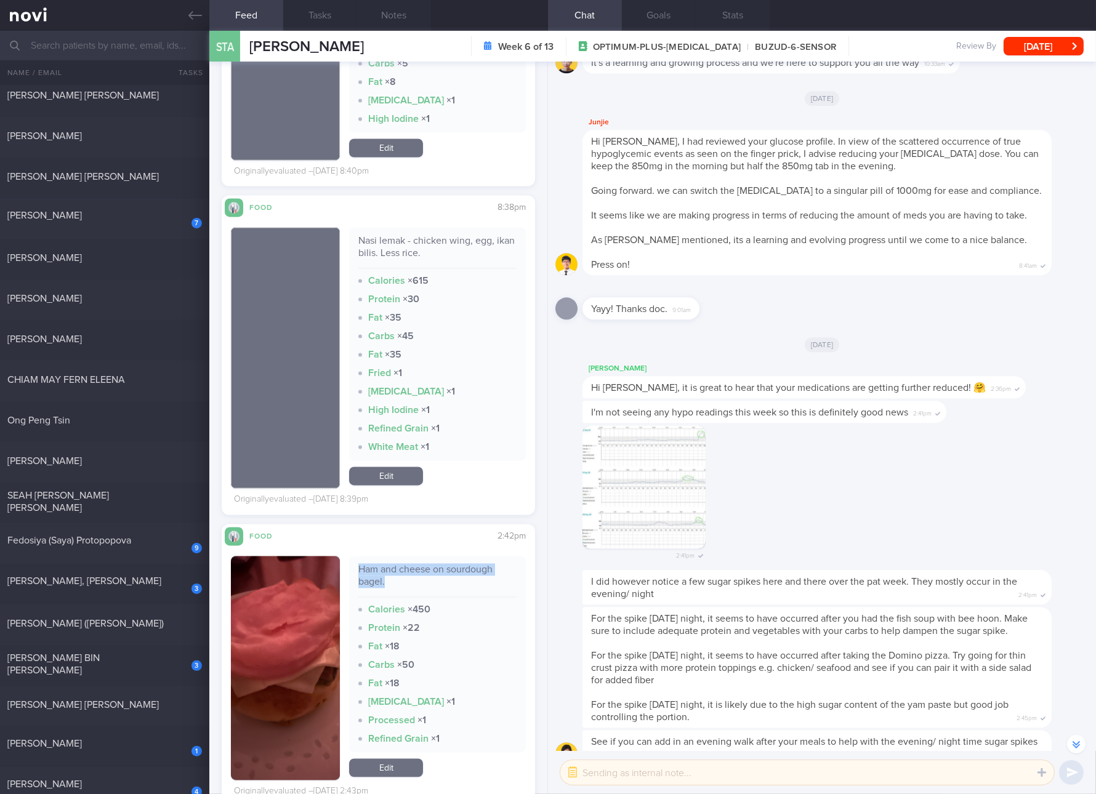
click at [382, 485] on link "Edit" at bounding box center [386, 476] width 74 height 18
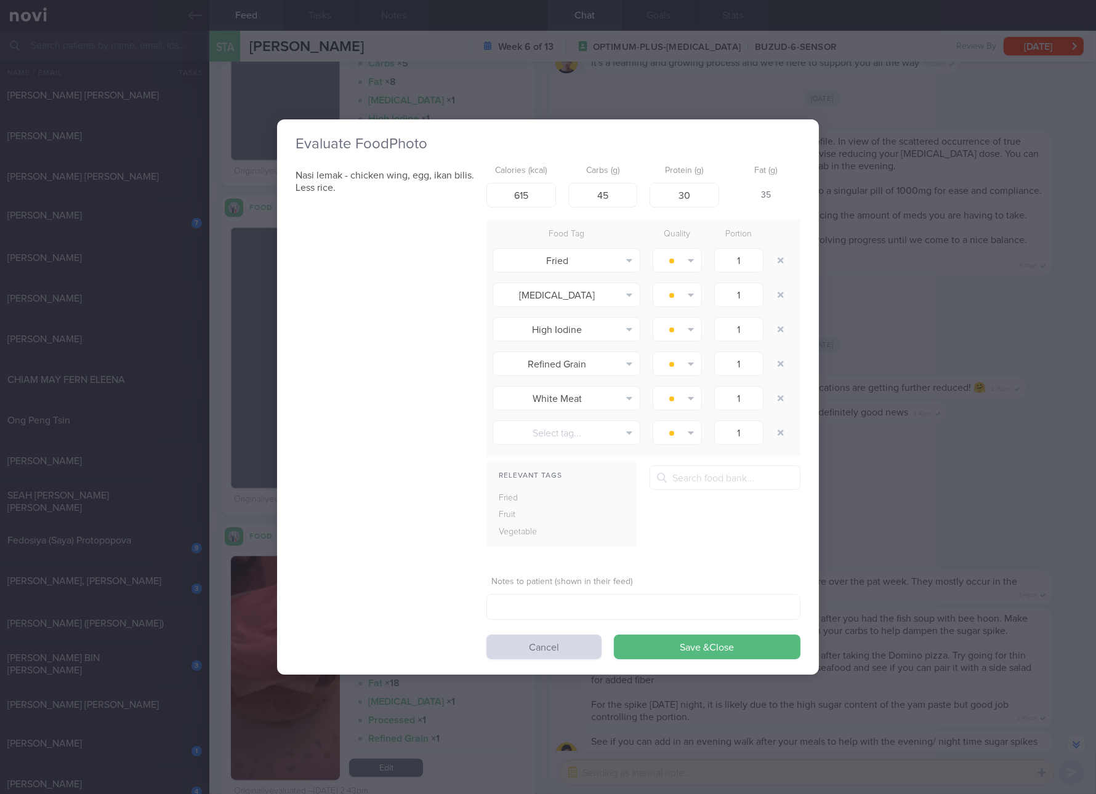
click at [903, 462] on div "Evaluate Food Photo Nasi lemak - chicken wing, egg, ikan bilis. Less rice. Calo…" at bounding box center [548, 397] width 1096 height 794
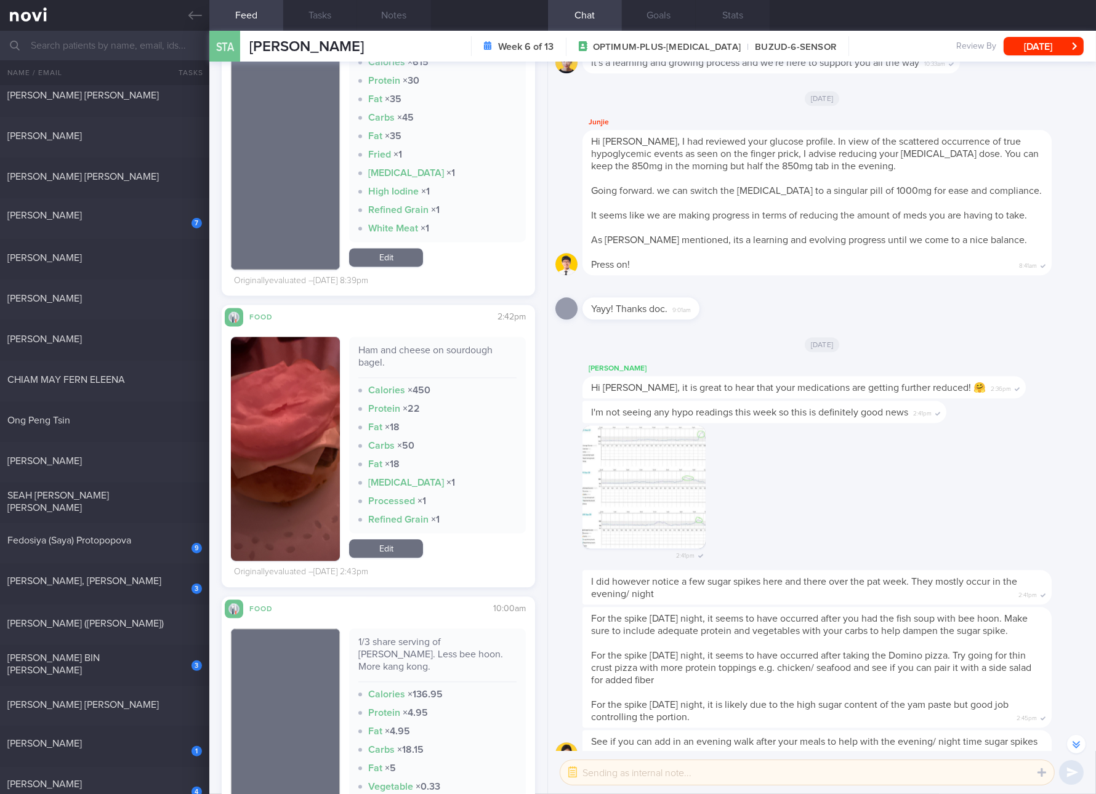
scroll to position [3232, 0]
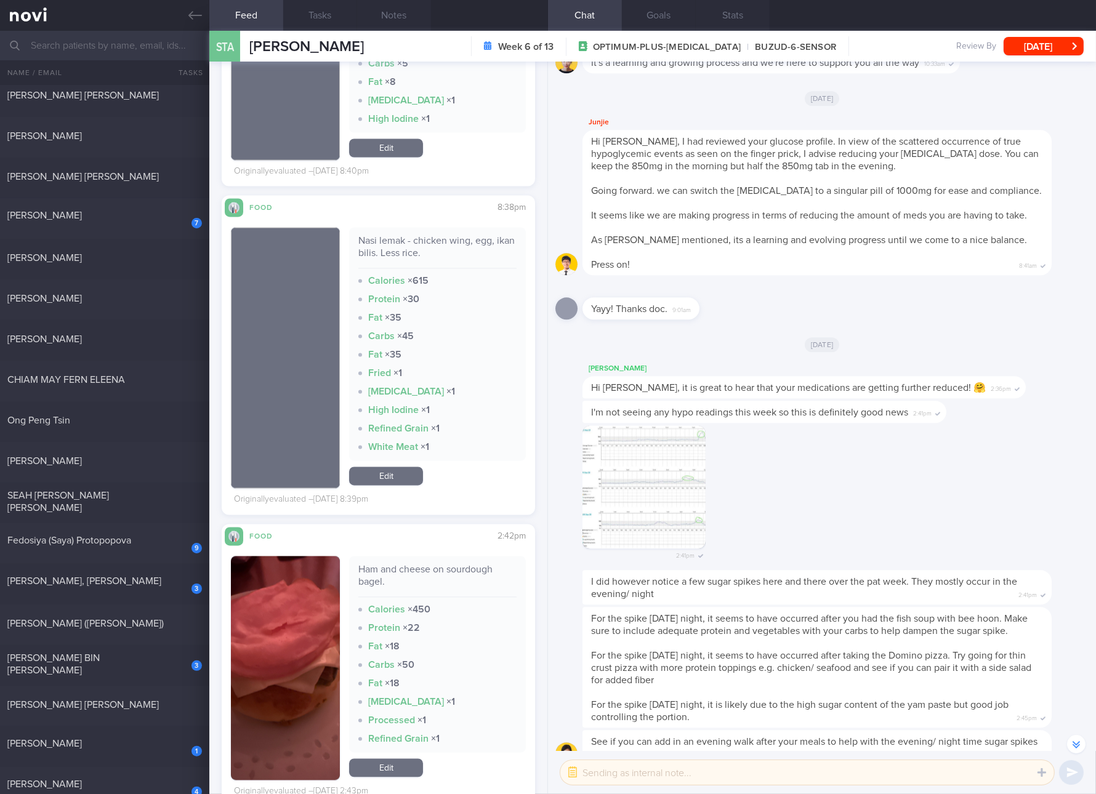
click at [401, 485] on link "Edit" at bounding box center [386, 476] width 74 height 18
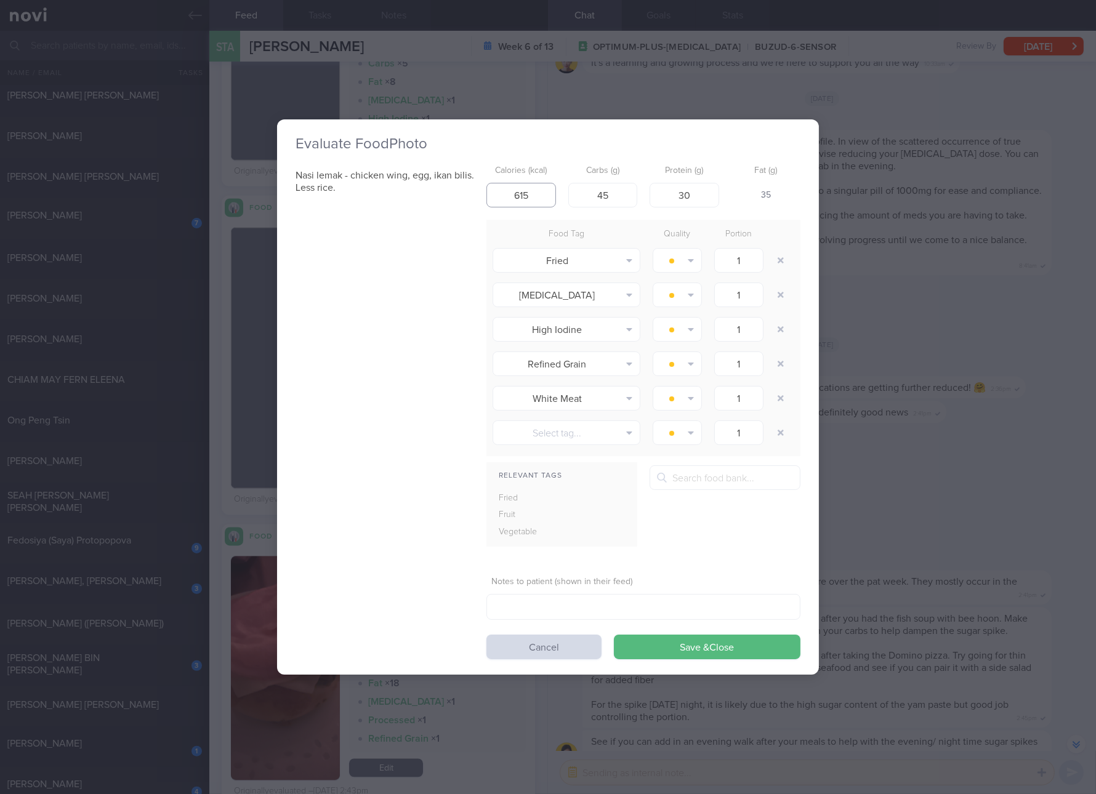
click at [516, 200] on input "615" at bounding box center [521, 195] width 70 height 25
type input "553"
type input "50"
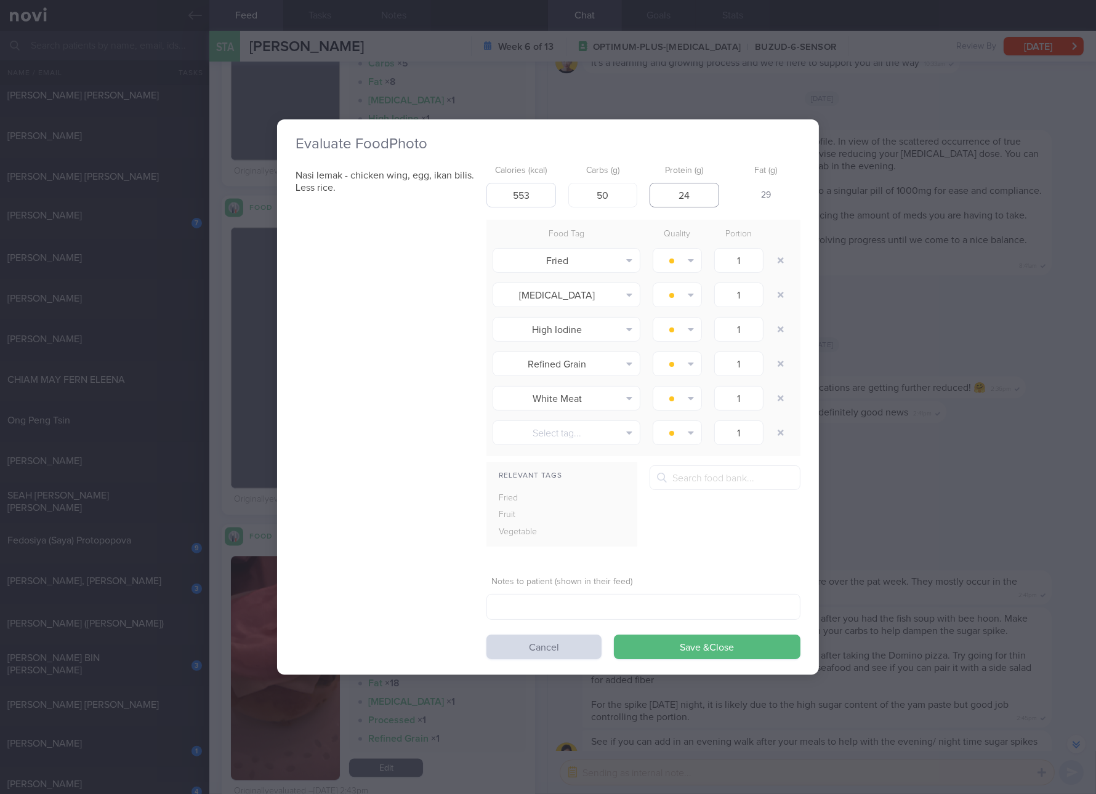
type input "24"
click at [614, 635] on button "Save & Close" at bounding box center [707, 647] width 187 height 25
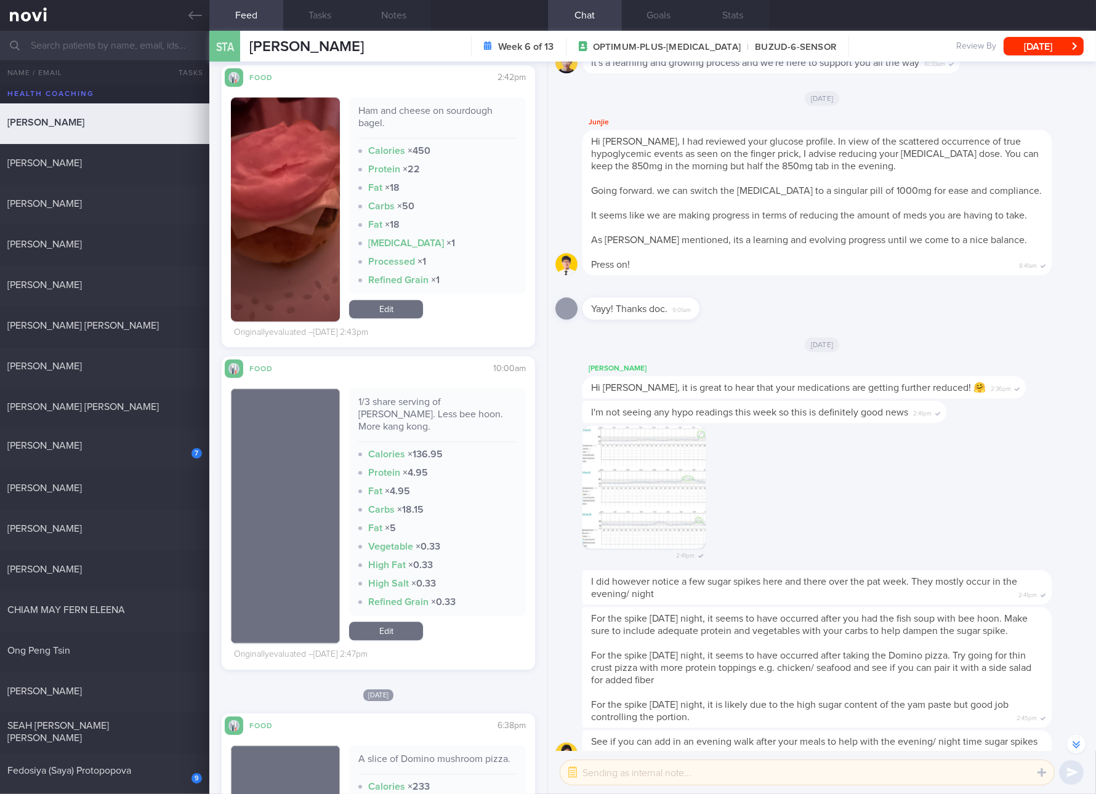
click at [393, 315] on link "Edit" at bounding box center [386, 309] width 74 height 18
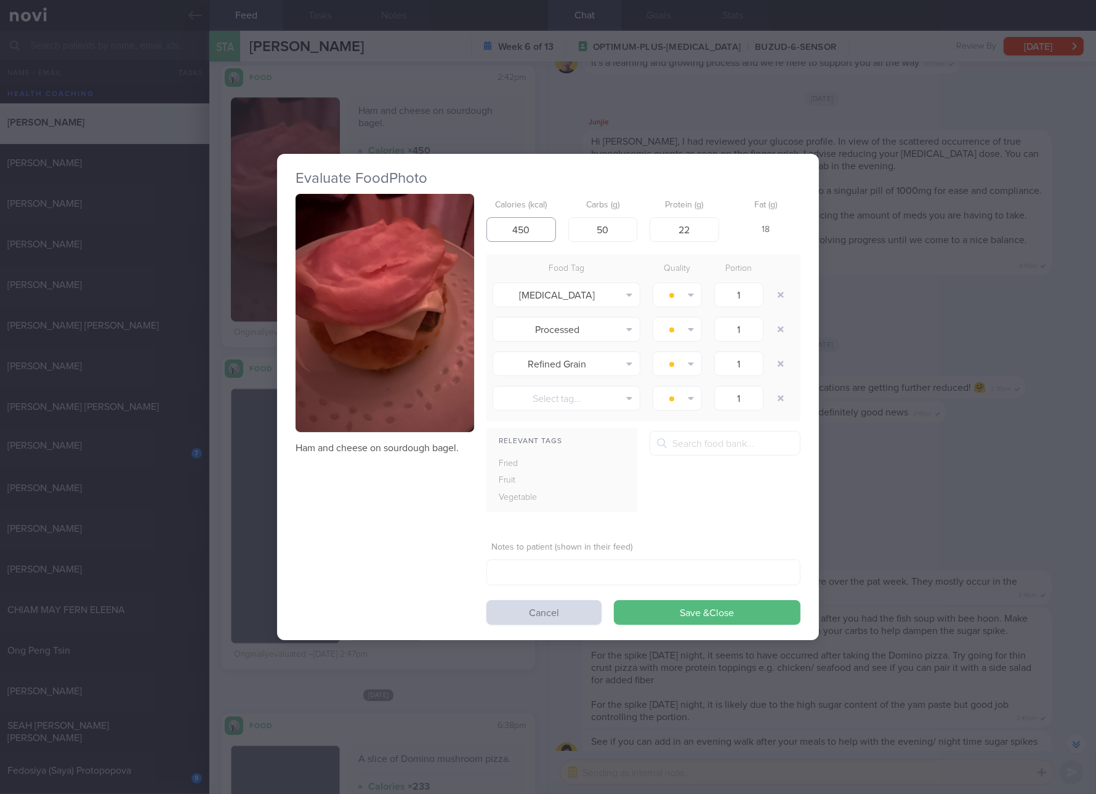
click at [525, 228] on input "450" at bounding box center [521, 229] width 70 height 25
click at [751, 317] on input "1" at bounding box center [738, 329] width 49 height 25
click at [939, 551] on div "Evaluate Food Photo Ham and cheese on sourdough bagel. Calories (kcal) 450 Carb…" at bounding box center [548, 397] width 1096 height 794
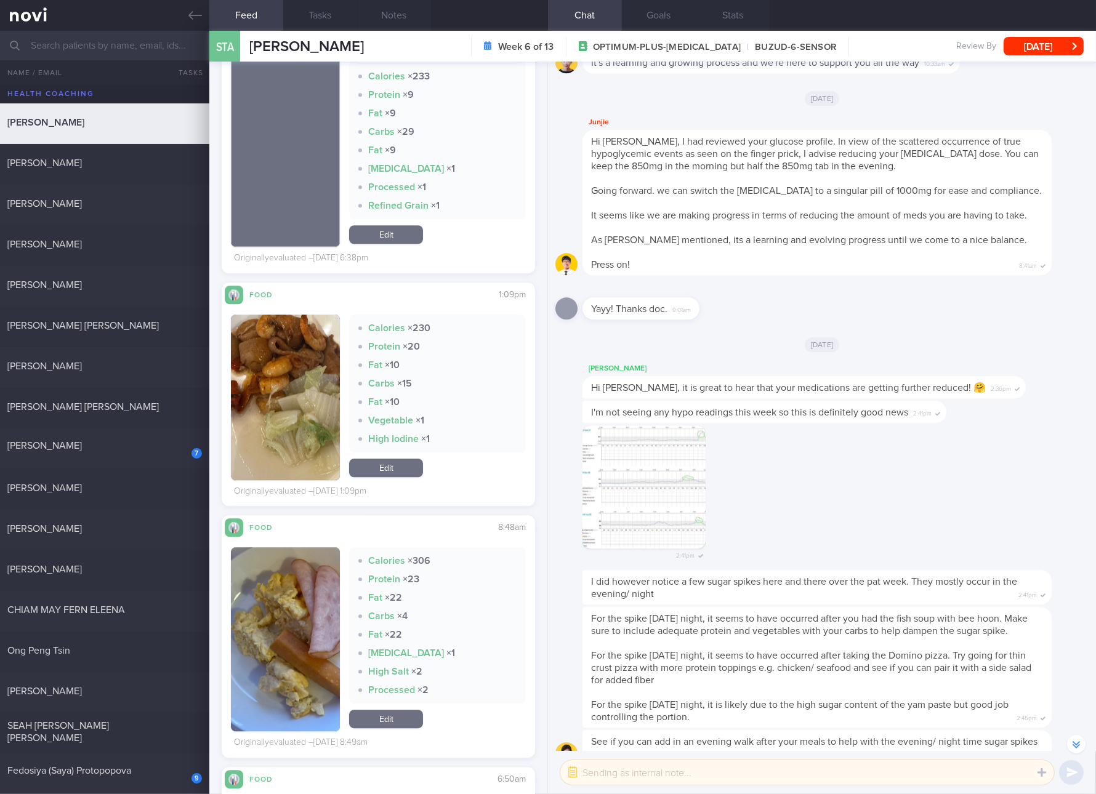
scroll to position [4618, 0]
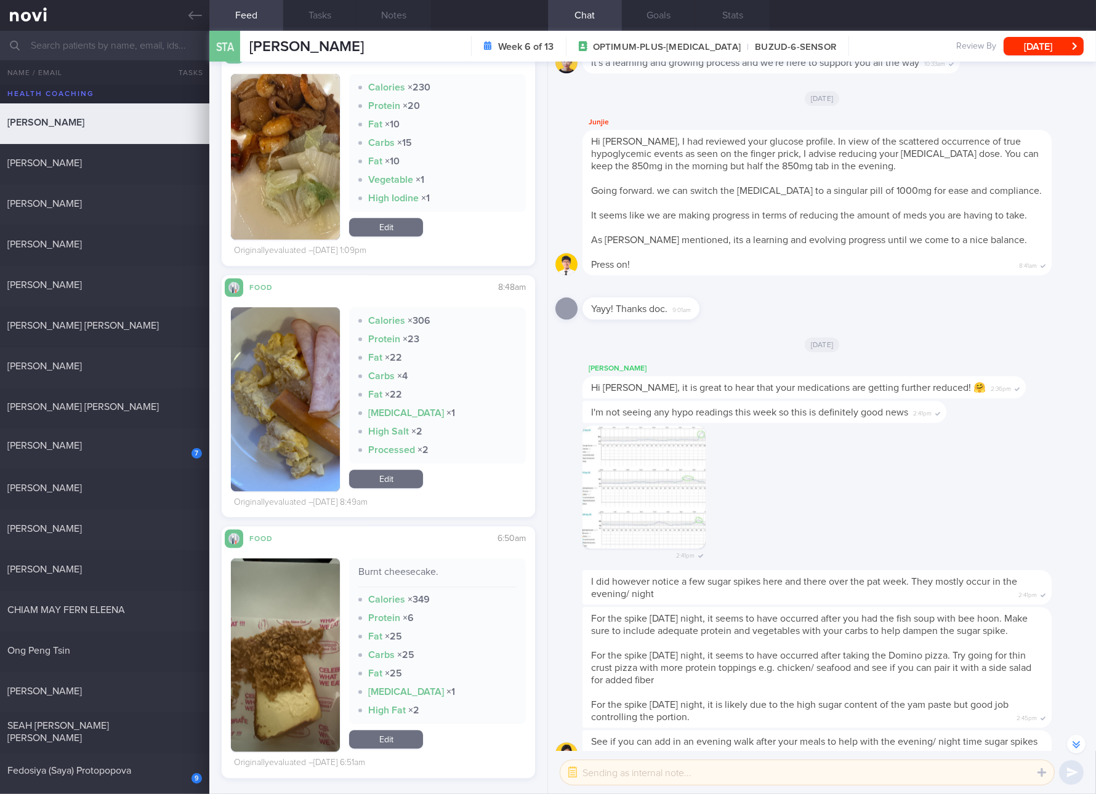
click at [275, 405] on button "button" at bounding box center [285, 399] width 109 height 184
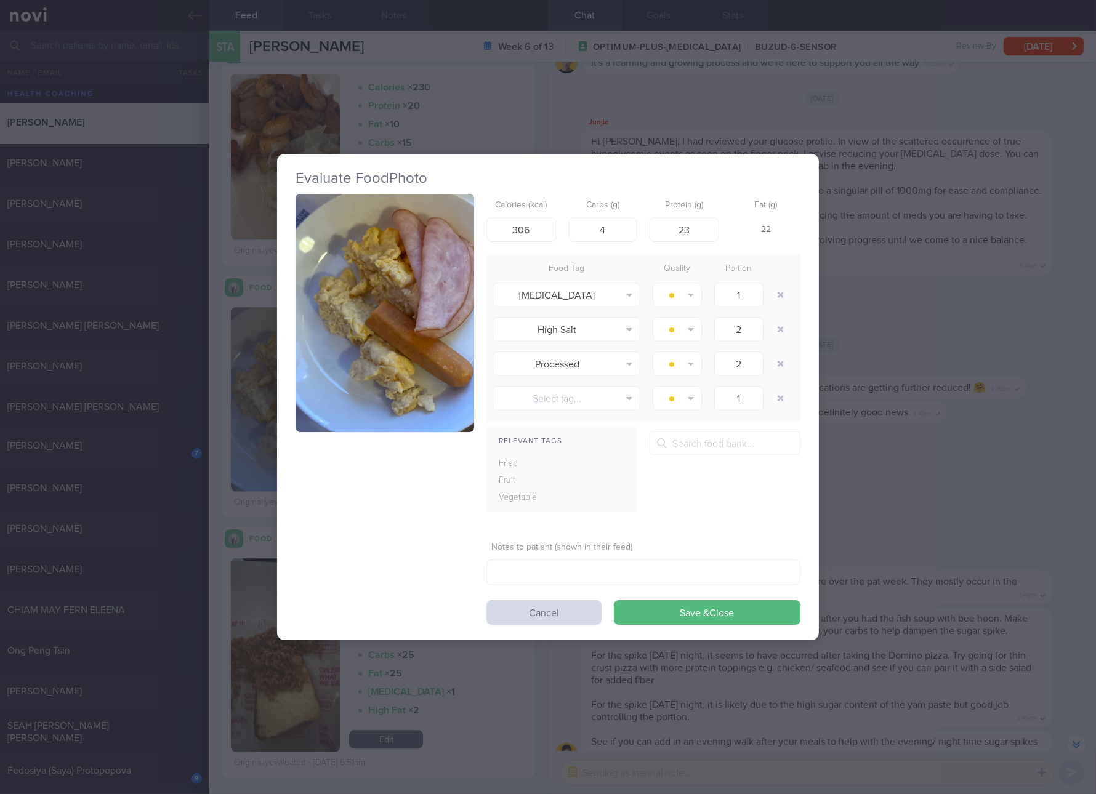
drag, startPoint x: 403, startPoint y: 326, endPoint x: 385, endPoint y: 267, distance: 61.7
click at [383, 267] on button "button" at bounding box center [385, 313] width 179 height 238
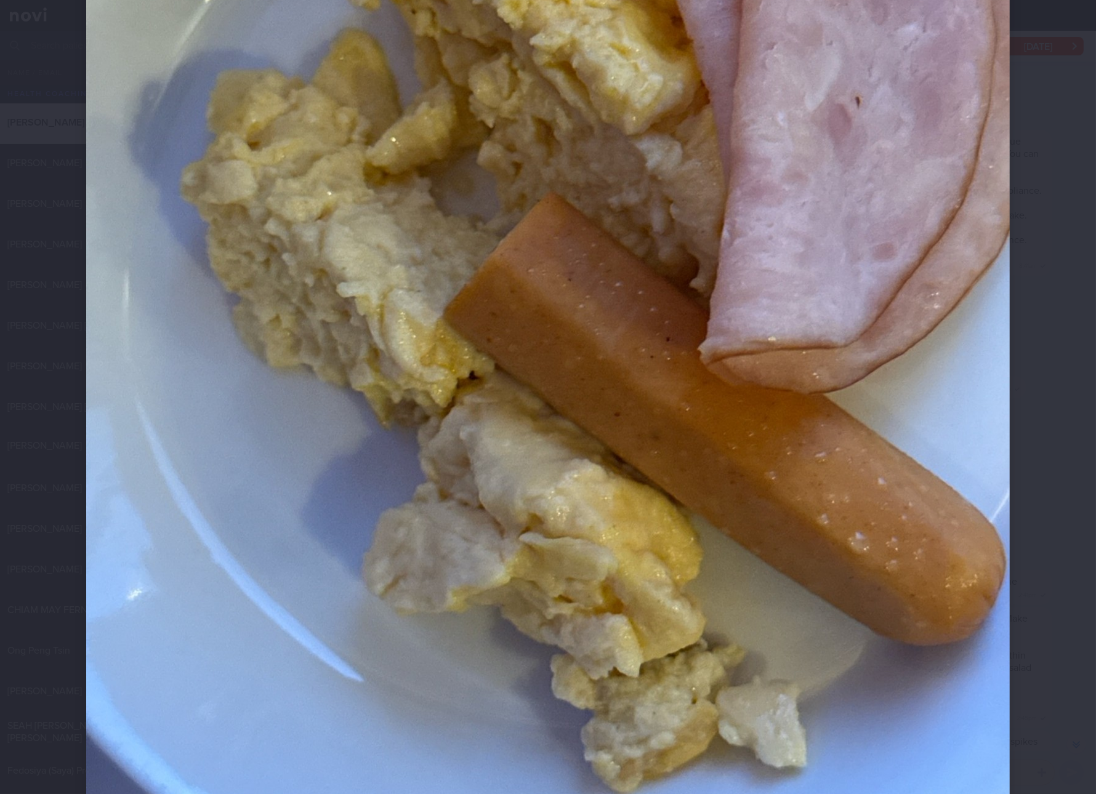
scroll to position [304, 0]
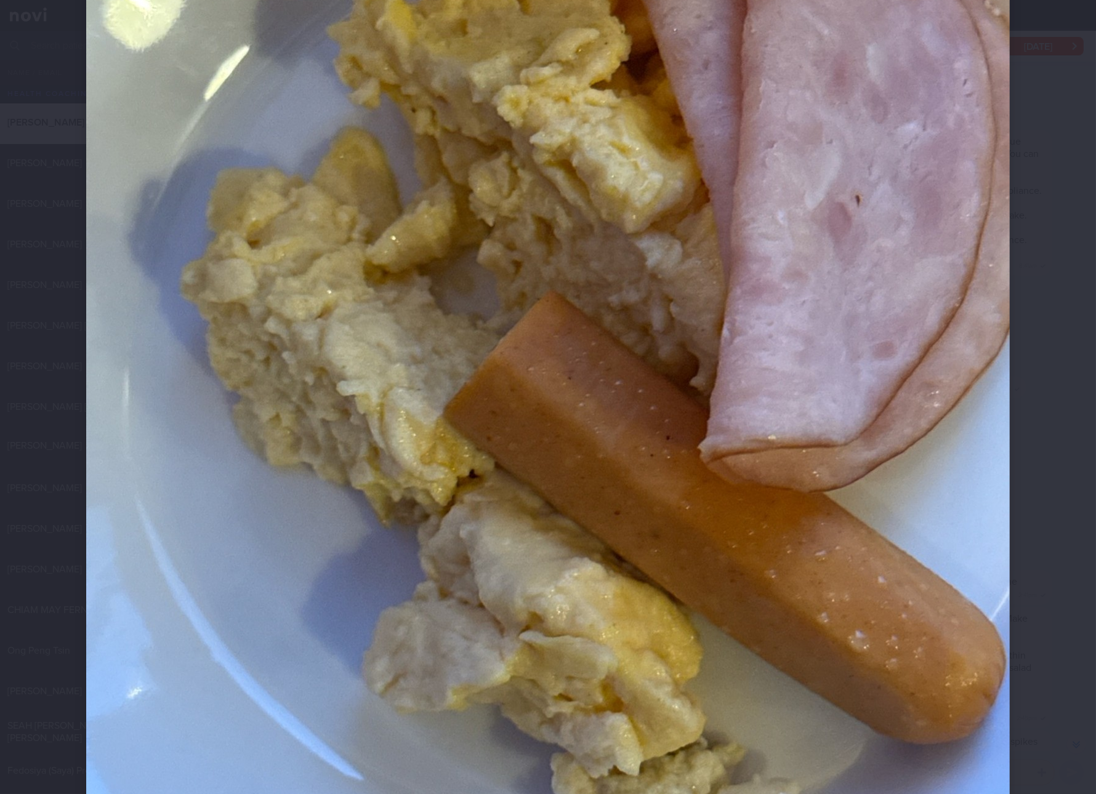
click at [784, 565] on img at bounding box center [548, 360] width 924 height 1231
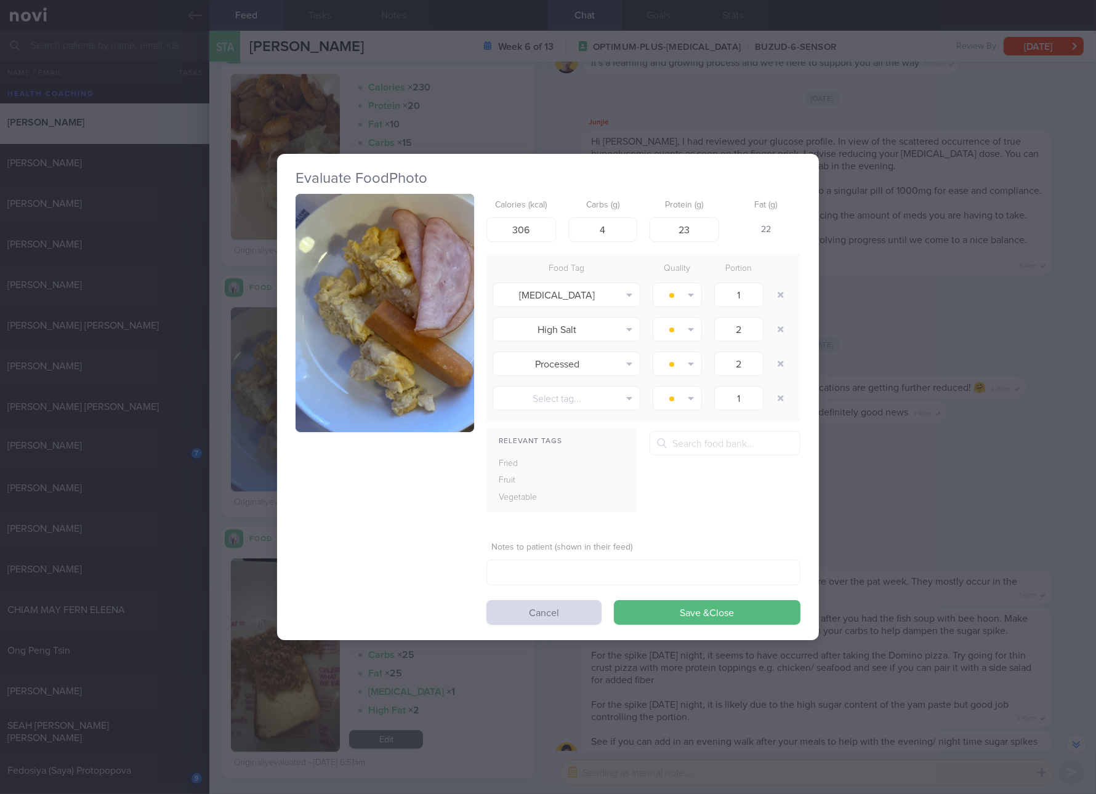
click at [885, 392] on div "Evaluate Food Photo Calories (kcal) 306 Carbs (g) 4 Protein (g) 23 Fat (g) 22 F…" at bounding box center [548, 397] width 1096 height 794
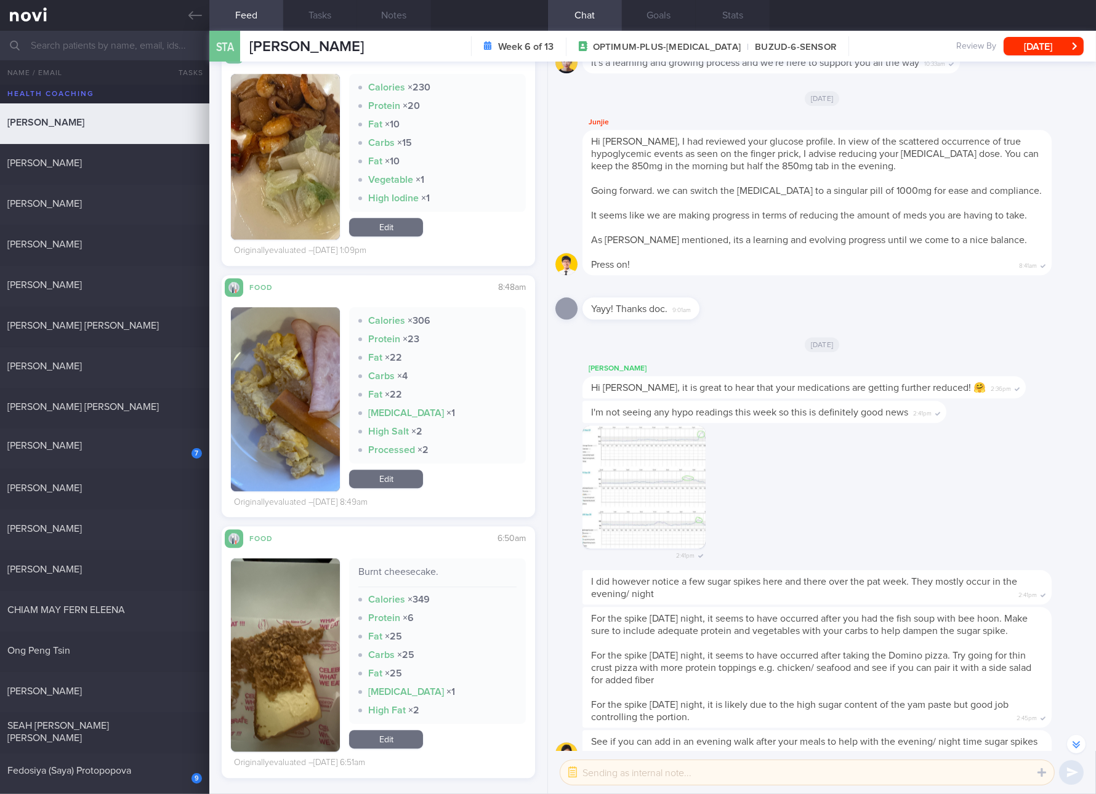
scroll to position [4848, 0]
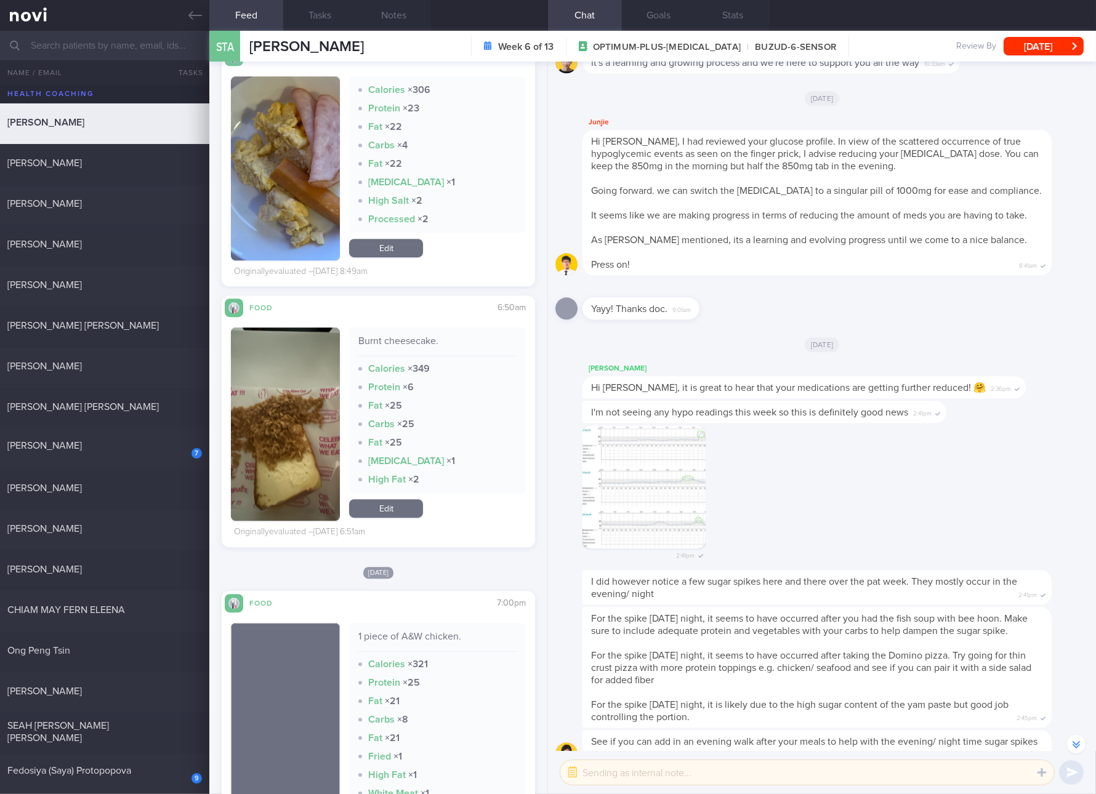
click at [236, 428] on button "button" at bounding box center [285, 424] width 109 height 193
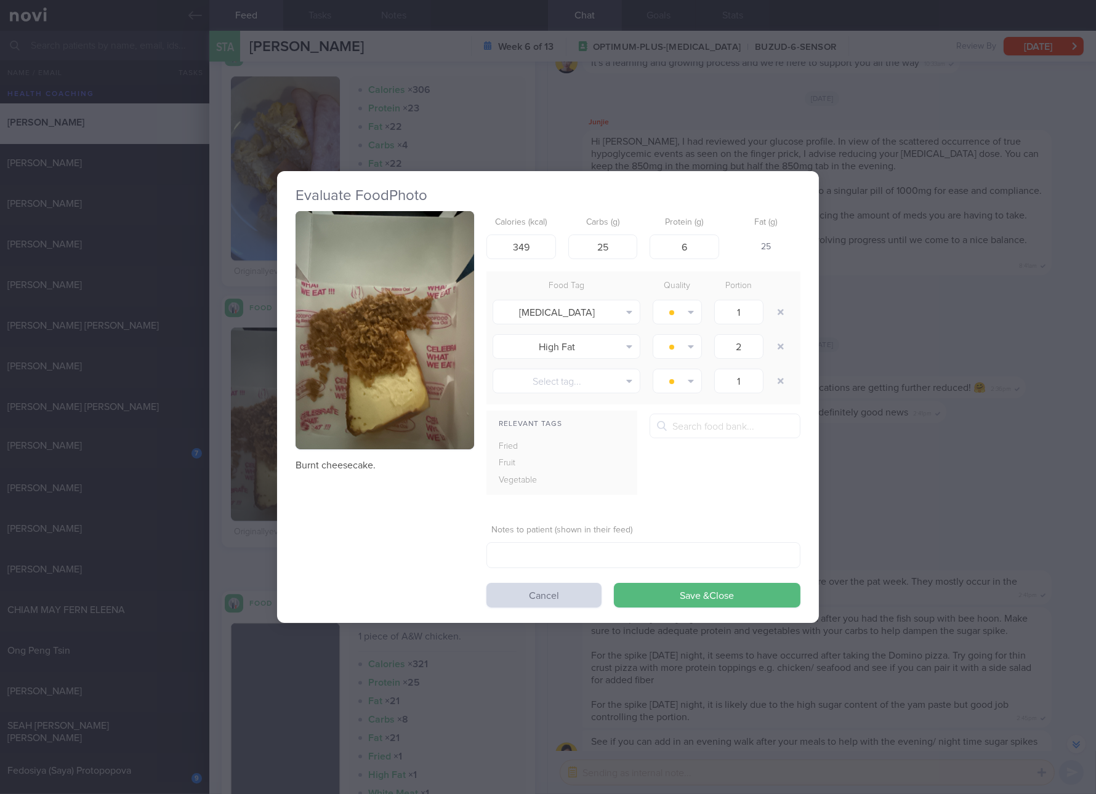
click at [434, 336] on button "button" at bounding box center [385, 330] width 179 height 238
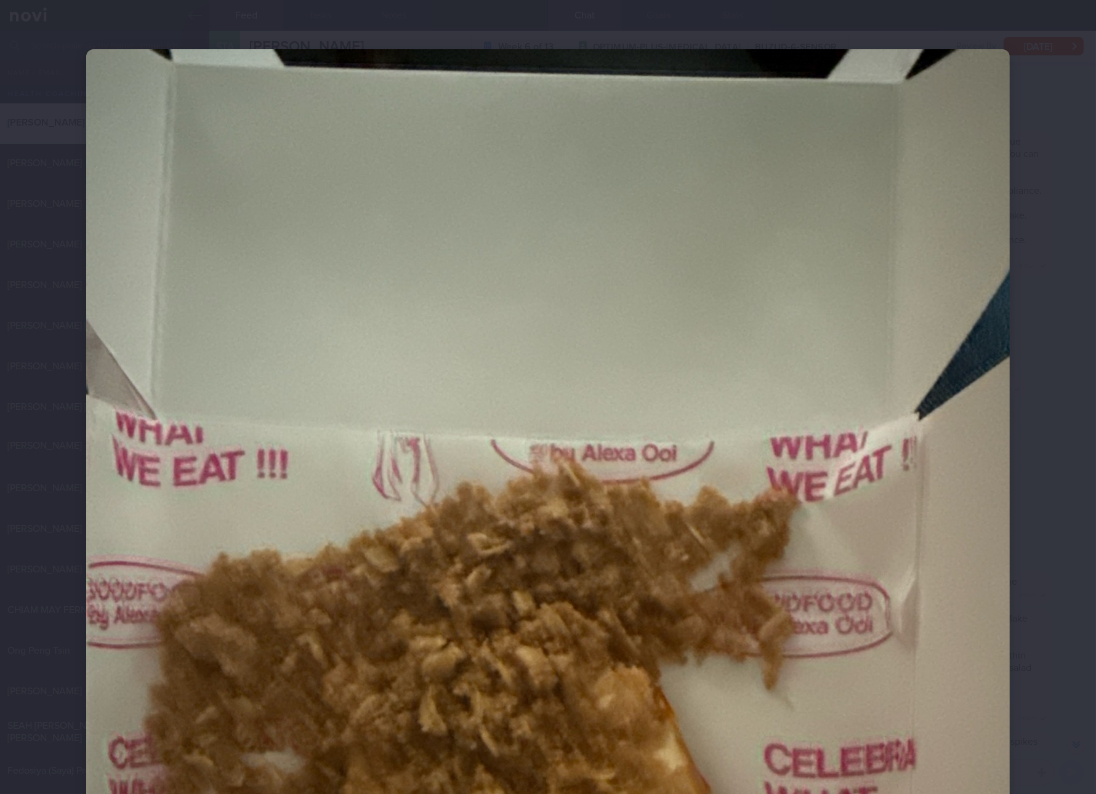
scroll to position [230, 0]
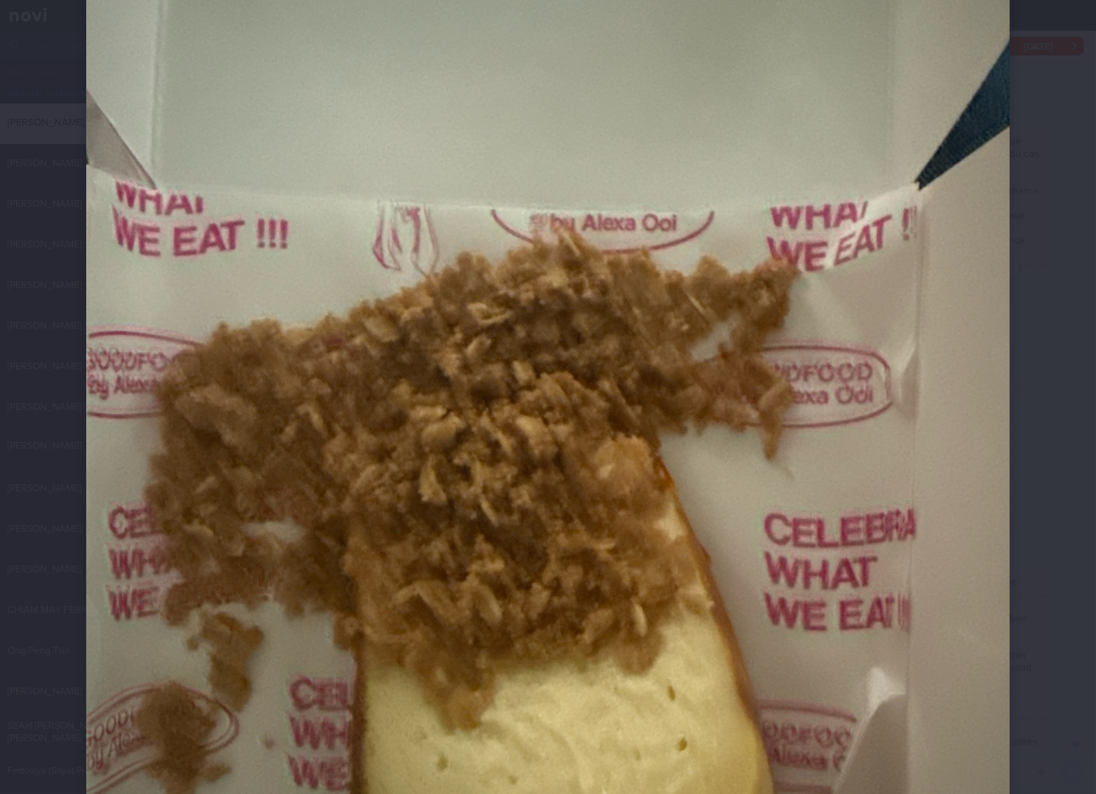
click at [434, 336] on img at bounding box center [548, 434] width 924 height 1231
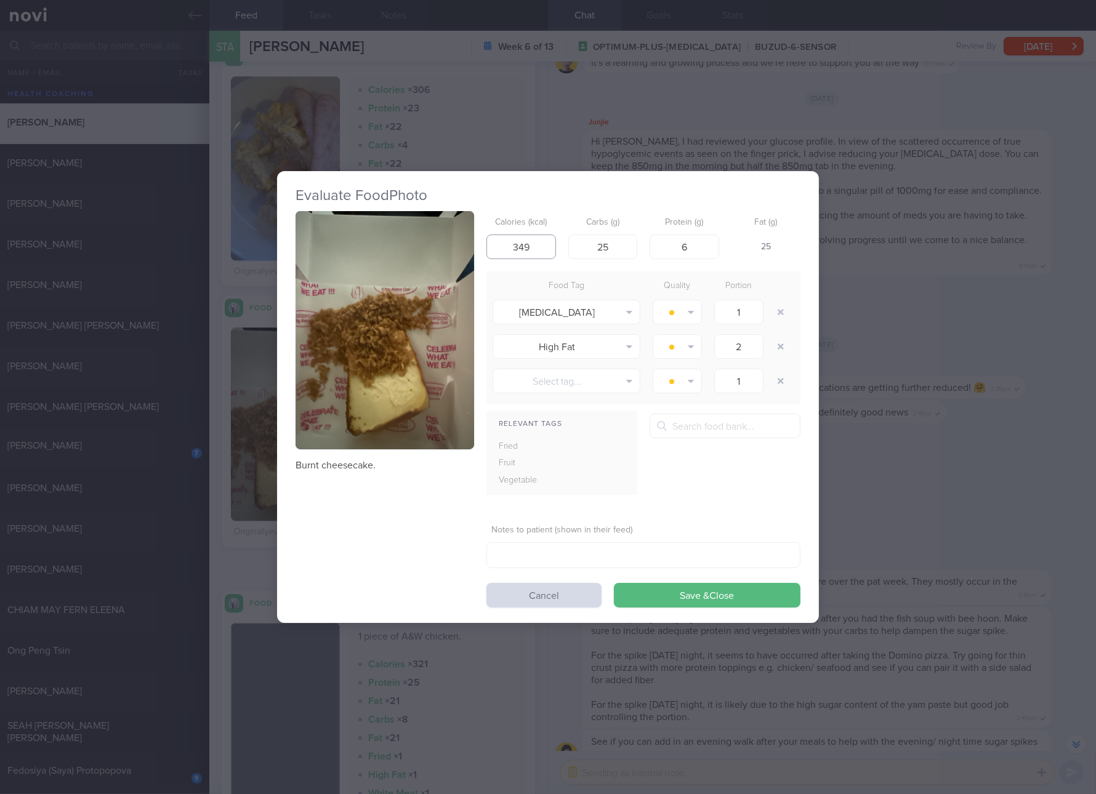
click at [509, 238] on input "349" at bounding box center [521, 247] width 70 height 25
type input "321"
type input "21"
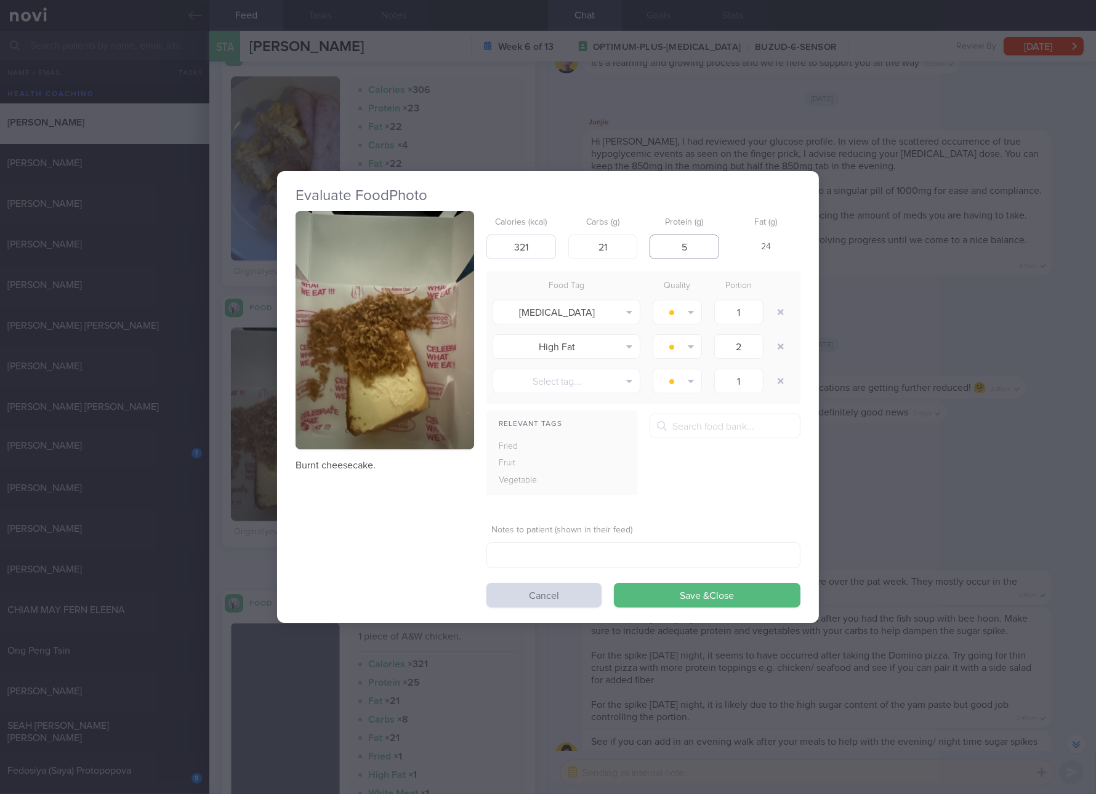
type input "5"
click at [614, 583] on button "Save & Close" at bounding box center [707, 595] width 187 height 25
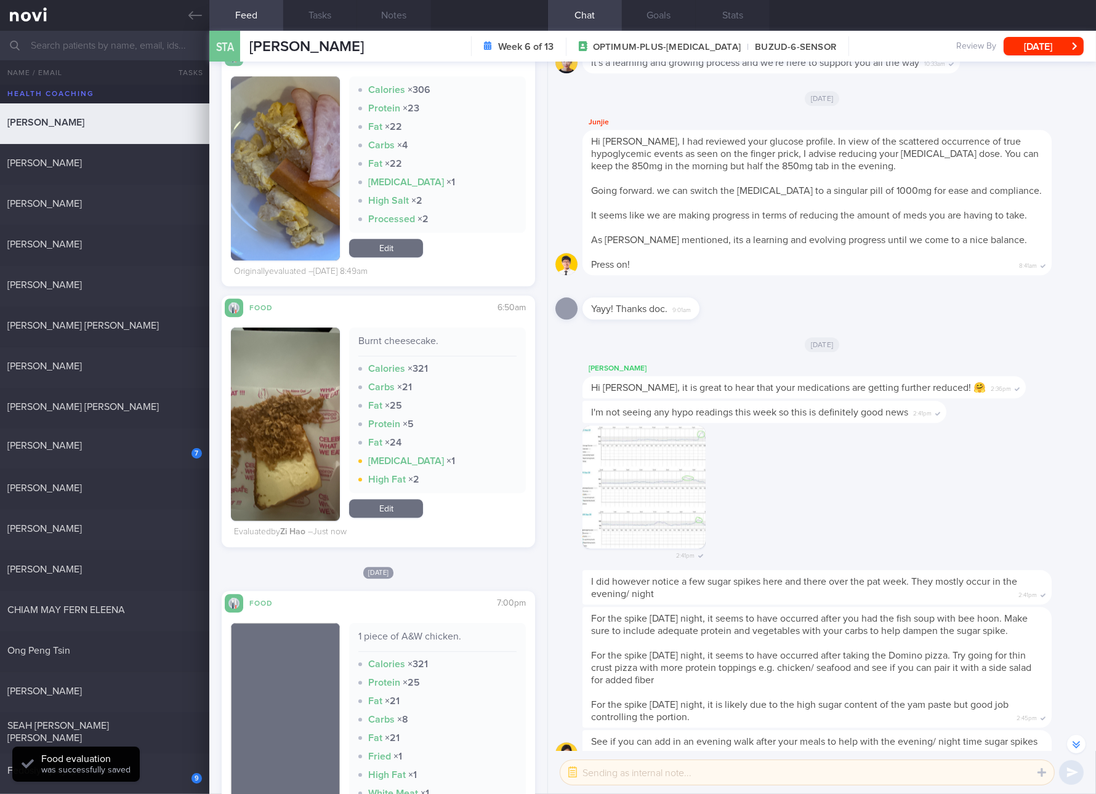
scroll to position [5310, 0]
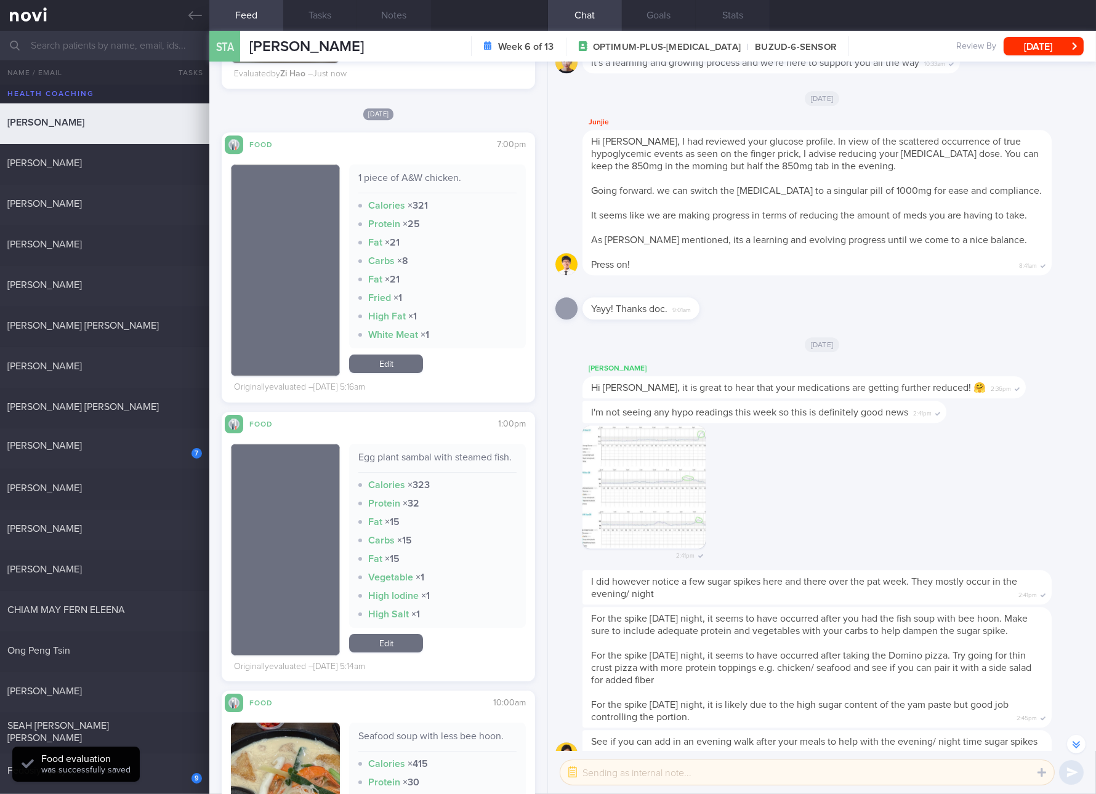
click at [479, 457] on div "Egg plant sambal with steamed fish." at bounding box center [437, 462] width 158 height 22
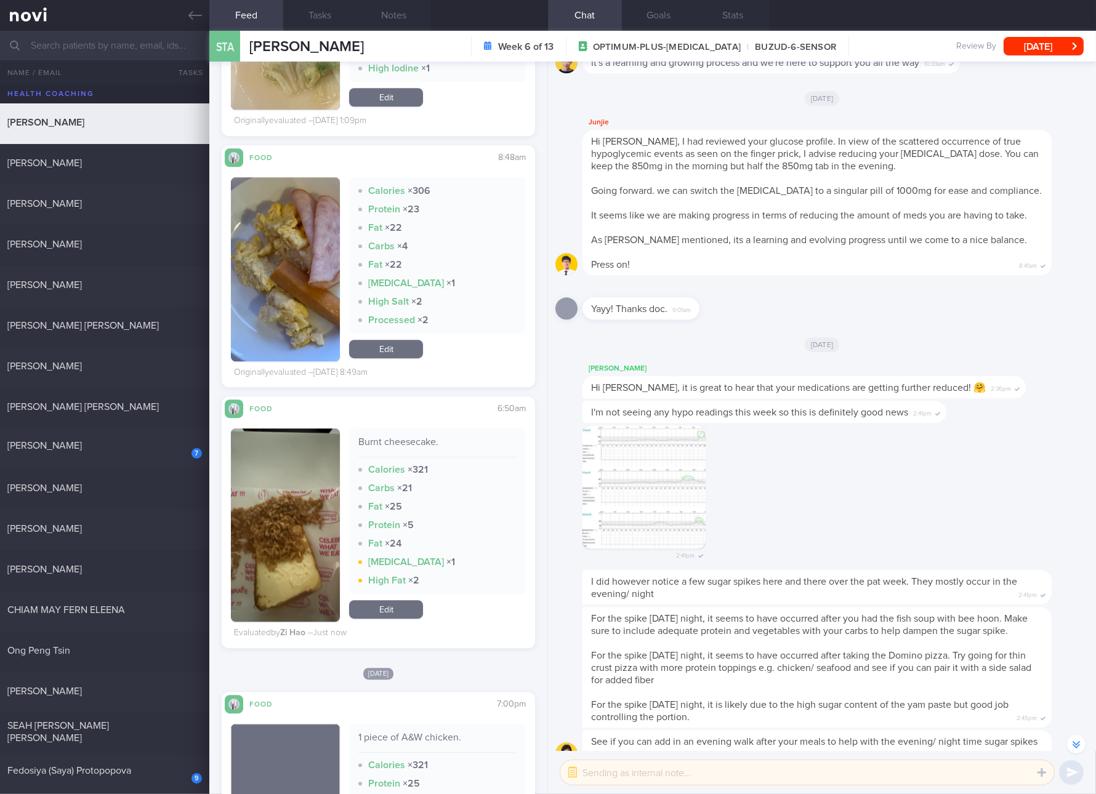
scroll to position [4618, 0]
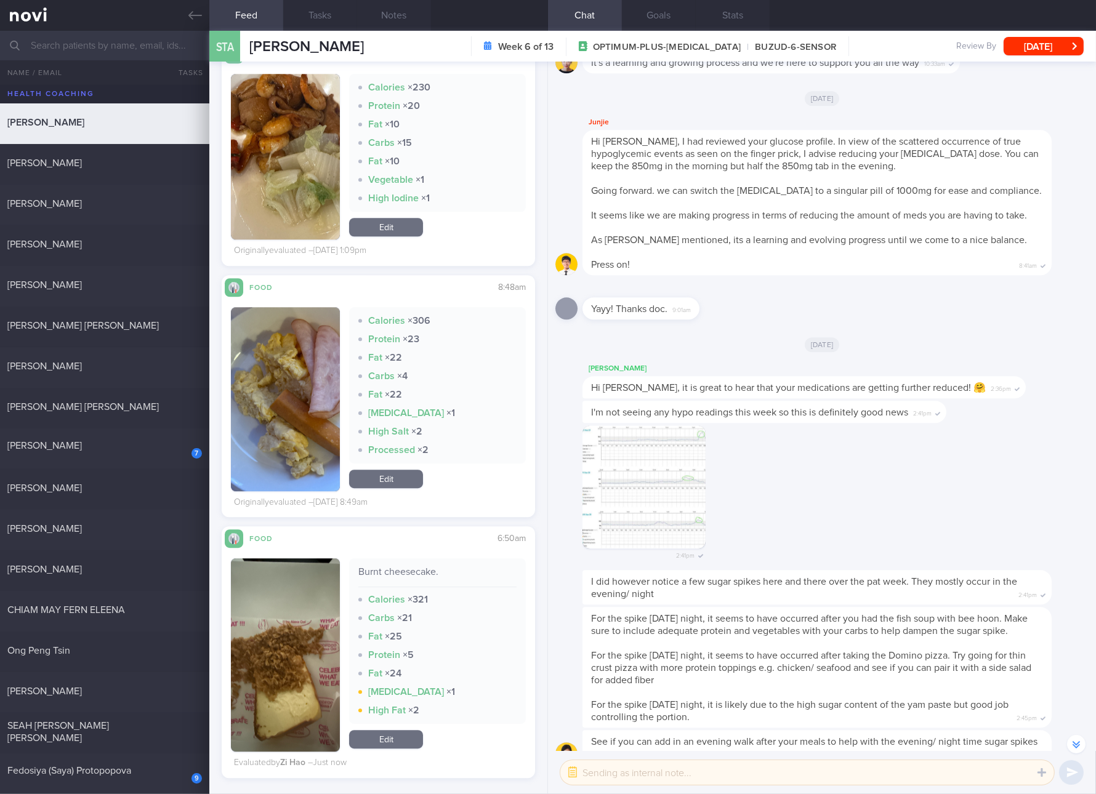
drag, startPoint x: 408, startPoint y: 488, endPoint x: 477, endPoint y: 391, distance: 118.4
click at [408, 488] on link "Edit" at bounding box center [386, 479] width 74 height 18
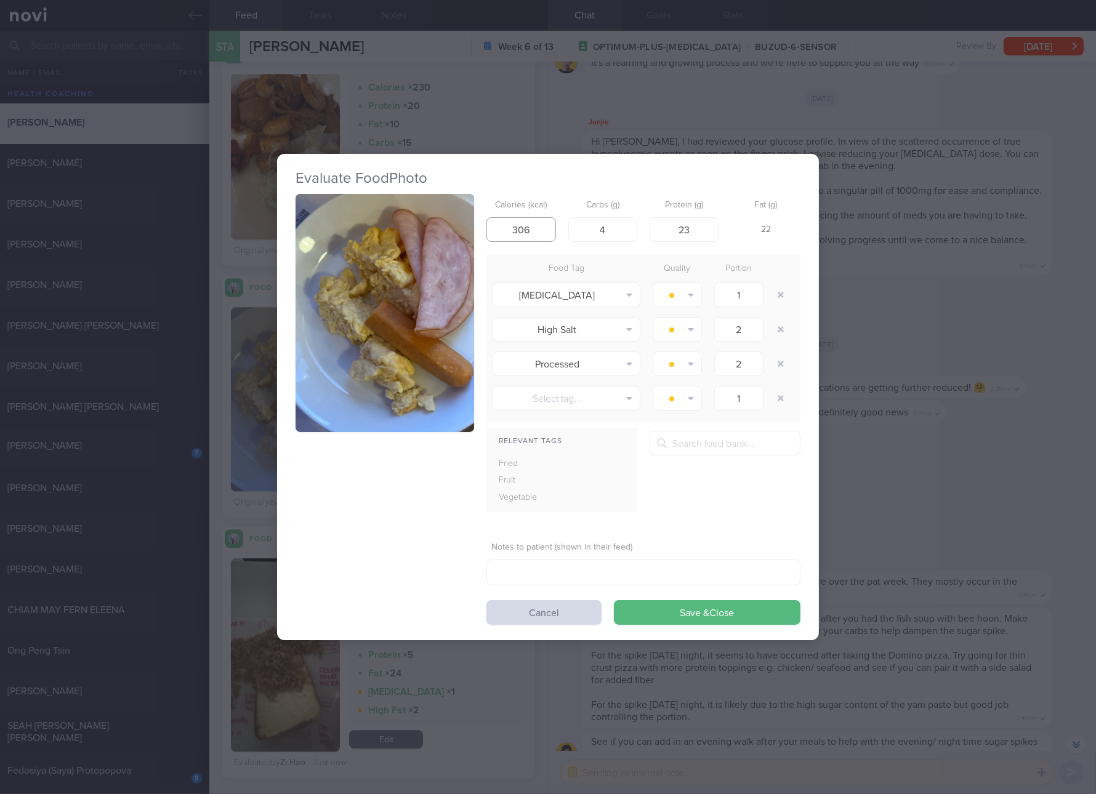
click at [545, 226] on input "306" at bounding box center [521, 229] width 70 height 25
type input "310"
type input "17"
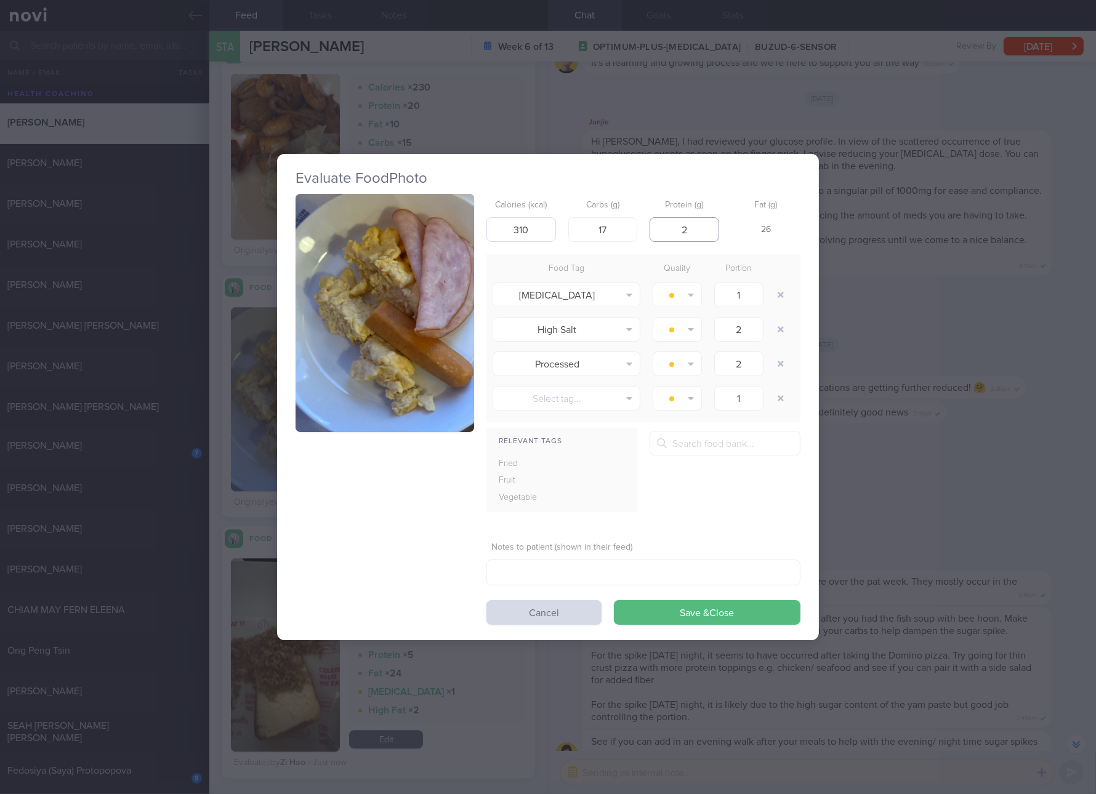
type input "23"
click at [614, 600] on button "Save & Close" at bounding box center [707, 612] width 187 height 25
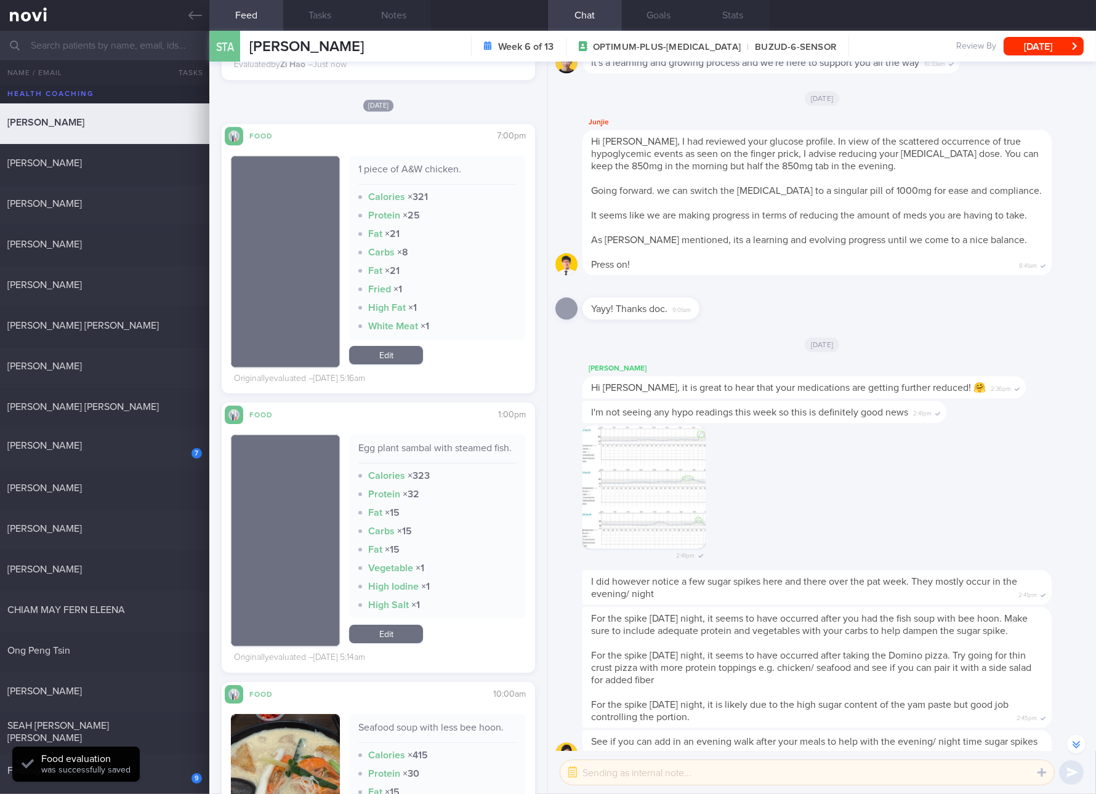
scroll to position [5541, 0]
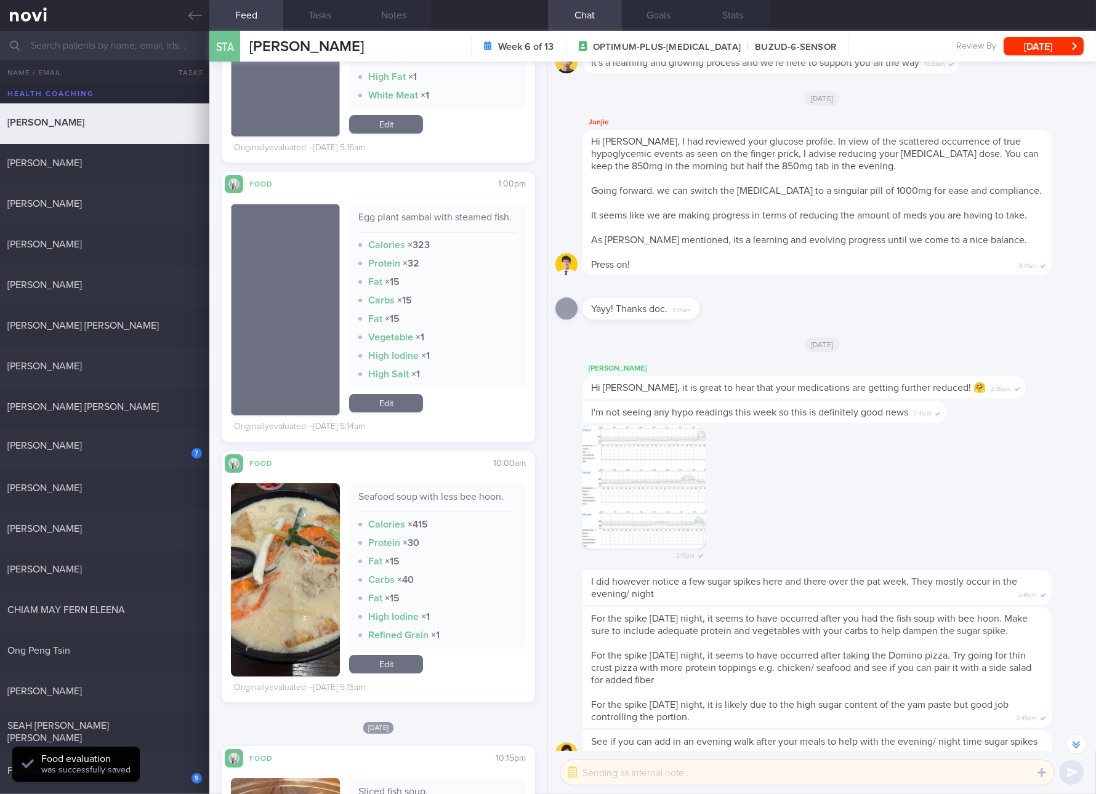
click at [469, 506] on div "Seafood soup with less bee hoon." at bounding box center [437, 502] width 158 height 22
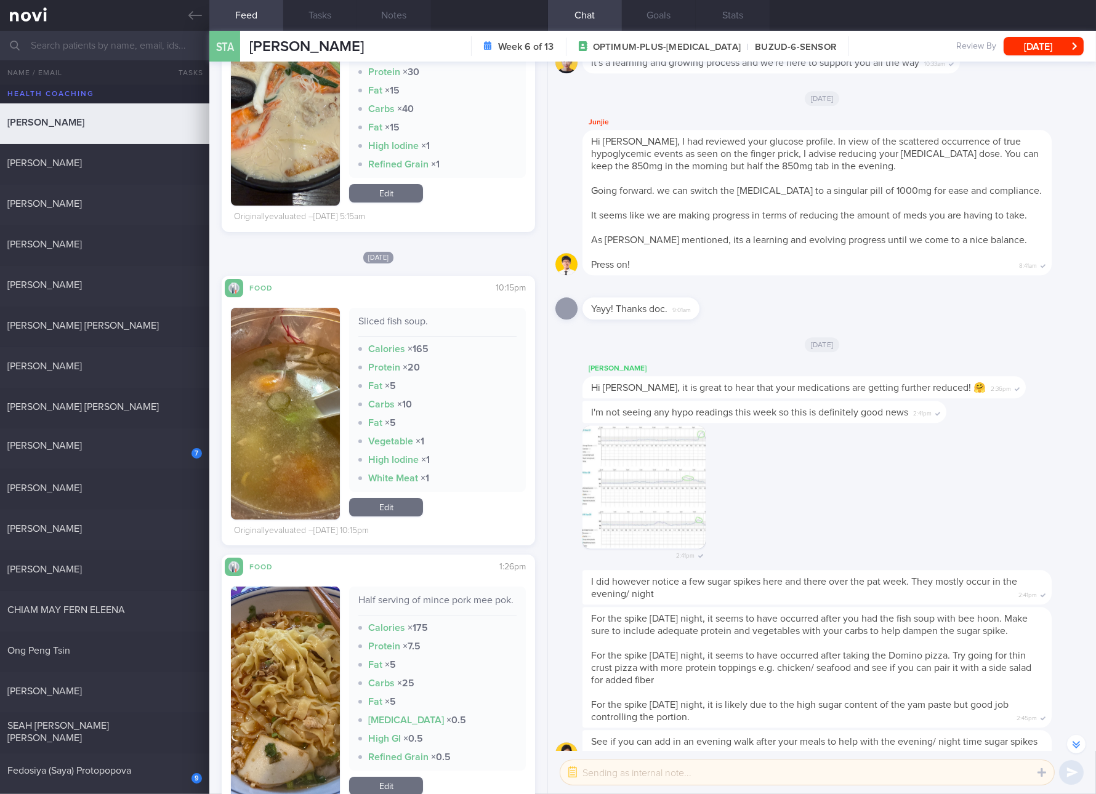
scroll to position [6233, 0]
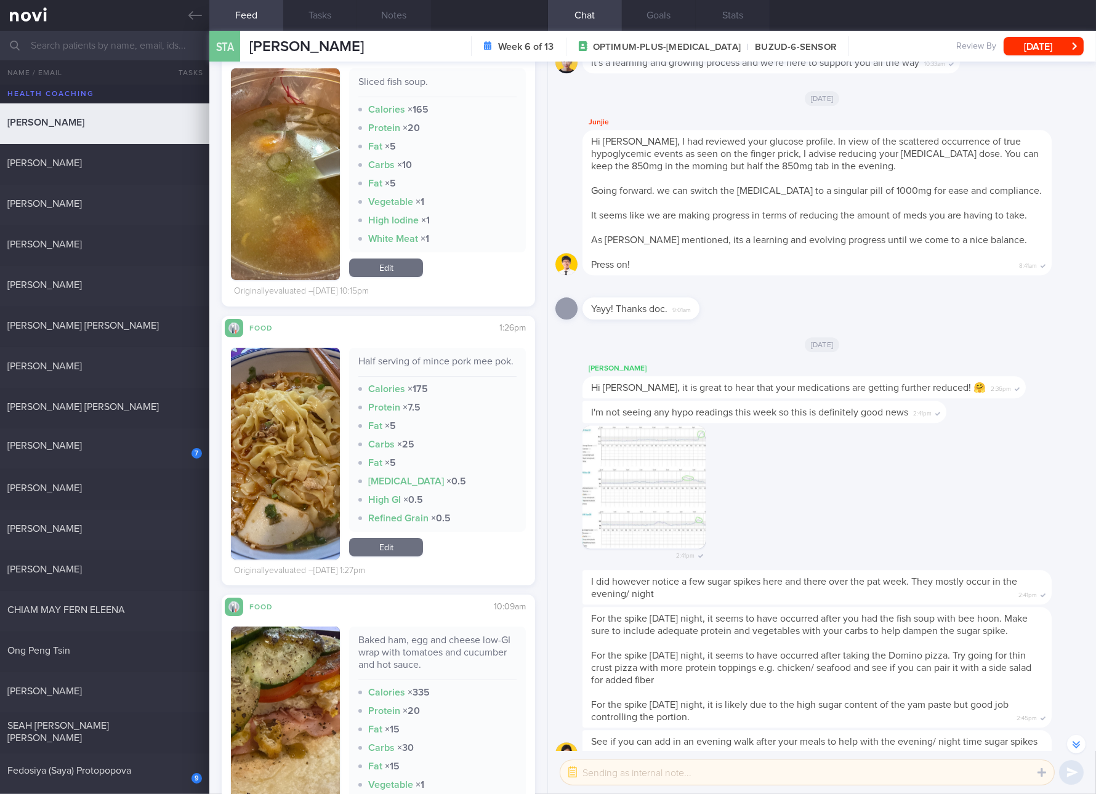
click at [481, 374] on div "Half serving of mince pork mee pok." at bounding box center [437, 366] width 158 height 22
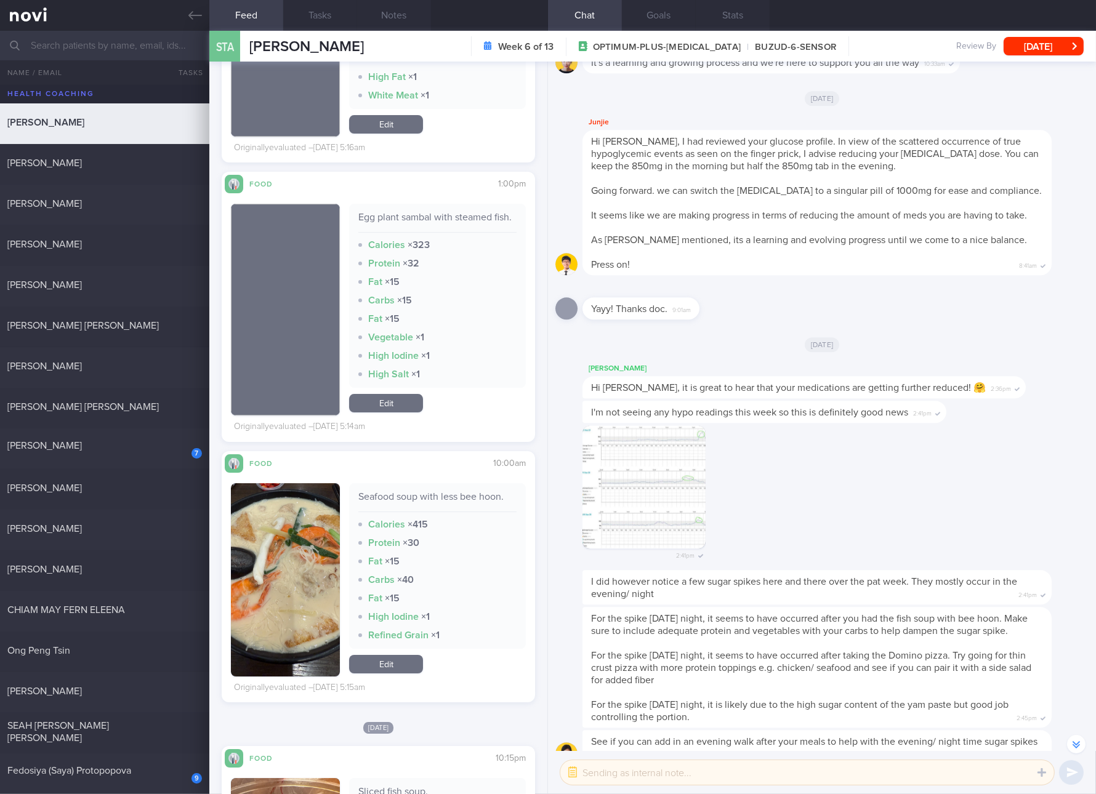
scroll to position [5310, 0]
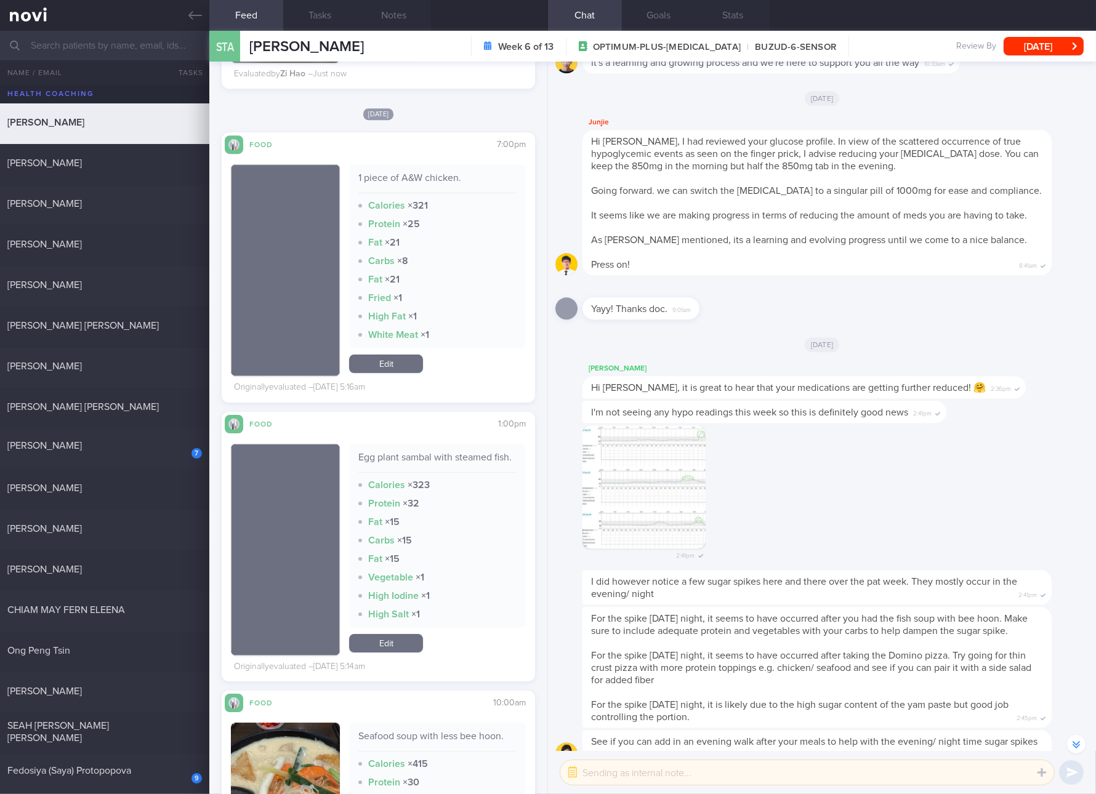
click at [390, 653] on link "Edit" at bounding box center [386, 643] width 74 height 18
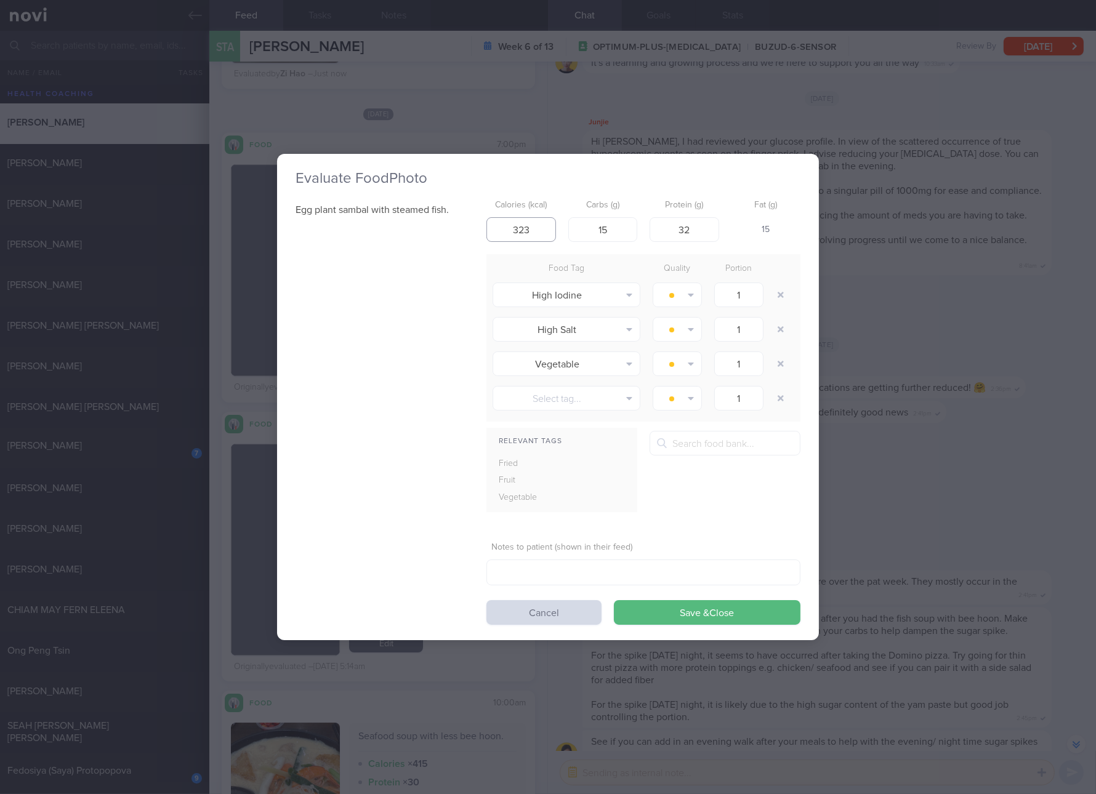
click at [548, 221] on input "323" at bounding box center [521, 229] width 70 height 25
type input "253"
type input "15"
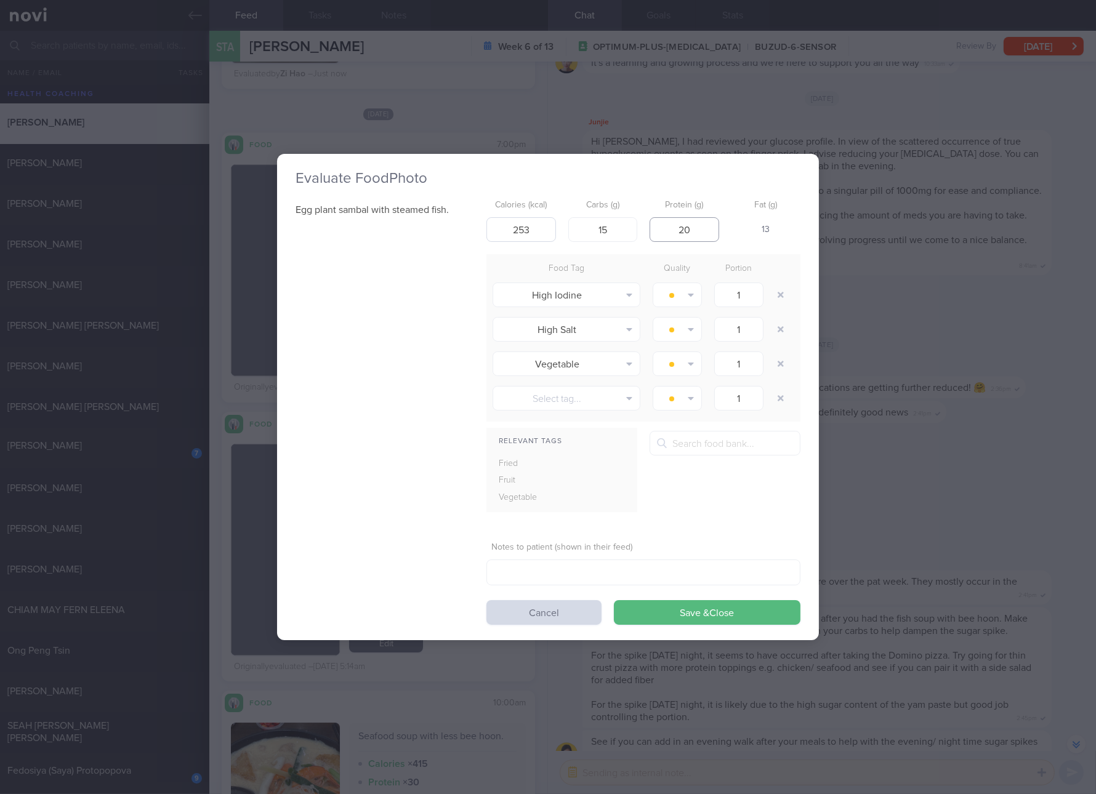
type input "20"
click at [614, 600] on button "Save & Close" at bounding box center [707, 612] width 187 height 25
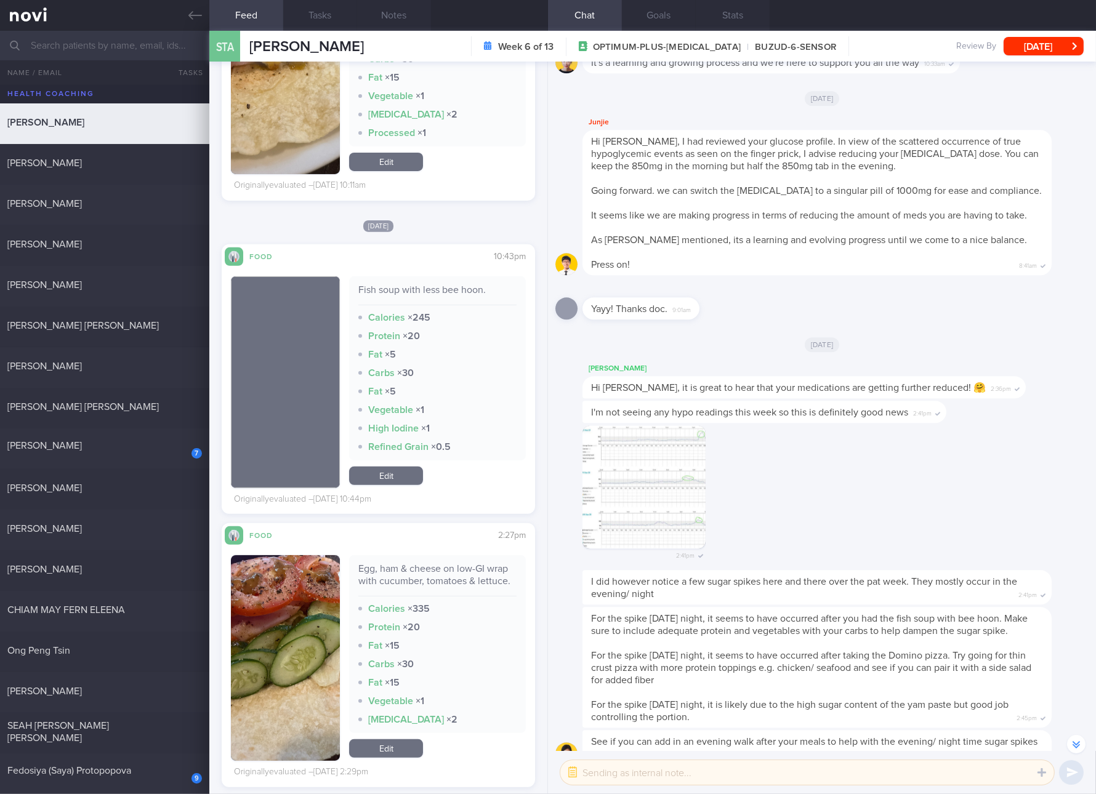
scroll to position [7157, 0]
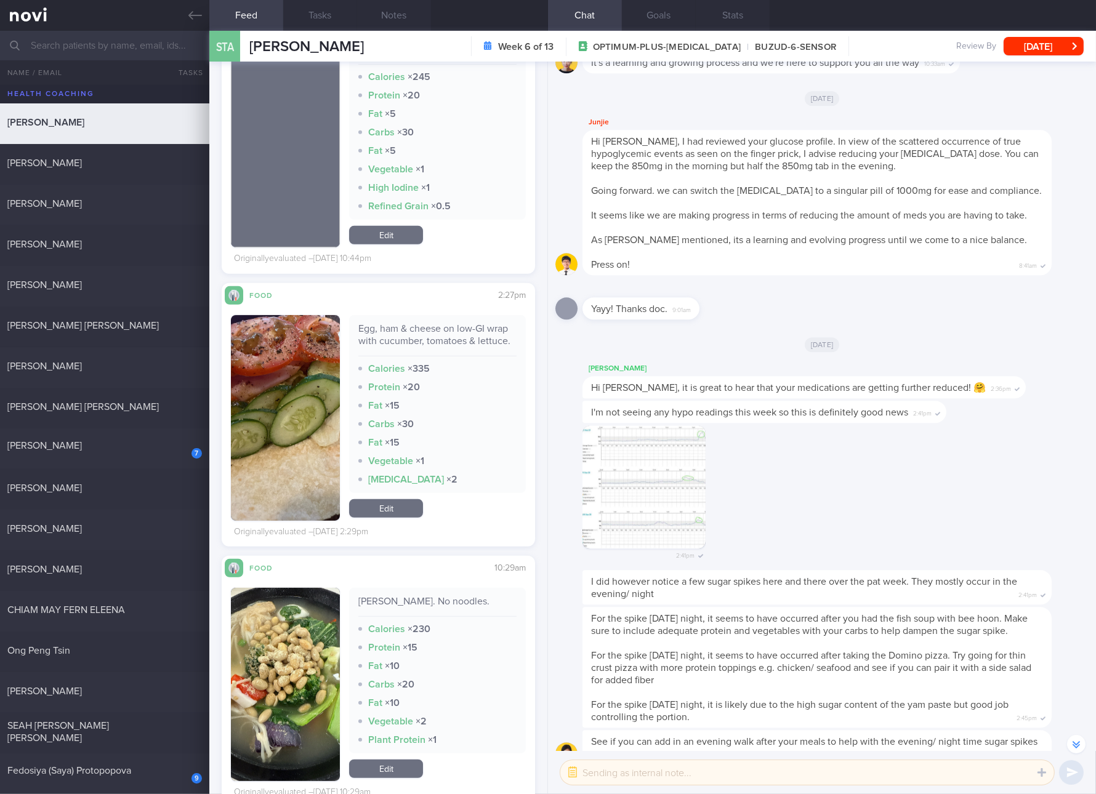
click at [438, 346] on div "Egg, ham & cheese on low-GI wrap with cucumber, tomatoes & lettuce." at bounding box center [437, 340] width 158 height 34
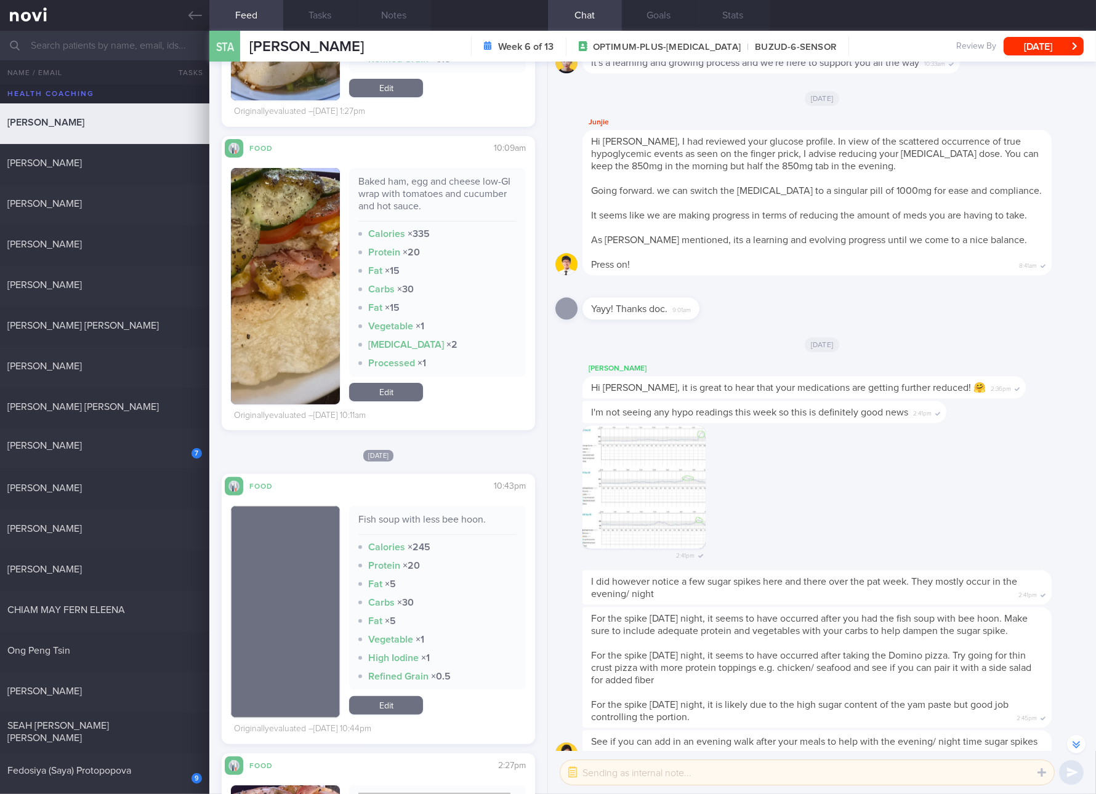
scroll to position [6233, 0]
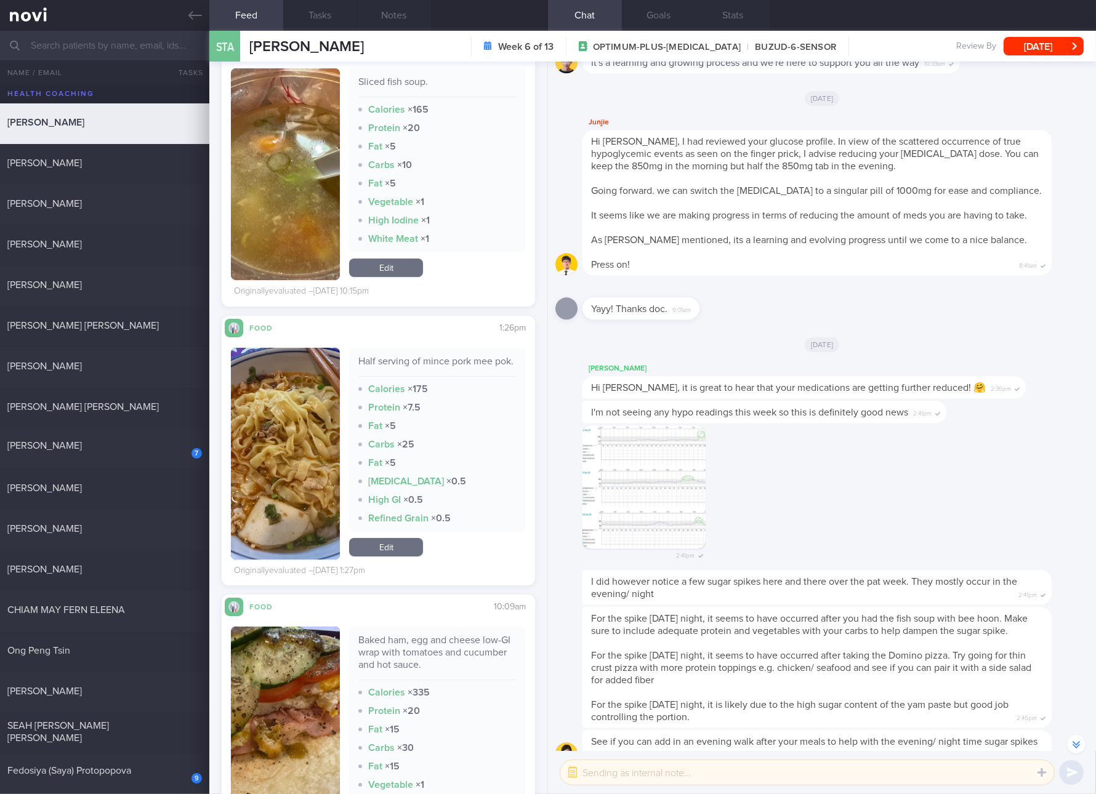
click at [393, 557] on link "Edit" at bounding box center [386, 547] width 74 height 18
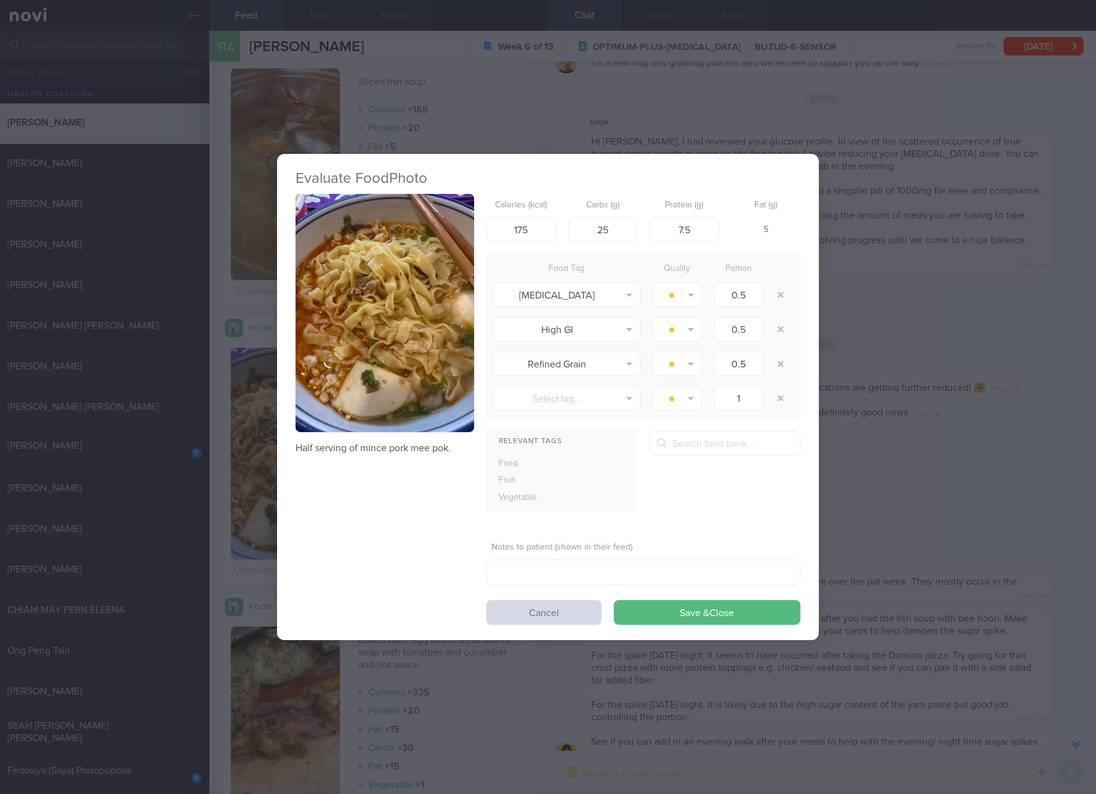
click at [933, 507] on div "Evaluate Food Photo Half serving of mince pork mee pok. Calories (kcal) 175 Car…" at bounding box center [548, 397] width 1096 height 794
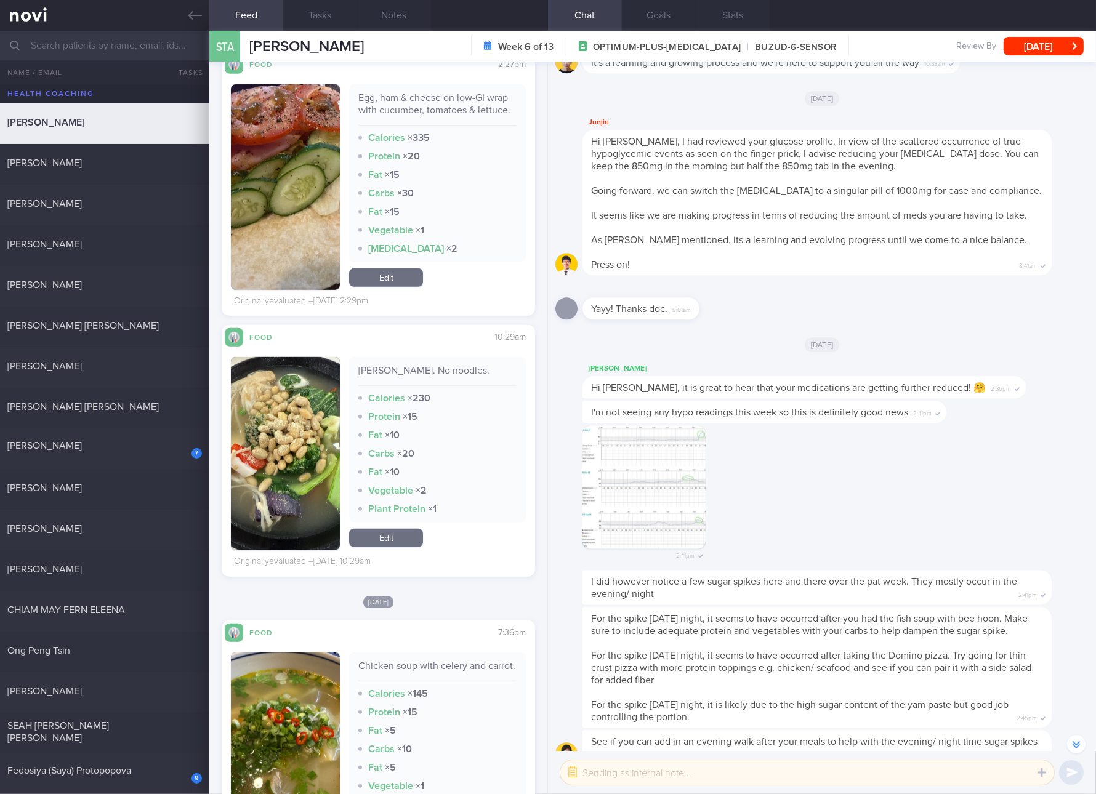
scroll to position [7157, 0]
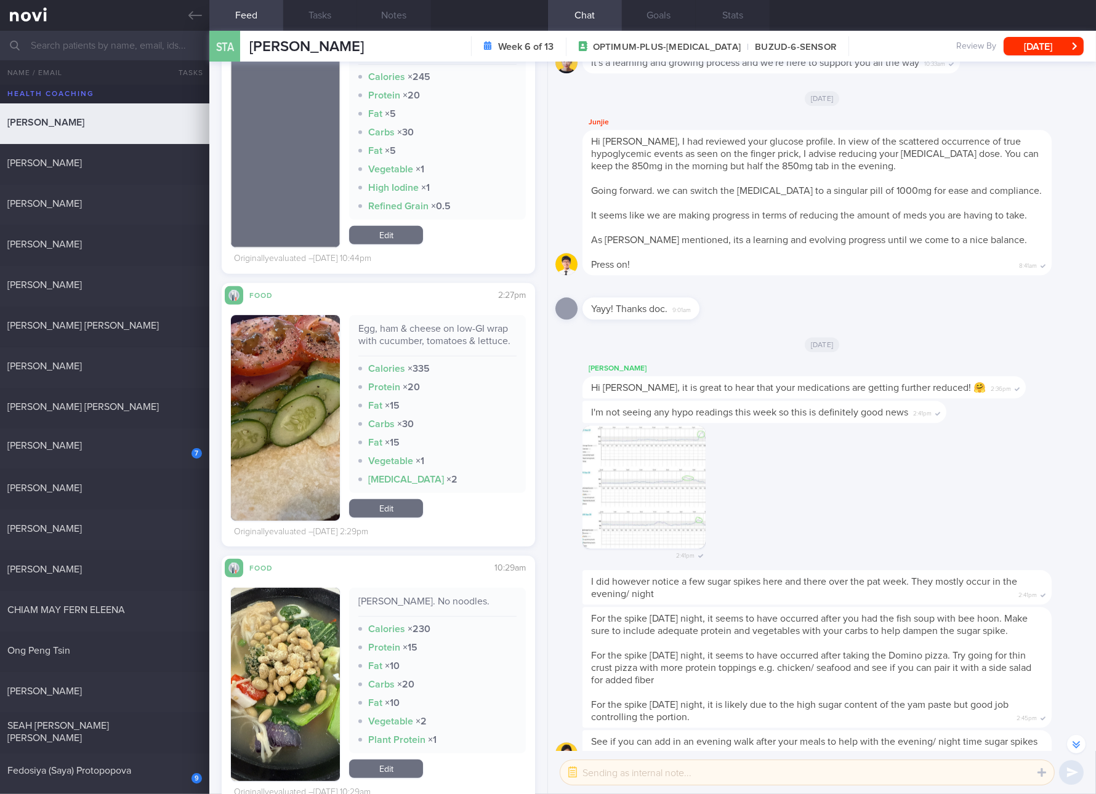
click at [404, 512] on link "Edit" at bounding box center [386, 508] width 74 height 18
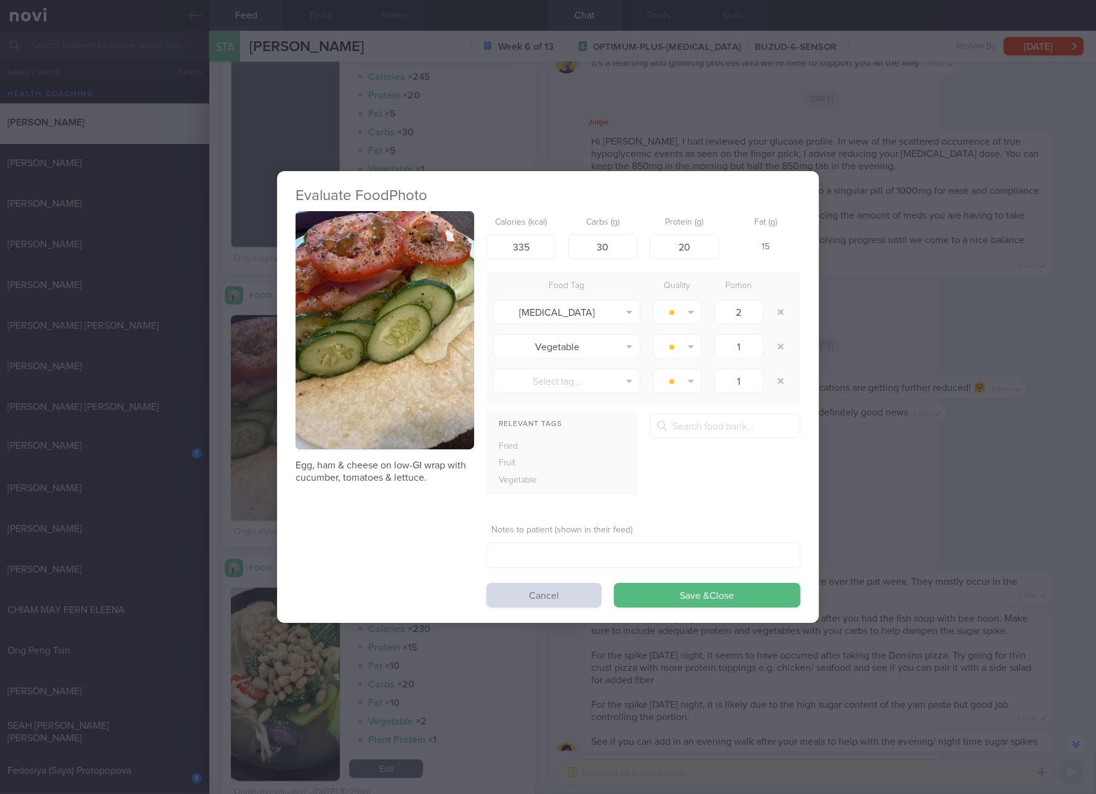
click at [909, 539] on div "Evaluate Food Photo Egg, ham & cheese on low-GI wrap with cucumber, tomatoes & …" at bounding box center [548, 397] width 1096 height 794
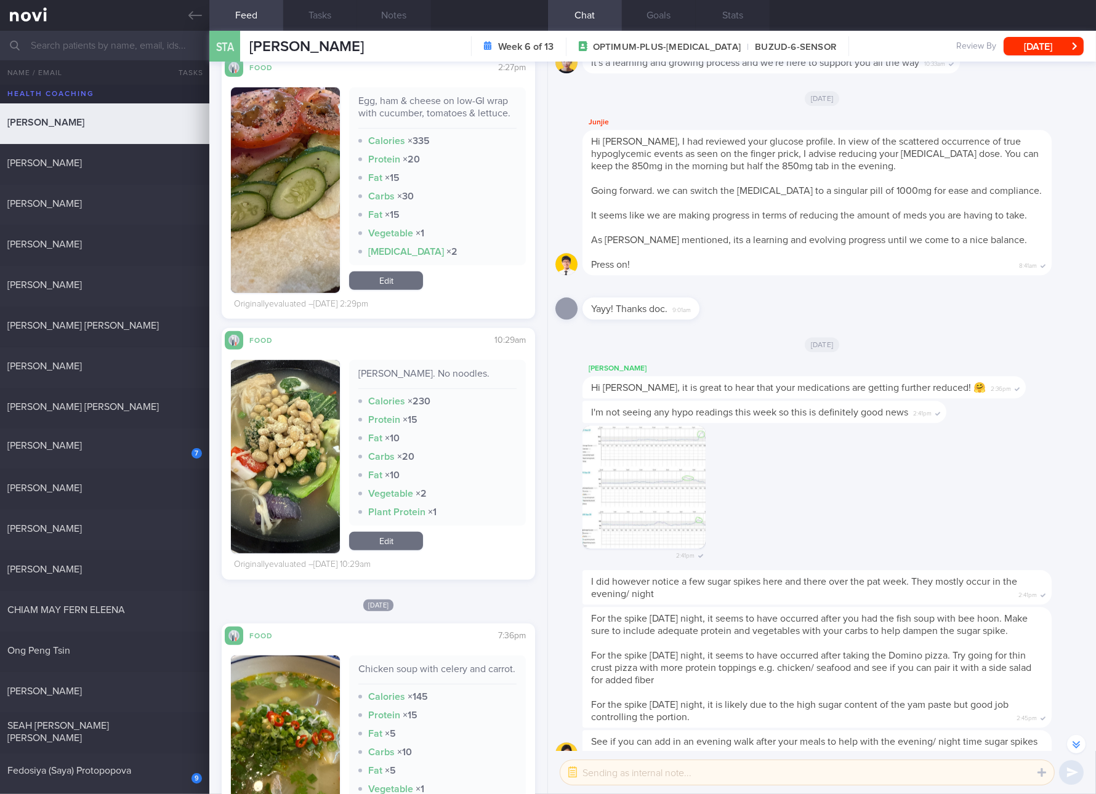
scroll to position [7157, 0]
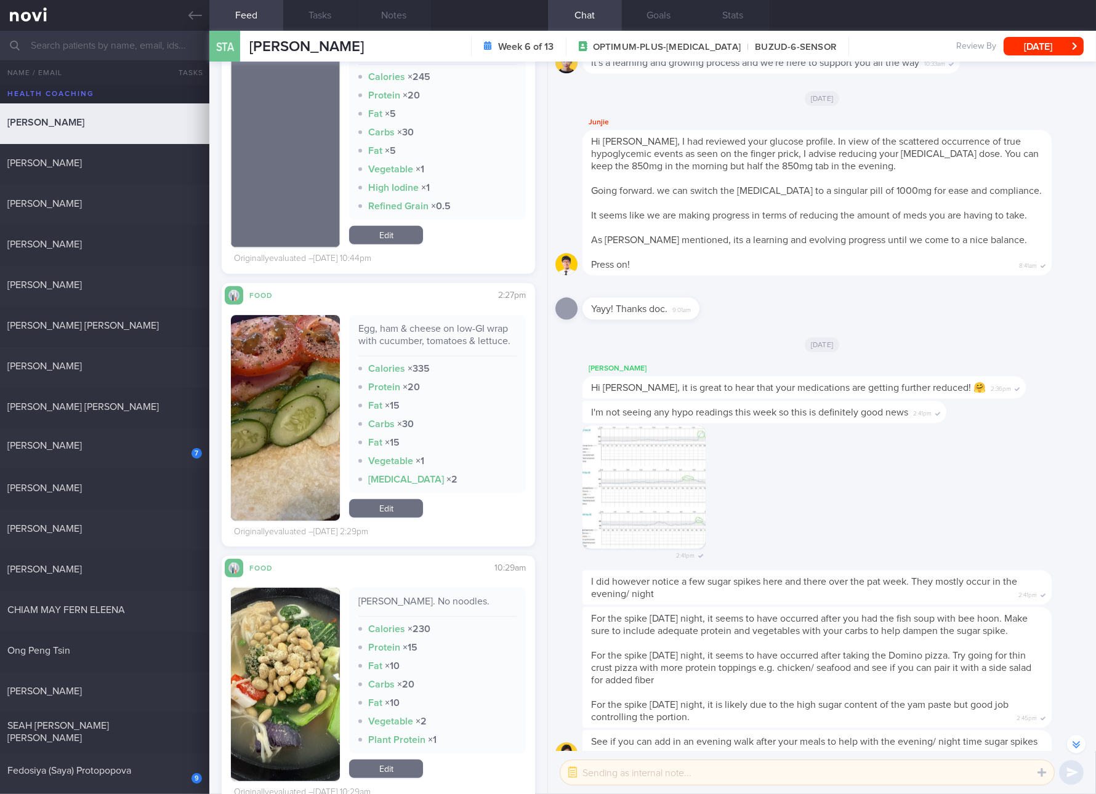
click at [398, 515] on link "Edit" at bounding box center [386, 508] width 74 height 18
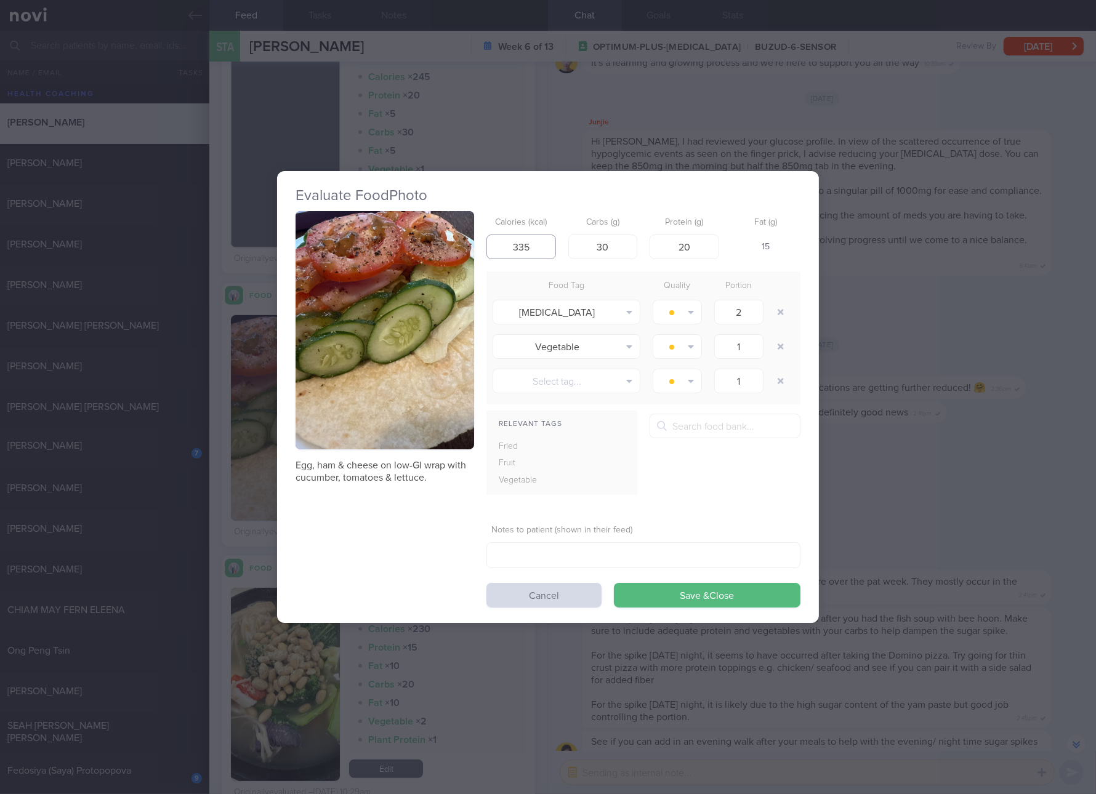
click at [534, 243] on input "335" at bounding box center [521, 247] width 70 height 25
type input "352"
type input "11"
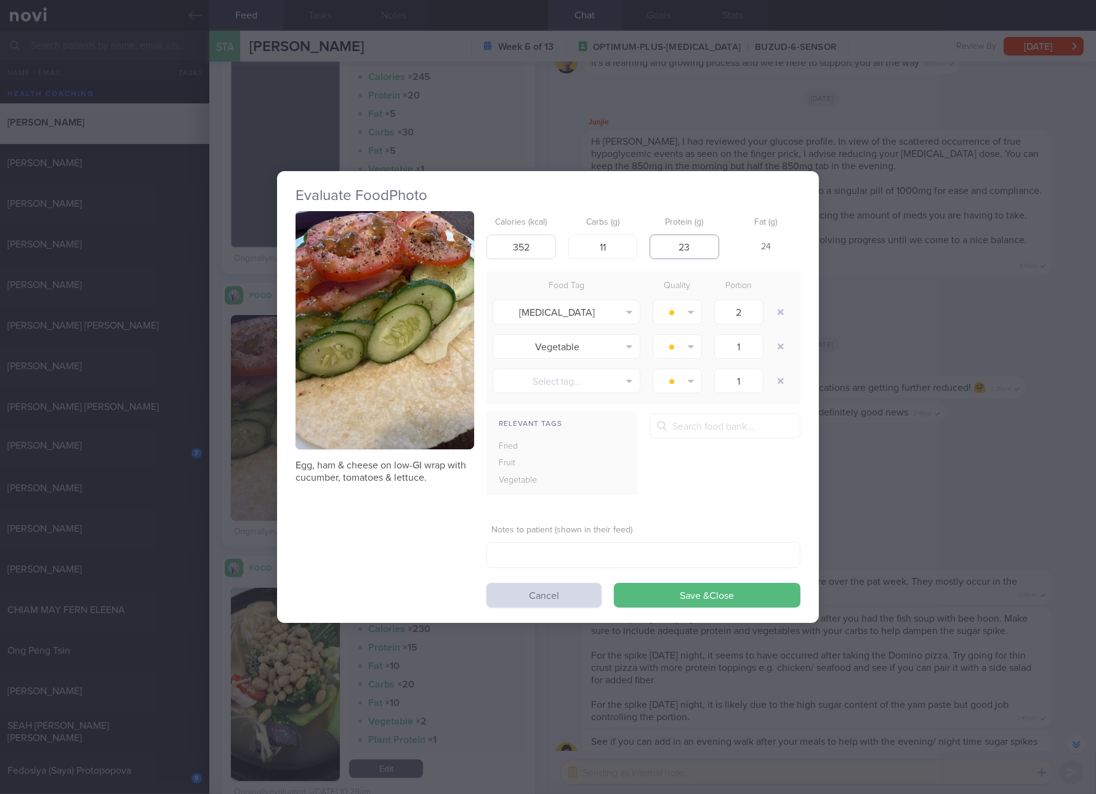
type input "23"
click at [614, 583] on button "Save & Close" at bounding box center [707, 595] width 187 height 25
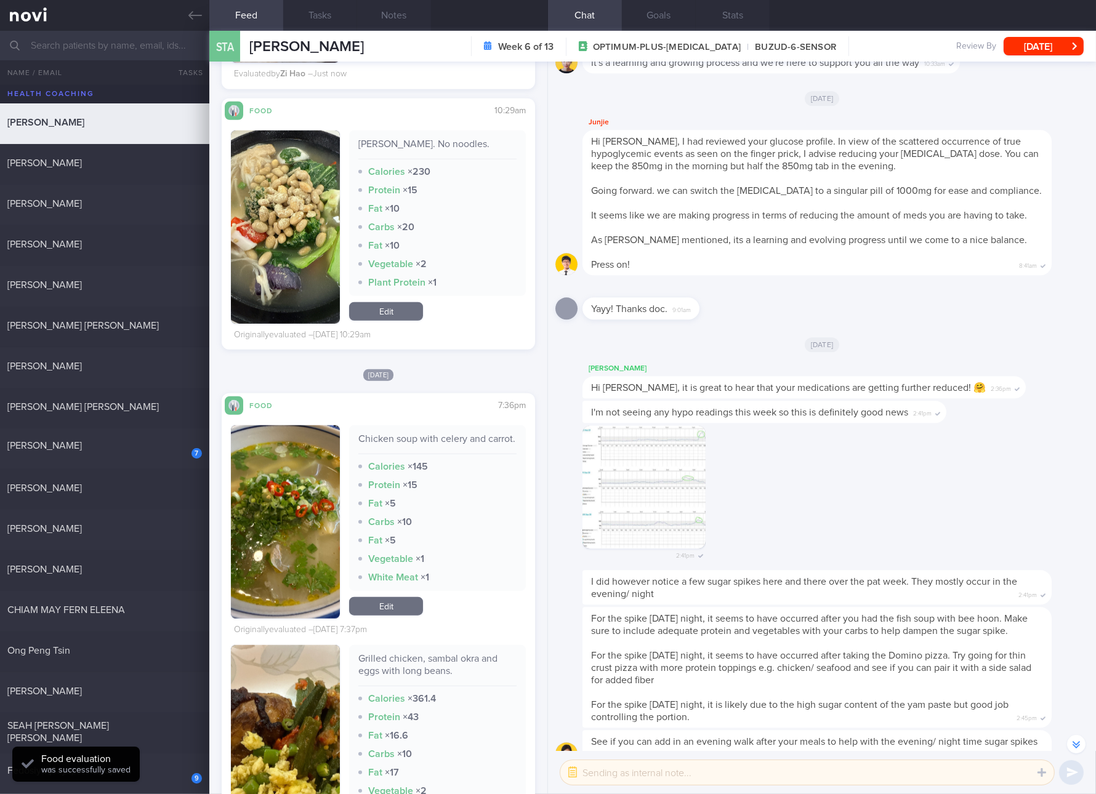
scroll to position [7850, 0]
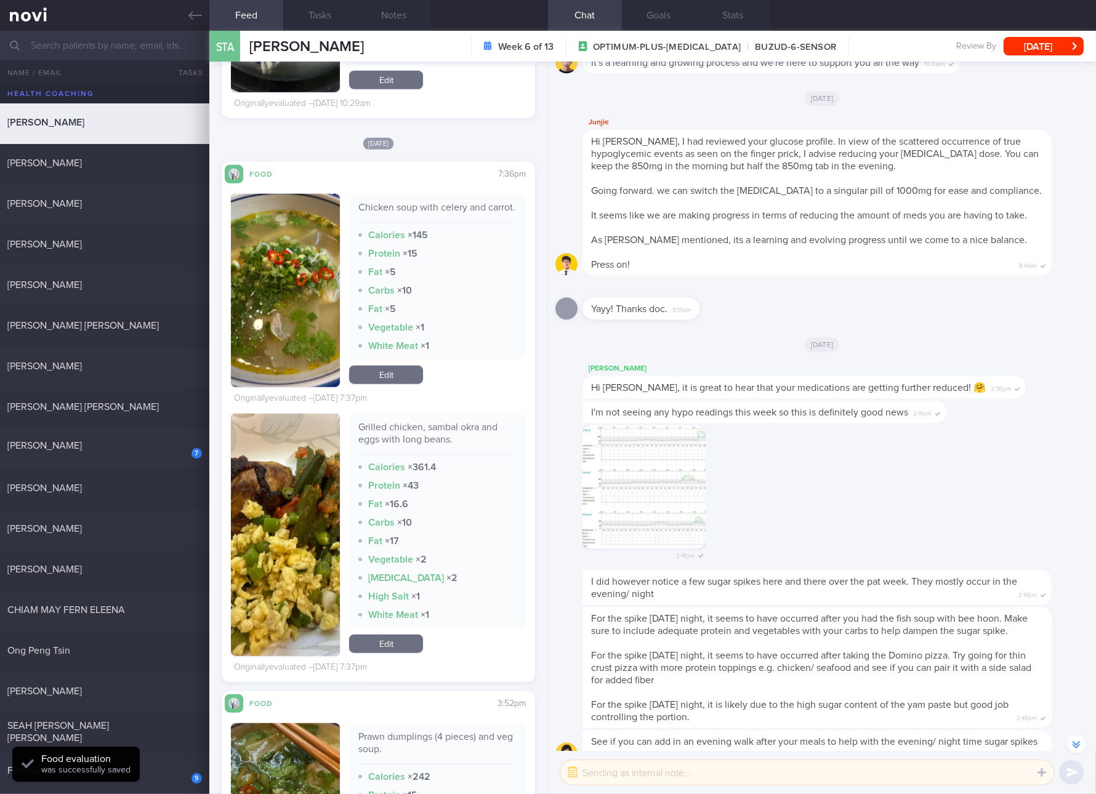
click at [454, 443] on div "Grilled chicken, sambal okra and eggs with long beans." at bounding box center [437, 438] width 158 height 34
drag, startPoint x: 277, startPoint y: 582, endPoint x: 291, endPoint y: 552, distance: 32.8
click at [277, 582] on button "button" at bounding box center [285, 535] width 109 height 243
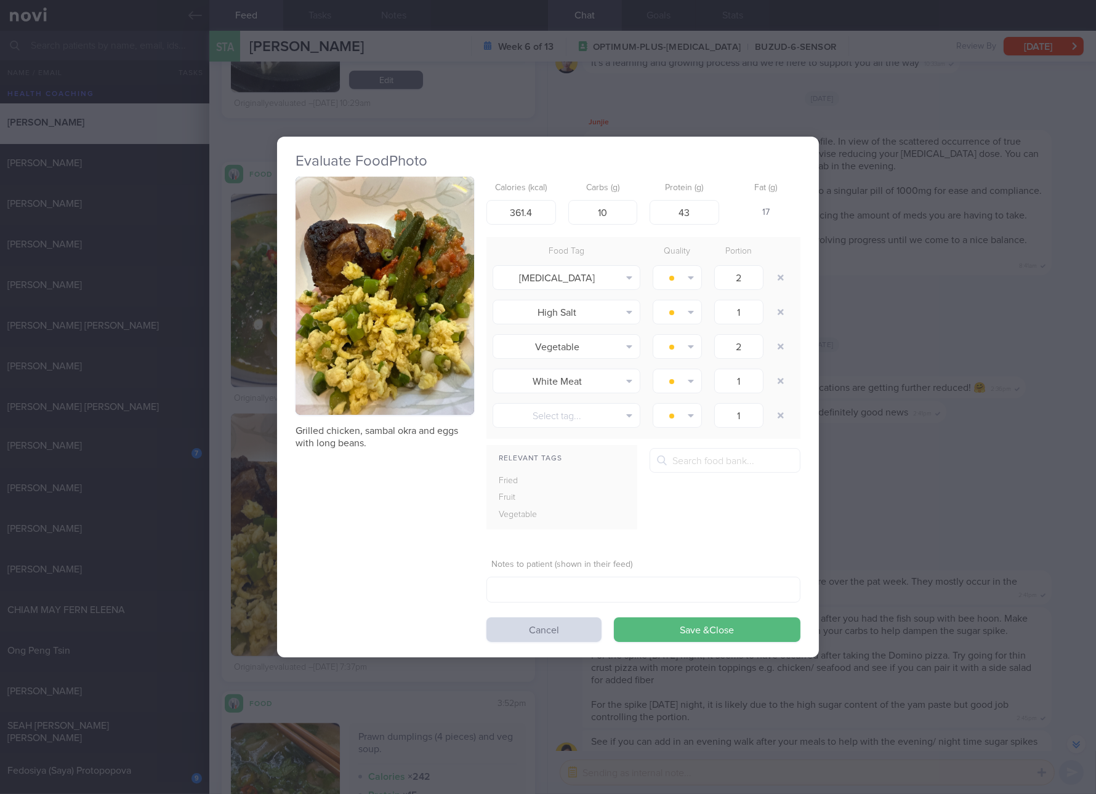
drag, startPoint x: 378, startPoint y: 301, endPoint x: 388, endPoint y: 266, distance: 36.6
click at [388, 266] on button "button" at bounding box center [385, 296] width 179 height 238
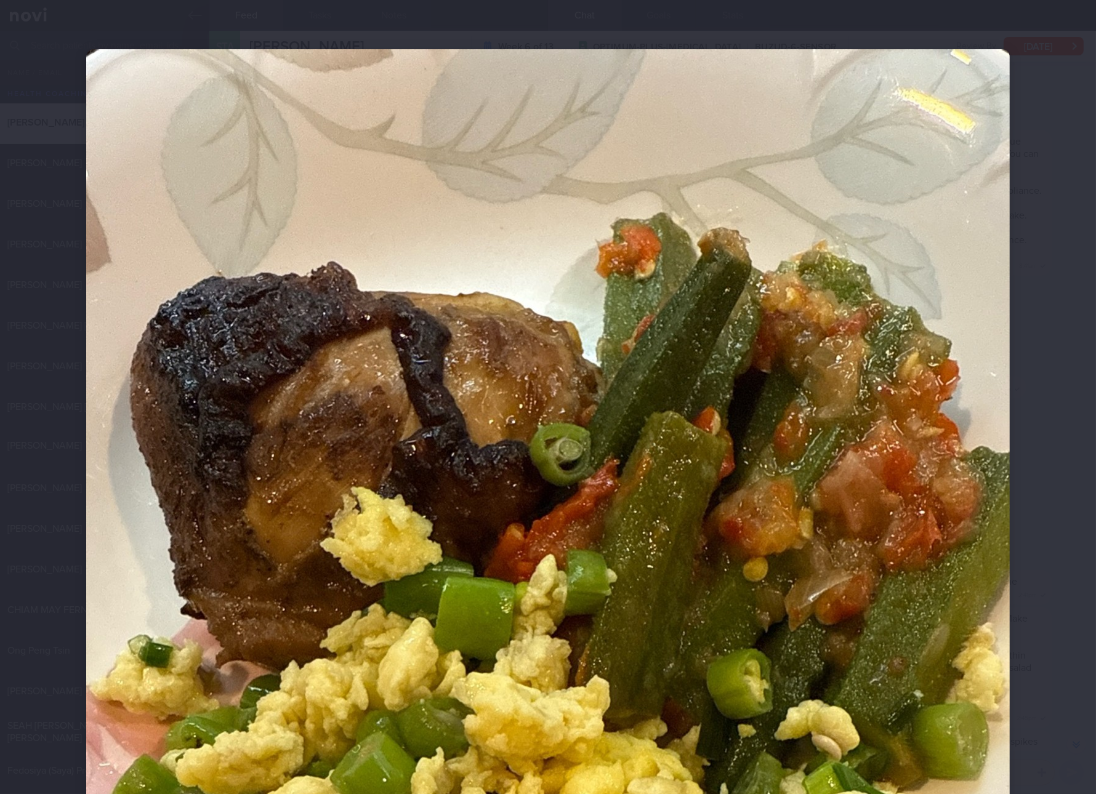
click at [920, 581] on img at bounding box center [548, 664] width 924 height 1231
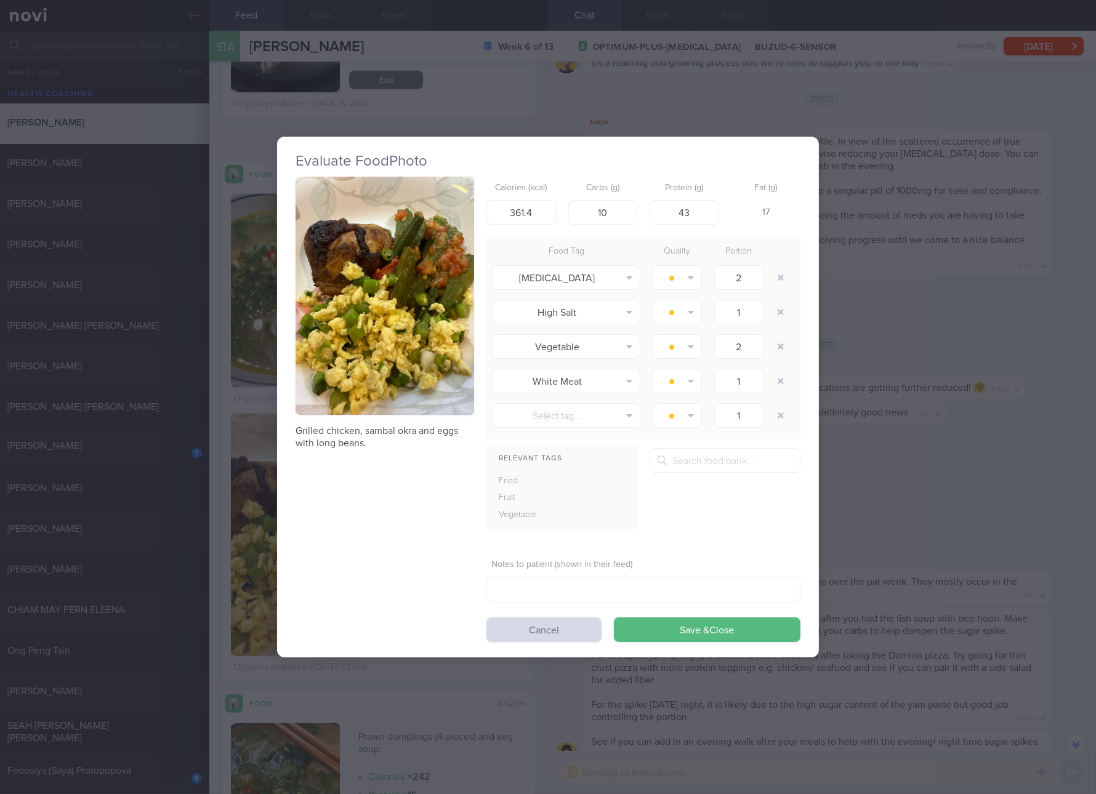
click at [992, 508] on div "Evaluate Food Photo Grilled chicken, sambal okra and eggs with long beans. Calo…" at bounding box center [548, 397] width 1096 height 794
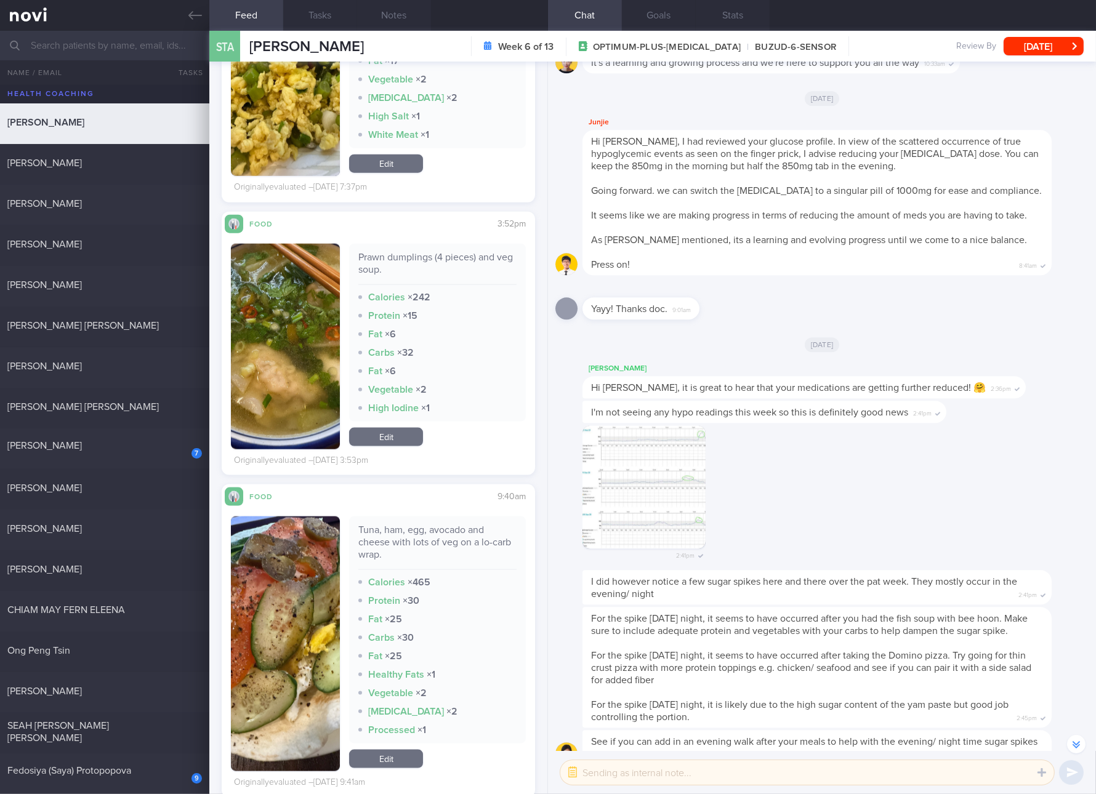
scroll to position [8542, 0]
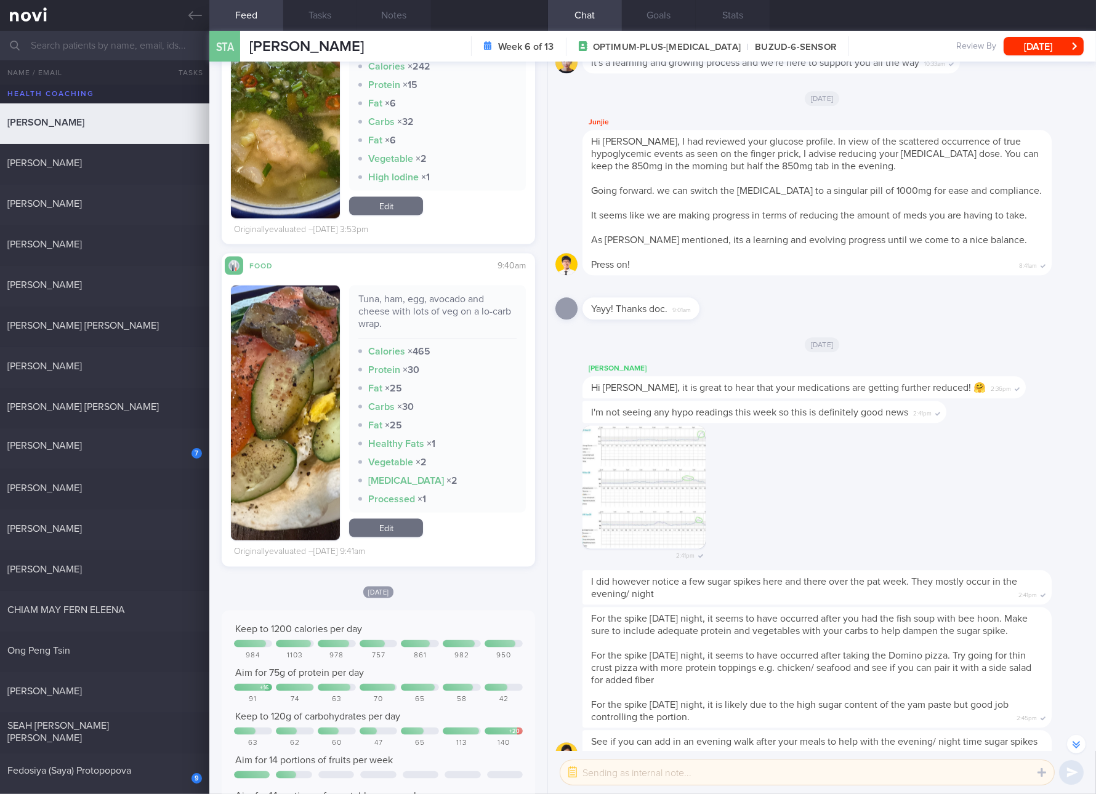
click at [305, 415] on img "button" at bounding box center [285, 413] width 109 height 255
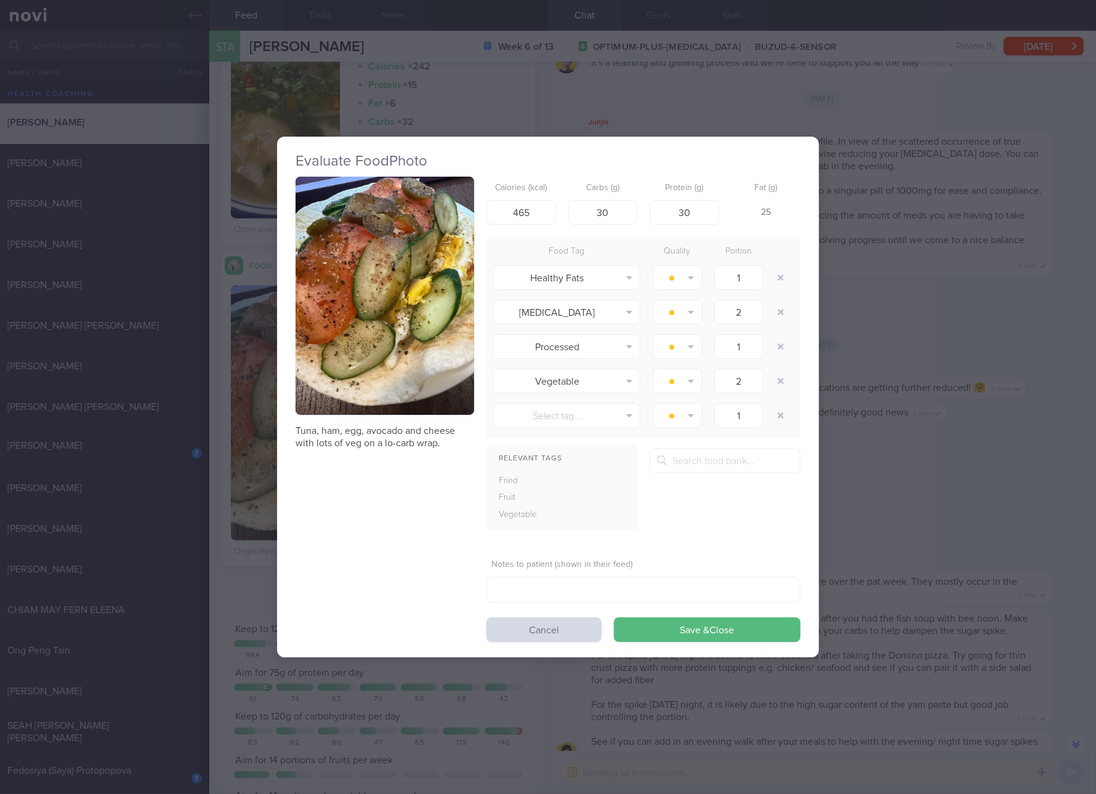
click at [364, 350] on div "Tuna, ham, egg, avocado and cheese with lots of veg on a lo-carb wrap." at bounding box center [385, 313] width 179 height 273
click at [292, 373] on div "Evaluate Food Photo Tuna, ham, egg, avocado and cheese with lots of veg on a lo…" at bounding box center [548, 397] width 542 height 521
click at [394, 274] on button "button" at bounding box center [385, 296] width 179 height 238
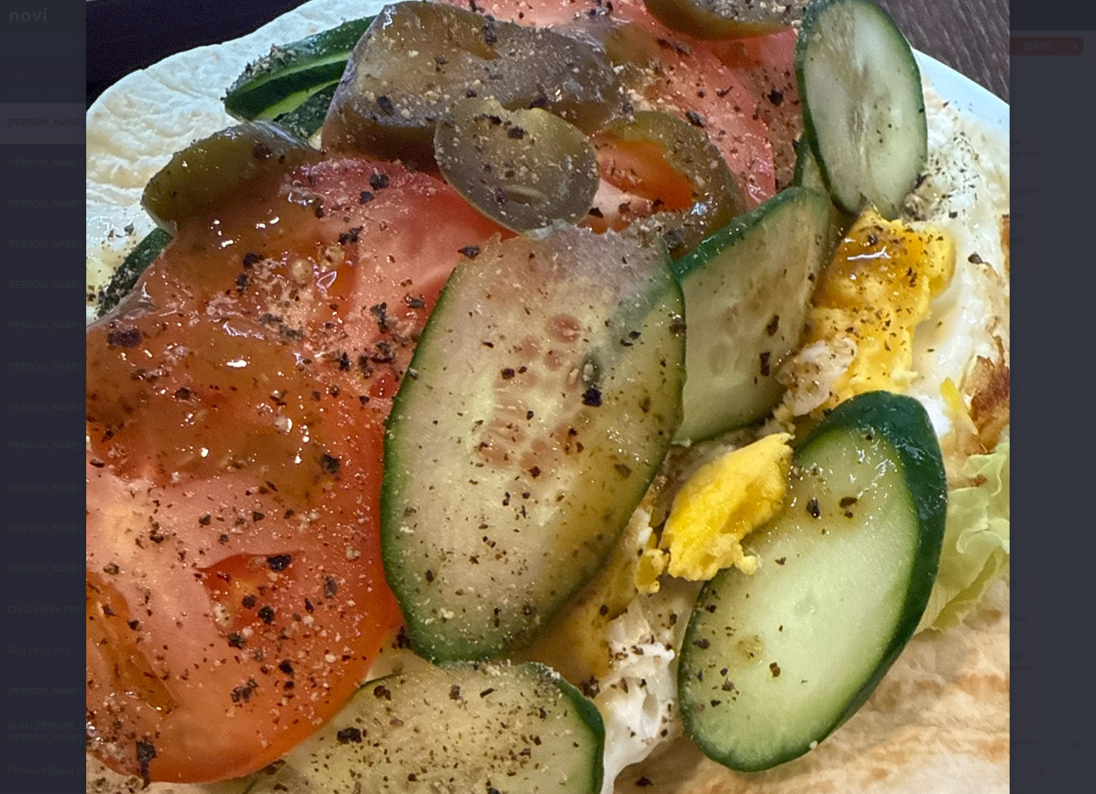
scroll to position [230, 0]
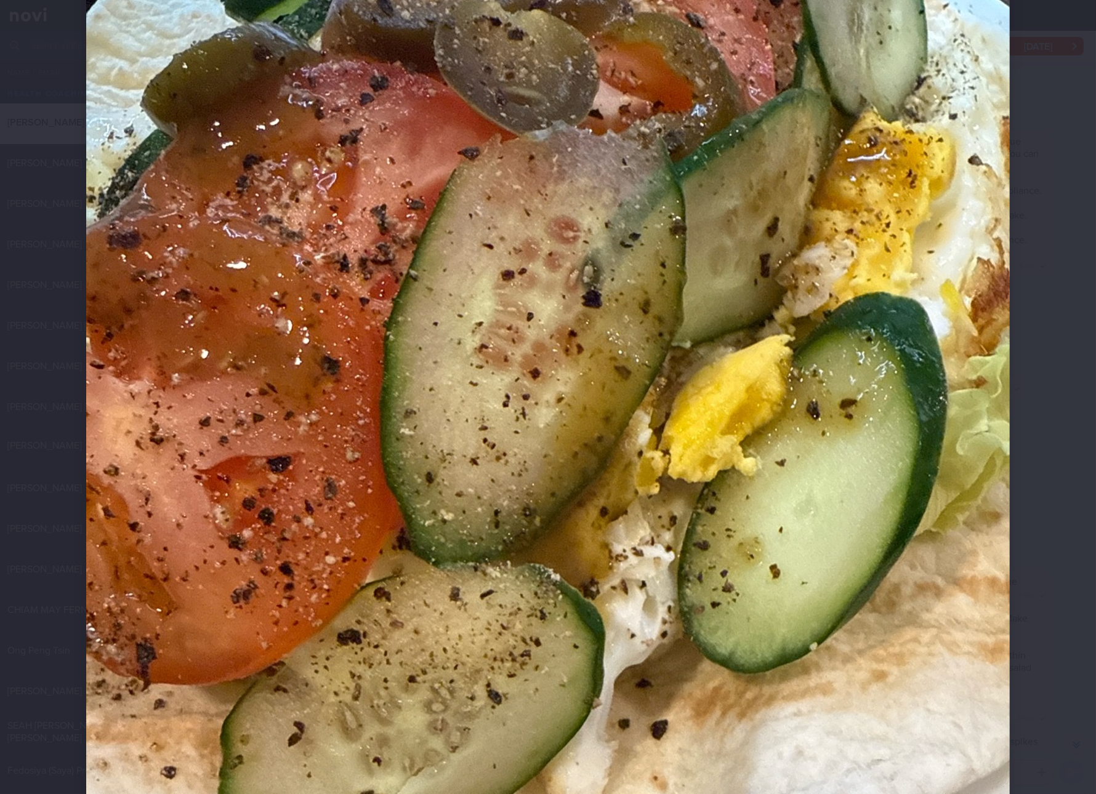
click at [552, 418] on img at bounding box center [548, 434] width 924 height 1231
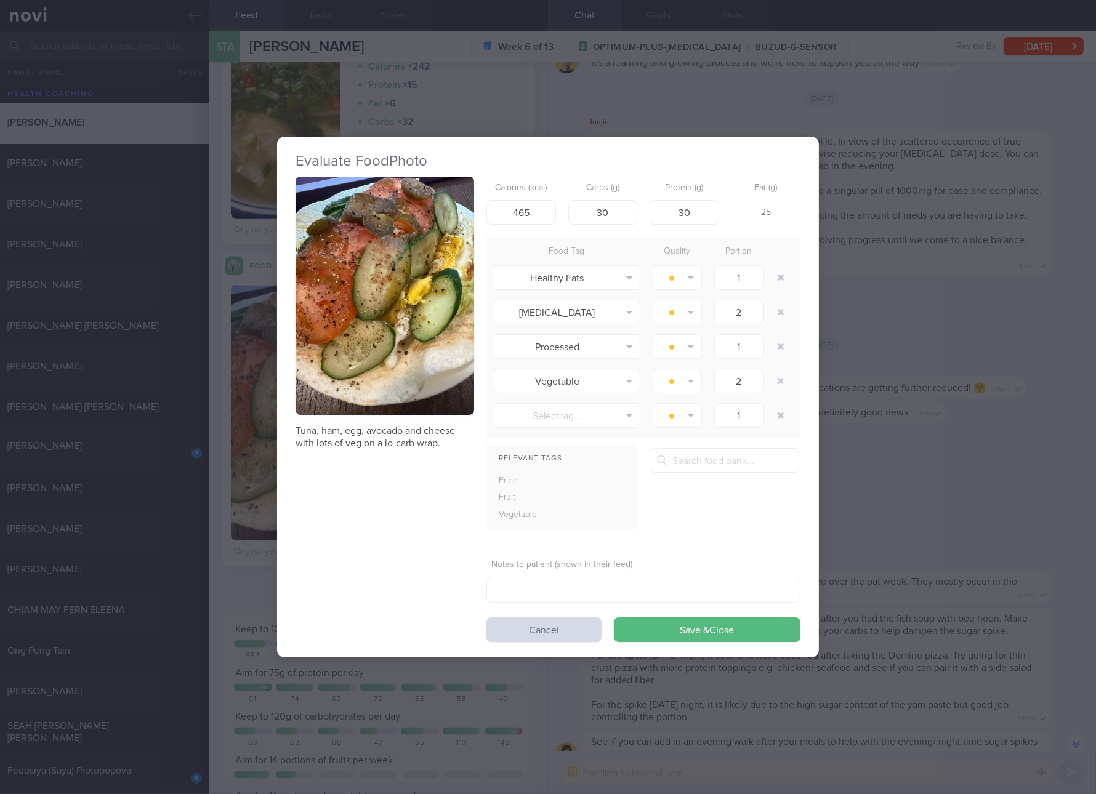
click at [400, 312] on button "button" at bounding box center [385, 296] width 179 height 238
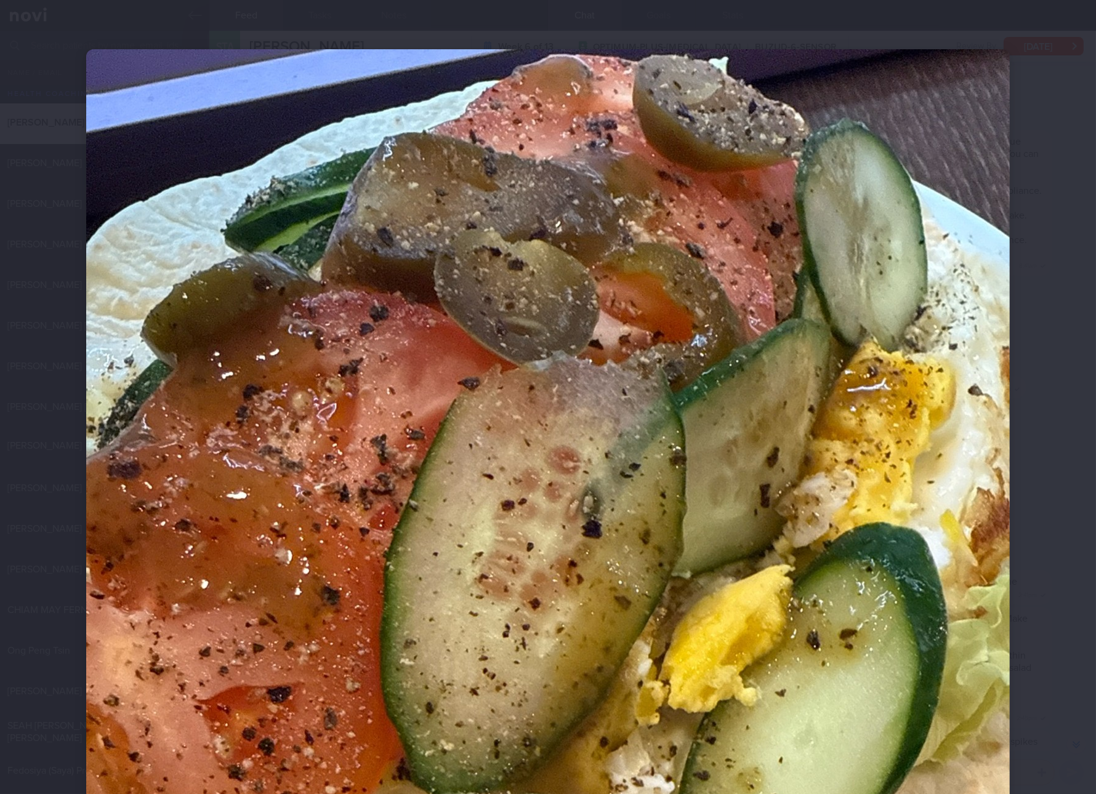
click at [767, 421] on img at bounding box center [548, 664] width 924 height 1231
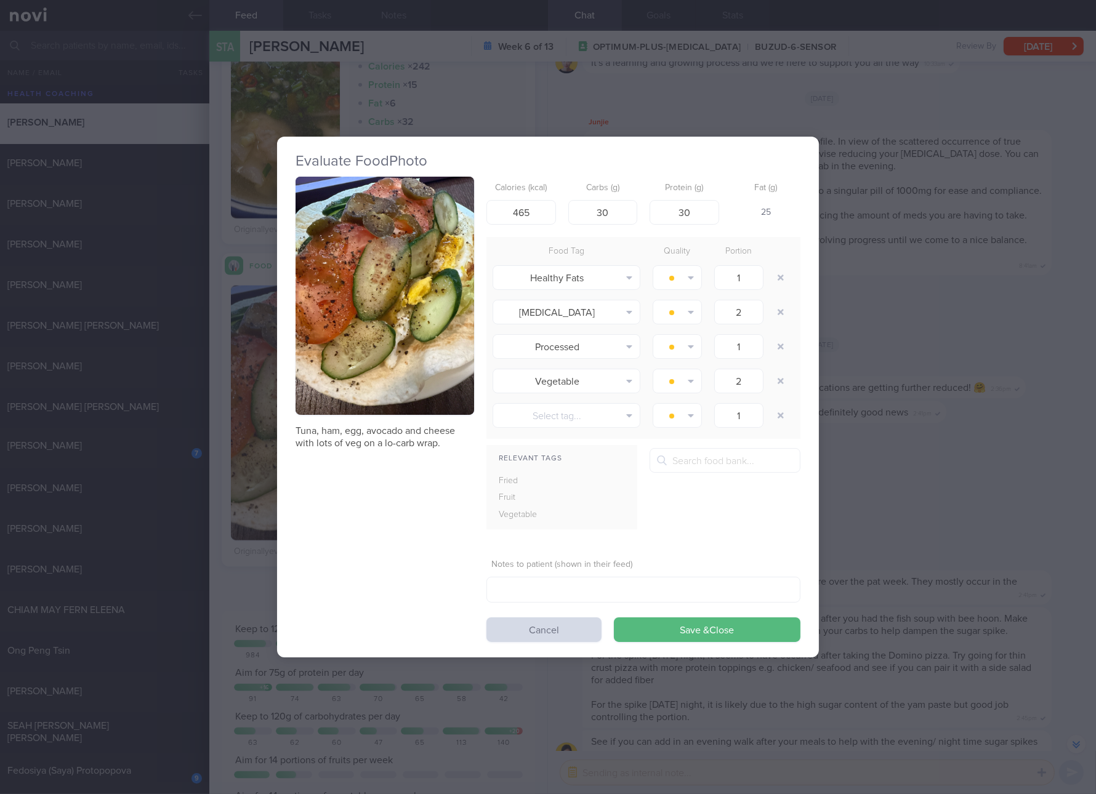
click at [875, 374] on div "Evaluate Food Photo Tuna, ham, egg, avocado and cheese with lots of veg on a lo…" at bounding box center [548, 397] width 1096 height 794
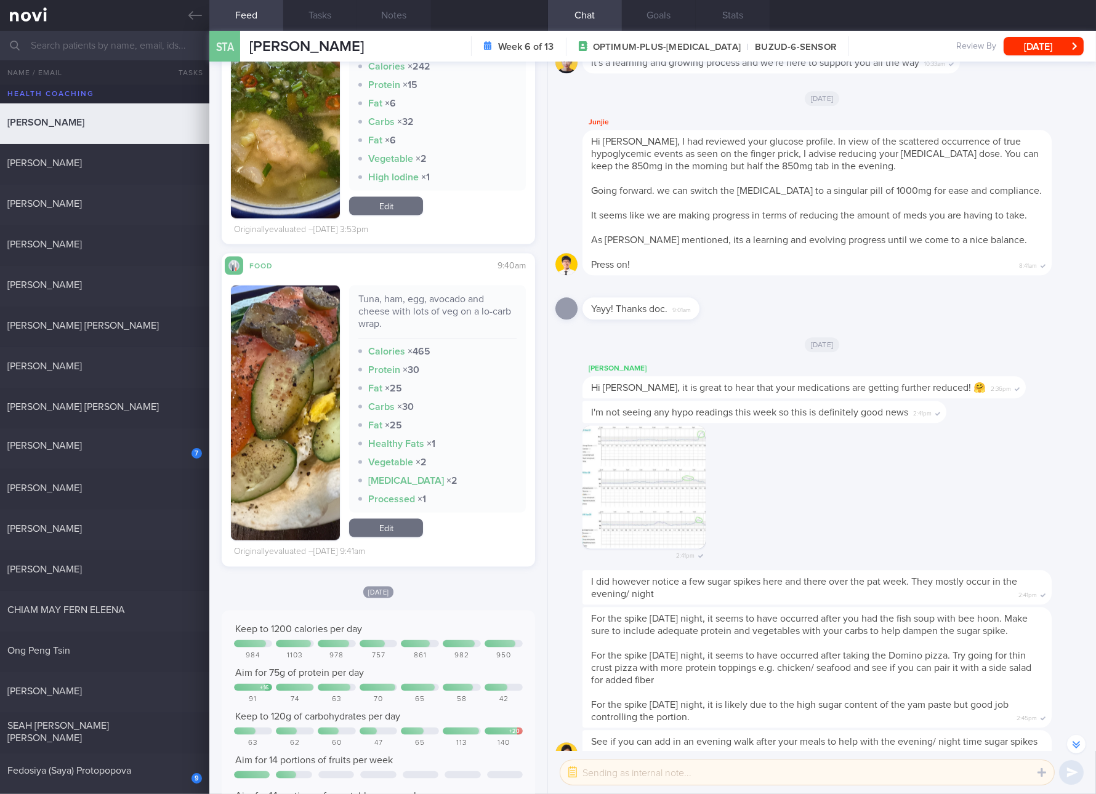
click at [981, 305] on div "Yayy! Thanks doc. 9:01am" at bounding box center [821, 305] width 533 height 44
click at [414, 321] on div "Tuna, ham, egg, avocado and cheese with lots of veg on a lo-carb wrap." at bounding box center [437, 316] width 158 height 46
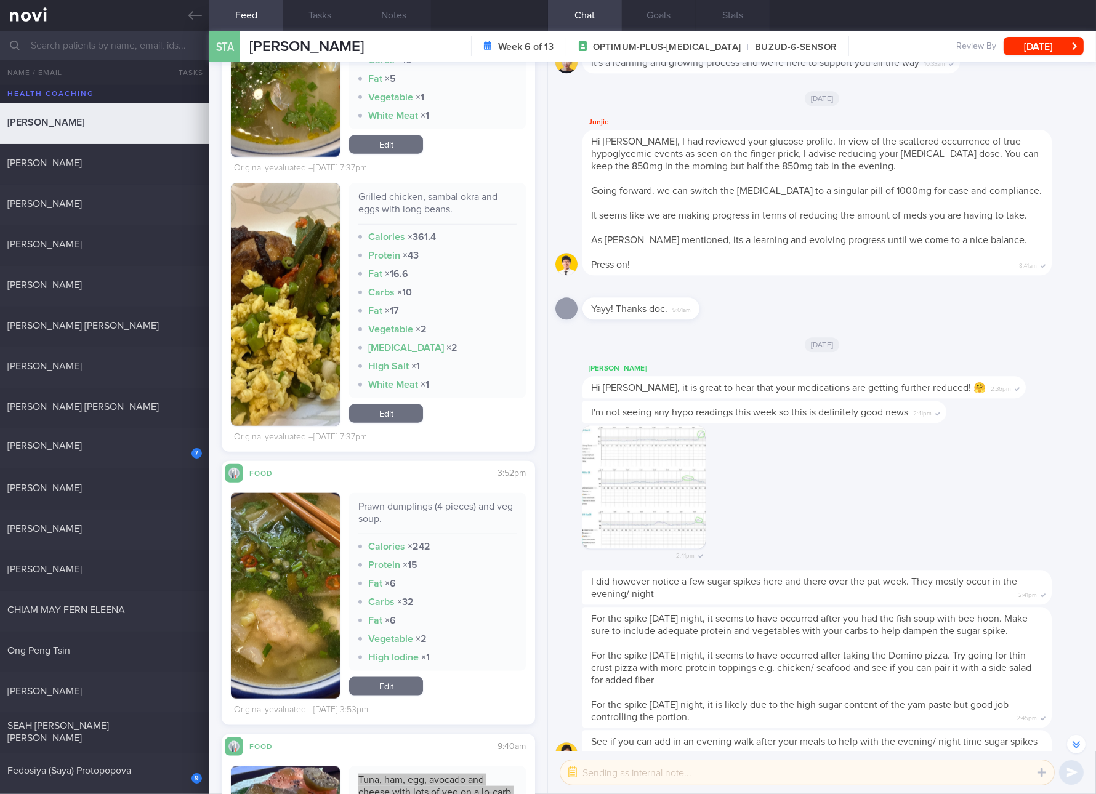
scroll to position [7850, 0]
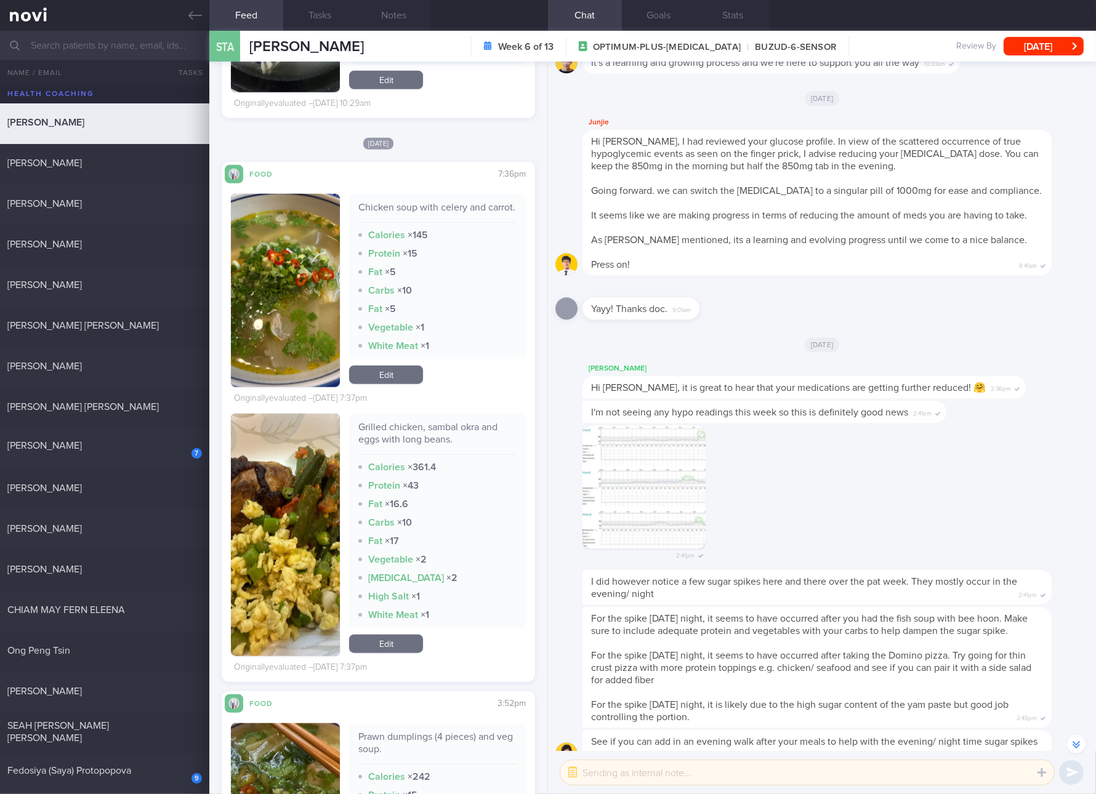
click at [386, 646] on div "Grilled chicken, sambal okra and eggs with long beans. Calories × 361.4 Protein…" at bounding box center [437, 535] width 177 height 243
click at [393, 653] on link "Edit" at bounding box center [386, 644] width 74 height 18
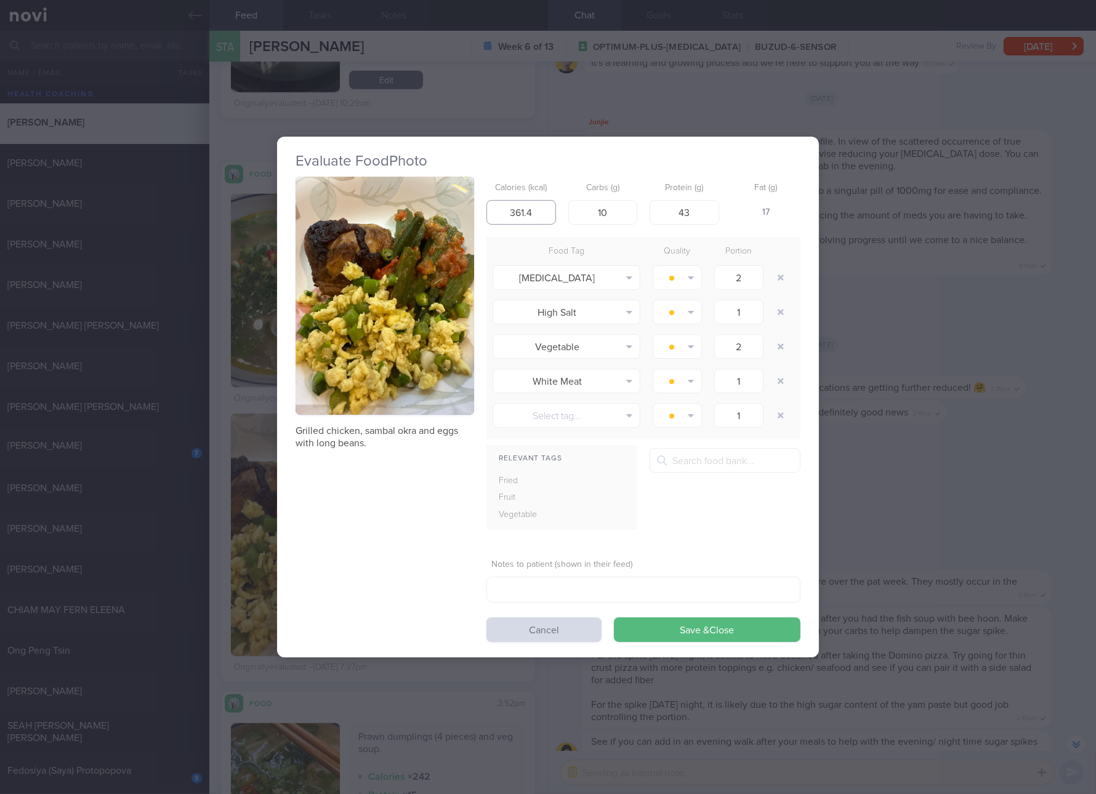
click at [539, 211] on input "361.4" at bounding box center [521, 212] width 70 height 25
type input "345"
type input "12"
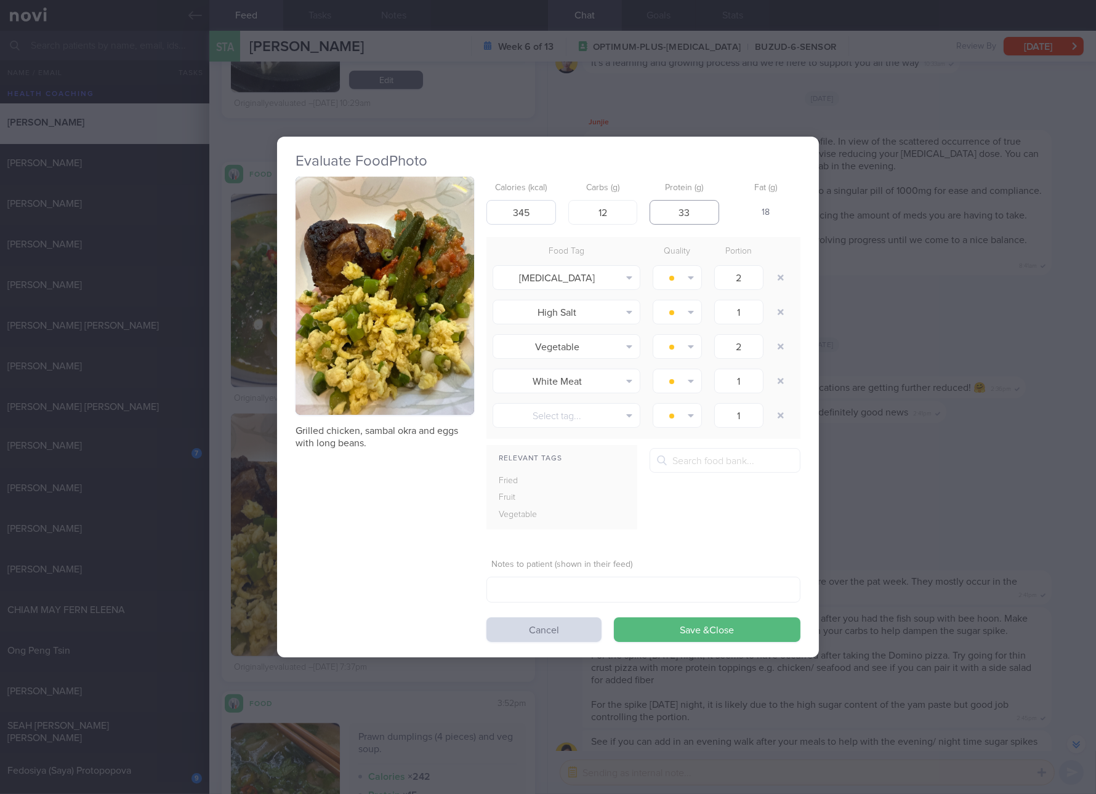
type input "33"
click at [614, 618] on button "Save & Close" at bounding box center [707, 630] width 187 height 25
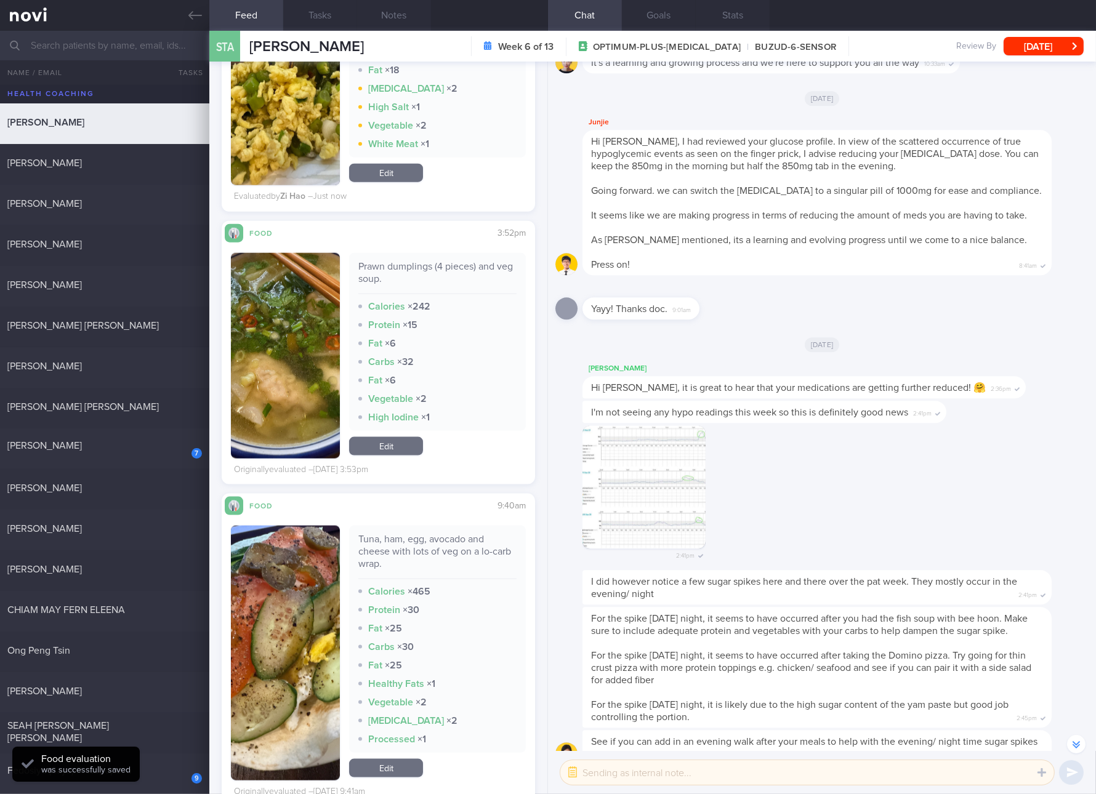
scroll to position [8542, 0]
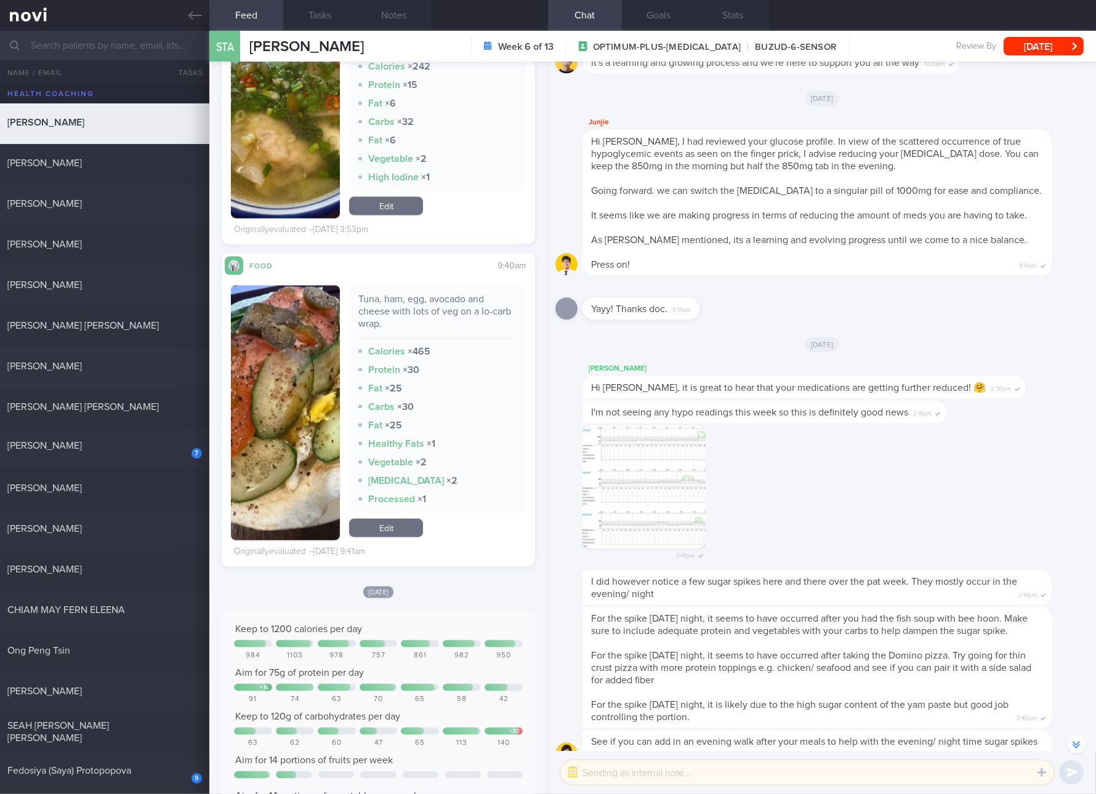
click at [408, 536] on link "Edit" at bounding box center [386, 528] width 74 height 18
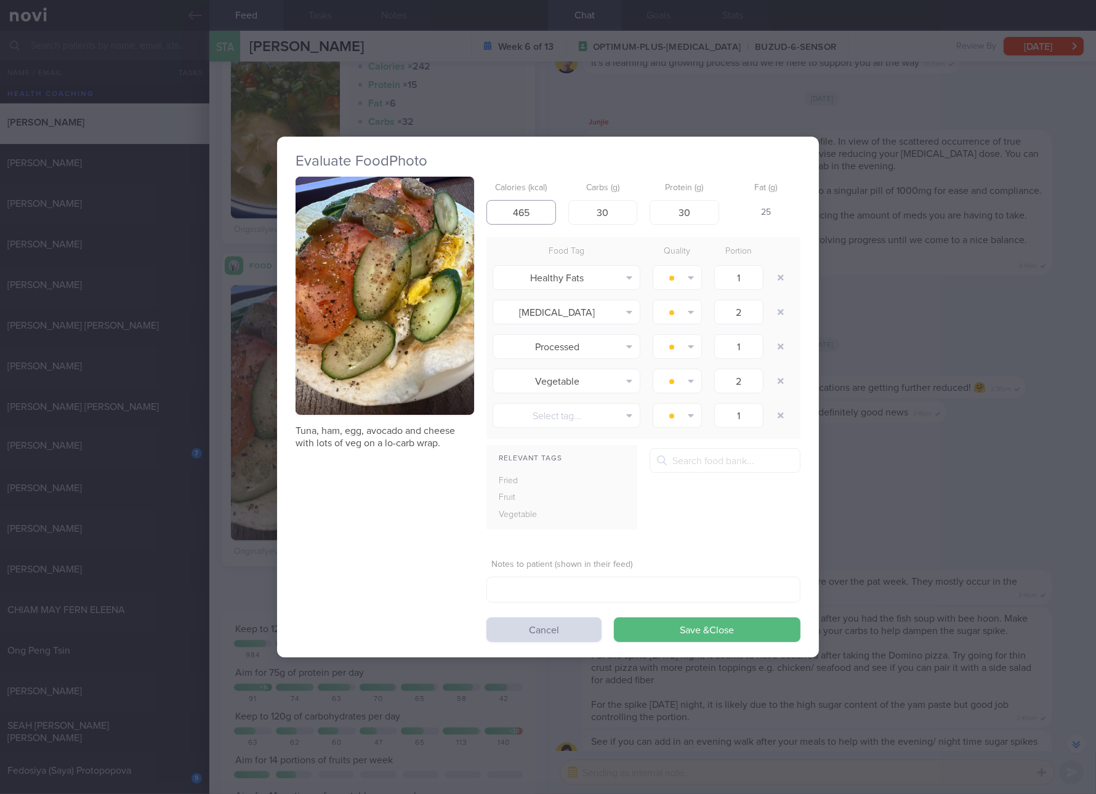
click at [538, 221] on input "465" at bounding box center [521, 212] width 70 height 25
type input "425"
type input "19"
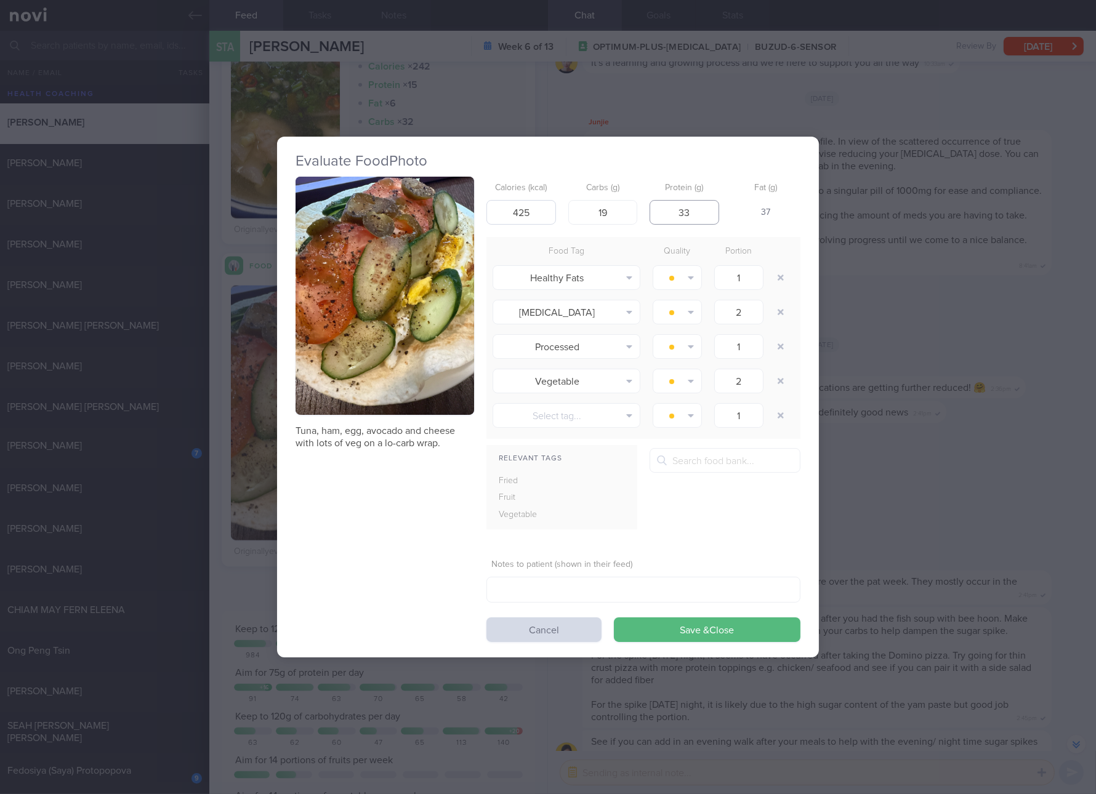
type input "33"
click at [614, 618] on button "Save & Close" at bounding box center [707, 630] width 187 height 25
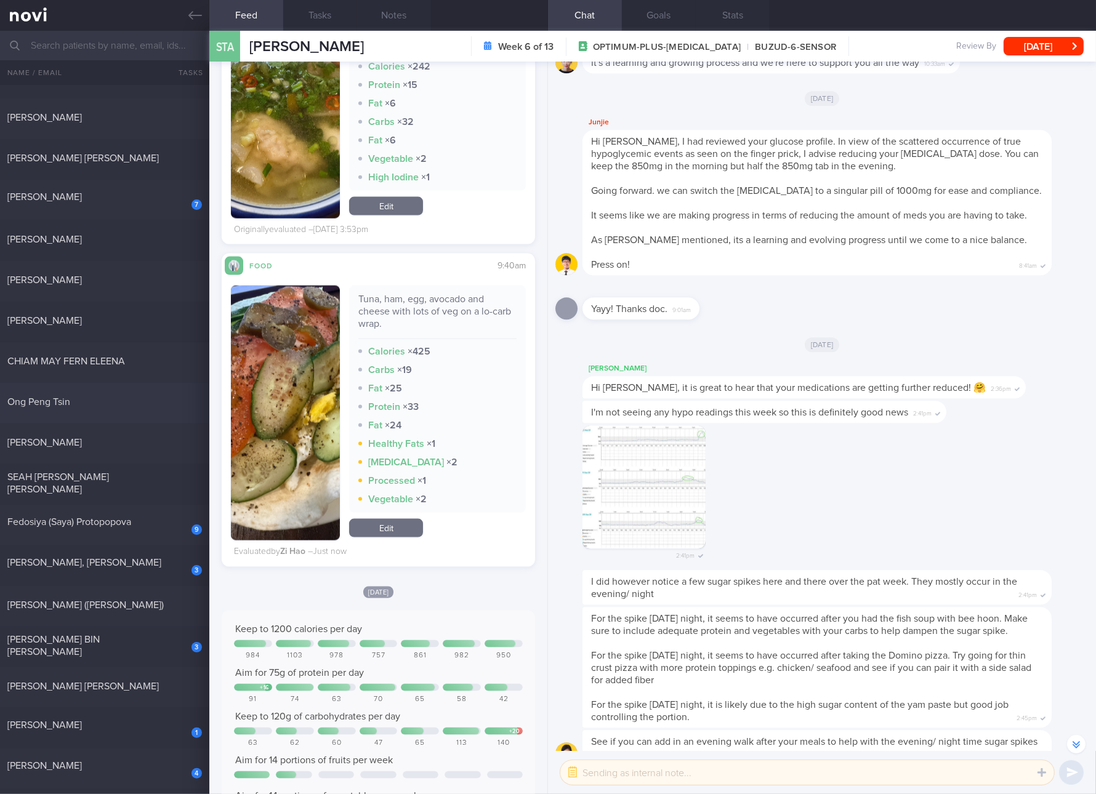
scroll to position [692, 0]
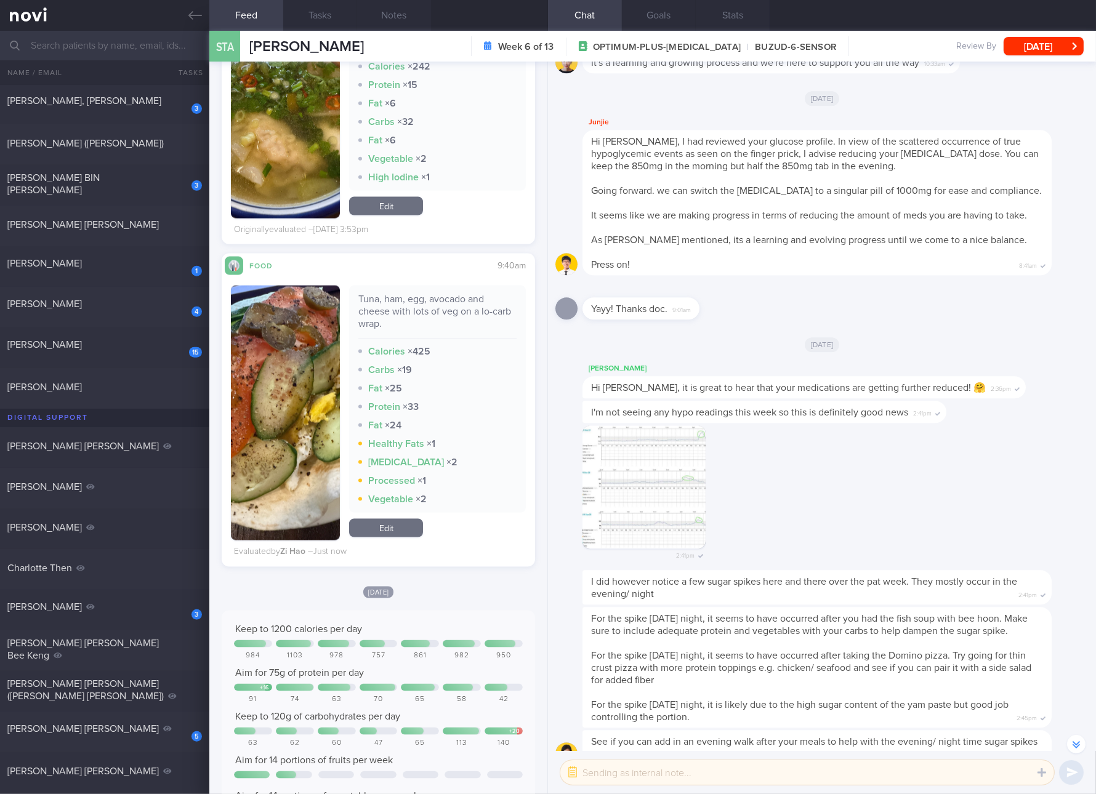
drag, startPoint x: 80, startPoint y: 300, endPoint x: 342, endPoint y: 86, distance: 337.8
click at [80, 299] on div "[PERSON_NAME]" at bounding box center [102, 304] width 191 height 12
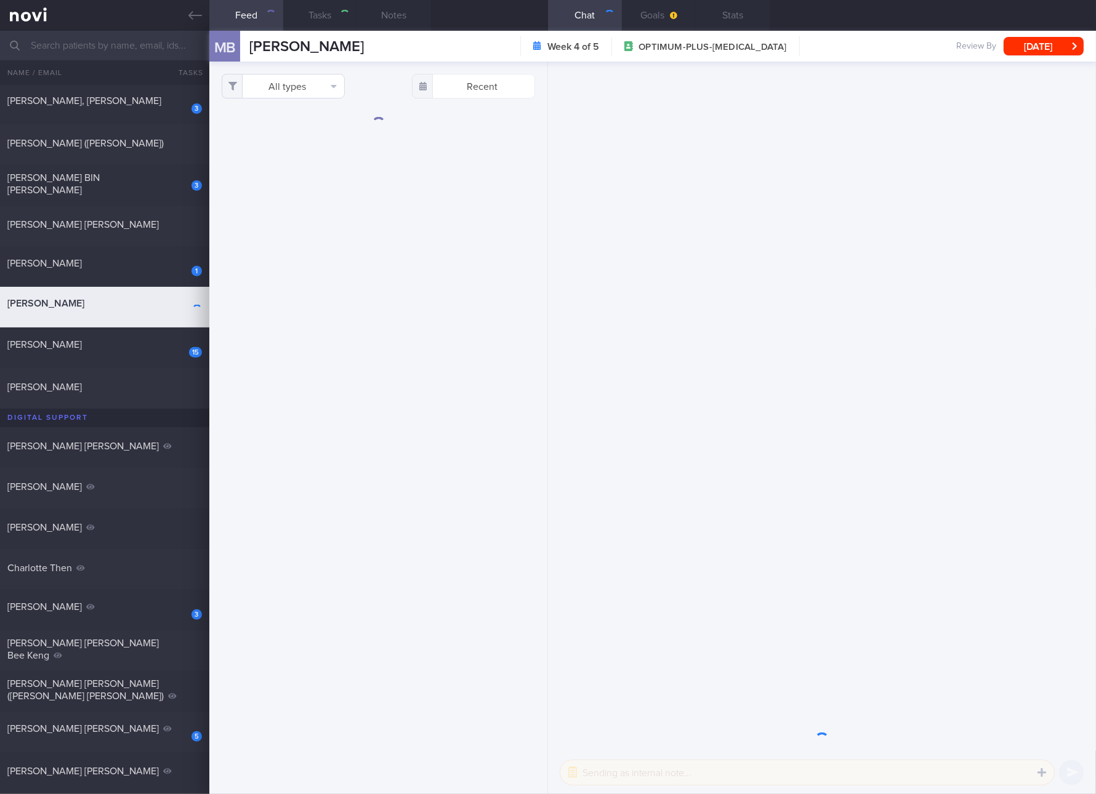
select select "8"
checkbox input "true"
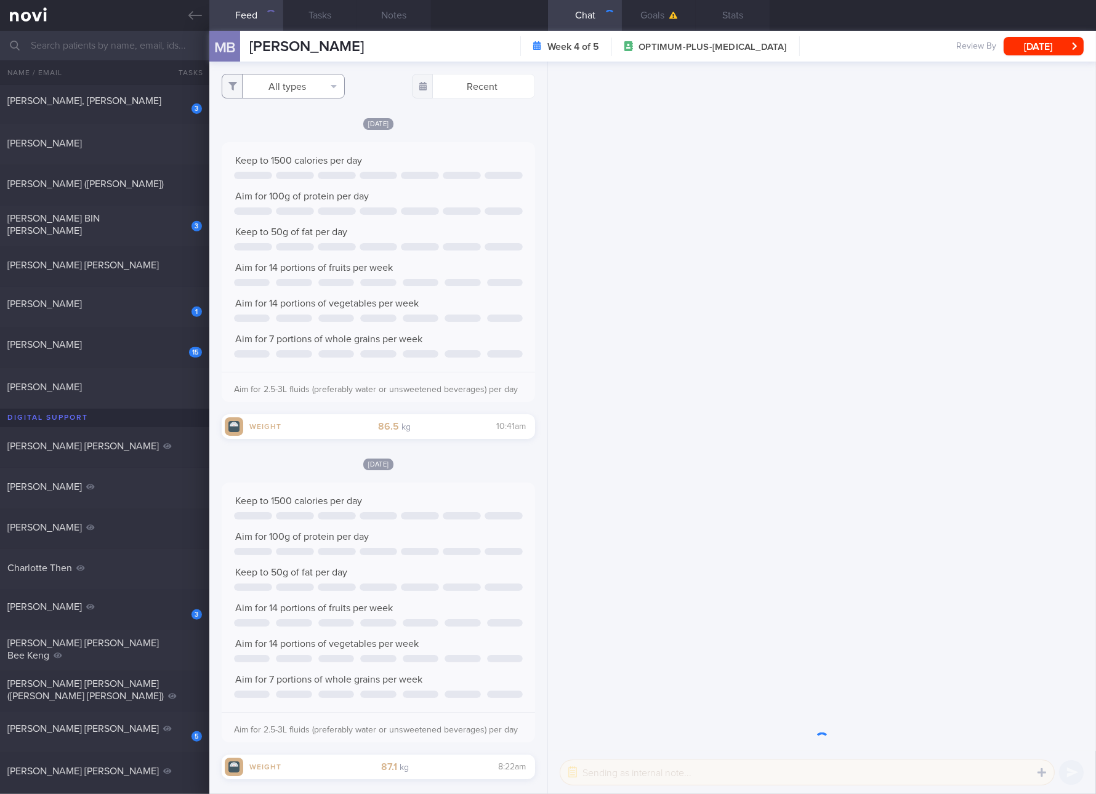
click at [305, 89] on button "All types" at bounding box center [283, 86] width 123 height 25
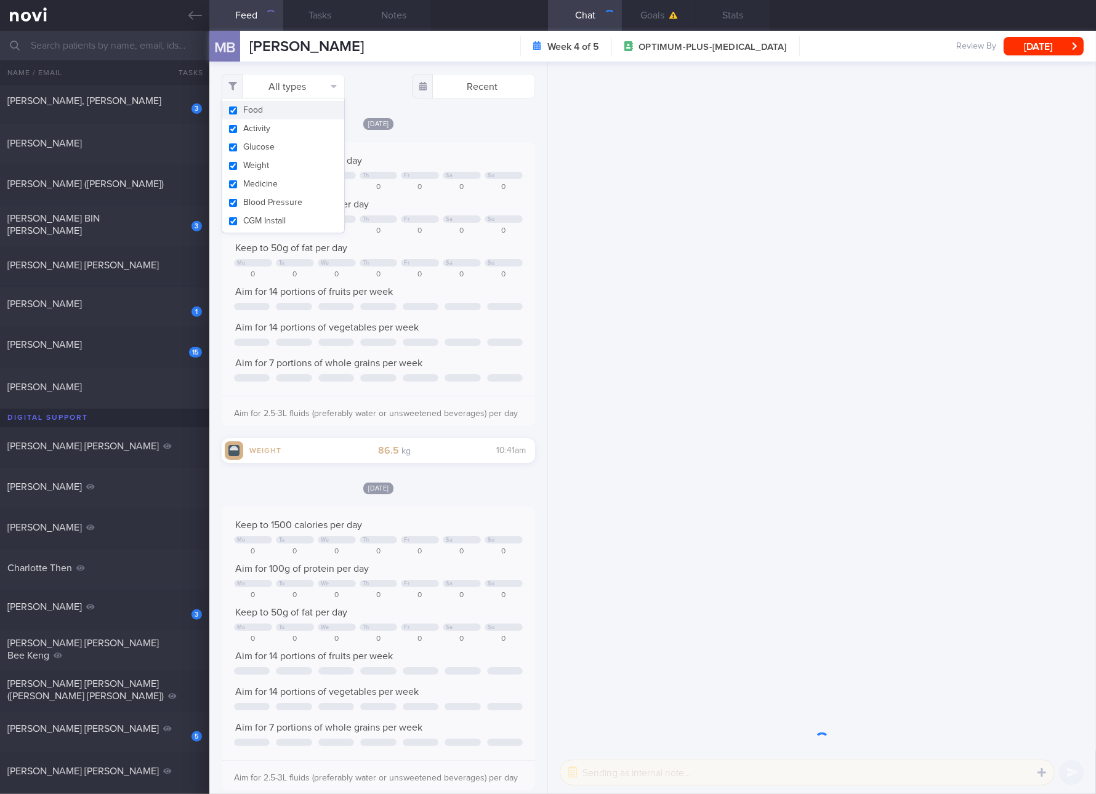
click at [286, 138] on button "Glucose" at bounding box center [283, 147] width 122 height 18
click at [284, 145] on button "Glucose" at bounding box center [283, 147] width 122 height 18
click at [280, 159] on button "Weight" at bounding box center [283, 165] width 122 height 18
click at [272, 173] on button "Weight" at bounding box center [283, 165] width 122 height 18
click at [267, 204] on button "Blood Pressure" at bounding box center [283, 202] width 122 height 18
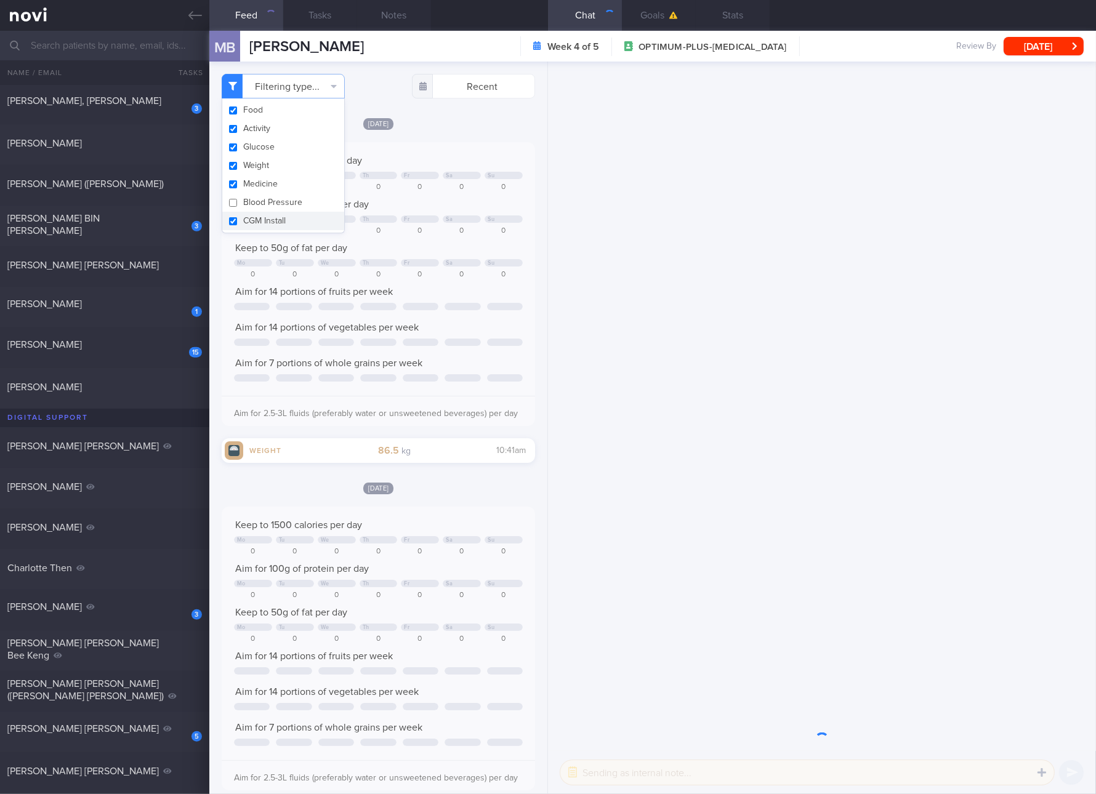
click at [265, 216] on button "CGM Install" at bounding box center [283, 221] width 122 height 18
click at [257, 131] on button "Activity" at bounding box center [283, 128] width 122 height 18
click at [256, 155] on button "Glucose" at bounding box center [283, 147] width 122 height 18
click at [253, 165] on button "Weight" at bounding box center [283, 165] width 122 height 18
click at [248, 179] on button "Medicine" at bounding box center [283, 184] width 122 height 18
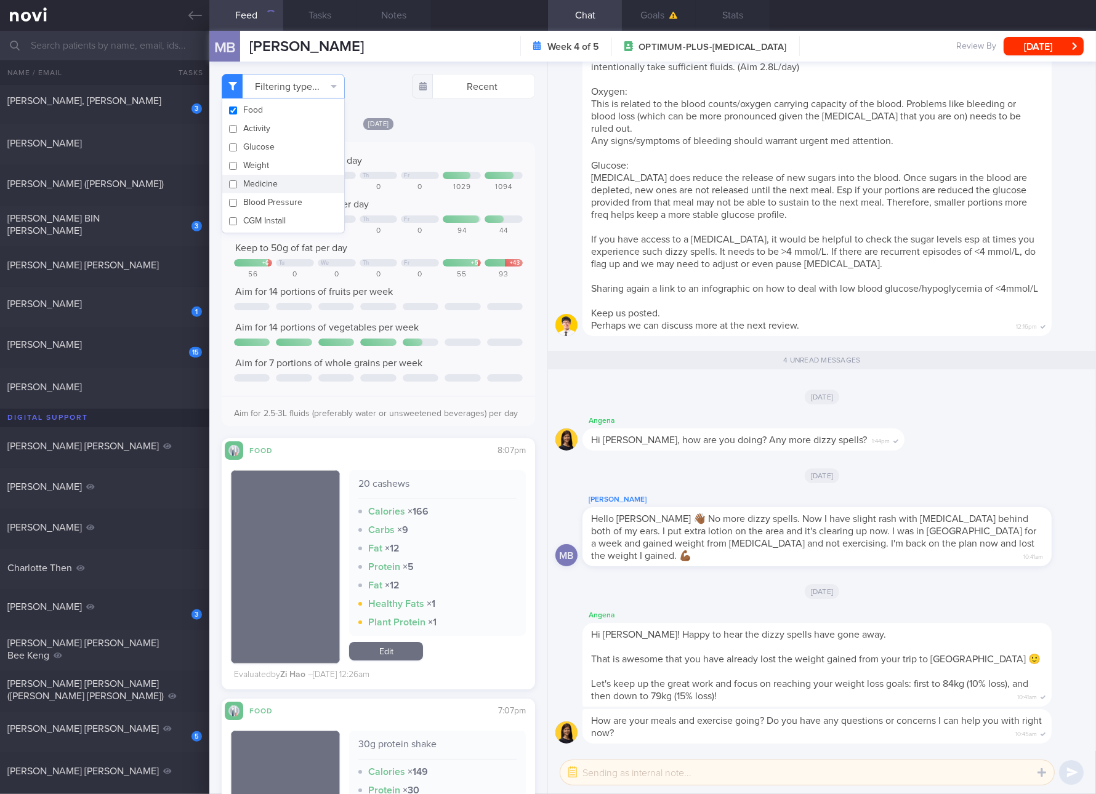
click at [335, 215] on button "CGM Install" at bounding box center [283, 221] width 122 height 18
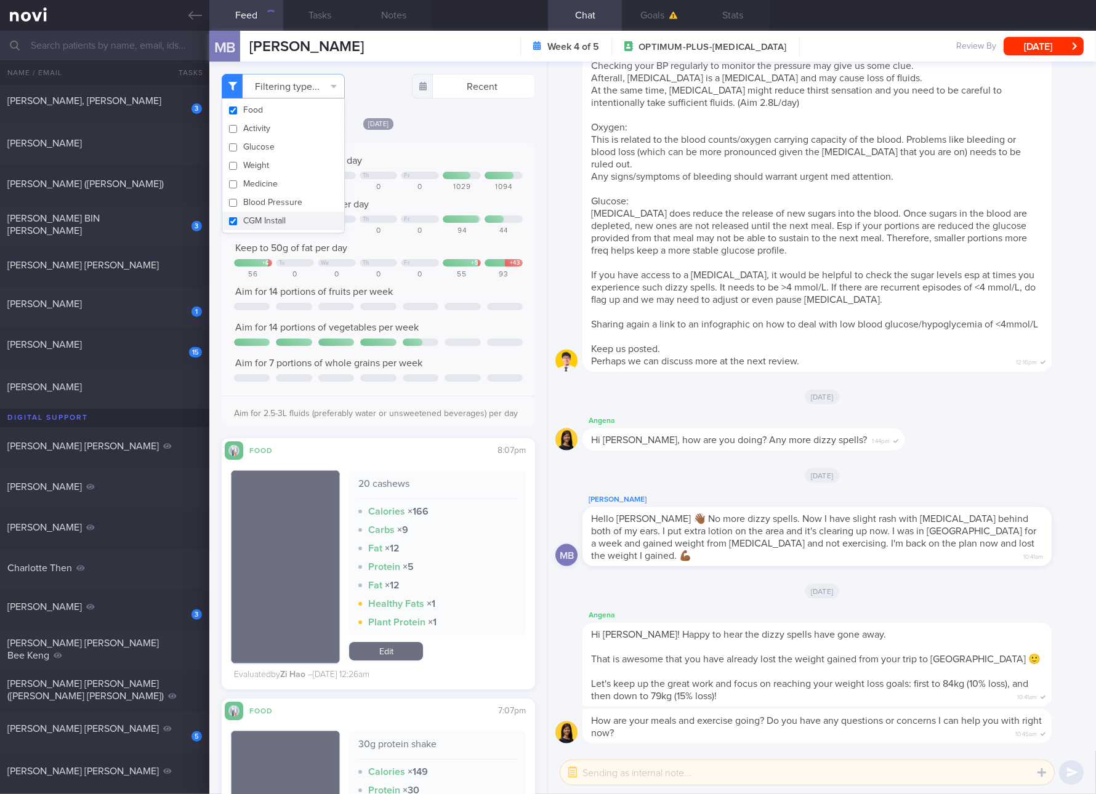
scroll to position [1, 0]
click at [447, 289] on div "Aim for 14 portions of fruits per week" at bounding box center [378, 292] width 289 height 12
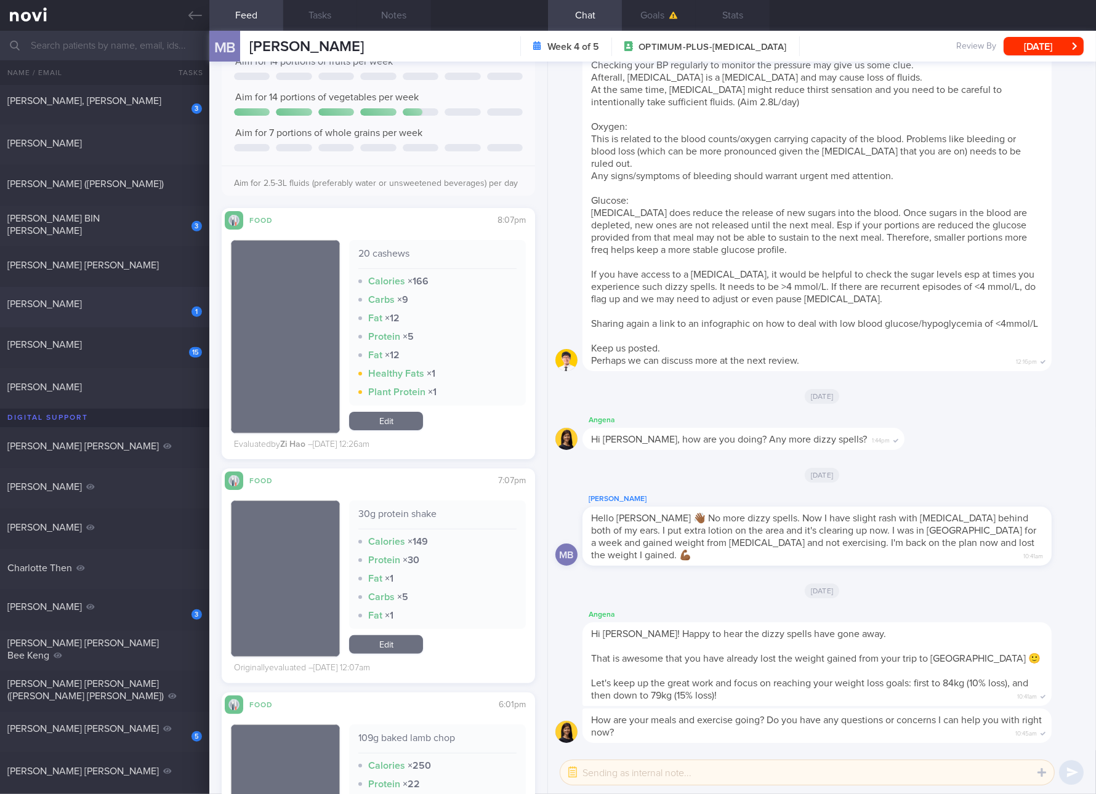
click at [79, 305] on span "[PERSON_NAME]" at bounding box center [44, 304] width 74 height 10
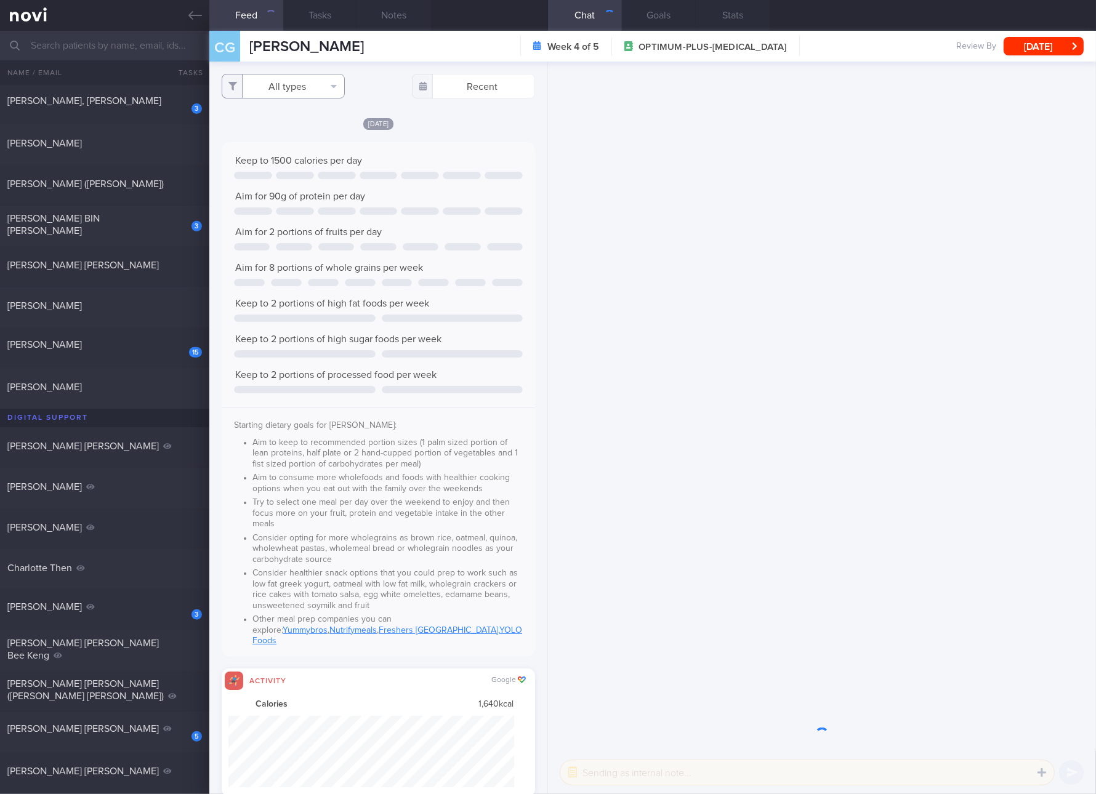
click at [282, 95] on button "All types" at bounding box center [283, 86] width 123 height 25
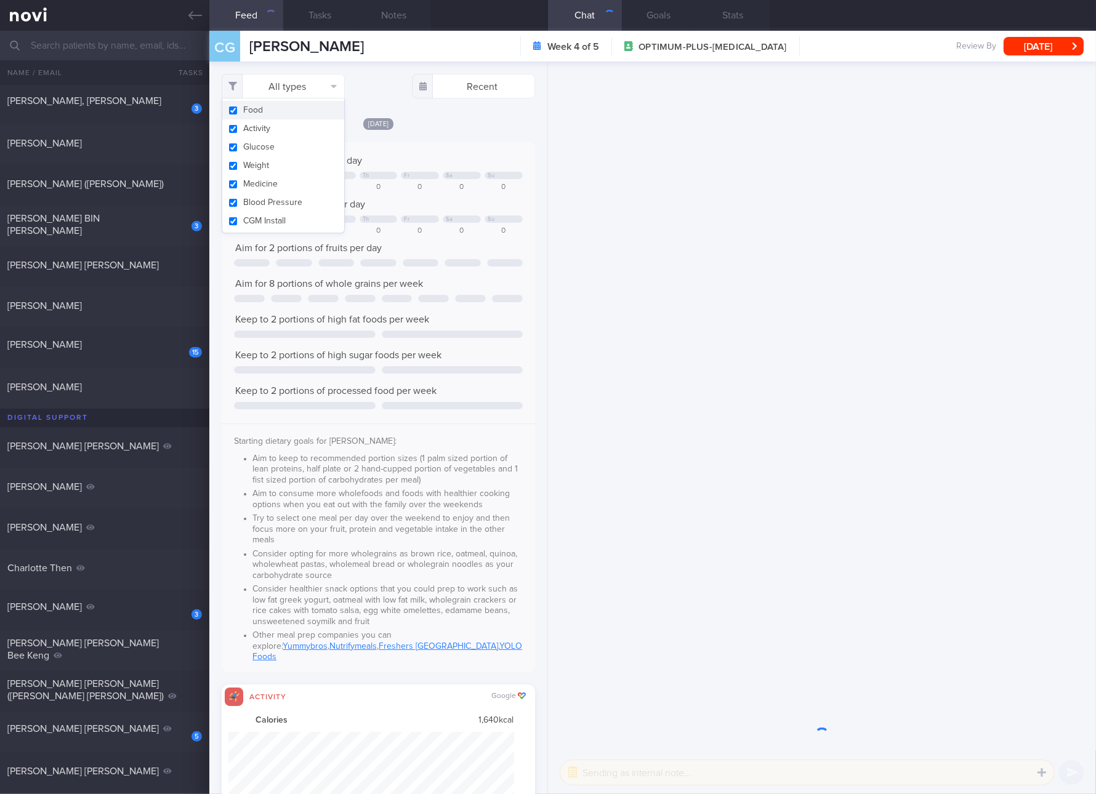
click at [270, 126] on button "Activity" at bounding box center [283, 128] width 122 height 18
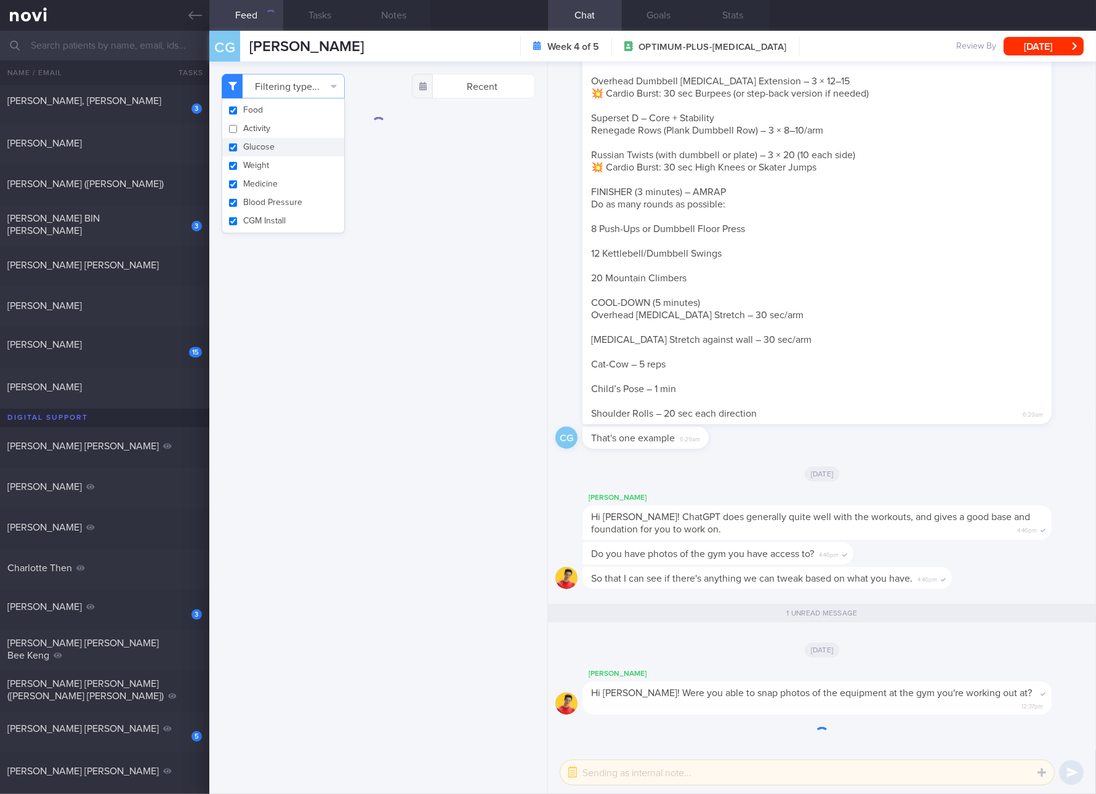
click at [255, 150] on button "Glucose" at bounding box center [283, 147] width 122 height 18
click at [252, 171] on button "Weight" at bounding box center [283, 165] width 122 height 18
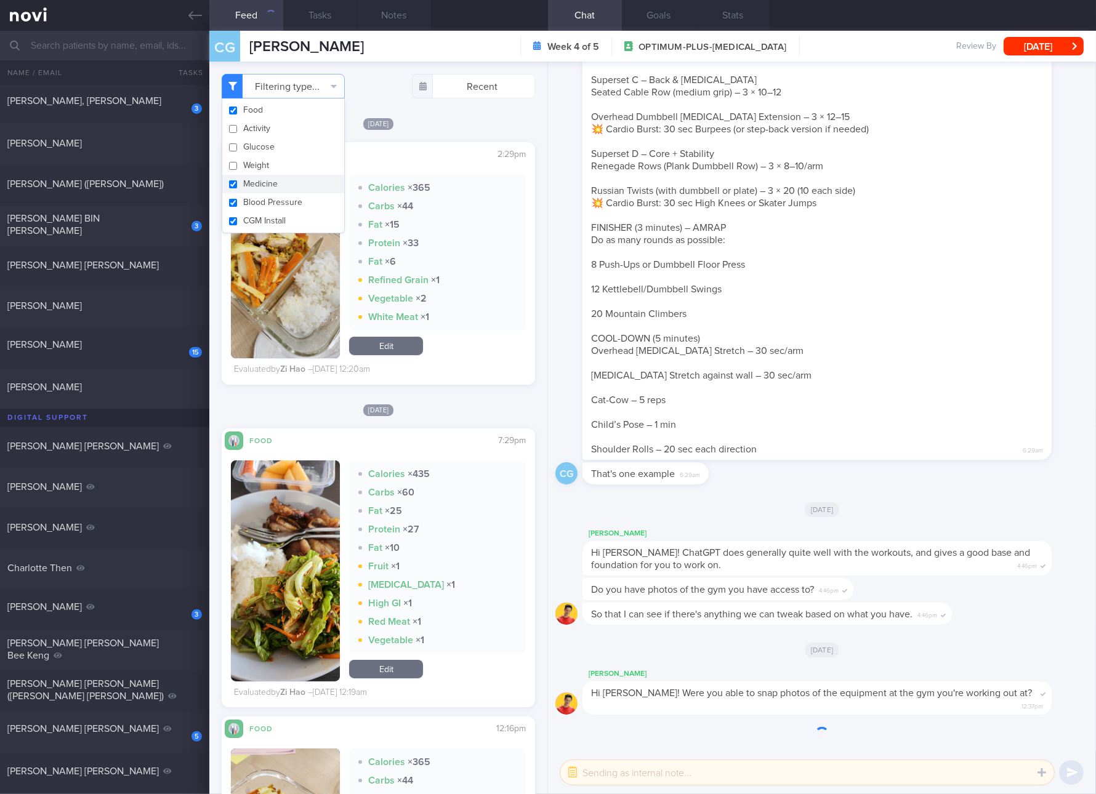
click at [248, 186] on button "Medicine" at bounding box center [283, 184] width 122 height 18
click at [248, 200] on button "Blood Pressure" at bounding box center [283, 202] width 122 height 18
click at [247, 218] on button "CGM Install" at bounding box center [283, 221] width 122 height 18
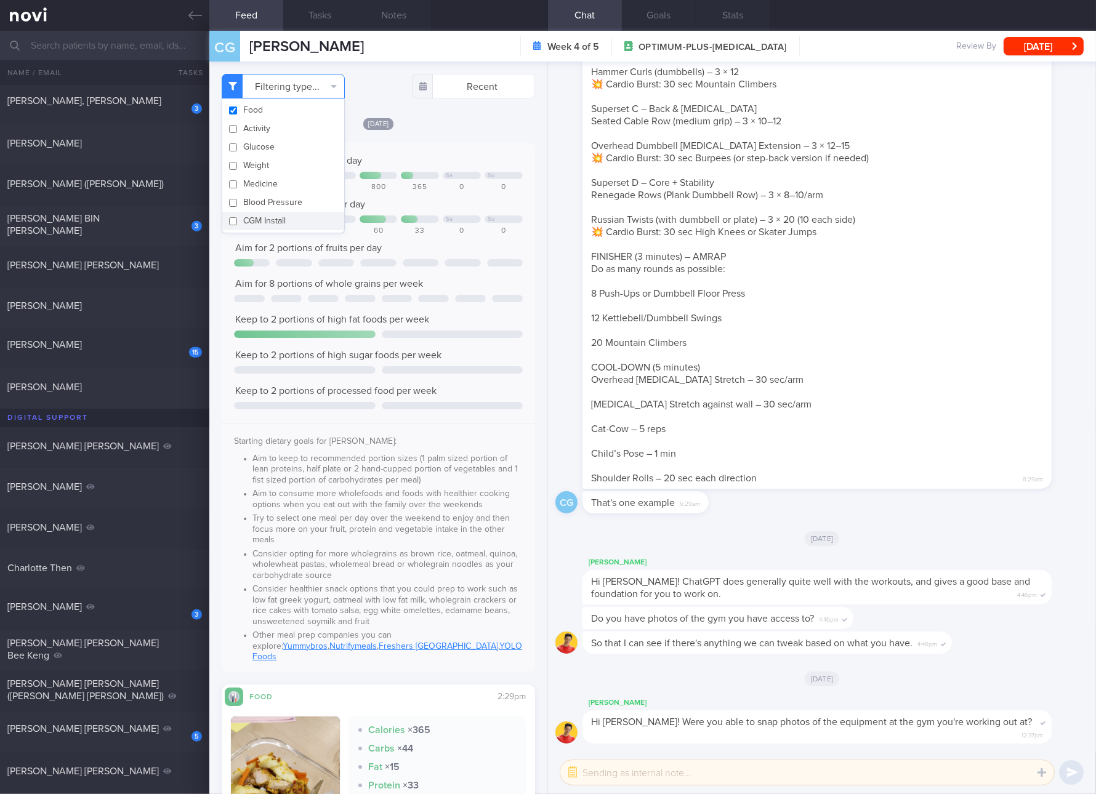
drag, startPoint x: 135, startPoint y: 231, endPoint x: 276, endPoint y: 92, distance: 198.1
click at [135, 231] on div "3 [PERSON_NAME] BIN [PERSON_NAME]" at bounding box center [104, 226] width 209 height 28
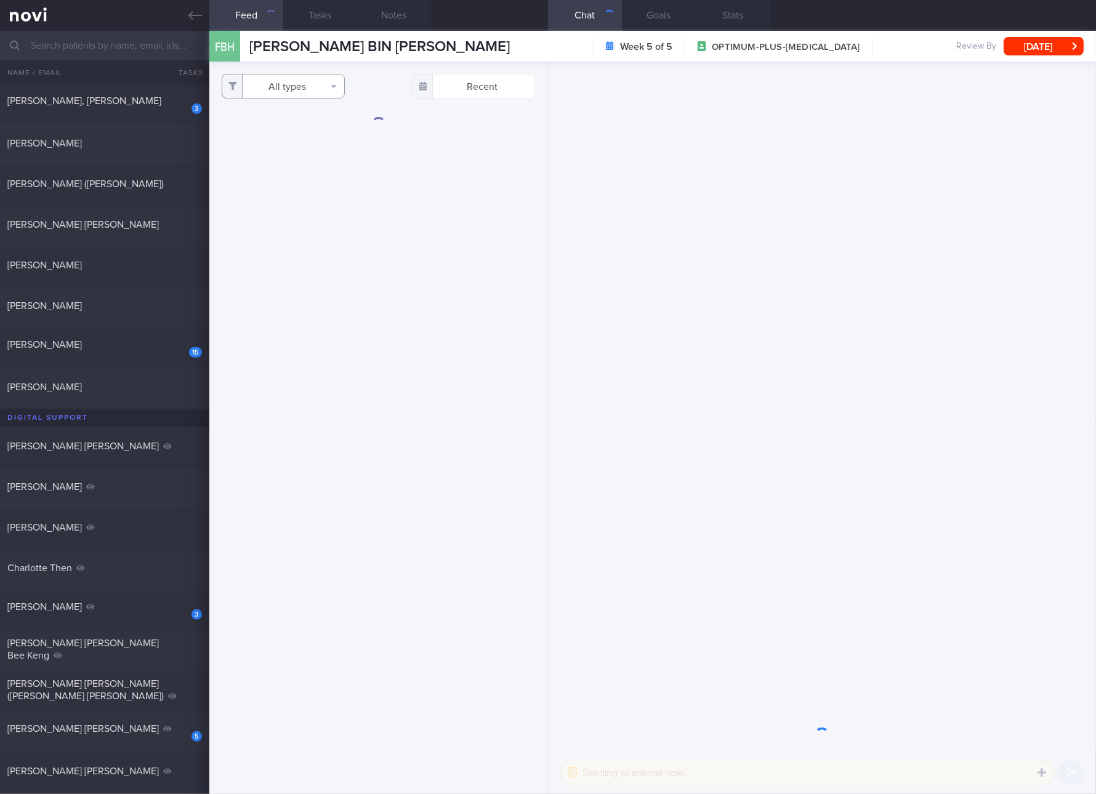
click at [281, 94] on button "All types" at bounding box center [283, 86] width 123 height 25
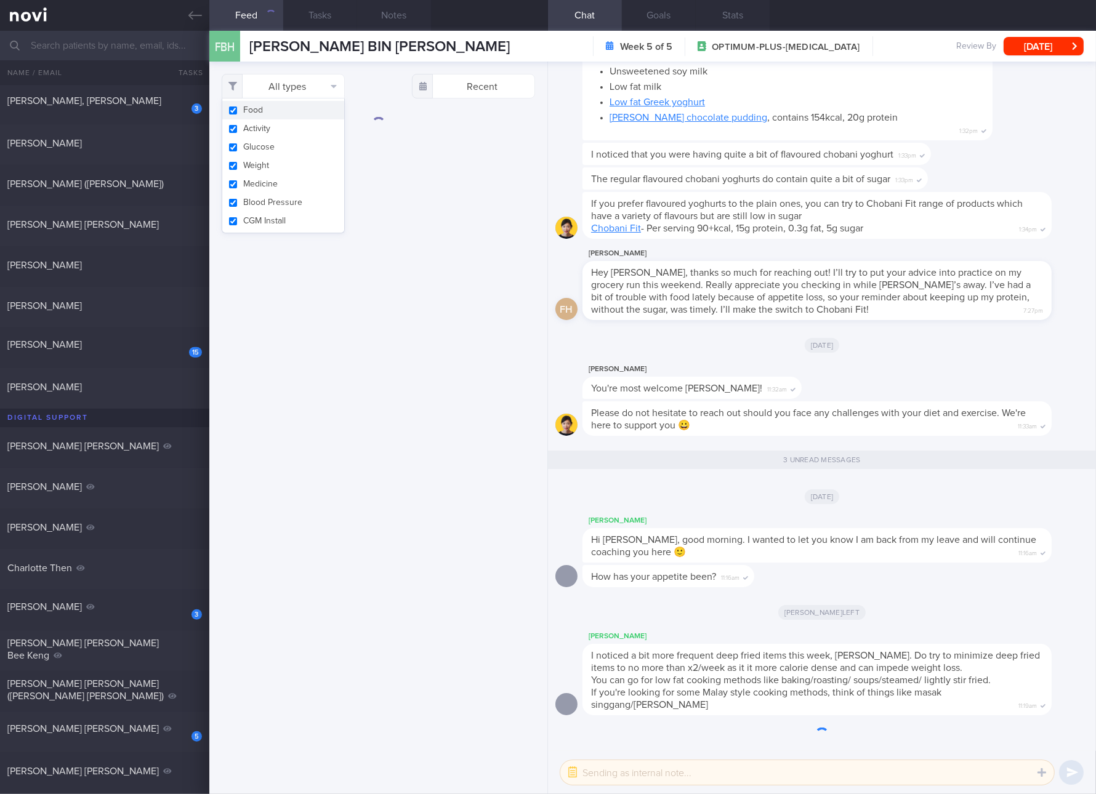
click at [274, 129] on button "Activity" at bounding box center [283, 128] width 122 height 18
click at [260, 147] on button "Glucose" at bounding box center [283, 147] width 122 height 18
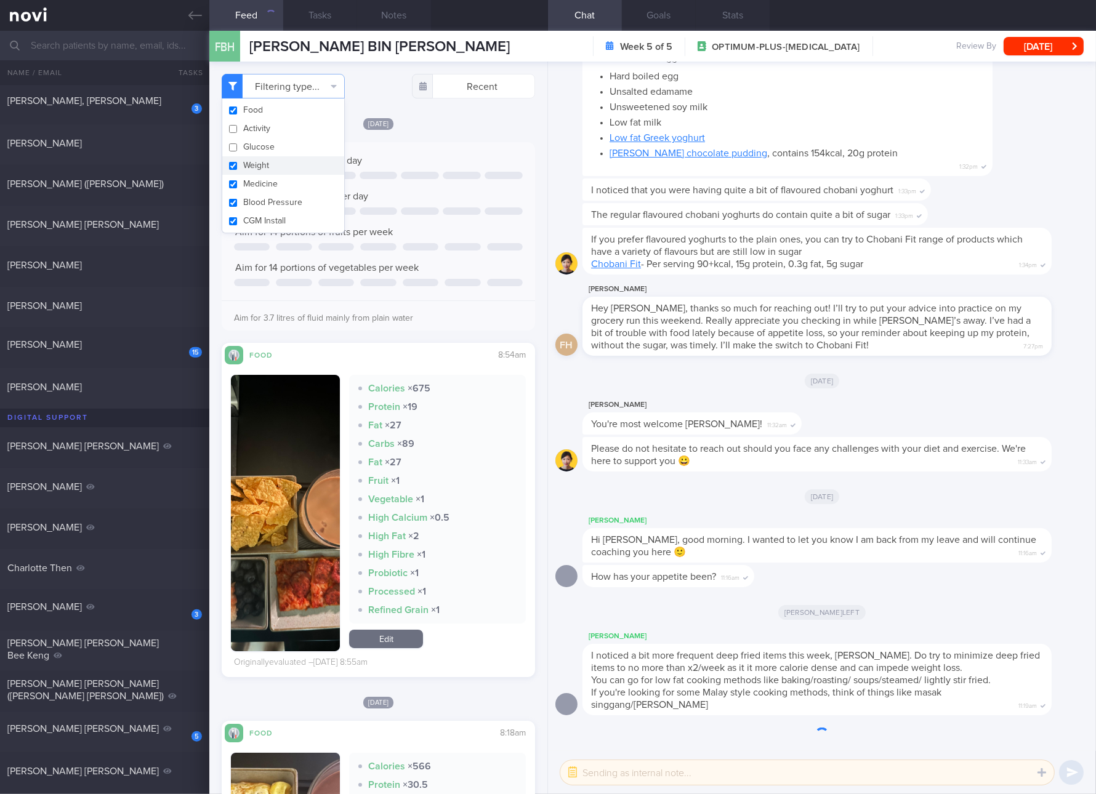
click at [252, 161] on button "Weight" at bounding box center [283, 165] width 122 height 18
click at [245, 175] on button "Medicine" at bounding box center [283, 184] width 122 height 18
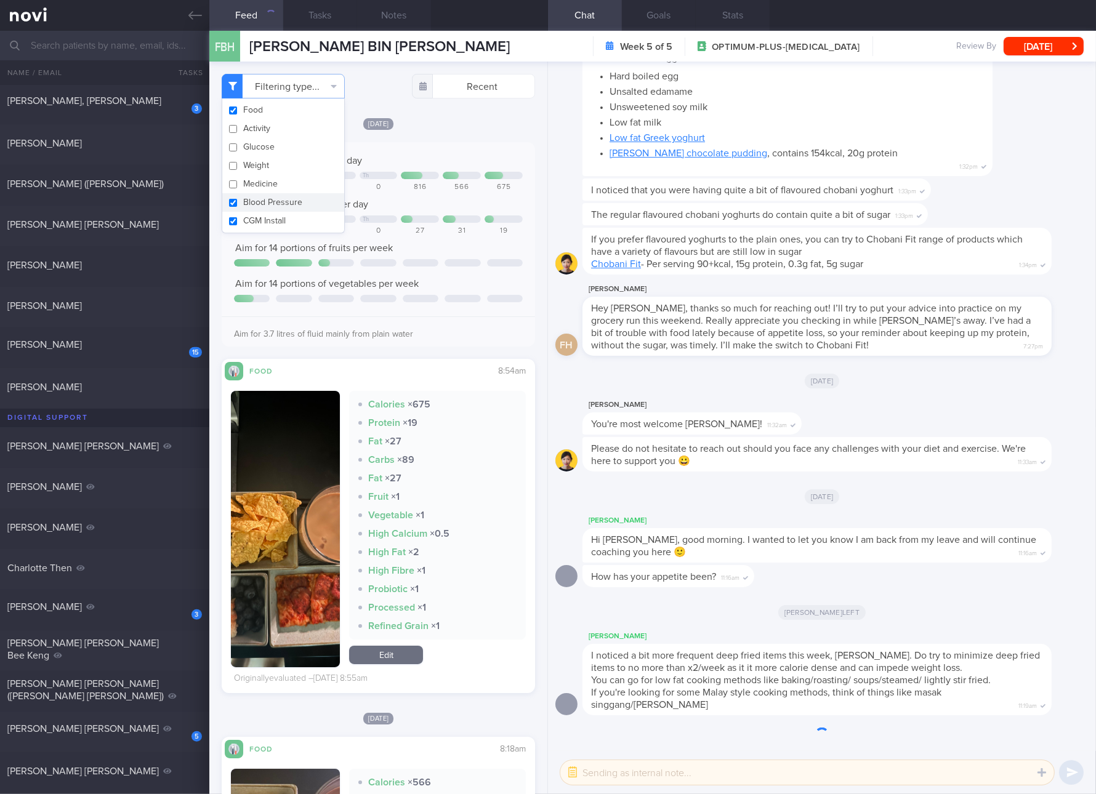
click at [244, 195] on button "Blood Pressure" at bounding box center [283, 202] width 122 height 18
click at [244, 217] on button "CGM Install" at bounding box center [283, 221] width 122 height 18
click at [348, 202] on span "Aim for 120g of protein per day" at bounding box center [301, 204] width 133 height 10
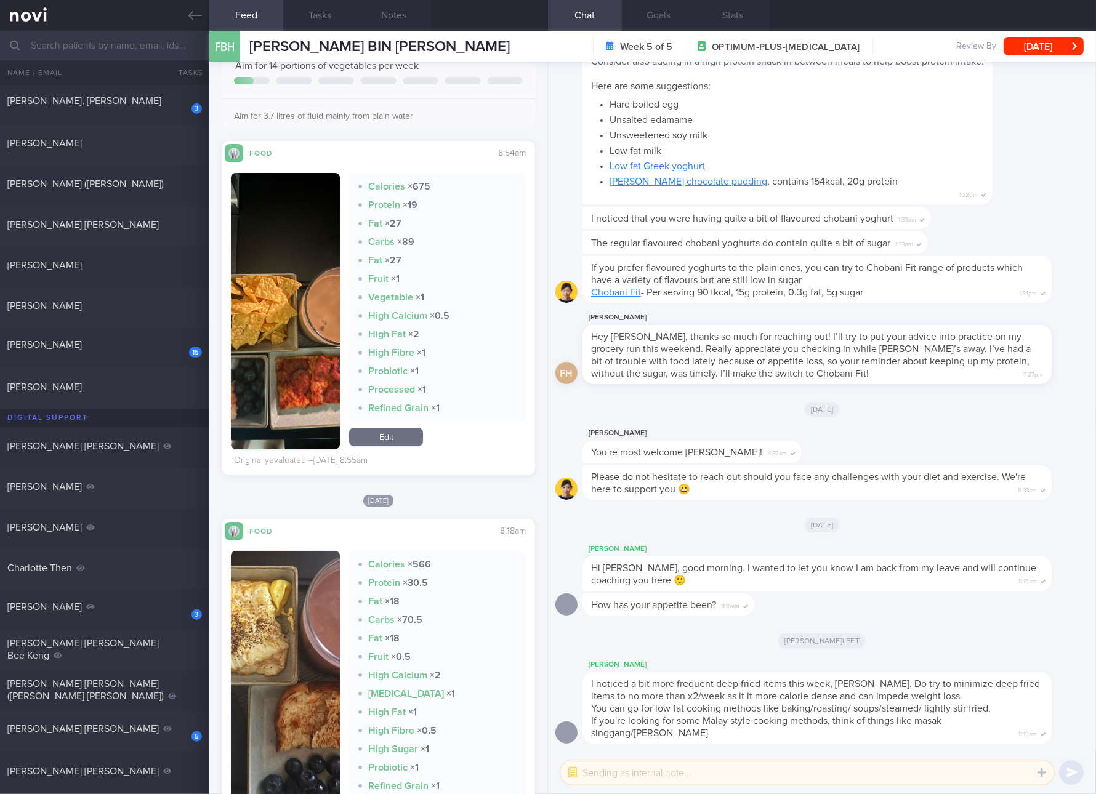
scroll to position [230, 0]
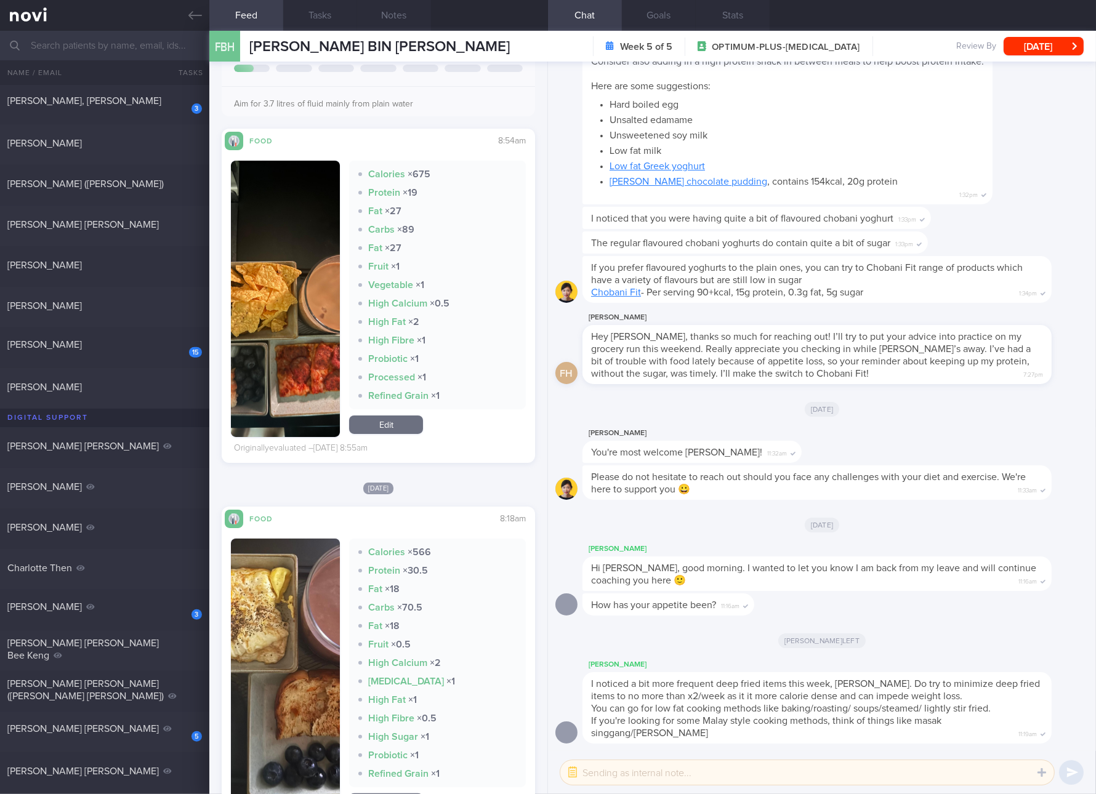
click at [275, 283] on button "button" at bounding box center [285, 299] width 109 height 276
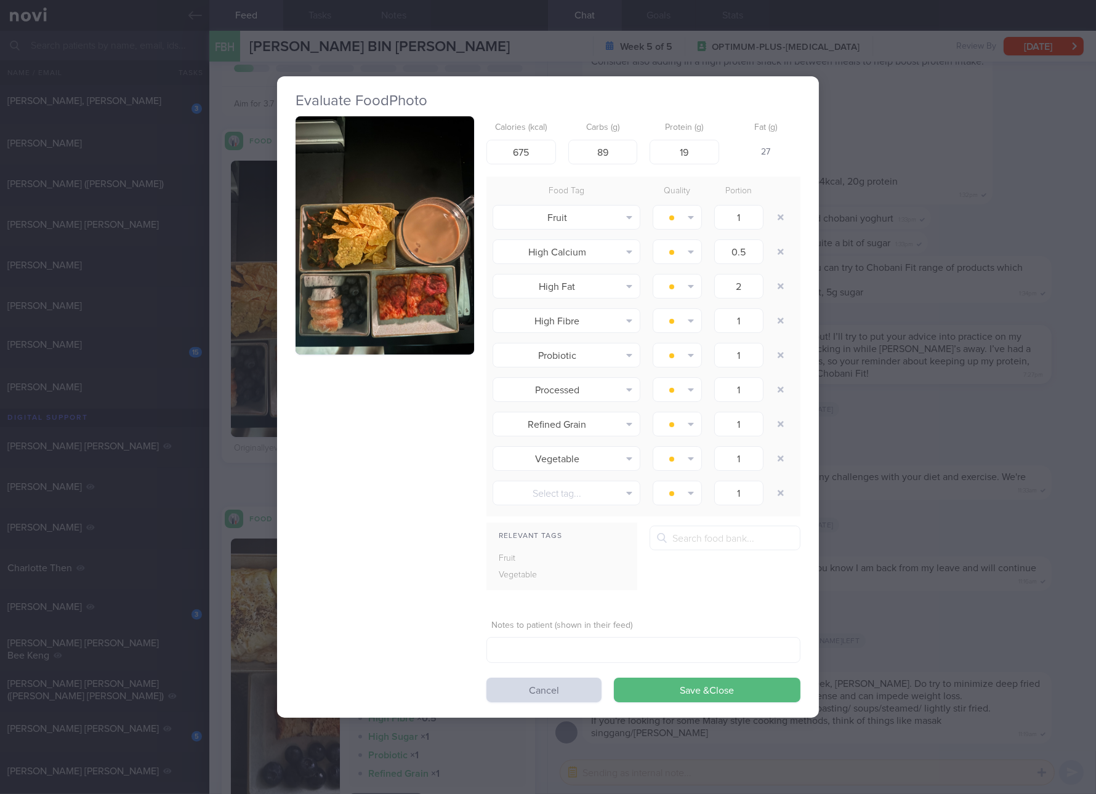
drag, startPoint x: 275, startPoint y: 283, endPoint x: 414, endPoint y: 220, distance: 152.4
click at [414, 220] on img "button" at bounding box center [385, 235] width 179 height 238
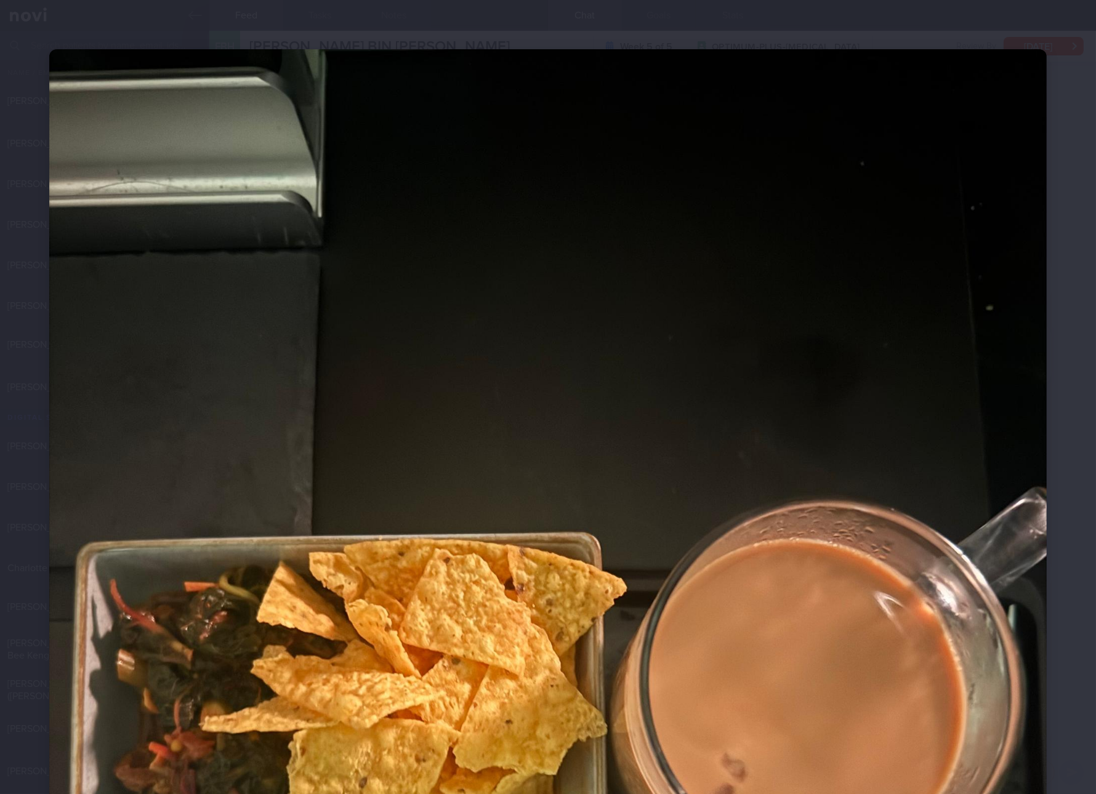
click at [891, 539] on img at bounding box center [547, 714] width 997 height 1330
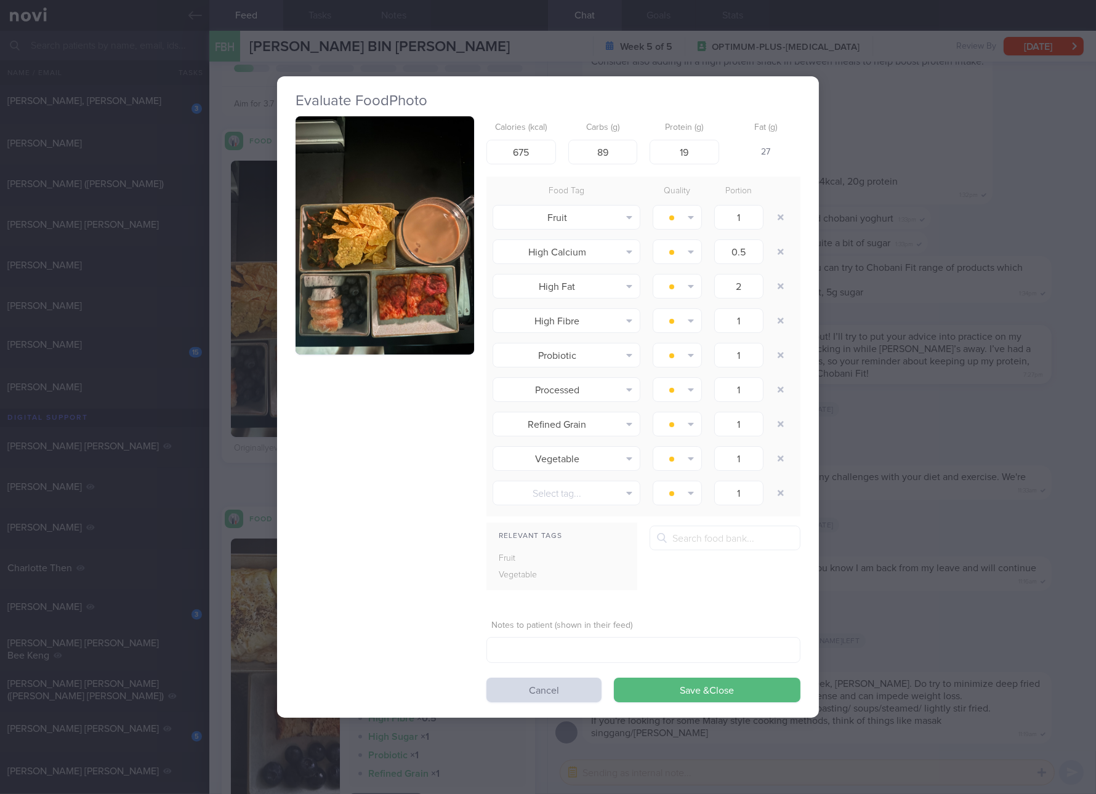
click at [888, 392] on div "Evaluate Food Photo Calories (kcal) 675 Carbs (g) 89 Protein (g) 19 Fat (g) 27 …" at bounding box center [548, 397] width 1096 height 794
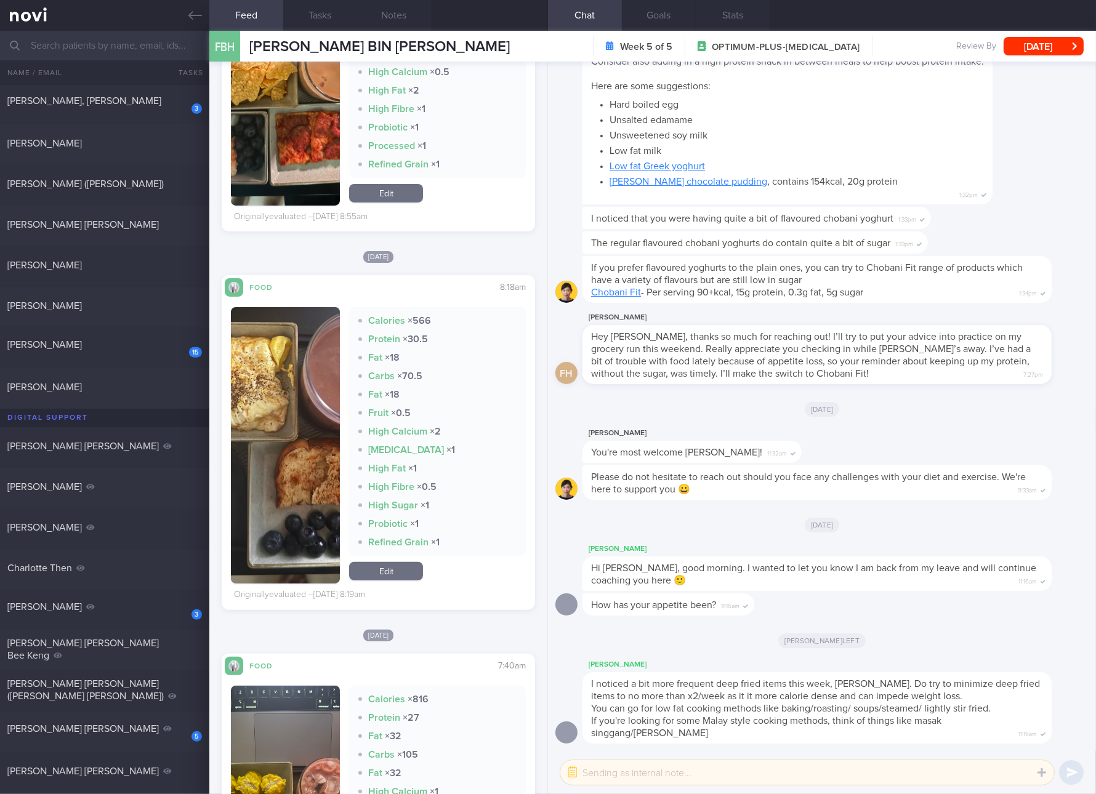
scroll to position [230, 0]
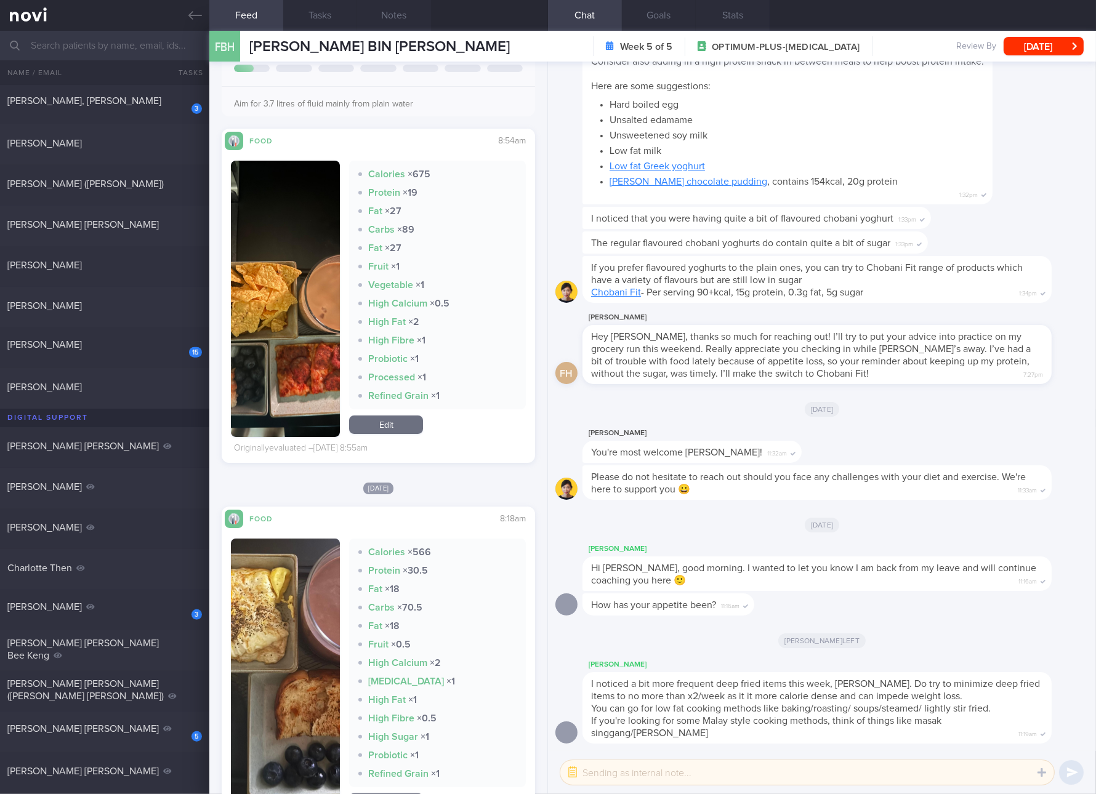
click at [393, 424] on link "Edit" at bounding box center [386, 425] width 74 height 18
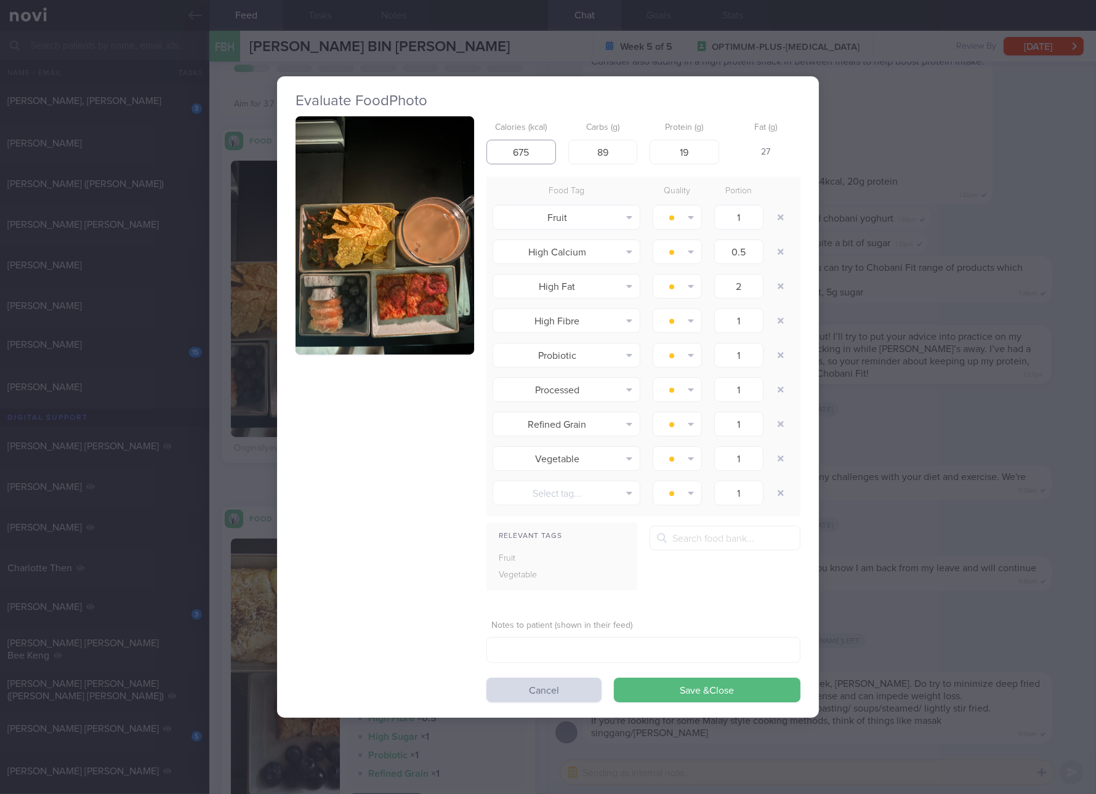
click at [524, 159] on input "675" at bounding box center [521, 152] width 70 height 25
click at [616, 152] on input "10" at bounding box center [603, 152] width 70 height 25
click at [614, 678] on button "Save & Close" at bounding box center [707, 690] width 187 height 25
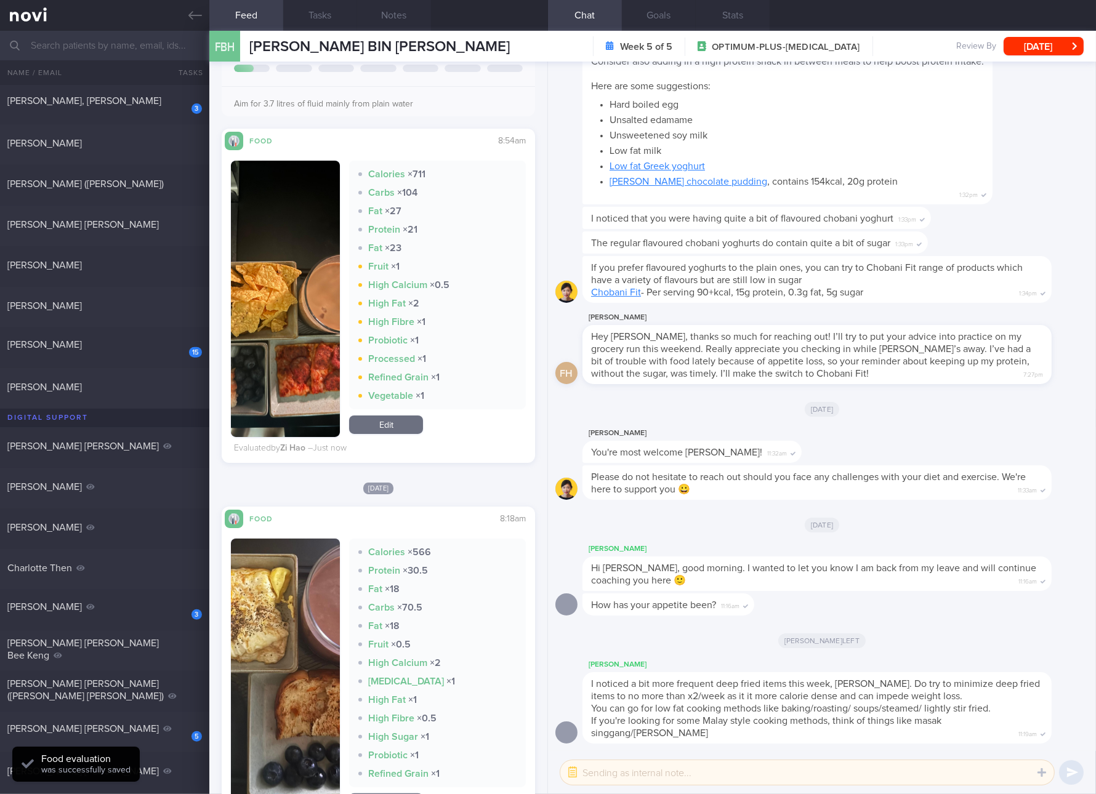
click at [314, 690] on button "button" at bounding box center [285, 677] width 109 height 276
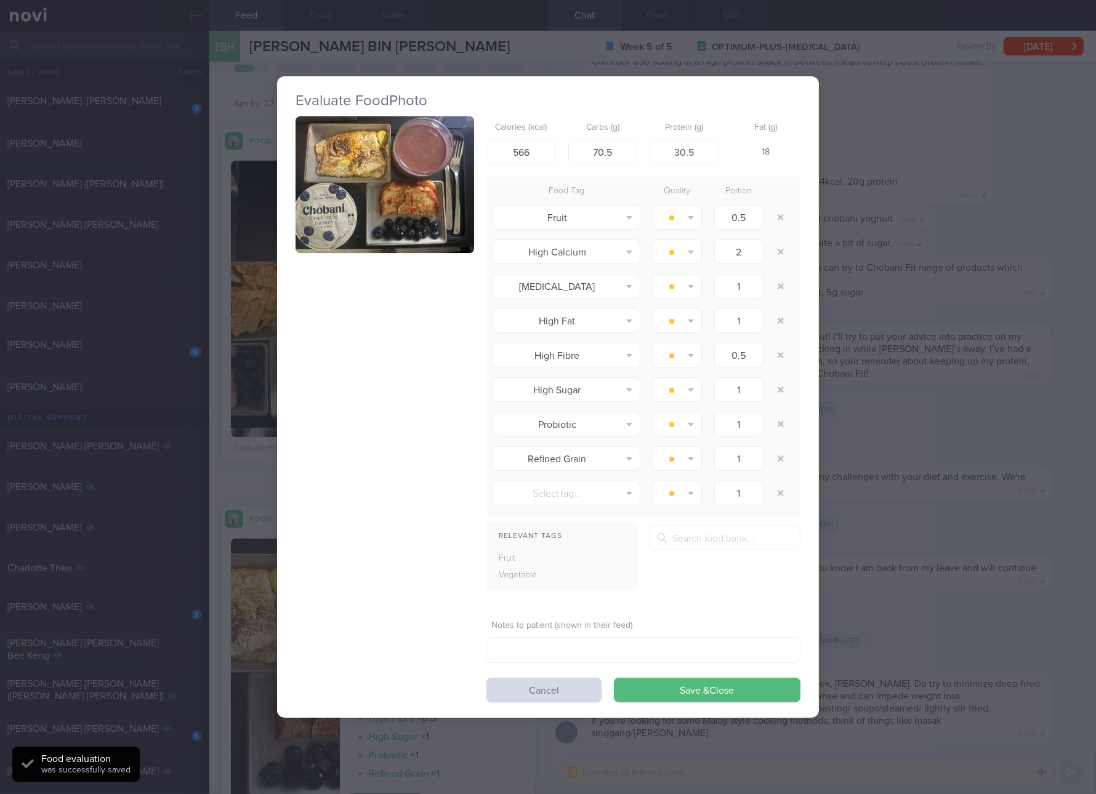
click at [430, 172] on button "button" at bounding box center [385, 184] width 179 height 137
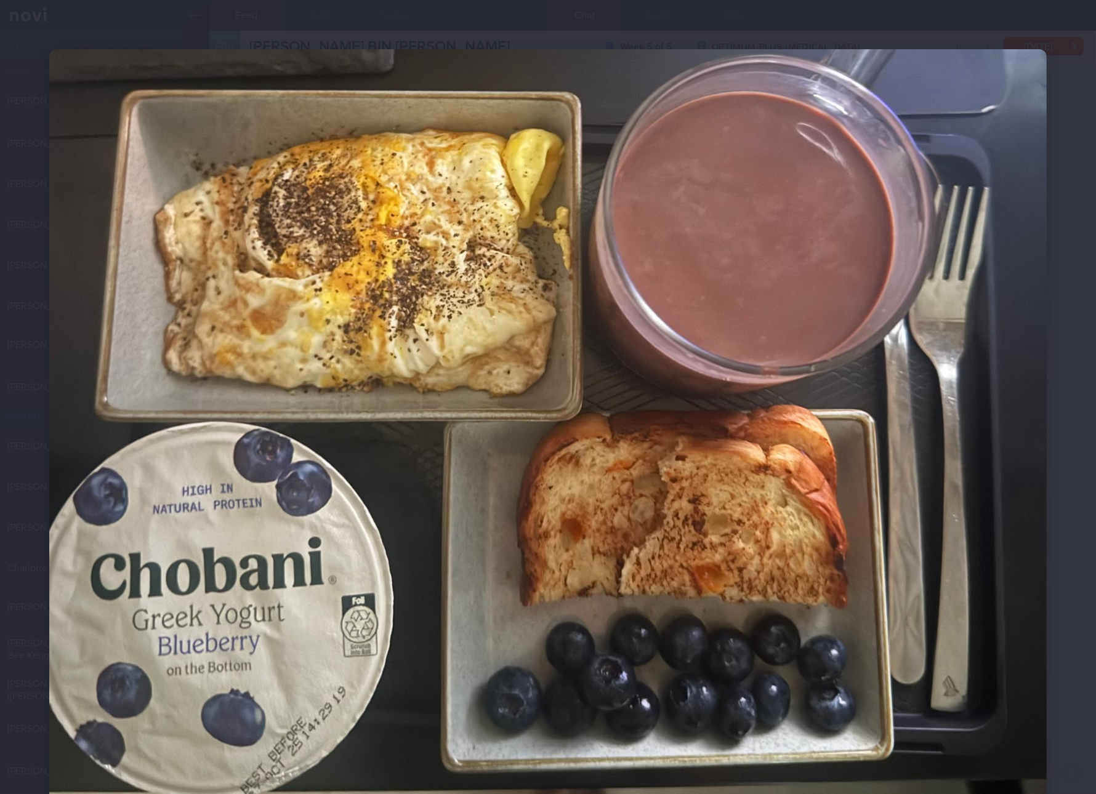
click at [859, 464] on img at bounding box center [547, 431] width 997 height 765
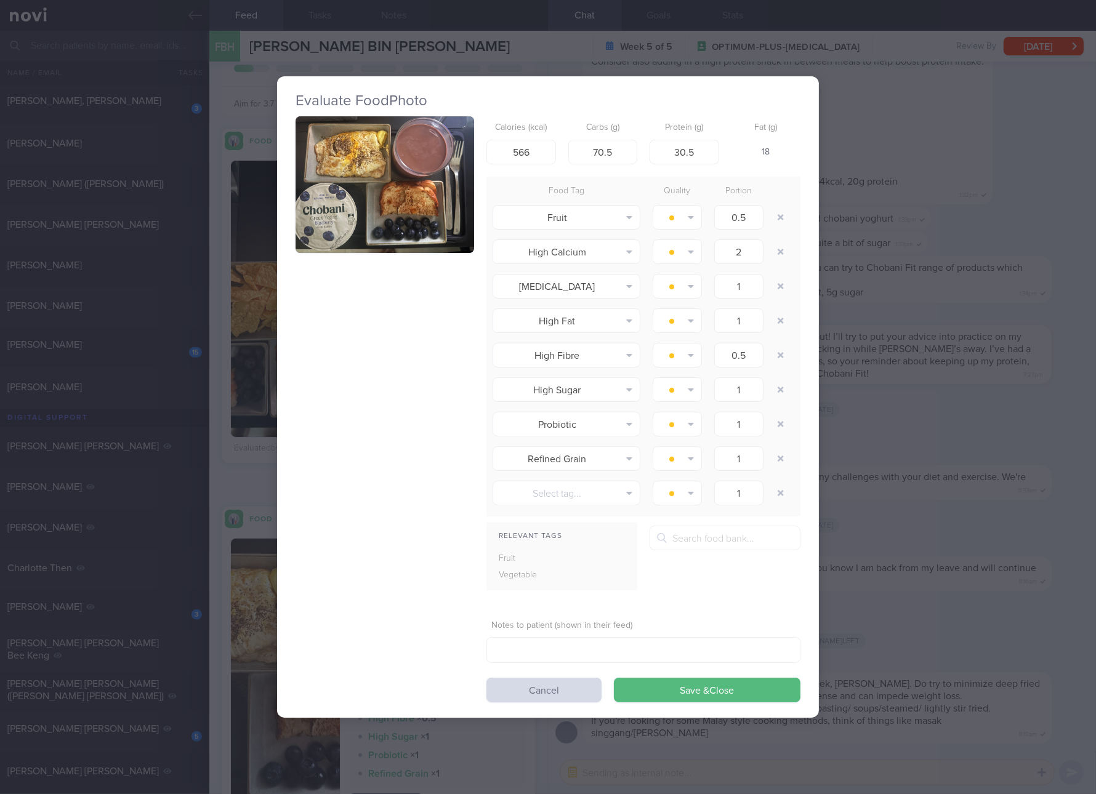
click at [967, 350] on div "Evaluate Food Photo Calories (kcal) 566 Carbs (g) 70.5 Protein (g) 30.5 Fat (g)…" at bounding box center [548, 397] width 1096 height 794
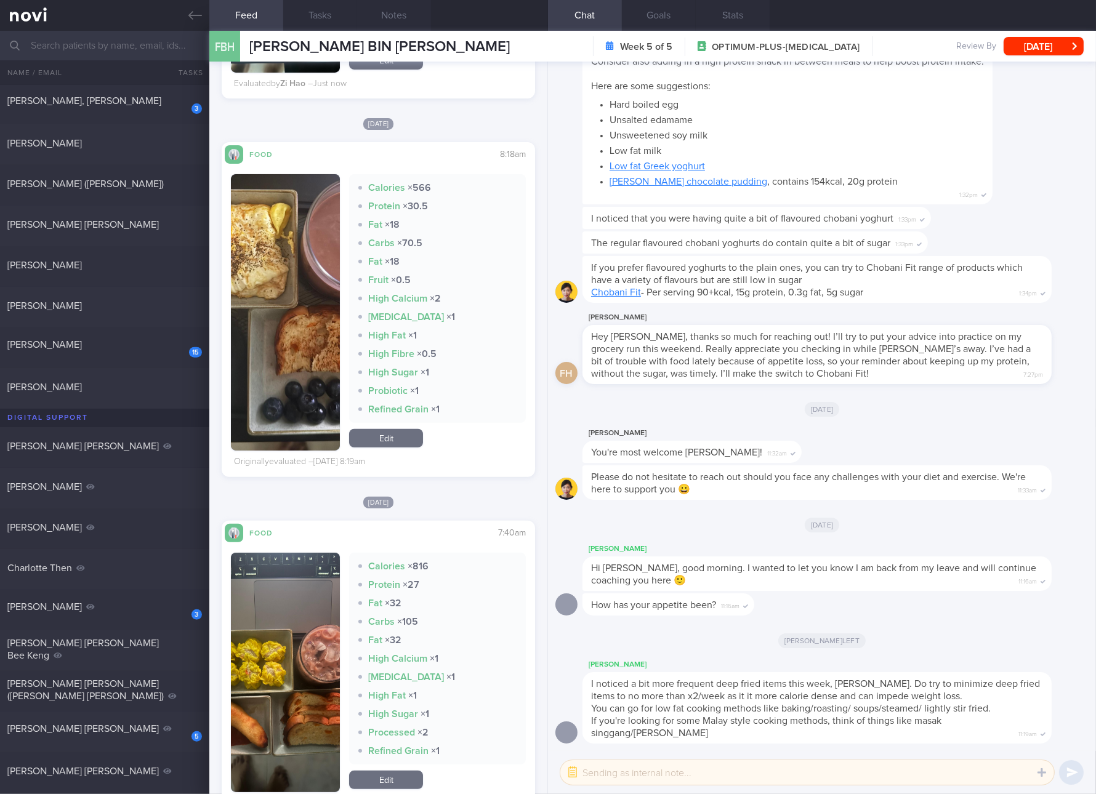
scroll to position [692, 0]
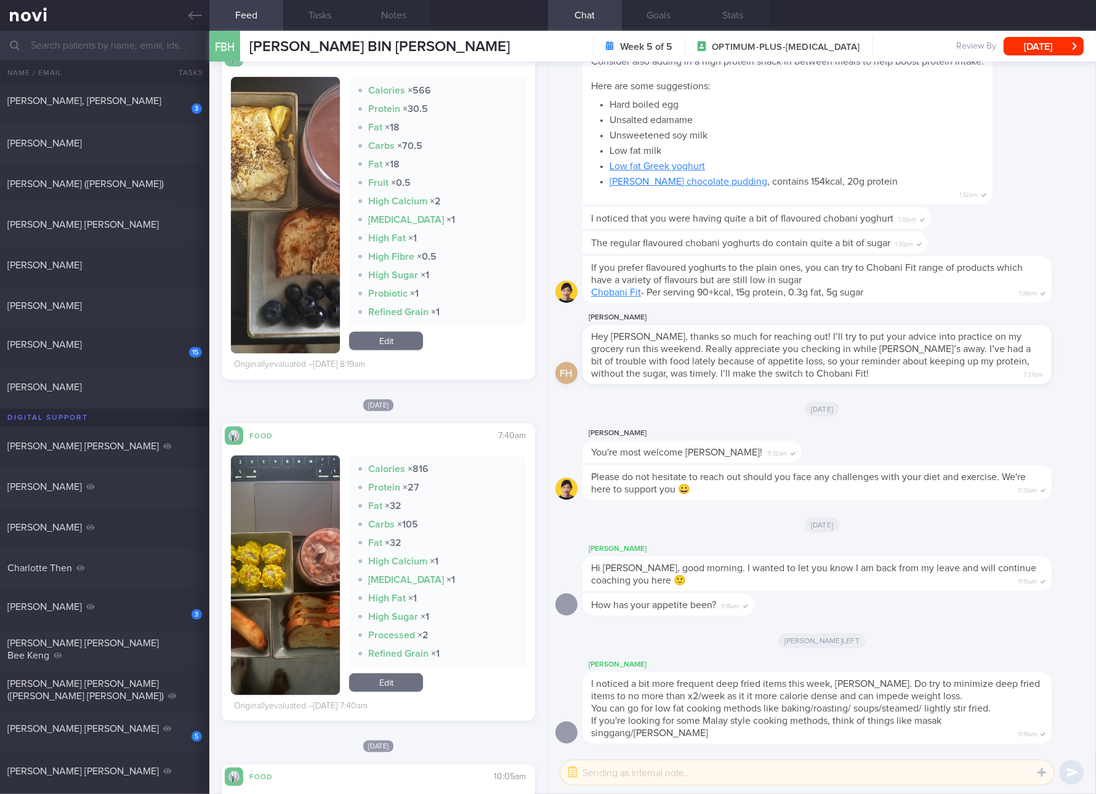
click at [294, 520] on img "button" at bounding box center [285, 575] width 109 height 239
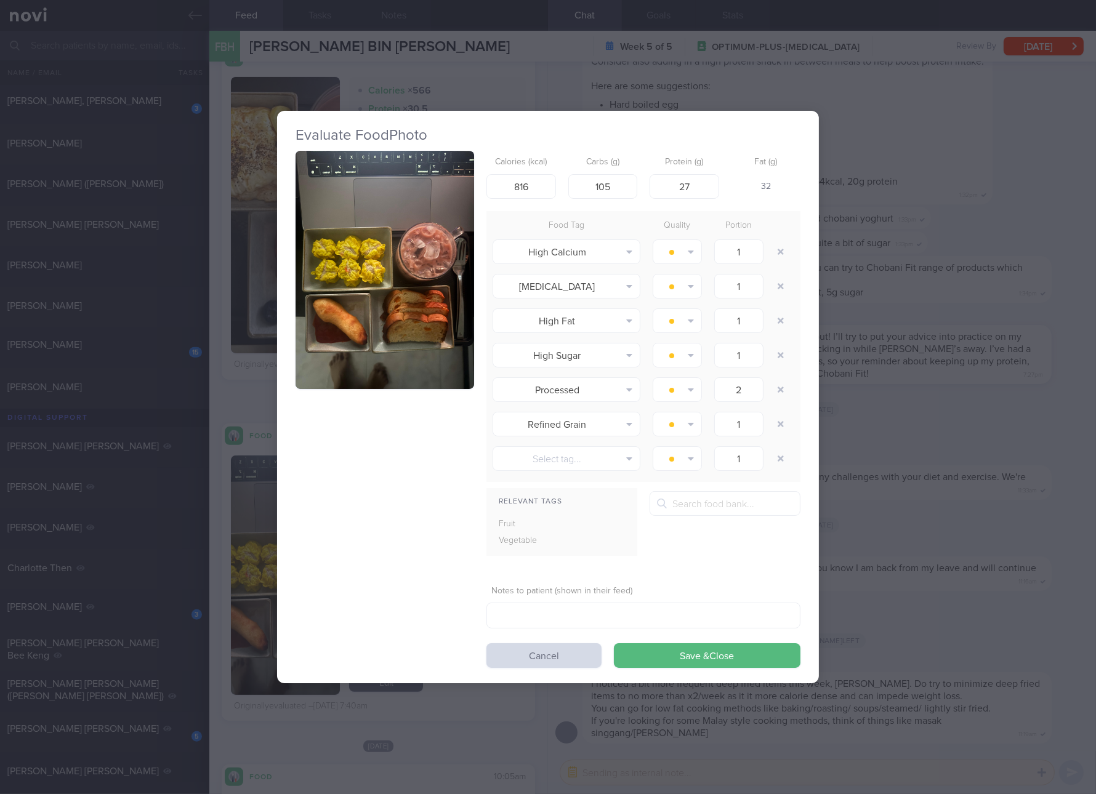
click at [436, 256] on button "button" at bounding box center [385, 270] width 179 height 238
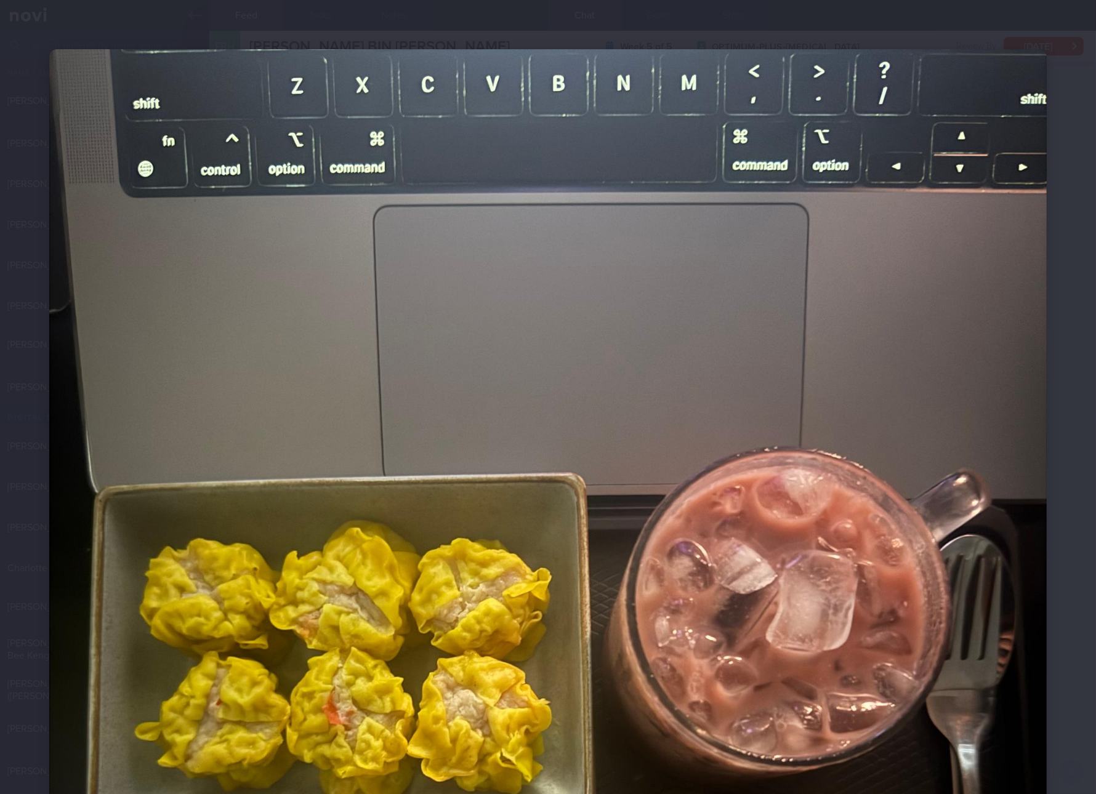
click at [719, 543] on img at bounding box center [547, 714] width 997 height 1330
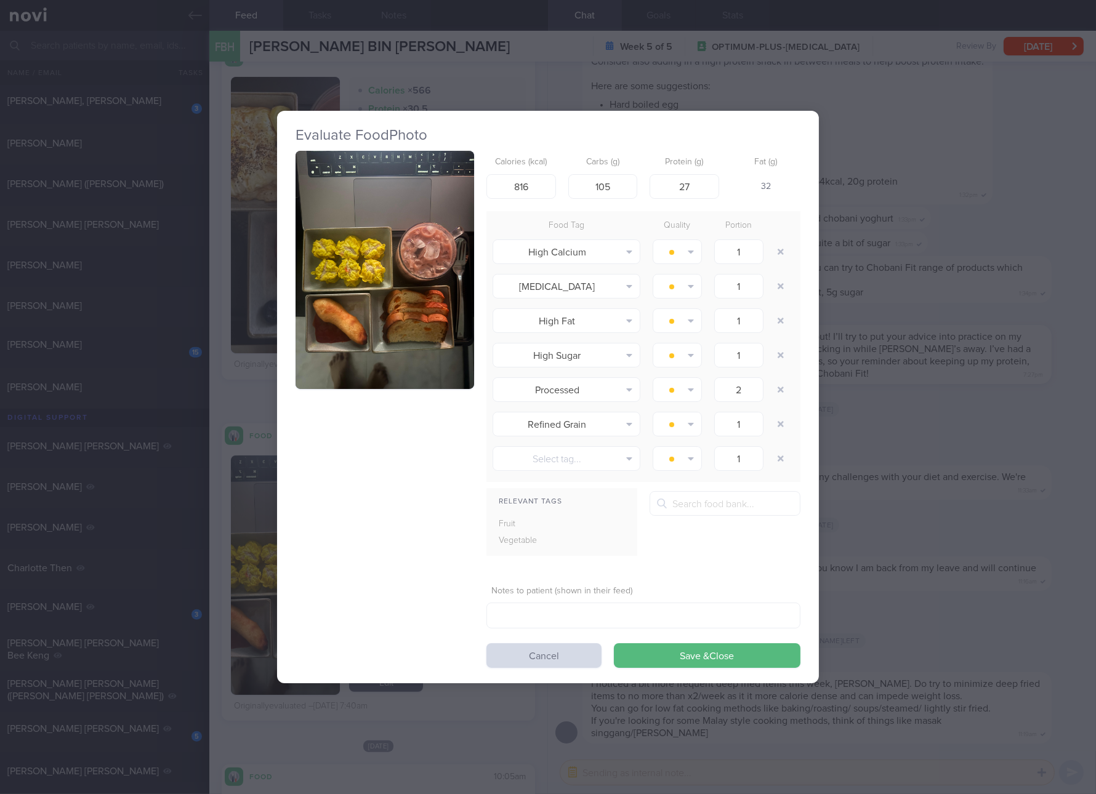
click at [917, 329] on div "Evaluate Food Photo Calories (kcal) 816 Carbs (g) 105 Protein (g) 27 Fat (g) 32…" at bounding box center [548, 397] width 1096 height 794
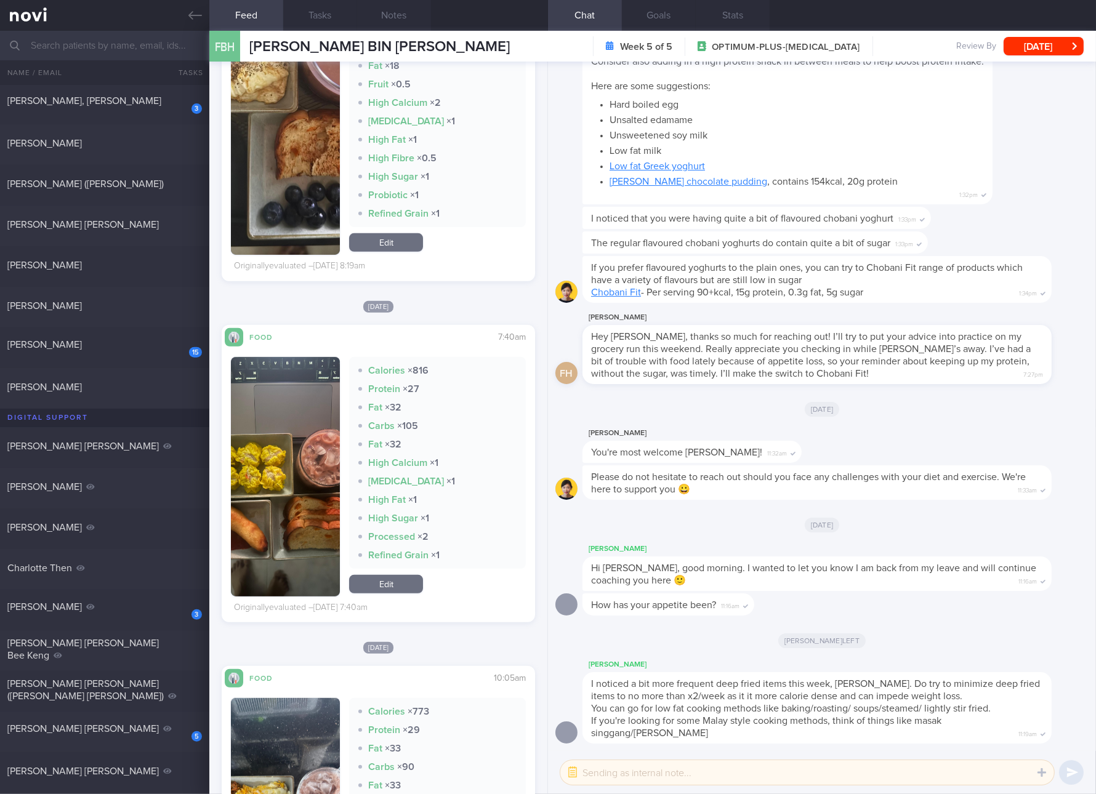
scroll to position [692, 0]
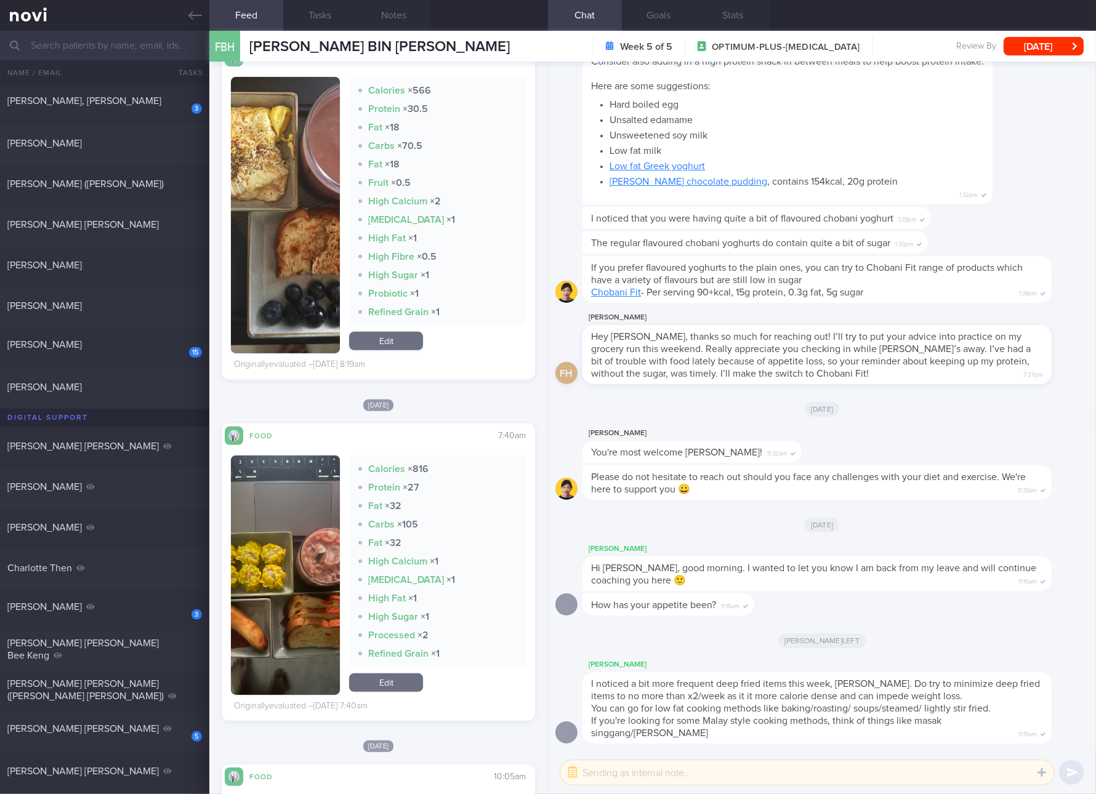
click at [389, 329] on div "Calories × 566 Protein × 30.5 Fat × 18 Carbs × 70.5 Fat × 18 Fruit × 0.5 High C…" at bounding box center [437, 215] width 177 height 276
click at [371, 332] on link "Edit" at bounding box center [386, 341] width 74 height 18
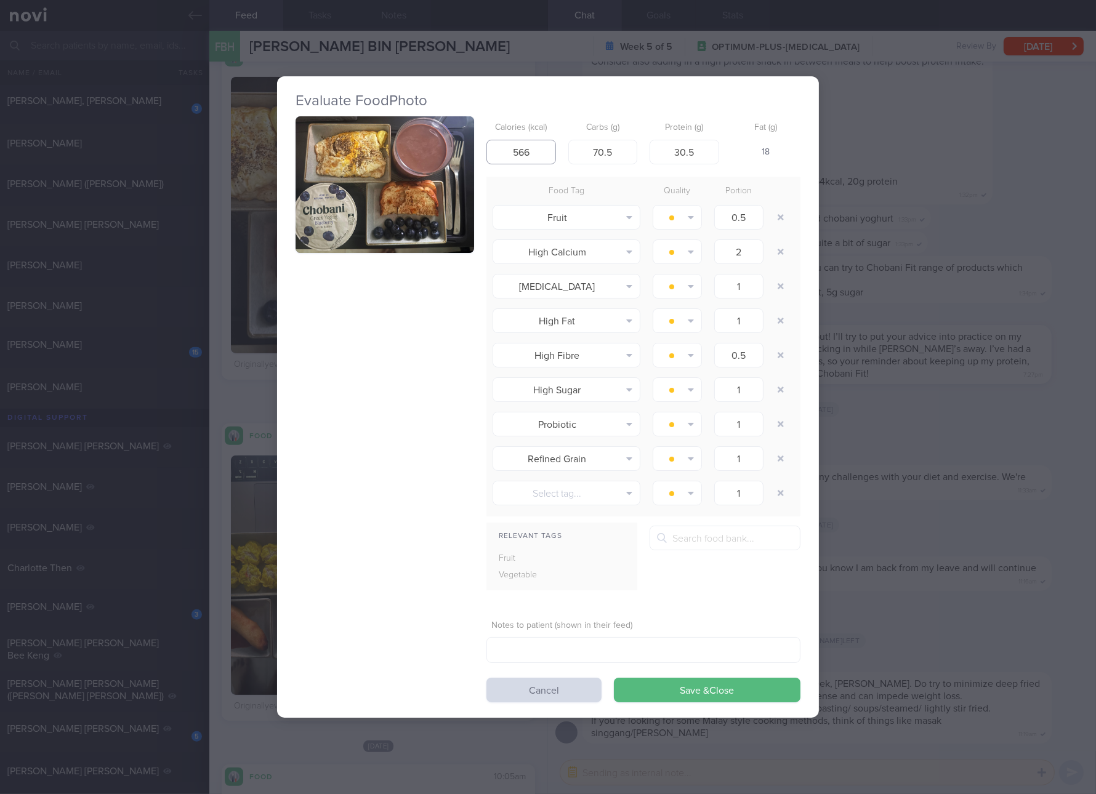
click at [534, 154] on input "566" at bounding box center [521, 152] width 70 height 25
click at [614, 678] on button "Save & Close" at bounding box center [707, 690] width 187 height 25
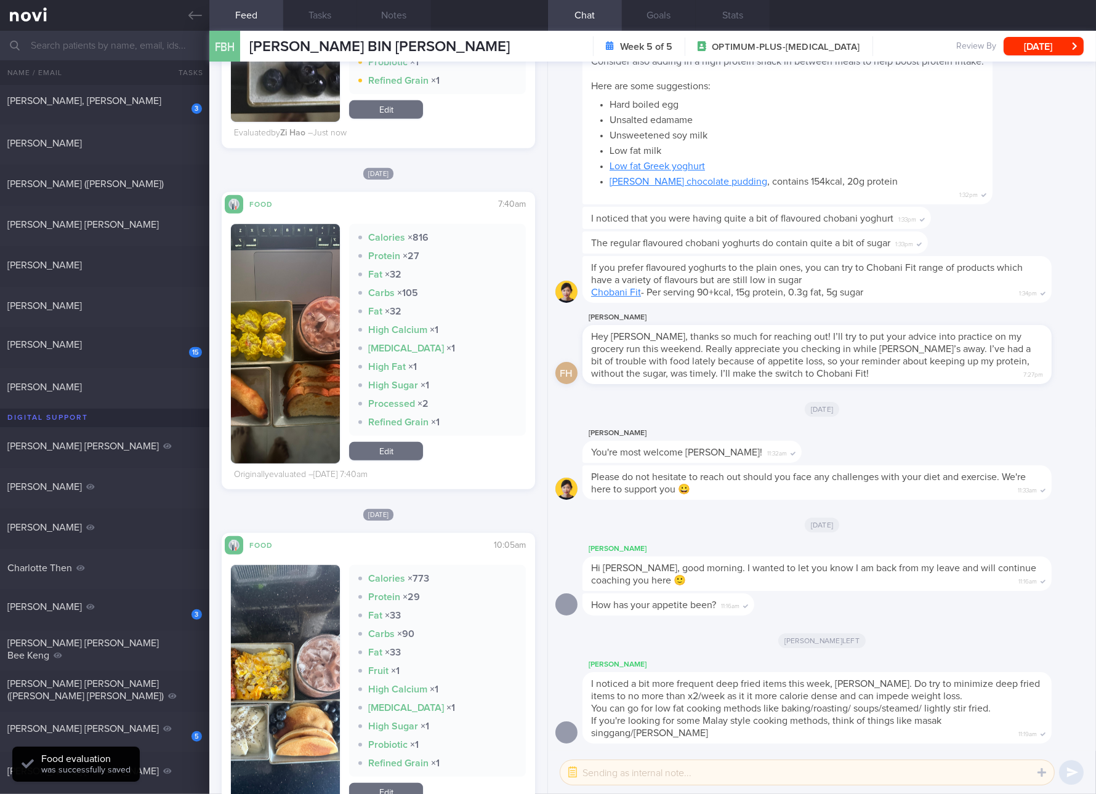
scroll to position [1154, 0]
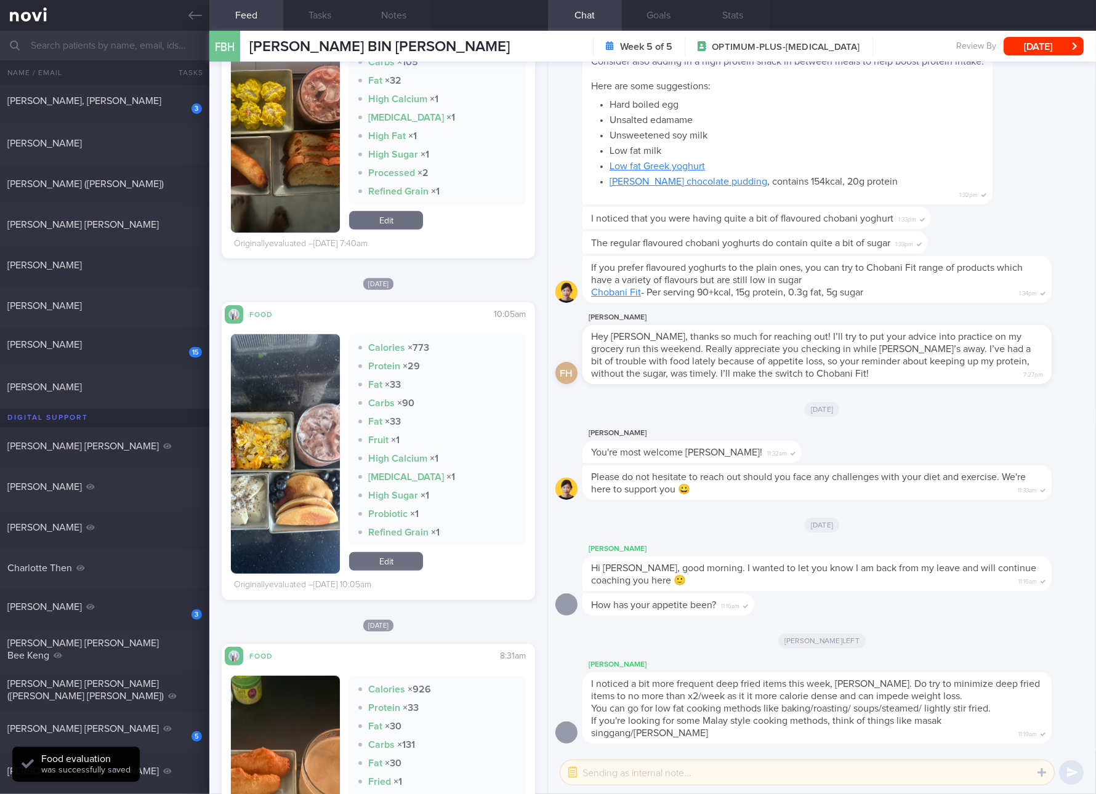
click at [289, 459] on button "button" at bounding box center [285, 453] width 109 height 239
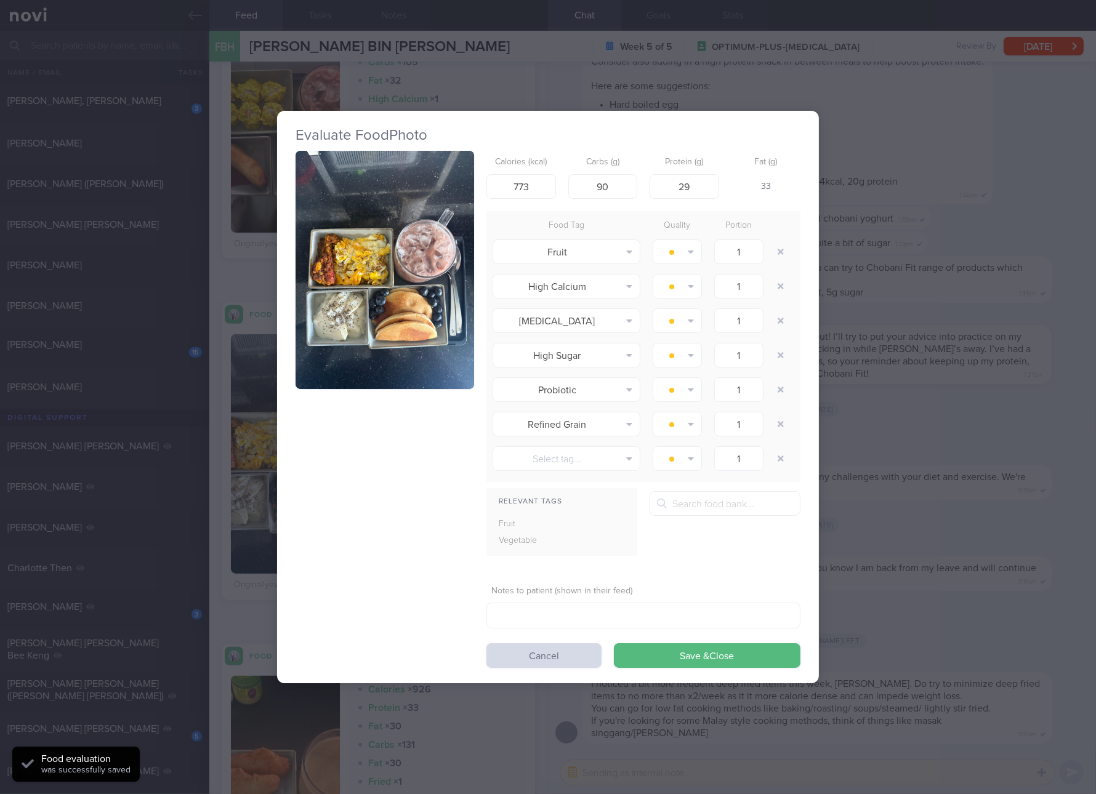
click at [345, 313] on button "button" at bounding box center [385, 270] width 179 height 238
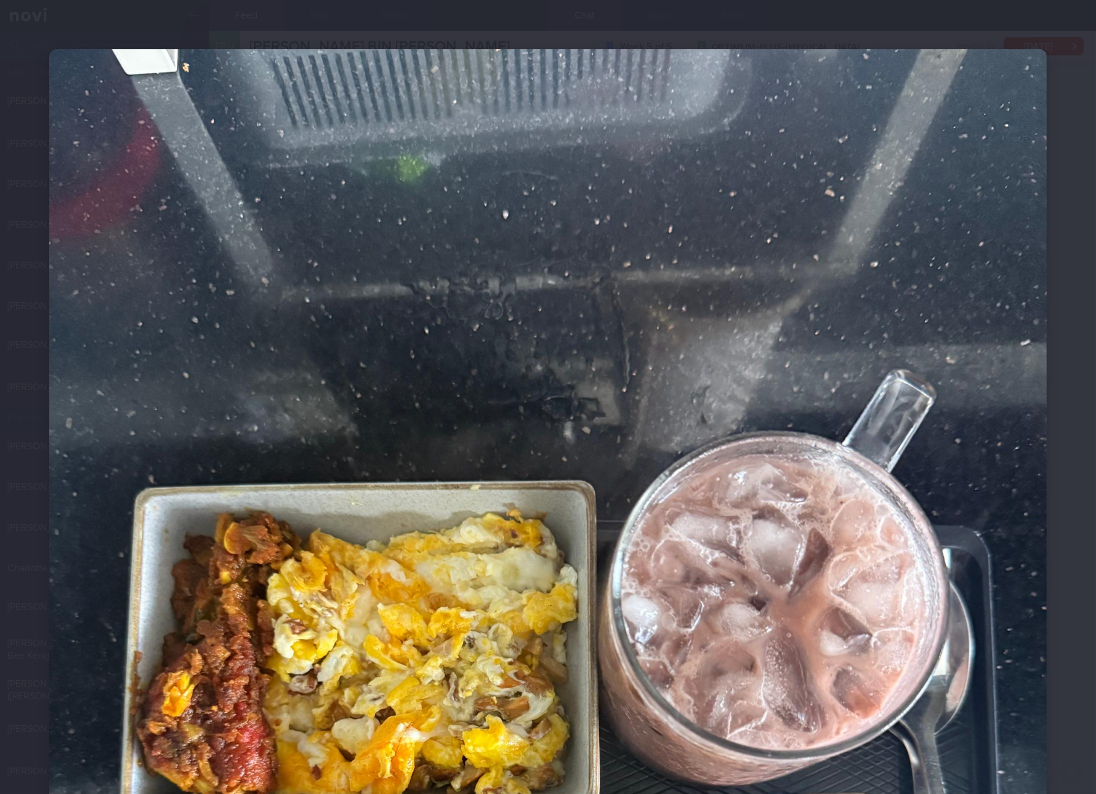
click at [608, 333] on img at bounding box center [547, 714] width 997 height 1330
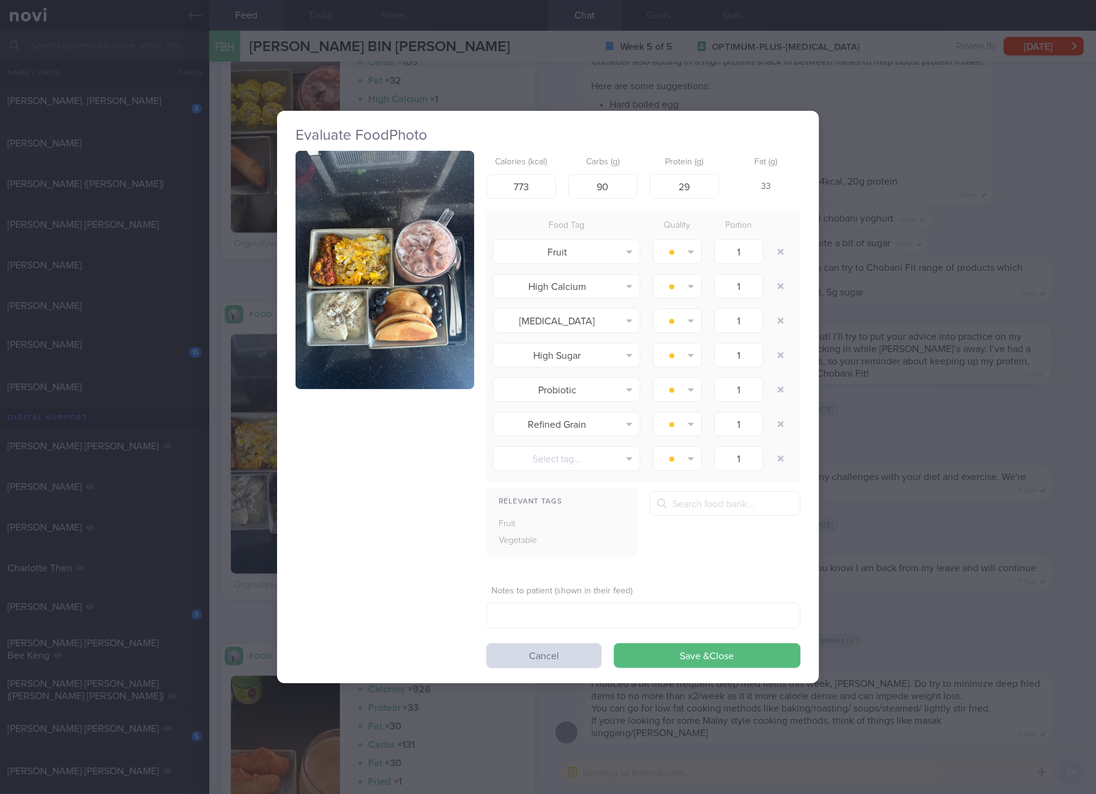
click at [991, 342] on div "Evaluate Food Photo Calories (kcal) 773 Carbs (g) 90 Protein (g) 29 Fat (g) 33 …" at bounding box center [548, 397] width 1096 height 794
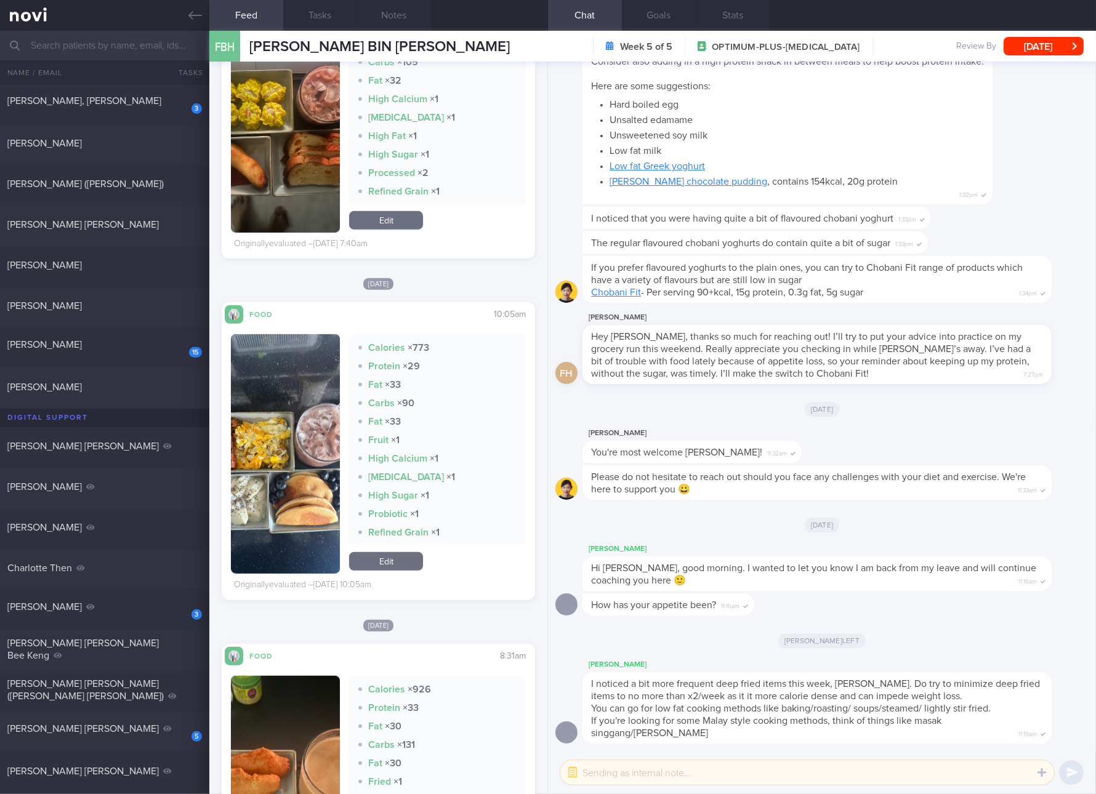
click at [388, 555] on link "Edit" at bounding box center [386, 561] width 74 height 18
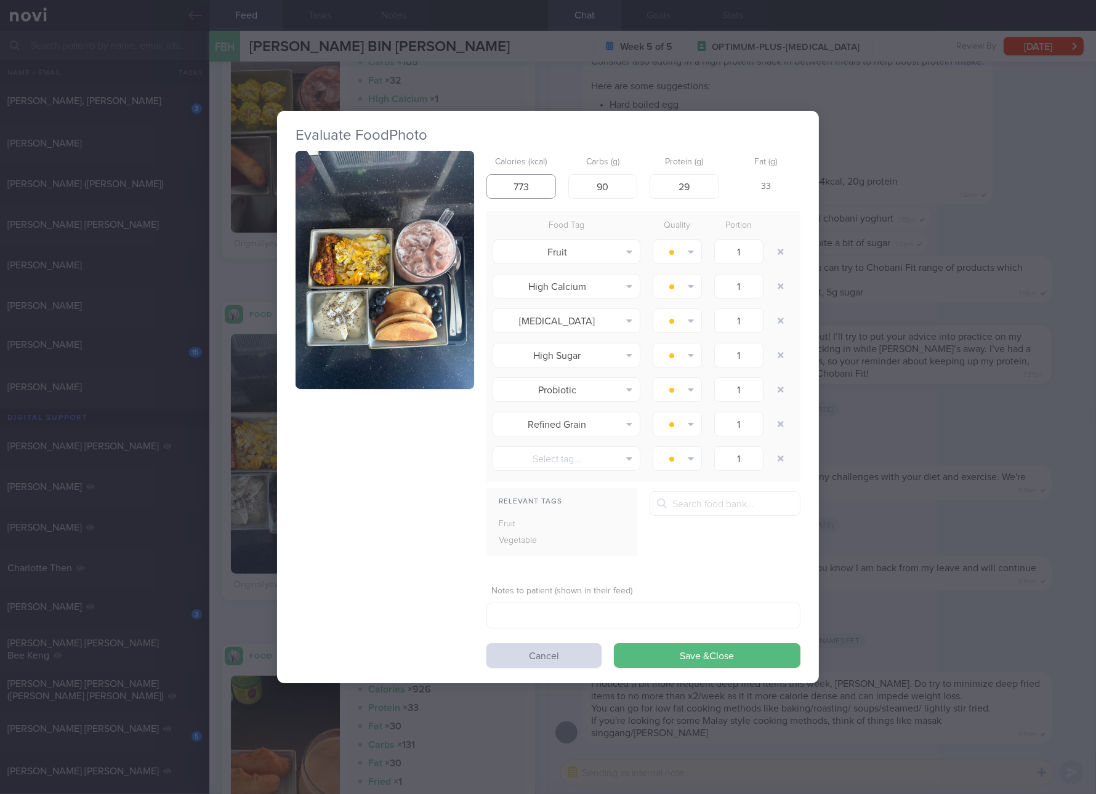
click at [529, 190] on input "773" at bounding box center [521, 186] width 70 height 25
click at [614, 643] on button "Save & Close" at bounding box center [707, 655] width 187 height 25
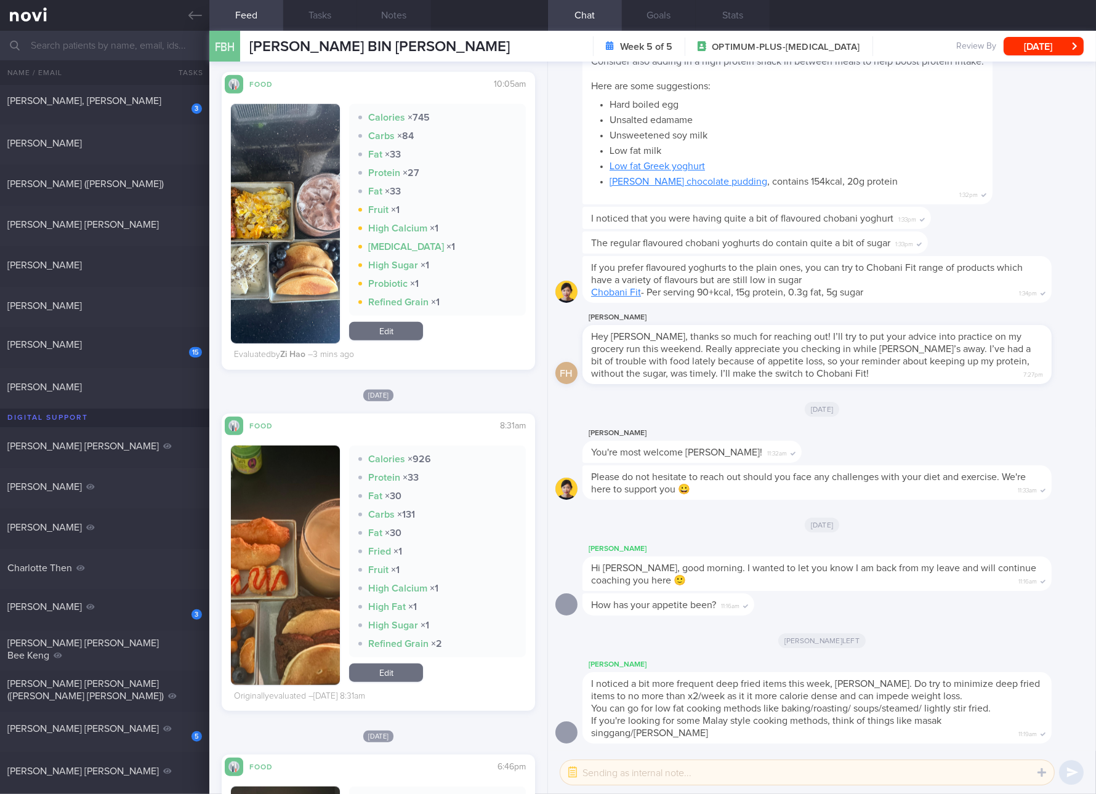
scroll to position [1154, 0]
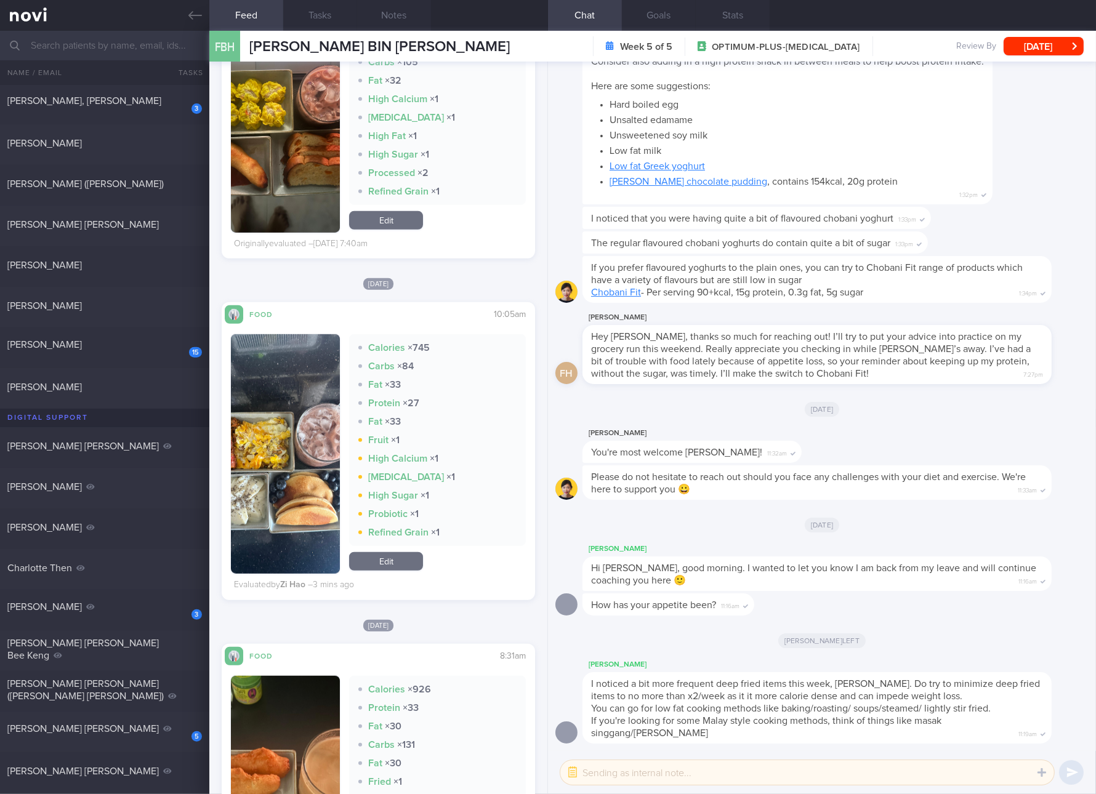
click at [384, 561] on link "Edit" at bounding box center [386, 561] width 74 height 18
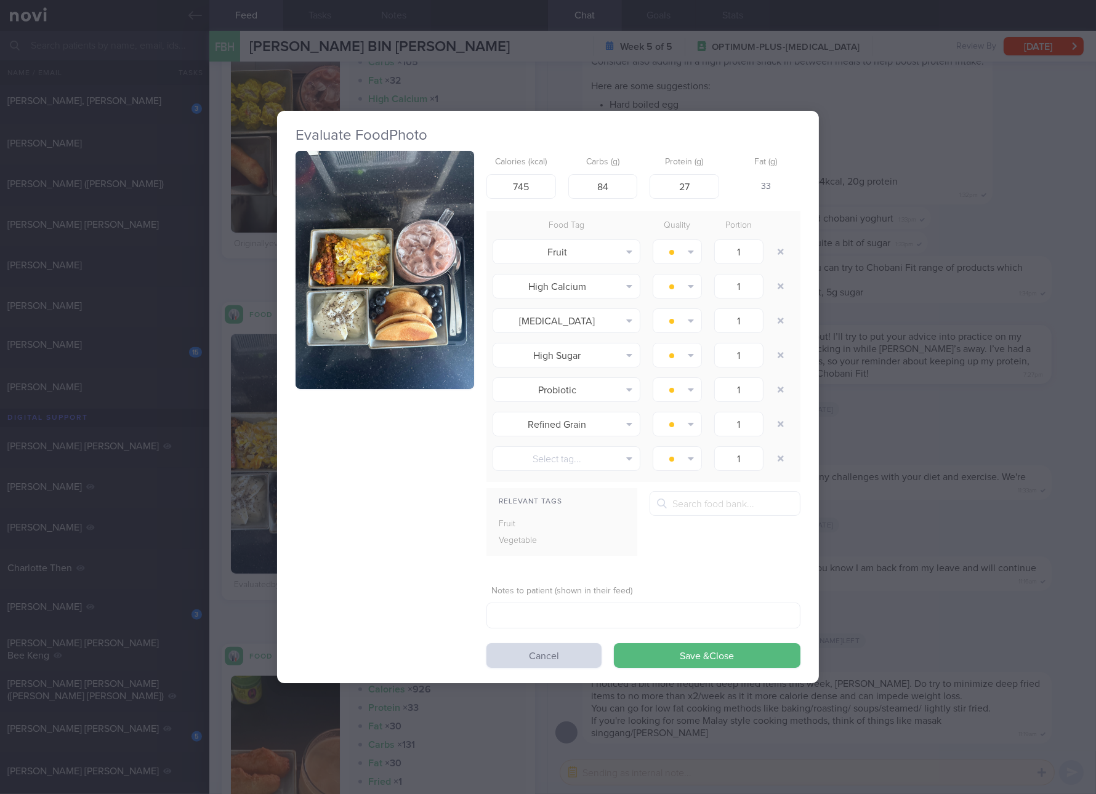
click at [927, 449] on div "Evaluate Food Photo Calories (kcal) 745 Carbs (g) 84 Protein (g) 27 Fat (g) 33 …" at bounding box center [548, 397] width 1096 height 794
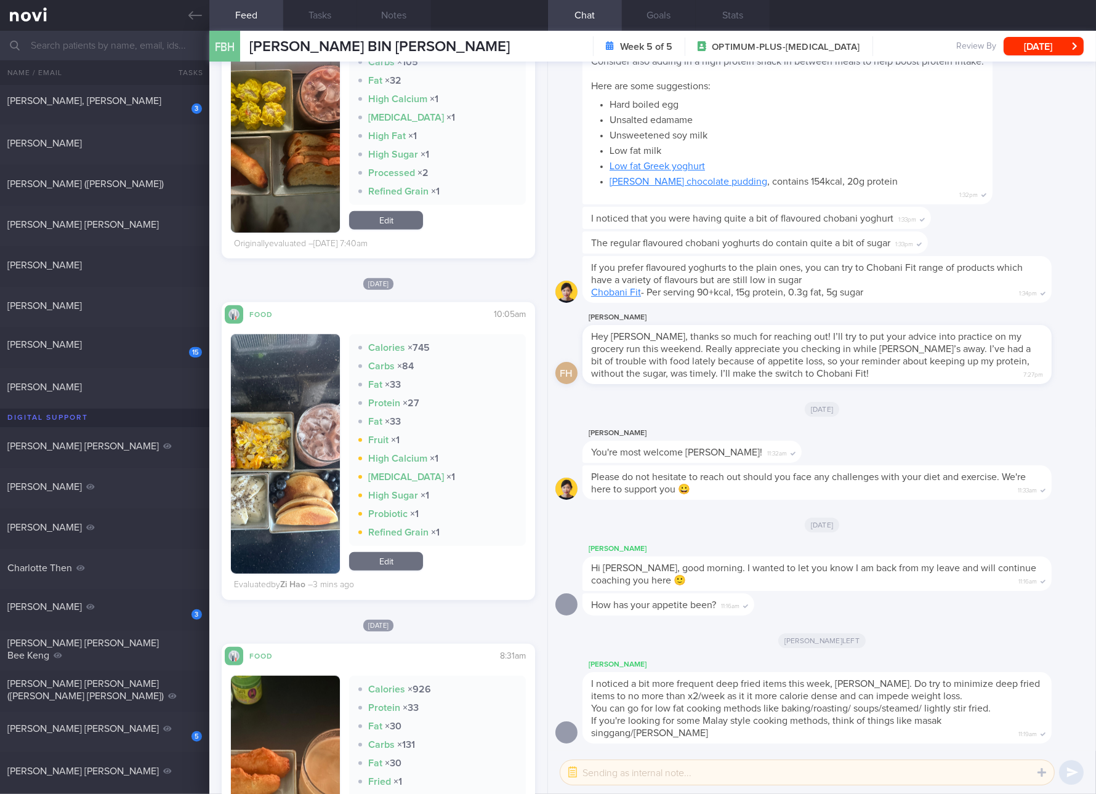
scroll to position [1385, 0]
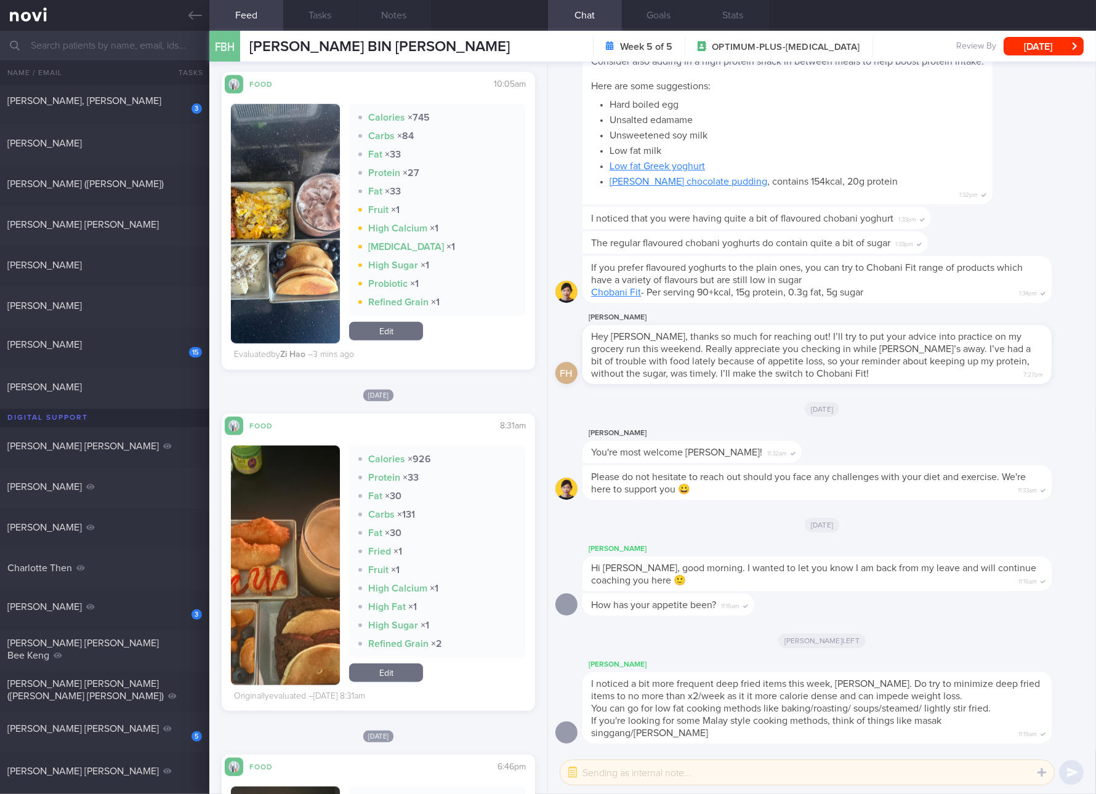
click at [296, 537] on button "button" at bounding box center [285, 565] width 109 height 239
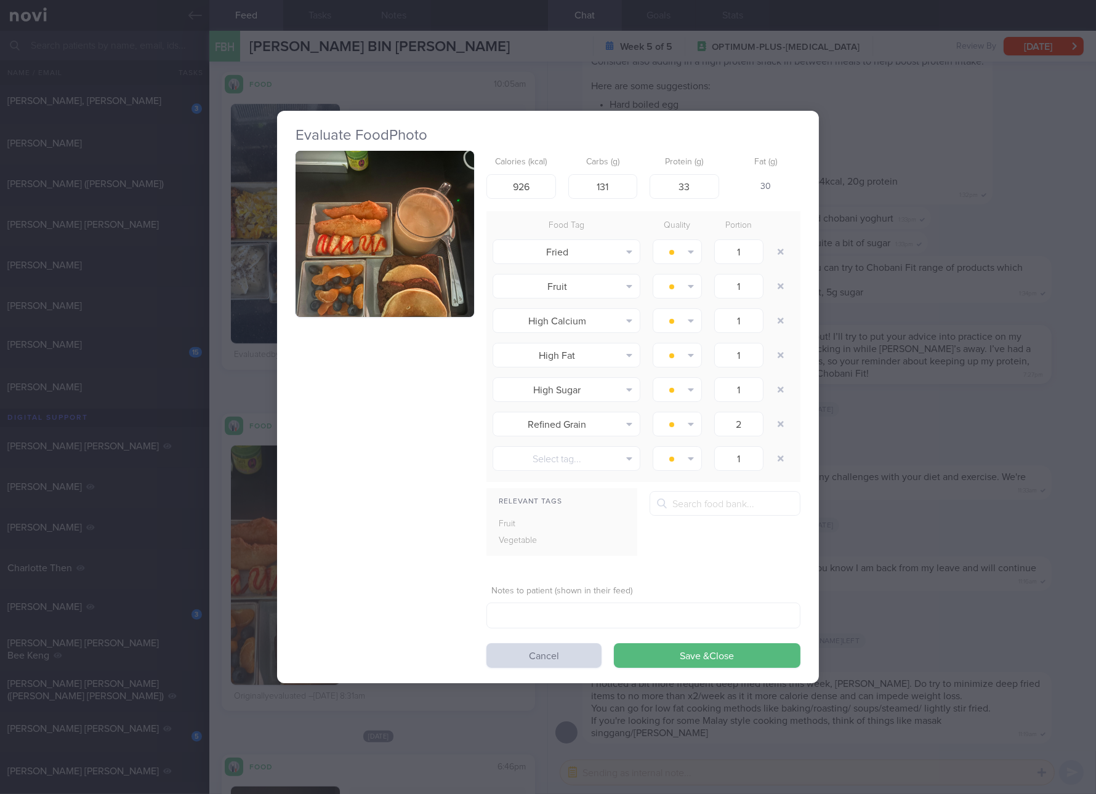
click at [920, 411] on div "Evaluate Food Photo Calories (kcal) 926 Carbs (g) 131 Protein (g) 33 Fat (g) 30…" at bounding box center [548, 397] width 1096 height 794
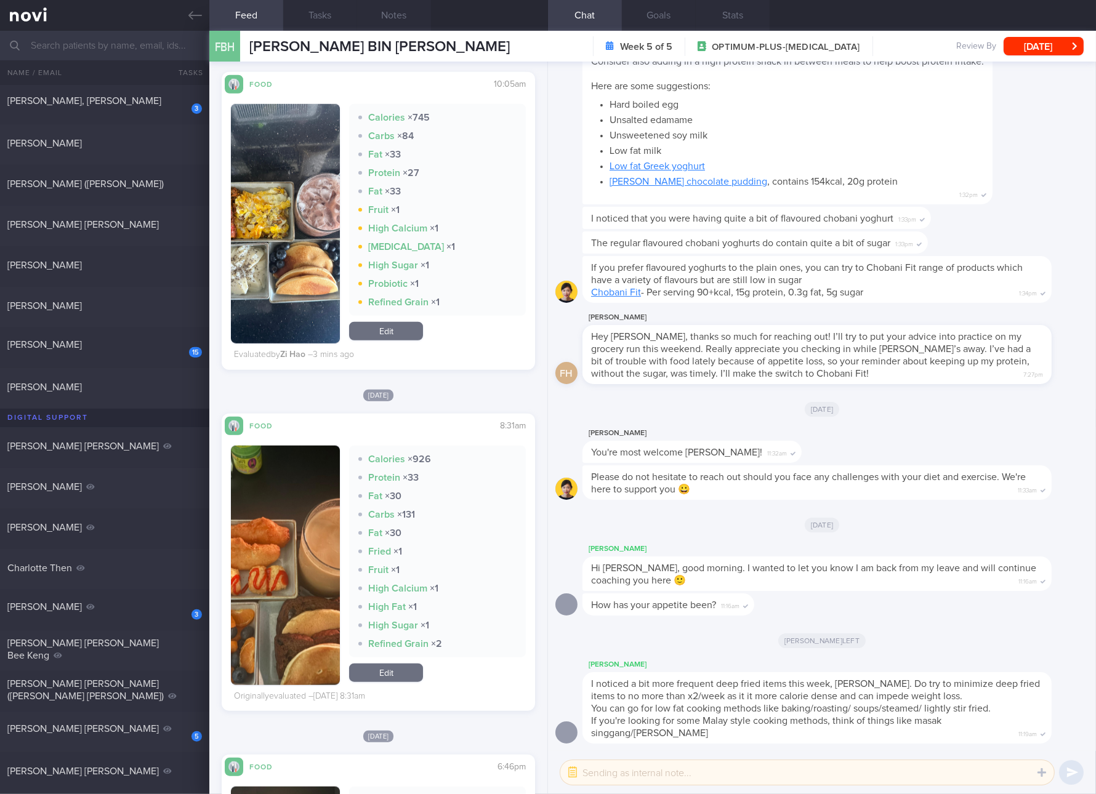
scroll to position [1616, 0]
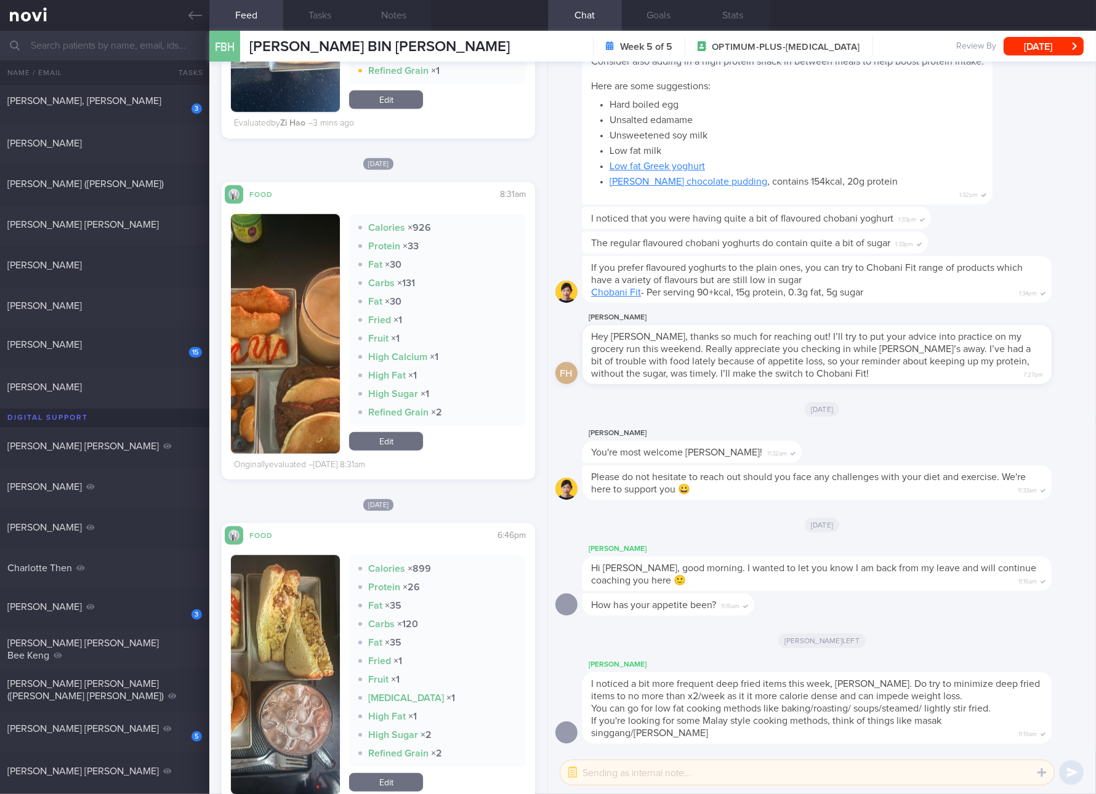
click at [404, 445] on link "Edit" at bounding box center [386, 441] width 74 height 18
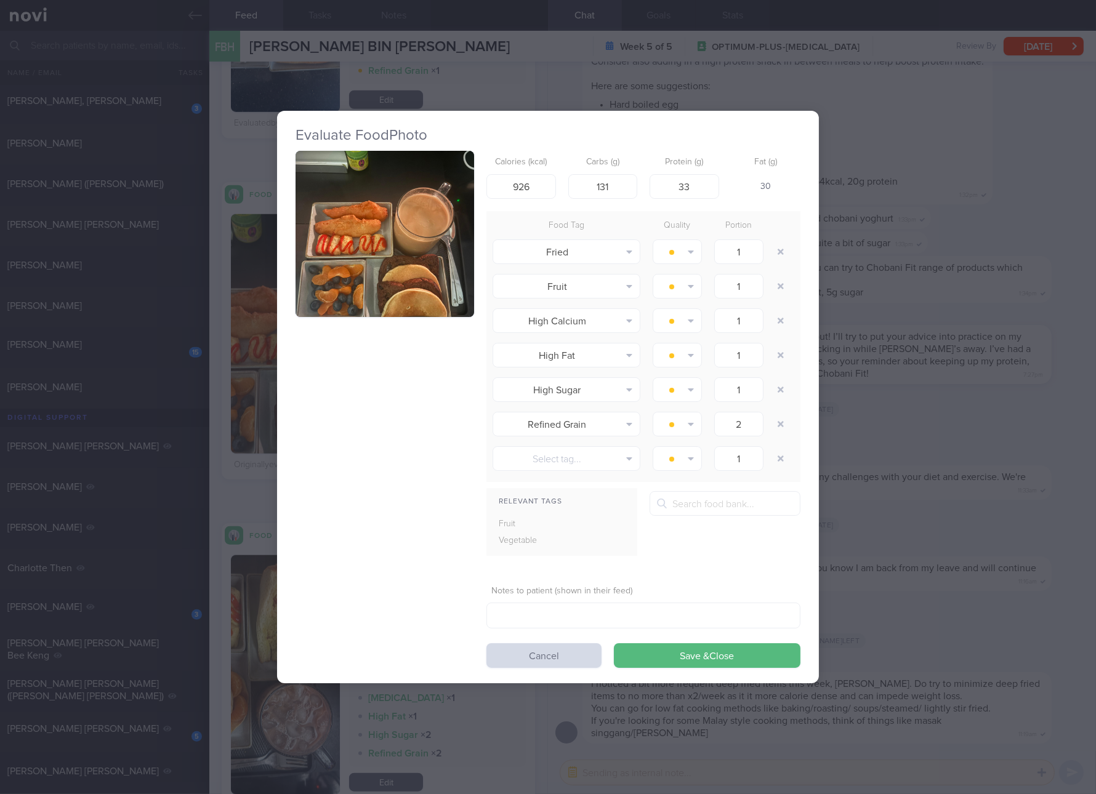
click at [379, 248] on button "button" at bounding box center [385, 234] width 179 height 166
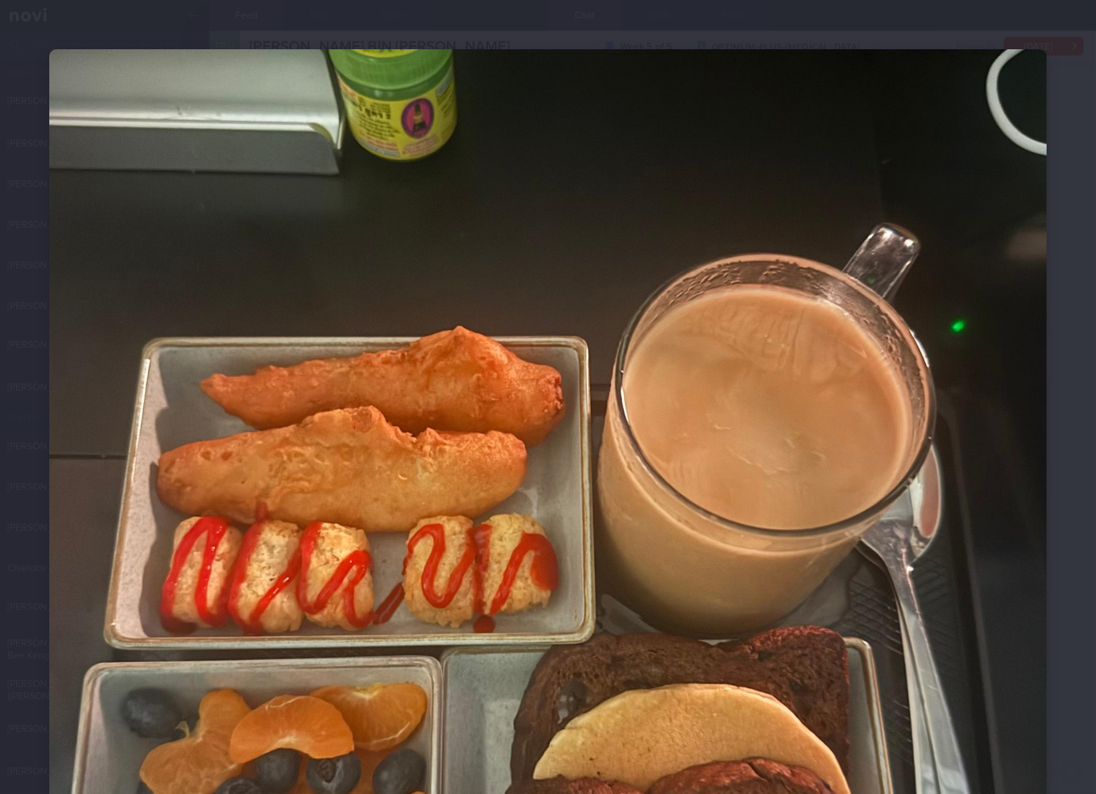
click at [565, 392] on img at bounding box center [547, 513] width 997 height 928
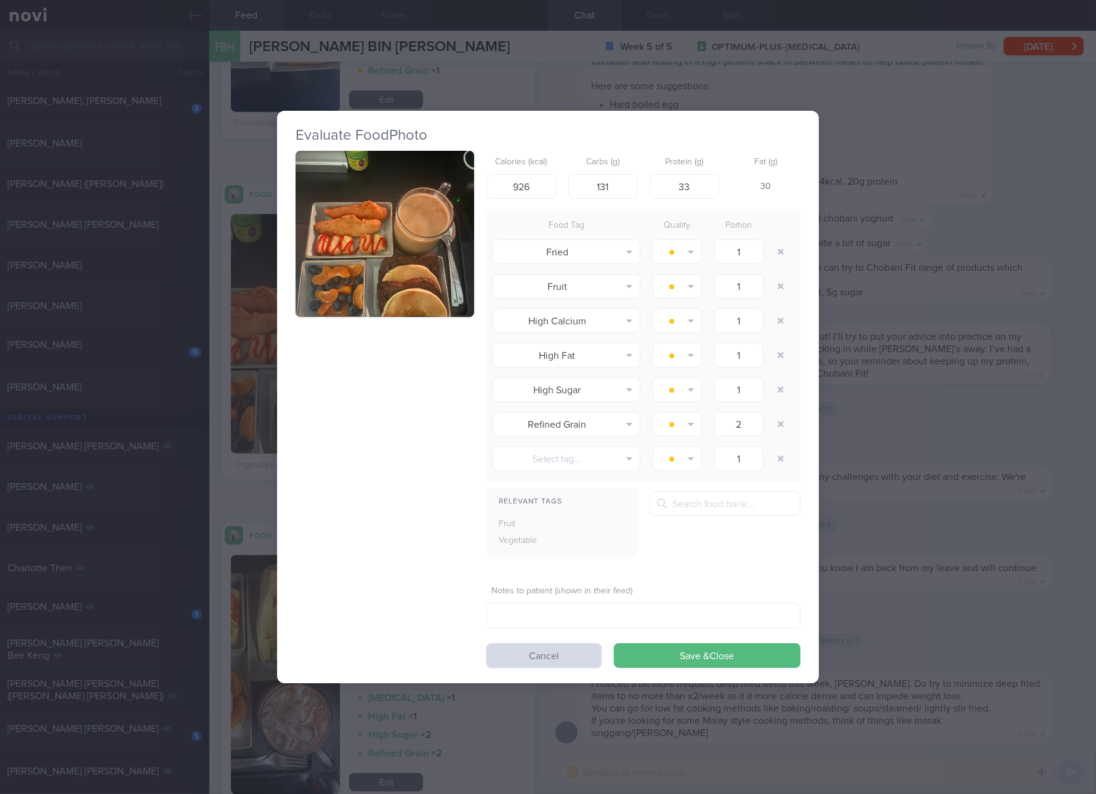
click at [968, 390] on div "Evaluate Food Photo Calories (kcal) 926 Carbs (g) 131 Protein (g) 33 Fat (g) 30…" at bounding box center [548, 397] width 1096 height 794
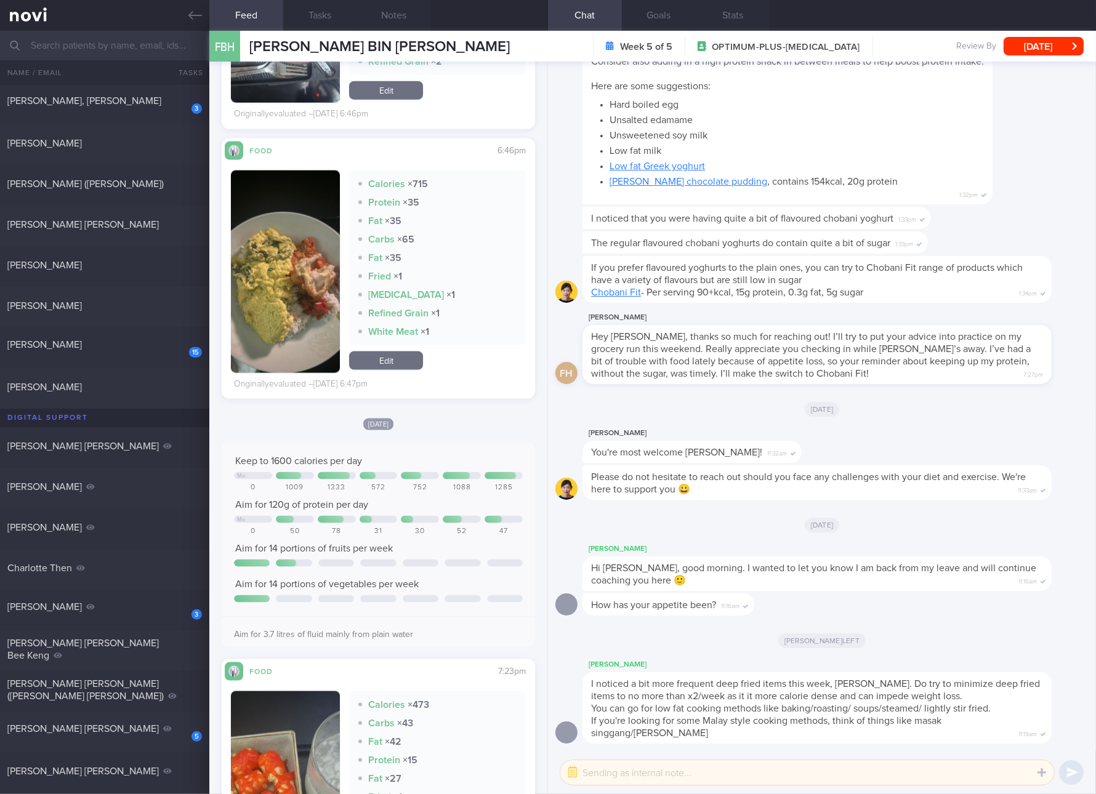
scroll to position [2077, 0]
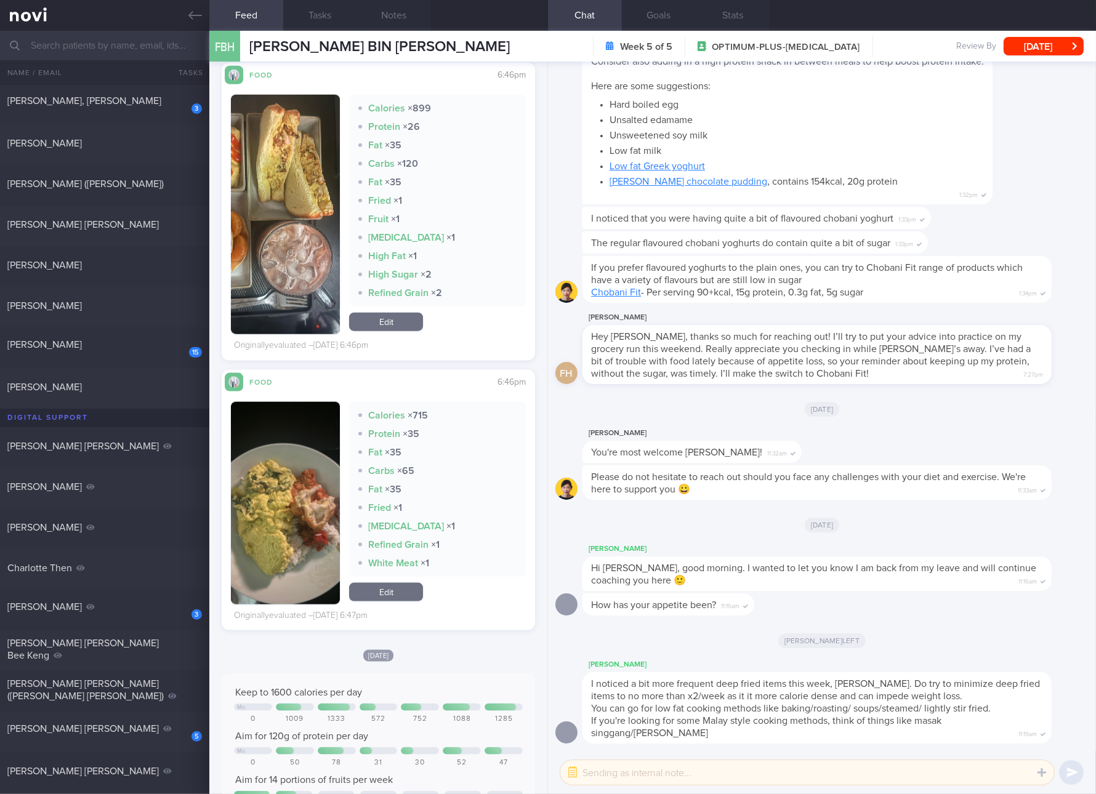
click at [323, 230] on img "button" at bounding box center [285, 214] width 109 height 239
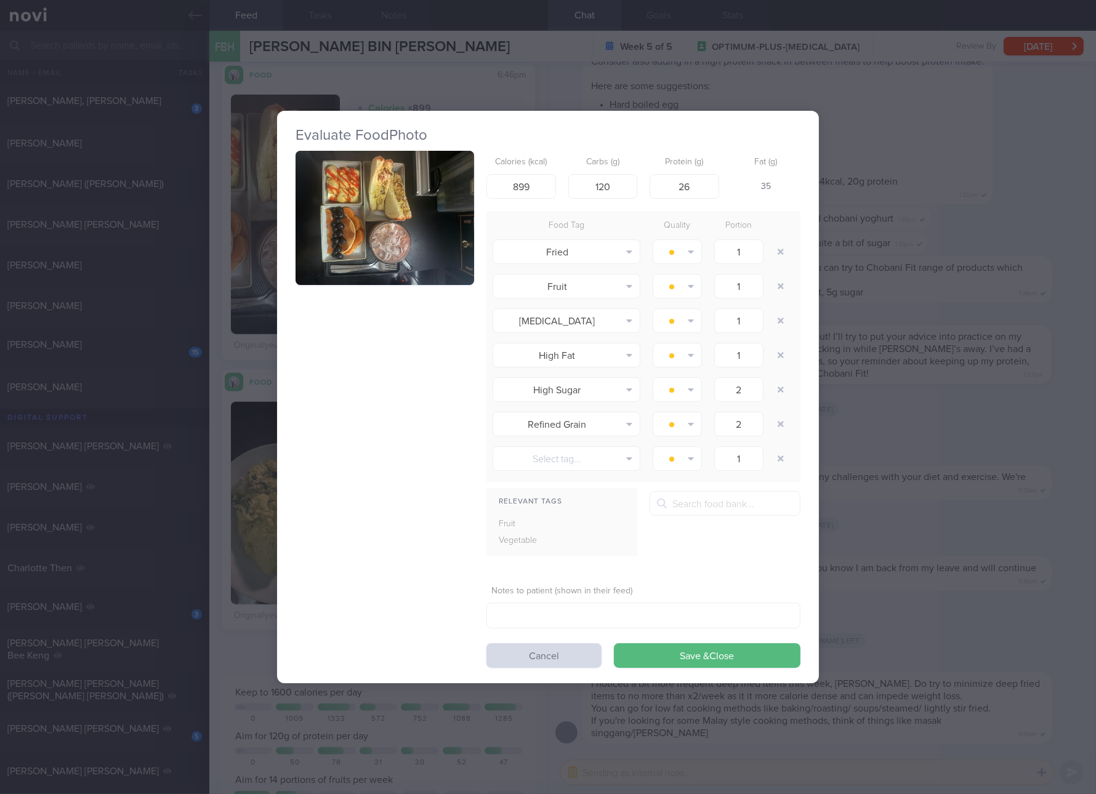
click at [366, 226] on button "button" at bounding box center [385, 218] width 179 height 134
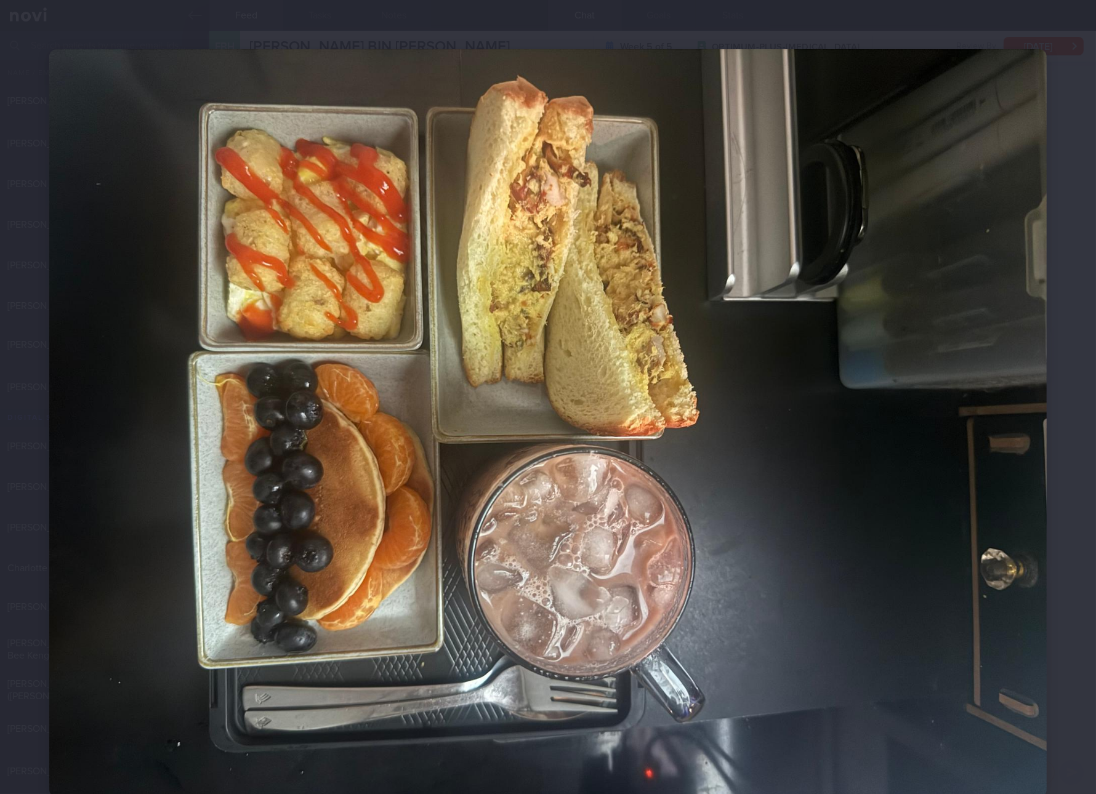
click at [856, 348] on img at bounding box center [547, 423] width 997 height 748
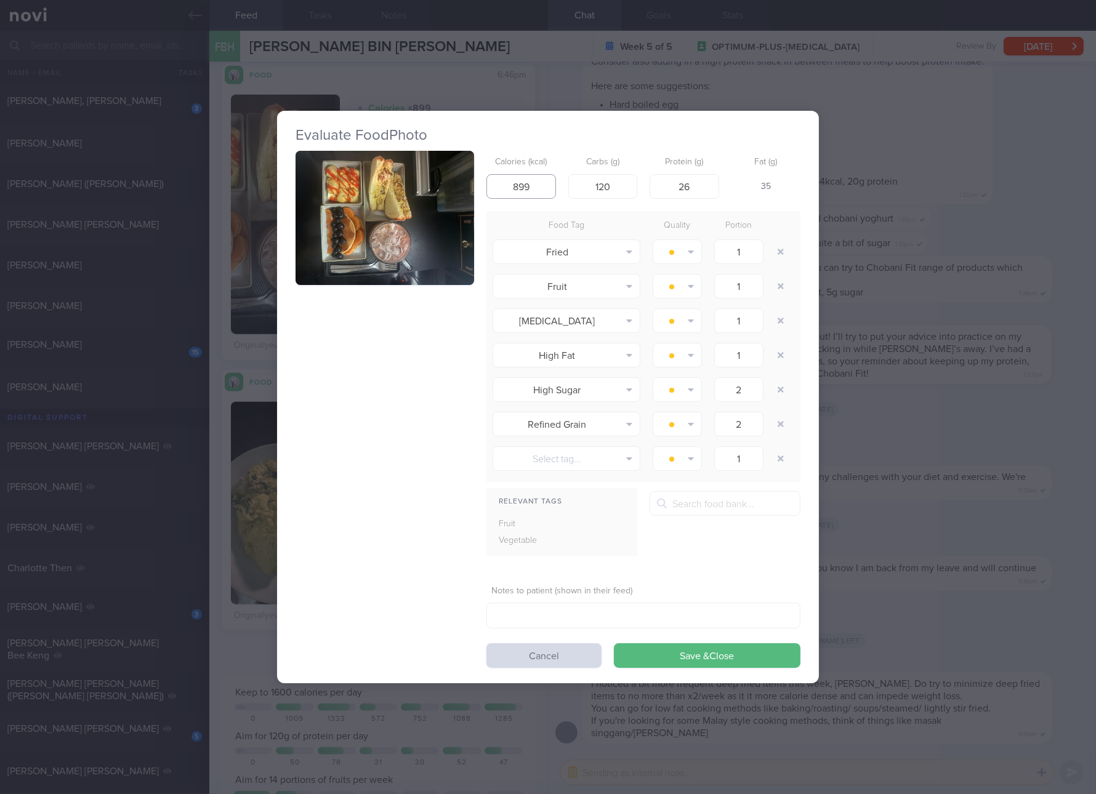
click at [528, 191] on input "899" at bounding box center [521, 186] width 70 height 25
click at [875, 313] on div "Evaluate Food Photo Calories (kcal) 893 Carbs (g) 120 Protein (g) 26 Fat (g) 34…" at bounding box center [548, 397] width 1096 height 794
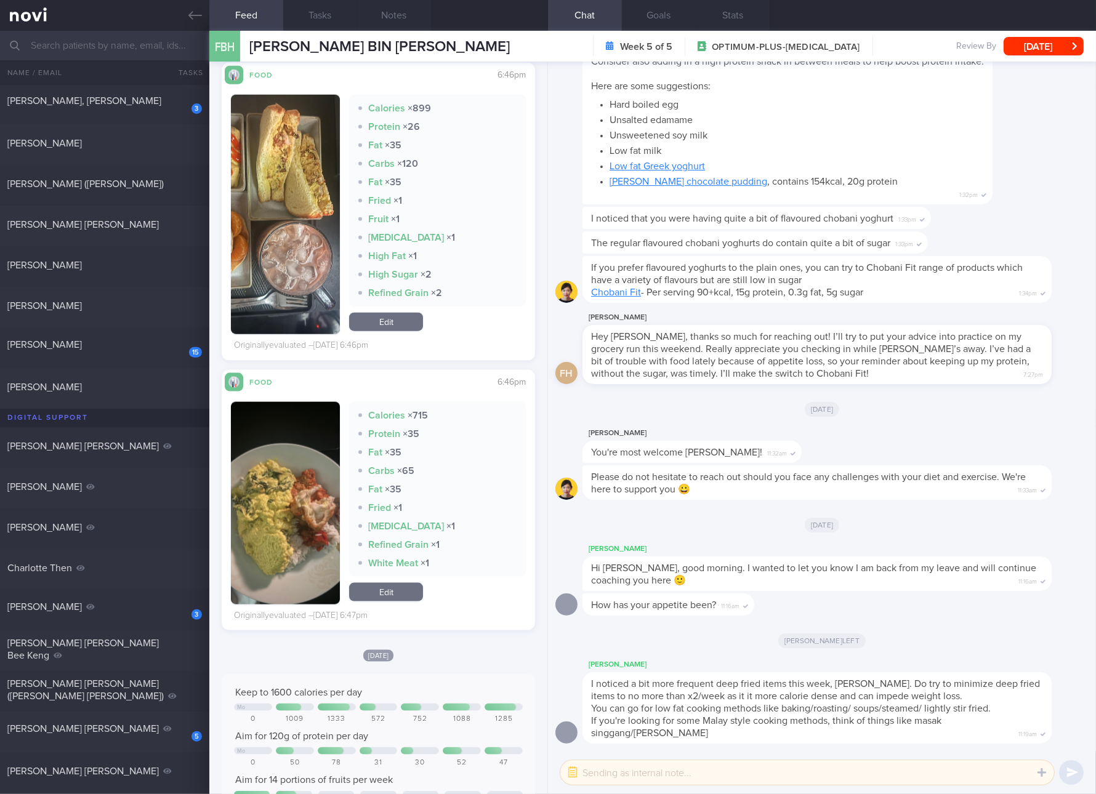
scroll to position [1616, 0]
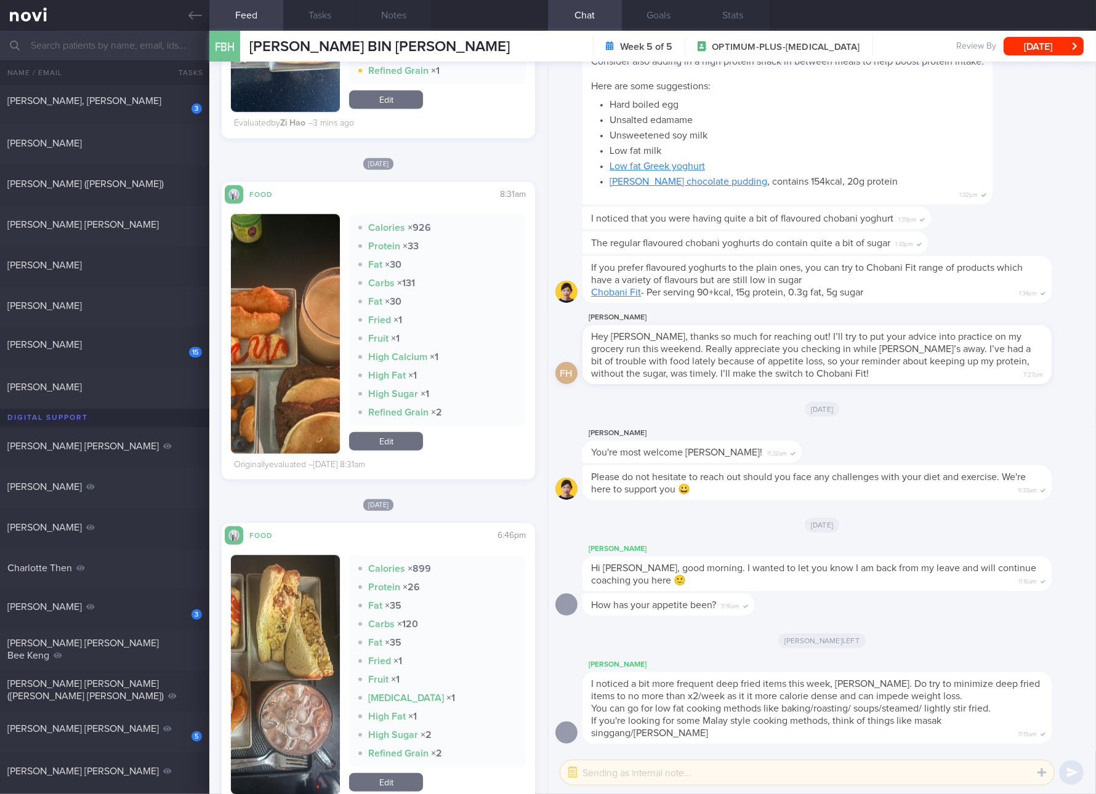
click at [401, 435] on link "Edit" at bounding box center [386, 441] width 74 height 18
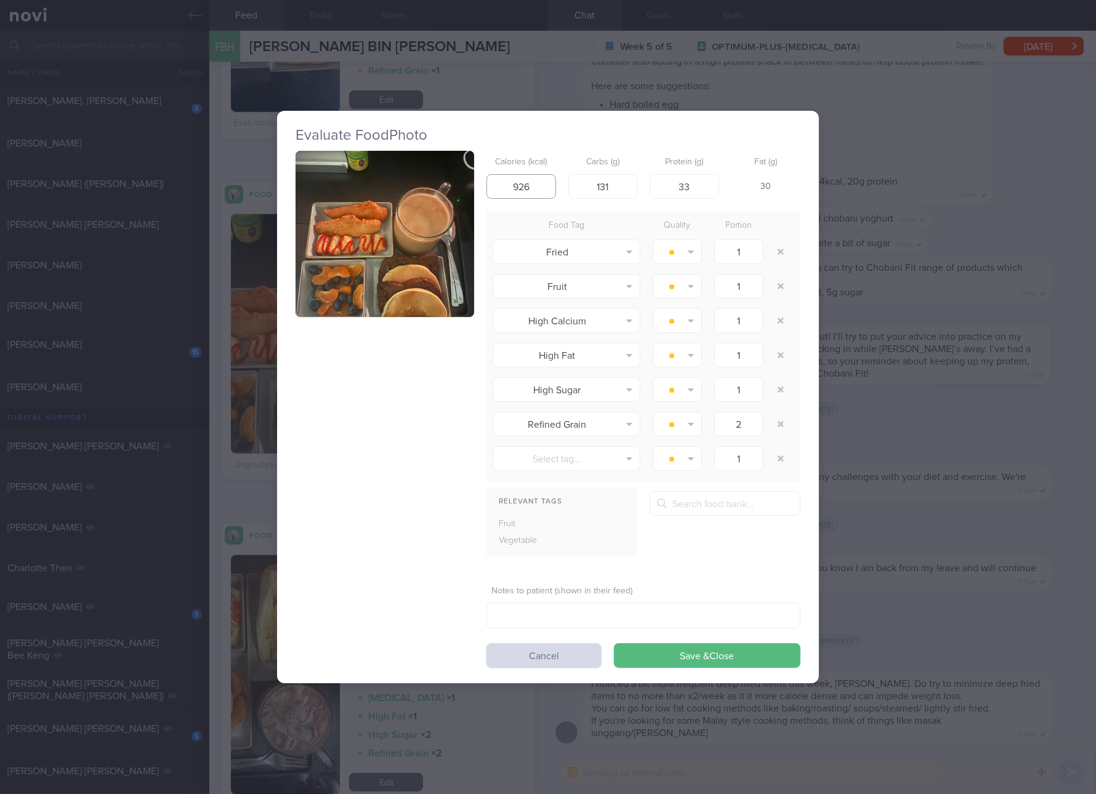
click at [534, 185] on input "926" at bounding box center [521, 186] width 70 height 25
click at [614, 643] on button "Save & Close" at bounding box center [707, 655] width 187 height 25
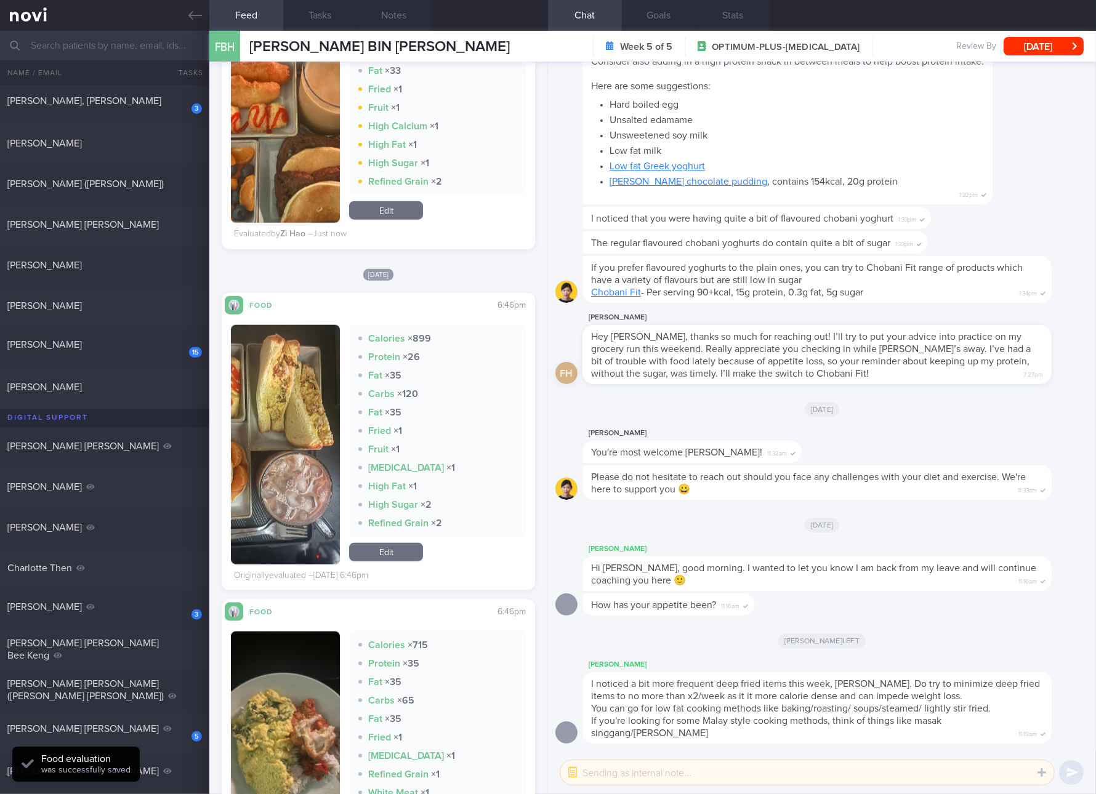
scroll to position [2077, 0]
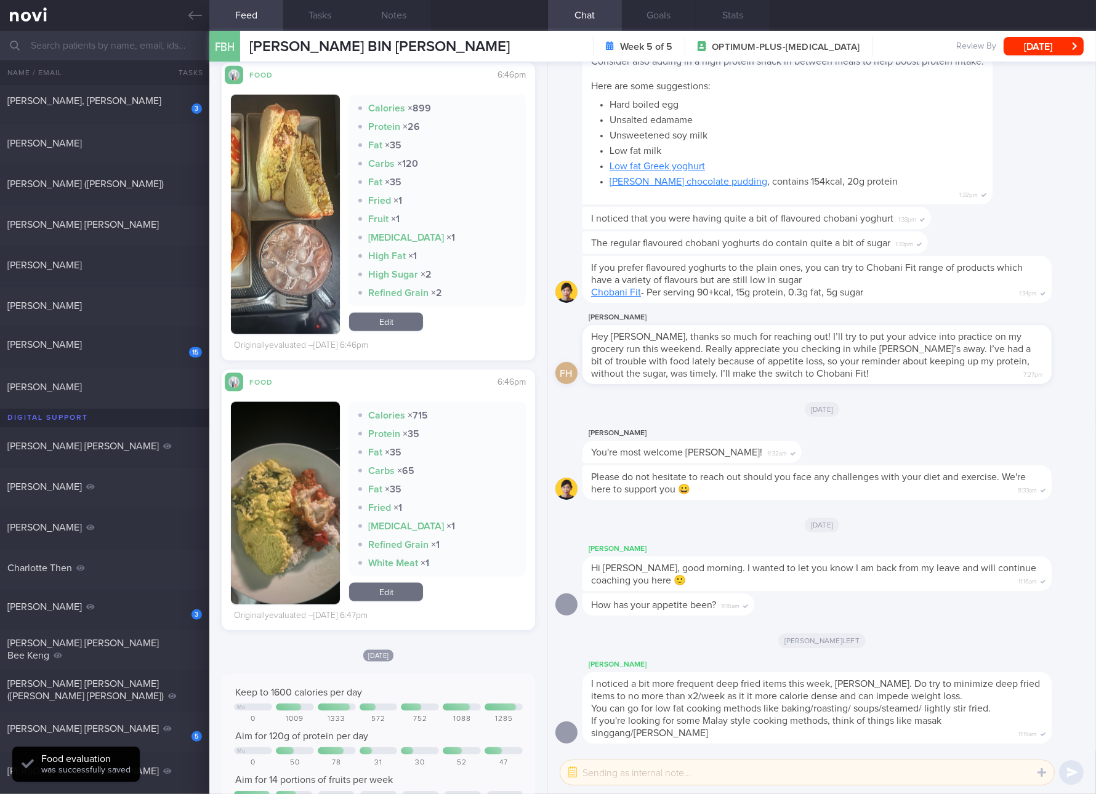
drag, startPoint x: 267, startPoint y: 513, endPoint x: 356, endPoint y: 389, distance: 153.1
click at [267, 513] on button "button" at bounding box center [285, 503] width 109 height 203
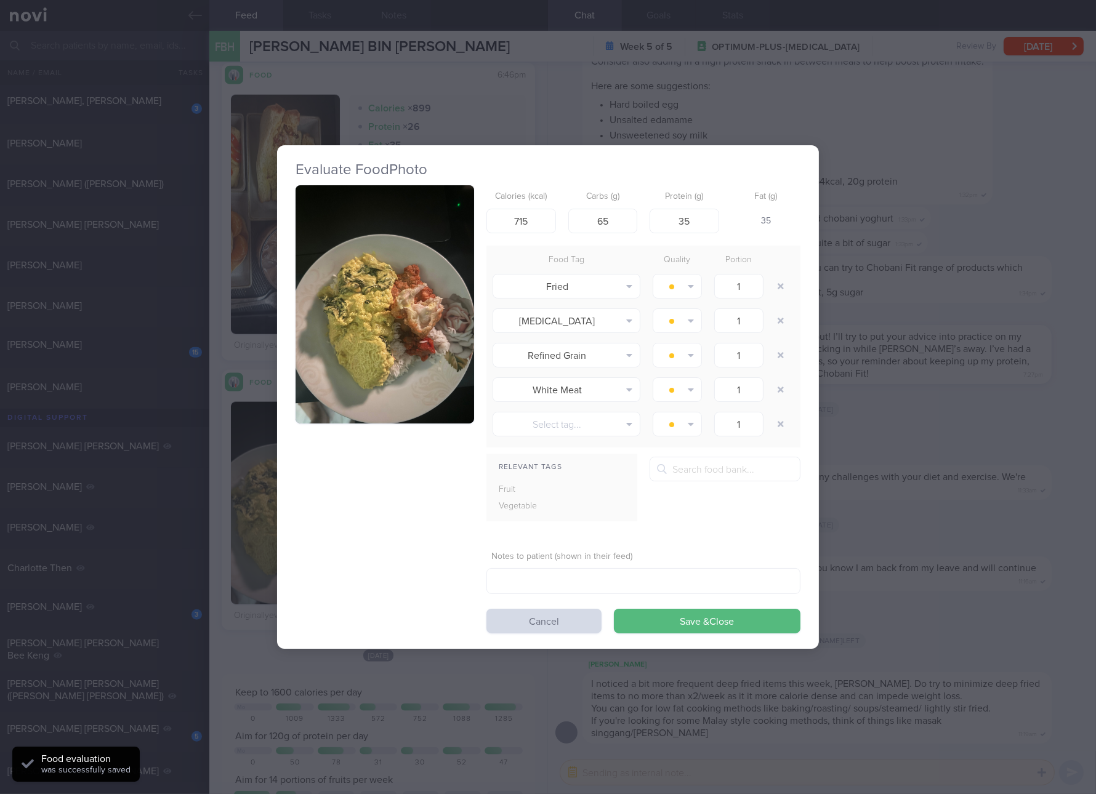
click at [396, 318] on img "button" at bounding box center [385, 304] width 179 height 238
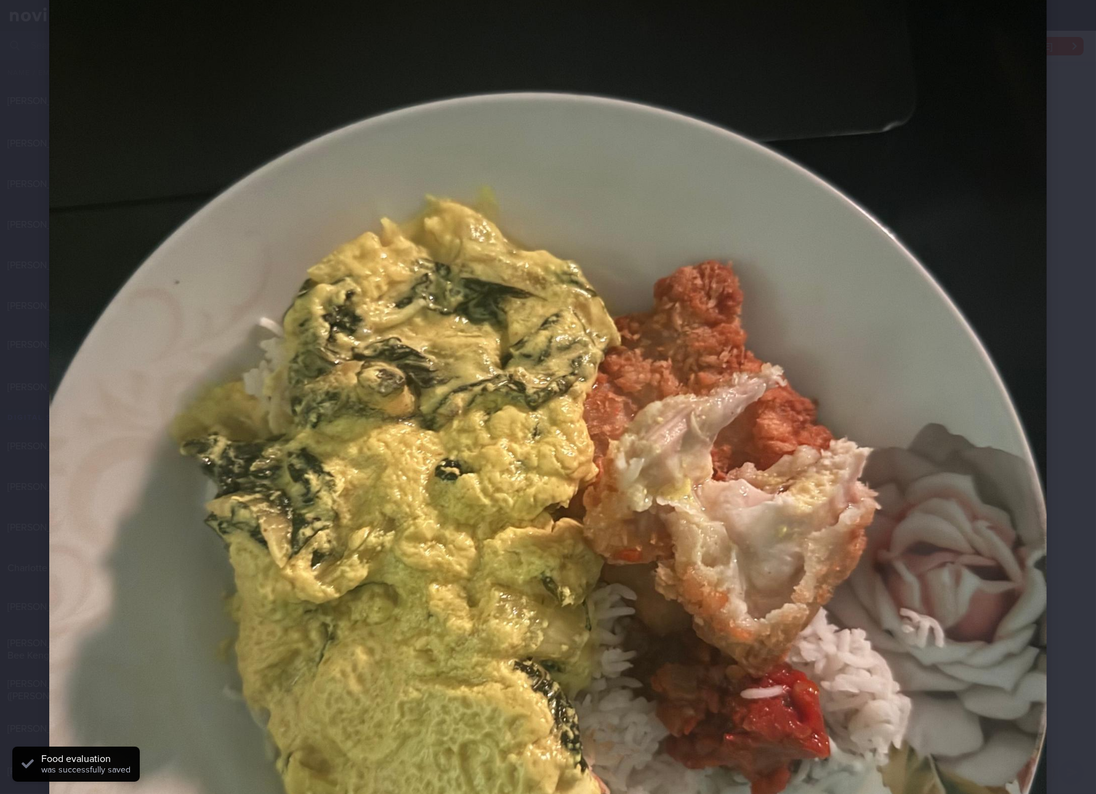
scroll to position [462, 0]
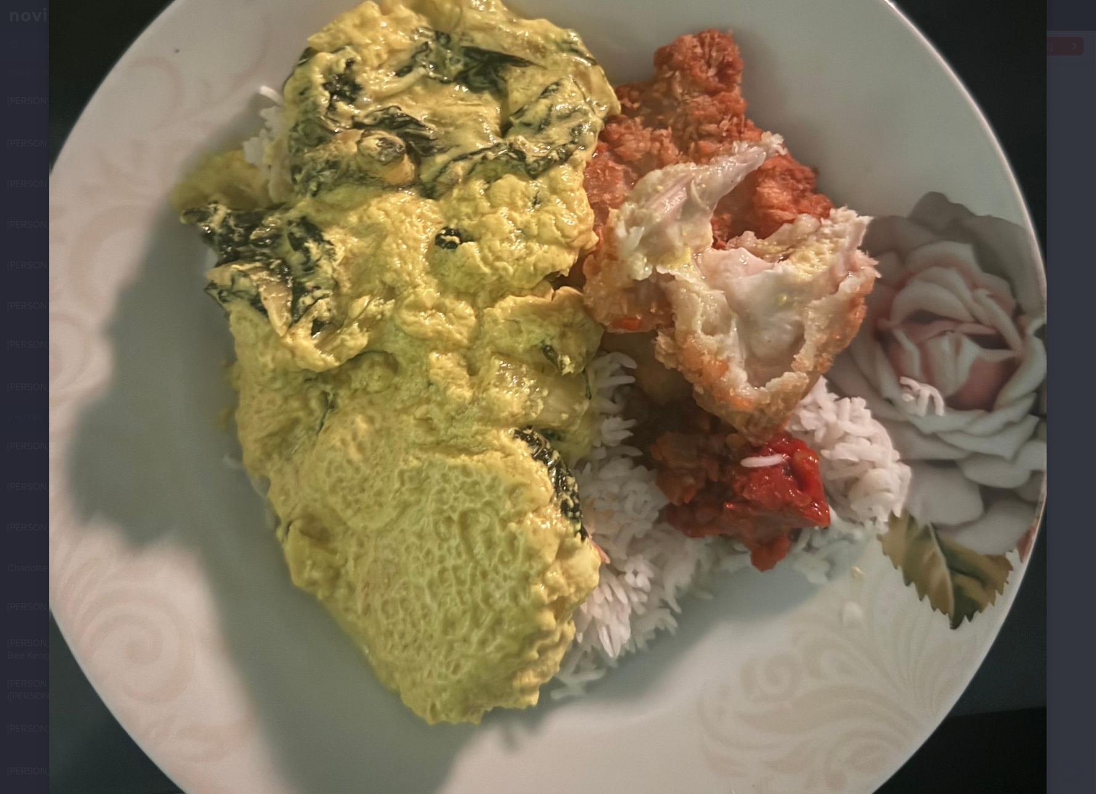
click at [396, 318] on img at bounding box center [547, 252] width 997 height 1330
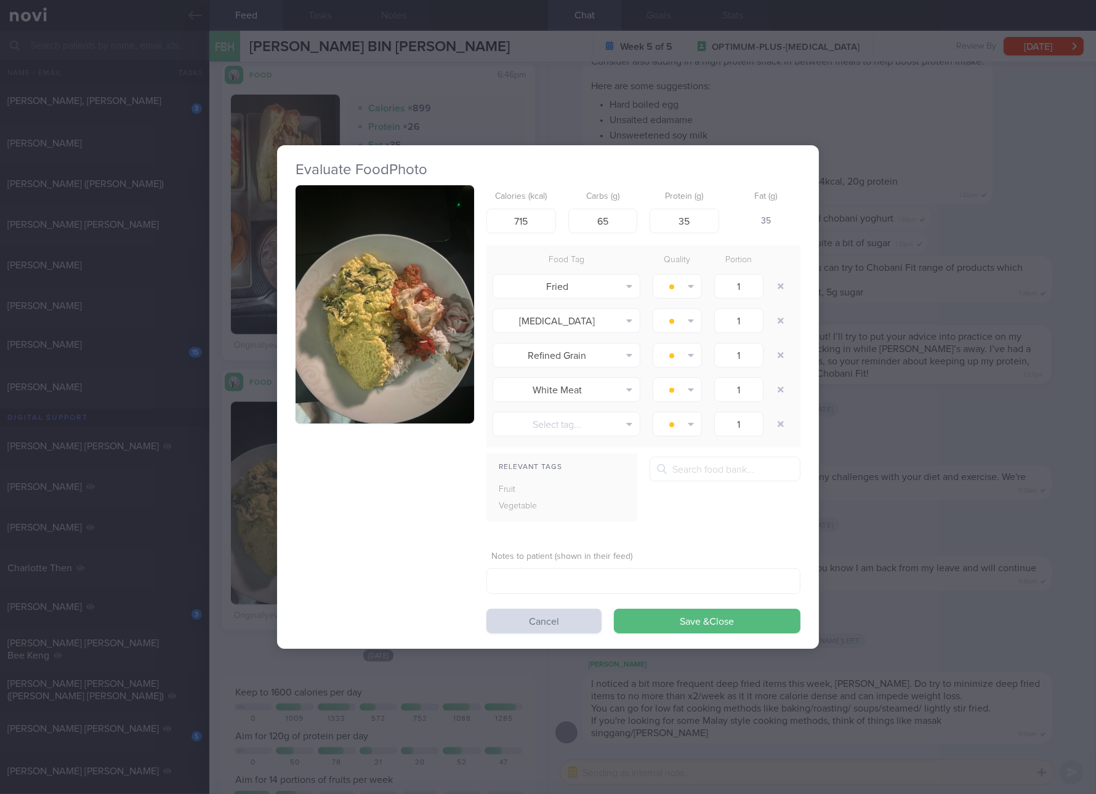
click at [396, 319] on button "button" at bounding box center [385, 304] width 179 height 238
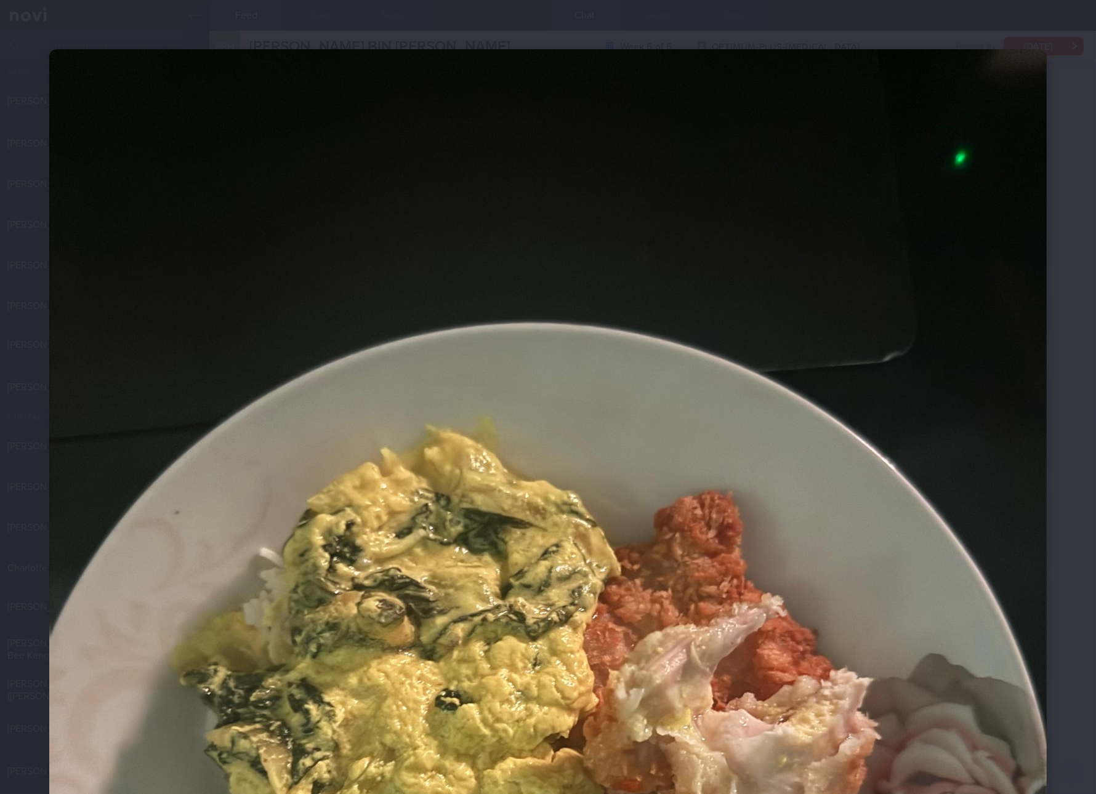
click at [850, 342] on img at bounding box center [547, 714] width 997 height 1330
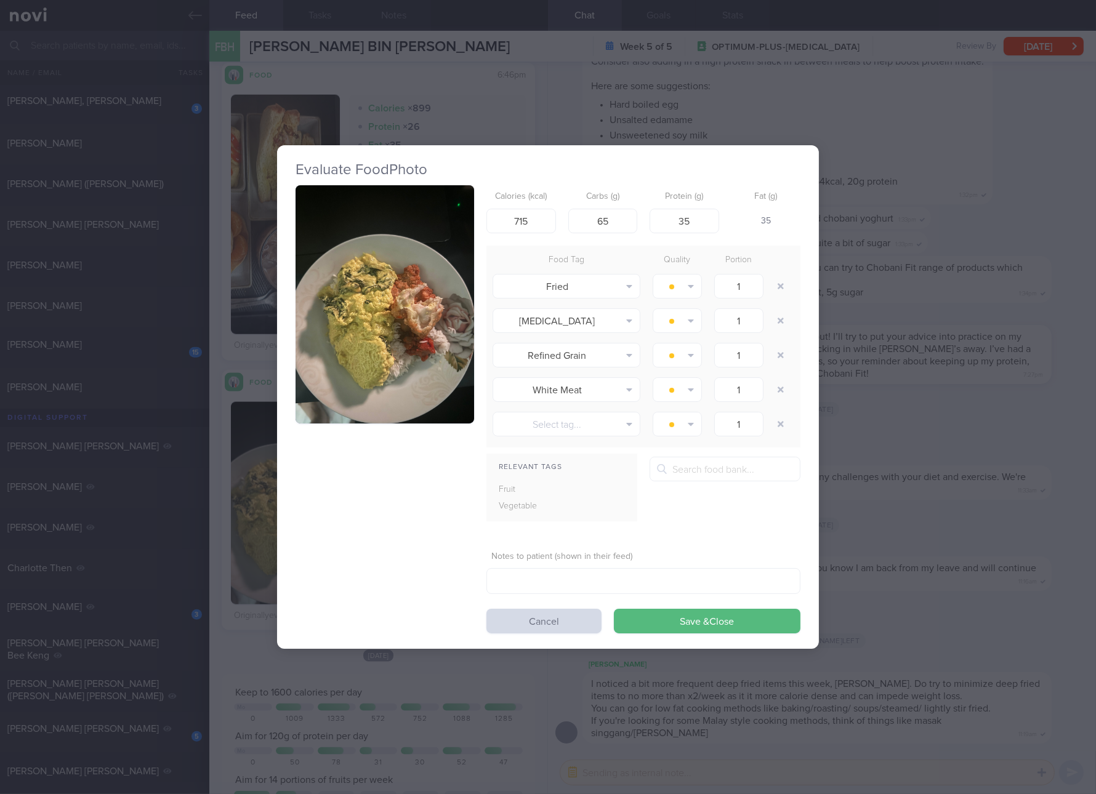
click at [850, 342] on div "Evaluate Food Photo Calories (kcal) 715 Carbs (g) 65 Protein (g) 35 Fat (g) 35 …" at bounding box center [548, 397] width 1096 height 794
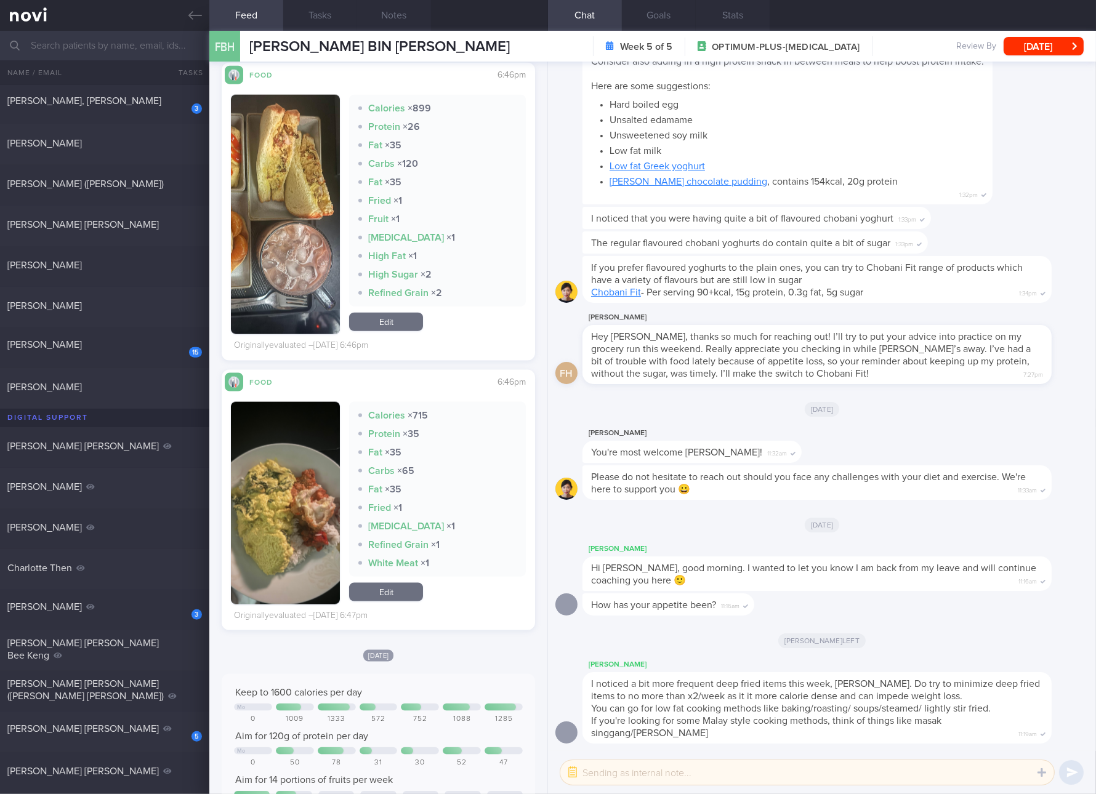
click at [397, 326] on link "Edit" at bounding box center [386, 322] width 74 height 18
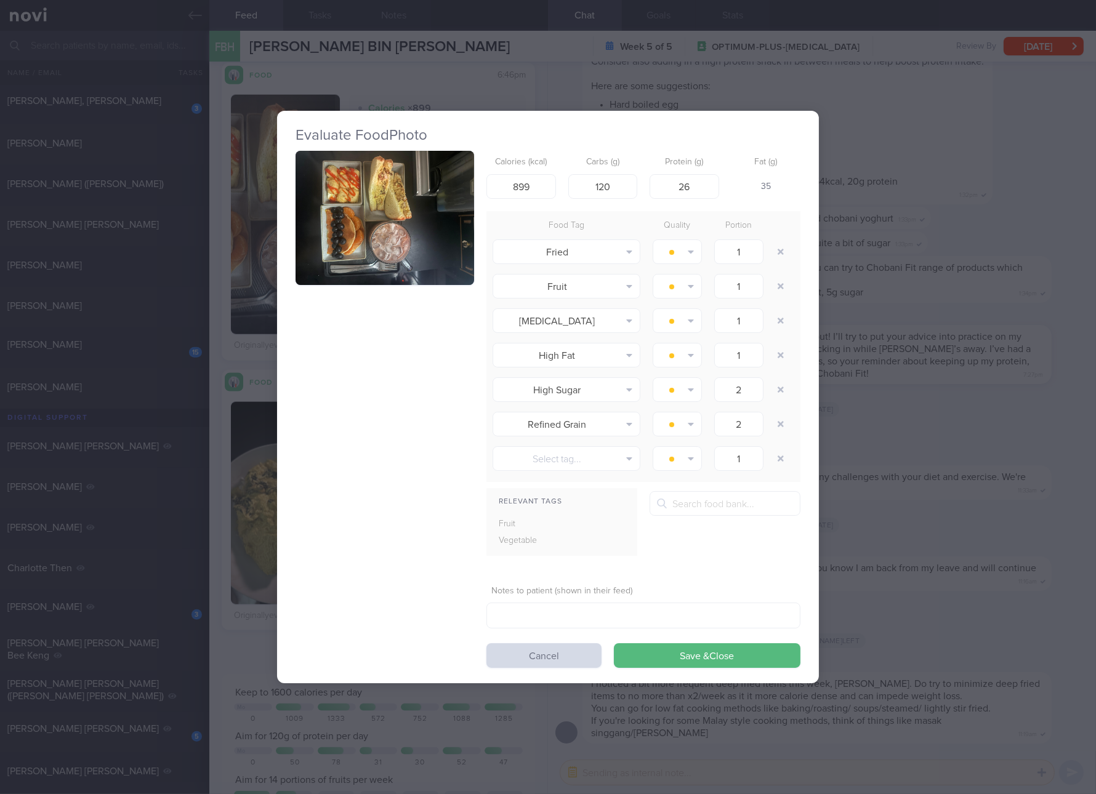
click at [417, 242] on button "button" at bounding box center [385, 218] width 179 height 134
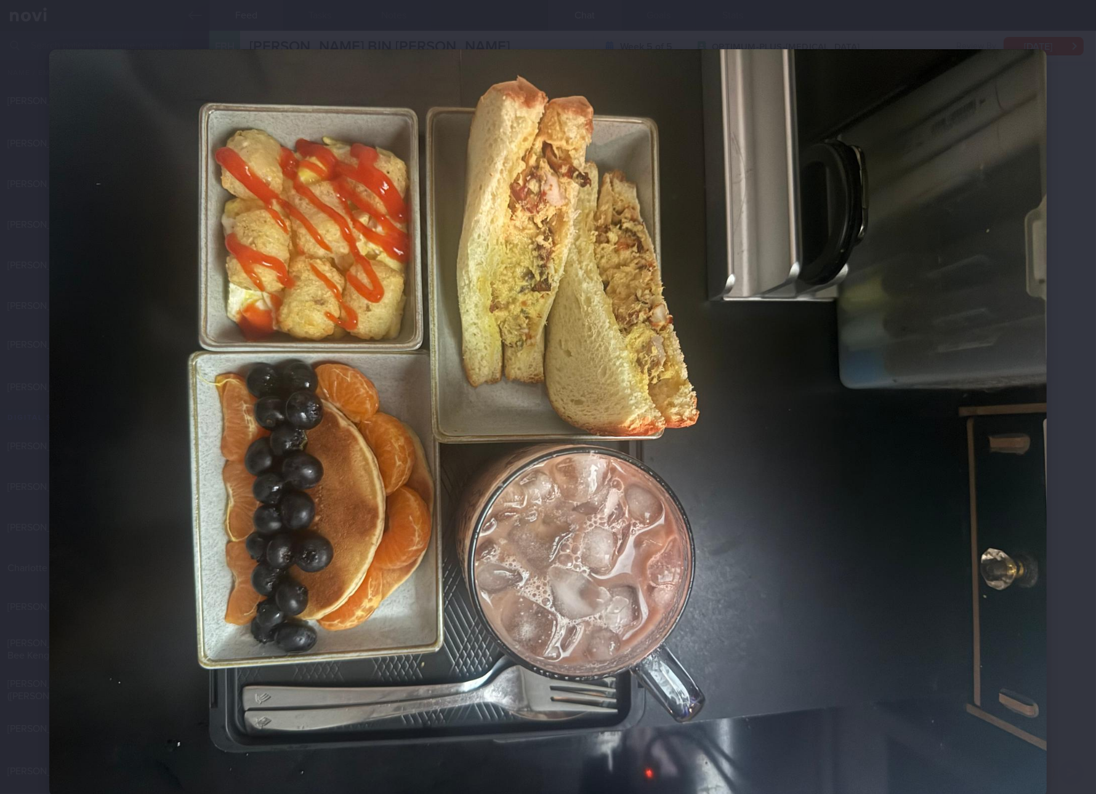
click at [855, 360] on img at bounding box center [547, 423] width 997 height 748
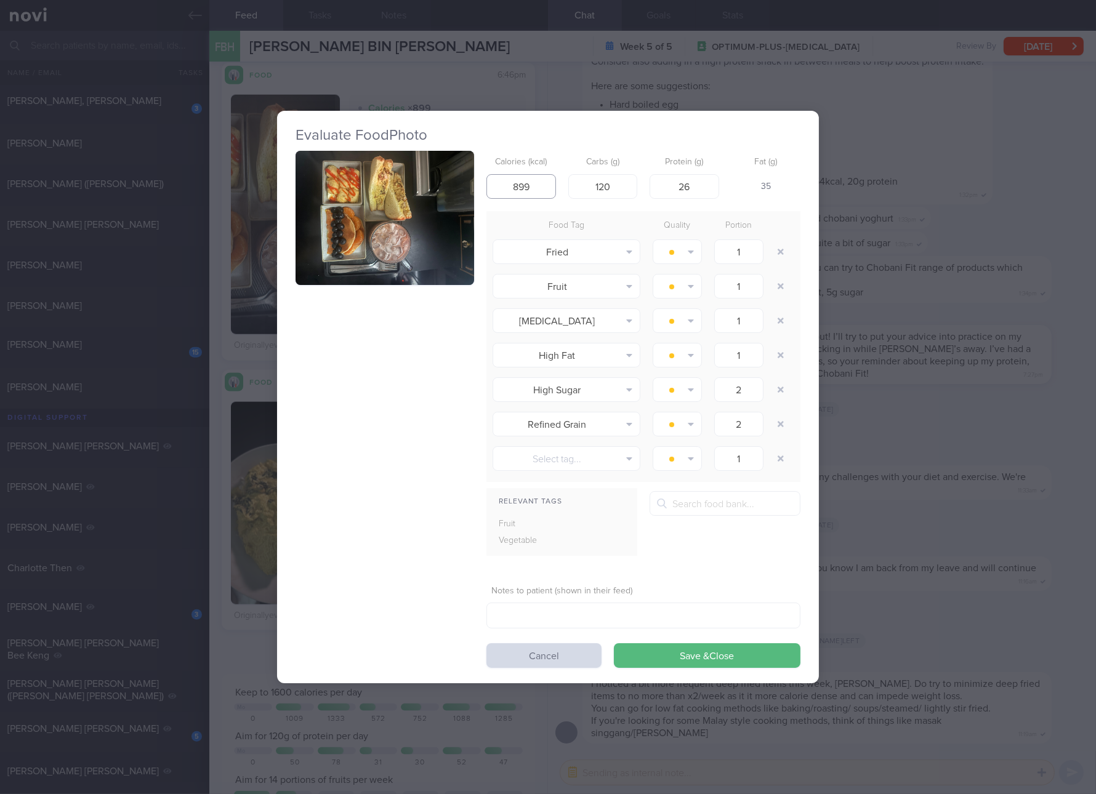
click at [536, 183] on input "899" at bounding box center [521, 186] width 70 height 25
click button "Save & Close" at bounding box center [707, 655] width 187 height 25
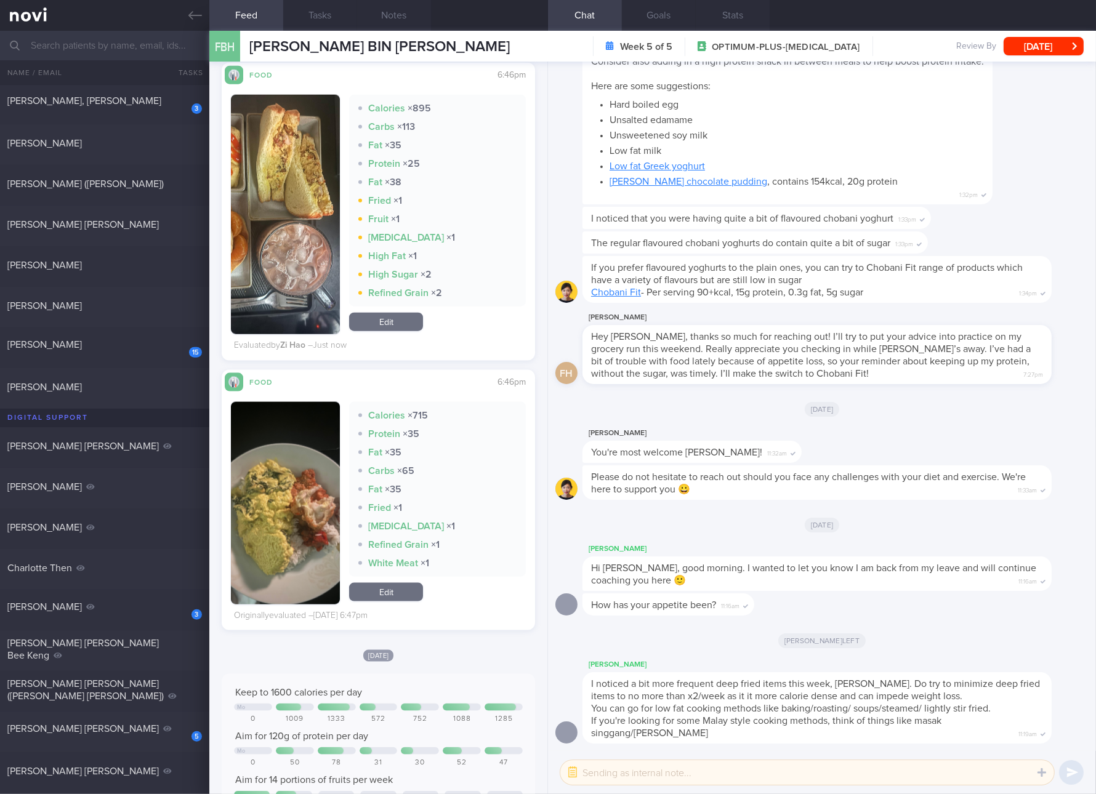
drag, startPoint x: 374, startPoint y: 585, endPoint x: 380, endPoint y: 577, distance: 10.5
click at [374, 585] on link "Edit" at bounding box center [386, 592] width 74 height 18
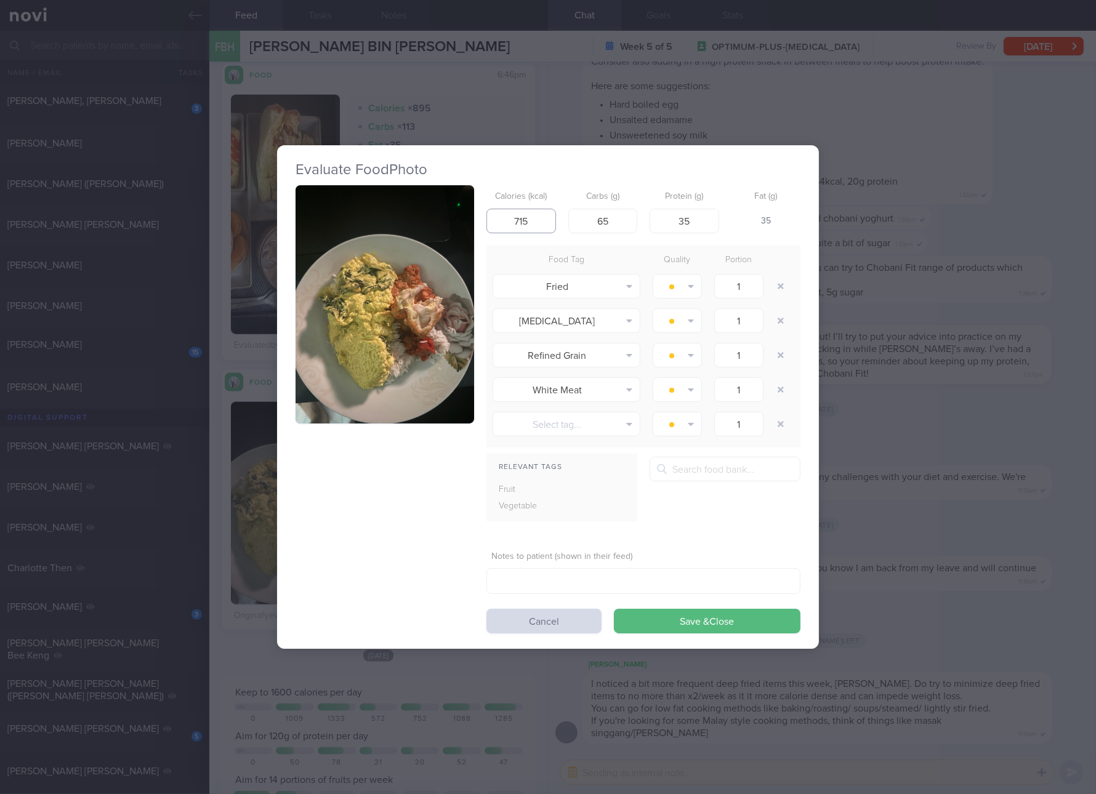
click at [527, 219] on input "715" at bounding box center [521, 221] width 70 height 25
click at [614, 609] on button "Save & Close" at bounding box center [707, 621] width 187 height 25
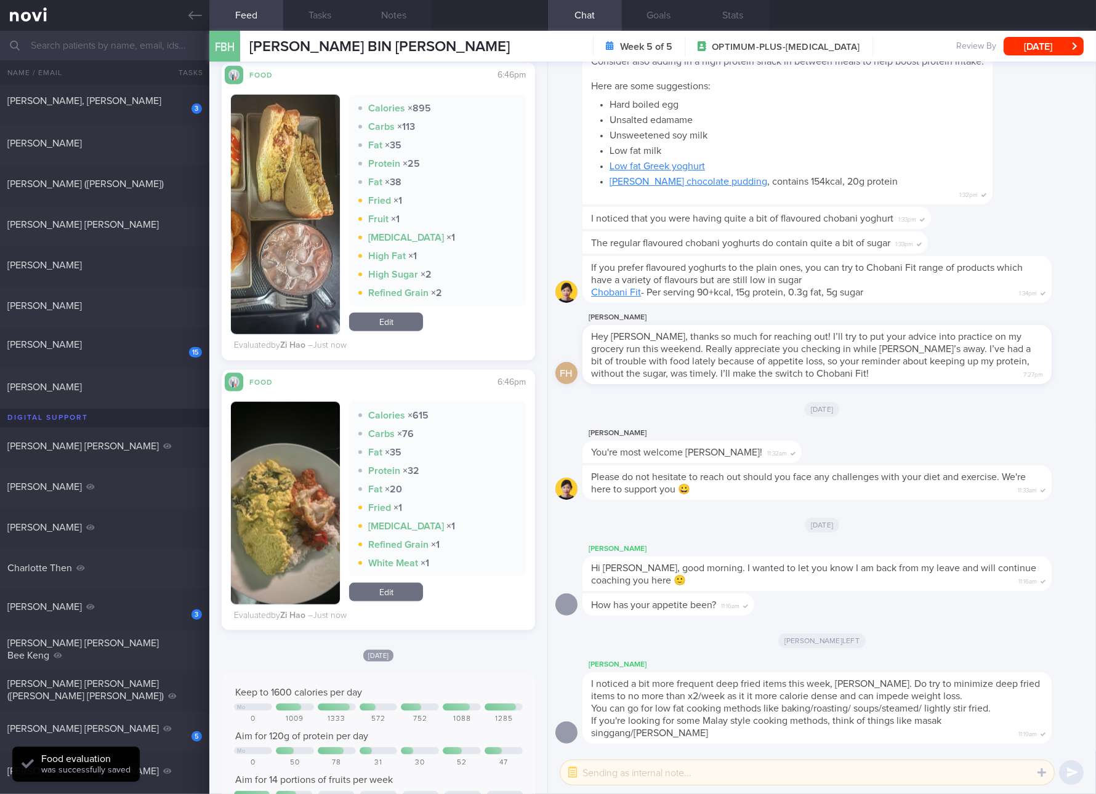
scroll to position [462, 0]
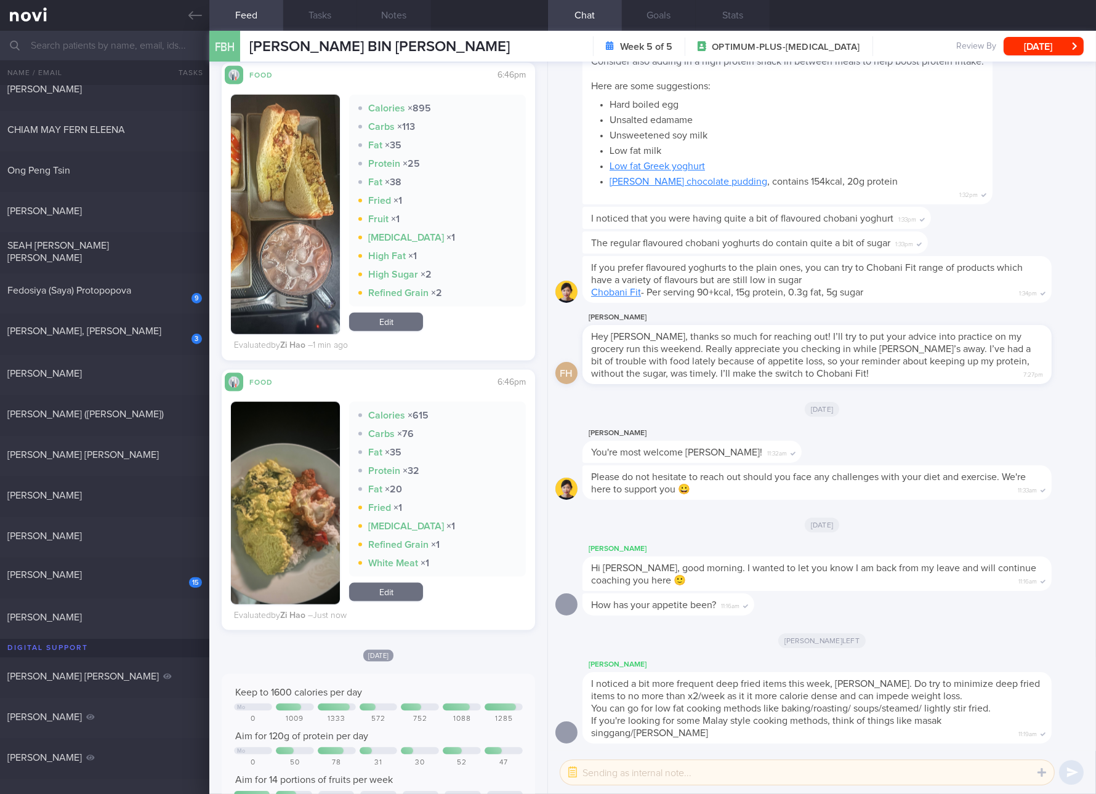
drag, startPoint x: 146, startPoint y: 296, endPoint x: 359, endPoint y: 79, distance: 303.4
click at [146, 296] on div "Fedosiya (Saya) Protopopova" at bounding box center [102, 290] width 191 height 12
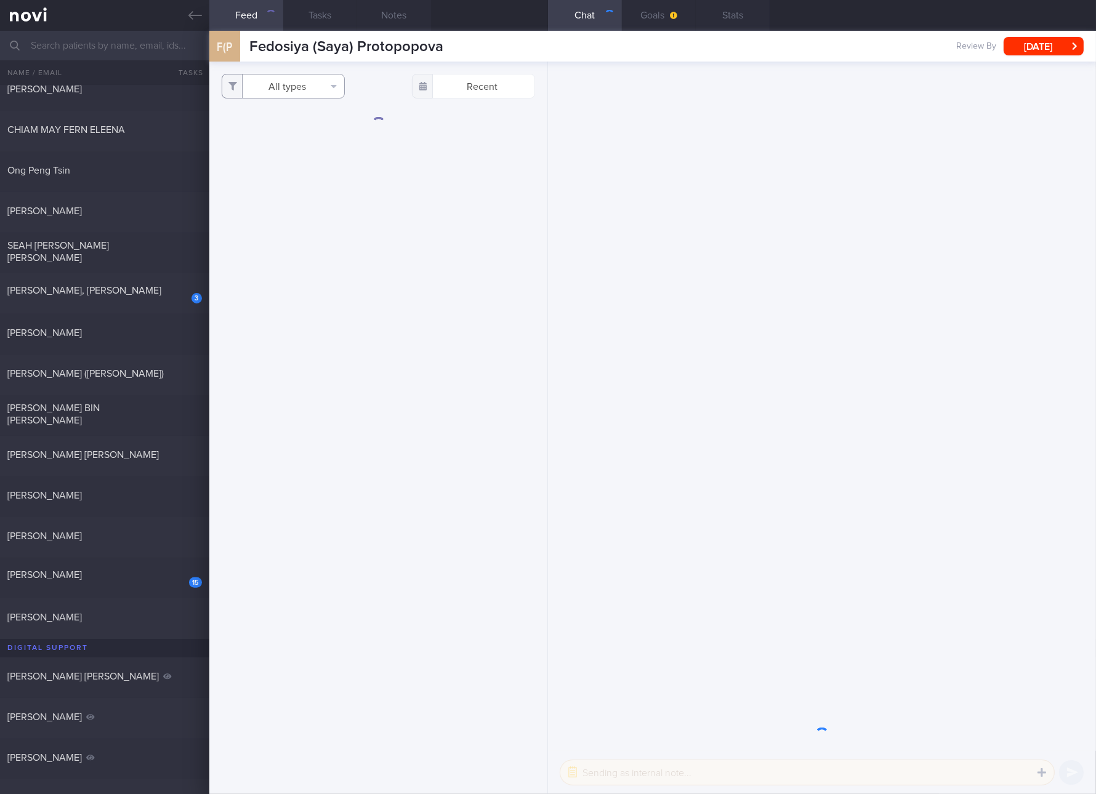
click at [297, 80] on button "All types" at bounding box center [283, 86] width 123 height 25
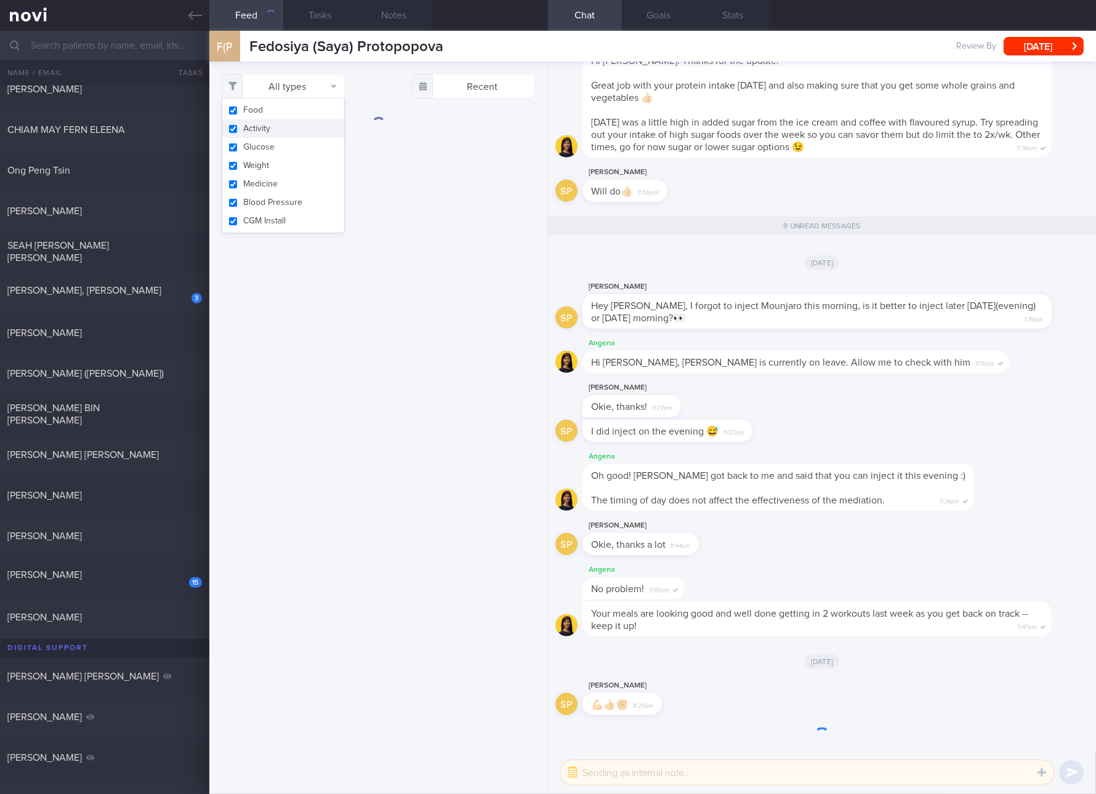
click at [275, 127] on button "Activity" at bounding box center [283, 128] width 122 height 18
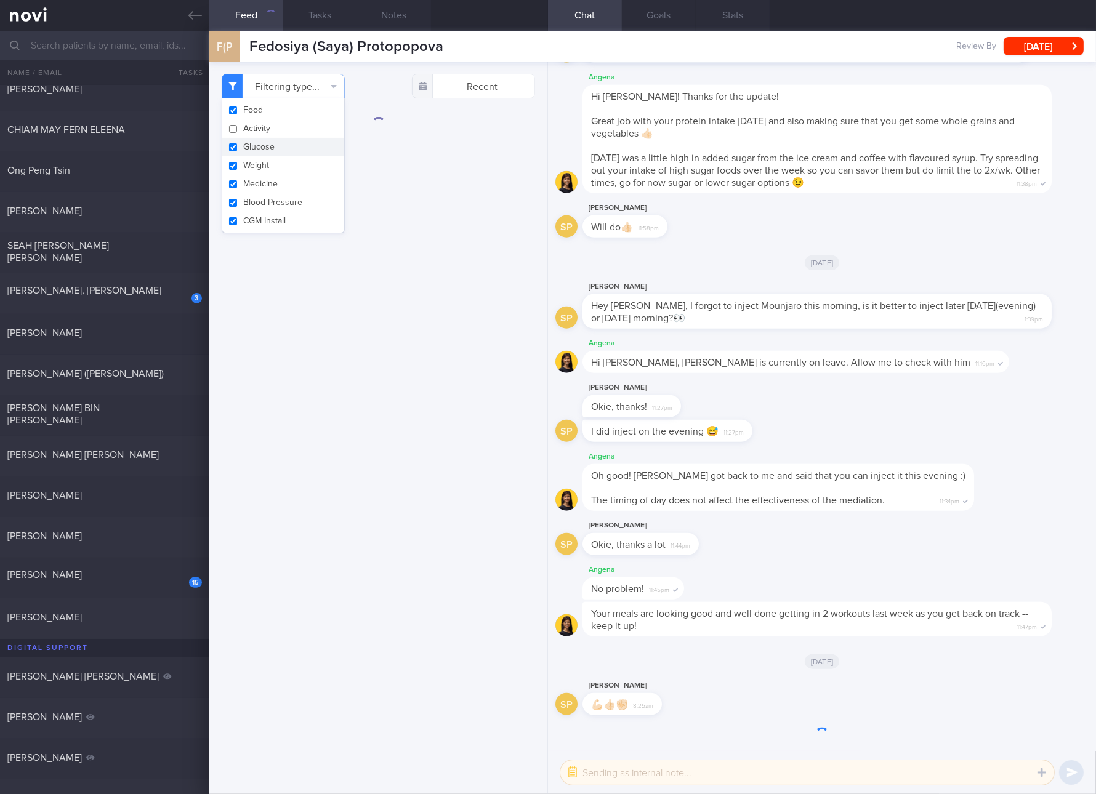
click at [260, 143] on button "Glucose" at bounding box center [283, 147] width 122 height 18
click at [256, 166] on button "Weight" at bounding box center [283, 165] width 122 height 18
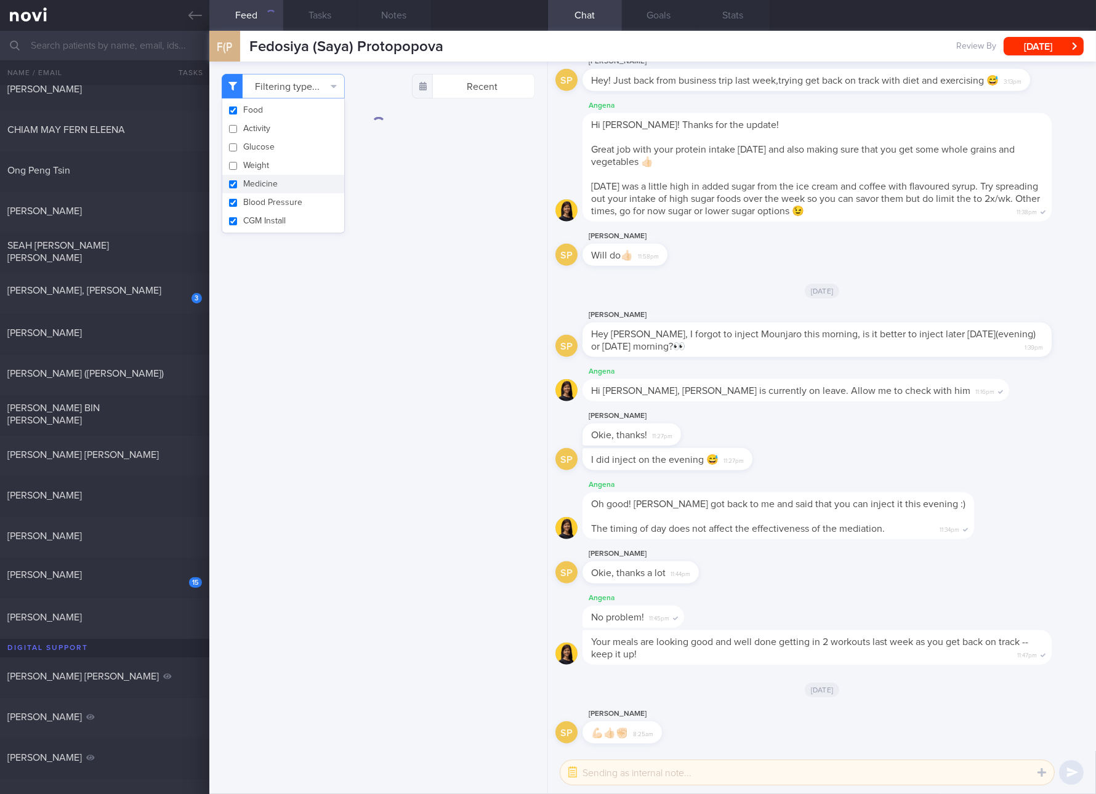
click at [252, 182] on button "Medicine" at bounding box center [283, 184] width 122 height 18
click at [252, 198] on button "Blood Pressure" at bounding box center [283, 202] width 122 height 18
click at [249, 216] on button "CGM Install" at bounding box center [283, 221] width 122 height 18
click at [322, 358] on div "Filtering type... Food Activity Glucose Weight Medicine Blood Pressure [MEDICAL…" at bounding box center [378, 428] width 338 height 733
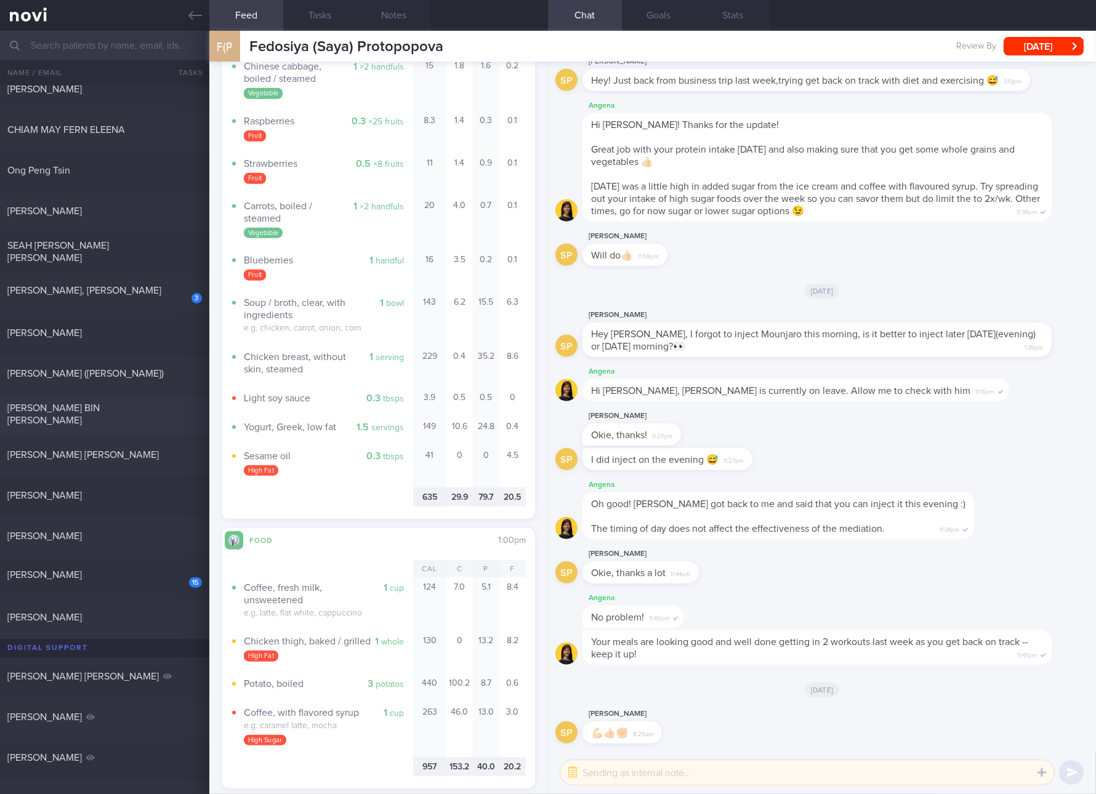
scroll to position [2539, 0]
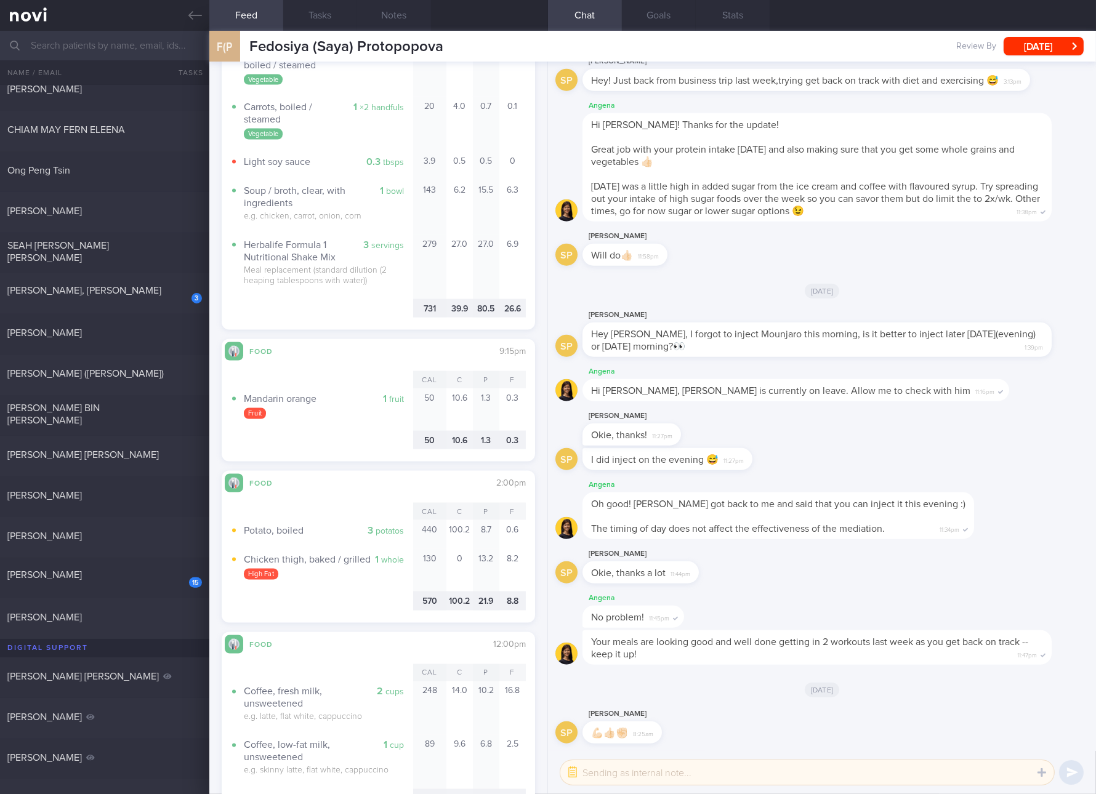
click at [371, 477] on div "Filtering type... Food Activity Glucose Weight Medicine Blood Pressure [MEDICAL…" at bounding box center [378, 428] width 338 height 733
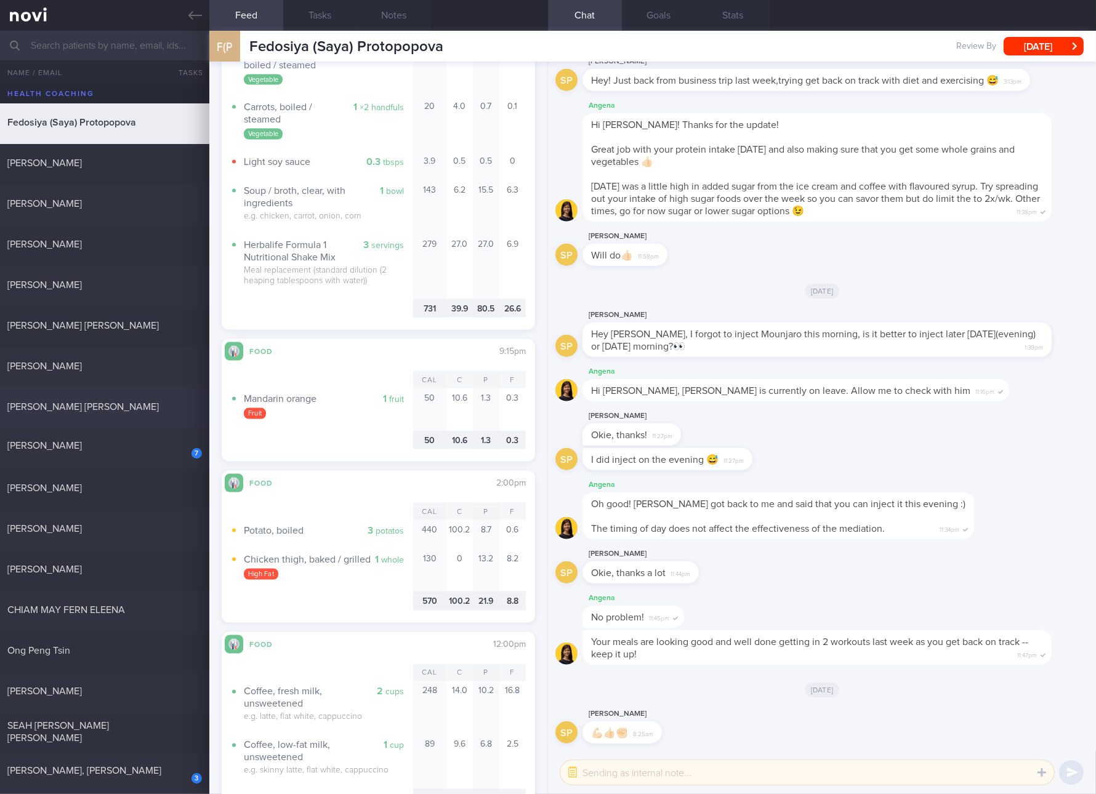
click at [169, 414] on div "[PERSON_NAME] [PERSON_NAME]" at bounding box center [104, 408] width 209 height 15
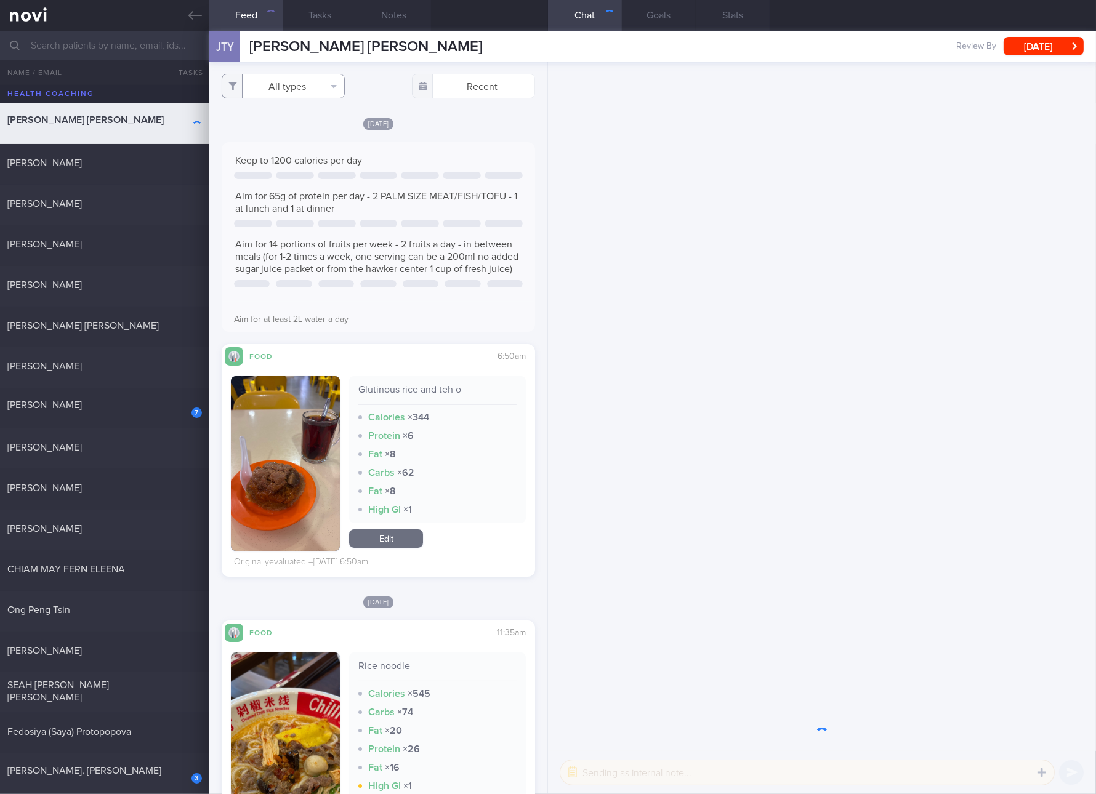
click at [311, 76] on button "All types" at bounding box center [283, 86] width 123 height 25
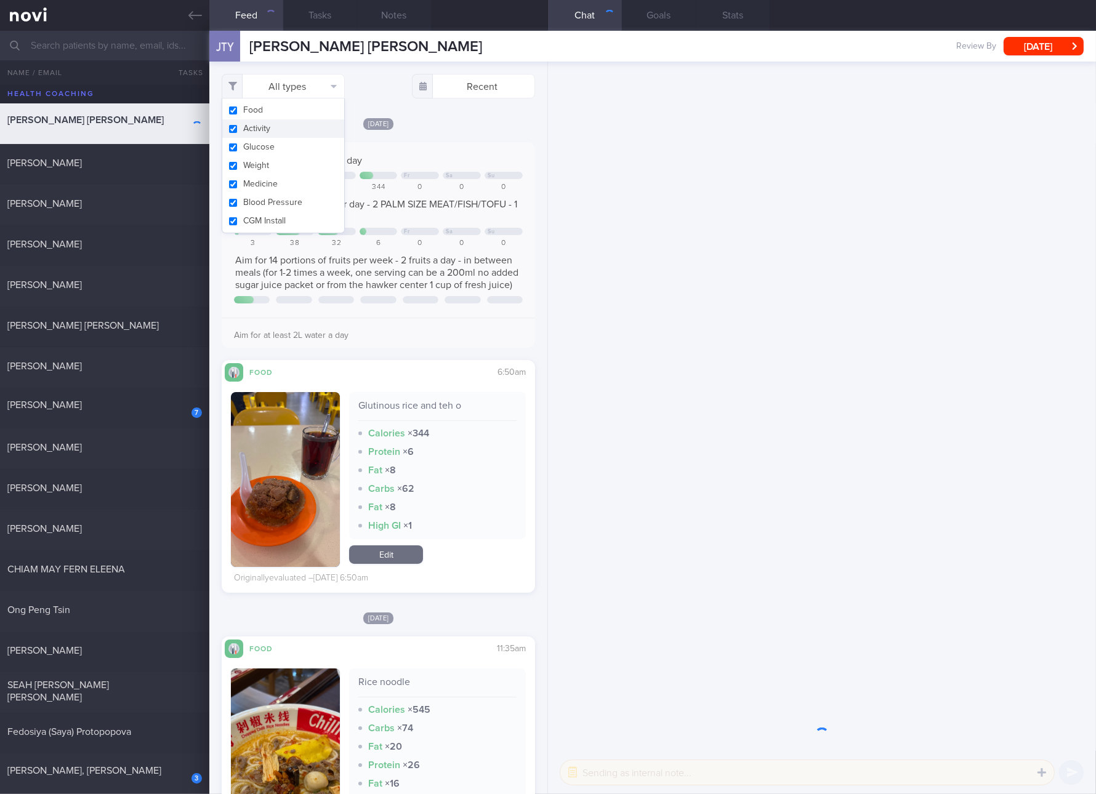
click at [296, 132] on button "Activity" at bounding box center [283, 128] width 122 height 18
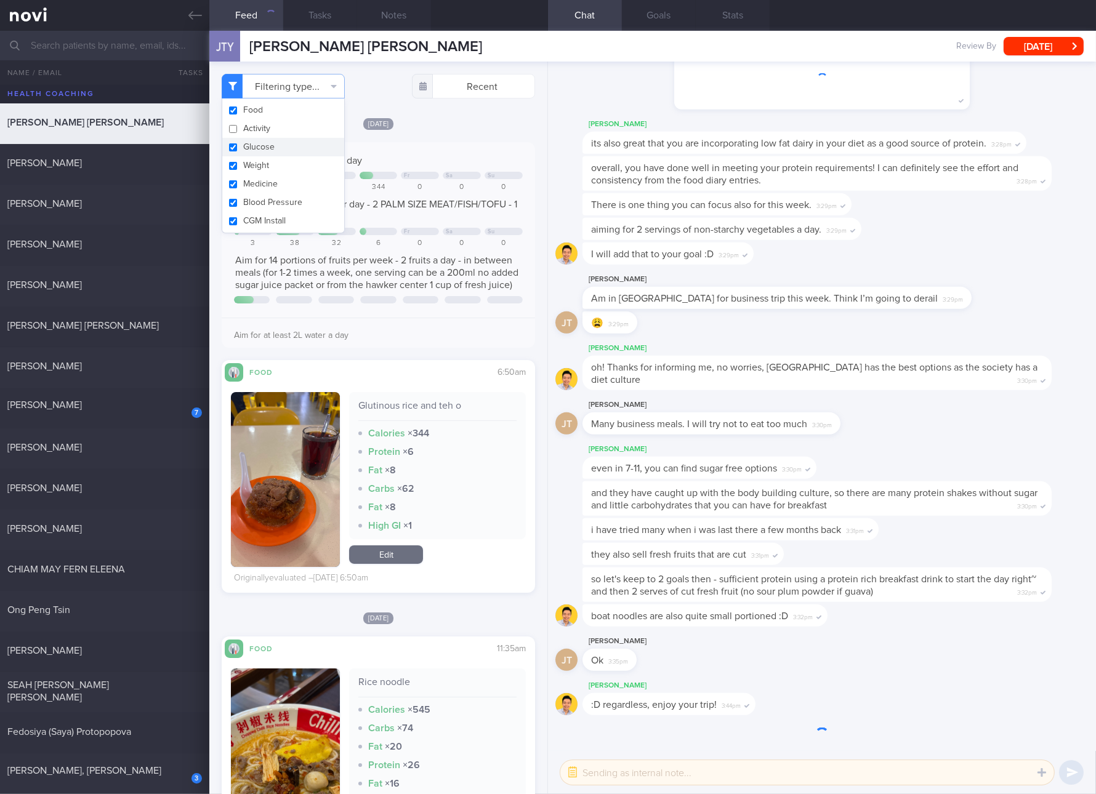
click at [269, 150] on button "Glucose" at bounding box center [283, 147] width 122 height 18
click at [246, 175] on button "Medicine" at bounding box center [283, 184] width 122 height 18
click at [241, 196] on button "Blood Pressure" at bounding box center [283, 202] width 122 height 18
click at [245, 212] on button "CGM Install" at bounding box center [283, 221] width 122 height 18
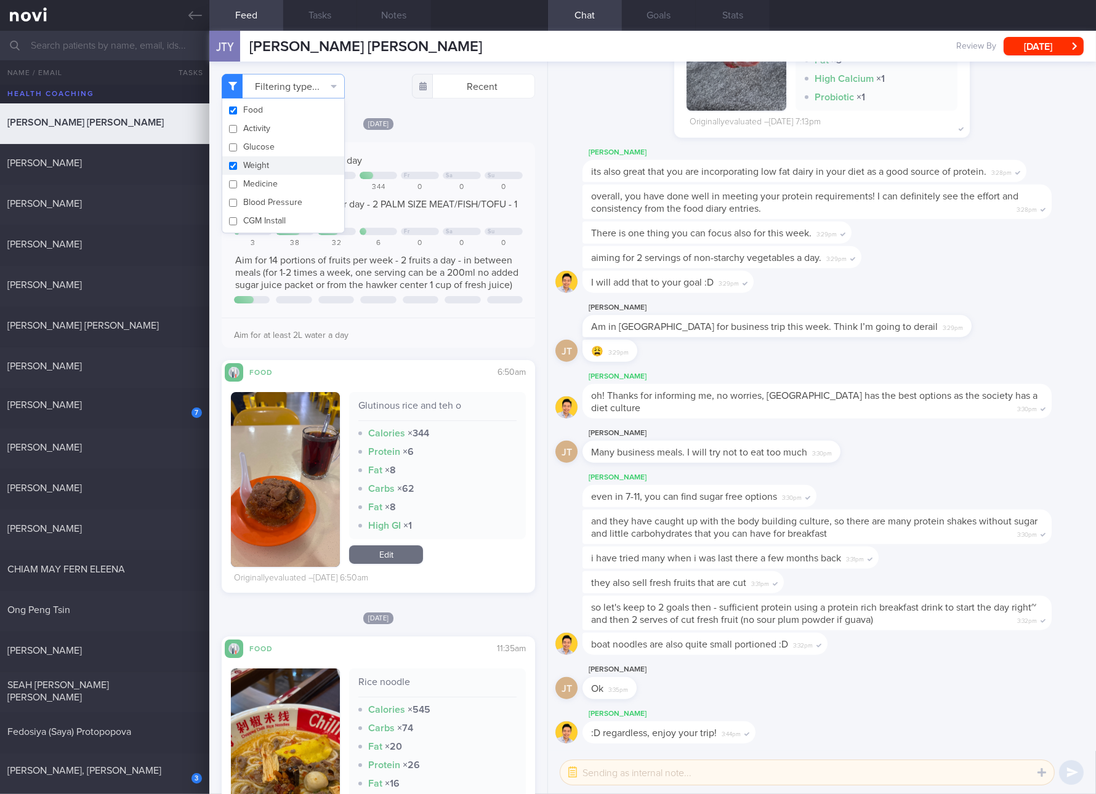
click at [273, 167] on button "Weight" at bounding box center [283, 165] width 122 height 18
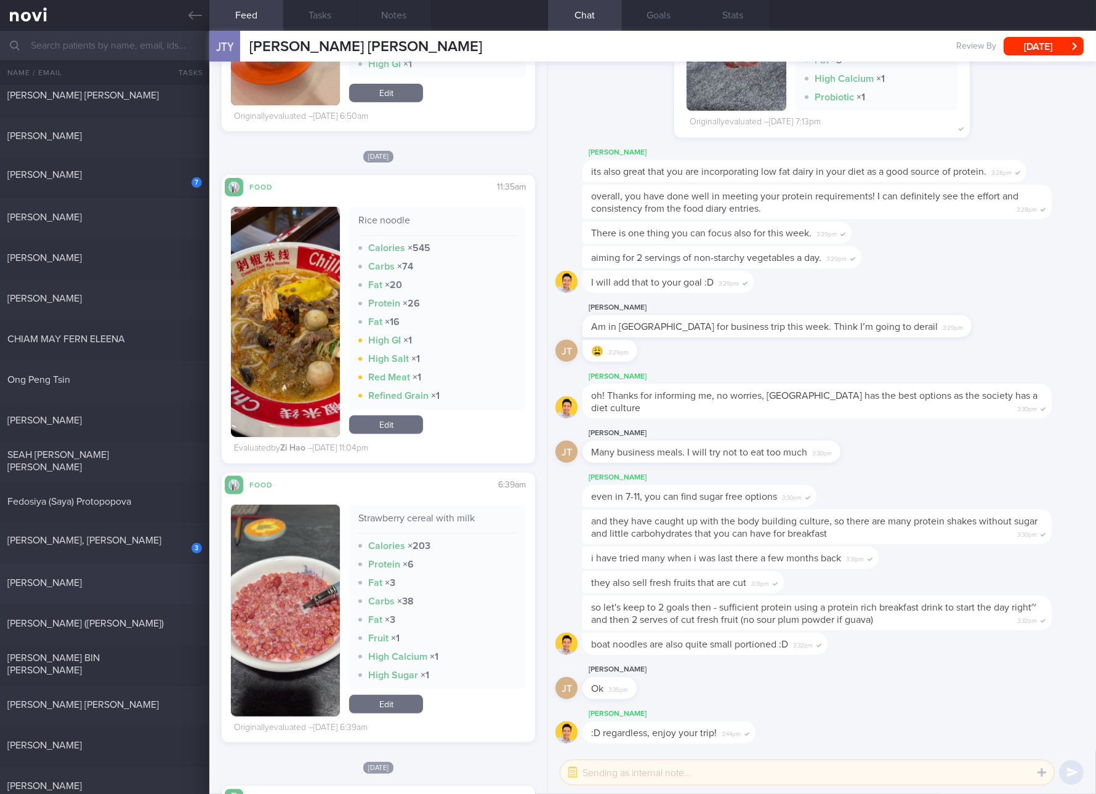
scroll to position [692, 0]
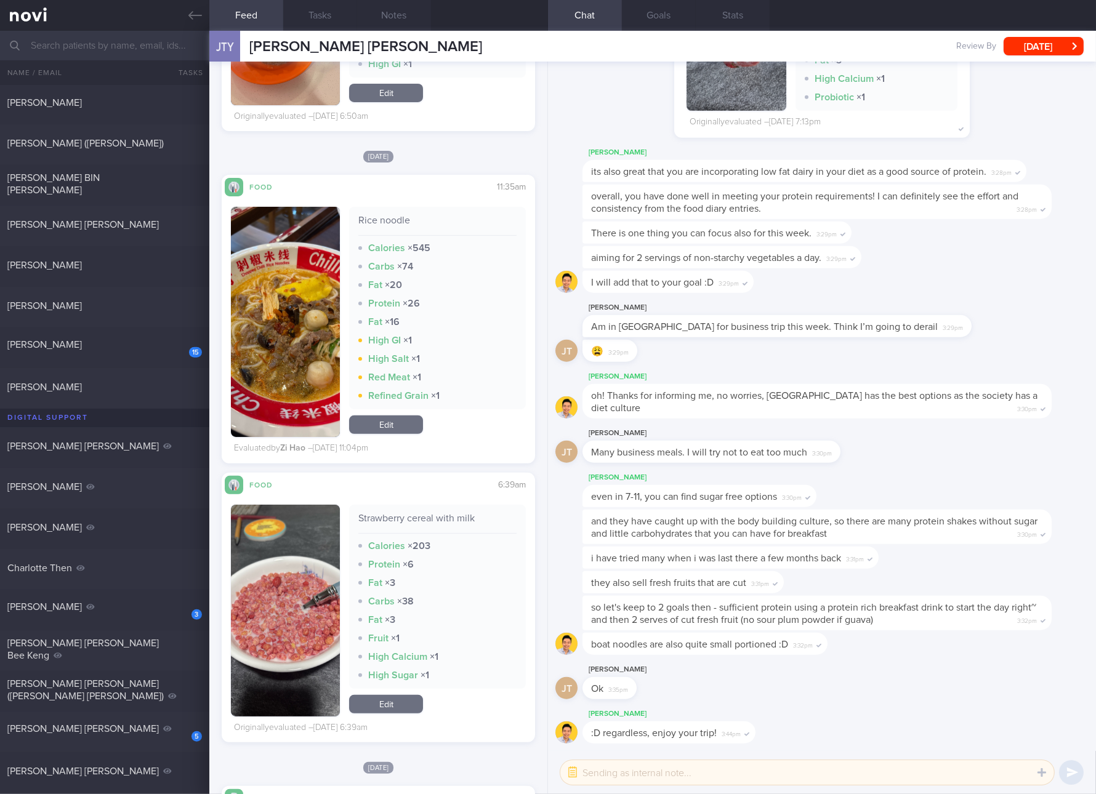
drag, startPoint x: 149, startPoint y: 340, endPoint x: 230, endPoint y: 303, distance: 89.5
click at [149, 340] on div "[PERSON_NAME]" at bounding box center [102, 345] width 191 height 12
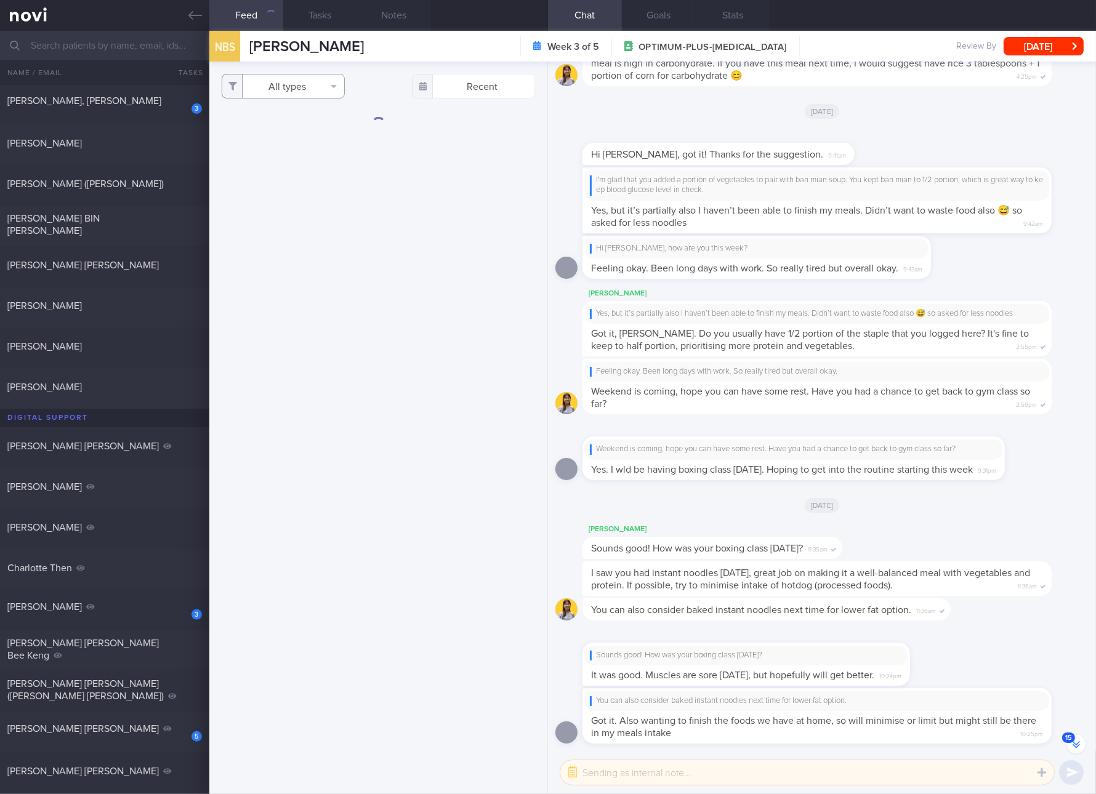
scroll to position [-296, 0]
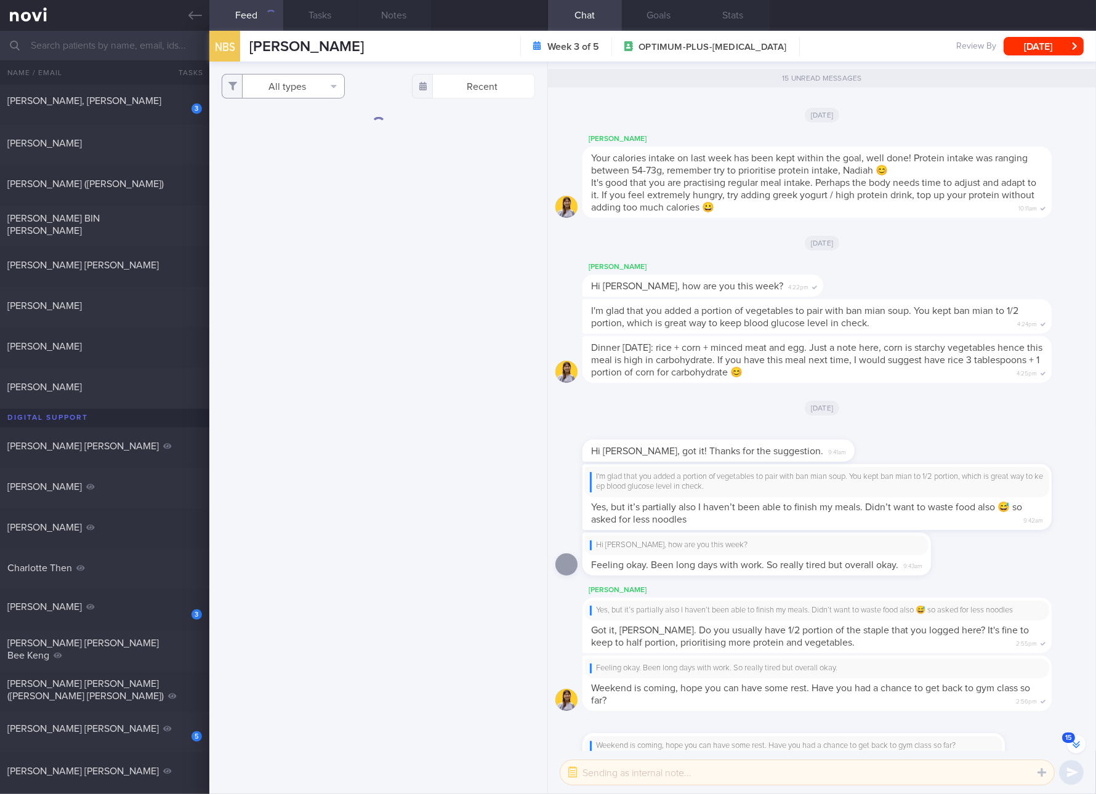
click at [309, 91] on button "All types" at bounding box center [283, 86] width 123 height 25
click at [278, 126] on button "Activity" at bounding box center [283, 128] width 122 height 18
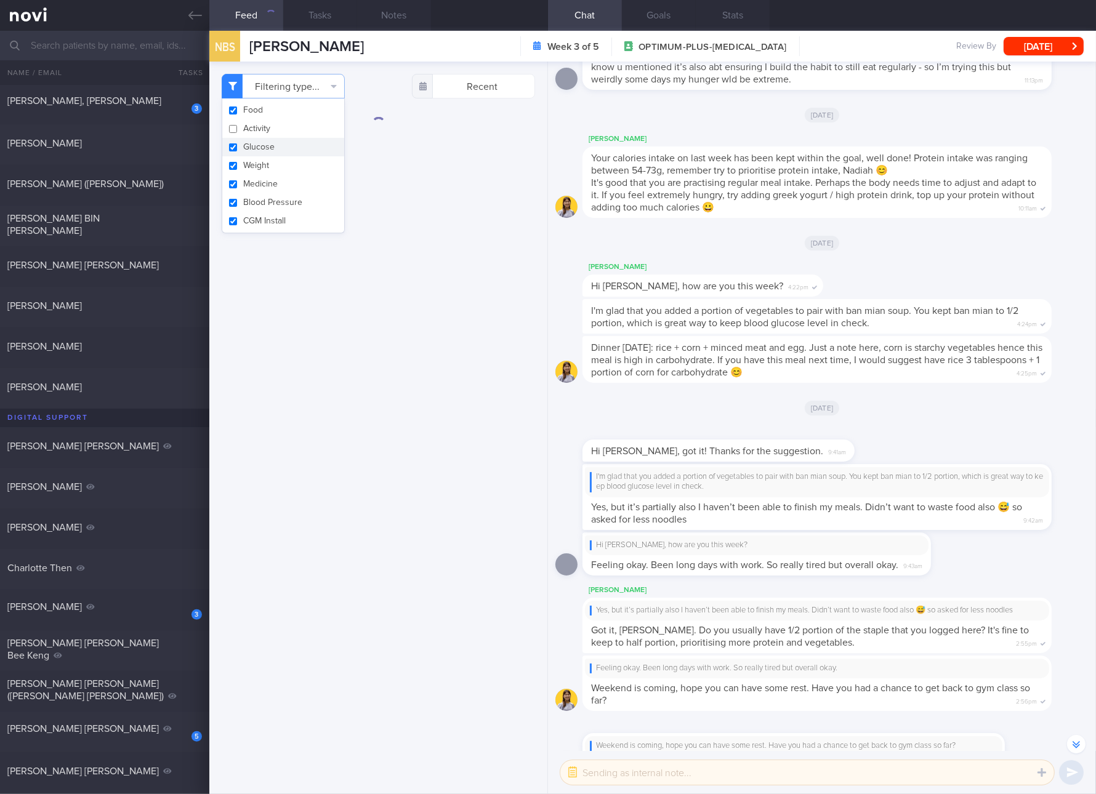
click at [259, 148] on button "Glucose" at bounding box center [283, 147] width 122 height 18
click at [256, 164] on button "Weight" at bounding box center [283, 165] width 122 height 18
click at [254, 188] on button "Medicine" at bounding box center [283, 184] width 122 height 18
click at [254, 208] on button "Blood Pressure" at bounding box center [283, 202] width 122 height 18
click at [254, 219] on button "CGM Install" at bounding box center [283, 221] width 122 height 18
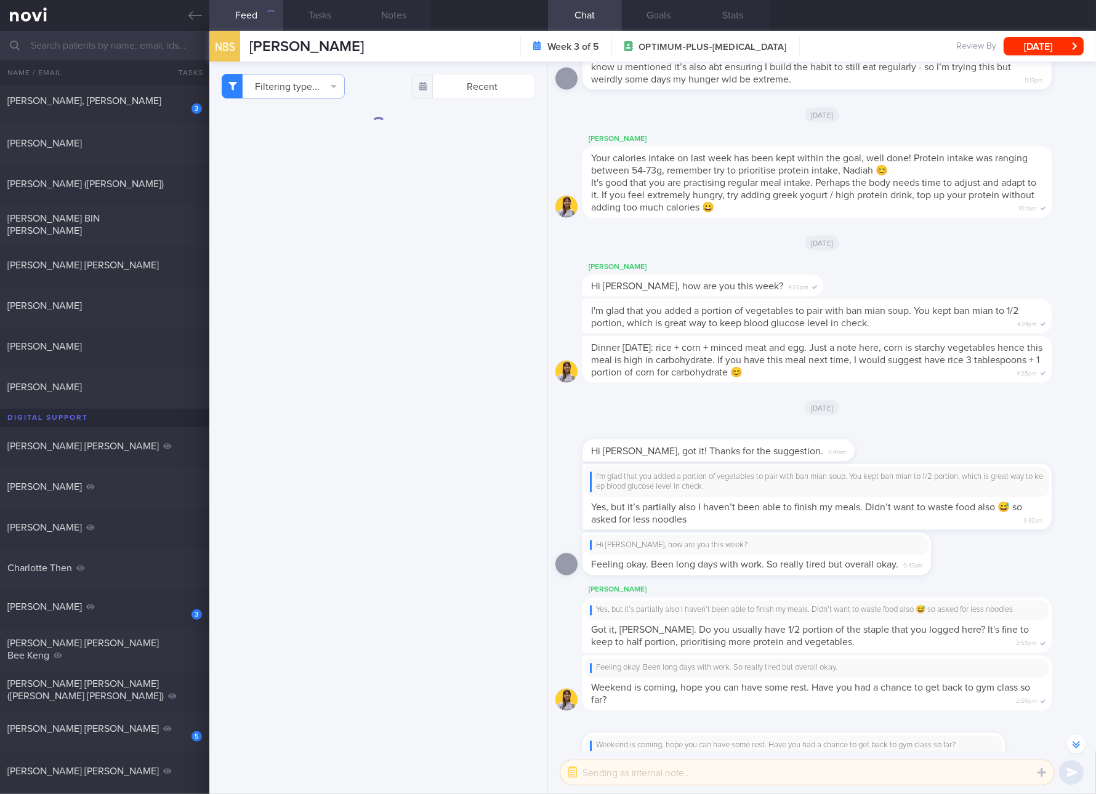
click at [388, 272] on div "Filtering type... Food Activity Glucose Weight Medicine Blood Pressure [MEDICAL…" at bounding box center [378, 428] width 338 height 733
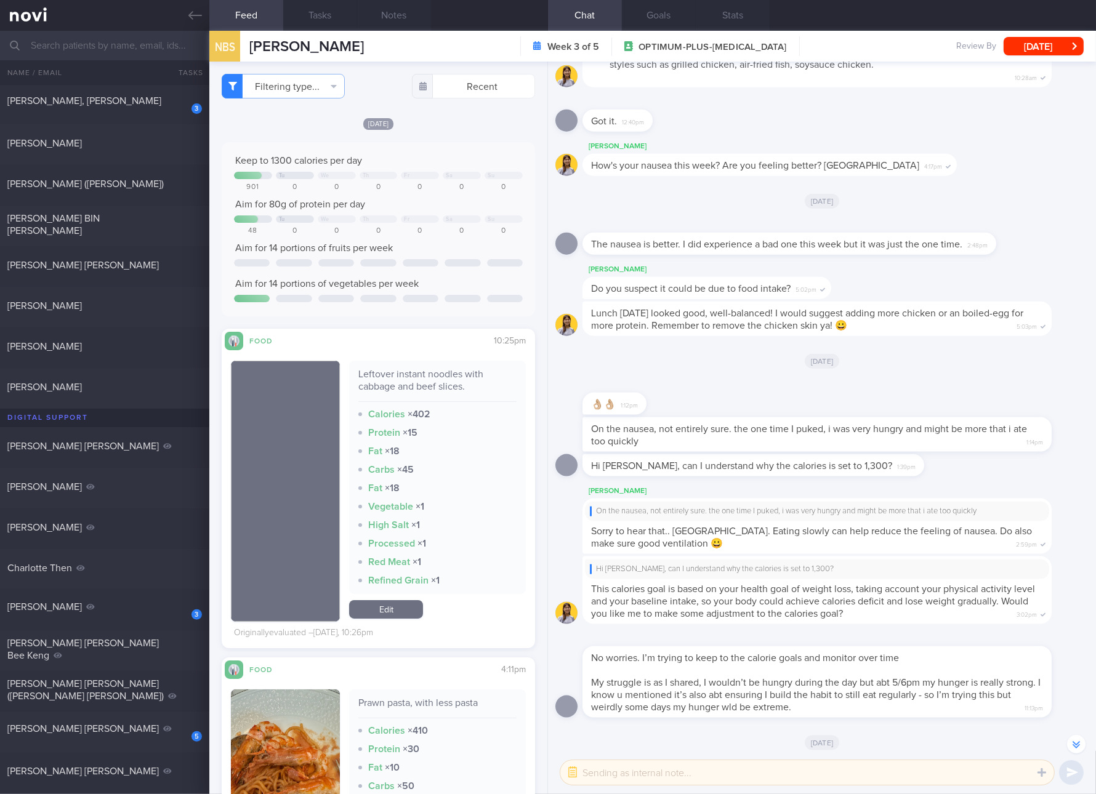
scroll to position [-1384, 0]
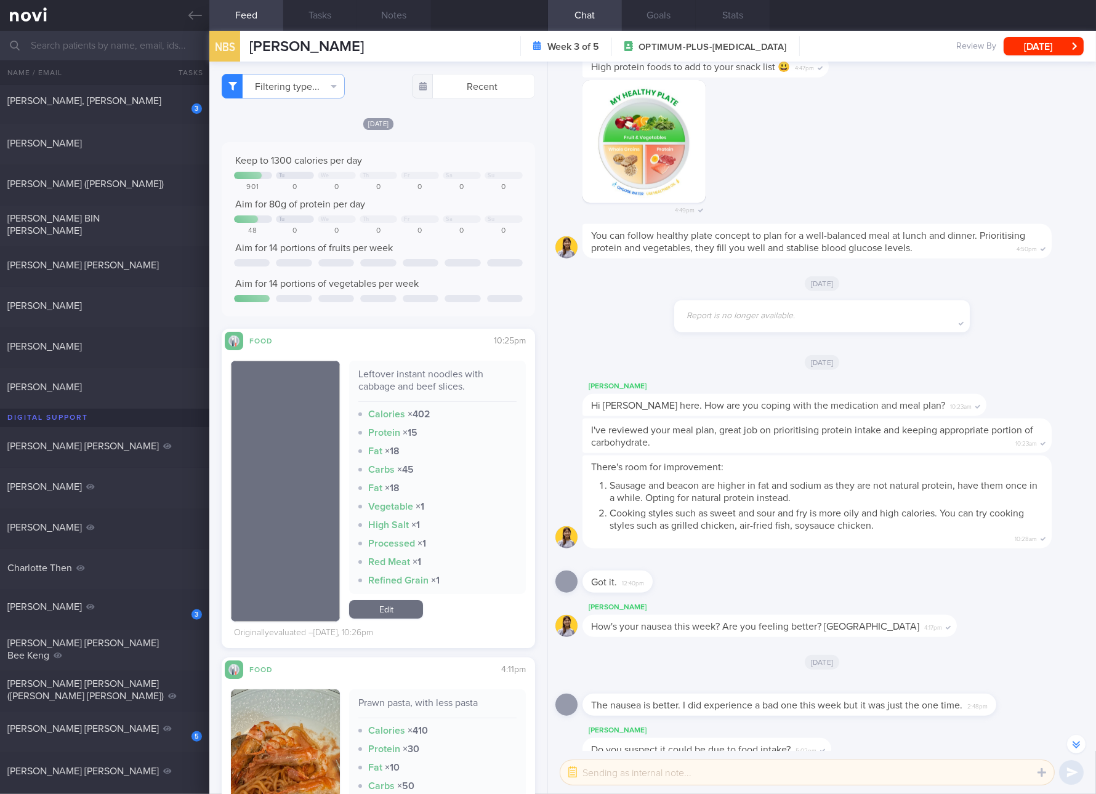
click at [438, 382] on div "Leftover instant noodles with cabbage and beef slices." at bounding box center [437, 385] width 158 height 34
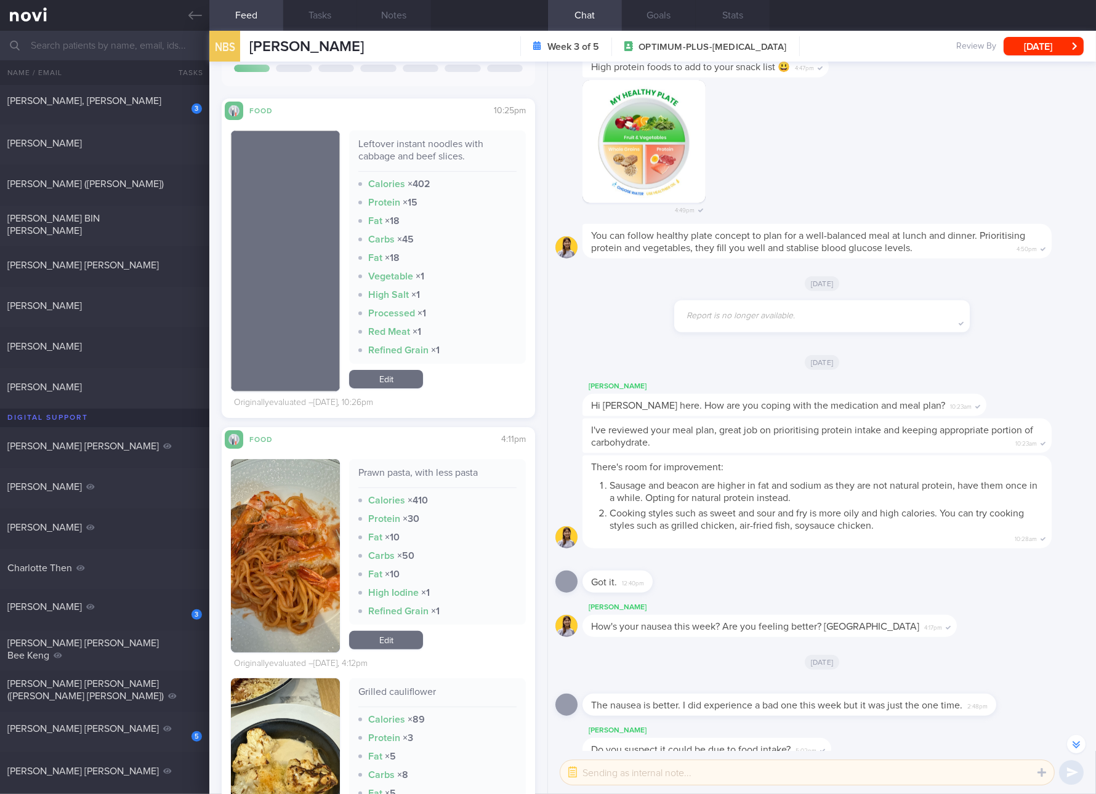
click at [453, 471] on div "Prawn pasta, with less pasta" at bounding box center [437, 478] width 158 height 22
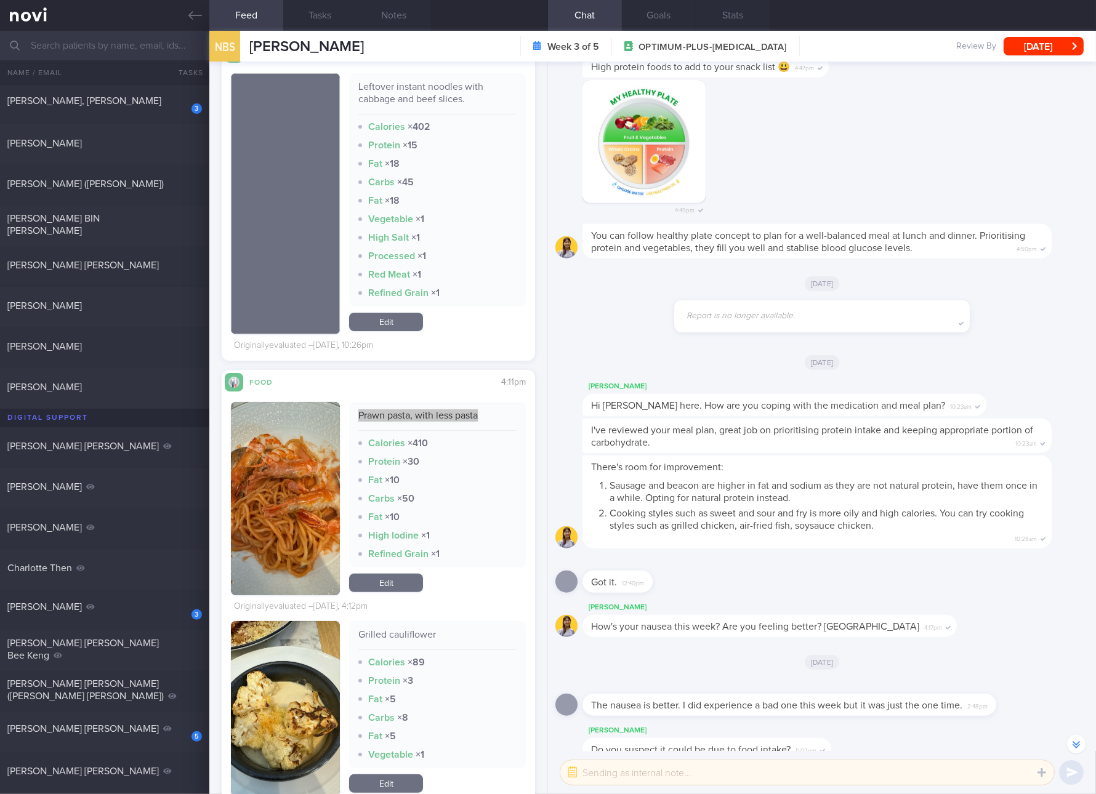
scroll to position [462, 0]
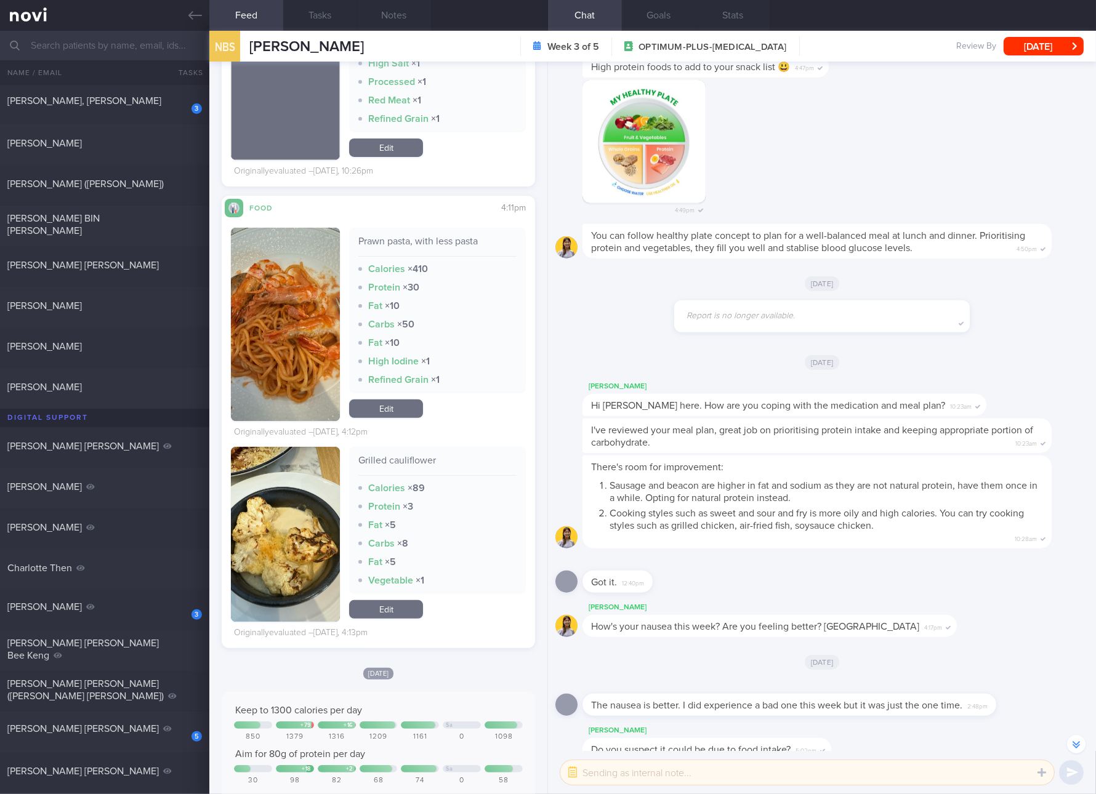
click at [414, 460] on div "Grilled cauliflower" at bounding box center [437, 465] width 158 height 22
click at [291, 504] on button "button" at bounding box center [285, 534] width 109 height 175
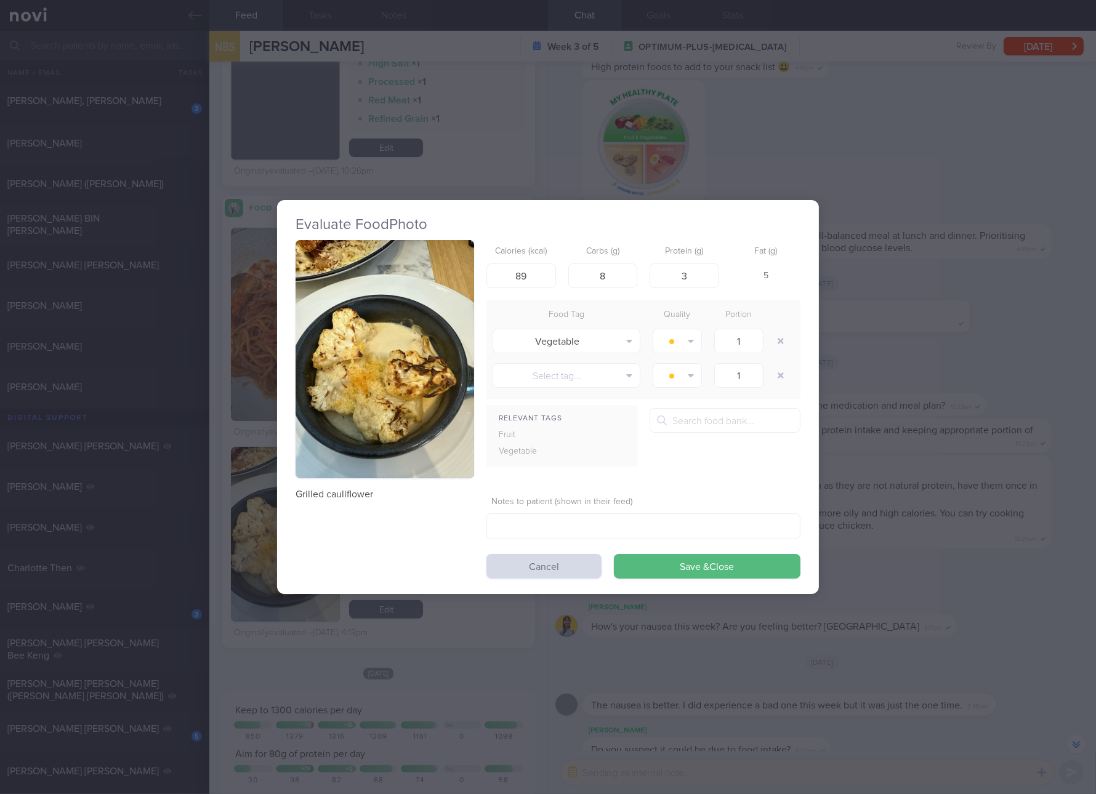
click at [403, 392] on button "button" at bounding box center [385, 359] width 179 height 238
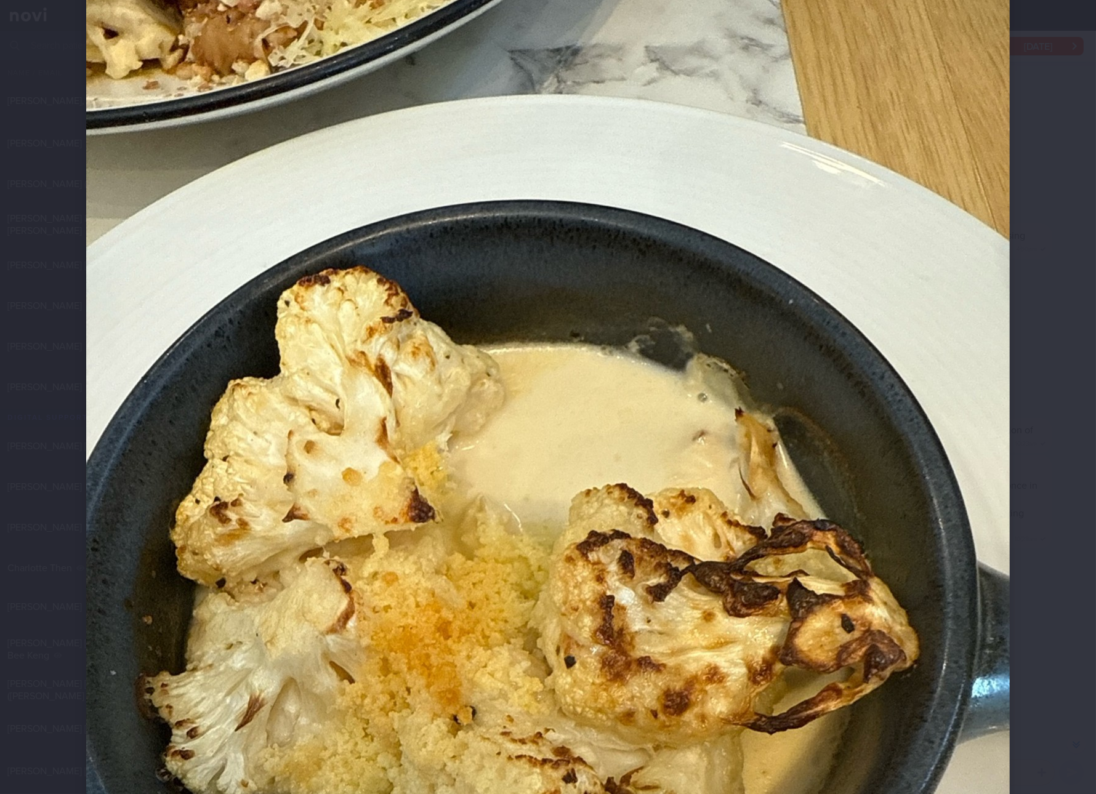
scroll to position [230, 0]
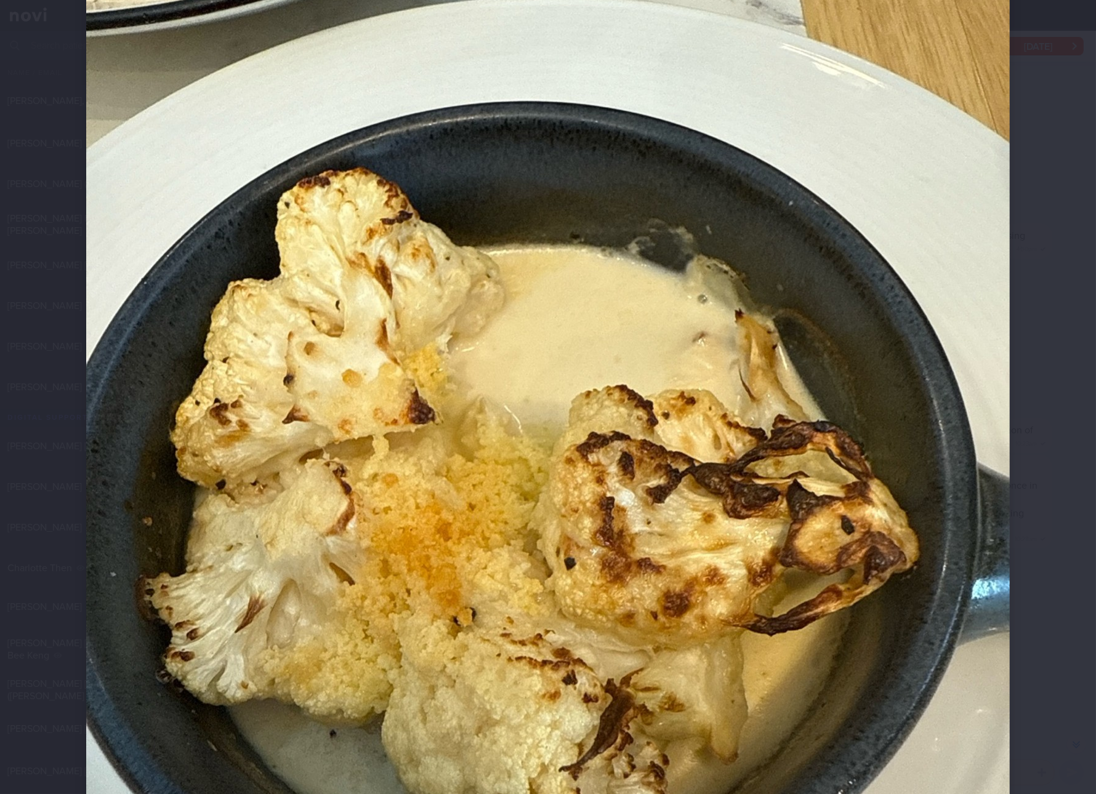
click at [677, 438] on img at bounding box center [548, 434] width 924 height 1231
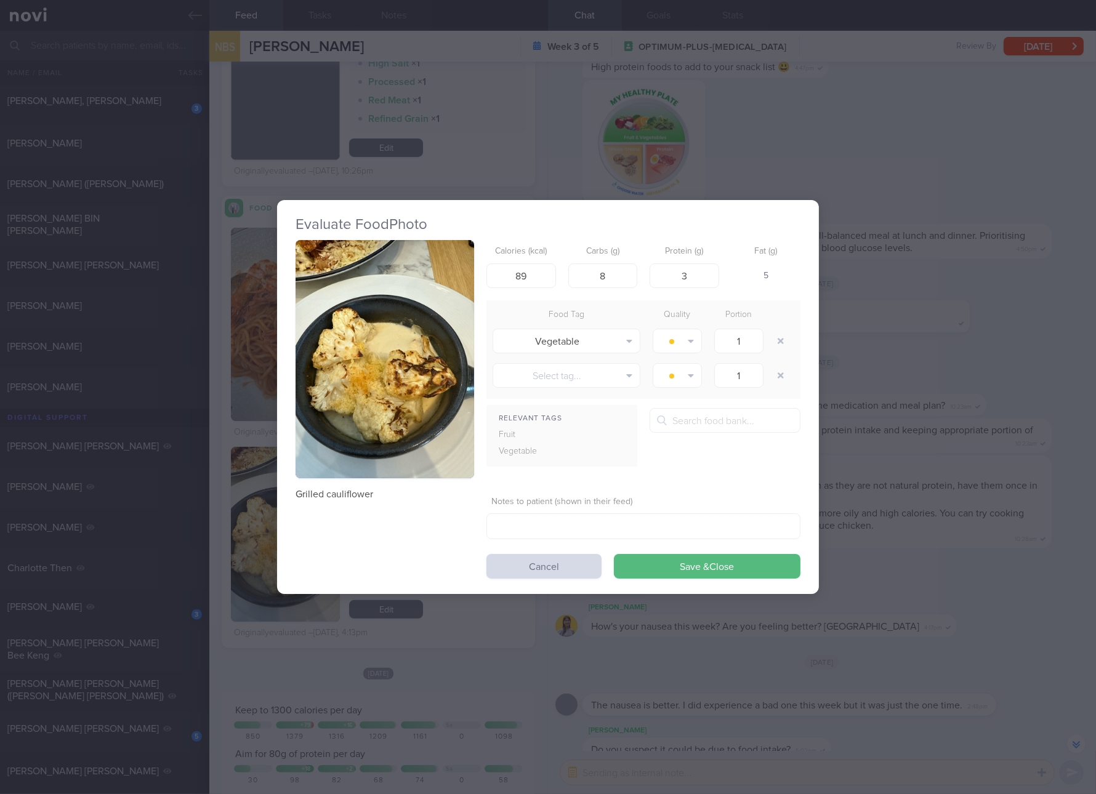
click at [363, 488] on p "Grilled cauliflower" at bounding box center [385, 494] width 179 height 12
click at [867, 296] on div "Evaluate Food Photo Grilled cauliflower Calories (kcal) 89 Carbs (g) 8 Protein …" at bounding box center [548, 397] width 1096 height 794
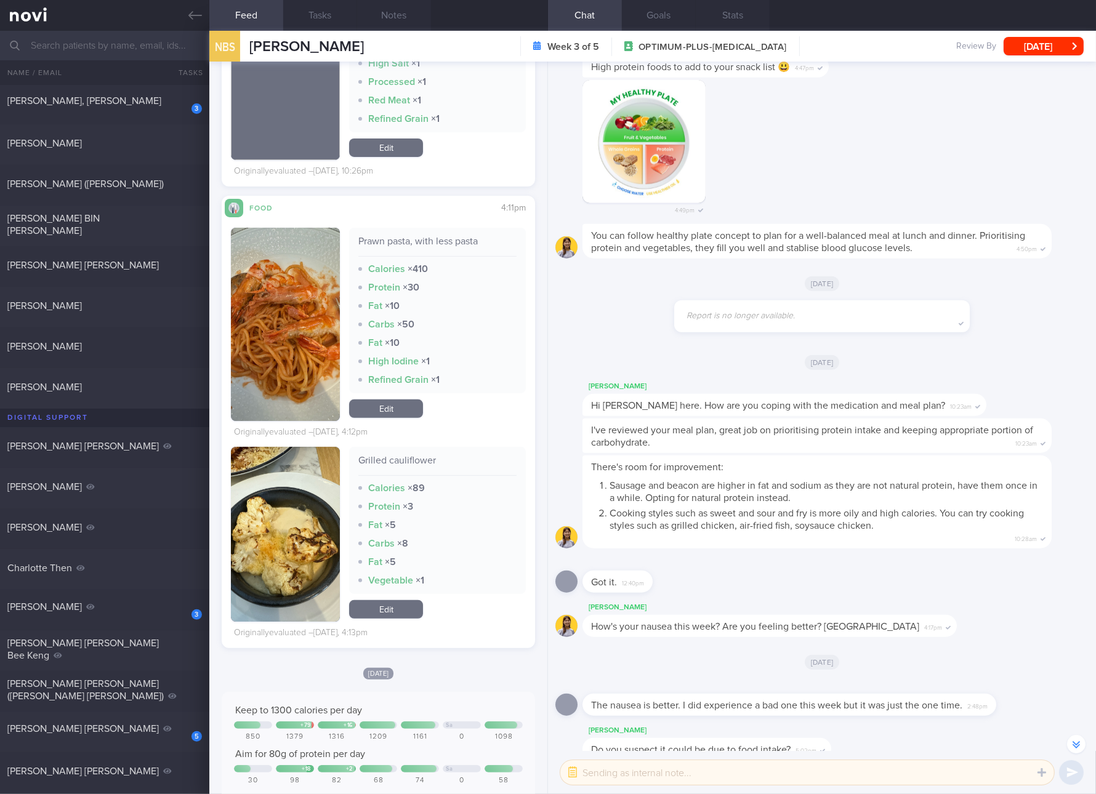
click at [395, 409] on link "Edit" at bounding box center [386, 409] width 74 height 18
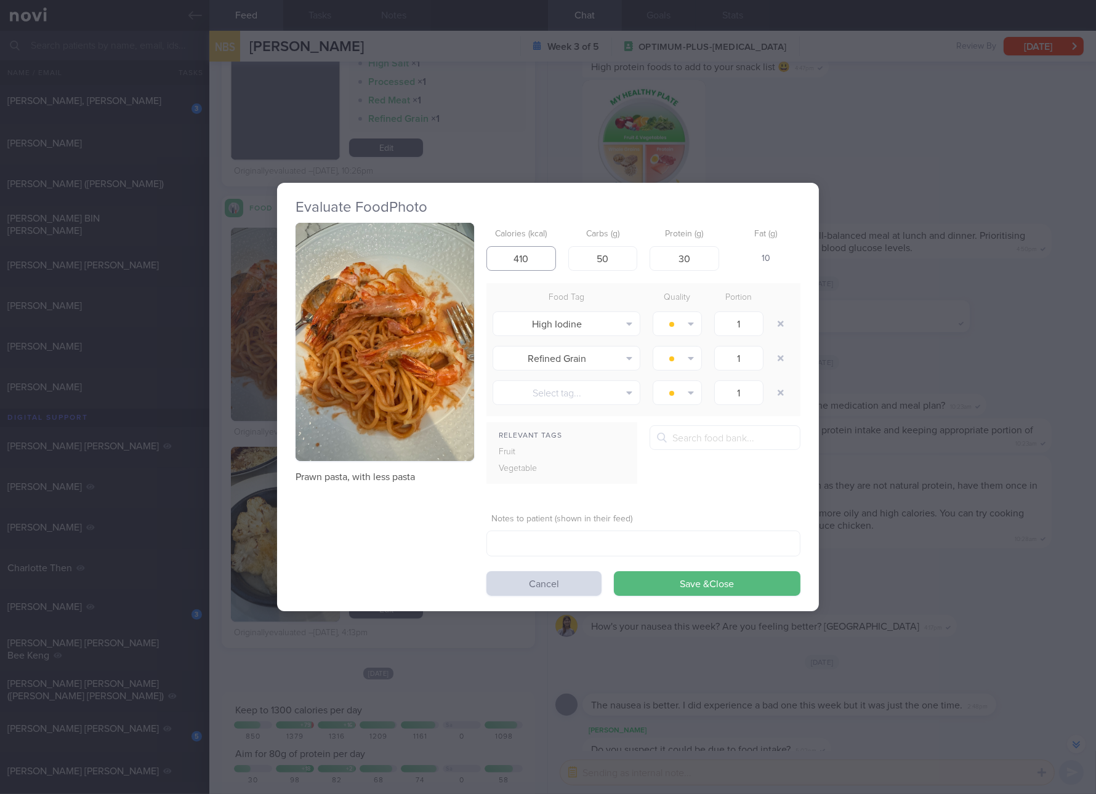
click at [527, 251] on input "410" at bounding box center [521, 258] width 70 height 25
click at [614, 571] on button "Save & Close" at bounding box center [707, 583] width 187 height 25
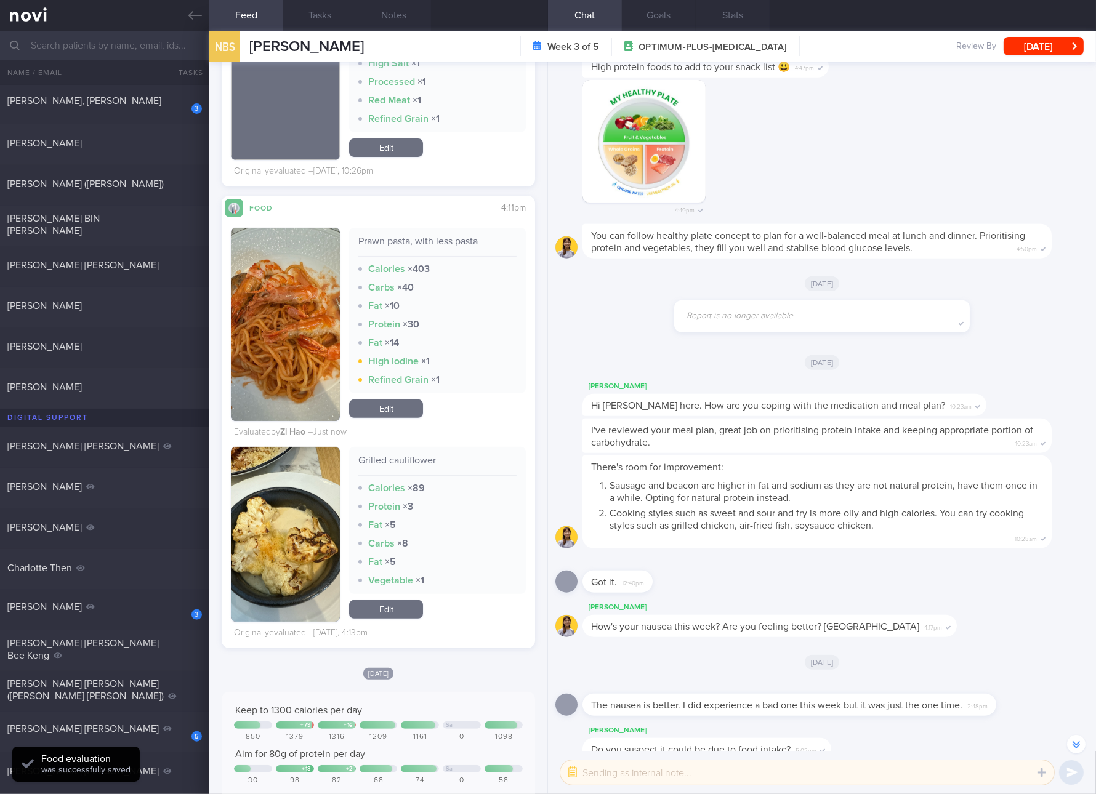
drag, startPoint x: 527, startPoint y: 251, endPoint x: 738, endPoint y: 337, distance: 227.5
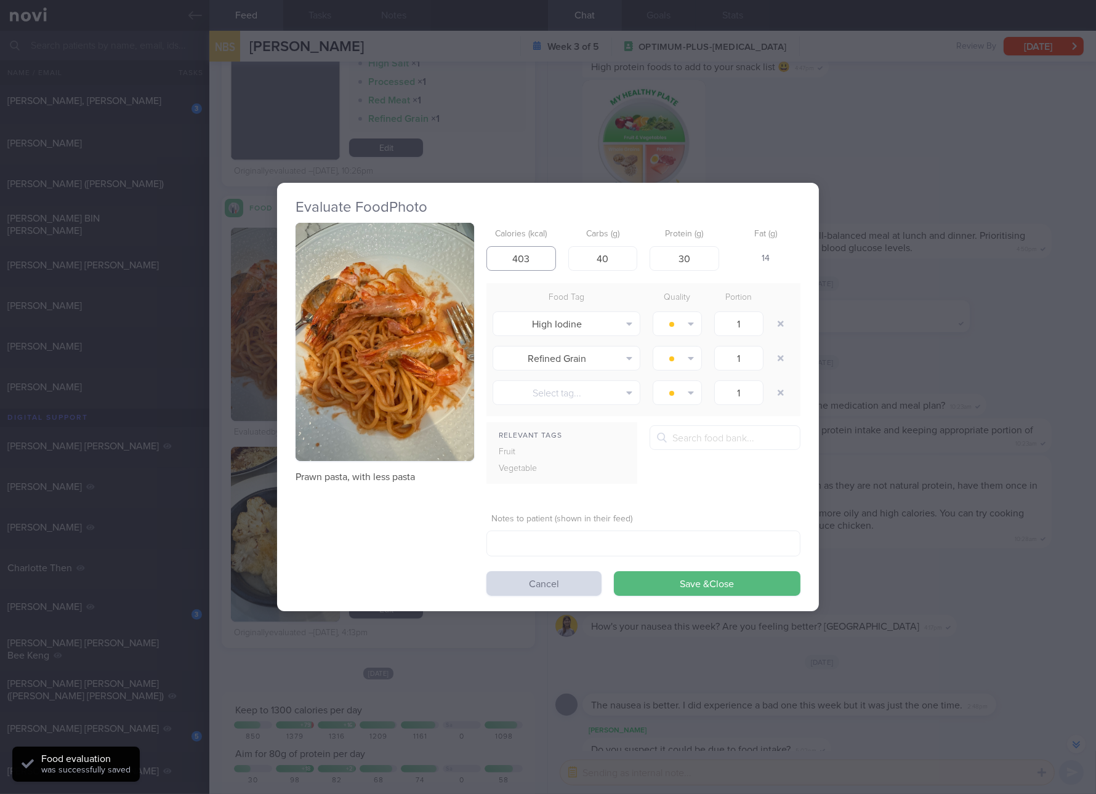
click at [529, 254] on input "403" at bounding box center [521, 258] width 70 height 25
click at [625, 256] on input "40" at bounding box center [603, 258] width 70 height 25
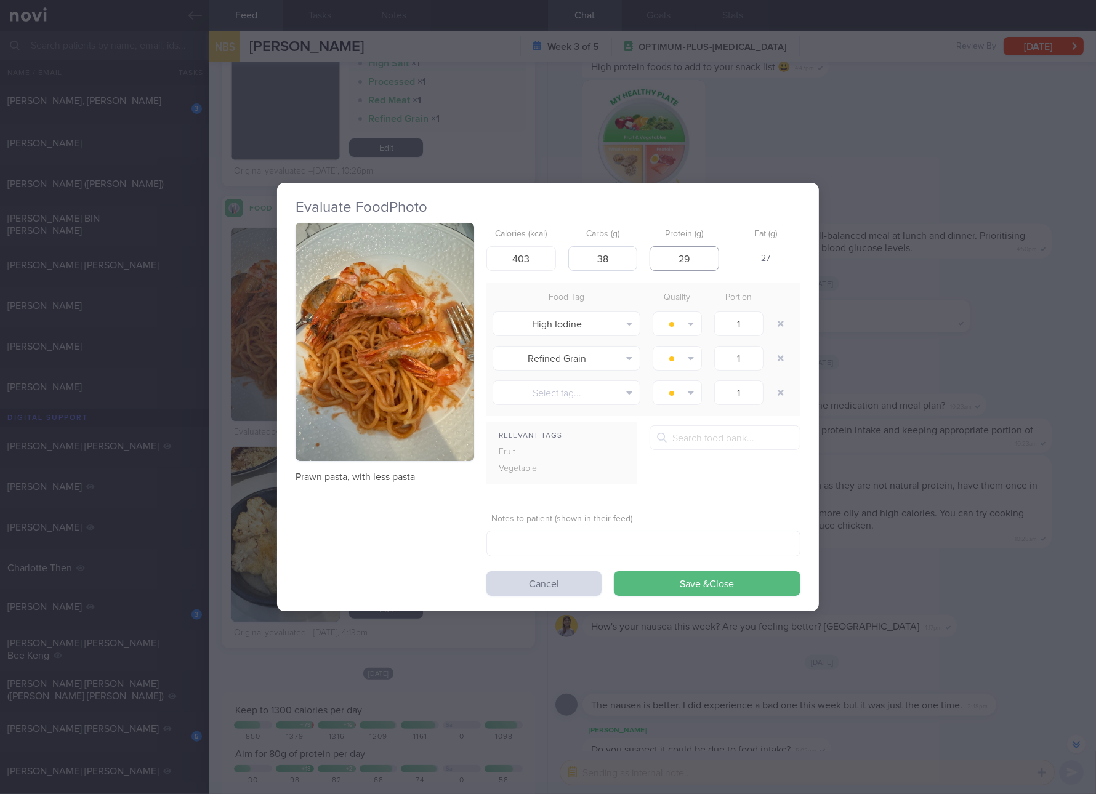
click button "Save & Close" at bounding box center [707, 583] width 187 height 25
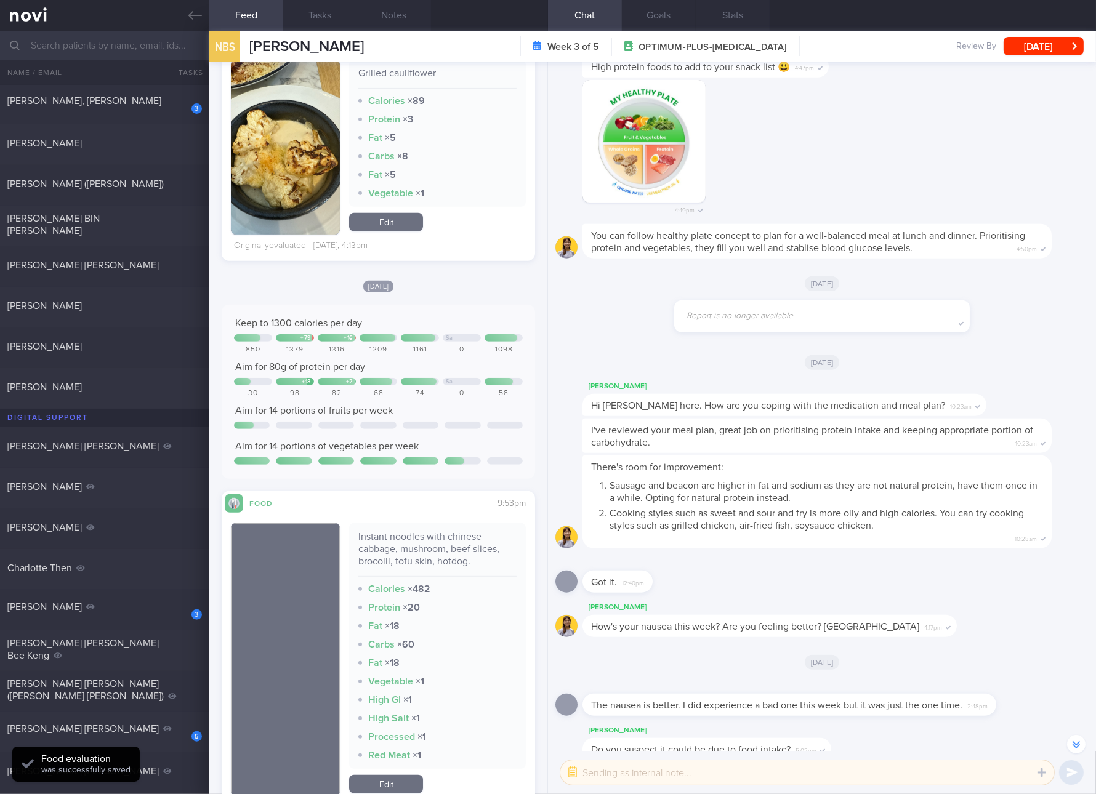
scroll to position [1154, 0]
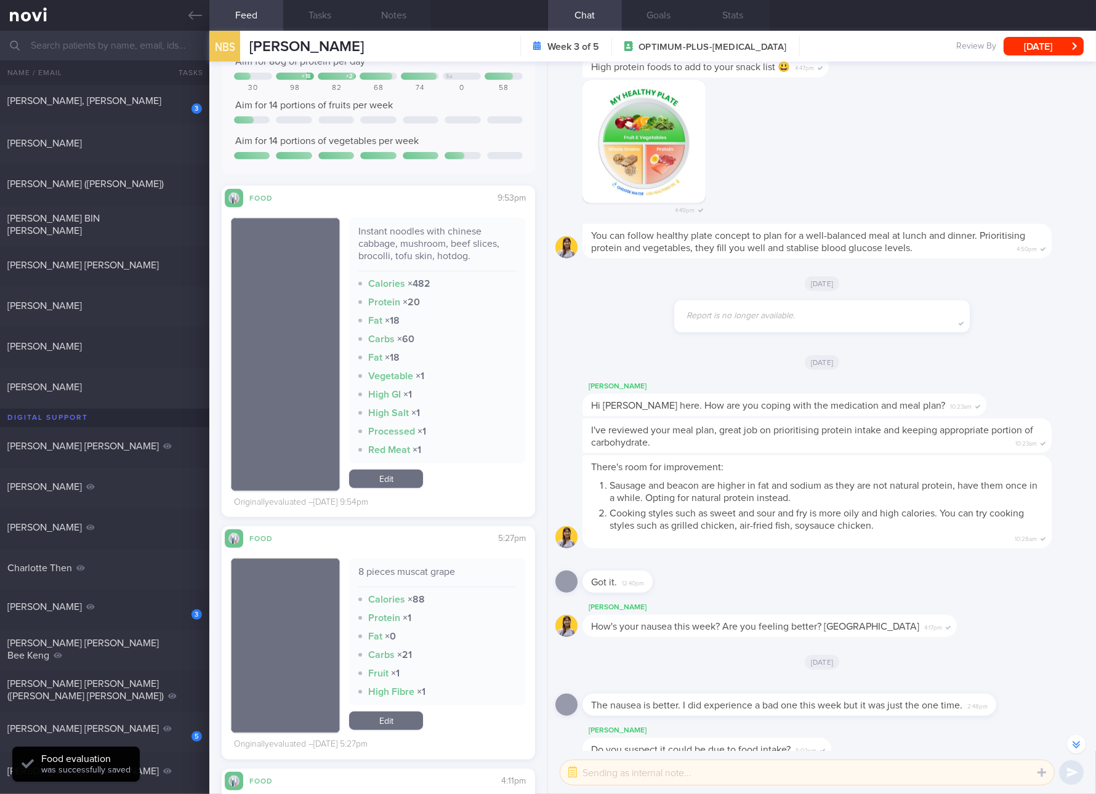
click at [420, 245] on div "Instant noodles with chinese cabbage, mushroom, beef slices, brocolli, tofu ski…" at bounding box center [437, 248] width 158 height 46
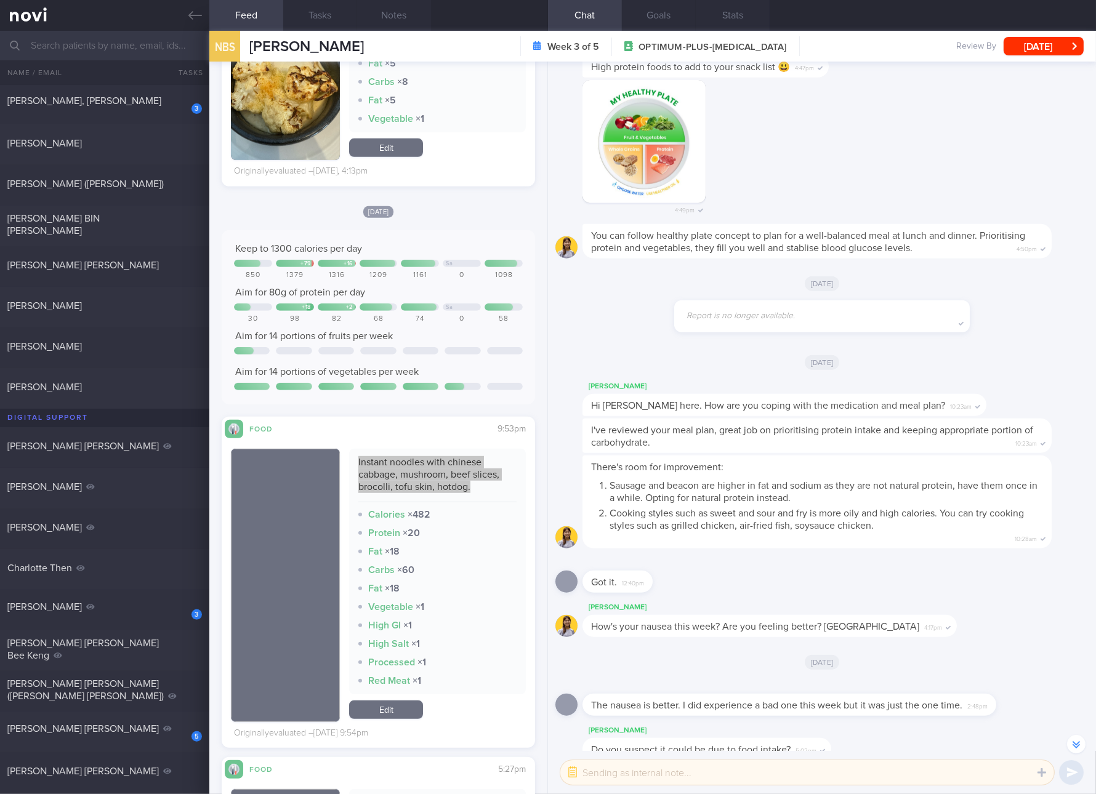
scroll to position [692, 0]
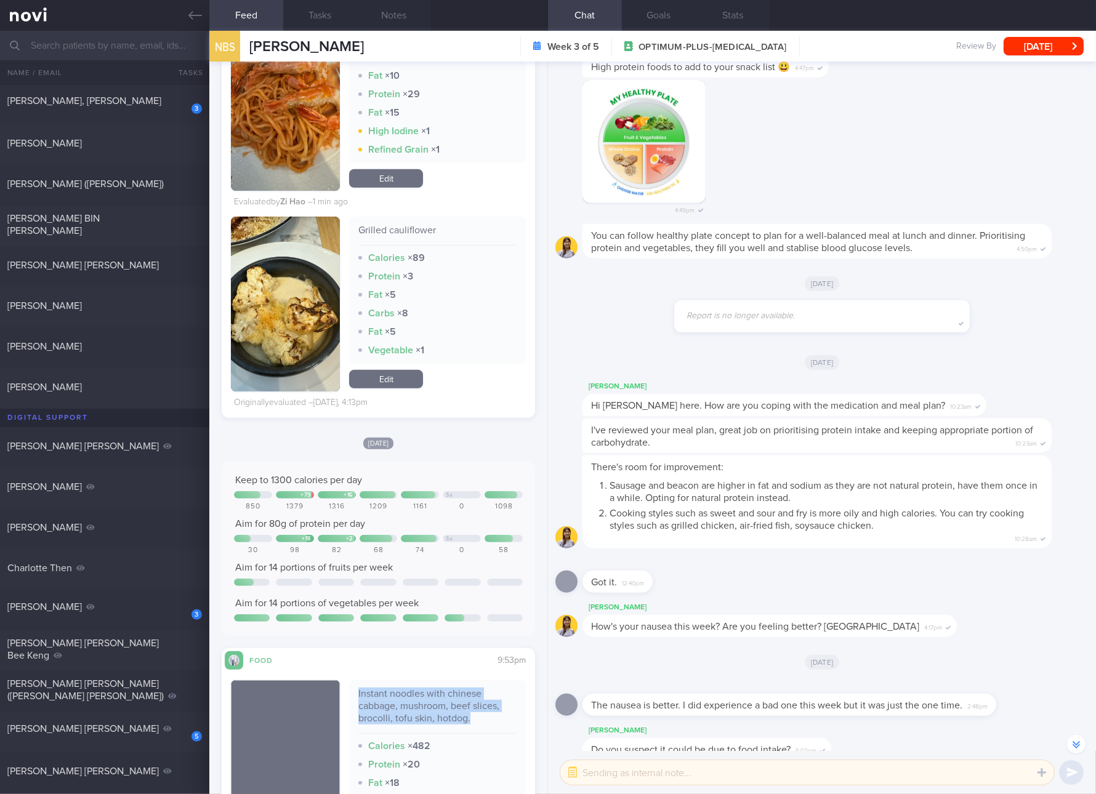
drag, startPoint x: 408, startPoint y: 377, endPoint x: 431, endPoint y: 363, distance: 26.5
click at [408, 377] on link "Edit" at bounding box center [386, 379] width 74 height 18
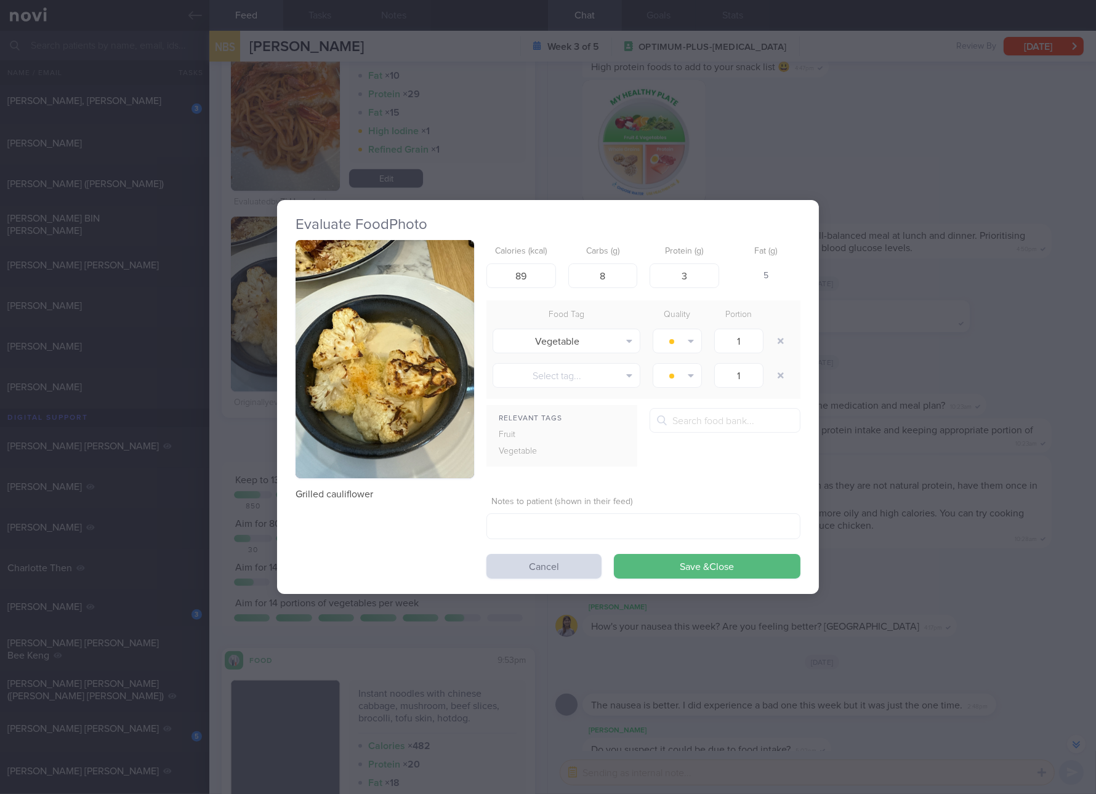
click at [538, 259] on div "Calories (kcal) 89" at bounding box center [521, 264] width 70 height 48
click at [530, 272] on input "89" at bounding box center [521, 276] width 70 height 25
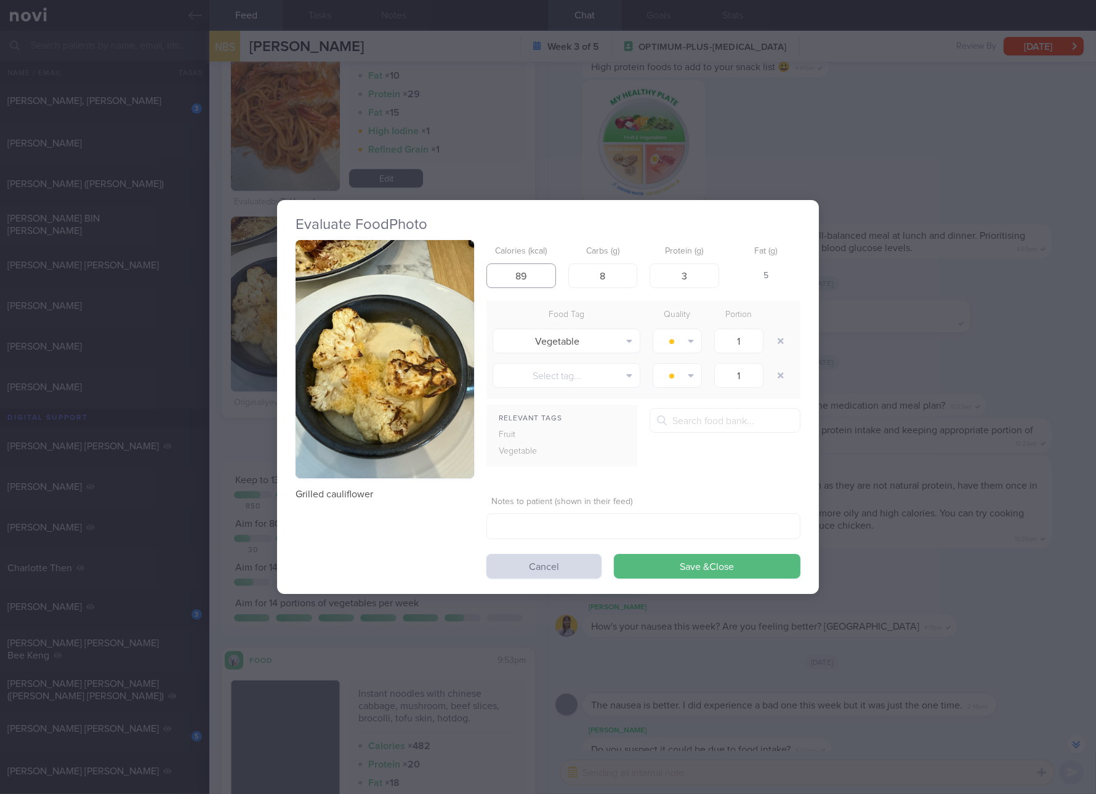
click at [530, 272] on input "89" at bounding box center [521, 276] width 70 height 25
click at [530, 272] on input "6896" at bounding box center [521, 276] width 70 height 25
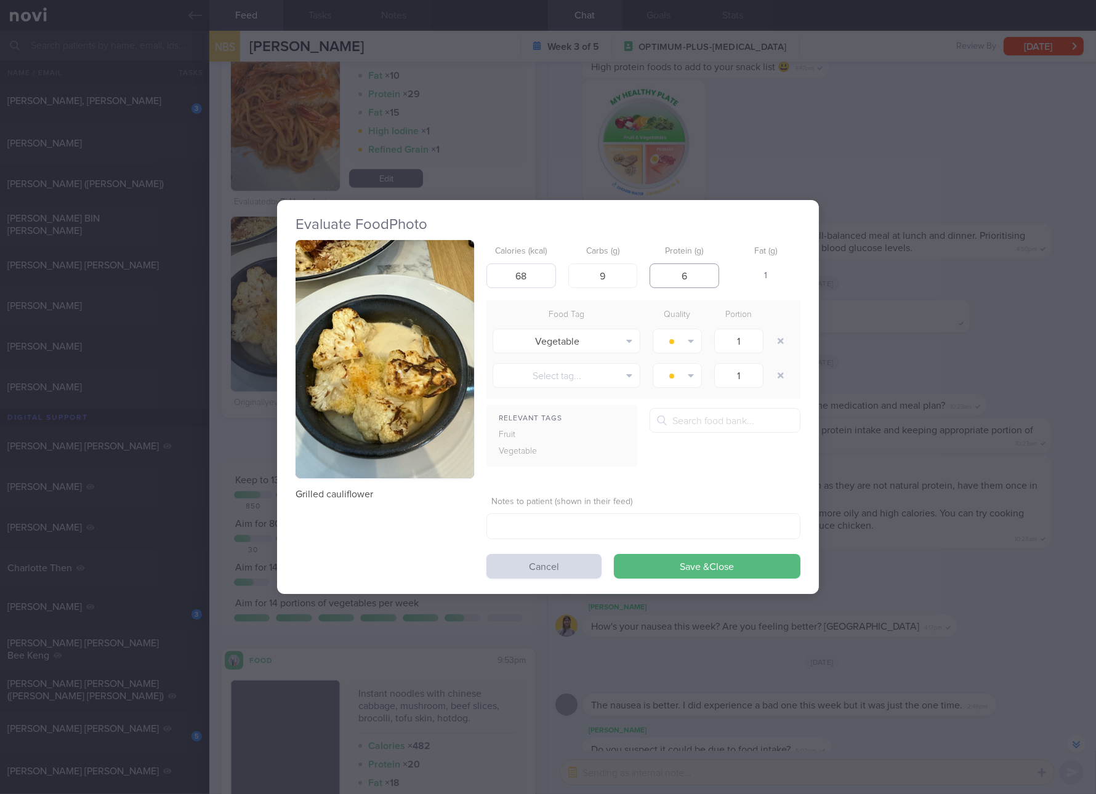
click button "Save & Close" at bounding box center [707, 566] width 187 height 25
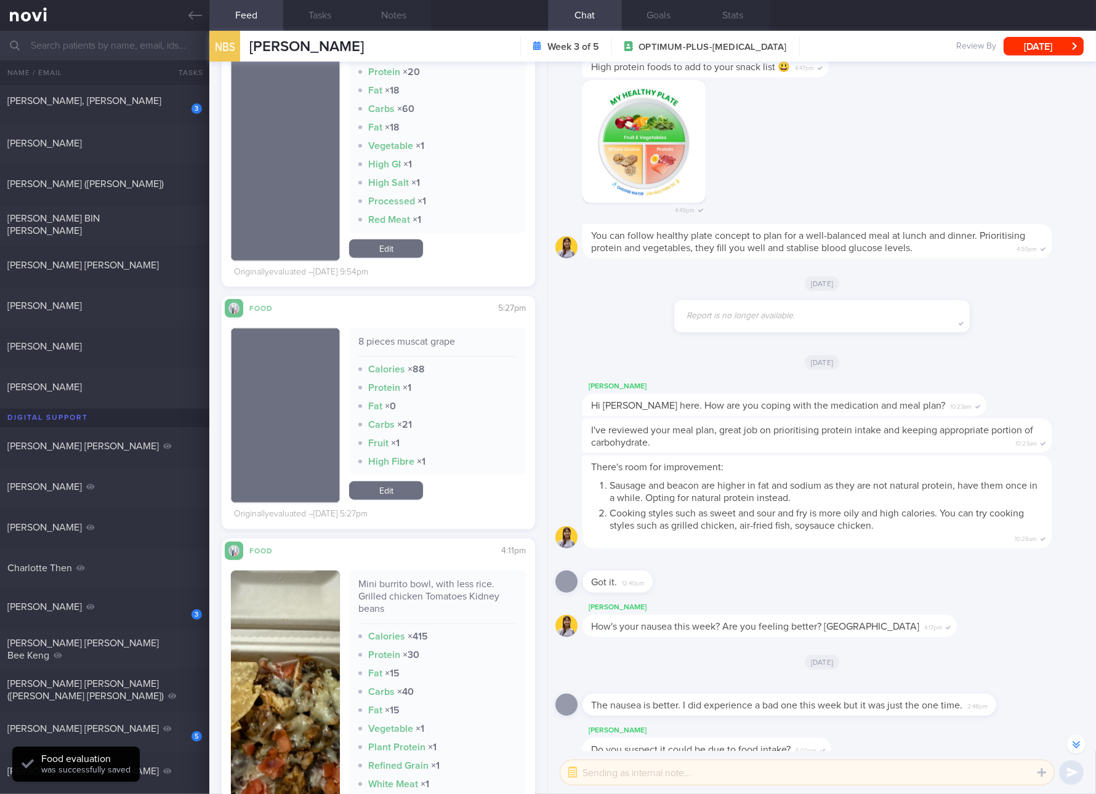
scroll to position [1616, 0]
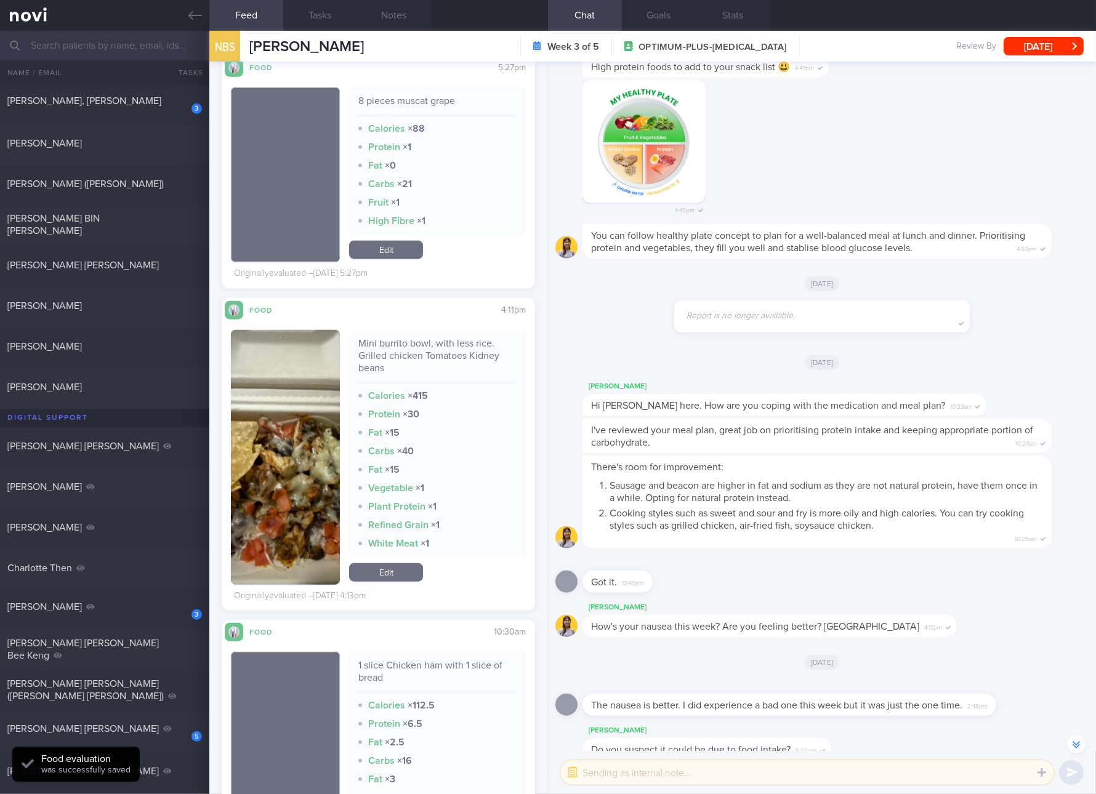
click at [466, 356] on div "Mini burrito bowl, with less rice. Grilled chicken Tomatoes Kidney beans" at bounding box center [437, 360] width 158 height 46
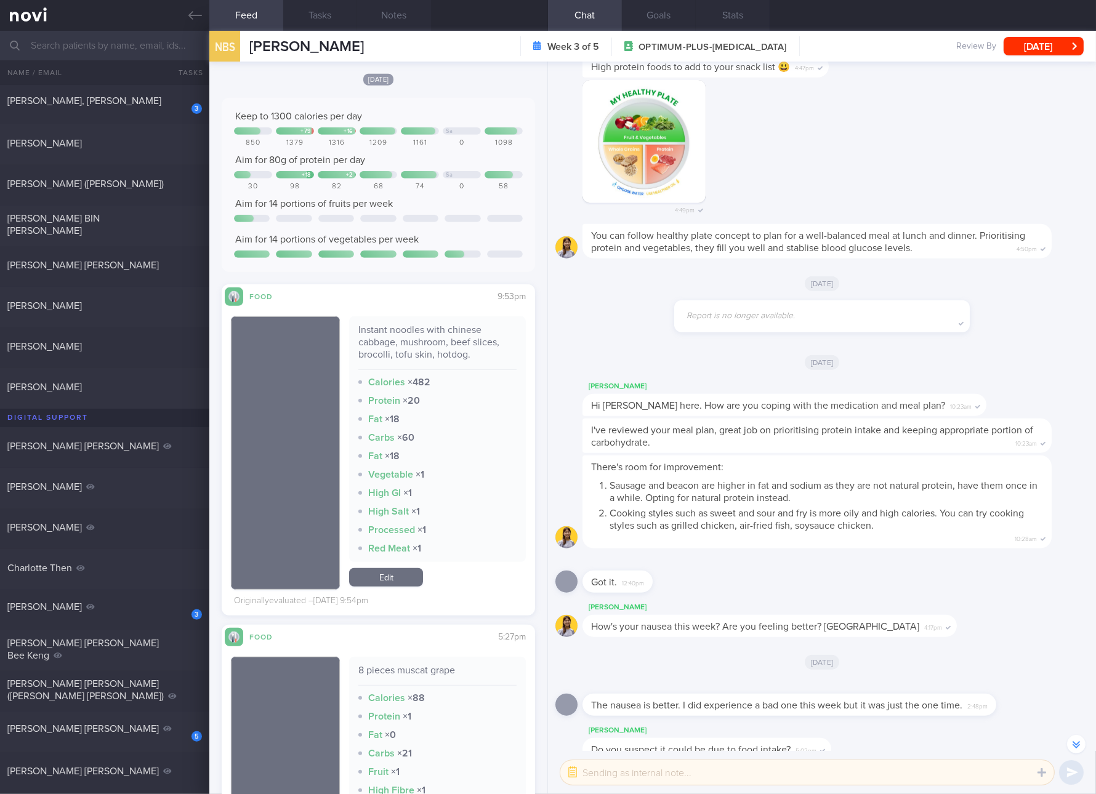
scroll to position [1154, 0]
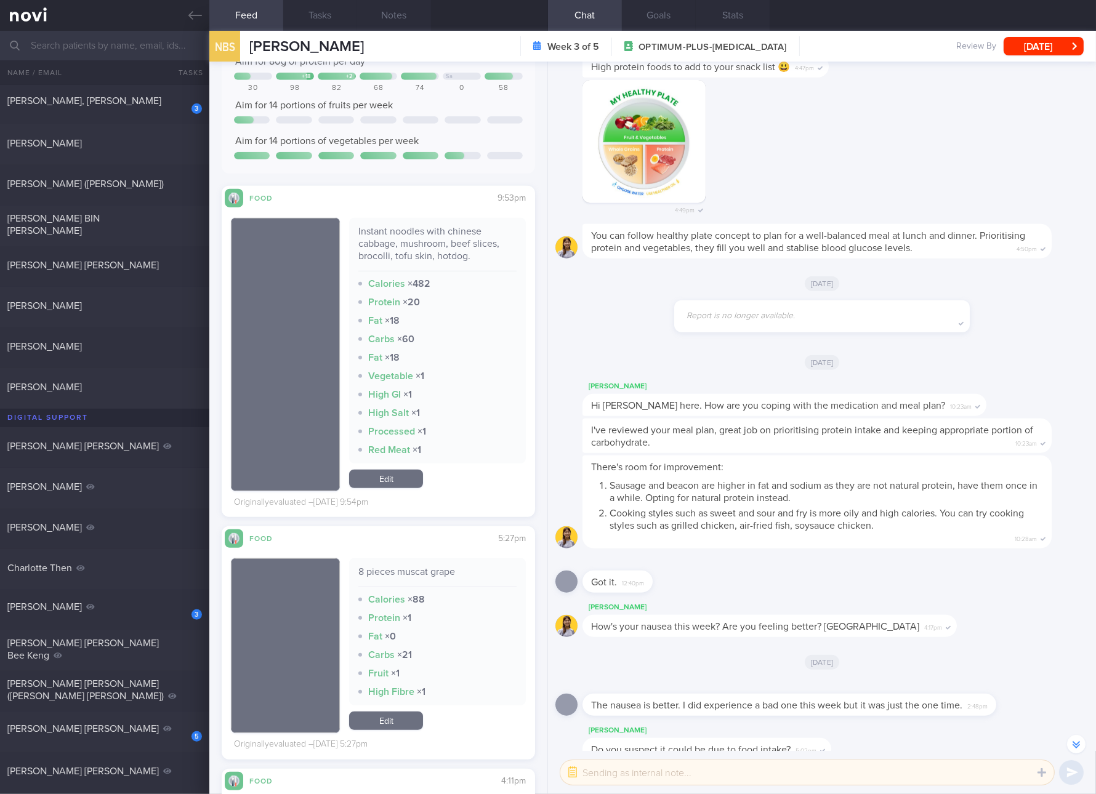
click at [823, 459] on div "There's room for improvement: Sausage and beacon are higher in fat and sodium a…" at bounding box center [816, 502] width 469 height 93
click at [382, 476] on link "Edit" at bounding box center [386, 479] width 74 height 18
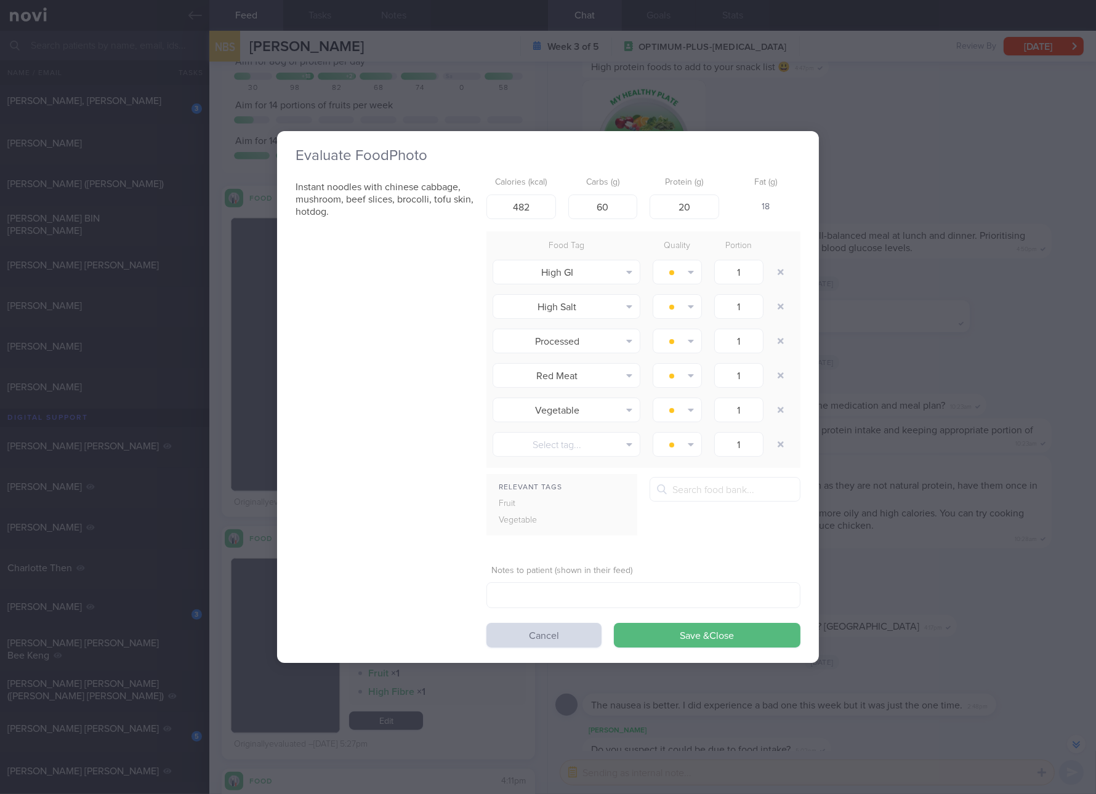
click at [1063, 571] on div "Evaluate Food Photo Instant noodles with chinese cabbage, mushroom, beef slices…" at bounding box center [548, 397] width 1096 height 794
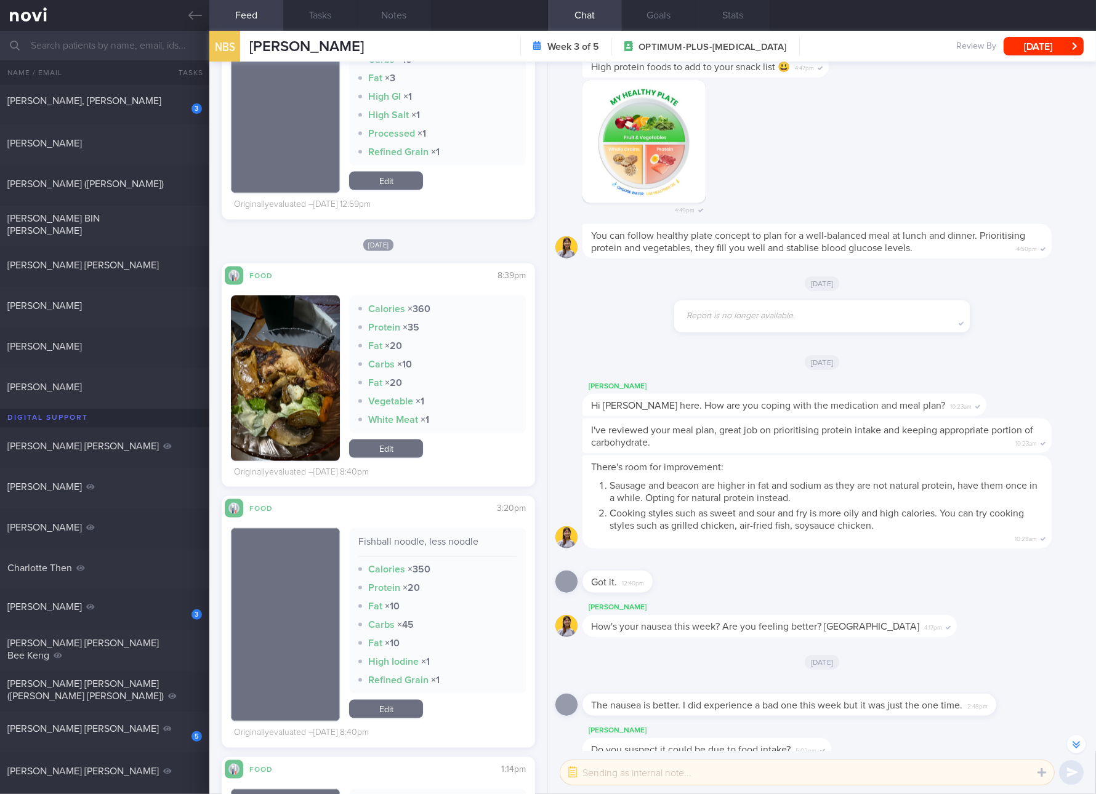
scroll to position [2077, 0]
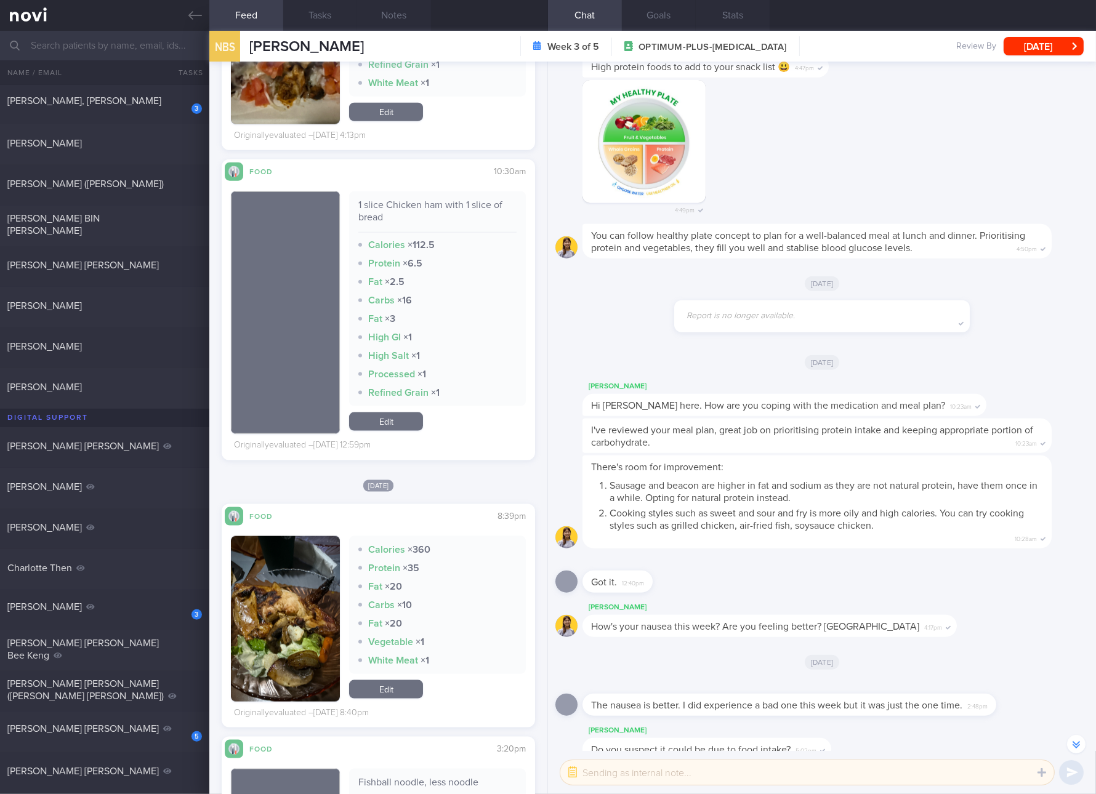
drag, startPoint x: 275, startPoint y: 608, endPoint x: 291, endPoint y: 590, distance: 23.5
click at [275, 608] on button "button" at bounding box center [285, 619] width 109 height 166
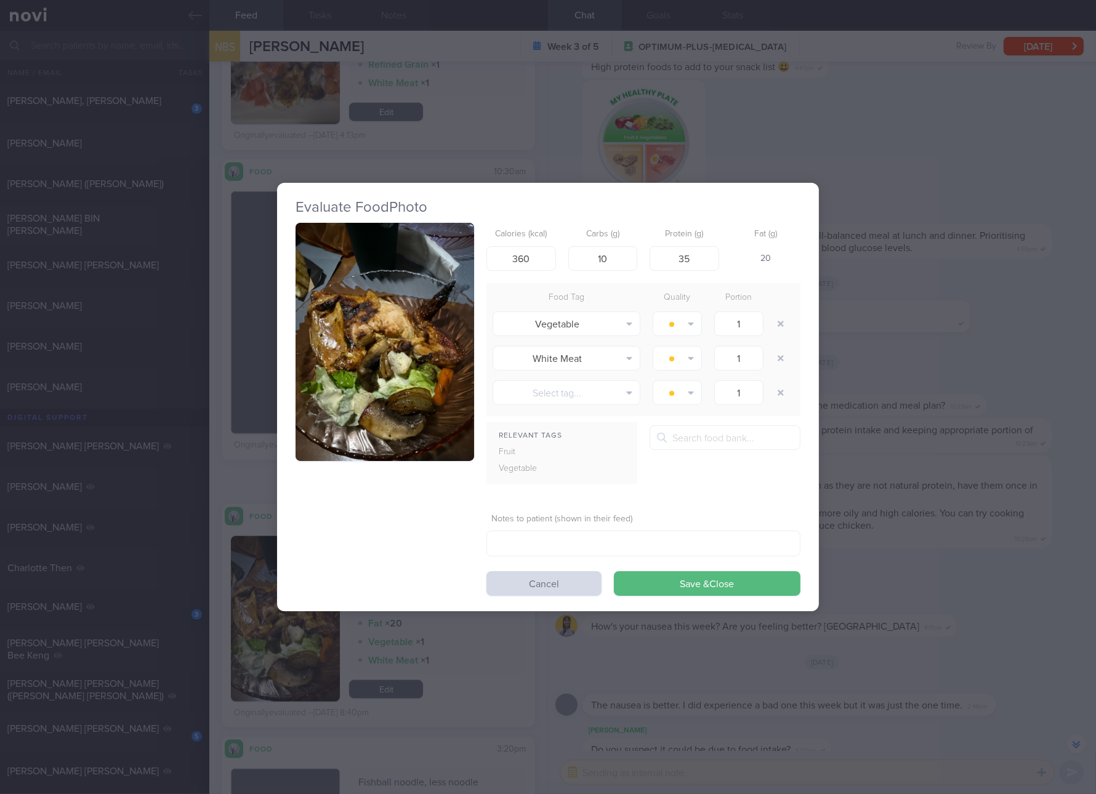
click at [364, 290] on button "button" at bounding box center [385, 342] width 179 height 238
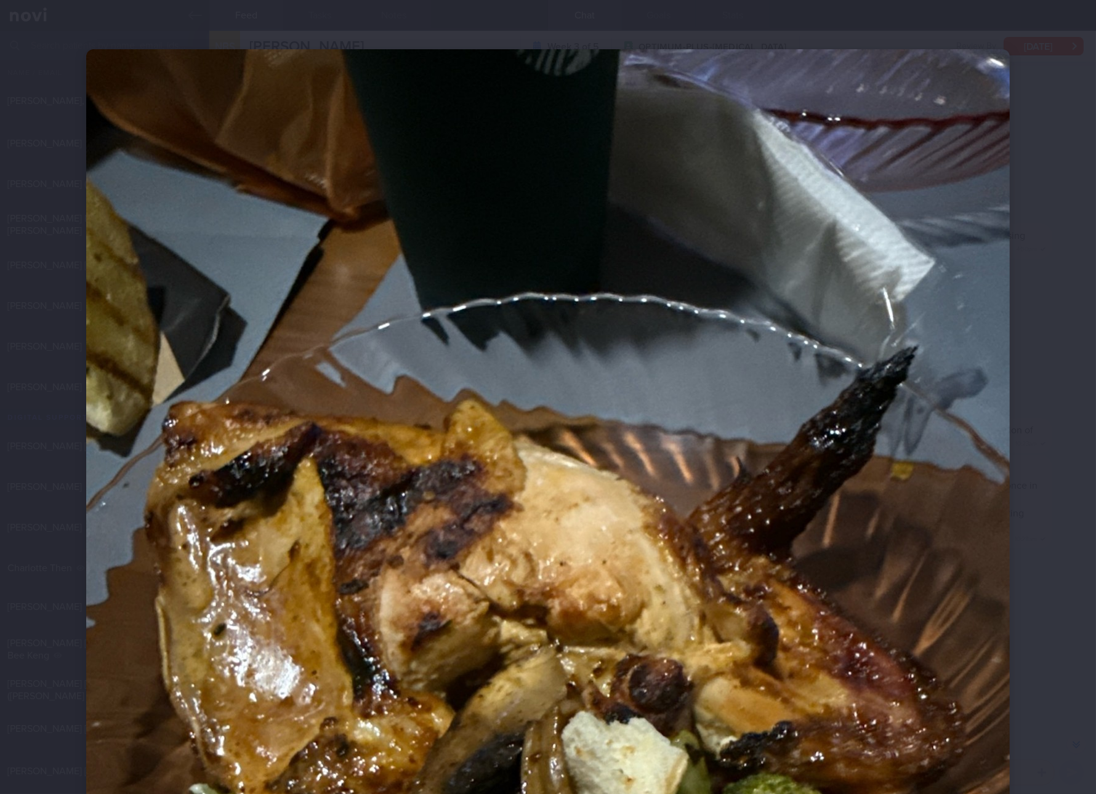
click at [690, 483] on img at bounding box center [548, 664] width 924 height 1231
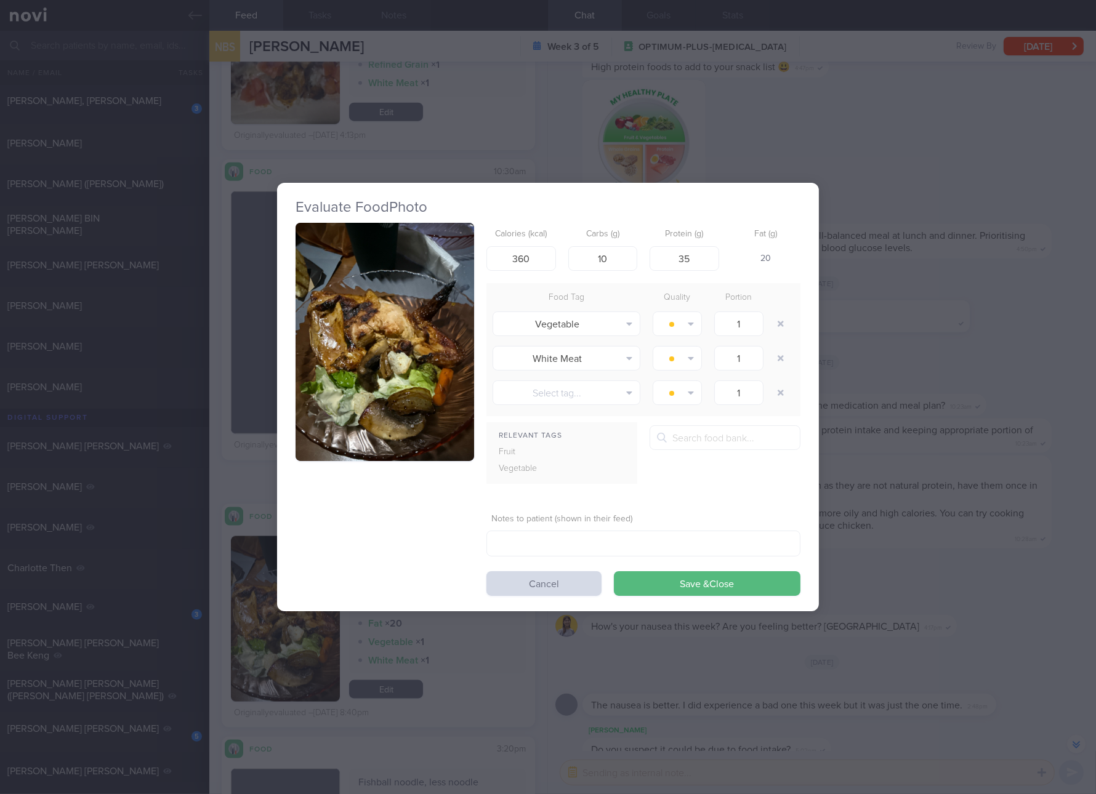
click at [923, 319] on div "Evaluate Food Photo Calories (kcal) 360 Carbs (g) 10 Protein (g) 35 Fat (g) 20 …" at bounding box center [548, 397] width 1096 height 794
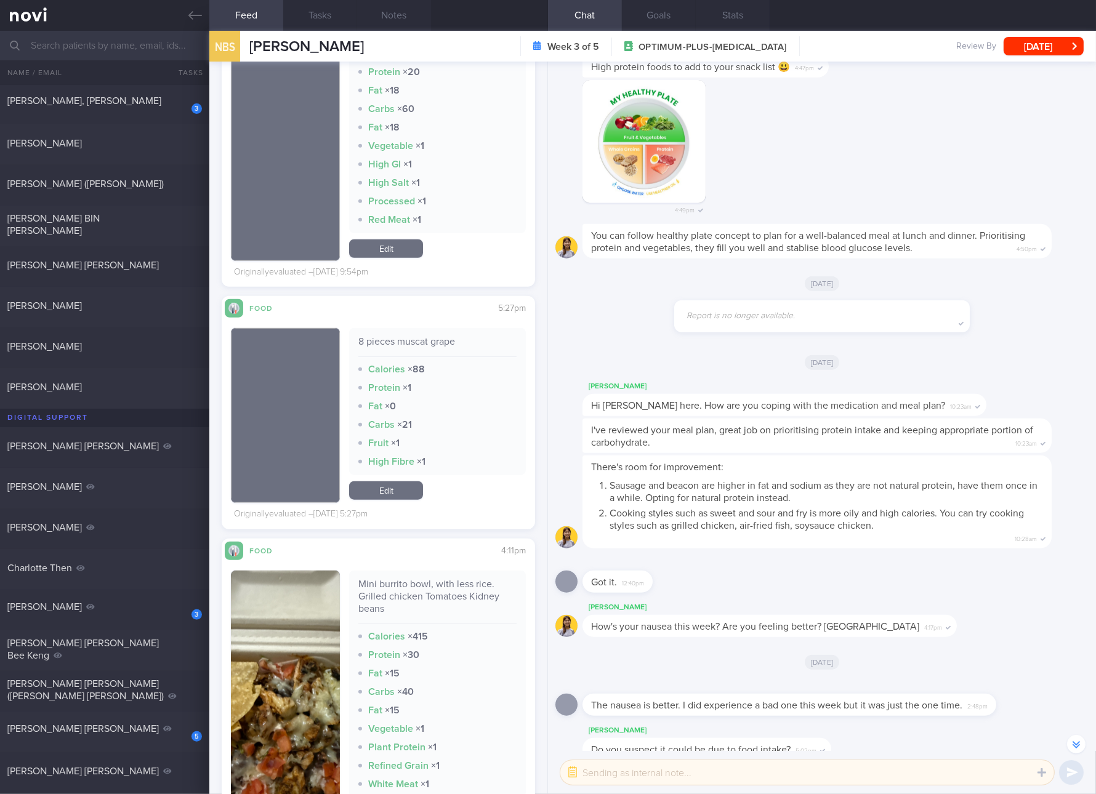
scroll to position [1616, 0]
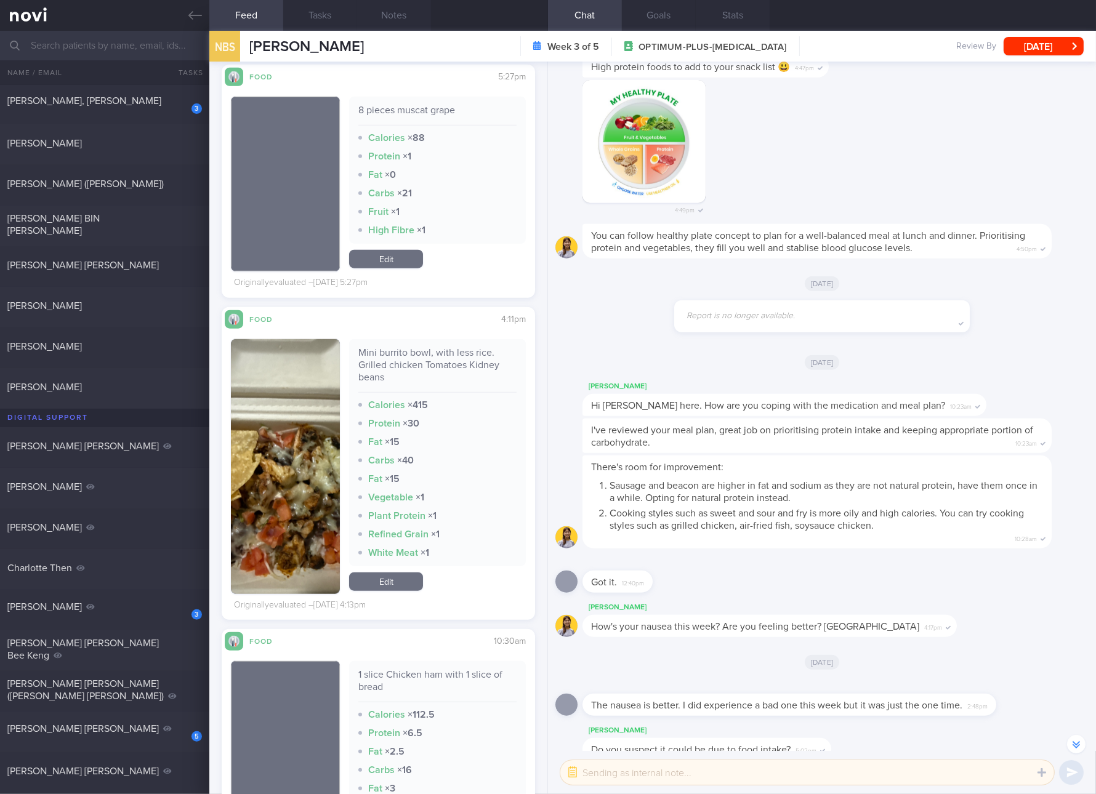
click at [405, 576] on link "Edit" at bounding box center [386, 582] width 74 height 18
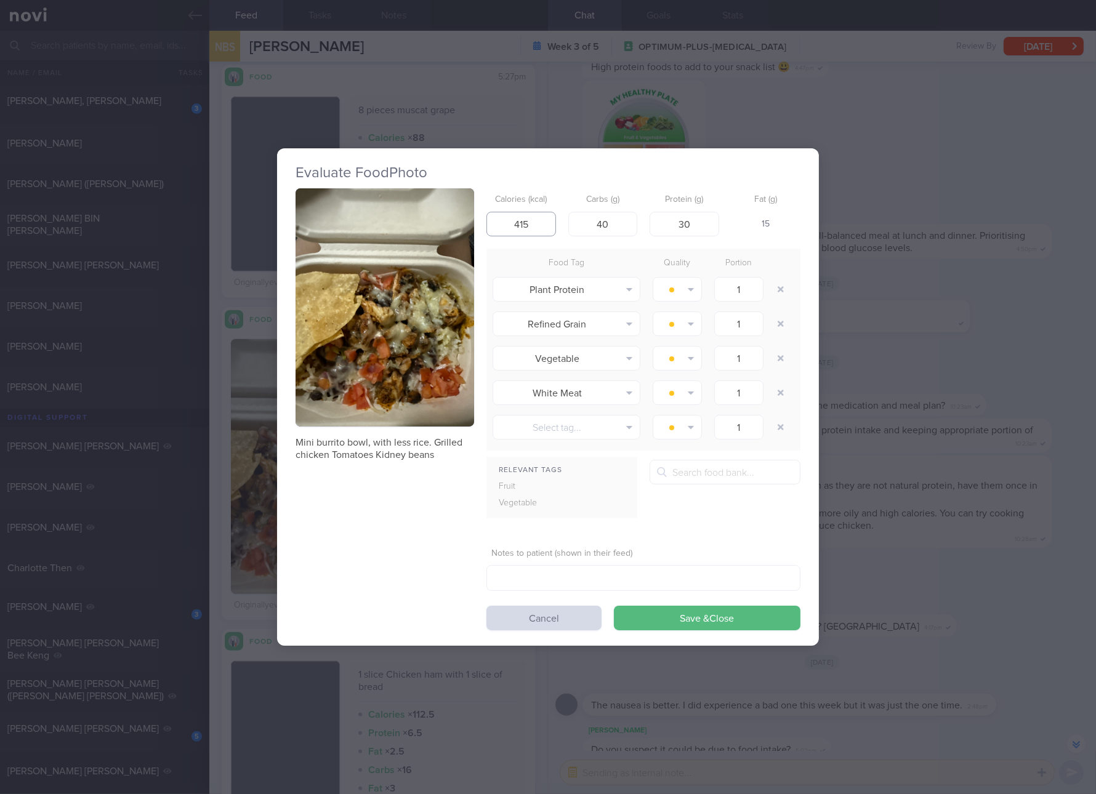
click at [541, 227] on input "415" at bounding box center [521, 224] width 70 height 25
click at [614, 606] on button "Save & Close" at bounding box center [707, 618] width 187 height 25
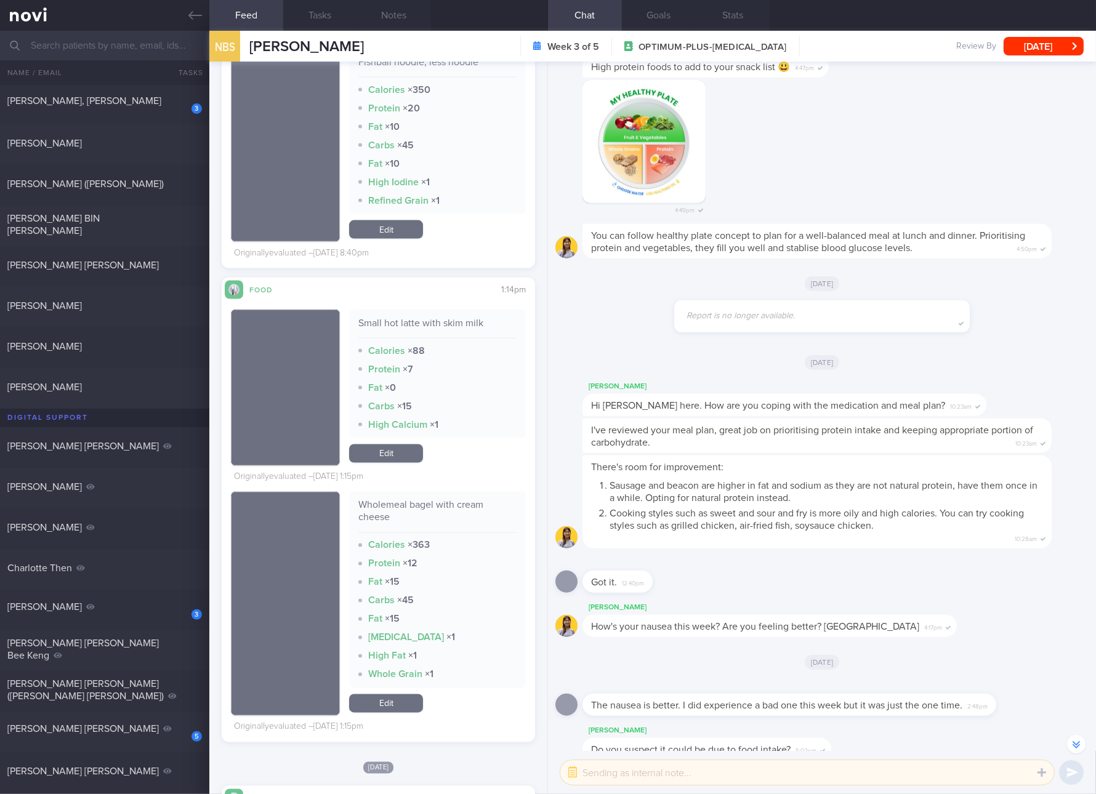
scroll to position [2539, 0]
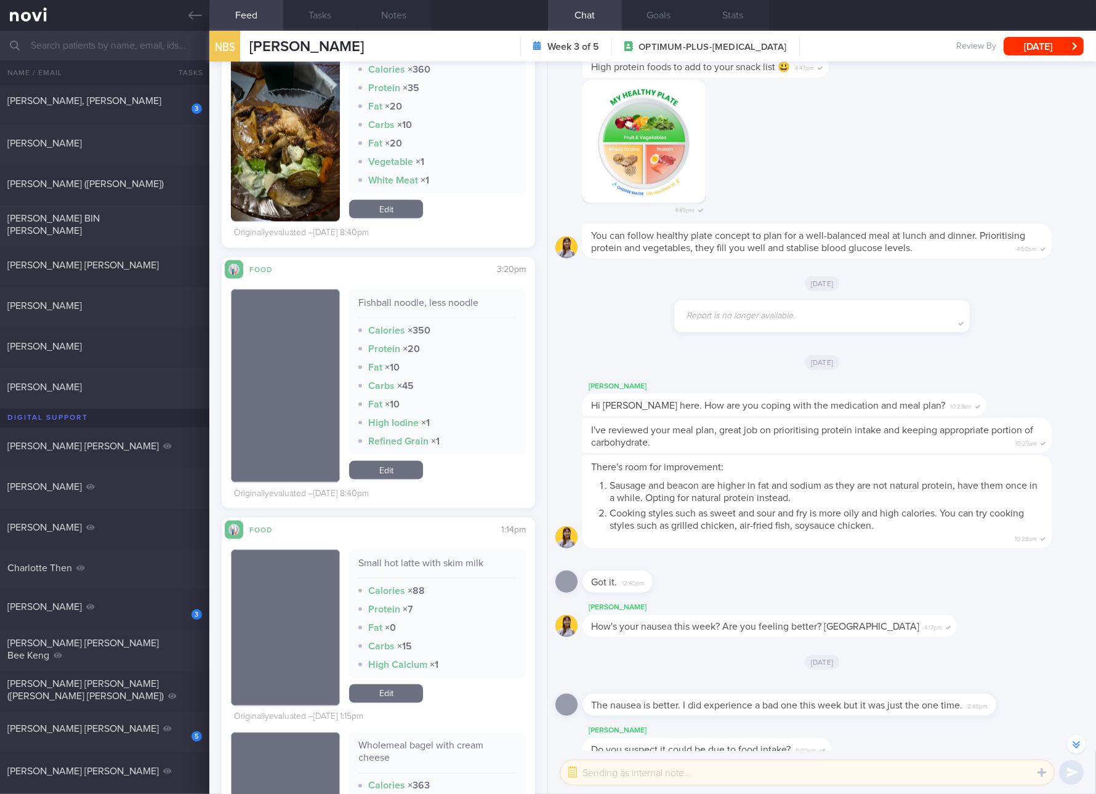
click at [459, 303] on div "Fishball noodle, less noodle" at bounding box center [437, 308] width 158 height 22
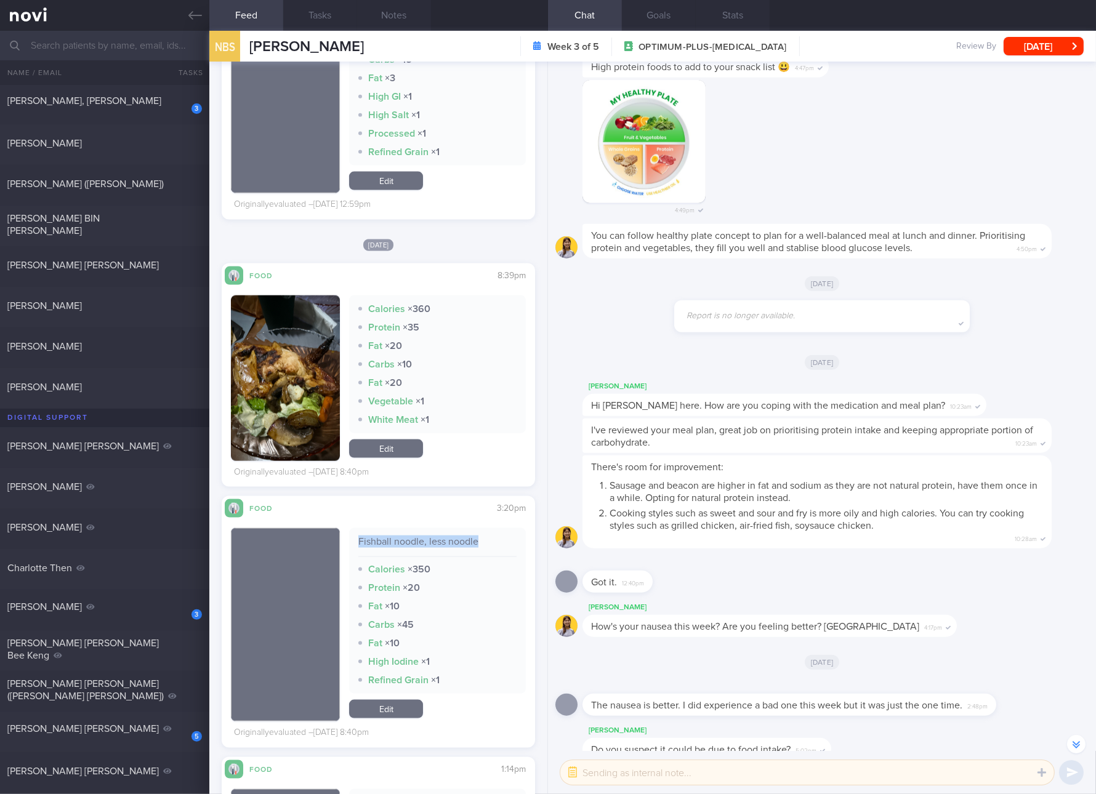
click at [398, 449] on link "Edit" at bounding box center [386, 449] width 74 height 18
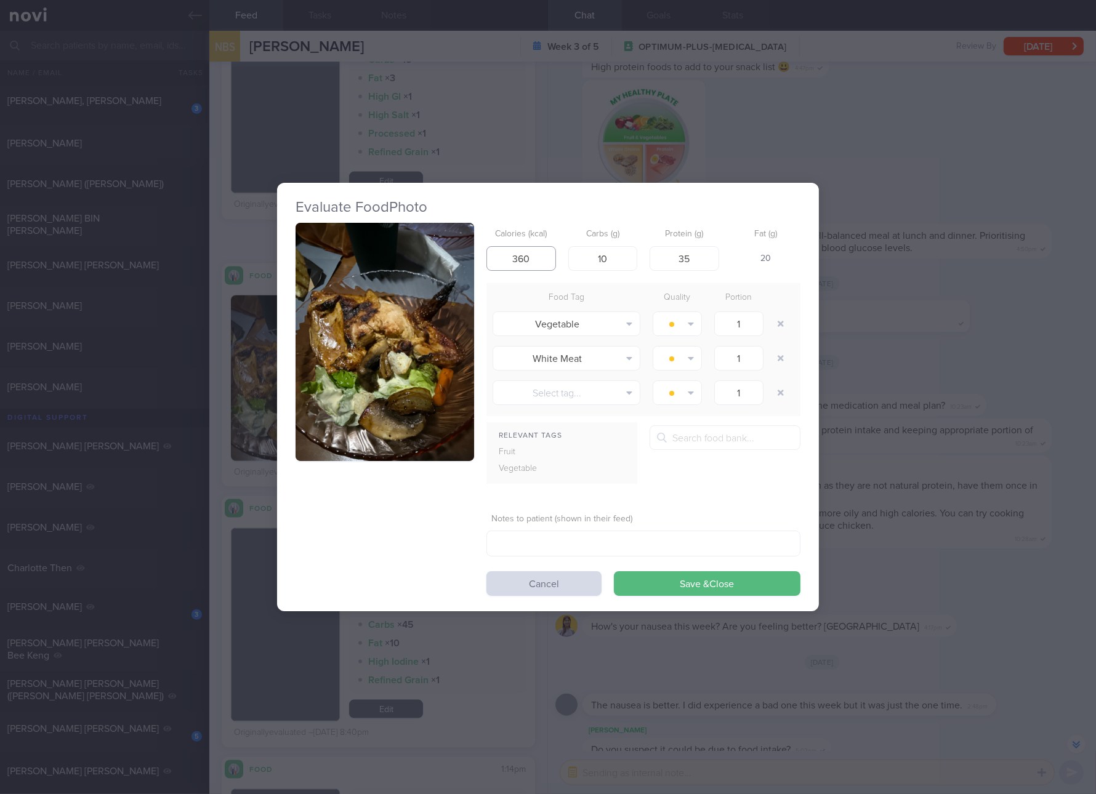
click at [513, 262] on input "360" at bounding box center [521, 258] width 70 height 25
click button "Save & Close" at bounding box center [707, 583] width 187 height 25
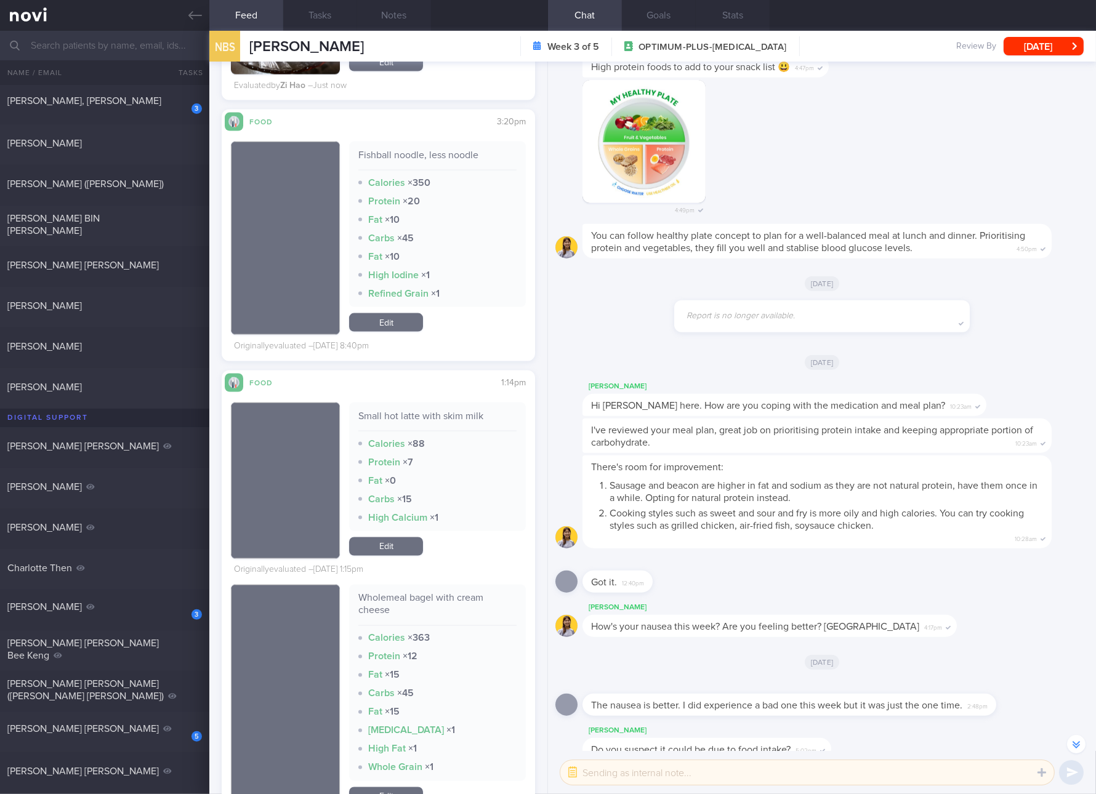
scroll to position [2771, 0]
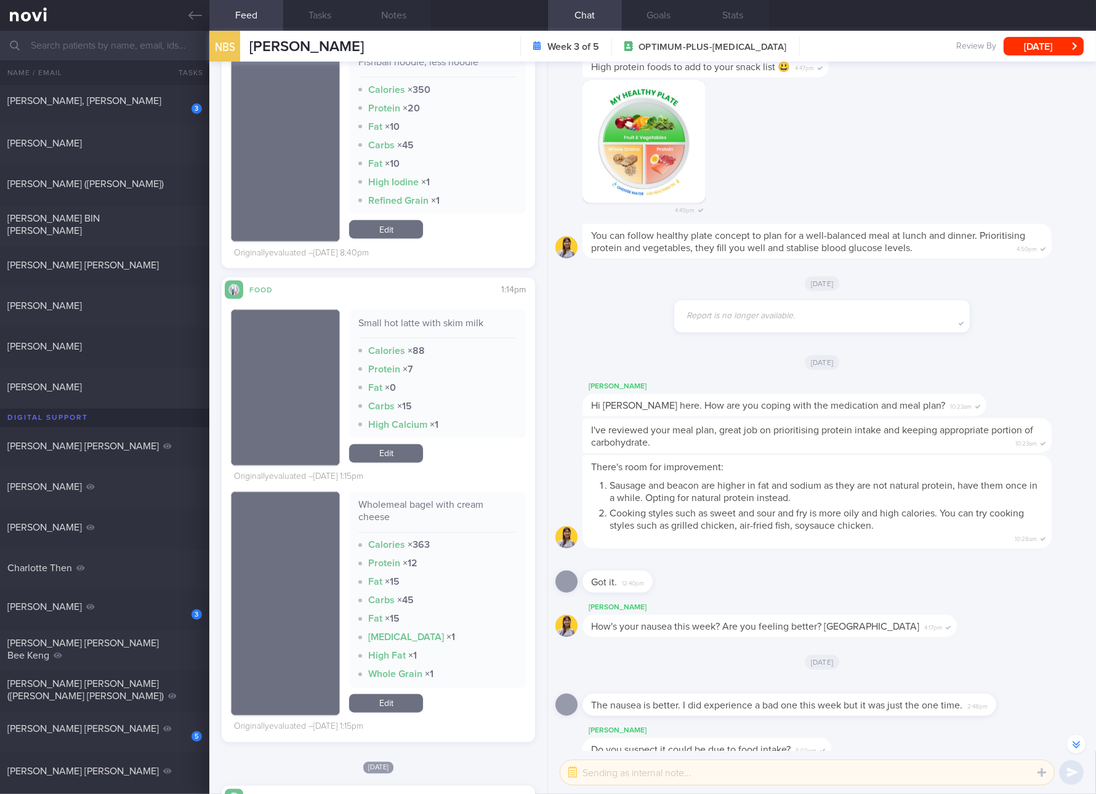
click at [399, 212] on div "Fishball noodle, less noodle Calories × 350 Protein × 20 Fat × 10 Carbs × 45 Fa…" at bounding box center [437, 132] width 177 height 166
click at [396, 222] on link "Edit" at bounding box center [386, 229] width 74 height 18
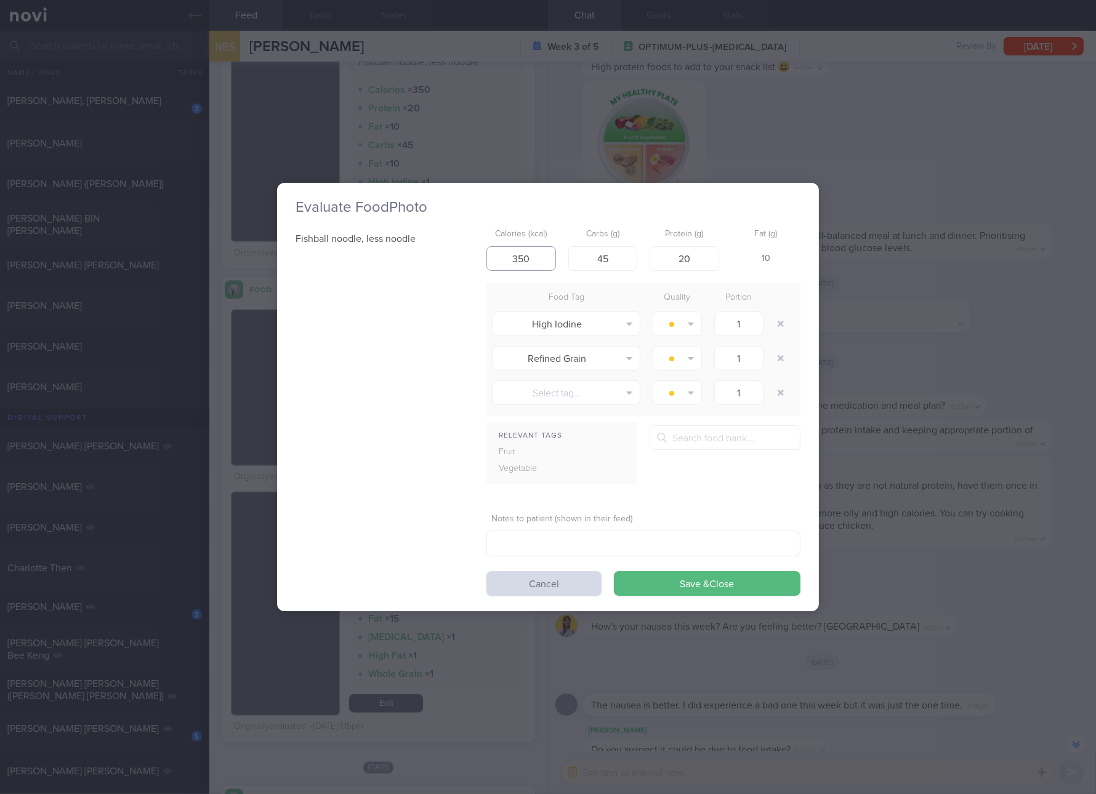
click at [535, 260] on input "350" at bounding box center [521, 258] width 70 height 25
click at [614, 571] on button "Save & Close" at bounding box center [707, 583] width 187 height 25
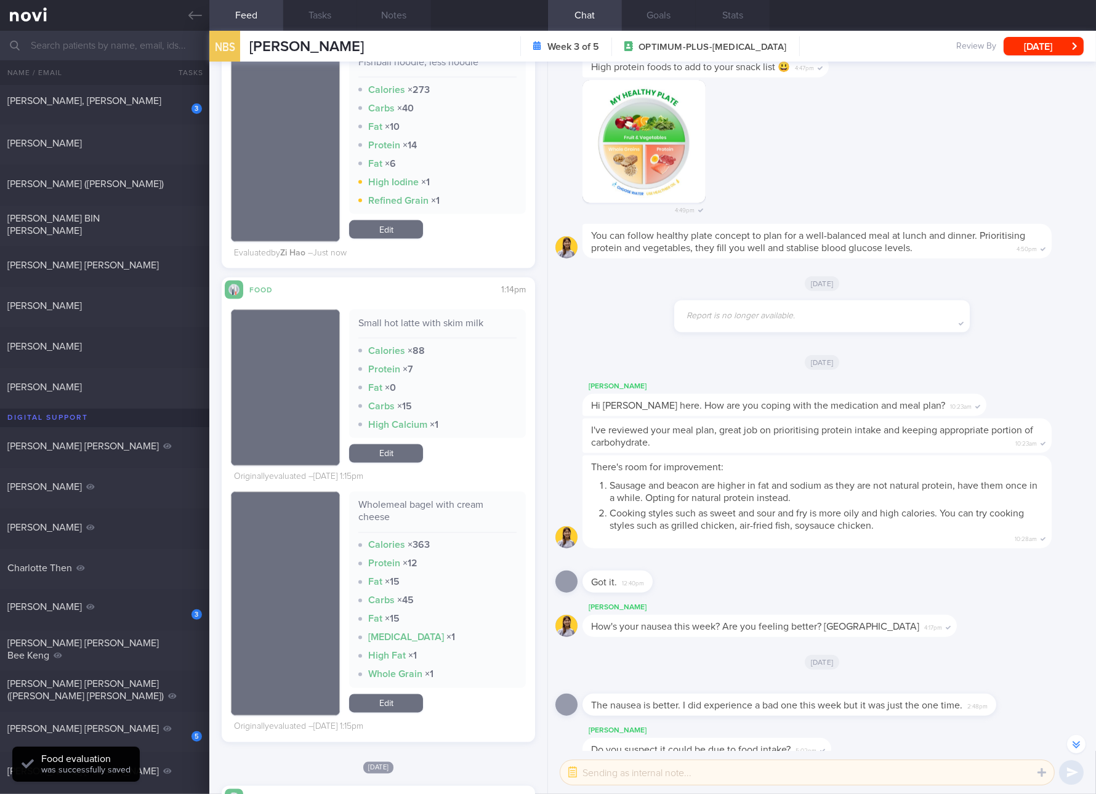
click at [454, 509] on div "Wholemeal bagel with cream cheese" at bounding box center [437, 516] width 158 height 34
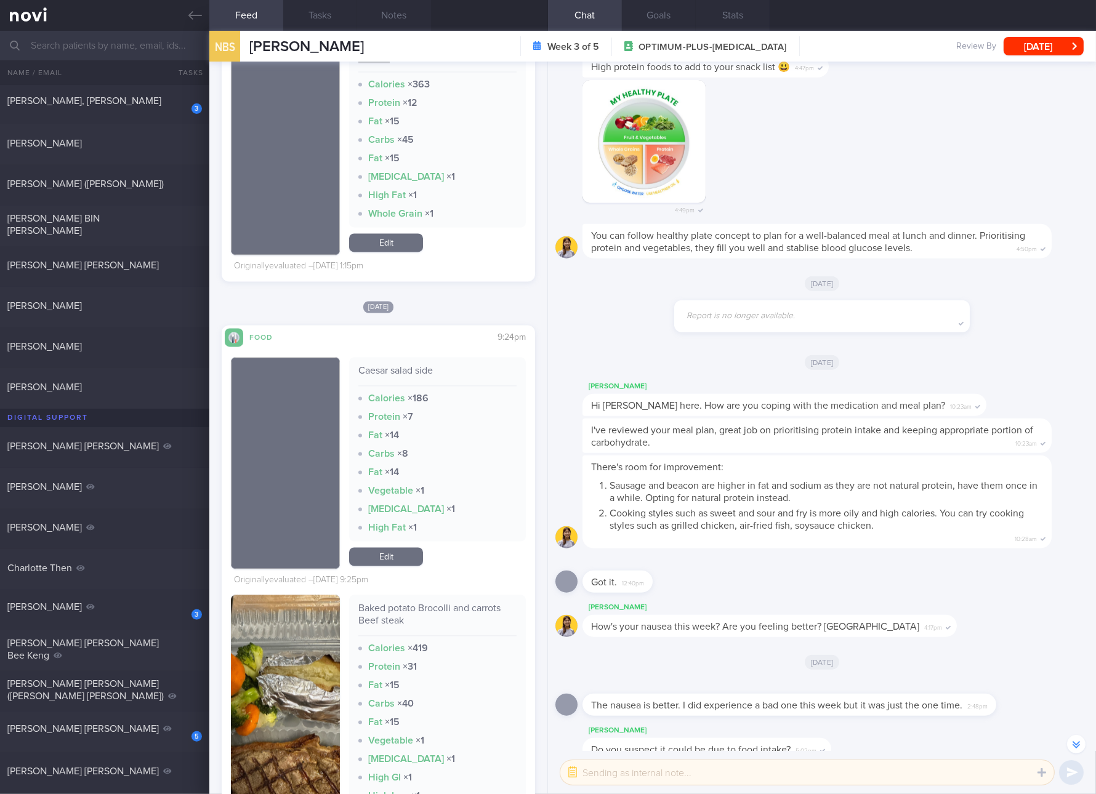
scroll to position [3463, 0]
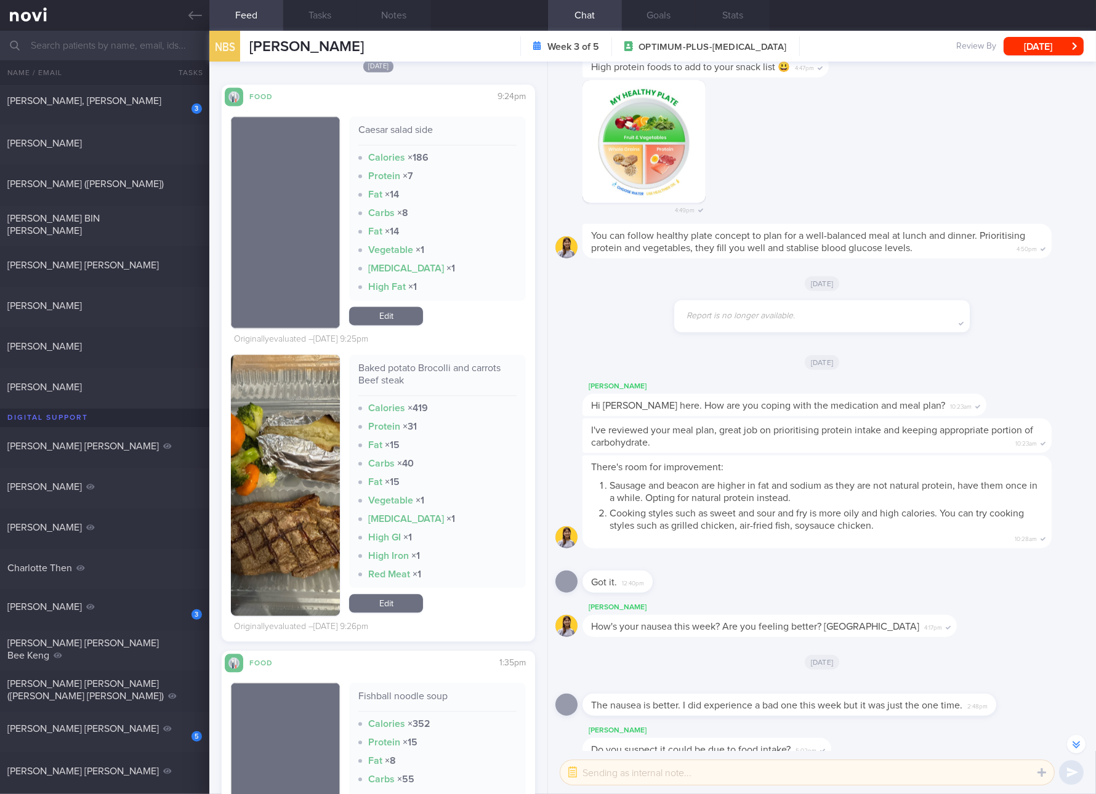
click at [429, 360] on div "Baked potato Brocolli and carrots Beef steak Calories × 419 Protein × 31 Fat × …" at bounding box center [437, 471] width 177 height 233
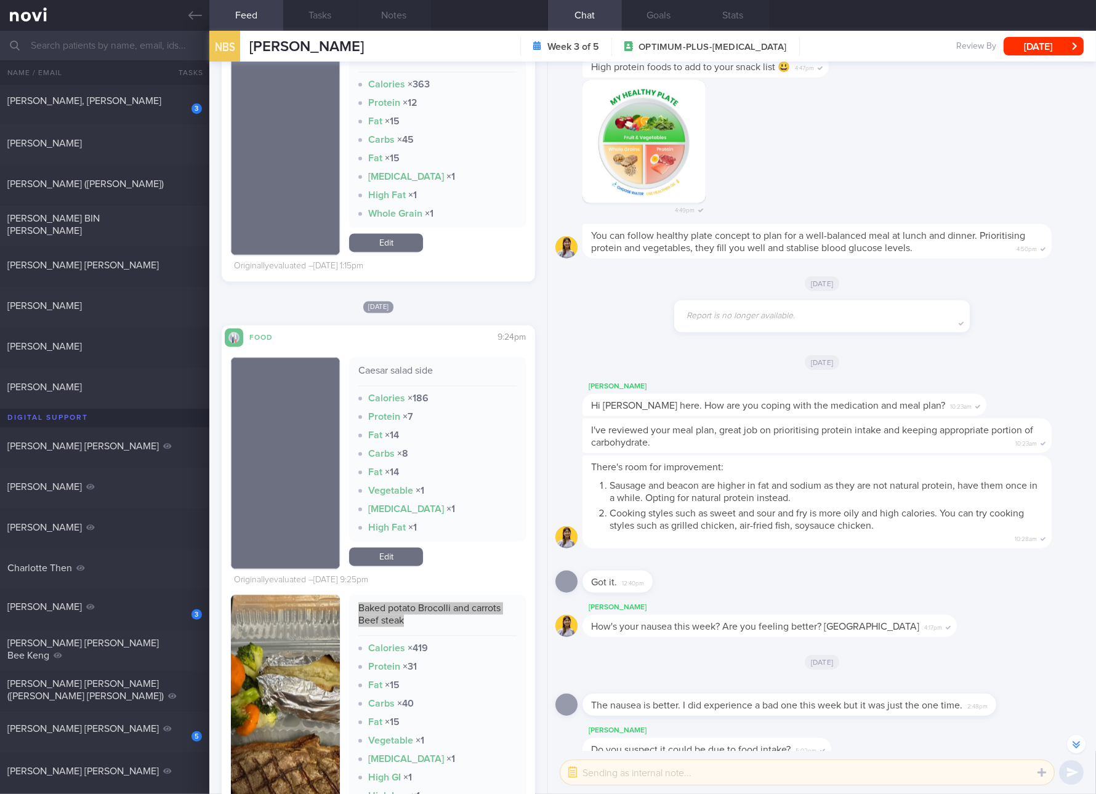
scroll to position [3001, 0]
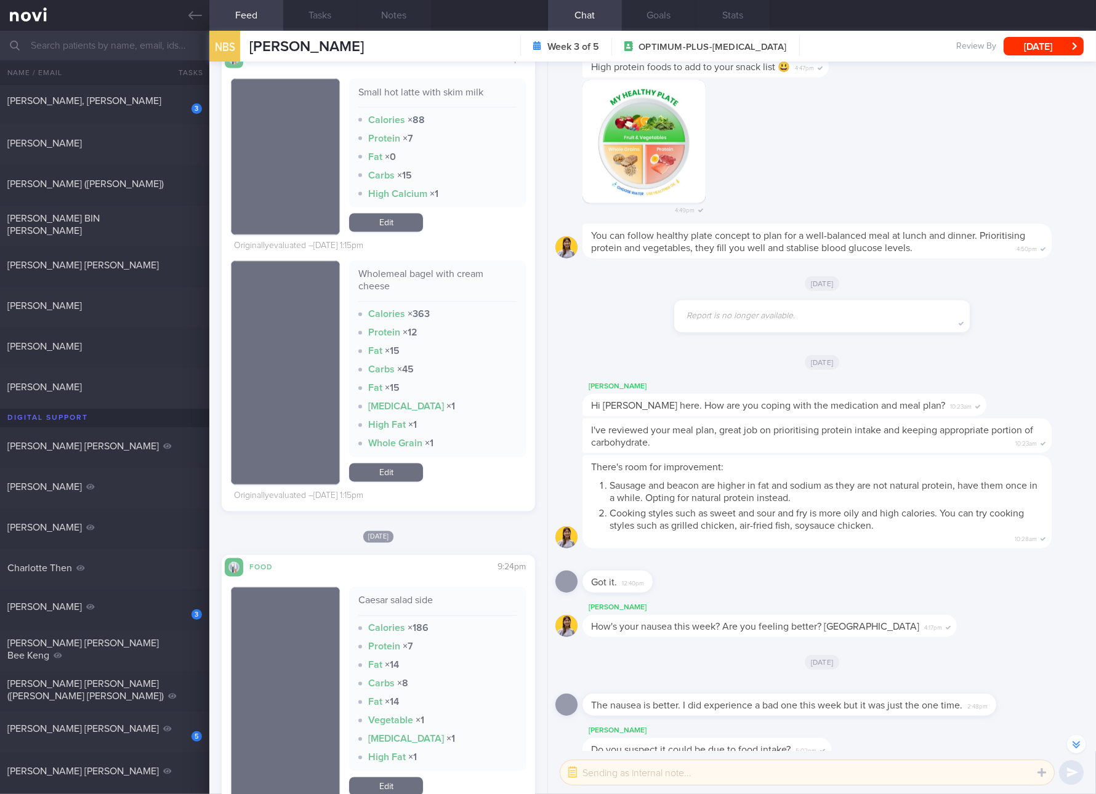
click at [406, 470] on link "Edit" at bounding box center [386, 473] width 74 height 18
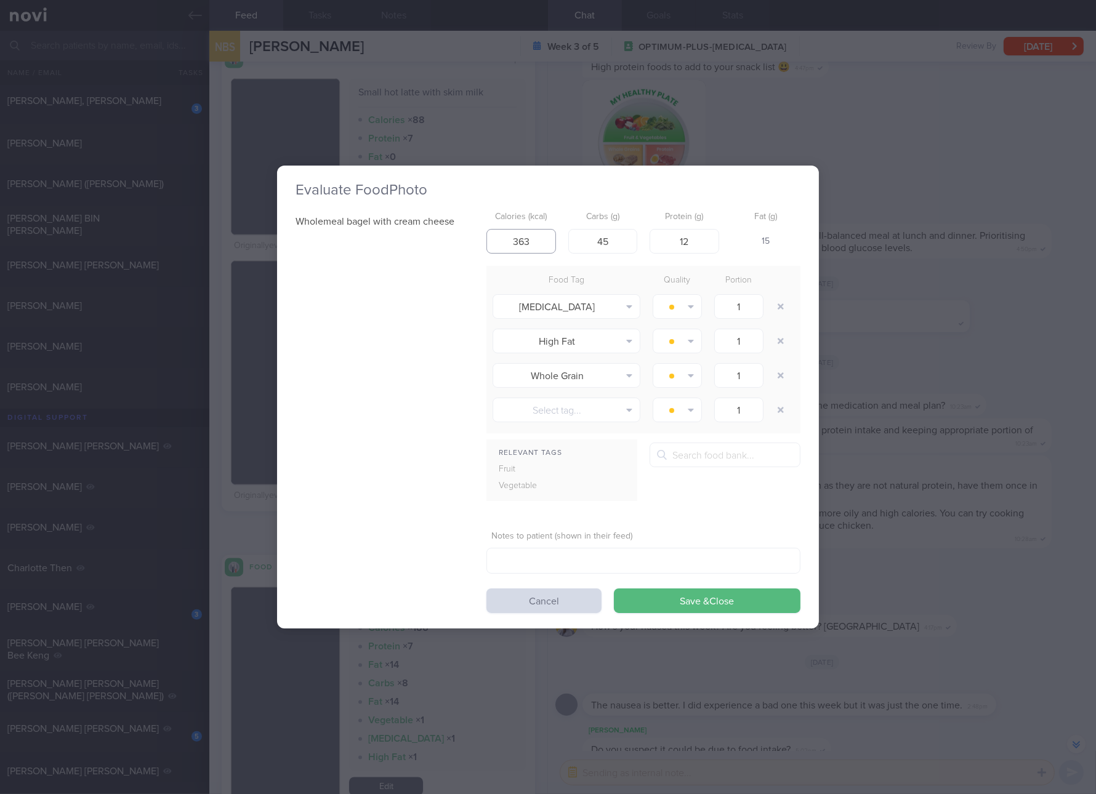
click at [530, 241] on input "363" at bounding box center [521, 241] width 70 height 25
click button "Save & Close" at bounding box center [707, 601] width 187 height 25
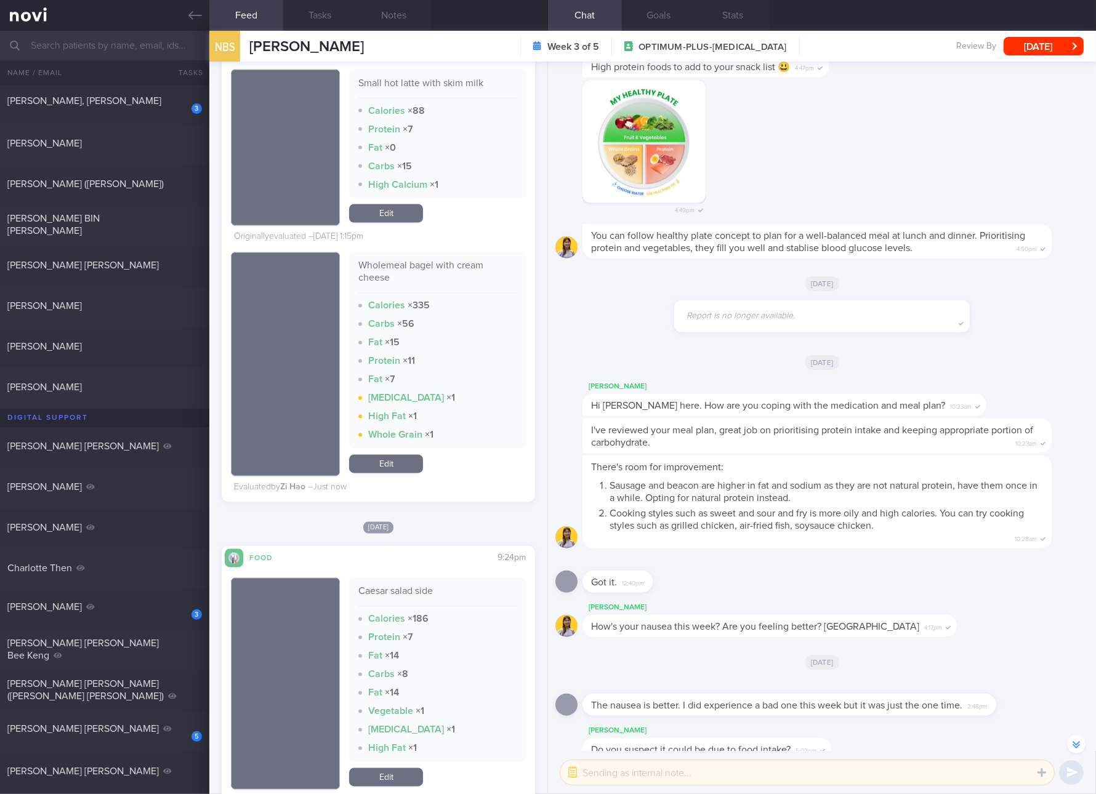
scroll to position [3694, 0]
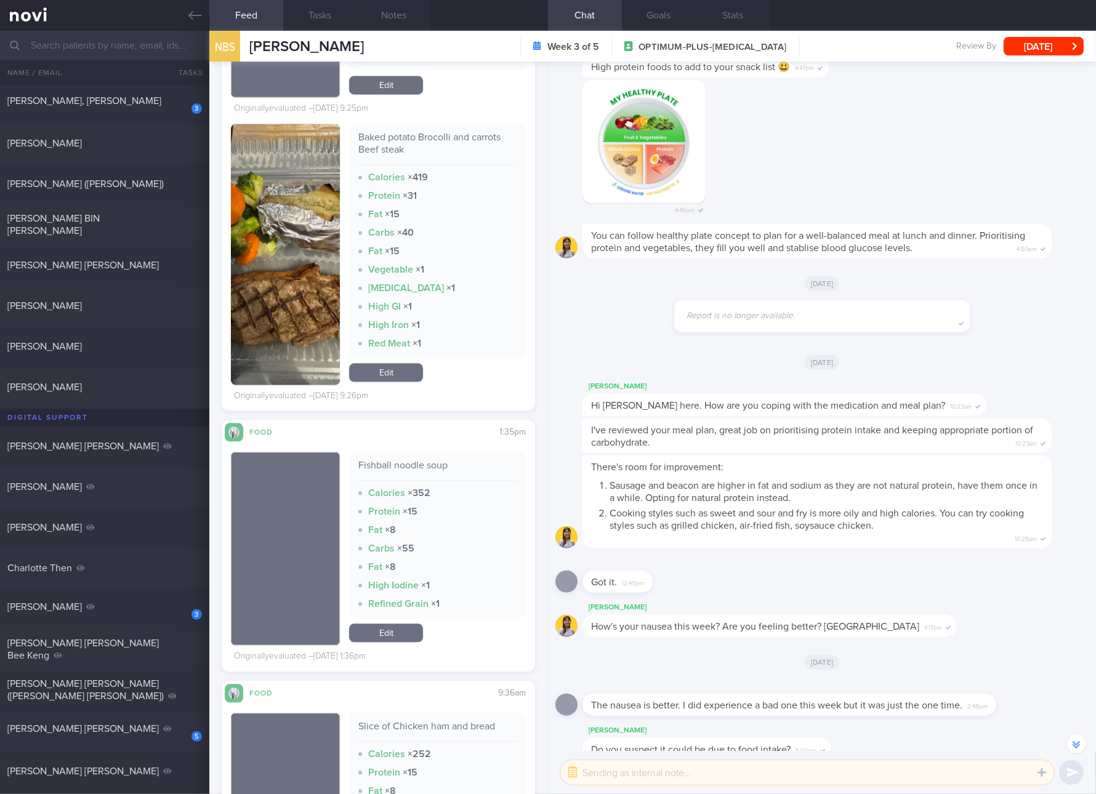
click at [445, 141] on div "Baked potato Brocolli and carrots Beef steak" at bounding box center [437, 148] width 158 height 34
click at [402, 373] on link "Edit" at bounding box center [386, 372] width 74 height 18
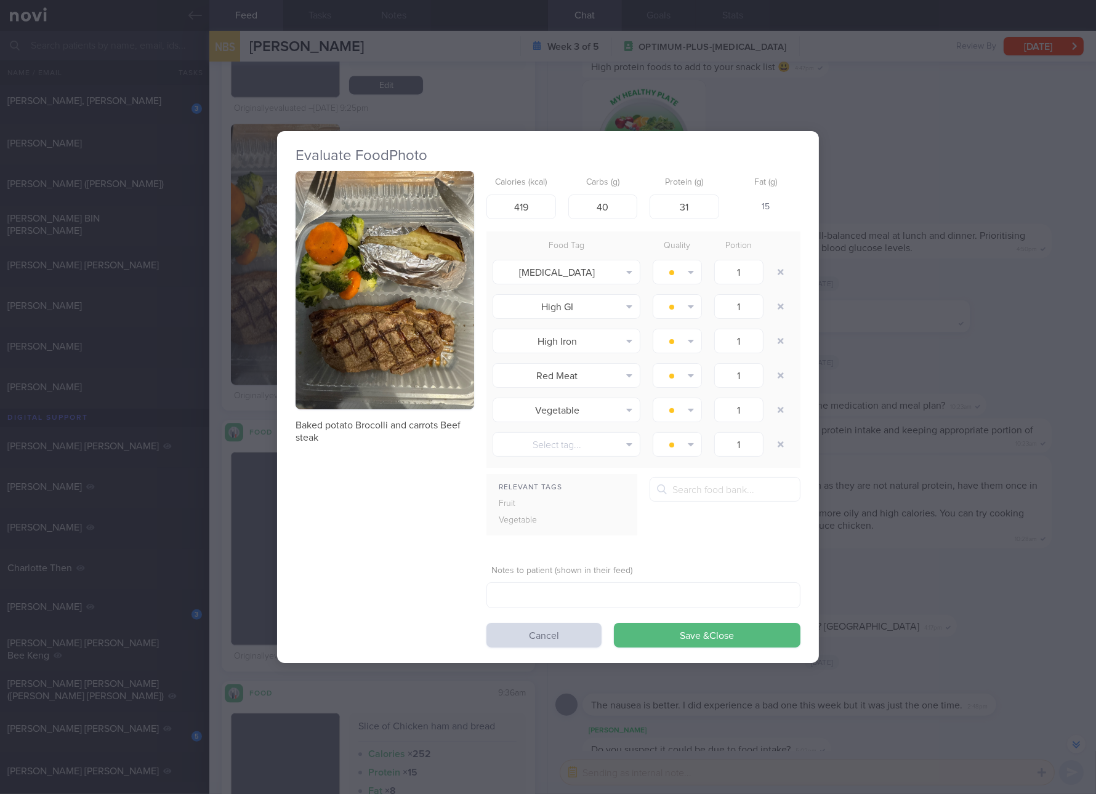
click at [344, 478] on div "Baked potato Brocolli and carrots Beef steak Calories (kcal) 419 Carbs (g) 40 P…" at bounding box center [548, 409] width 505 height 477
click at [443, 305] on button "button" at bounding box center [385, 290] width 179 height 238
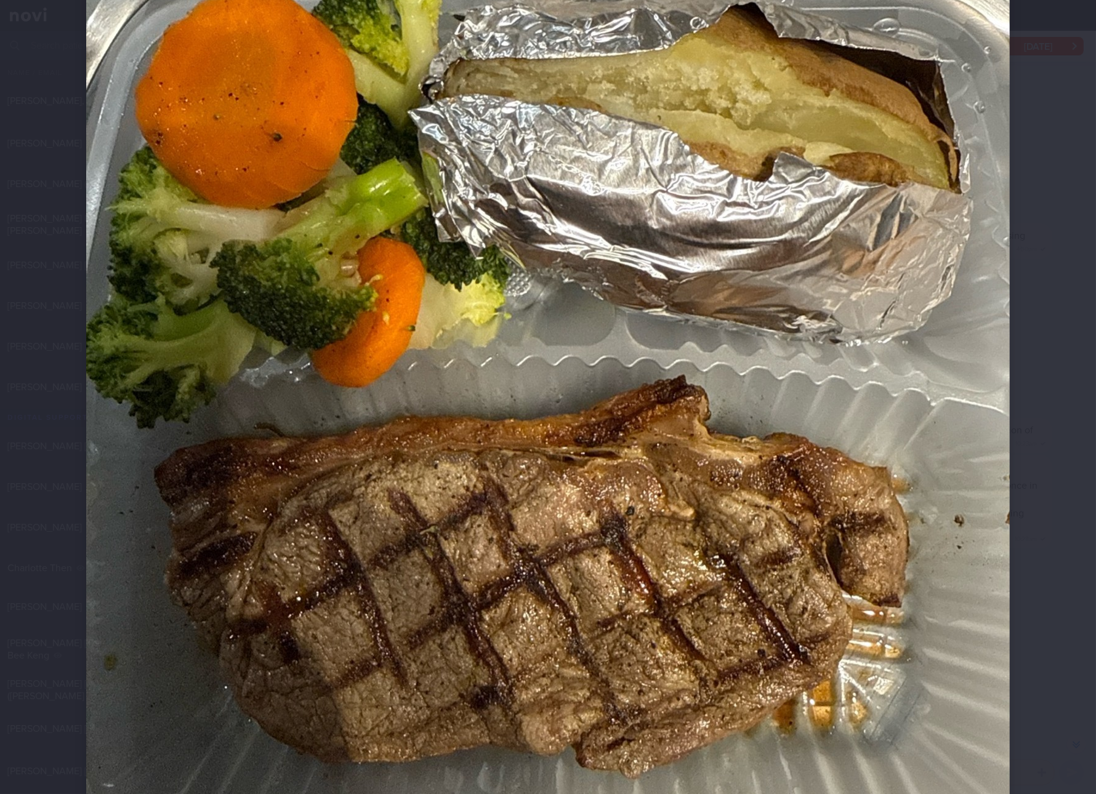
scroll to position [230, 0]
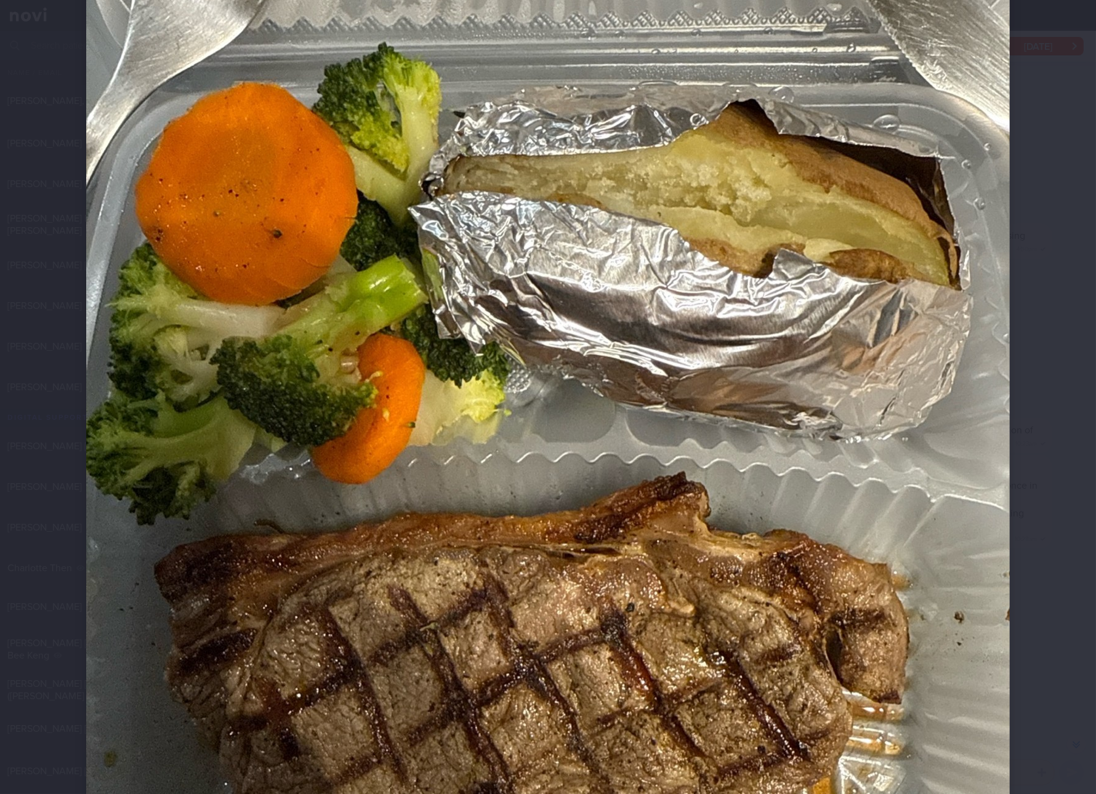
click at [727, 382] on img at bounding box center [548, 434] width 924 height 1231
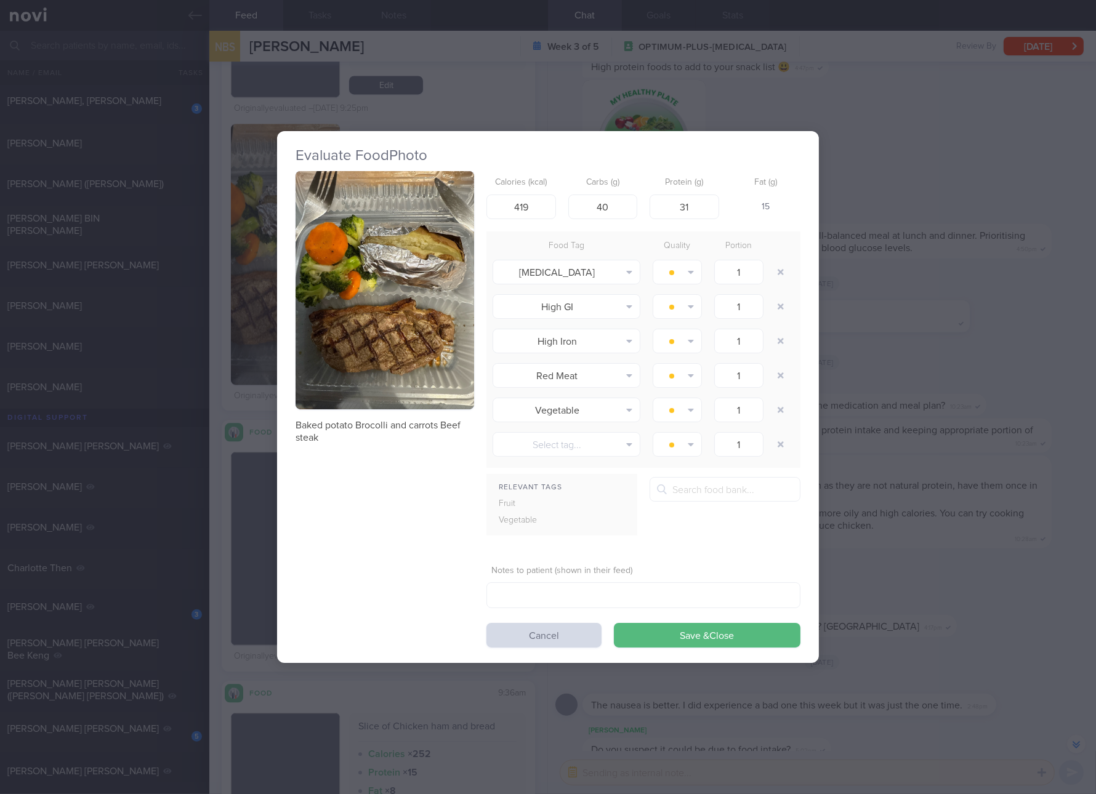
click at [376, 225] on button "button" at bounding box center [385, 290] width 179 height 238
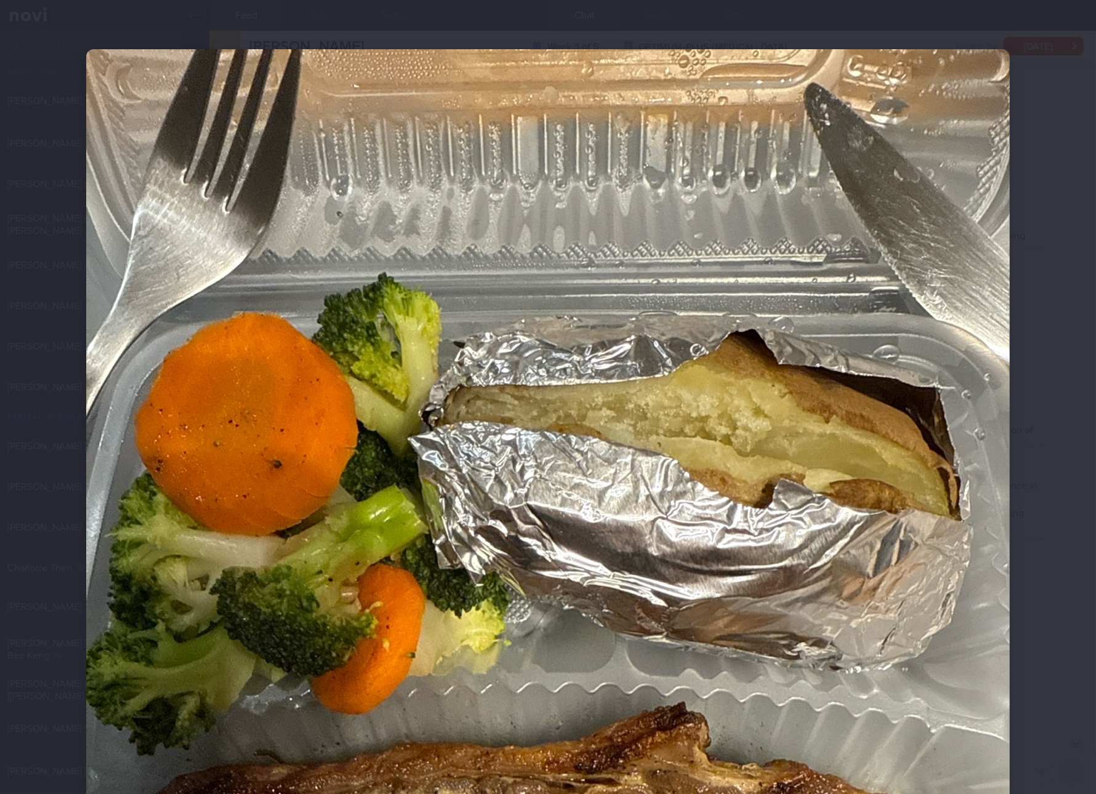
click at [672, 571] on img at bounding box center [548, 664] width 924 height 1231
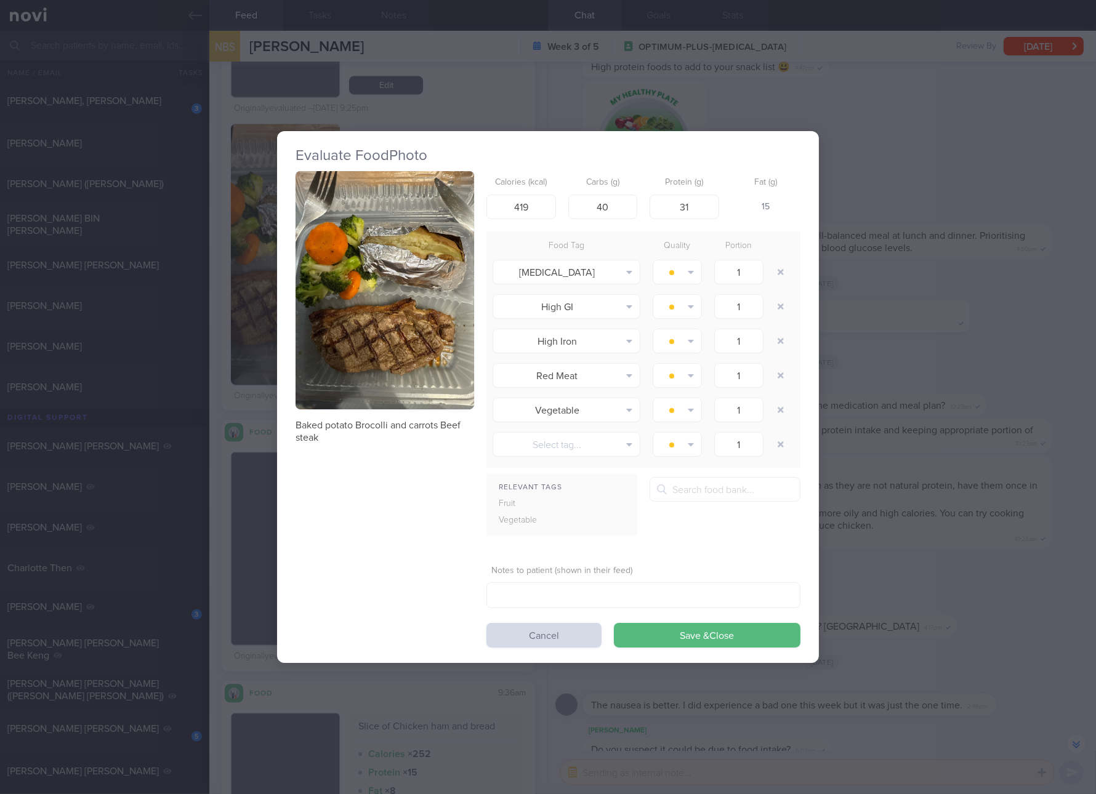
click at [342, 424] on p "Baked potato Brocolli and carrots Beef steak" at bounding box center [385, 431] width 179 height 25
drag, startPoint x: 956, startPoint y: 445, endPoint x: 904, endPoint y: 445, distance: 51.7
click at [956, 445] on div "Evaluate Food Photo Baked potato Brocolli and carrots Beef steak Calories (kcal…" at bounding box center [548, 397] width 1096 height 794
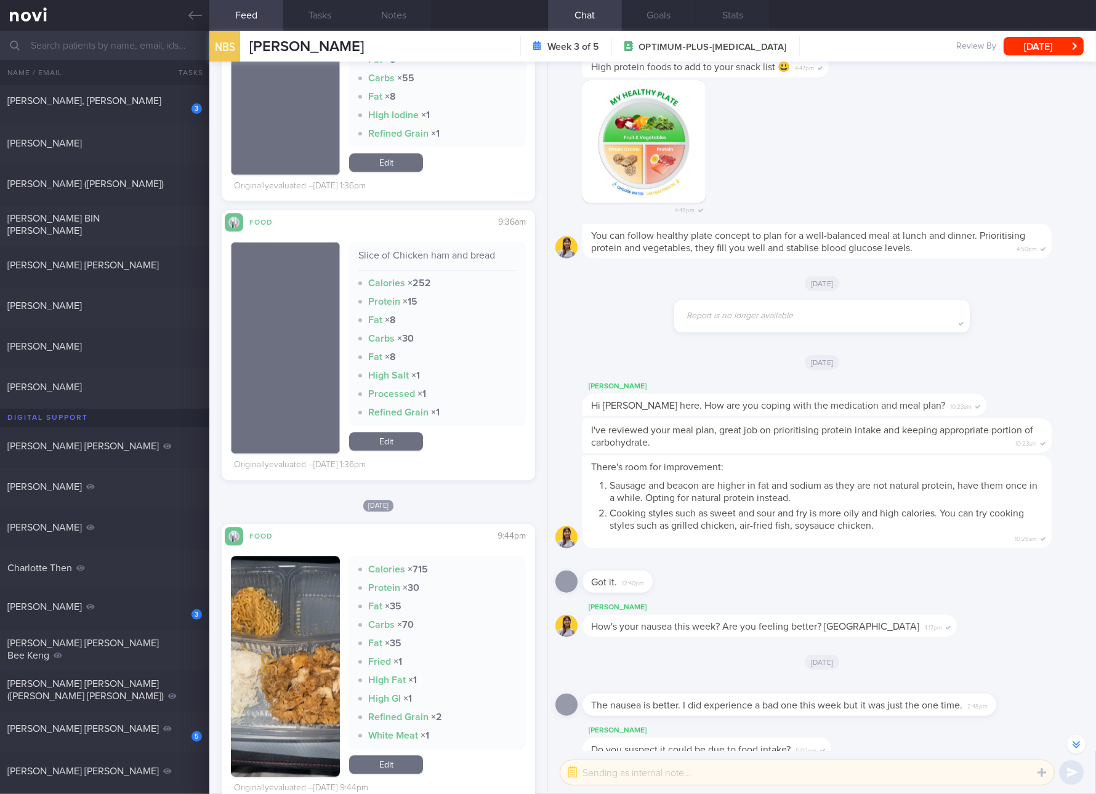
scroll to position [4386, 0]
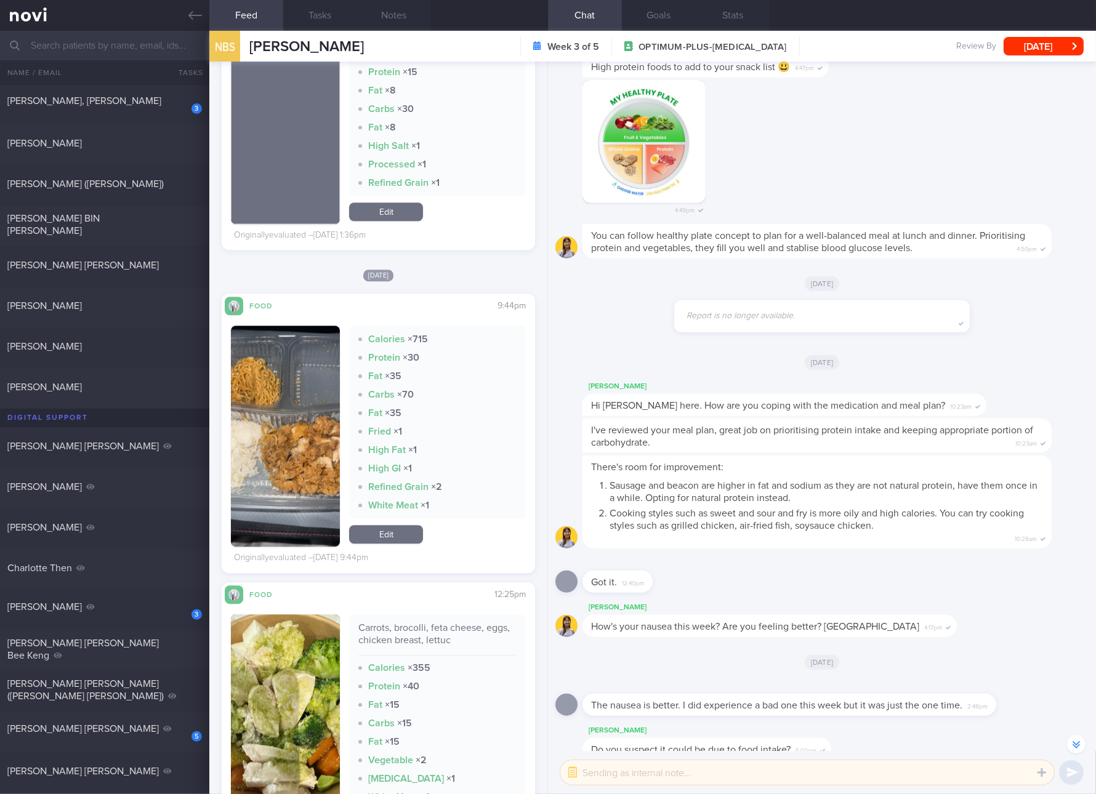
click at [282, 419] on button "button" at bounding box center [285, 436] width 109 height 221
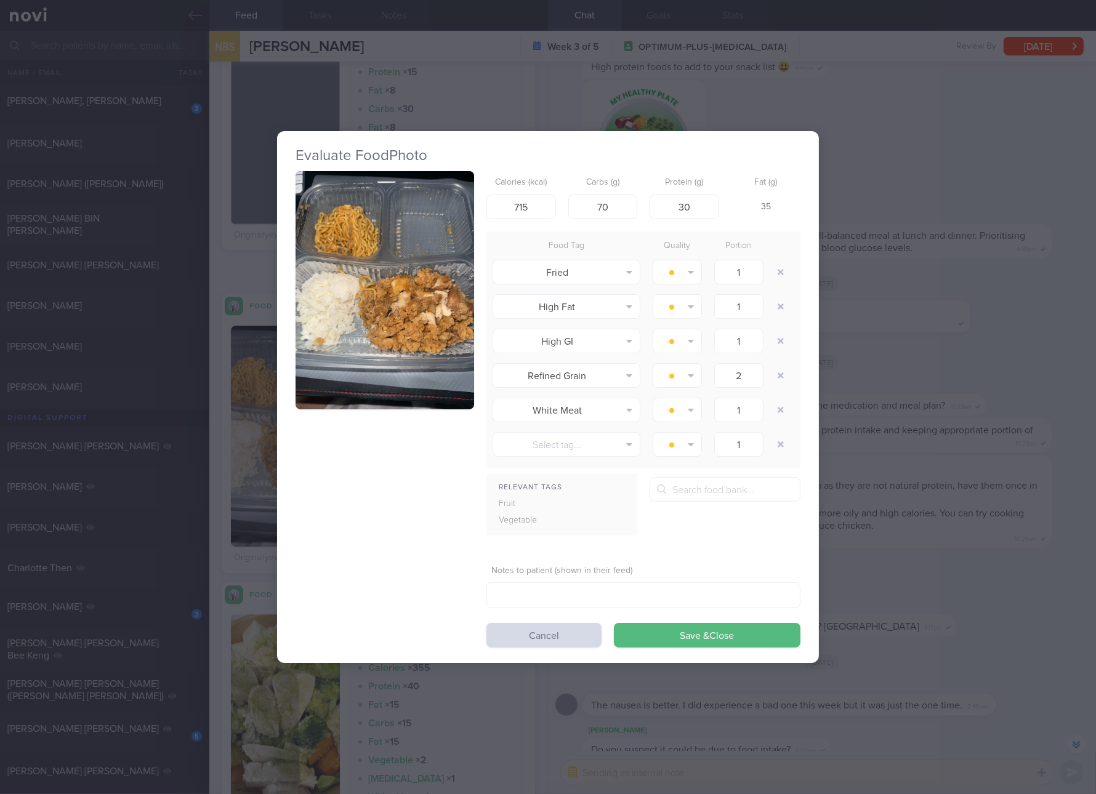
click at [394, 293] on button "button" at bounding box center [385, 290] width 179 height 238
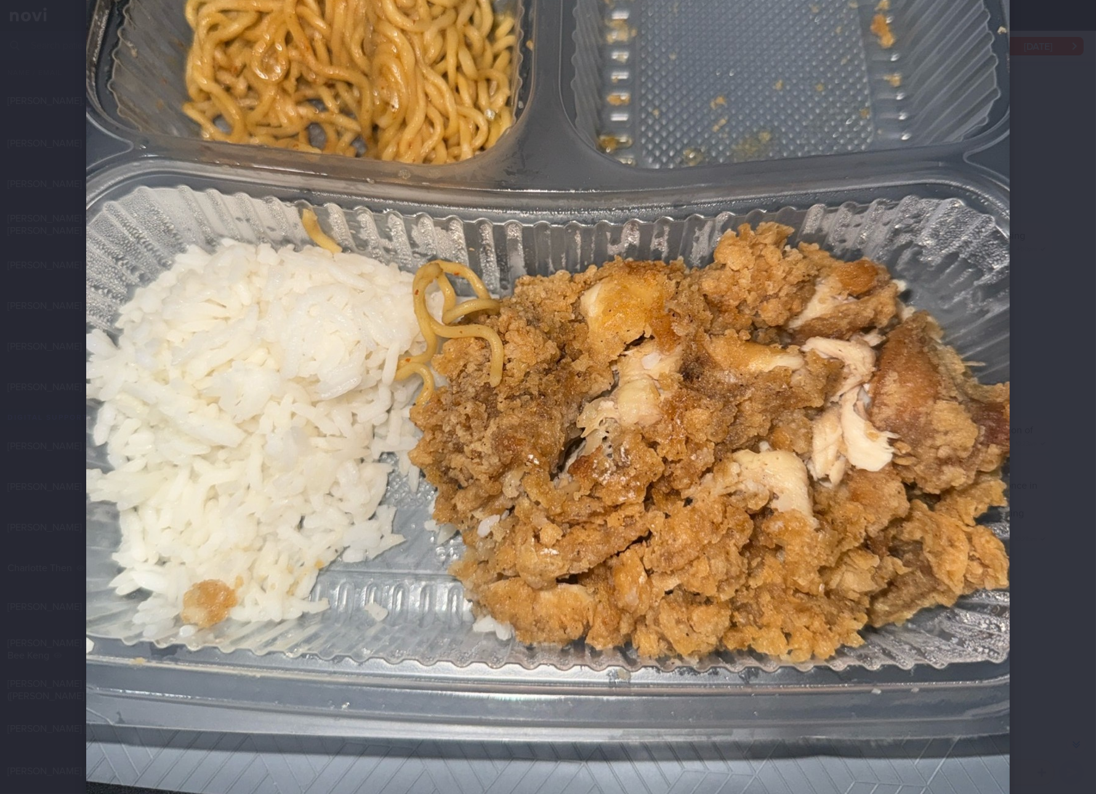
scroll to position [230, 0]
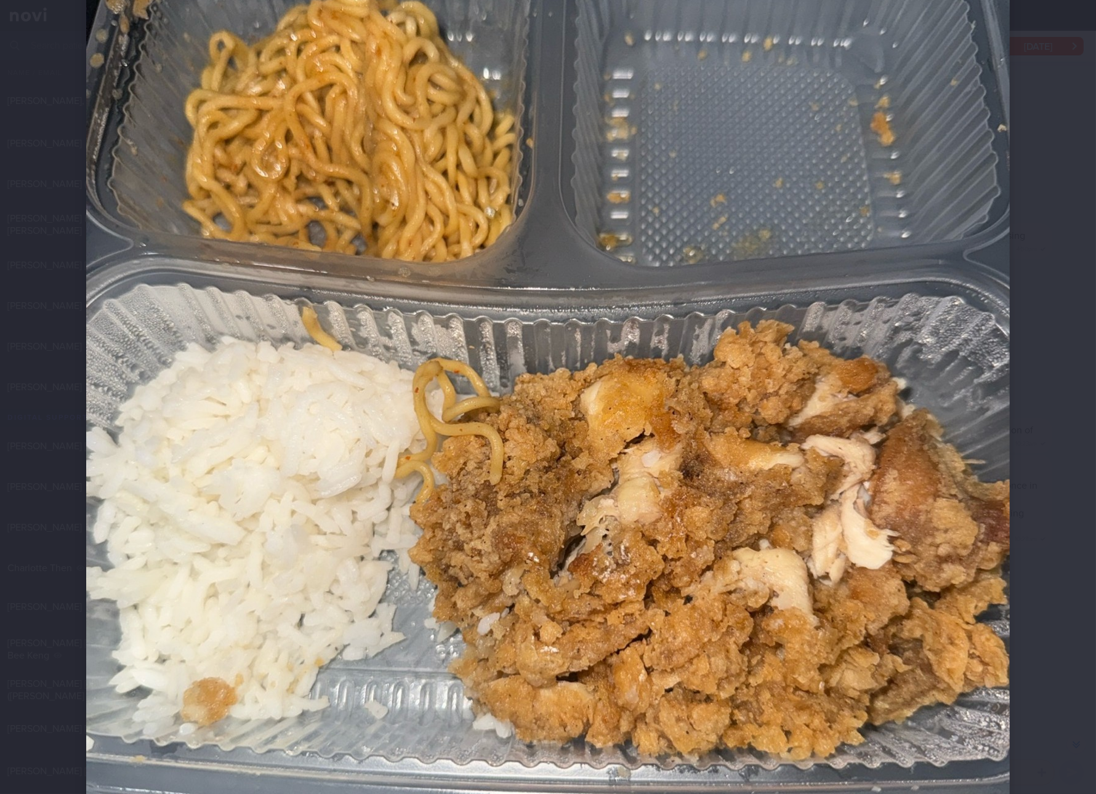
click at [863, 390] on img at bounding box center [548, 434] width 924 height 1231
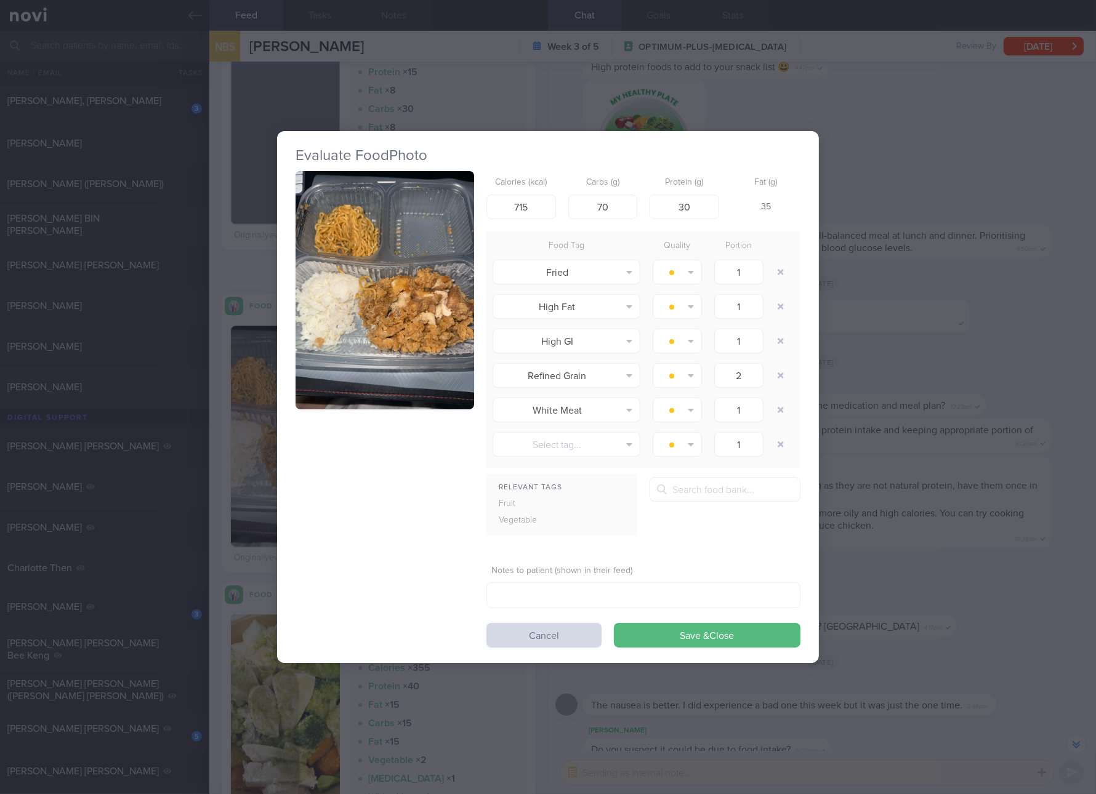
click at [931, 426] on div "Evaluate Food Photo Calories (kcal) 715 Carbs (g) 70 Protein (g) 30 Fat (g) 35 …" at bounding box center [548, 397] width 1096 height 794
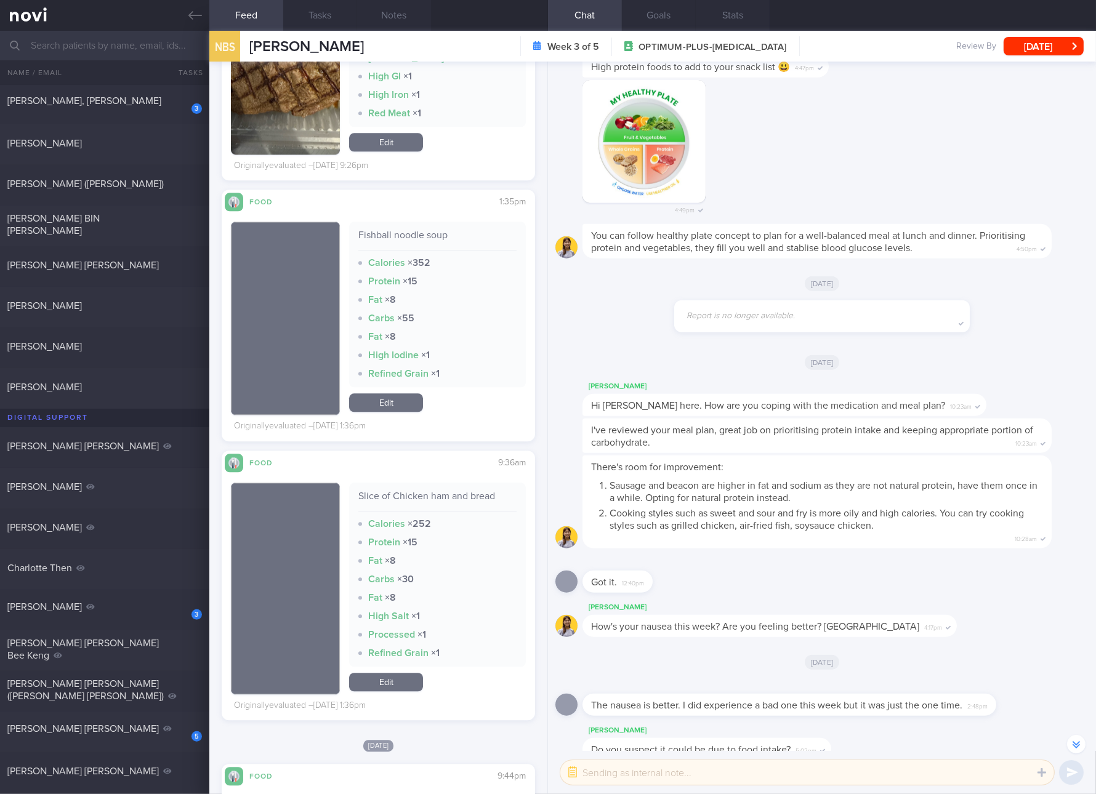
scroll to position [3694, 0]
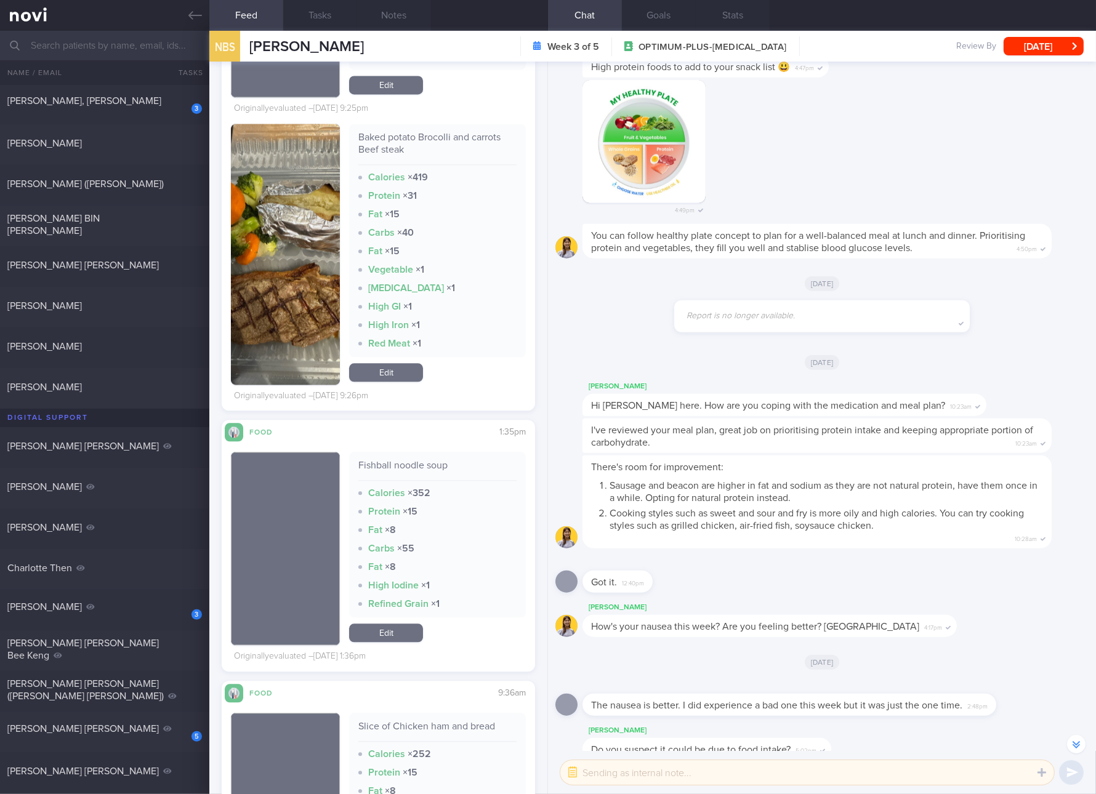
click at [380, 360] on div "Baked potato Brocolli and carrots Beef steak Calories × 419 Protein × 31 Fat × …" at bounding box center [437, 254] width 177 height 261
click at [392, 372] on link "Edit" at bounding box center [386, 372] width 74 height 18
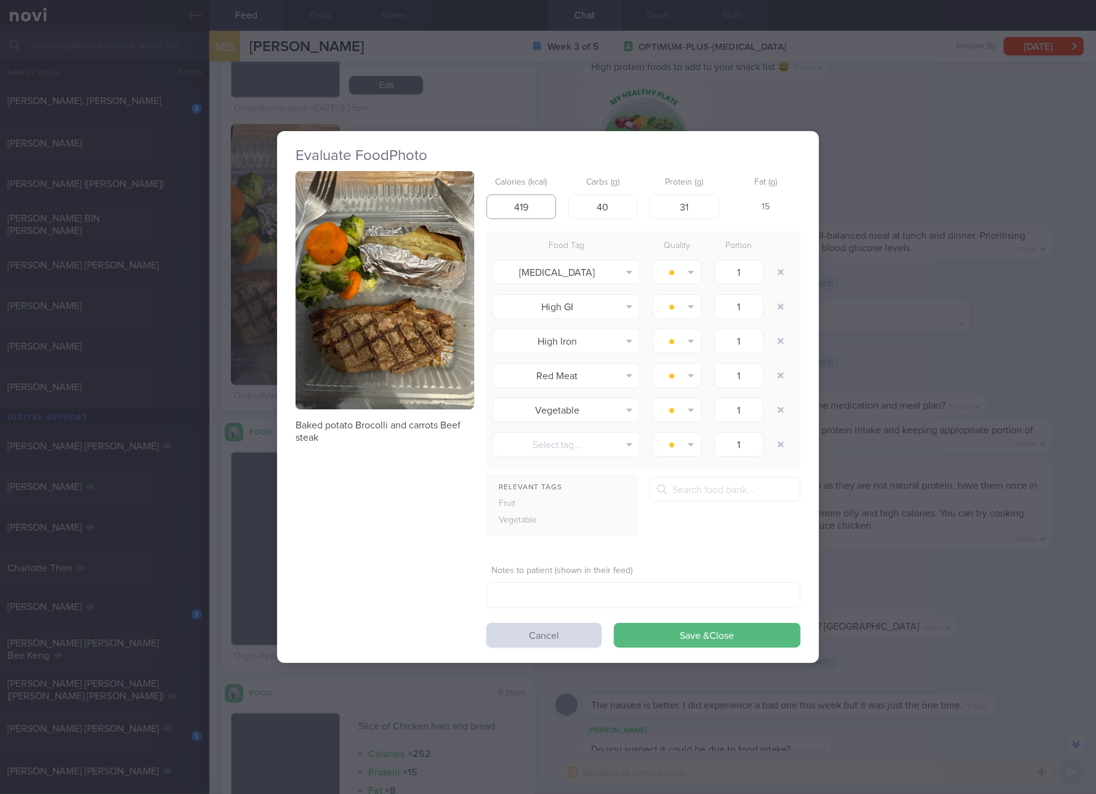
click at [534, 199] on input "419" at bounding box center [521, 207] width 70 height 25
click at [614, 623] on button "Save & Close" at bounding box center [707, 635] width 187 height 25
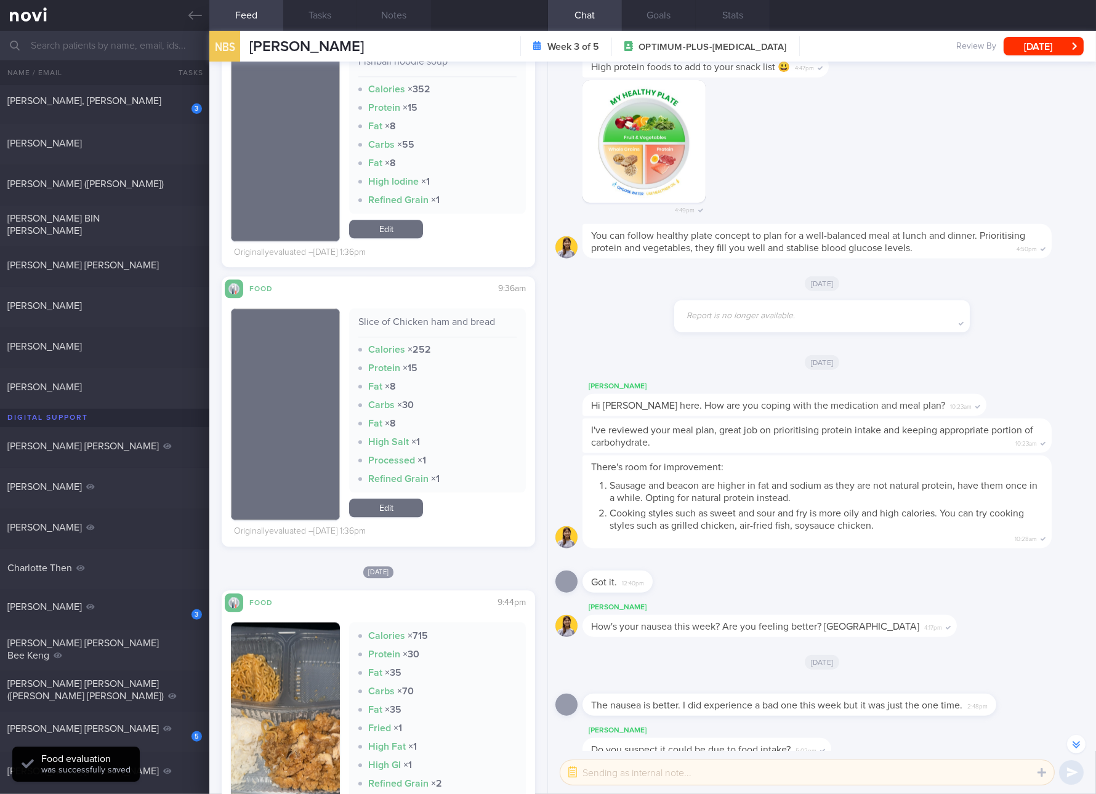
scroll to position [4156, 0]
